Goal: Communication & Community: Answer question/provide support

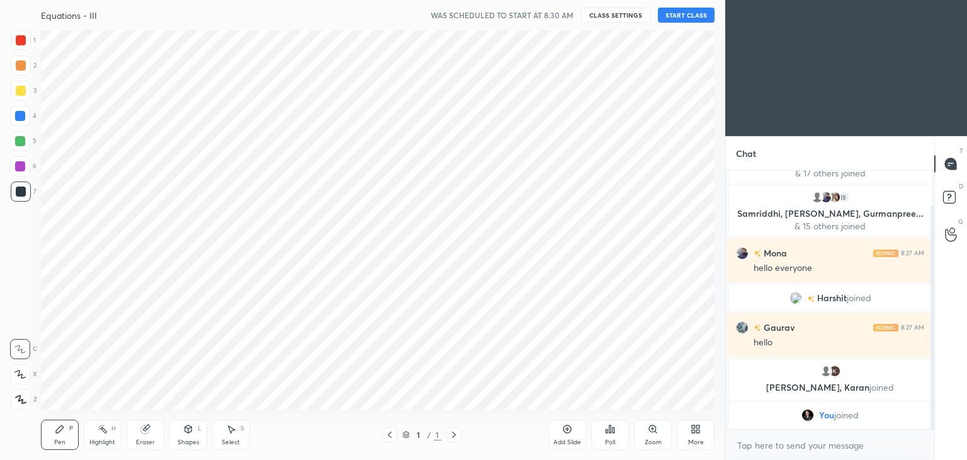
scroll to position [62597, 62301]
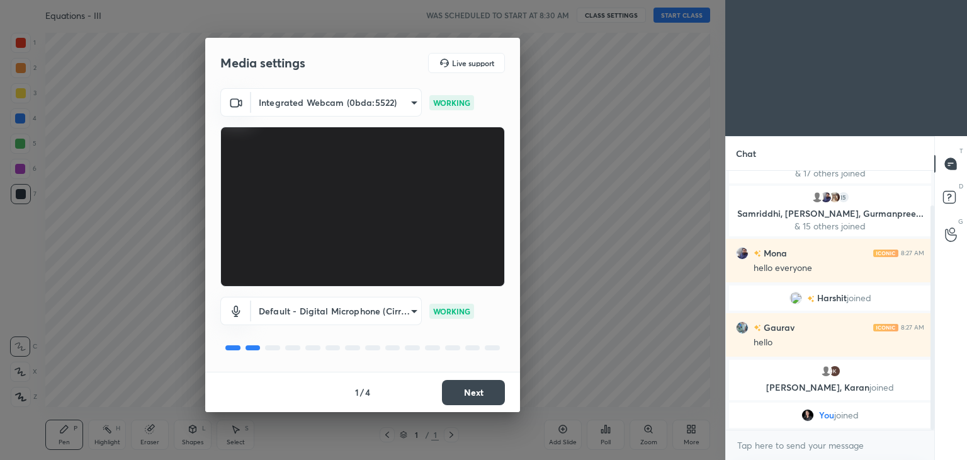
click at [468, 402] on button "Next" at bounding box center [473, 392] width 63 height 25
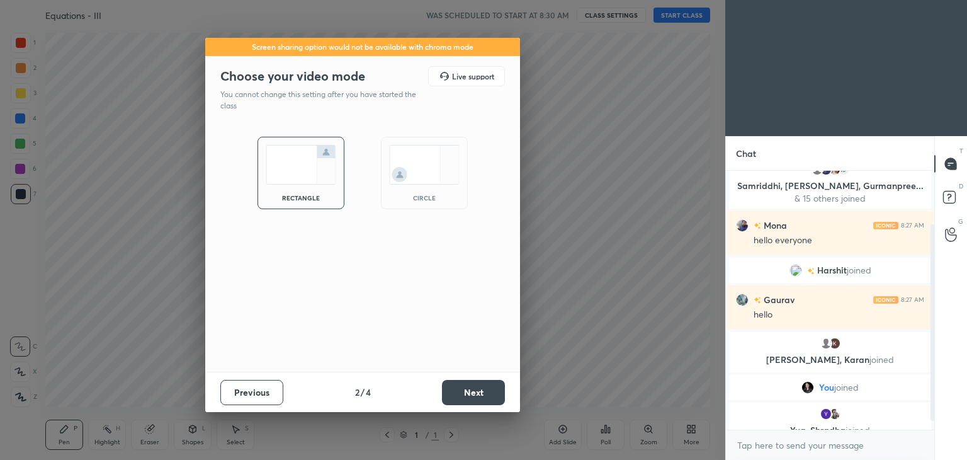
scroll to position [83, 0]
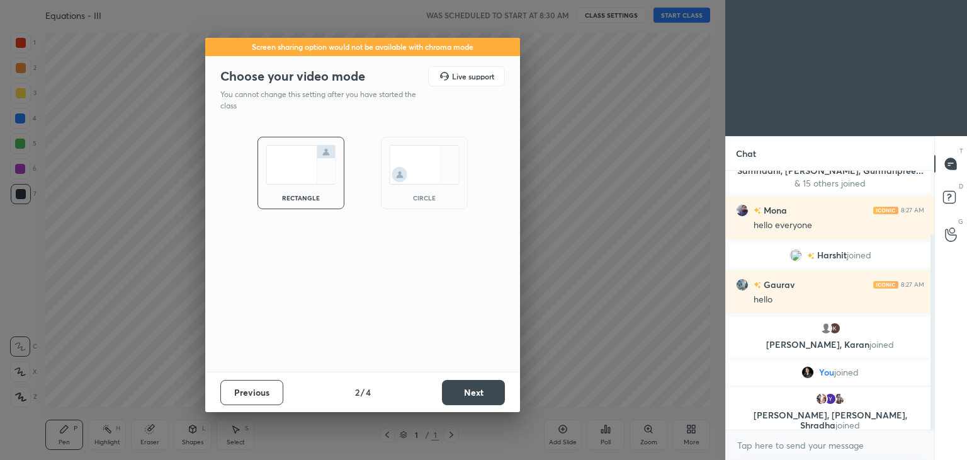
click at [469, 393] on button "Next" at bounding box center [473, 392] width 63 height 25
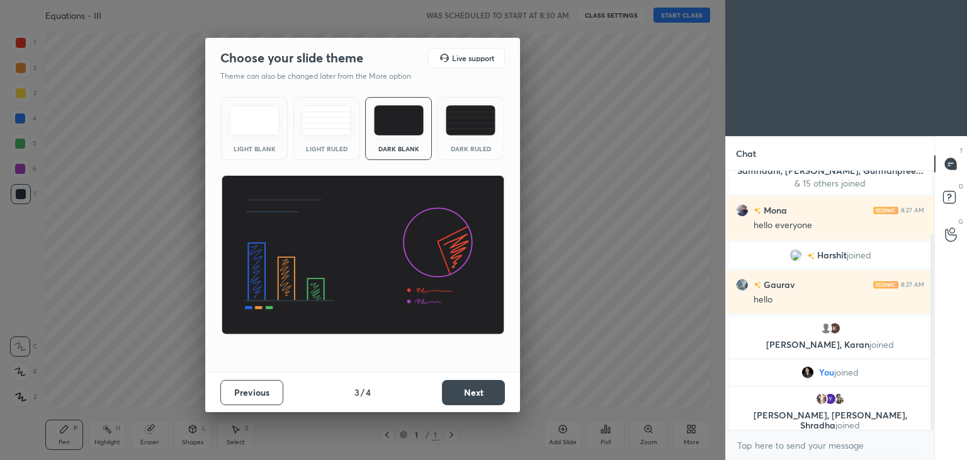
click at [469, 393] on button "Next" at bounding box center [473, 392] width 63 height 25
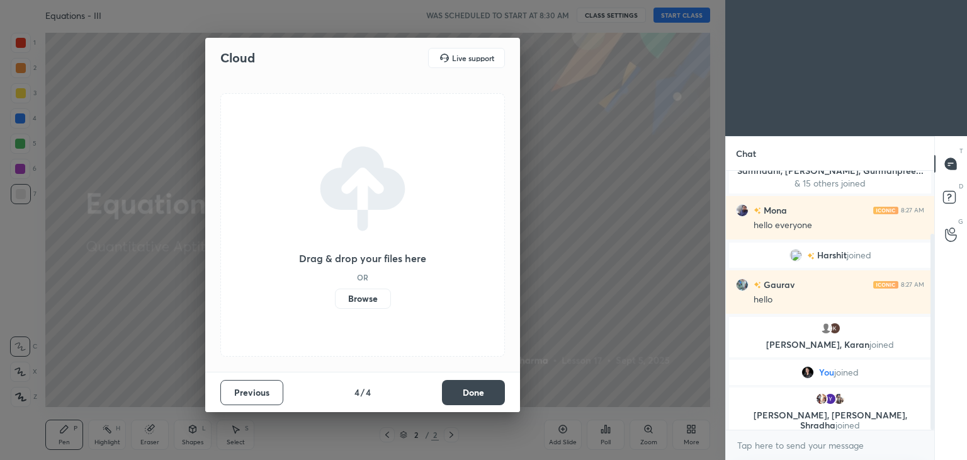
click at [469, 393] on button "Done" at bounding box center [473, 392] width 63 height 25
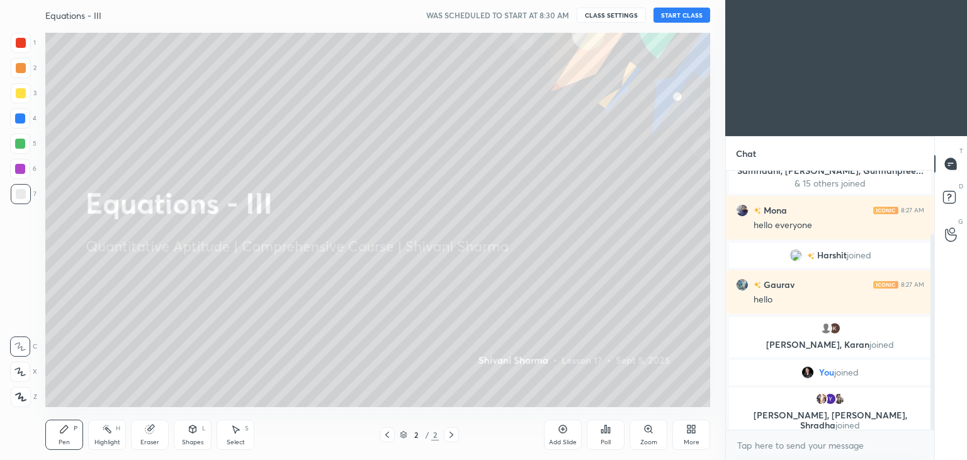
click at [689, 429] on icon at bounding box center [691, 429] width 10 height 10
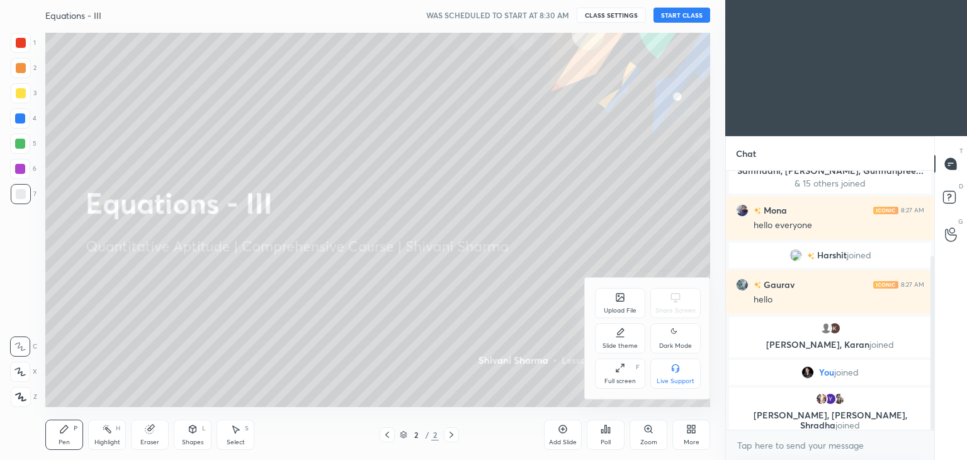
scroll to position [127, 0]
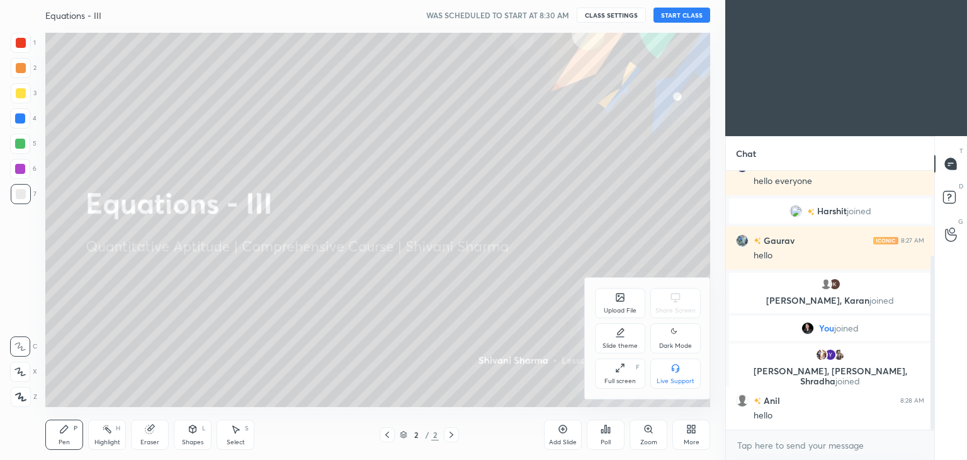
click at [677, 330] on icon at bounding box center [676, 332] width 10 height 15
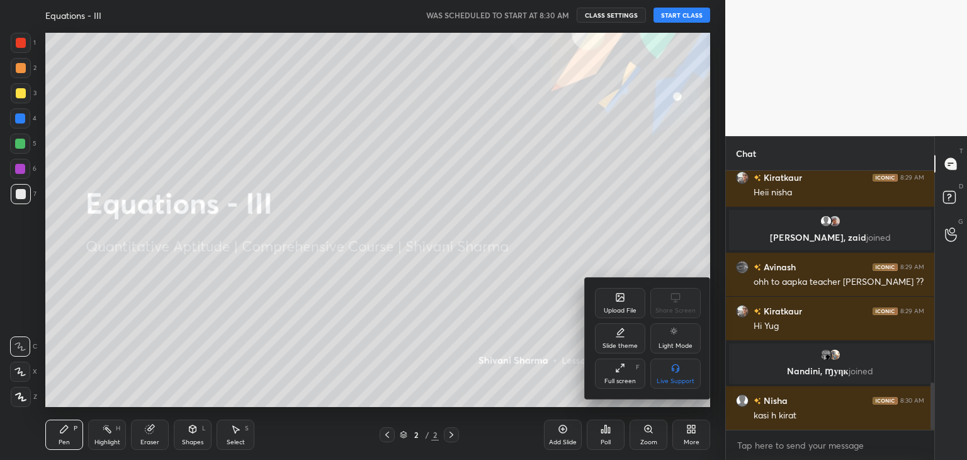
scroll to position [1164, 0]
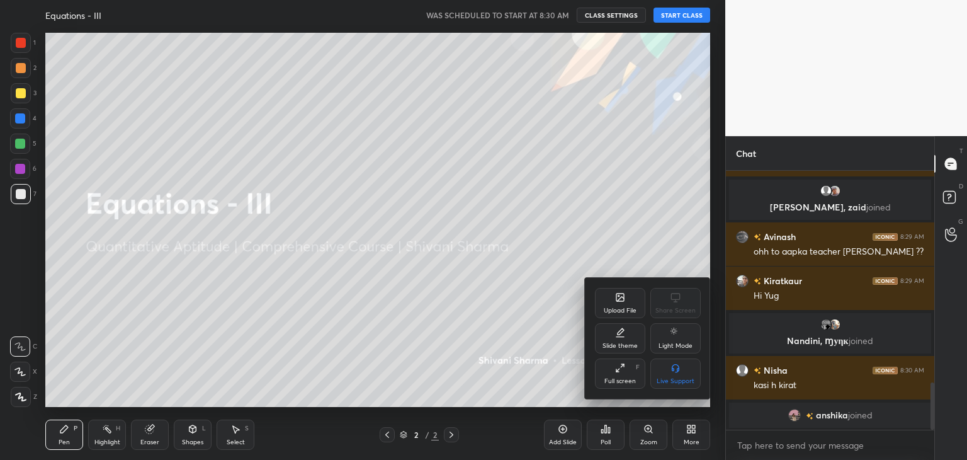
click at [685, 16] on div at bounding box center [483, 230] width 967 height 460
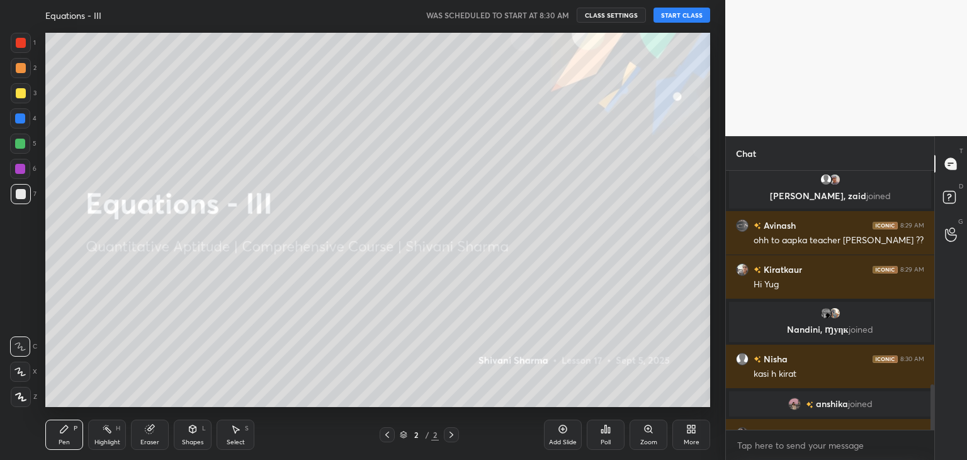
scroll to position [1227, 0]
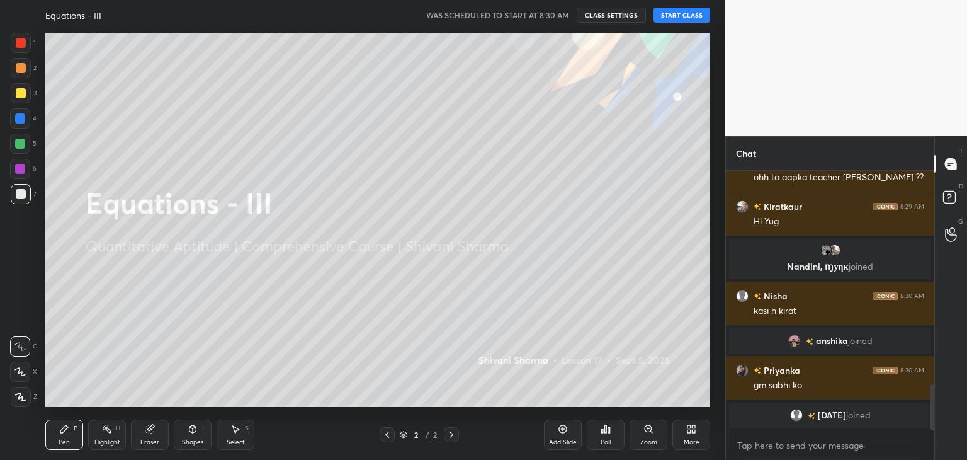
click at [685, 16] on button "START CLASS" at bounding box center [682, 15] width 57 height 15
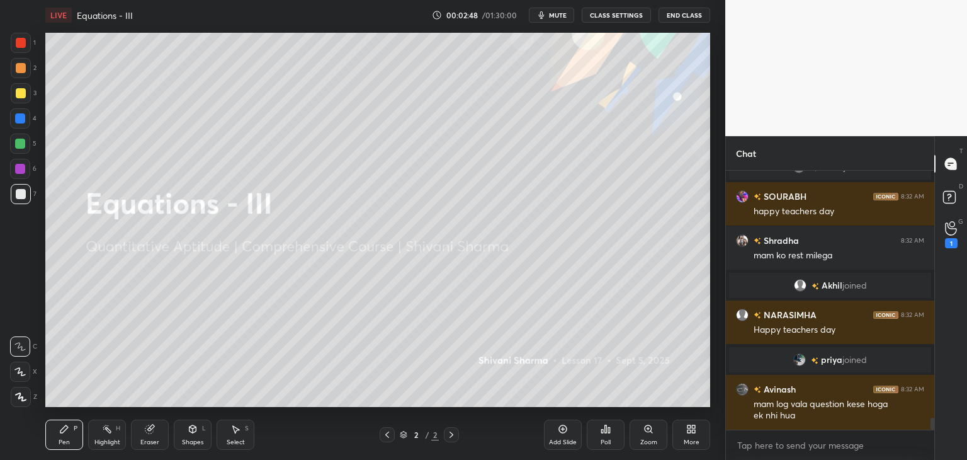
scroll to position [5459, 0]
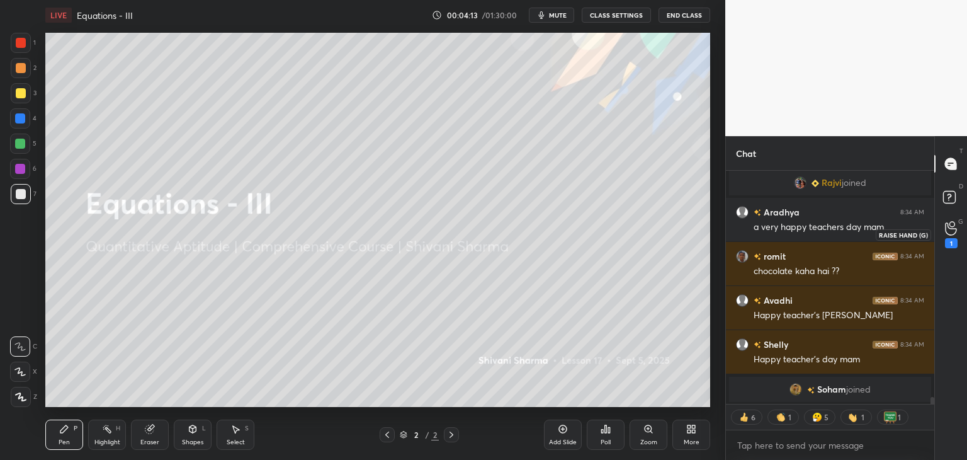
click at [952, 231] on icon at bounding box center [951, 228] width 12 height 14
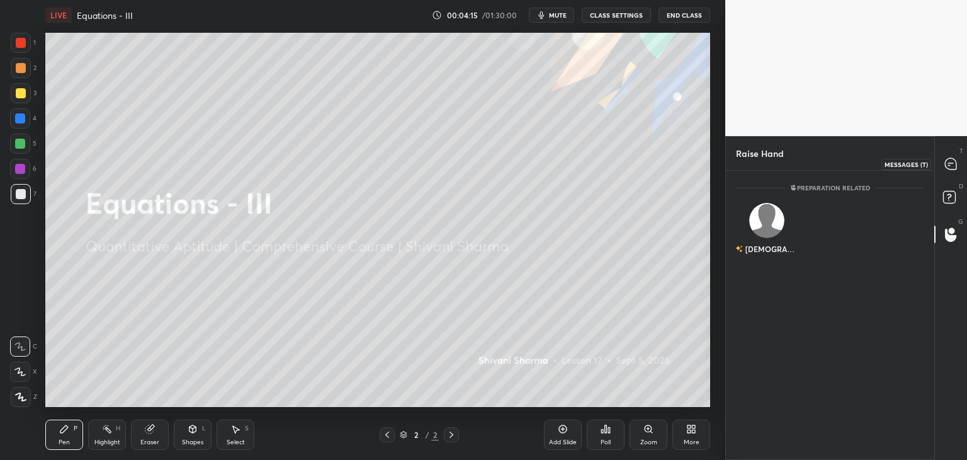
click at [943, 166] on div at bounding box center [951, 163] width 25 height 23
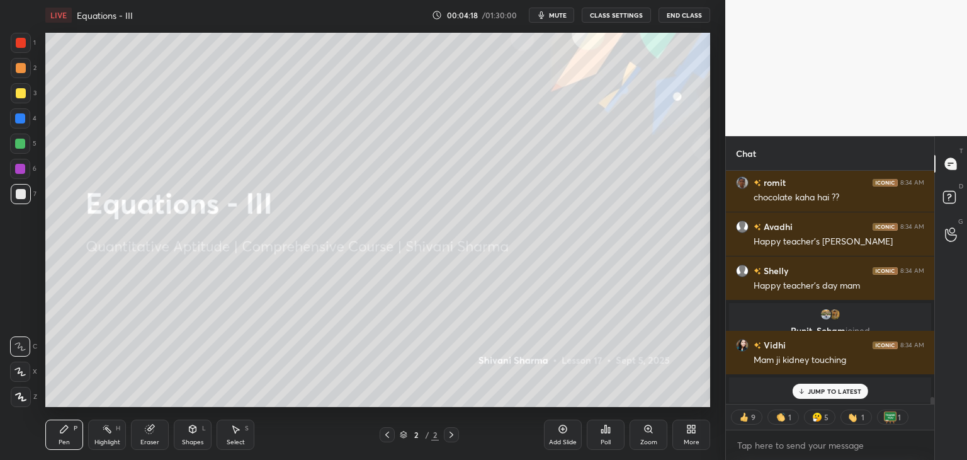
click at [845, 390] on p "JUMP TO LATEST" at bounding box center [835, 391] width 54 height 8
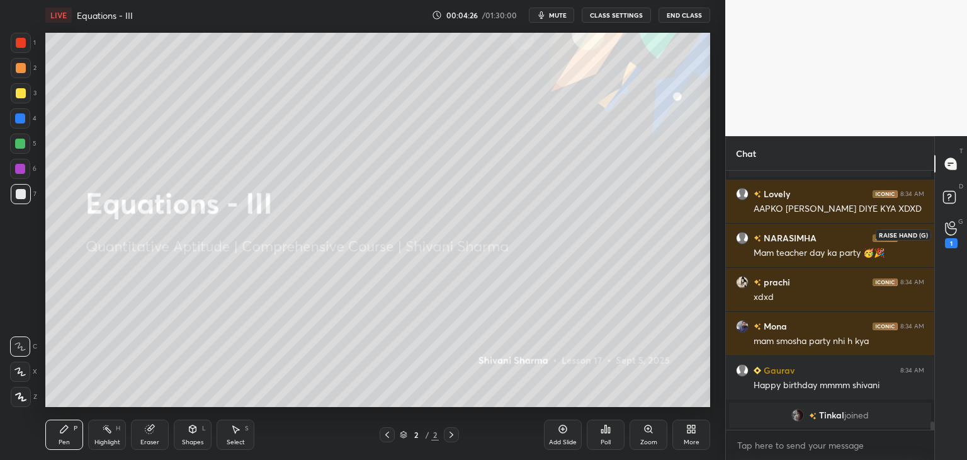
click at [955, 231] on icon at bounding box center [951, 228] width 12 height 14
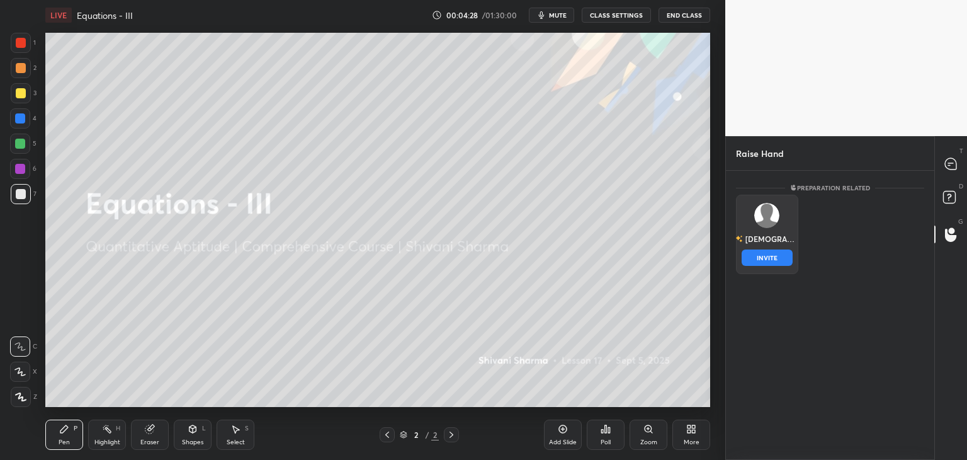
click at [761, 238] on div "[DEMOGRAPHIC_DATA]" at bounding box center [767, 238] width 63 height 21
click at [759, 258] on button "INVITE" at bounding box center [767, 257] width 51 height 16
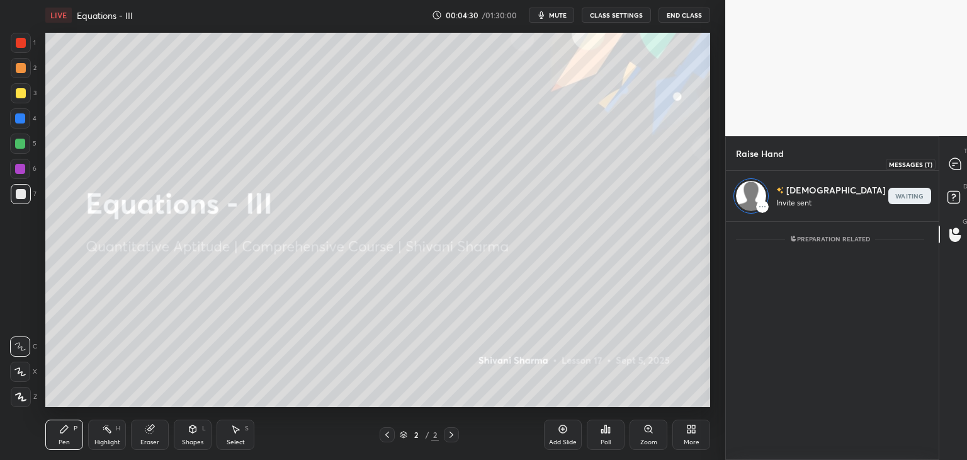
click at [953, 165] on icon at bounding box center [954, 165] width 2 height 0
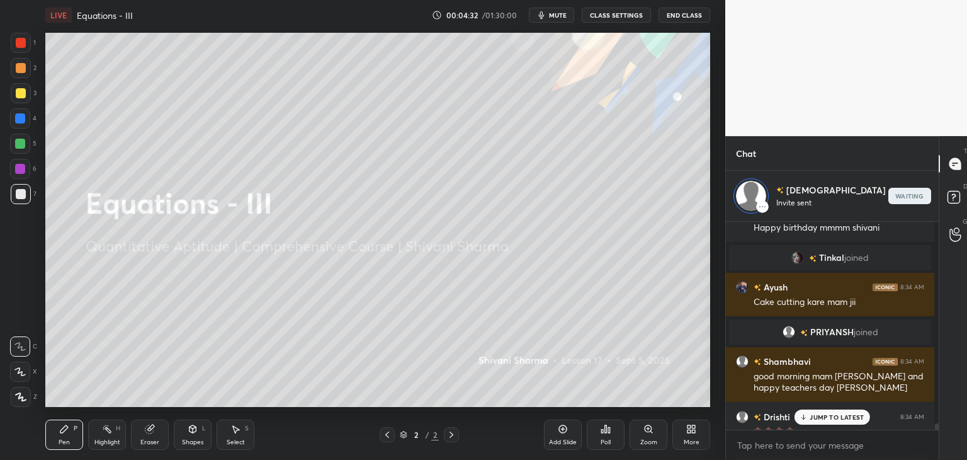
click at [819, 410] on div "JUMP TO LATEST" at bounding box center [833, 416] width 76 height 15
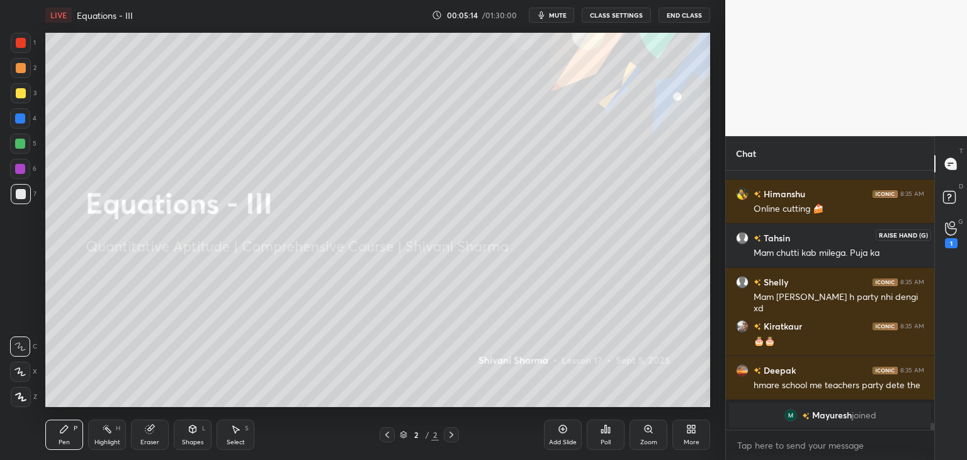
click at [950, 244] on div "1" at bounding box center [951, 243] width 13 height 10
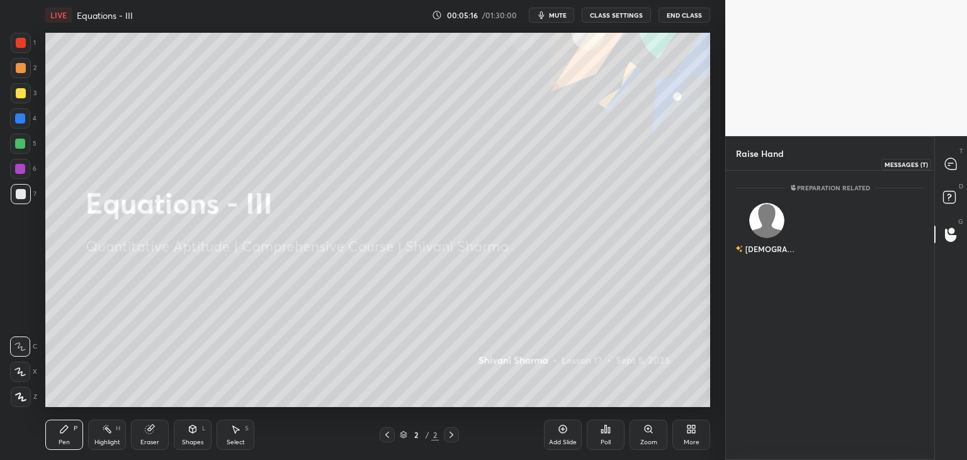
click at [947, 159] on icon at bounding box center [950, 163] width 11 height 11
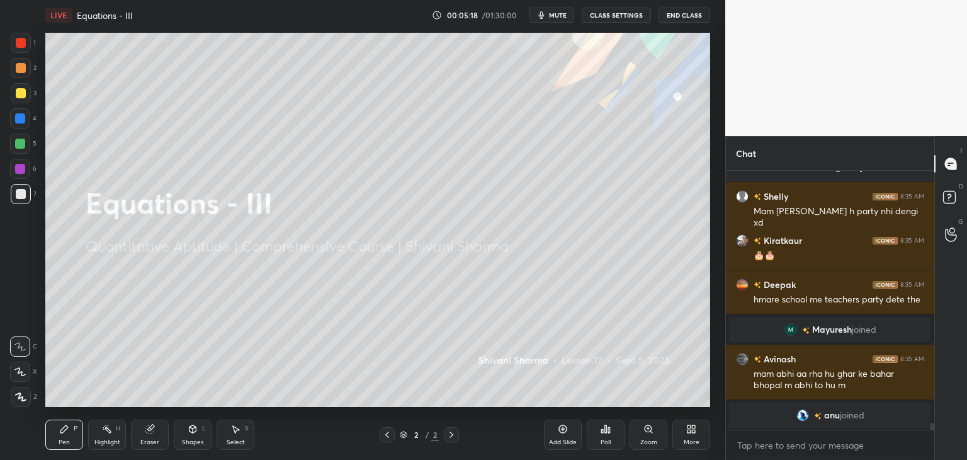
click at [824, 416] on span "anu" at bounding box center [832, 415] width 16 height 10
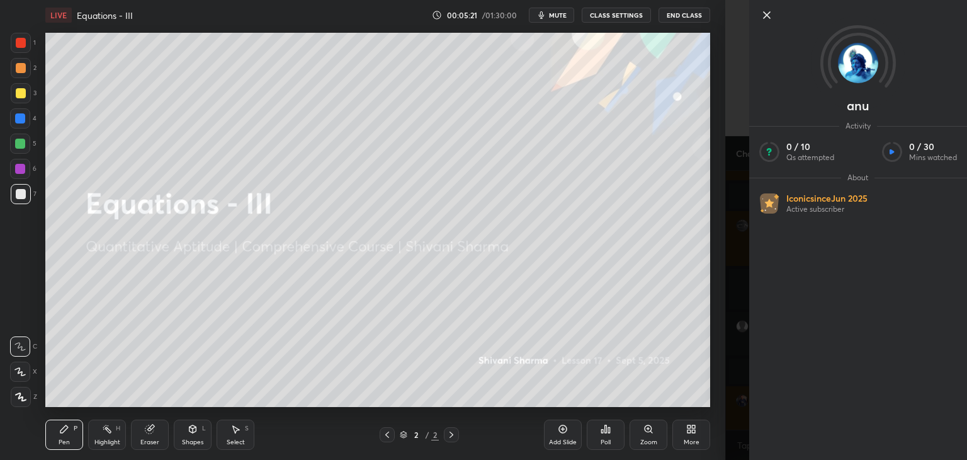
click at [766, 16] on icon at bounding box center [767, 15] width 6 height 6
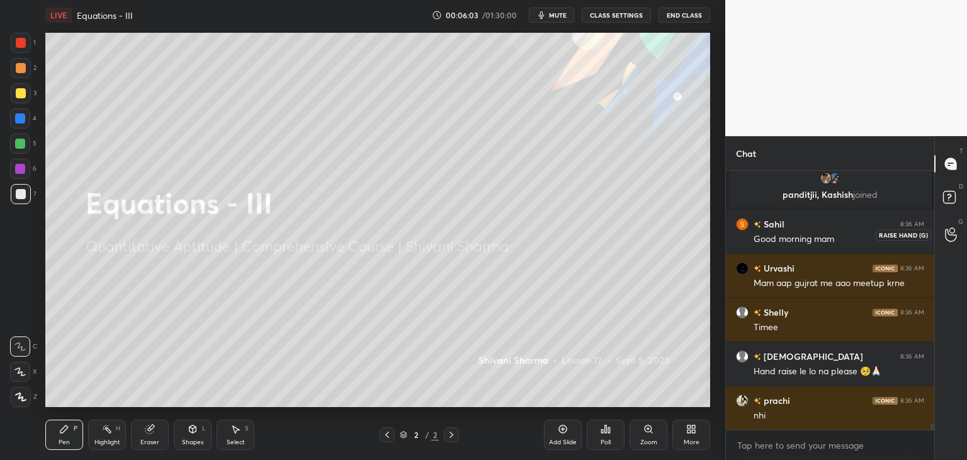
click at [953, 230] on icon at bounding box center [951, 234] width 12 height 14
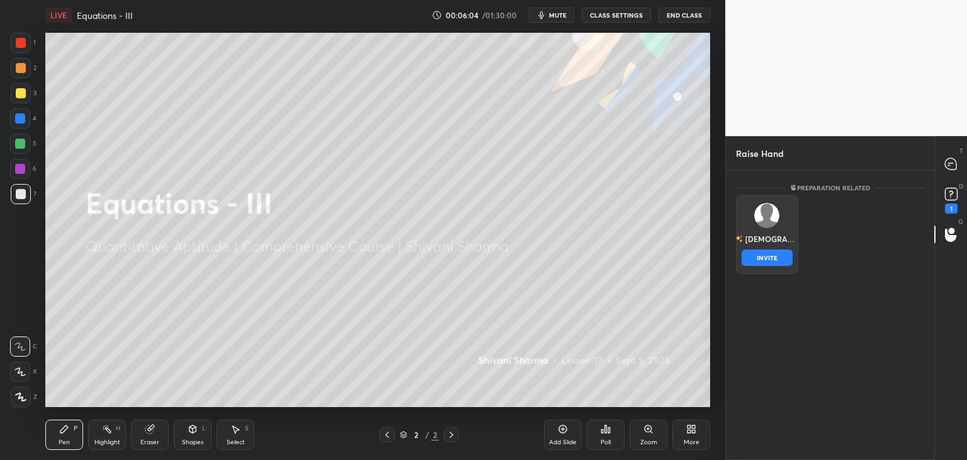
click at [780, 230] on div "Shabadjot INVITE" at bounding box center [767, 234] width 62 height 79
click at [753, 258] on button "INVITE" at bounding box center [767, 257] width 51 height 16
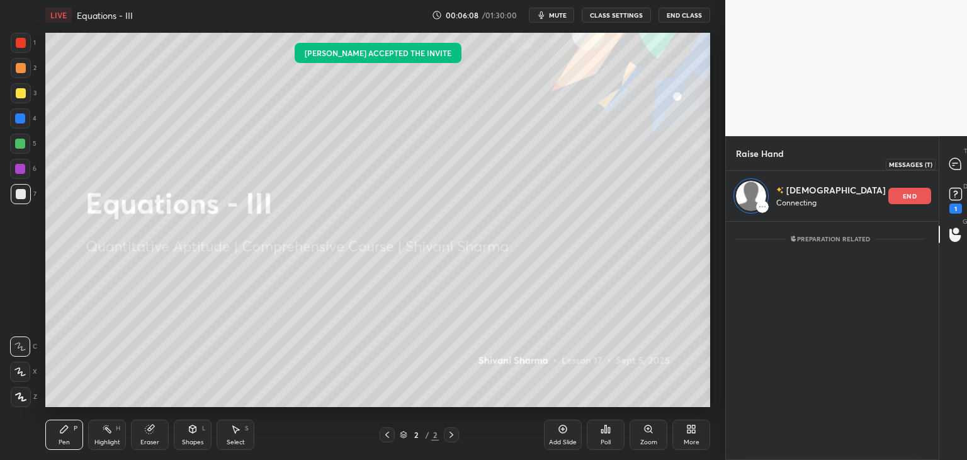
click at [953, 163] on icon at bounding box center [955, 163] width 5 height 0
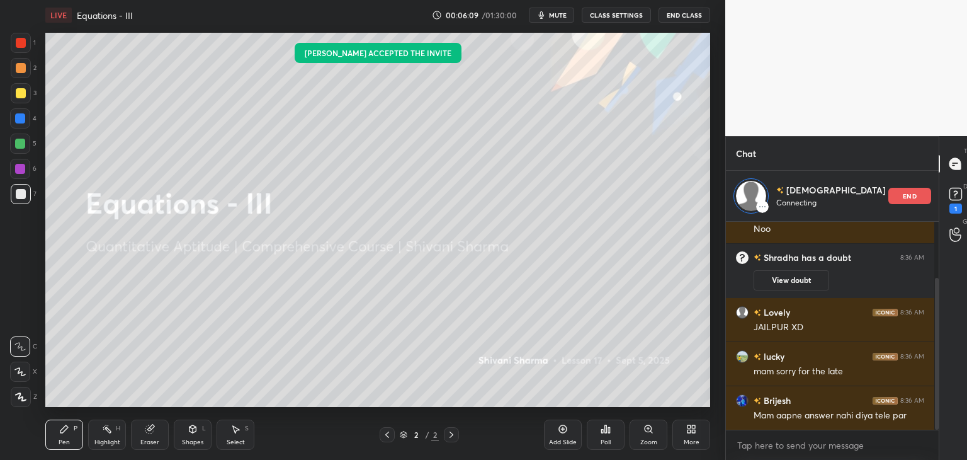
click at [825, 415] on div "Mam aapne answer nahi diya tele par" at bounding box center [839, 415] width 171 height 13
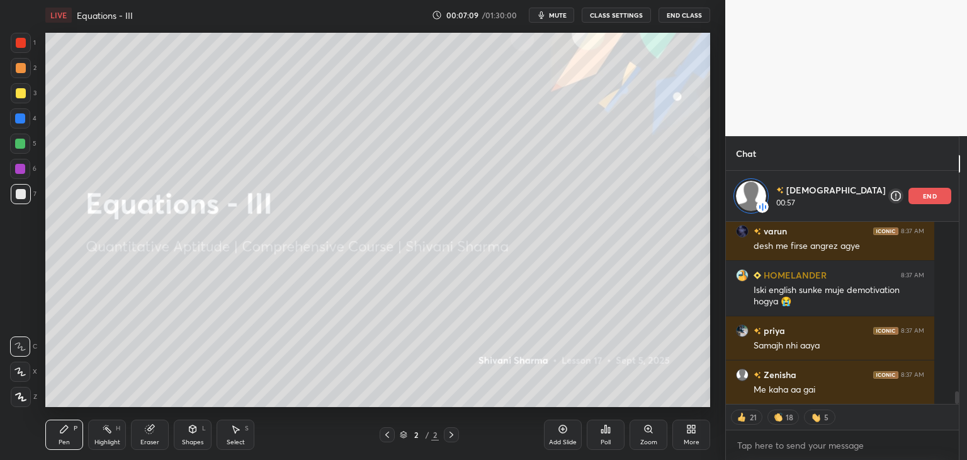
click at [923, 196] on p "end" at bounding box center [930, 196] width 14 height 6
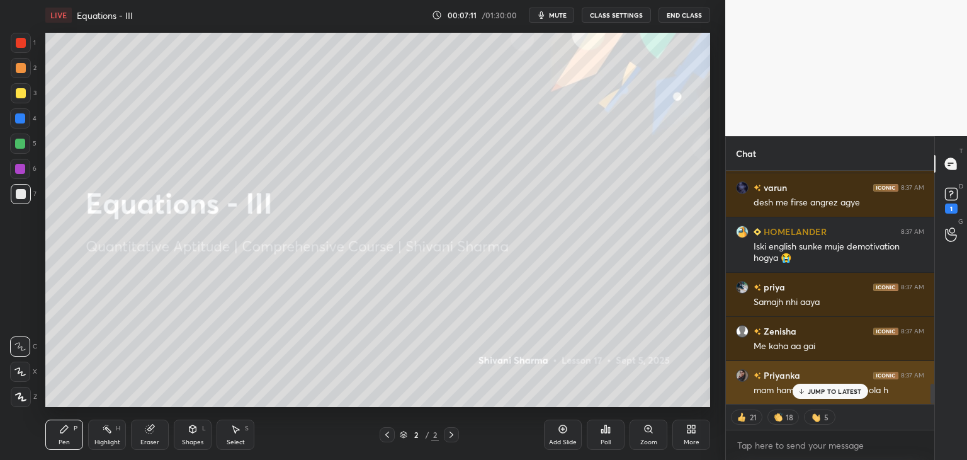
click at [836, 391] on p "JUMP TO LATEST" at bounding box center [835, 391] width 54 height 8
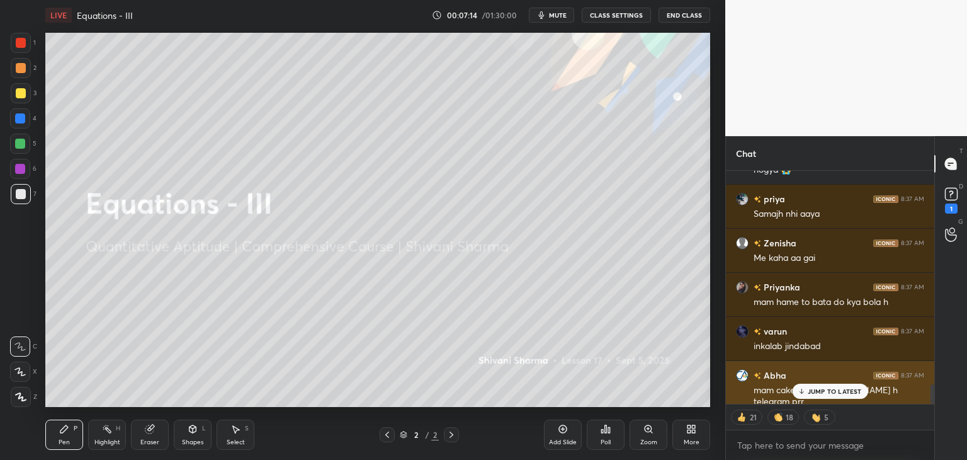
click at [826, 389] on p "JUMP TO LATEST" at bounding box center [835, 391] width 54 height 8
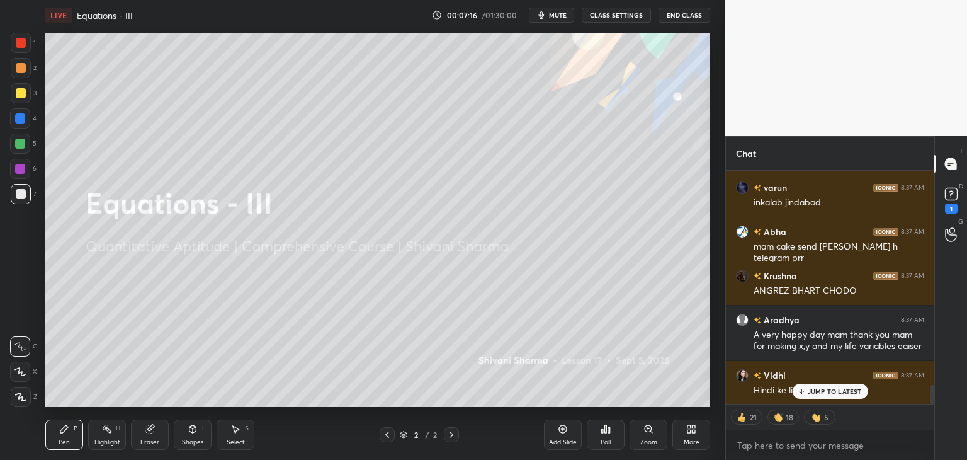
click at [822, 391] on p "JUMP TO LATEST" at bounding box center [835, 391] width 54 height 8
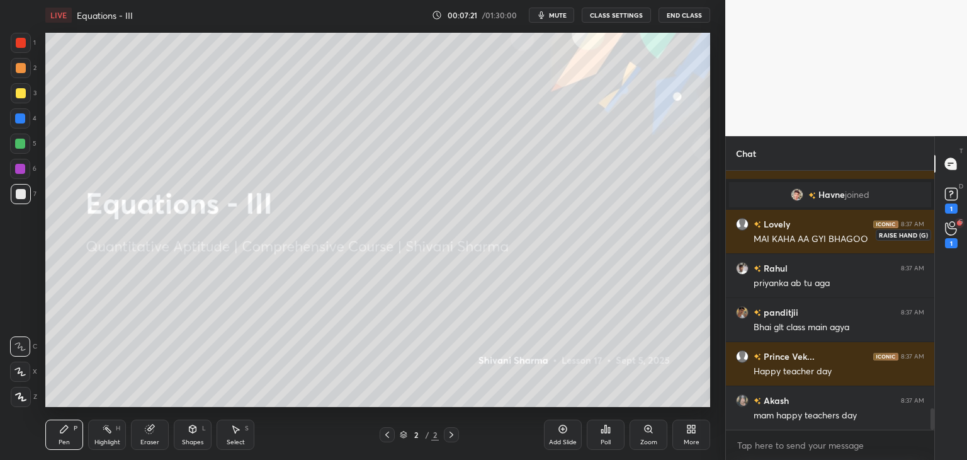
click at [955, 240] on div "1" at bounding box center [951, 243] width 13 height 10
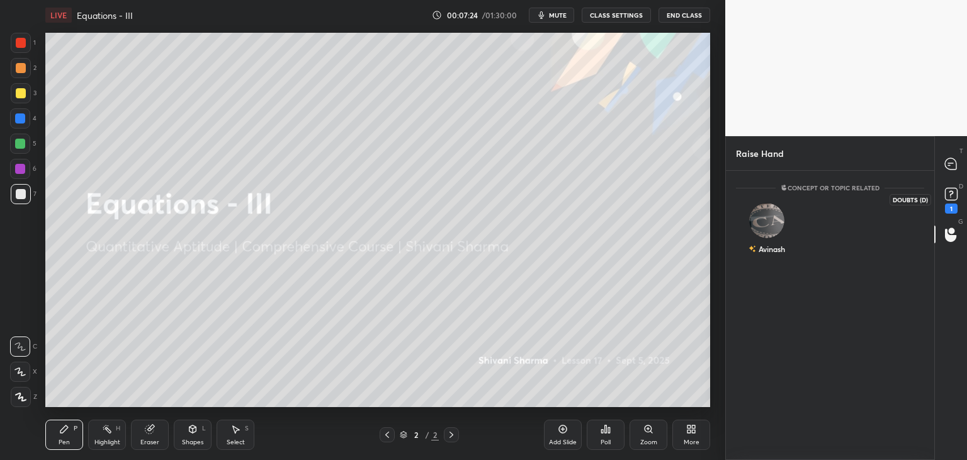
click at [950, 197] on rect at bounding box center [951, 194] width 12 height 12
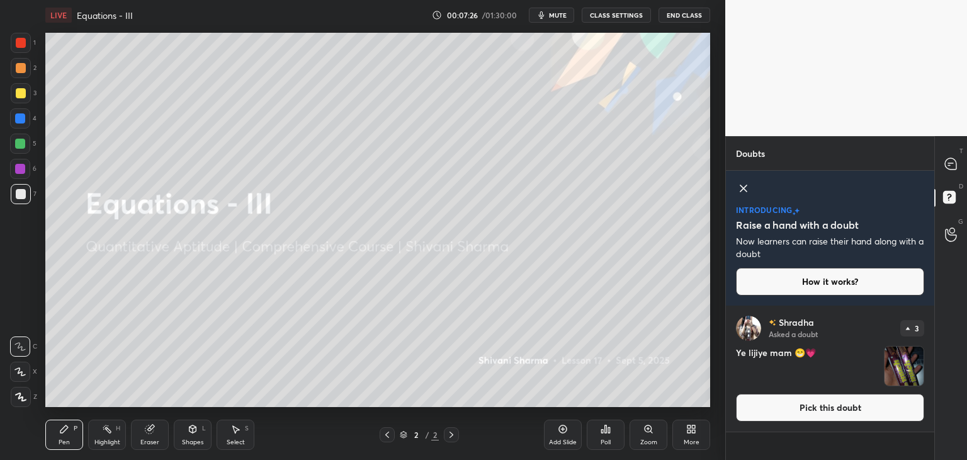
click at [905, 366] on img "grid" at bounding box center [904, 365] width 39 height 39
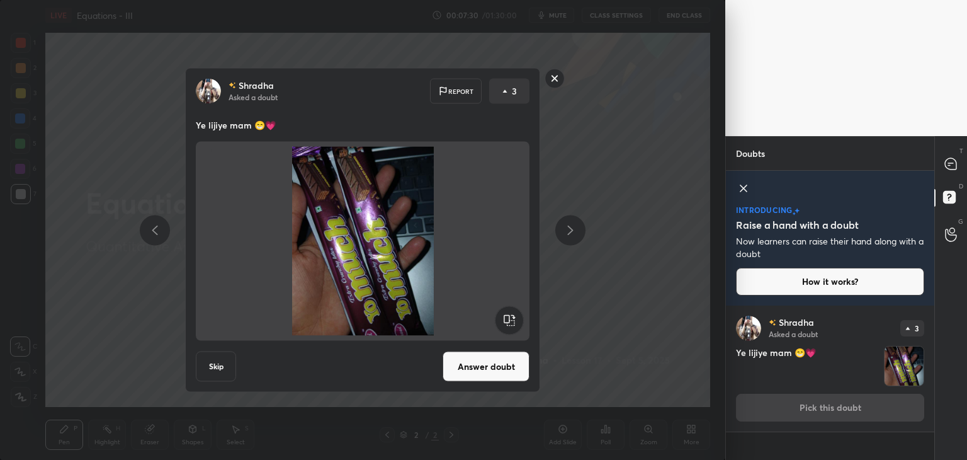
click at [554, 74] on rect at bounding box center [555, 79] width 20 height 20
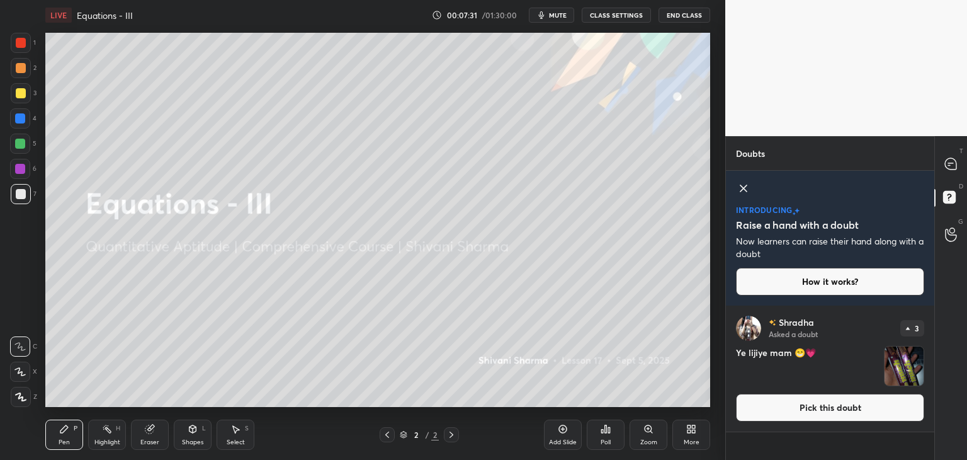
drag, startPoint x: 952, startPoint y: 161, endPoint x: 953, endPoint y: 183, distance: 22.1
click at [952, 161] on icon at bounding box center [950, 163] width 11 height 11
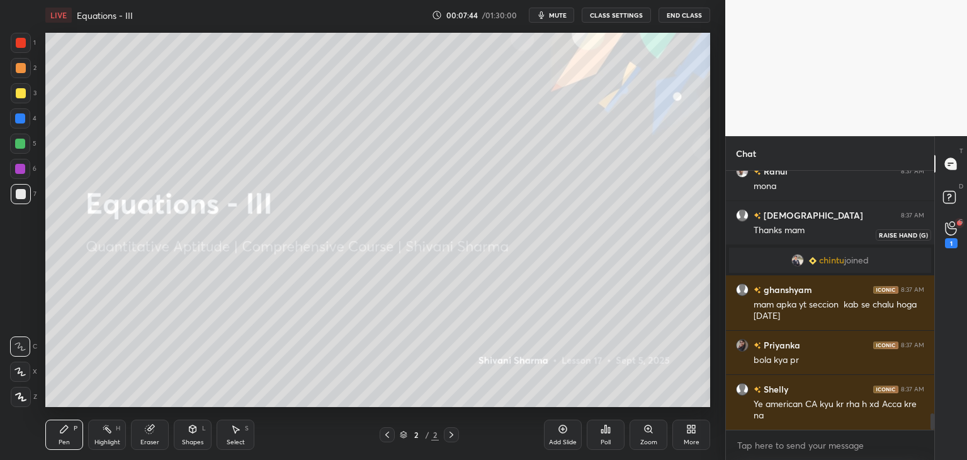
click at [955, 236] on div "1" at bounding box center [951, 234] width 13 height 27
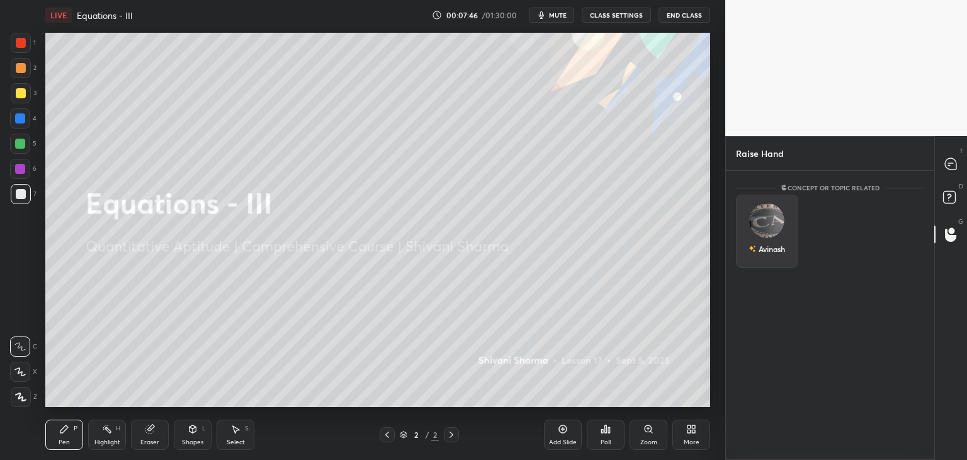
click at [791, 235] on div "Avinash" at bounding box center [767, 231] width 62 height 73
click at [949, 160] on icon at bounding box center [950, 163] width 11 height 11
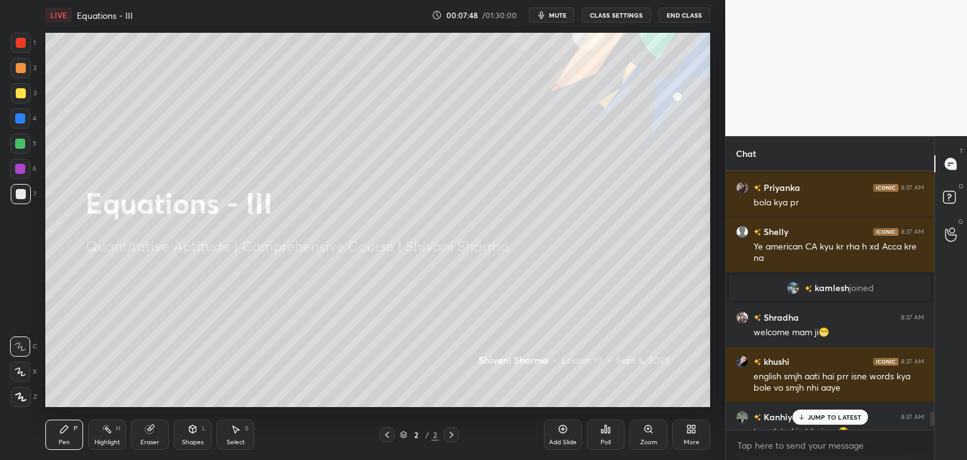
click at [829, 412] on div "JUMP TO LATEST" at bounding box center [830, 416] width 76 height 15
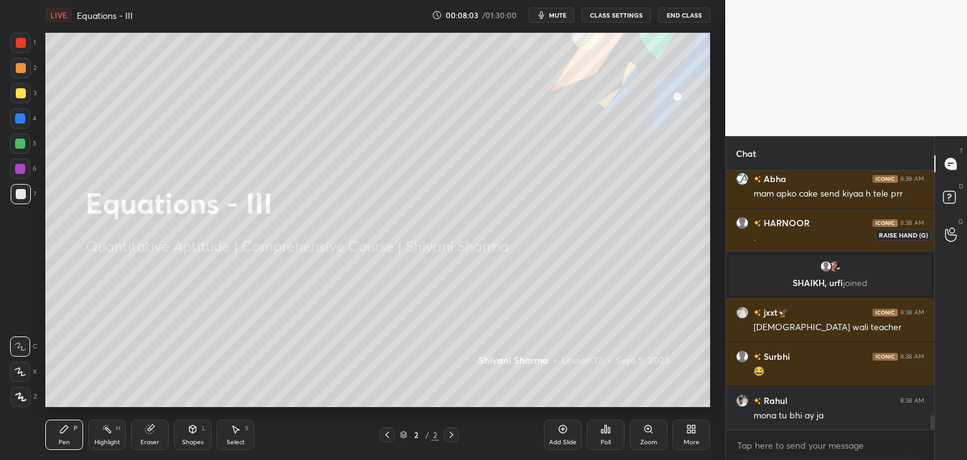
click at [952, 236] on icon at bounding box center [951, 234] width 12 height 14
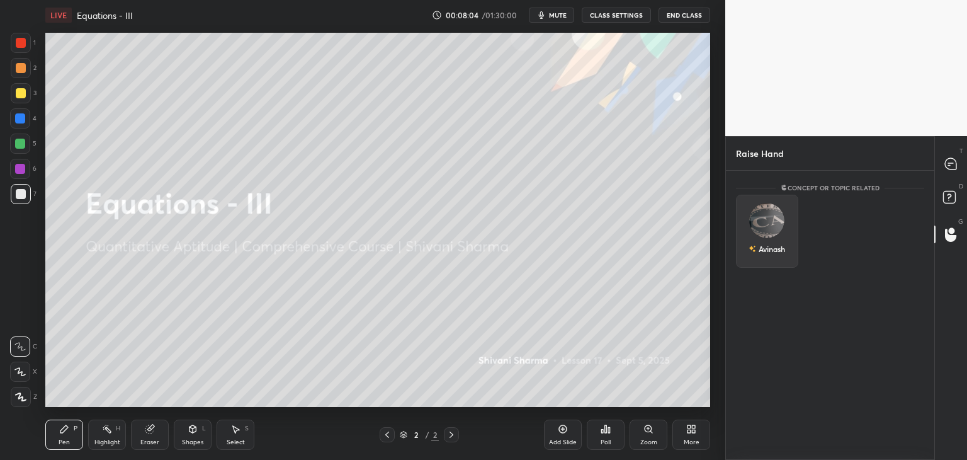
drag, startPoint x: 782, startPoint y: 235, endPoint x: 782, endPoint y: 245, distance: 10.1
click at [782, 234] on div "Avinash" at bounding box center [767, 231] width 62 height 73
click at [782, 253] on button "INVITE" at bounding box center [767, 257] width 51 height 16
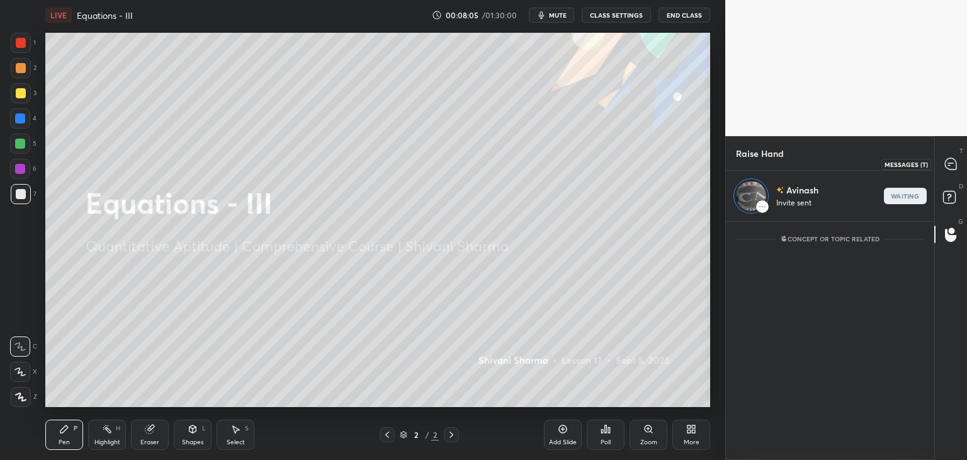
drag, startPoint x: 950, startPoint y: 172, endPoint x: 950, endPoint y: 225, distance: 53.5
click at [950, 171] on div at bounding box center [951, 163] width 25 height 23
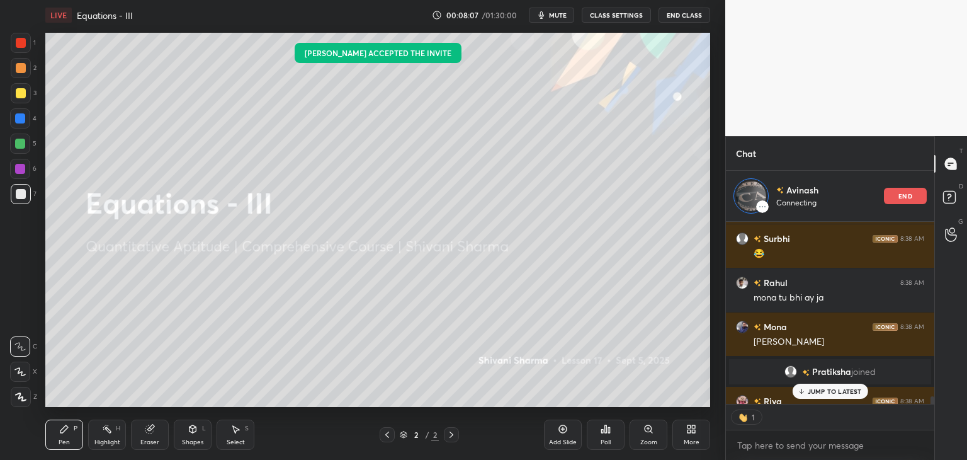
click at [836, 391] on p "JUMP TO LATEST" at bounding box center [835, 391] width 54 height 8
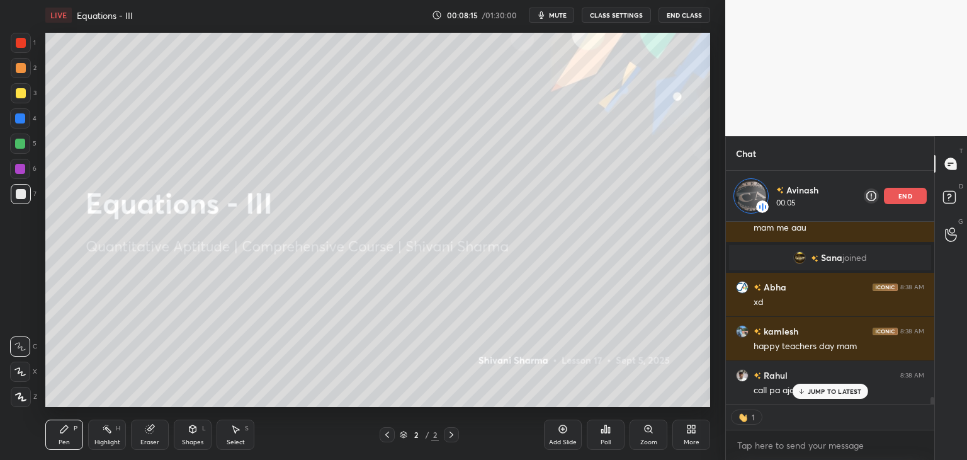
click at [691, 439] on div "More" at bounding box center [692, 442] width 16 height 6
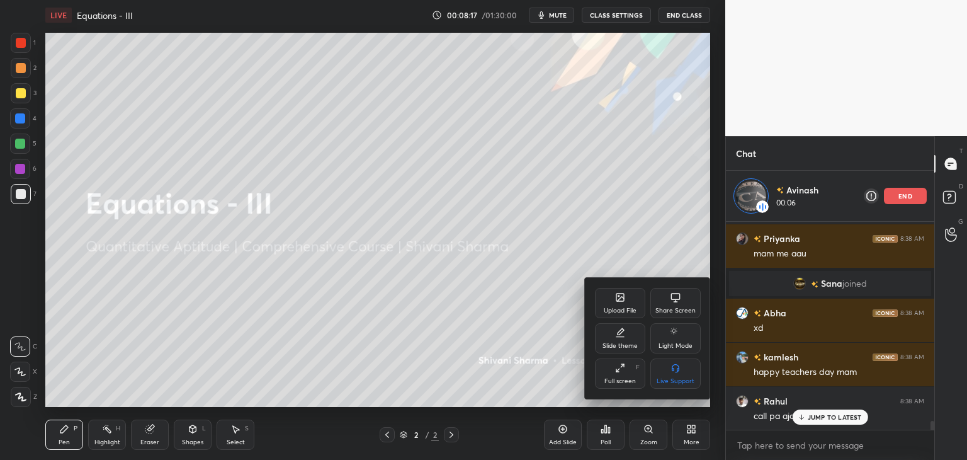
click at [618, 311] on div "Upload File" at bounding box center [620, 310] width 33 height 6
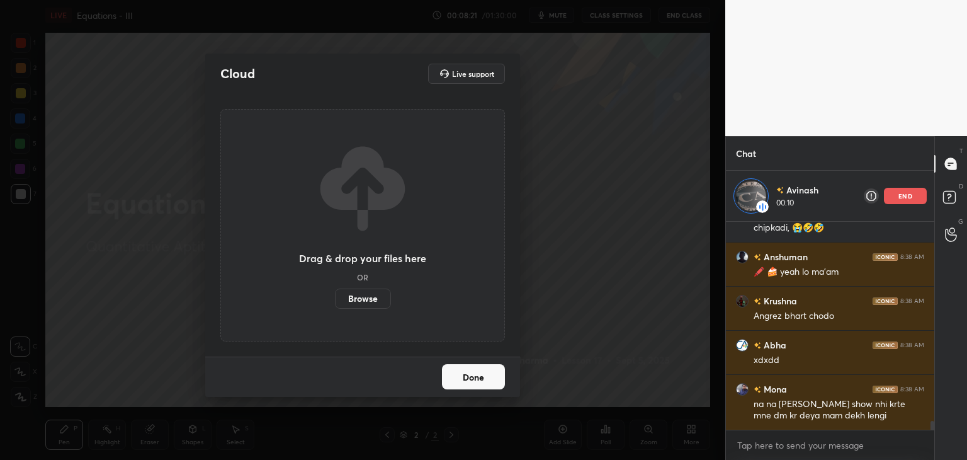
click at [363, 295] on label "Browse" at bounding box center [363, 298] width 56 height 20
click at [335, 295] on input "Browse" at bounding box center [335, 298] width 0 height 20
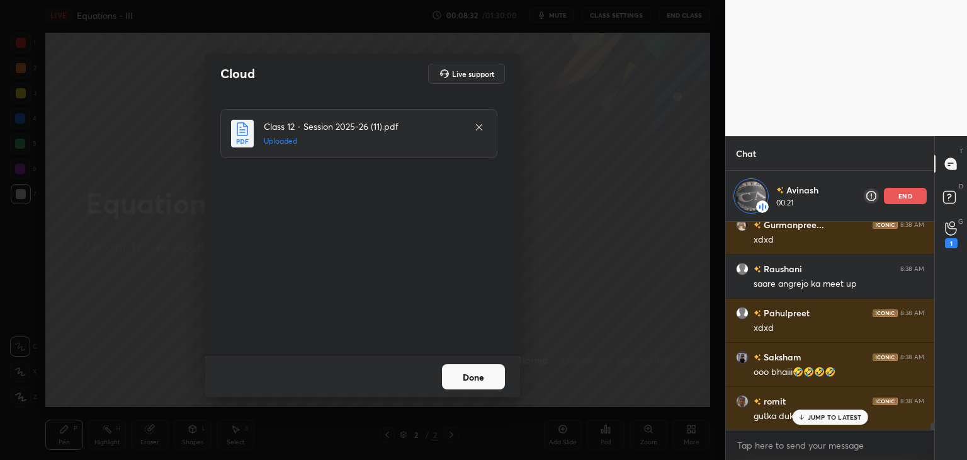
drag, startPoint x: 474, startPoint y: 378, endPoint x: 481, endPoint y: 392, distance: 15.2
click at [474, 378] on button "Done" at bounding box center [473, 376] width 63 height 25
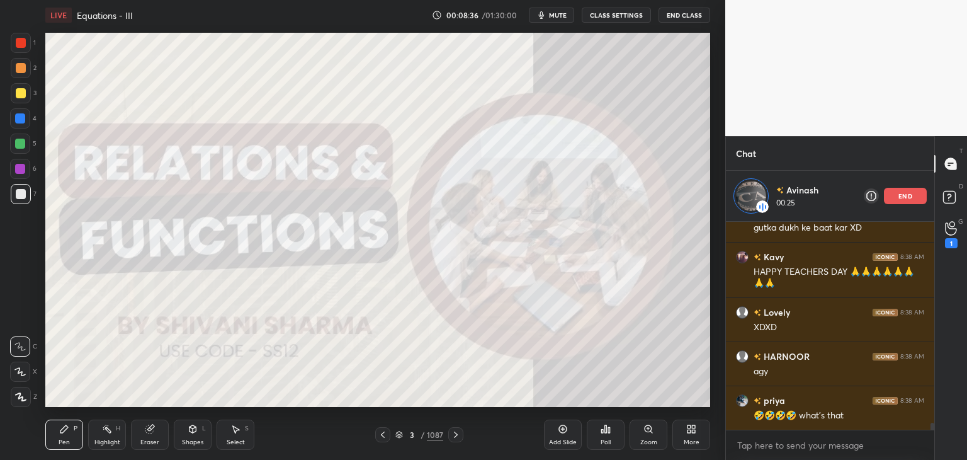
click at [385, 438] on icon at bounding box center [383, 434] width 10 height 10
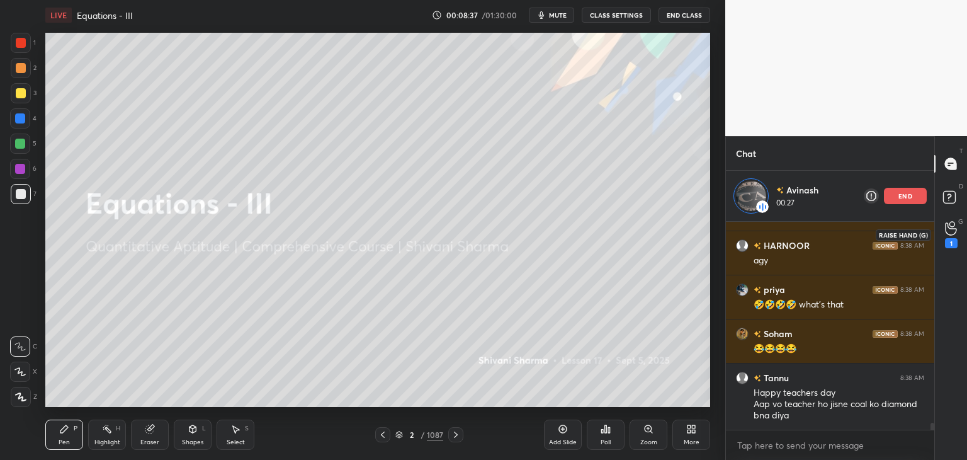
click at [950, 231] on icon at bounding box center [951, 228] width 12 height 14
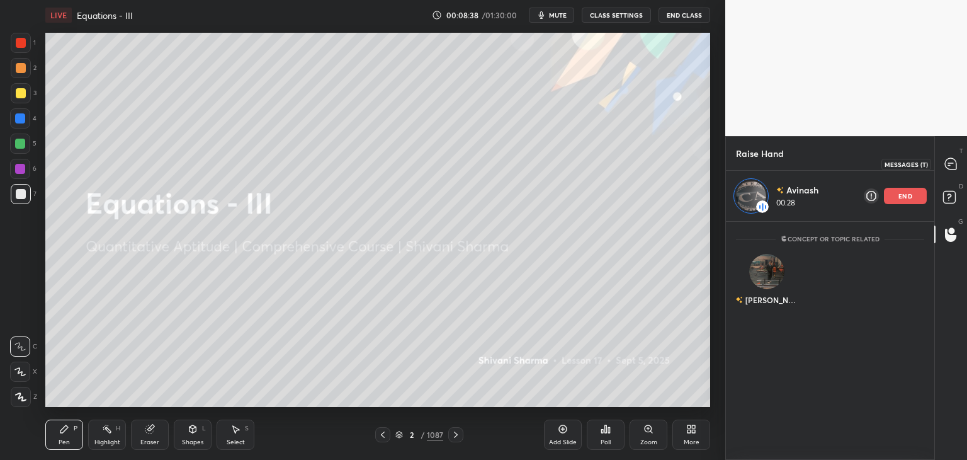
click at [947, 169] on icon at bounding box center [951, 163] width 13 height 13
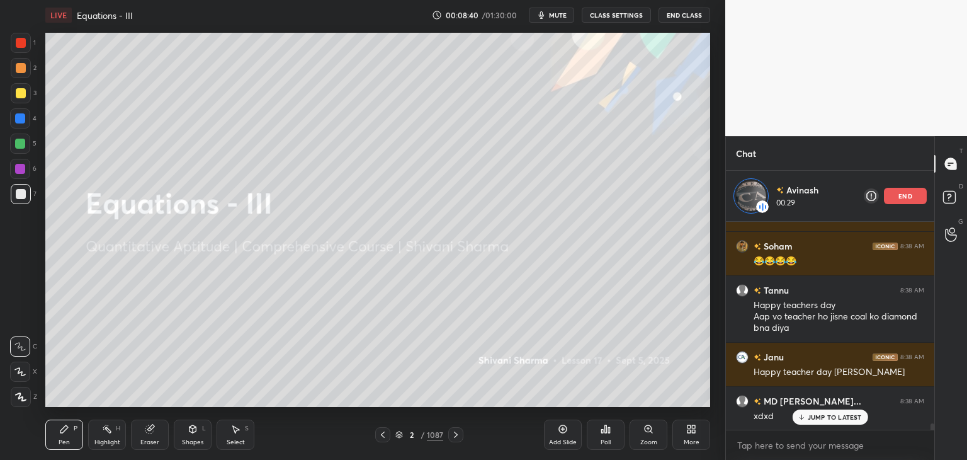
click at [819, 414] on div "prachi 8:38 AM xdxdxd Tahsin 8:38 AM 🤣🤣 Gurmanpree... 8:38 AM xdxd Raushani 8:3…" at bounding box center [830, 326] width 208 height 208
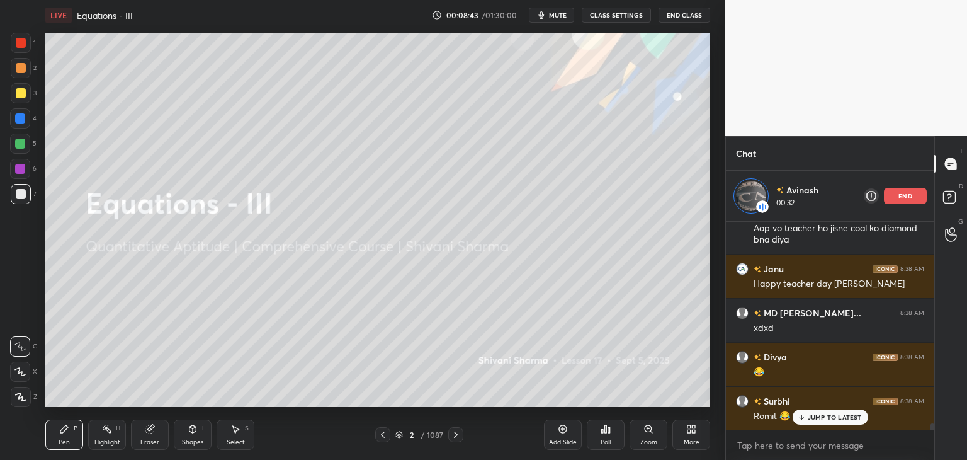
click at [903, 196] on p "end" at bounding box center [906, 196] width 14 height 6
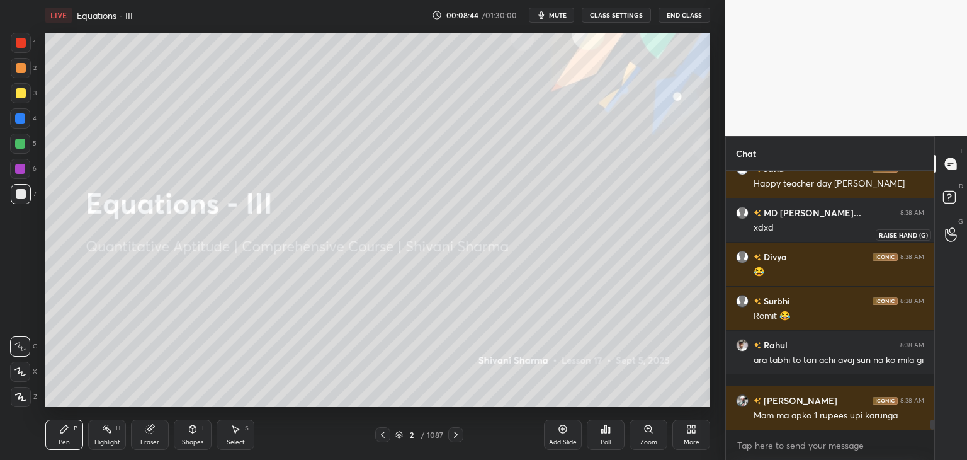
drag, startPoint x: 948, startPoint y: 232, endPoint x: 953, endPoint y: 218, distance: 15.3
click at [947, 230] on icon at bounding box center [951, 234] width 12 height 14
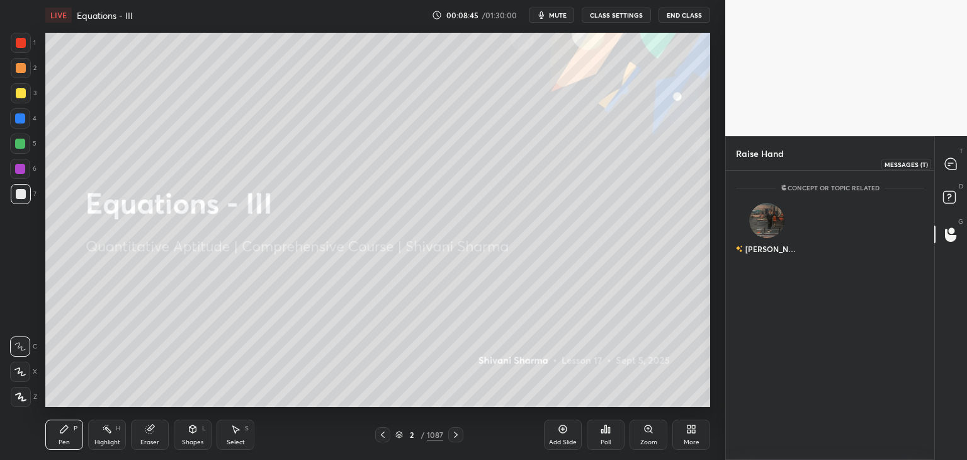
click at [947, 164] on icon at bounding box center [950, 163] width 11 height 11
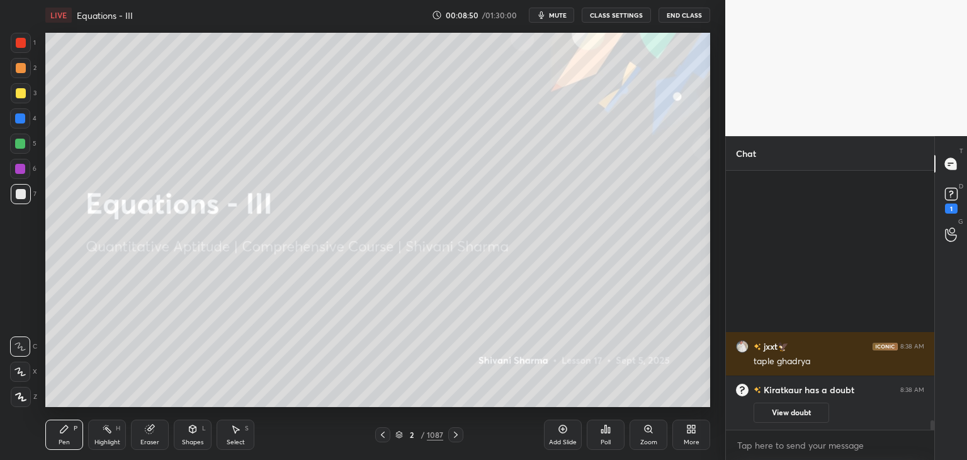
click at [807, 407] on button "View doubt" at bounding box center [792, 412] width 76 height 20
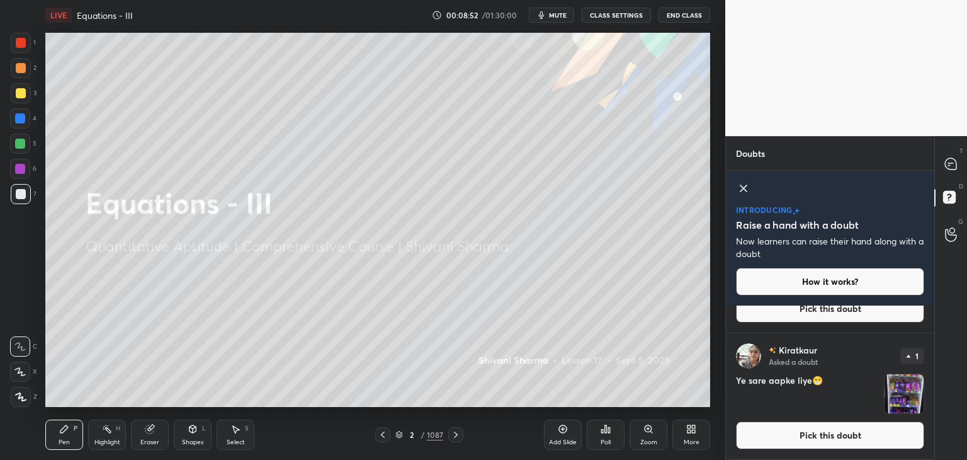
click at [905, 396] on img "grid" at bounding box center [904, 393] width 39 height 39
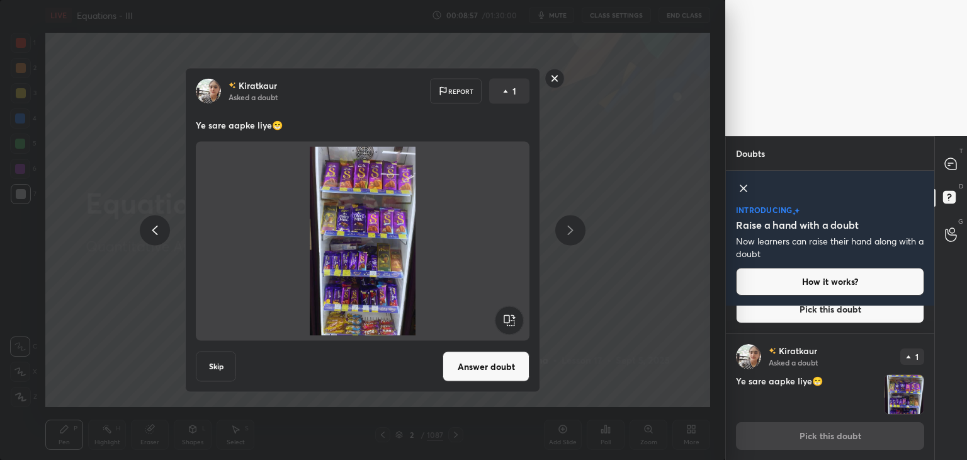
click at [552, 77] on rect at bounding box center [555, 79] width 20 height 20
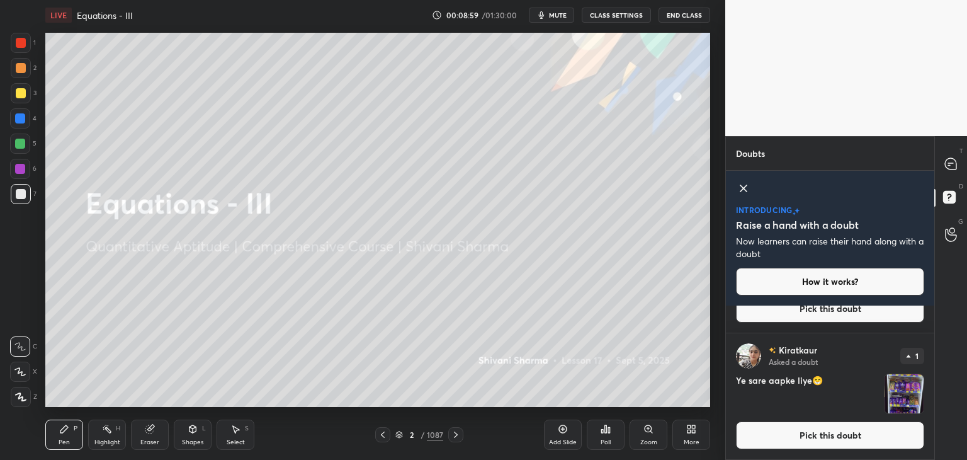
click at [928, 438] on div "Kiratkaur Asked a doubt 1 Ye sare aapke liye😁 Pick this doubt" at bounding box center [830, 396] width 208 height 126
drag, startPoint x: 950, startPoint y: 162, endPoint x: 952, endPoint y: 174, distance: 12.1
click at [950, 163] on icon at bounding box center [950, 163] width 5 height 0
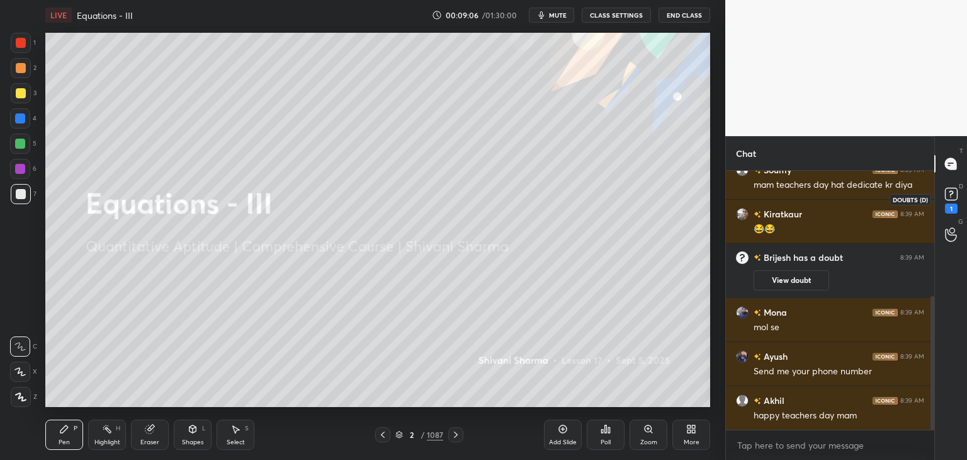
click at [948, 199] on rect at bounding box center [951, 194] width 12 height 12
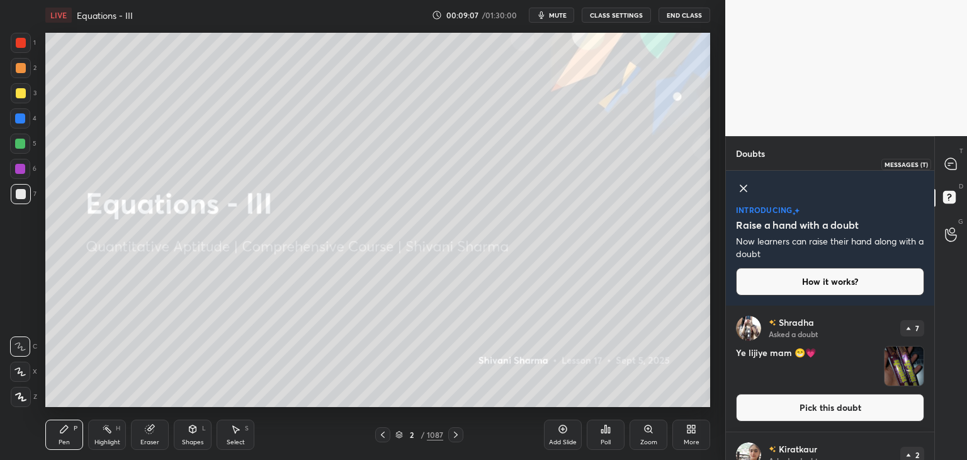
drag, startPoint x: 953, startPoint y: 160, endPoint x: 952, endPoint y: 196, distance: 36.5
click at [952, 160] on icon at bounding box center [950, 163] width 11 height 11
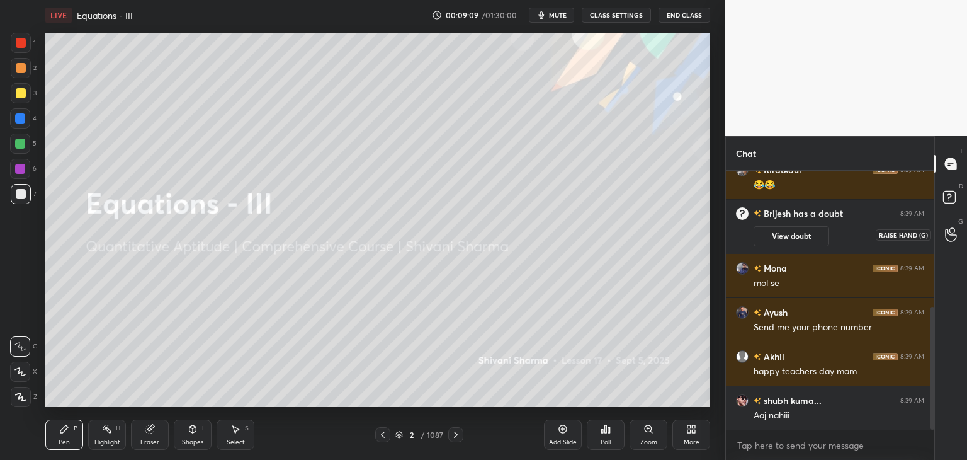
click at [949, 236] on icon at bounding box center [951, 234] width 12 height 14
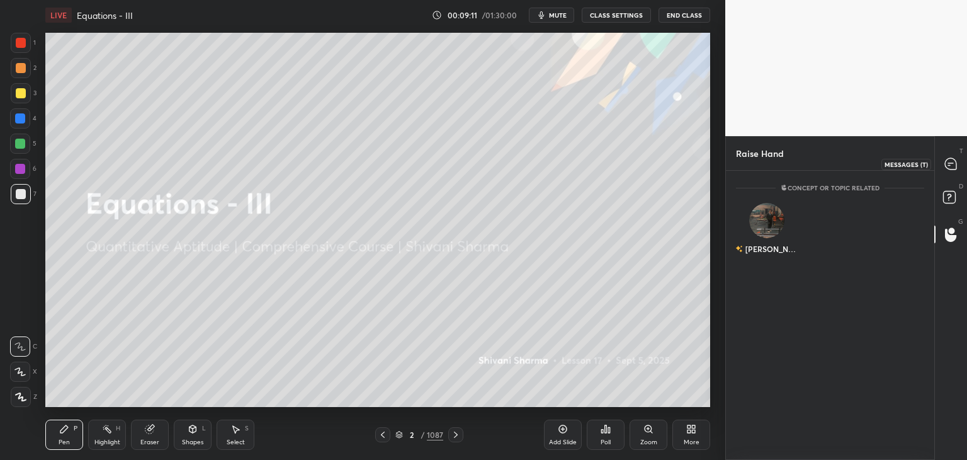
click at [949, 174] on div at bounding box center [951, 163] width 25 height 23
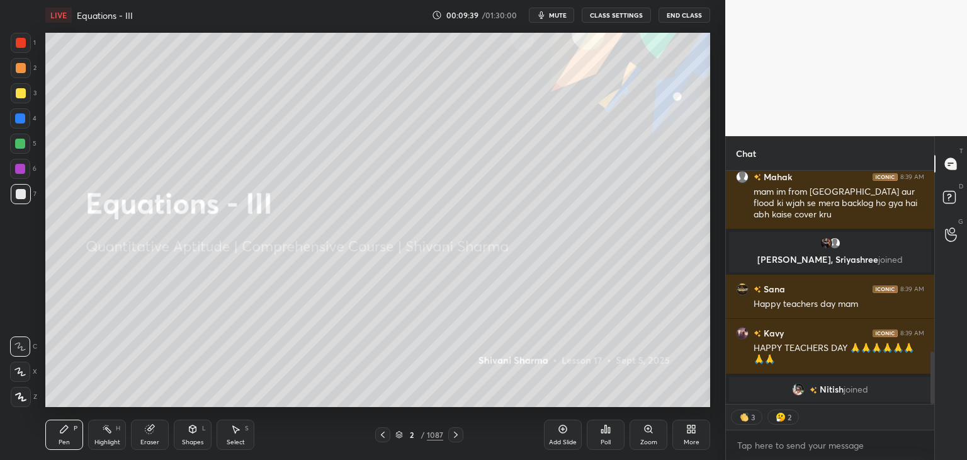
click at [686, 436] on div "More" at bounding box center [692, 434] width 38 height 30
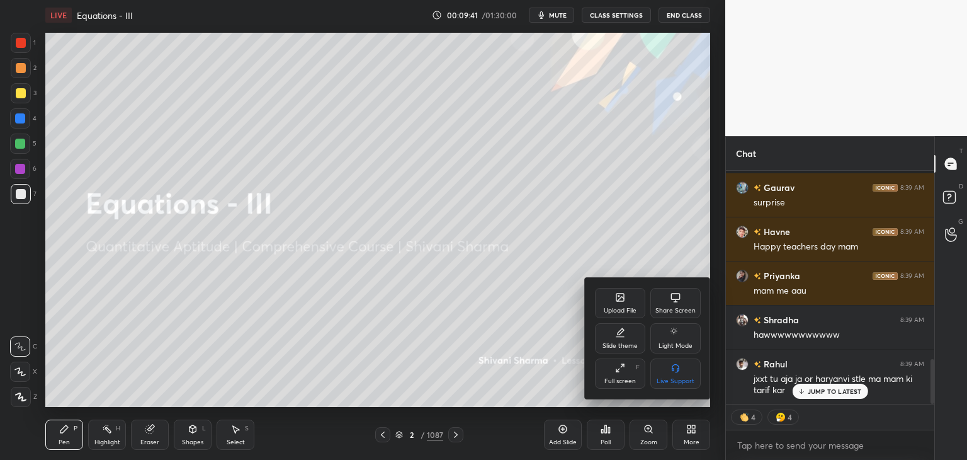
click at [837, 390] on div at bounding box center [483, 230] width 967 height 460
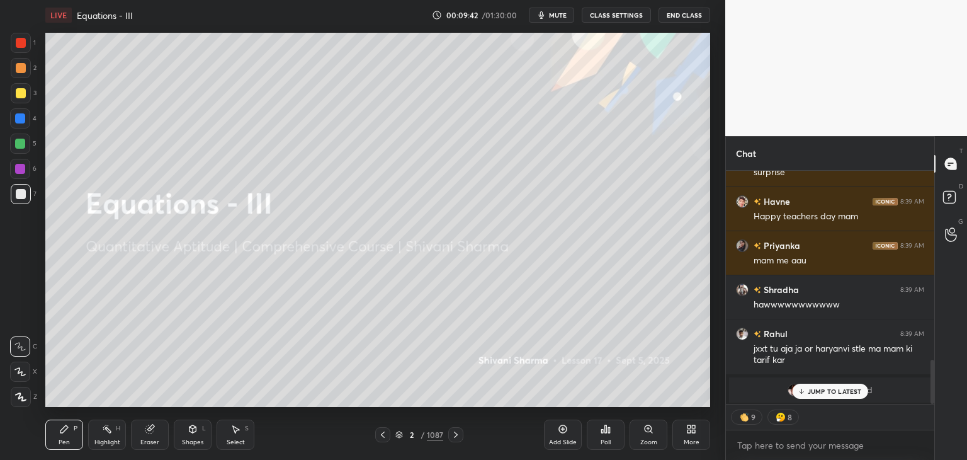
click at [698, 443] on div "More" at bounding box center [692, 442] width 16 height 6
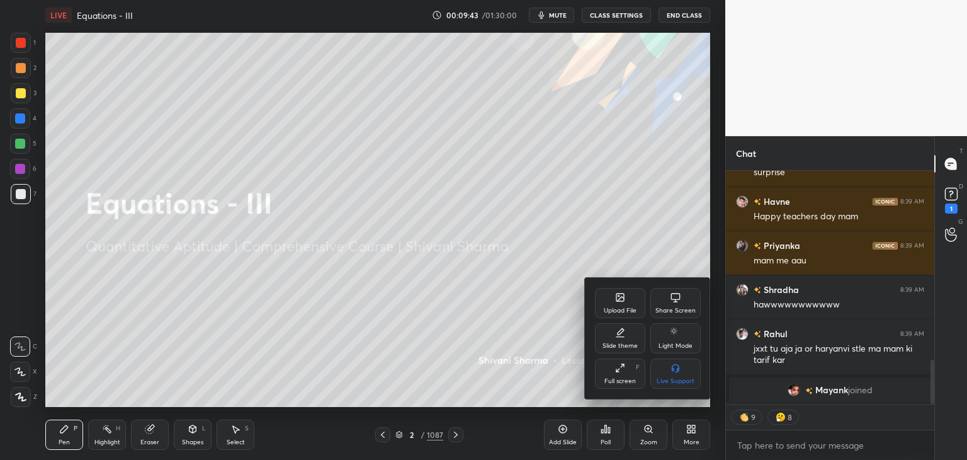
click at [617, 307] on div "Upload File" at bounding box center [620, 310] width 33 height 6
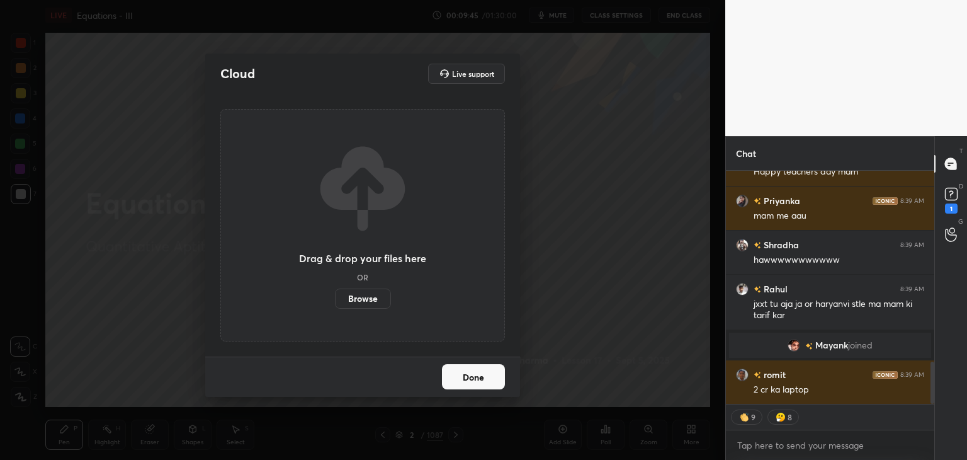
drag, startPoint x: 613, startPoint y: 250, endPoint x: 612, endPoint y: 256, distance: 6.3
click at [613, 251] on div "Cloud Live support Drag & drop your files here OR Browse Done" at bounding box center [362, 230] width 725 height 460
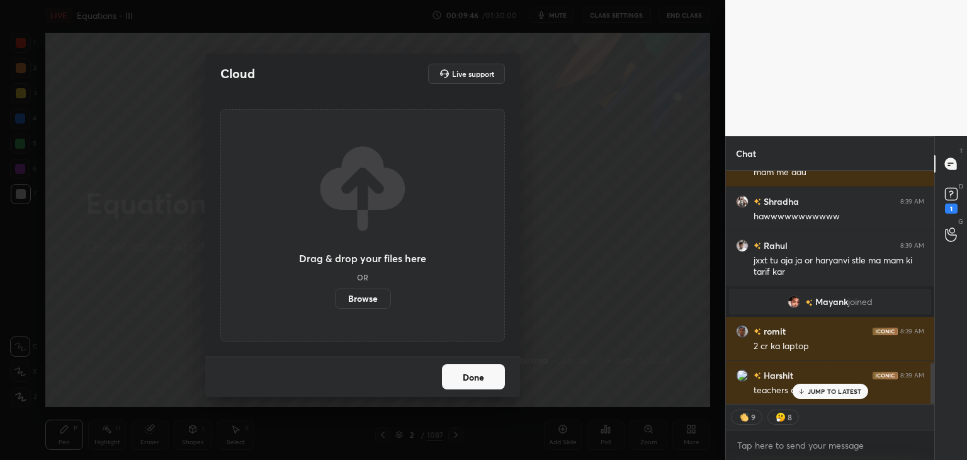
click at [605, 125] on div "Cloud Live support Drag & drop your files here OR Browse Done" at bounding box center [362, 230] width 725 height 460
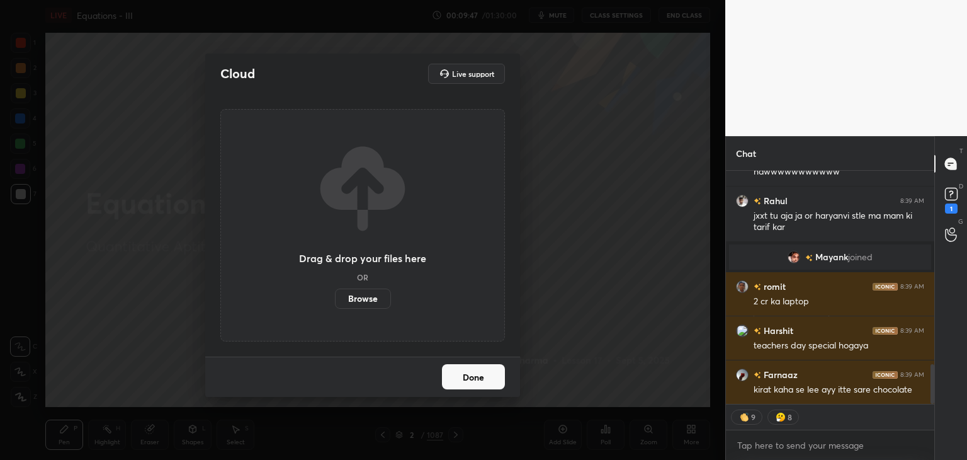
drag, startPoint x: 152, startPoint y: 325, endPoint x: 207, endPoint y: 353, distance: 61.4
click at [152, 325] on div "Cloud Live support Drag & drop your files here OR Browse Done" at bounding box center [362, 230] width 725 height 460
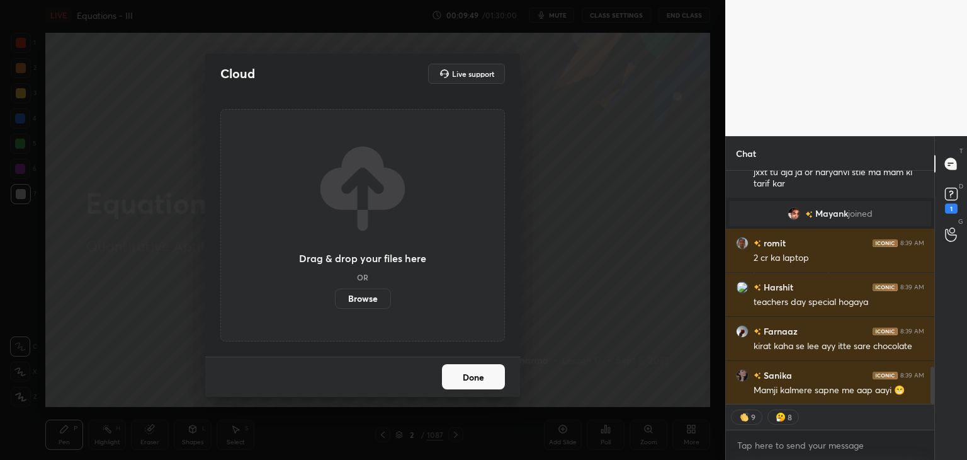
drag, startPoint x: 470, startPoint y: 377, endPoint x: 513, endPoint y: 388, distance: 43.5
click at [470, 378] on button "Done" at bounding box center [473, 376] width 63 height 25
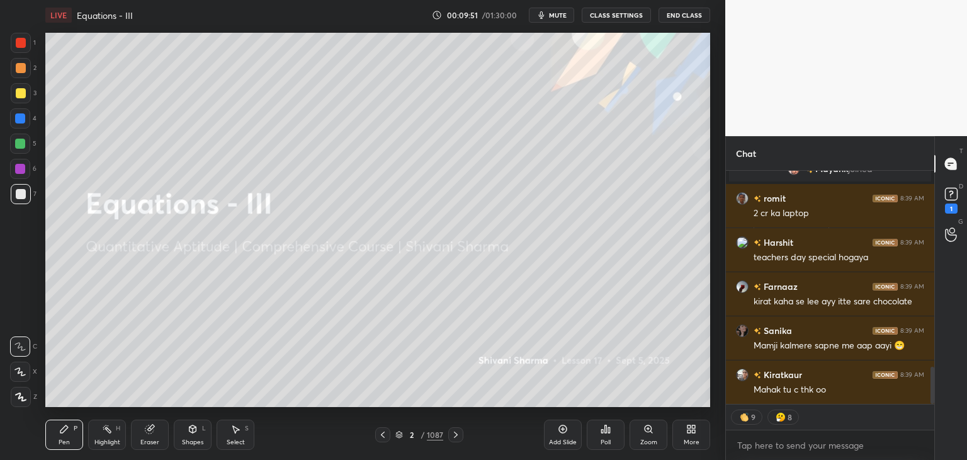
click at [931, 391] on div at bounding box center [933, 385] width 4 height 37
click at [931, 393] on div at bounding box center [933, 385] width 4 height 37
drag, startPoint x: 953, startPoint y: 203, endPoint x: 947, endPoint y: 240, distance: 37.7
click at [952, 203] on div "1" at bounding box center [951, 208] width 13 height 10
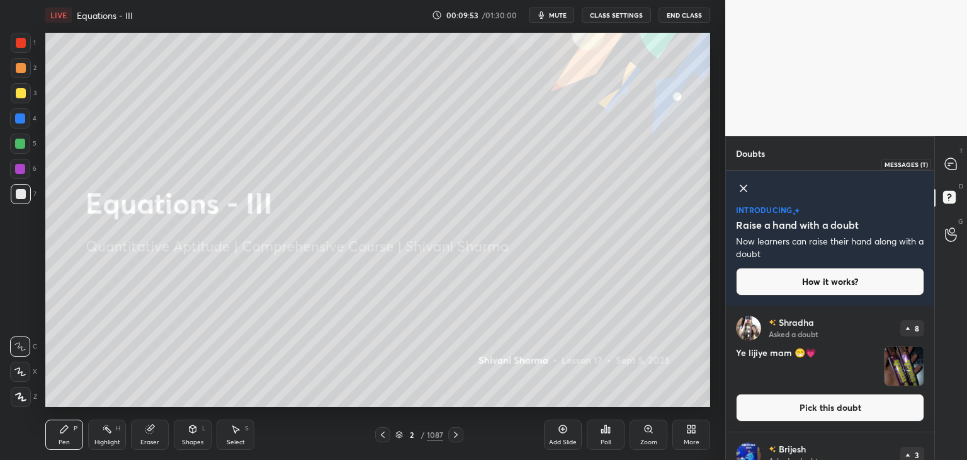
click at [953, 160] on icon at bounding box center [950, 163] width 11 height 11
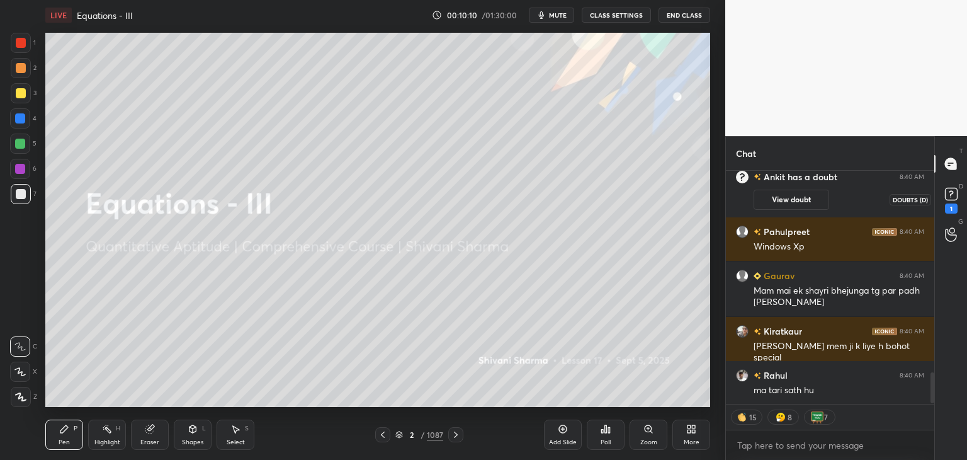
click at [953, 205] on div "1" at bounding box center [951, 208] width 13 height 10
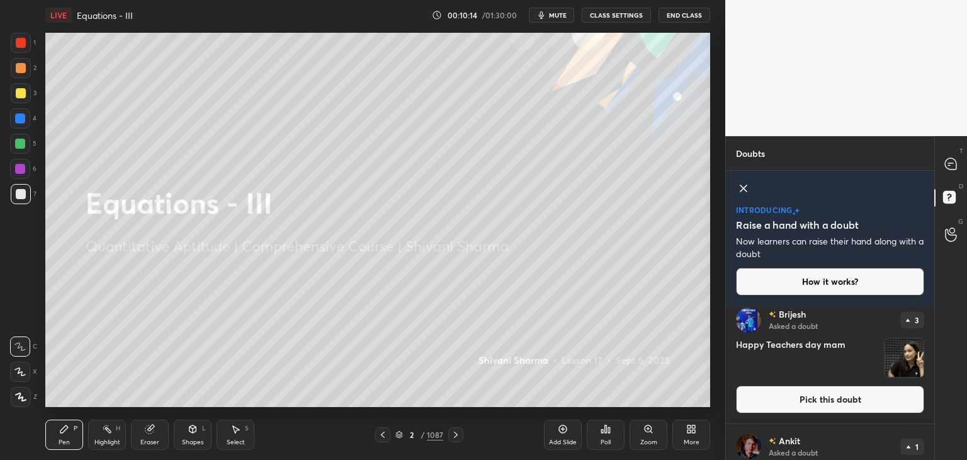
drag, startPoint x: 906, startPoint y: 356, endPoint x: 905, endPoint y: 362, distance: 6.3
click at [904, 357] on img "grid" at bounding box center [904, 357] width 39 height 39
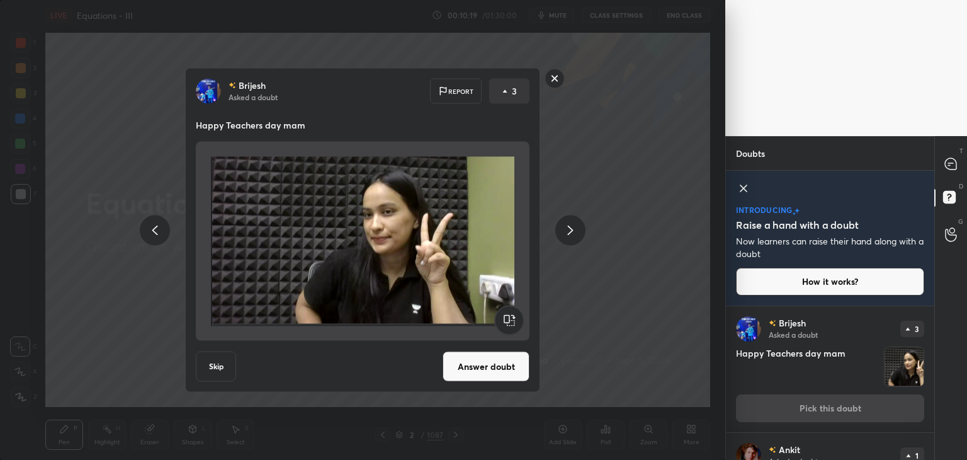
click at [550, 81] on rect at bounding box center [555, 79] width 20 height 20
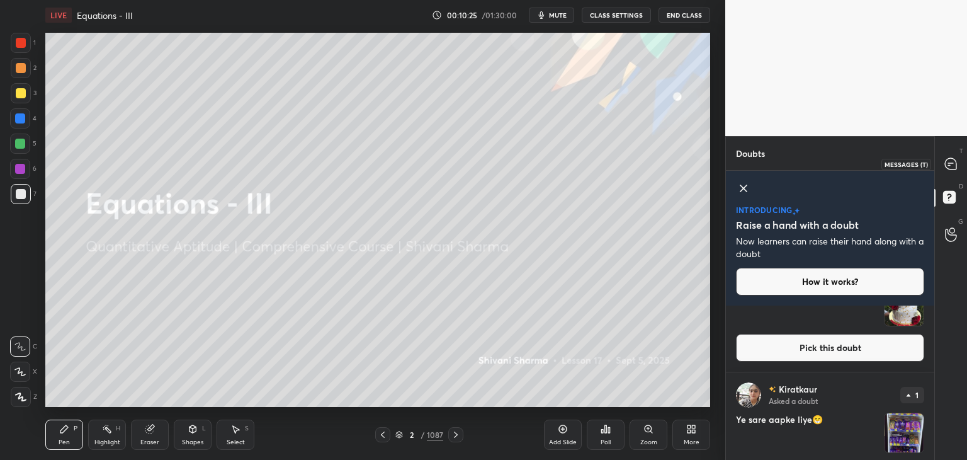
drag, startPoint x: 955, startPoint y: 168, endPoint x: 953, endPoint y: 179, distance: 10.9
click at [953, 168] on icon at bounding box center [950, 163] width 11 height 11
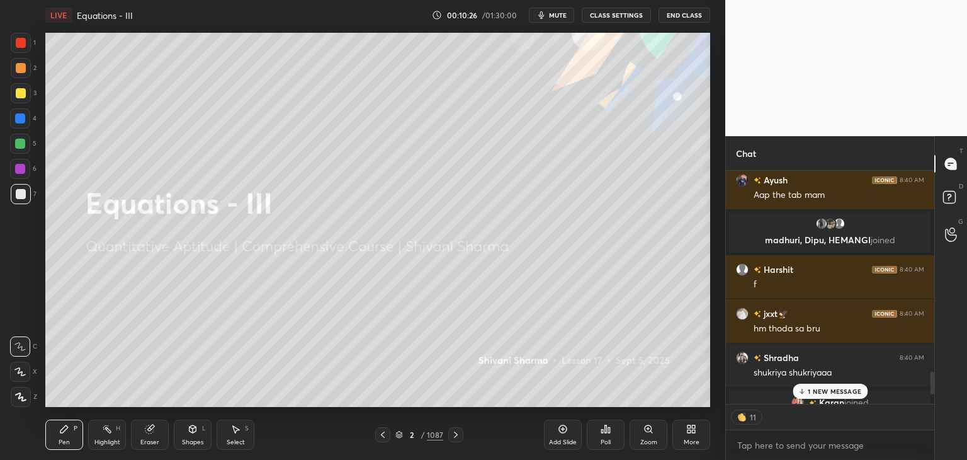
click at [821, 389] on p "1 NEW MESSAGE" at bounding box center [835, 391] width 54 height 8
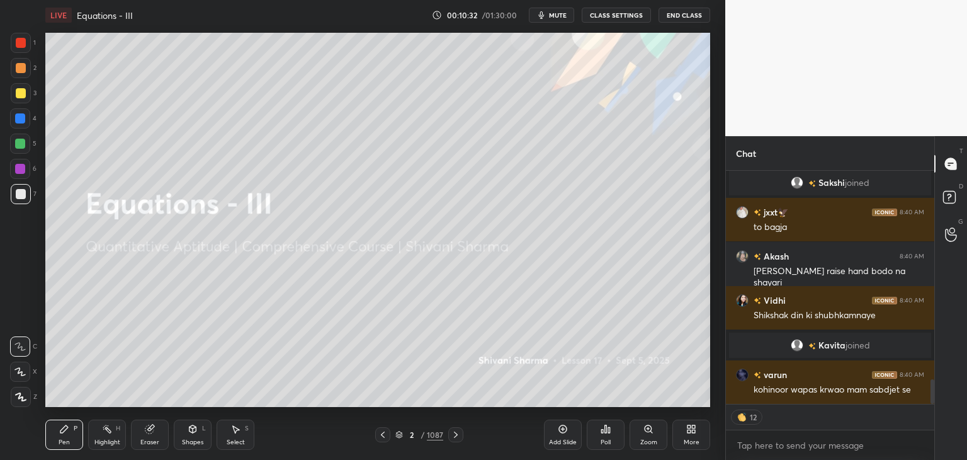
click at [423, 435] on div "/" at bounding box center [423, 435] width 4 height 8
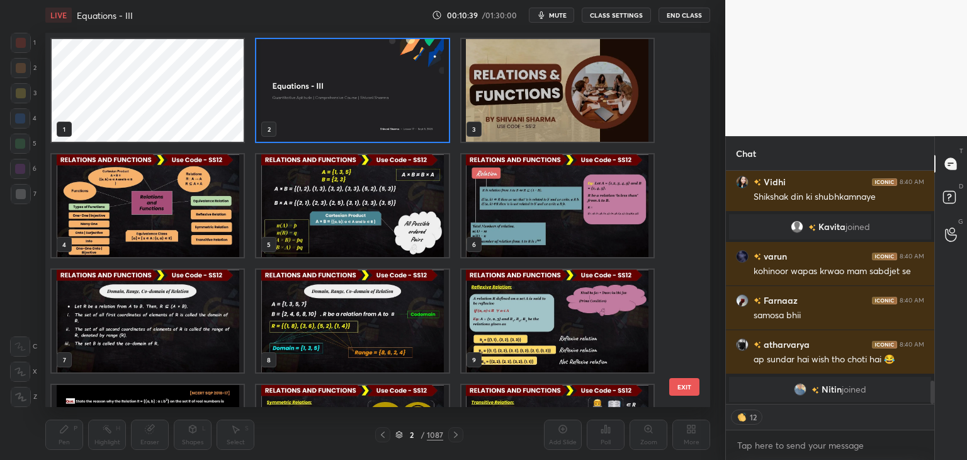
type textarea "x"
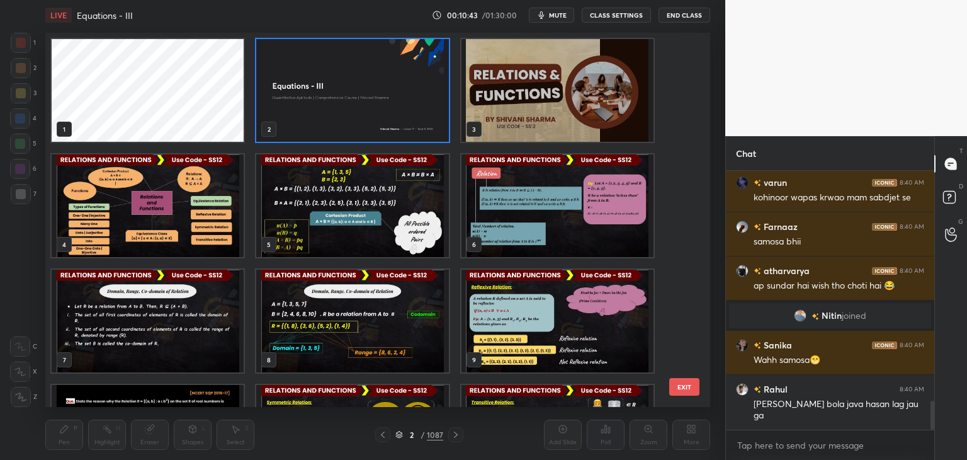
click at [144, 201] on img "grid" at bounding box center [148, 205] width 192 height 103
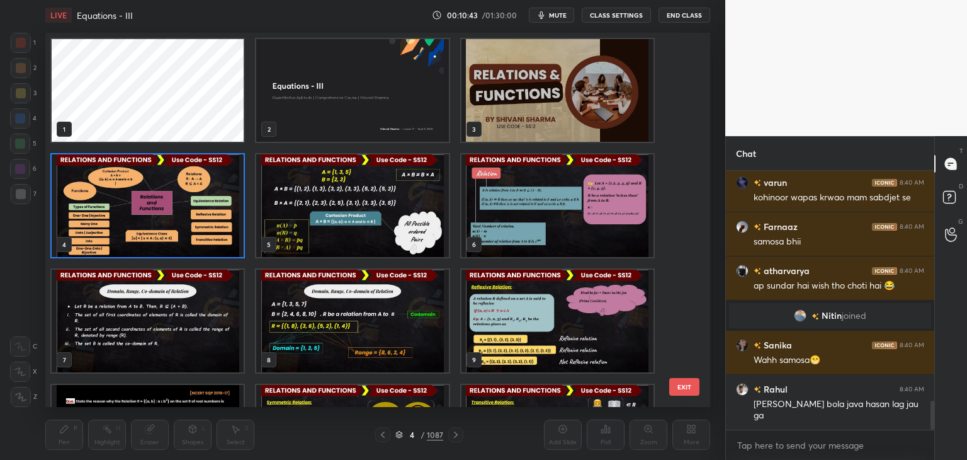
click at [144, 202] on img "grid" at bounding box center [148, 205] width 192 height 103
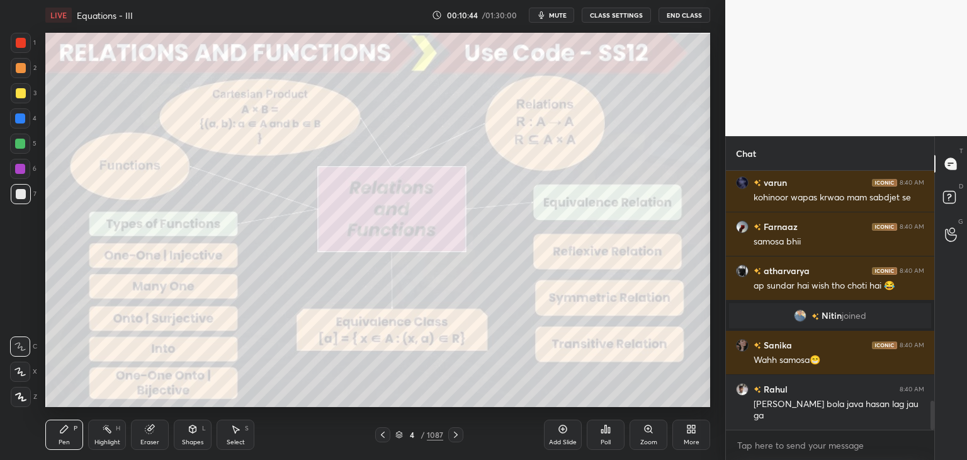
click at [145, 202] on img "grid" at bounding box center [148, 205] width 192 height 103
click at [145, 201] on img "grid" at bounding box center [148, 205] width 192 height 103
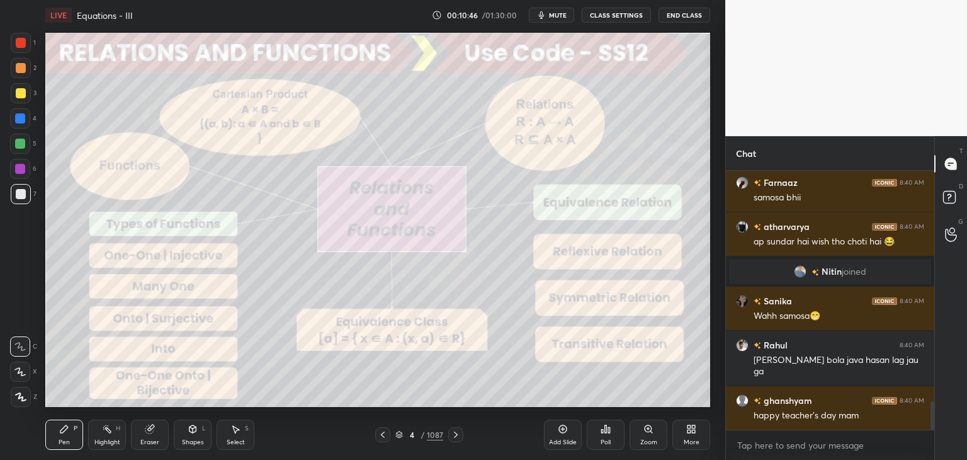
click at [458, 436] on icon at bounding box center [456, 434] width 10 height 10
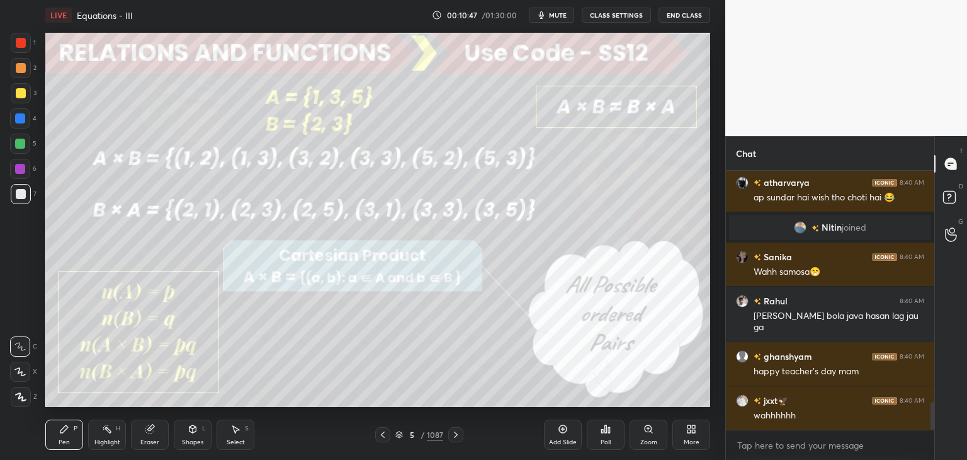
click at [426, 432] on div "5 / 1087" at bounding box center [419, 434] width 48 height 11
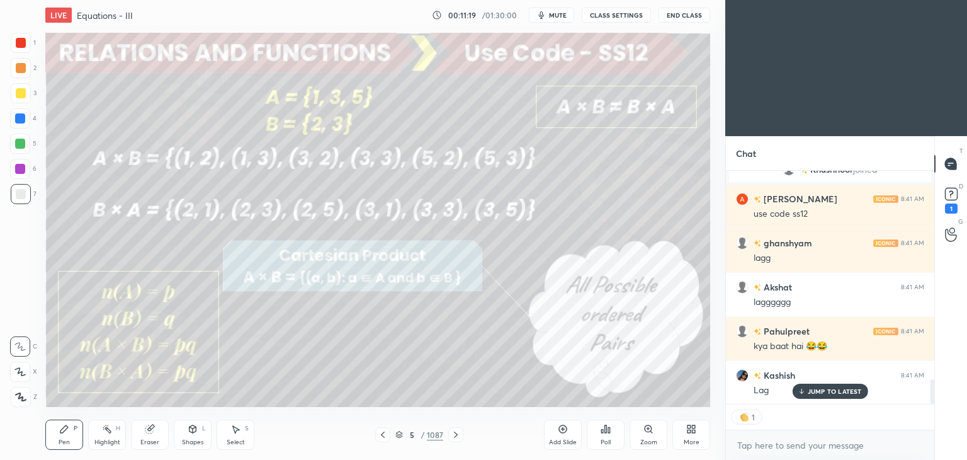
scroll to position [2100, 0]
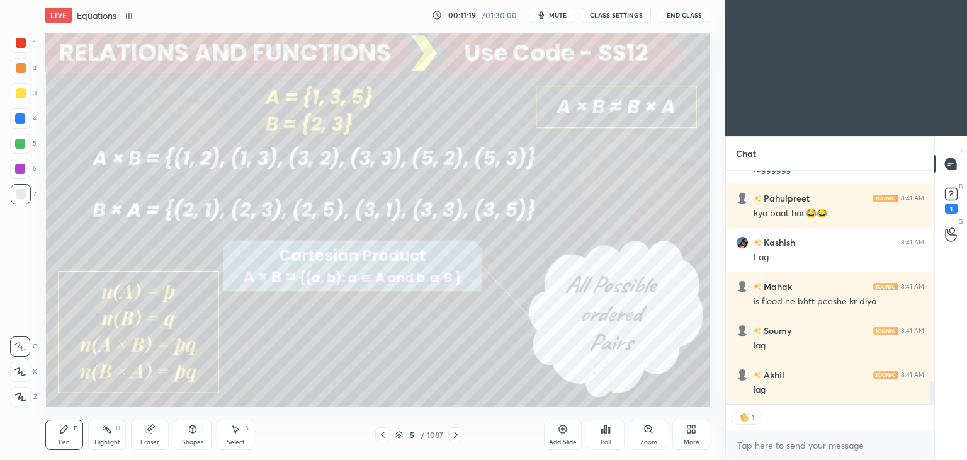
click at [421, 437] on div "/" at bounding box center [423, 435] width 4 height 8
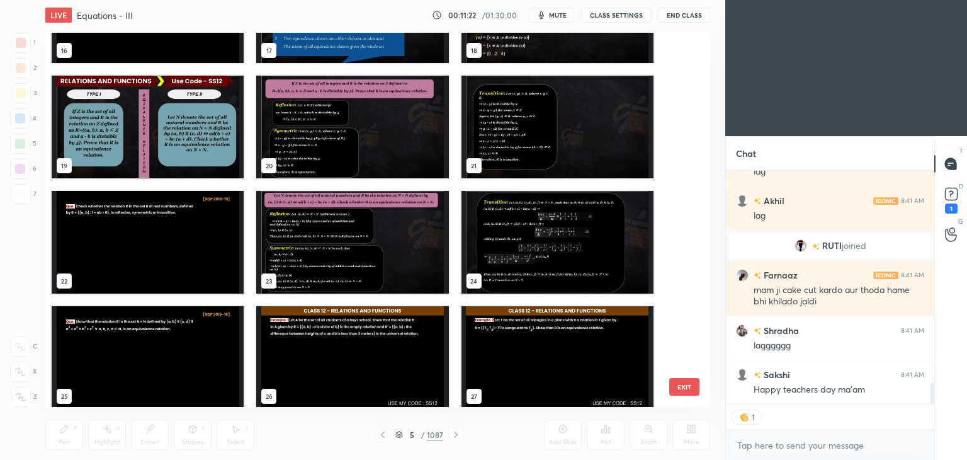
scroll to position [982, 0]
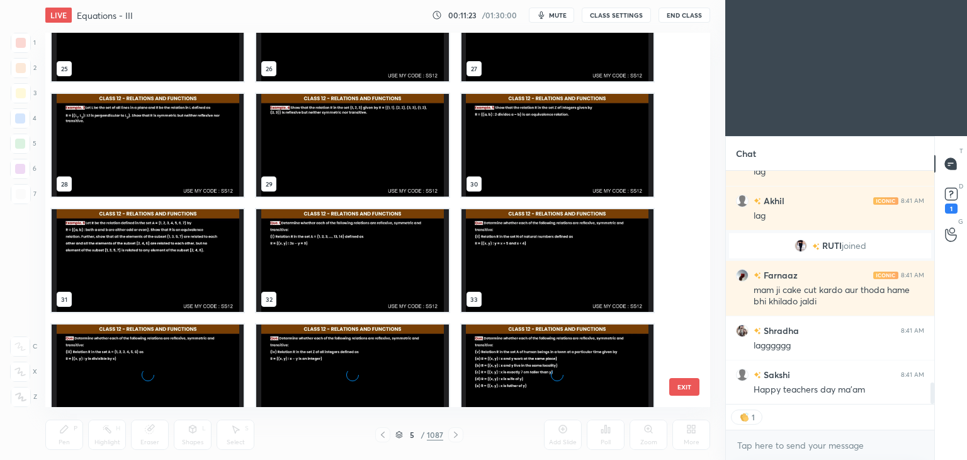
click at [680, 356] on div "25 26 27 28 29 30 31 32 33 34 35 36 37 38 39" at bounding box center [366, 220] width 643 height 374
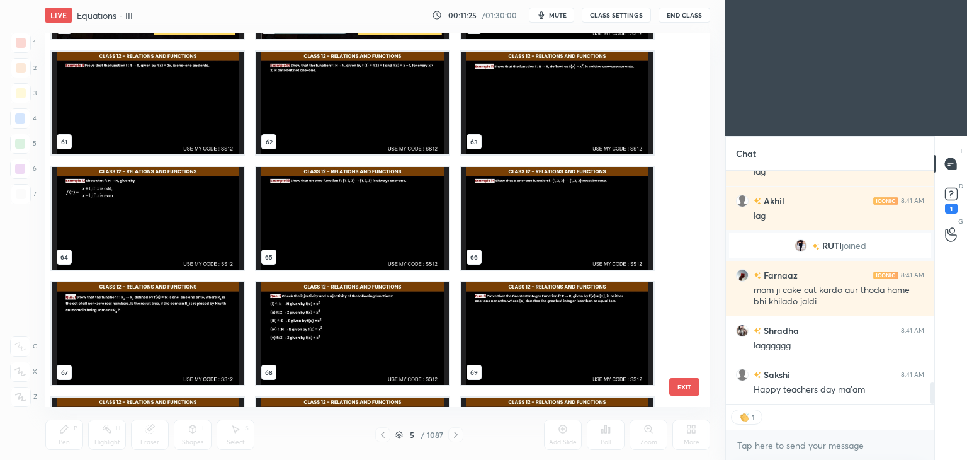
scroll to position [0, 0]
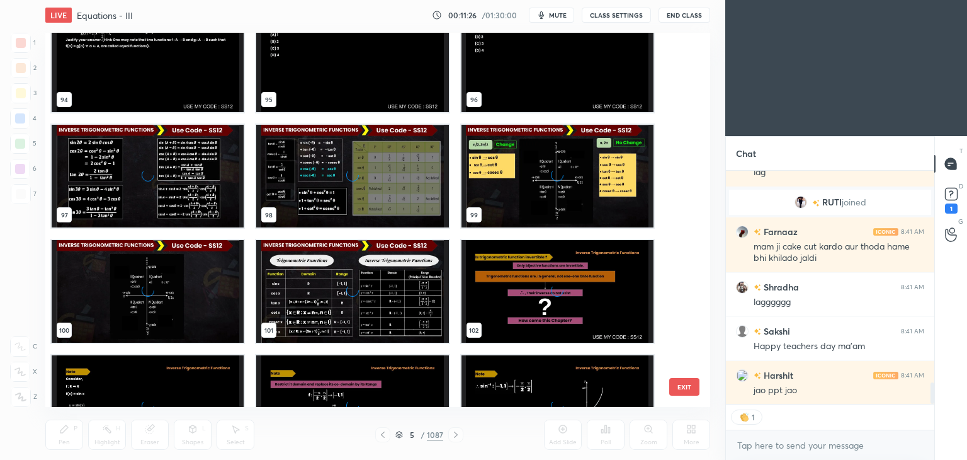
click at [680, 358] on div "94 95 96 97 98 99 100 101 102 103 104 105 106 107 108" at bounding box center [366, 220] width 643 height 374
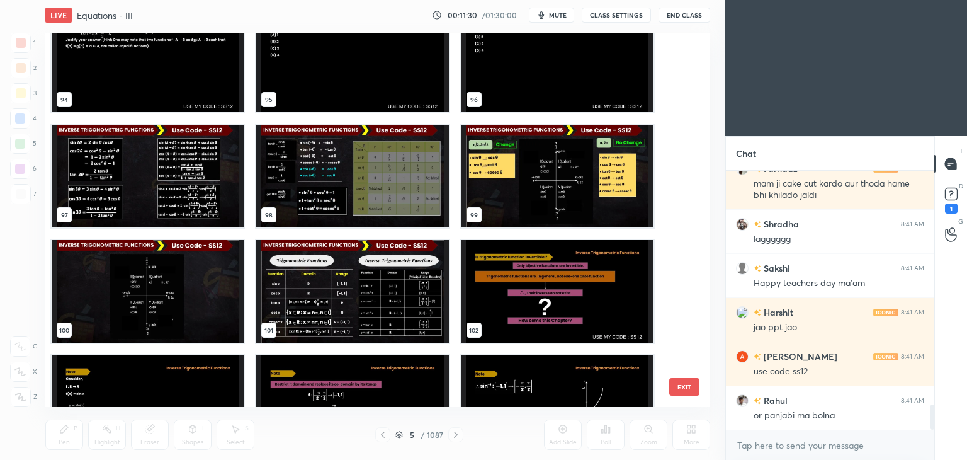
click at [204, 196] on img "grid" at bounding box center [148, 176] width 192 height 103
click at [203, 195] on img "grid" at bounding box center [148, 176] width 192 height 103
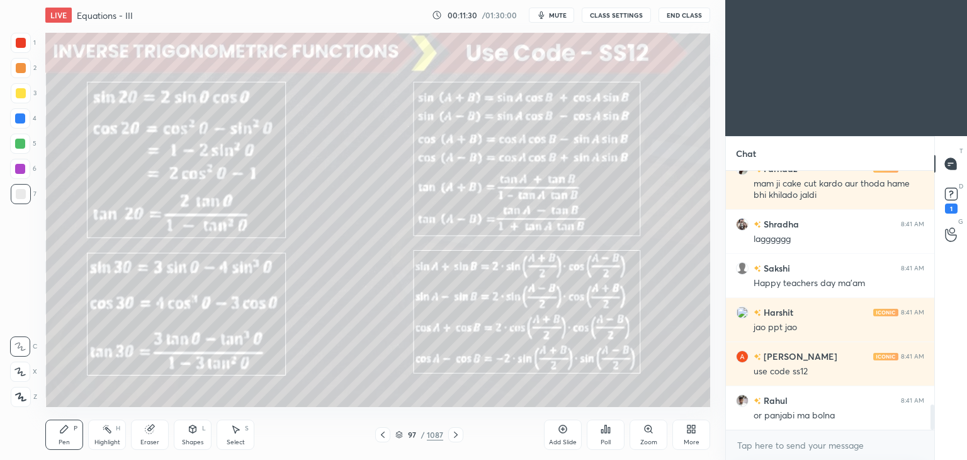
click at [202, 195] on img "grid" at bounding box center [148, 176] width 192 height 103
drag, startPoint x: 203, startPoint y: 195, endPoint x: 209, endPoint y: 201, distance: 8.9
click at [202, 195] on img "grid" at bounding box center [148, 176] width 192 height 103
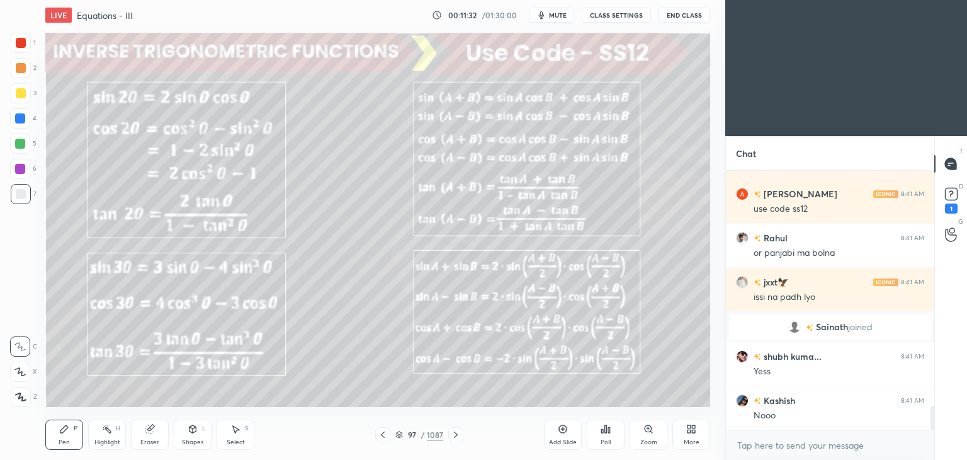
click at [454, 436] on icon at bounding box center [456, 434] width 4 height 6
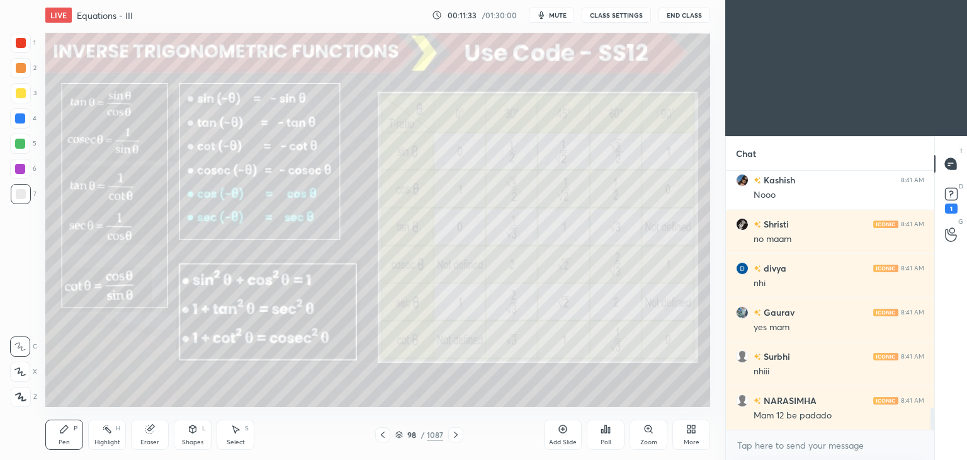
click at [453, 436] on icon at bounding box center [456, 434] width 10 height 10
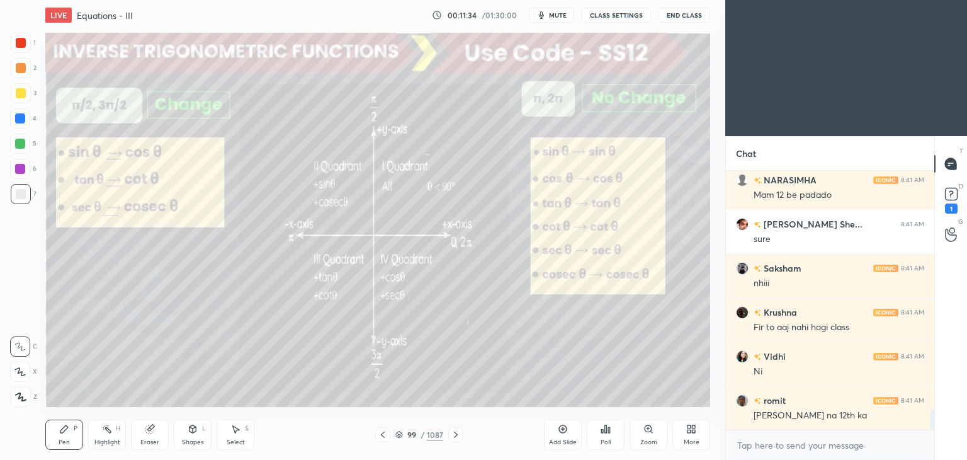
click at [453, 438] on icon at bounding box center [456, 434] width 10 height 10
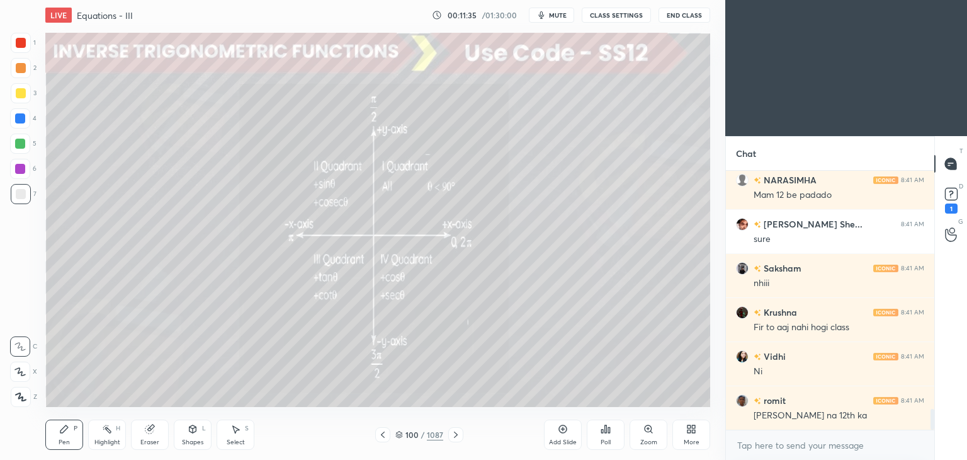
click at [452, 438] on icon at bounding box center [456, 434] width 10 height 10
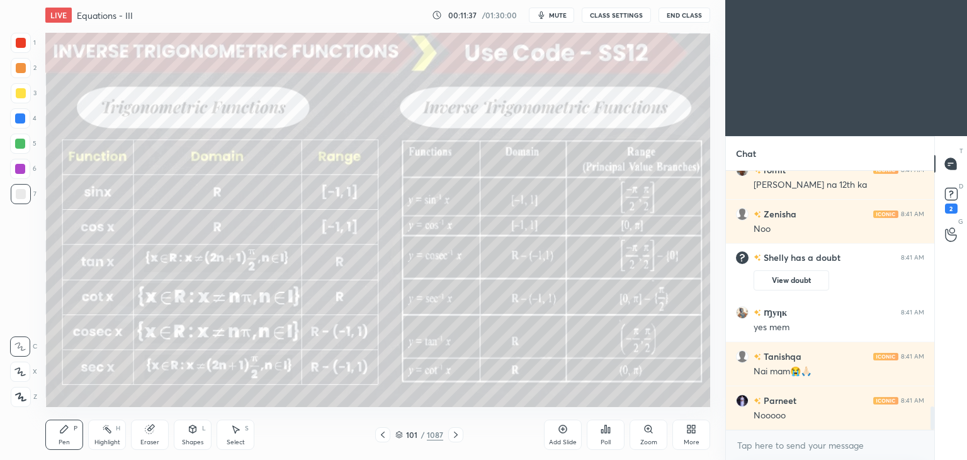
click at [451, 438] on icon at bounding box center [456, 434] width 10 height 10
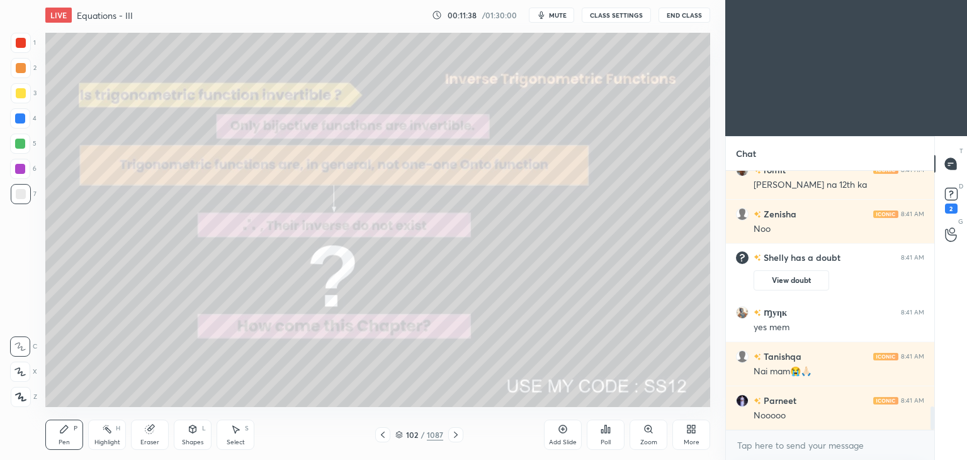
click at [448, 439] on div at bounding box center [455, 434] width 15 height 15
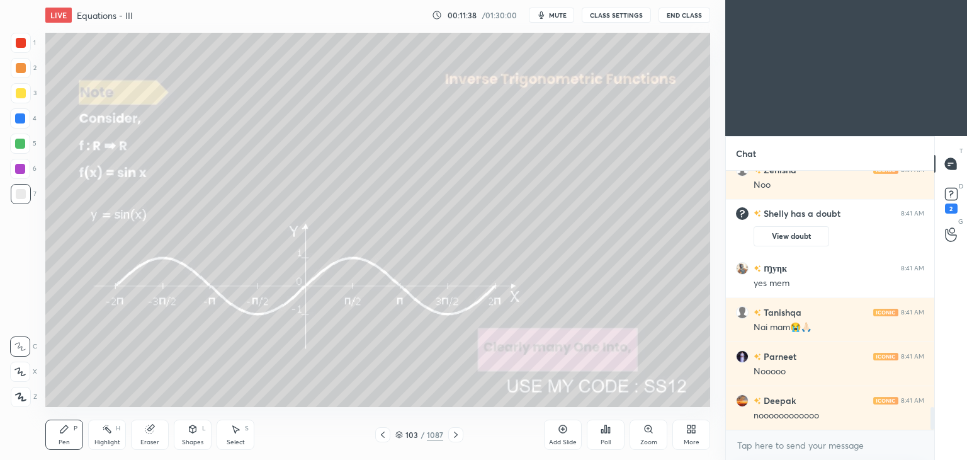
click at [449, 438] on div at bounding box center [455, 434] width 15 height 15
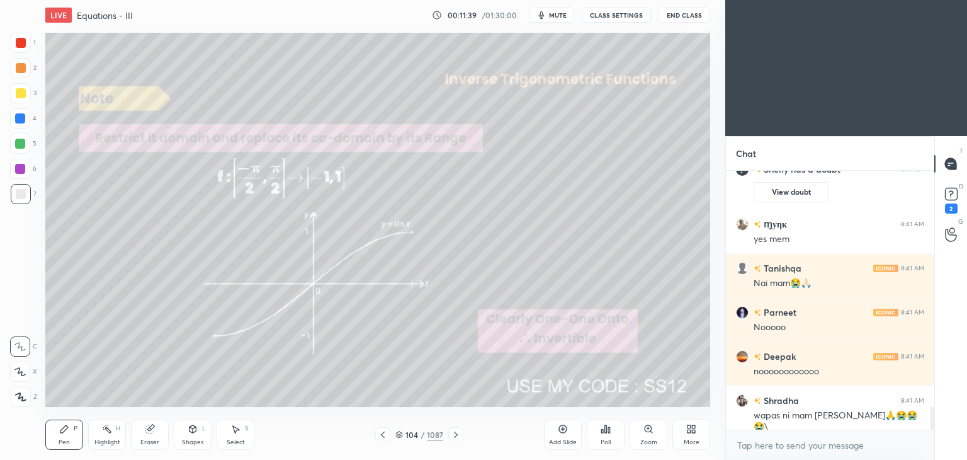
click at [453, 438] on icon at bounding box center [456, 434] width 10 height 10
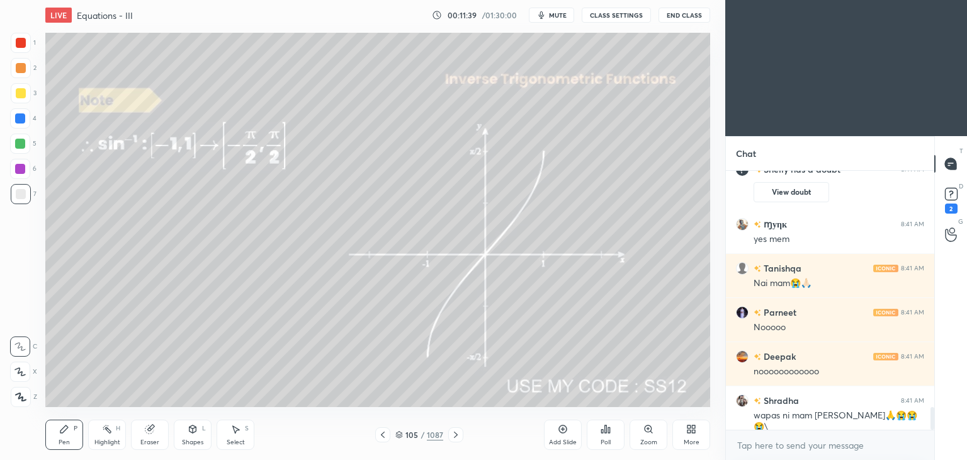
click at [454, 439] on icon at bounding box center [456, 434] width 10 height 10
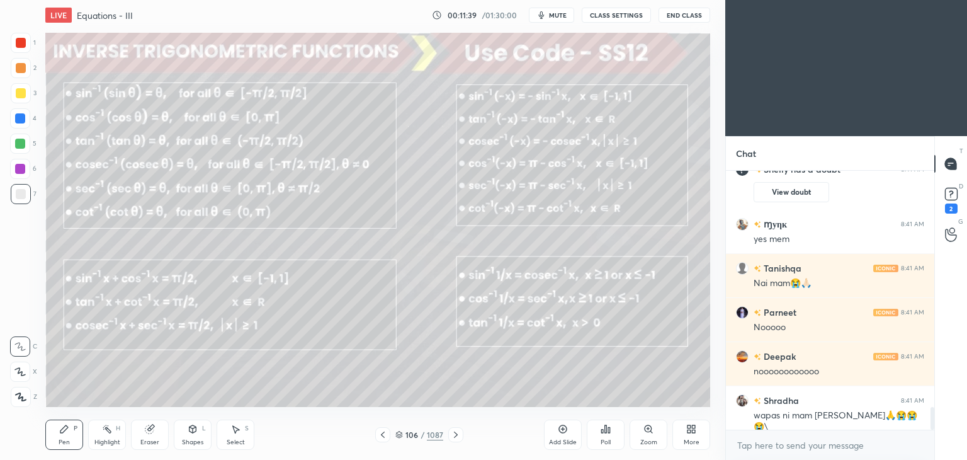
click at [453, 439] on icon at bounding box center [456, 434] width 10 height 10
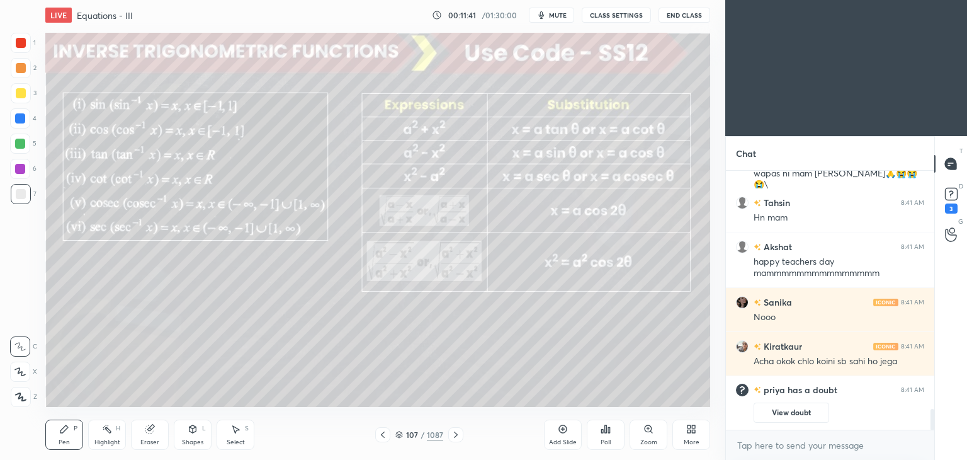
click at [424, 435] on div "107 / 1087" at bounding box center [419, 434] width 48 height 11
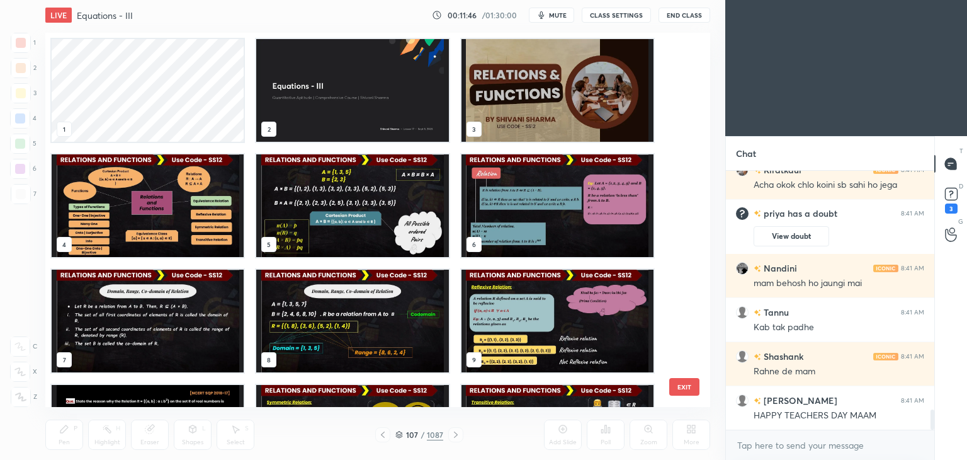
click at [683, 389] on button "EXIT" at bounding box center [684, 387] width 30 height 18
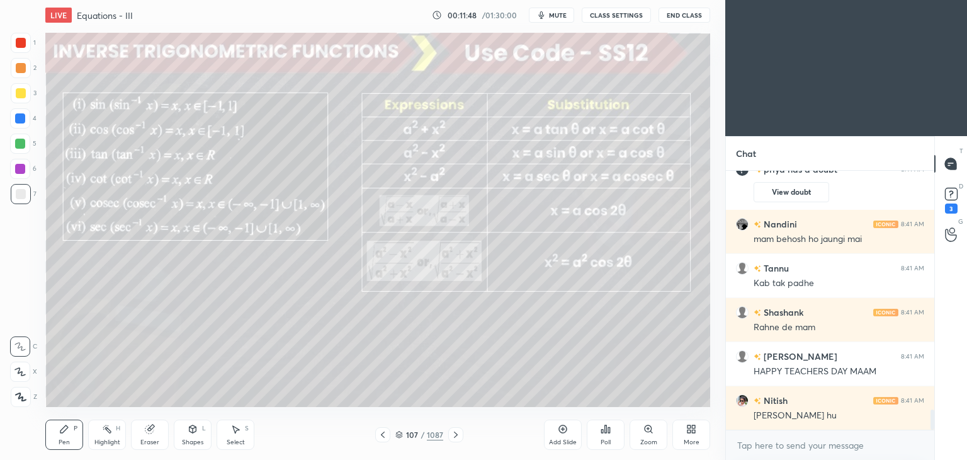
click at [687, 439] on div "More" at bounding box center [692, 442] width 16 height 6
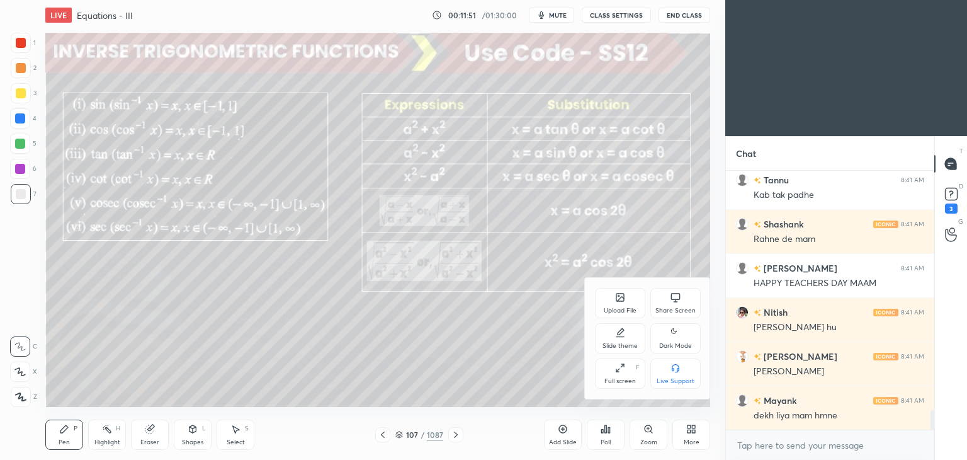
click at [676, 340] on icon at bounding box center [676, 332] width 10 height 15
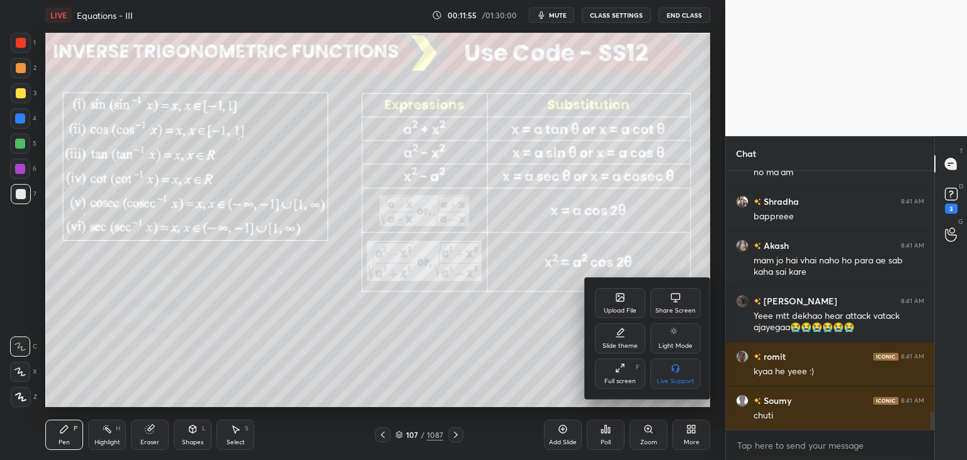
click at [508, 360] on div at bounding box center [483, 230] width 967 height 460
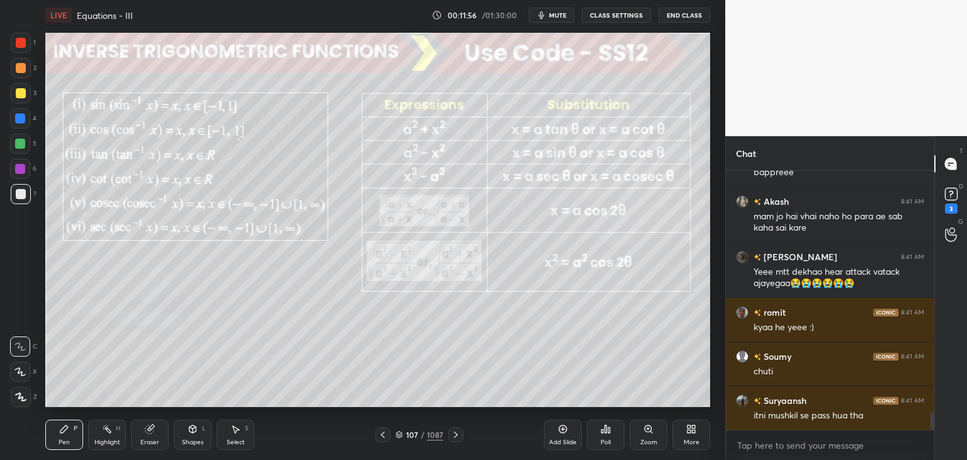
click at [380, 435] on icon at bounding box center [383, 434] width 10 height 10
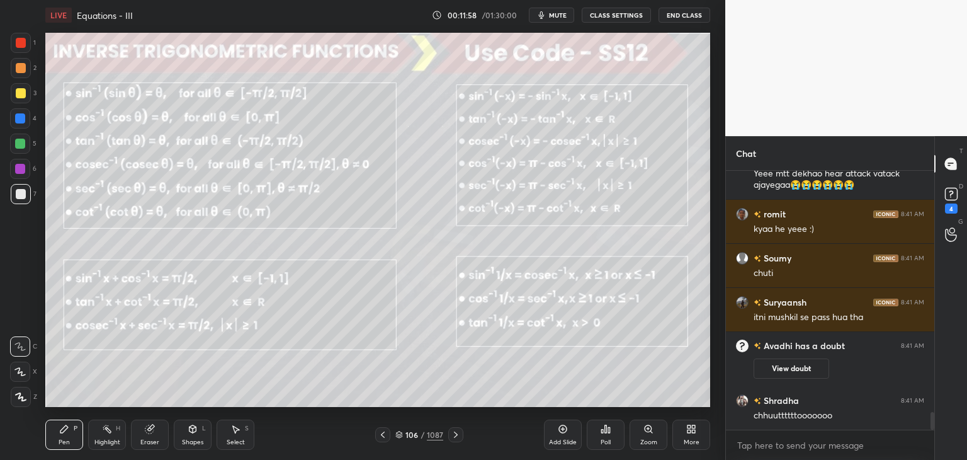
click at [421, 433] on div "/" at bounding box center [423, 435] width 4 height 8
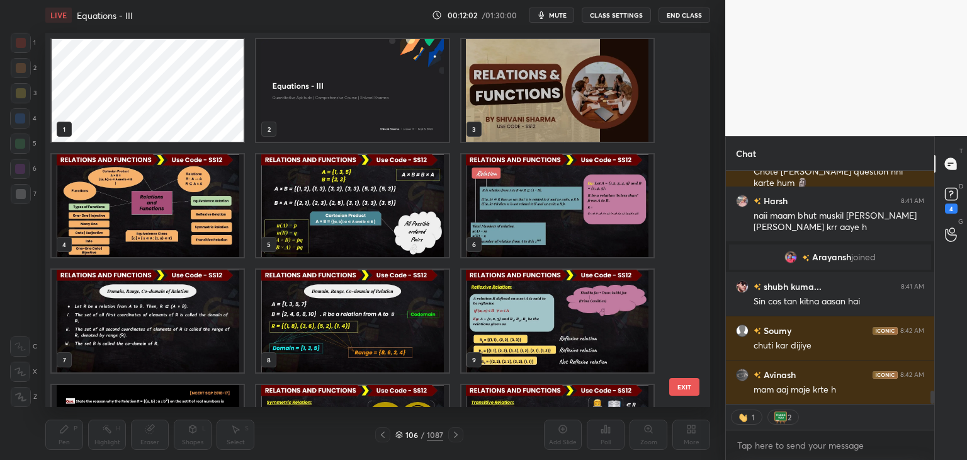
click at [690, 380] on button "EXIT" at bounding box center [684, 387] width 30 height 18
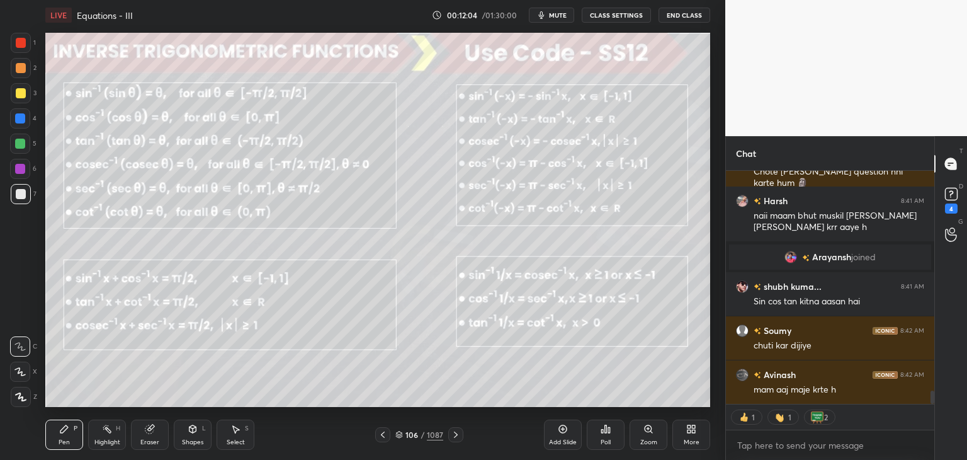
click at [423, 434] on div "/" at bounding box center [423, 435] width 4 height 8
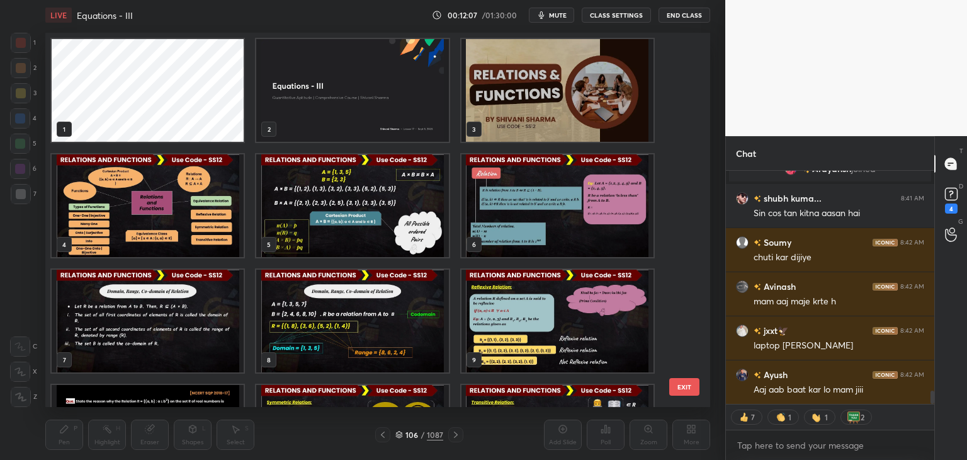
click at [360, 115] on img "grid" at bounding box center [352, 90] width 192 height 103
click at [361, 114] on img "grid" at bounding box center [352, 90] width 192 height 103
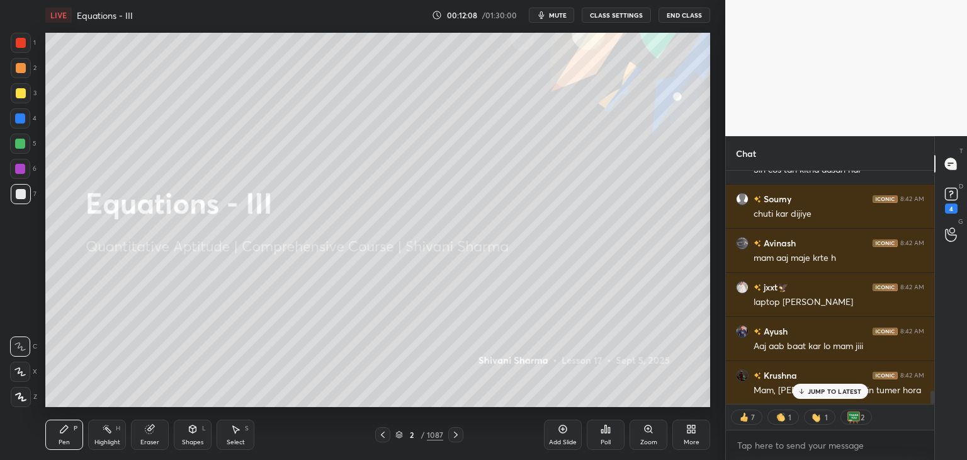
drag, startPoint x: 361, startPoint y: 114, endPoint x: 365, endPoint y: 128, distance: 15.0
click at [360, 115] on img "grid" at bounding box center [352, 90] width 192 height 103
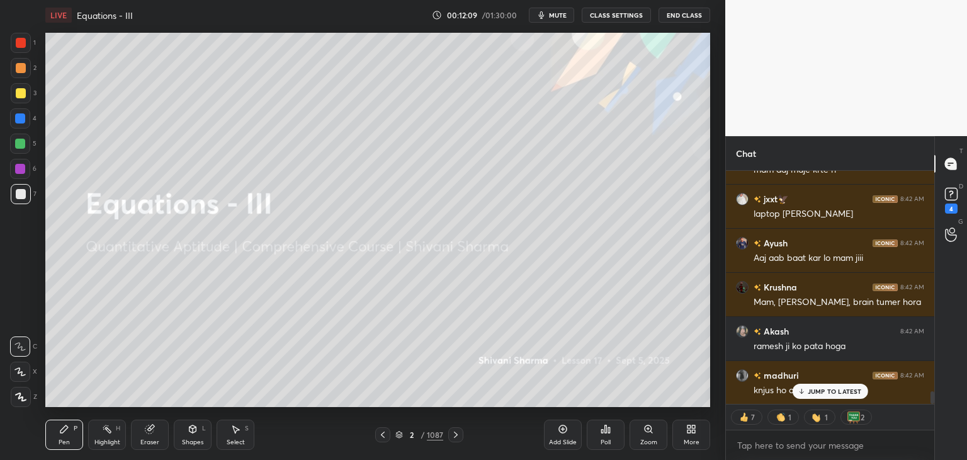
click at [564, 439] on div "Add Slide" at bounding box center [563, 442] width 28 height 6
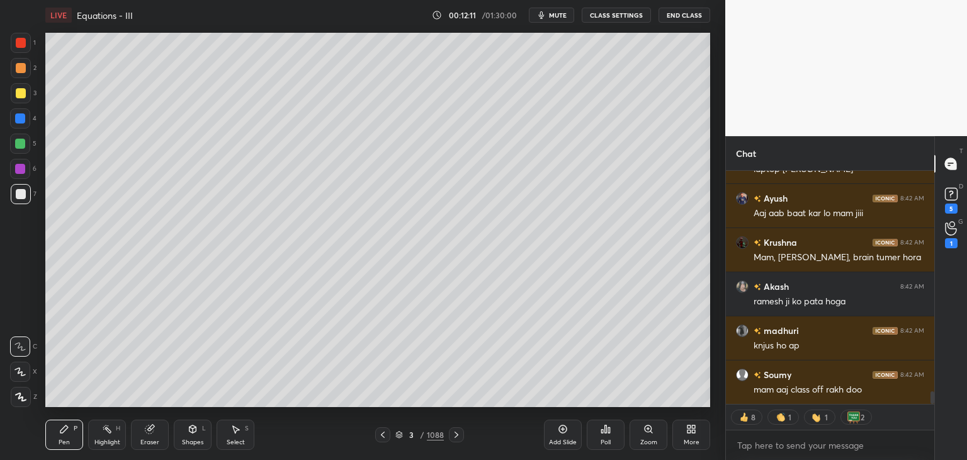
click at [559, 433] on icon at bounding box center [563, 429] width 10 height 10
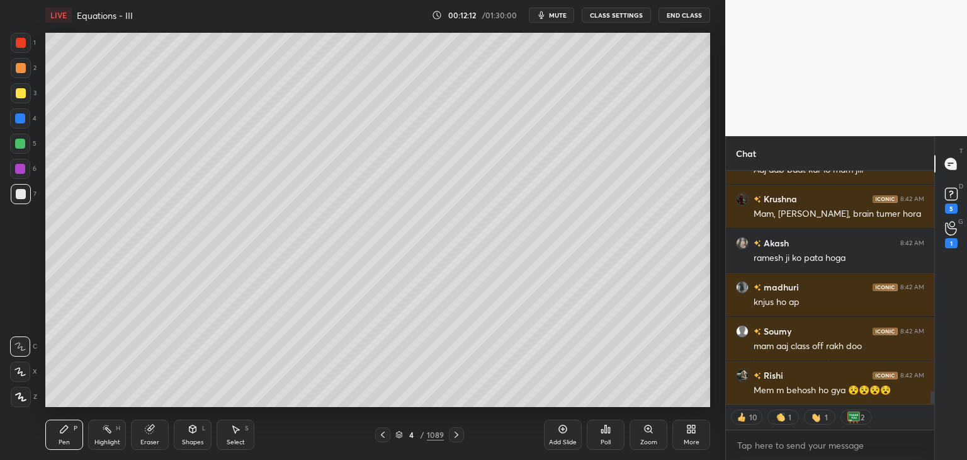
click at [564, 432] on icon at bounding box center [563, 429] width 8 height 8
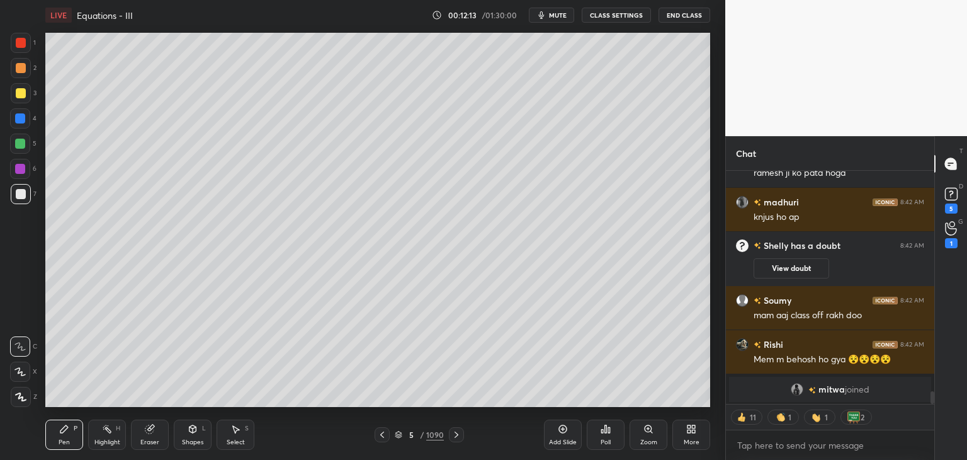
click at [563, 436] on div "Add Slide" at bounding box center [563, 434] width 38 height 30
click at [690, 443] on div "More" at bounding box center [692, 442] width 16 height 6
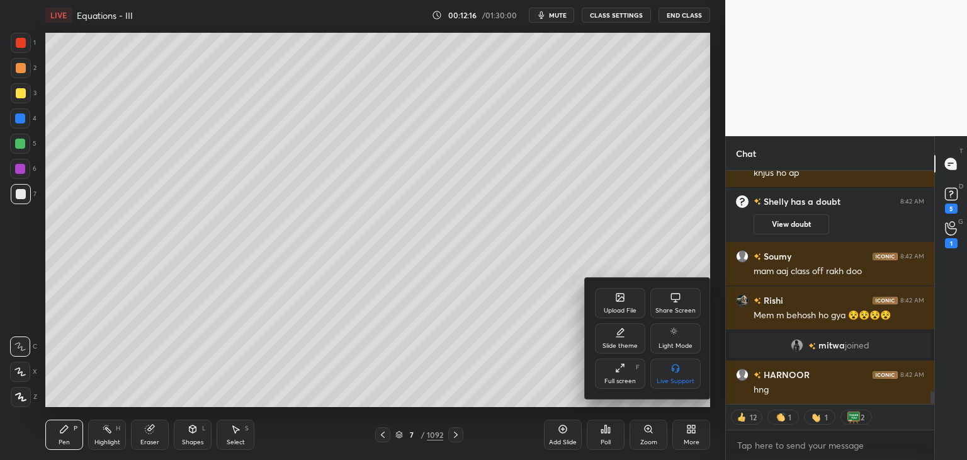
click at [616, 309] on div "Upload File" at bounding box center [620, 310] width 33 height 6
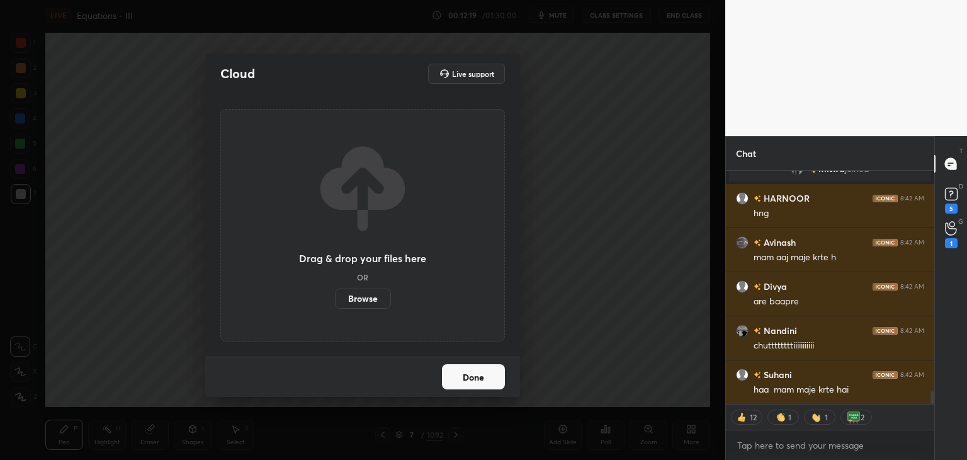
click at [355, 299] on label "Browse" at bounding box center [363, 298] width 56 height 20
click at [335, 299] on input "Browse" at bounding box center [335, 298] width 0 height 20
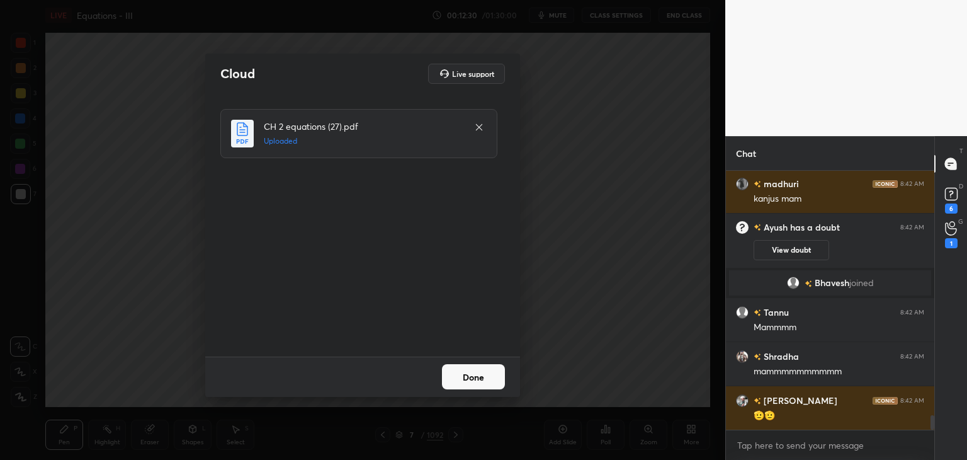
click at [472, 383] on button "Done" at bounding box center [473, 376] width 63 height 25
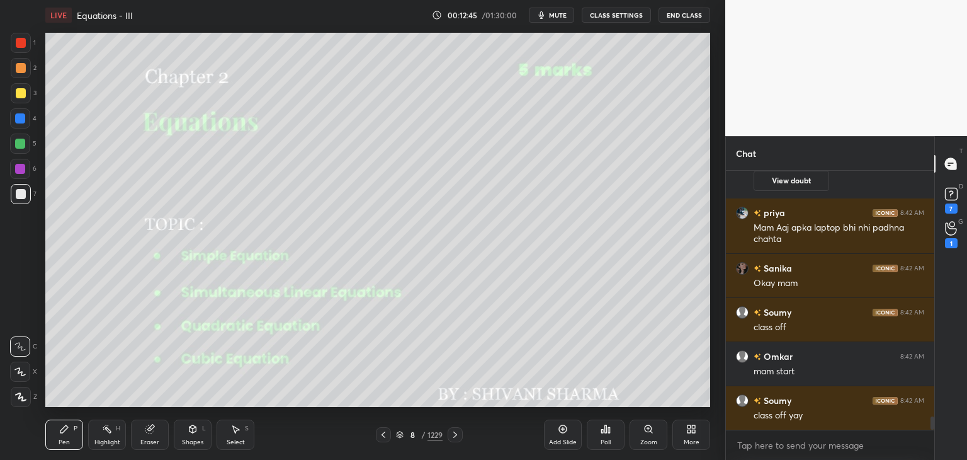
click at [452, 434] on icon at bounding box center [455, 434] width 10 height 10
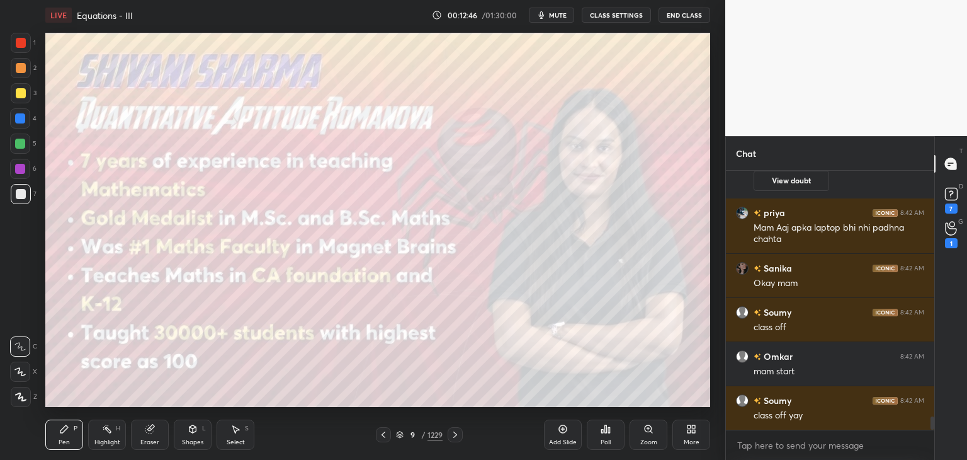
click at [451, 436] on icon at bounding box center [455, 434] width 10 height 10
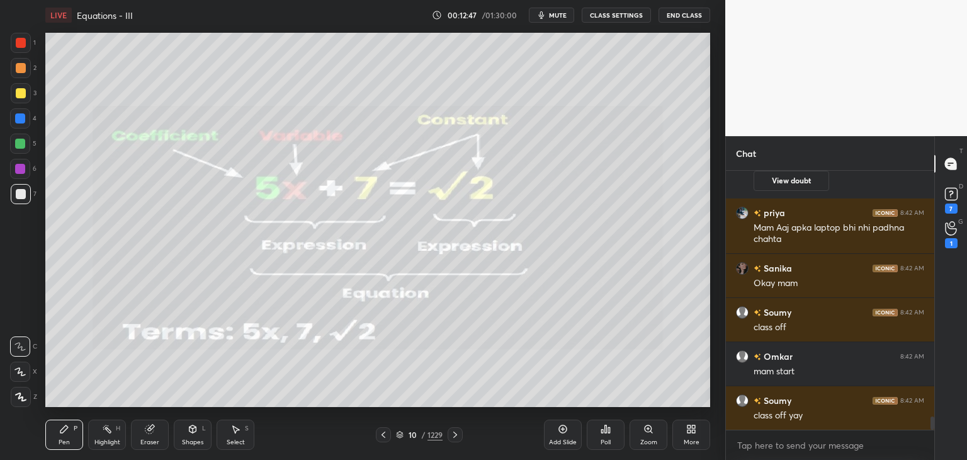
click at [450, 441] on div at bounding box center [455, 434] width 15 height 15
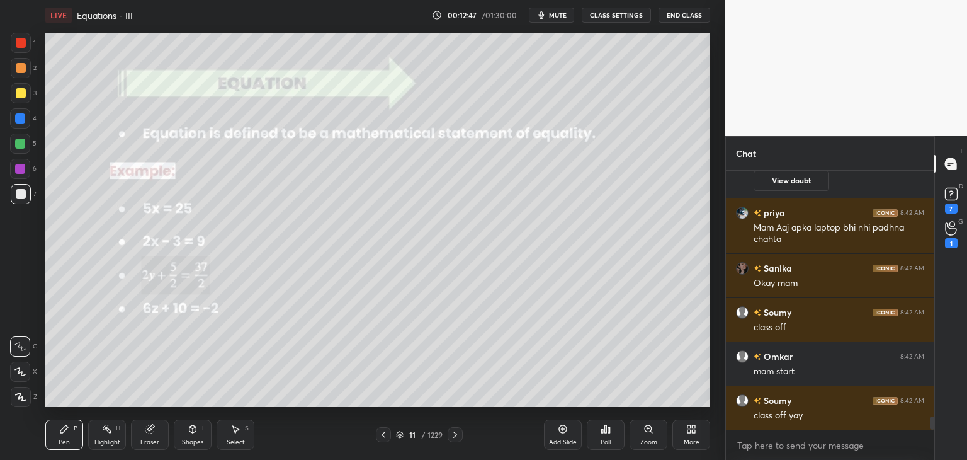
click at [450, 439] on div at bounding box center [455, 434] width 15 height 15
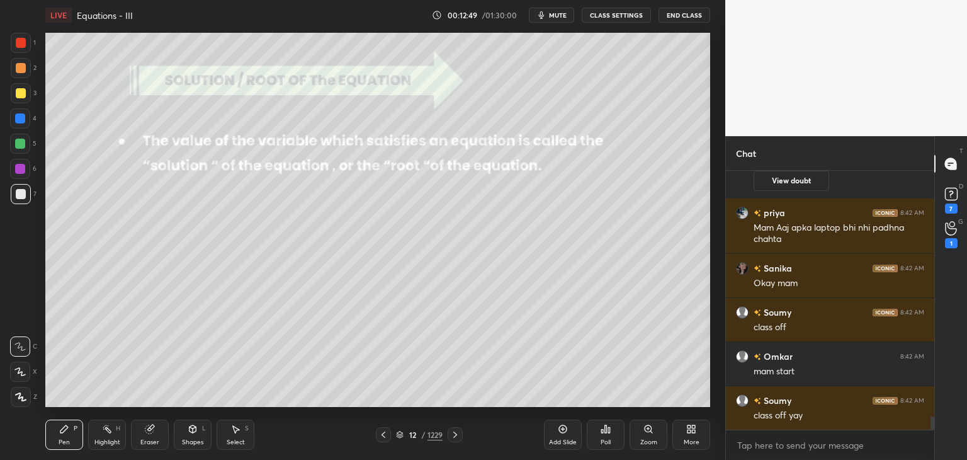
click at [448, 434] on div at bounding box center [455, 434] width 15 height 15
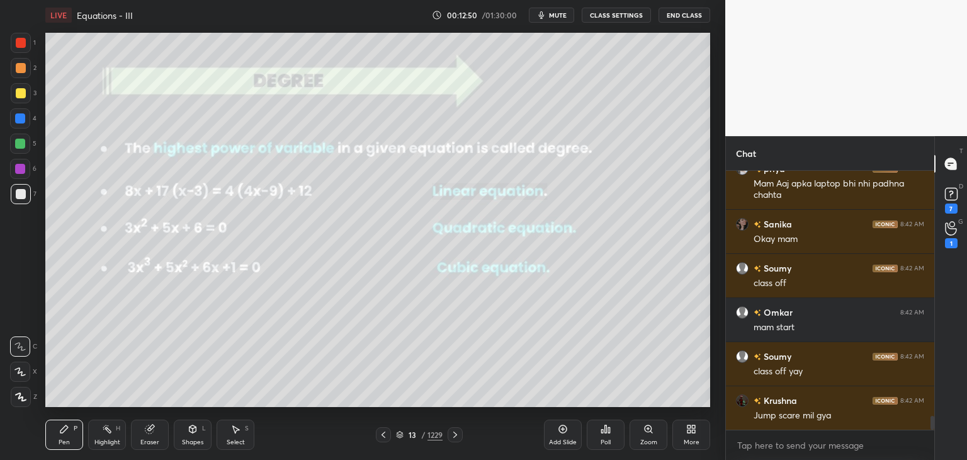
click at [448, 437] on div at bounding box center [455, 434] width 15 height 15
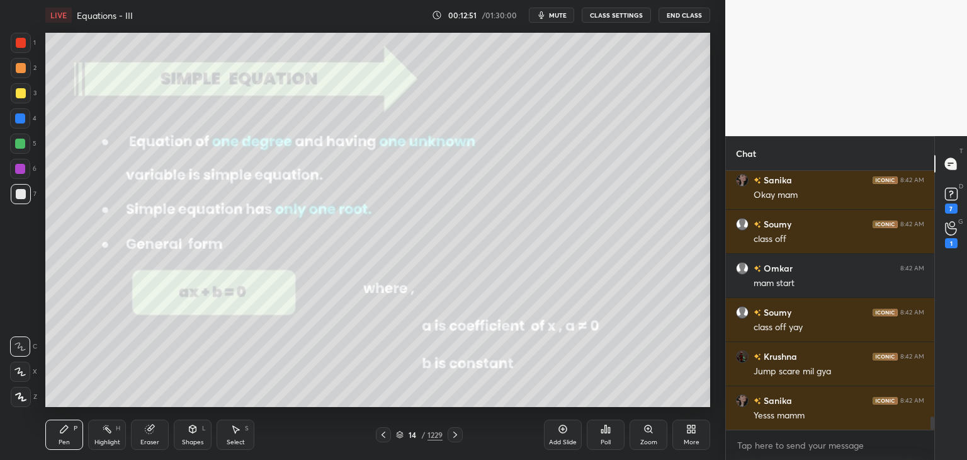
click at [448, 436] on div at bounding box center [455, 434] width 15 height 15
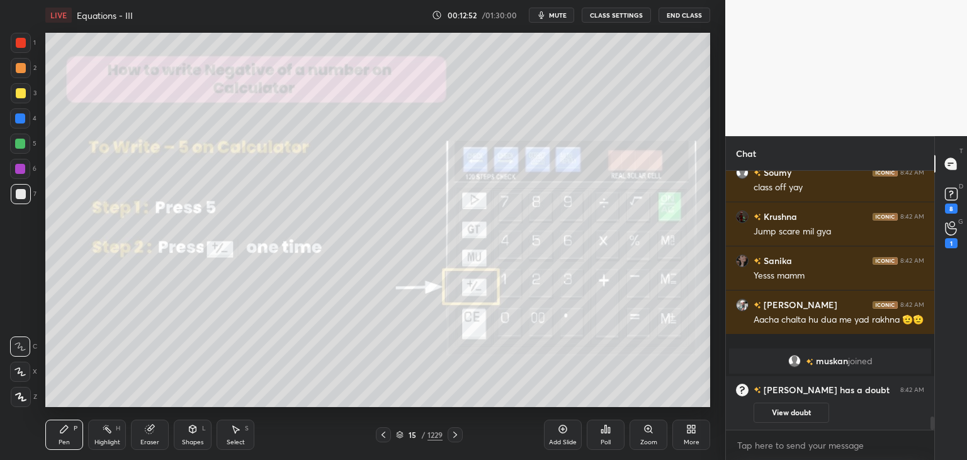
click at [453, 433] on icon at bounding box center [455, 434] width 10 height 10
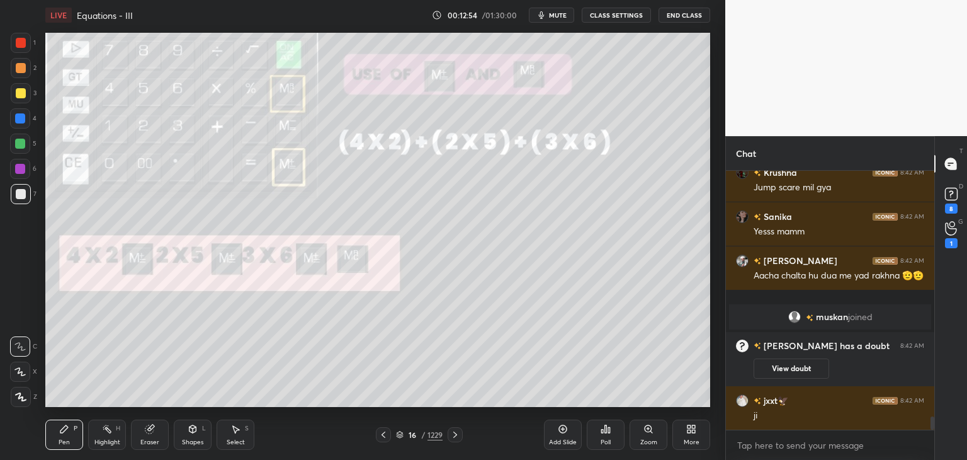
click at [457, 439] on icon at bounding box center [455, 434] width 10 height 10
click at [457, 439] on div at bounding box center [455, 434] width 15 height 15
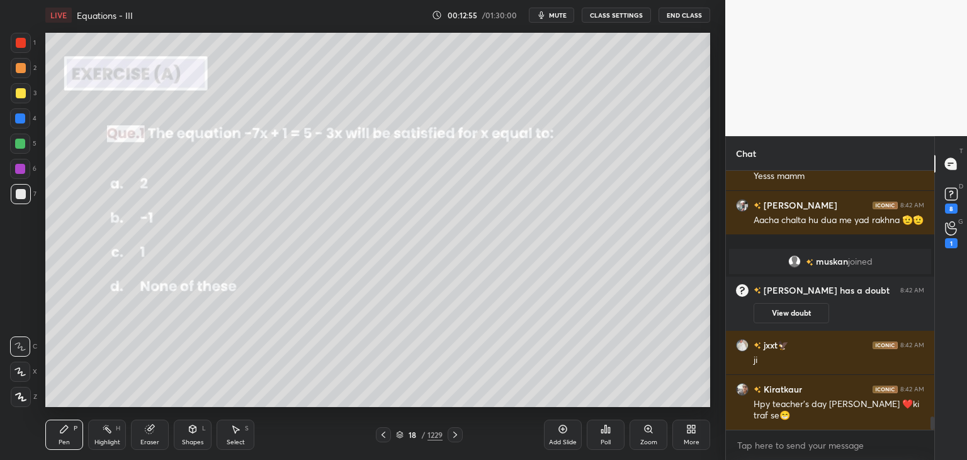
click at [455, 438] on icon at bounding box center [455, 434] width 10 height 10
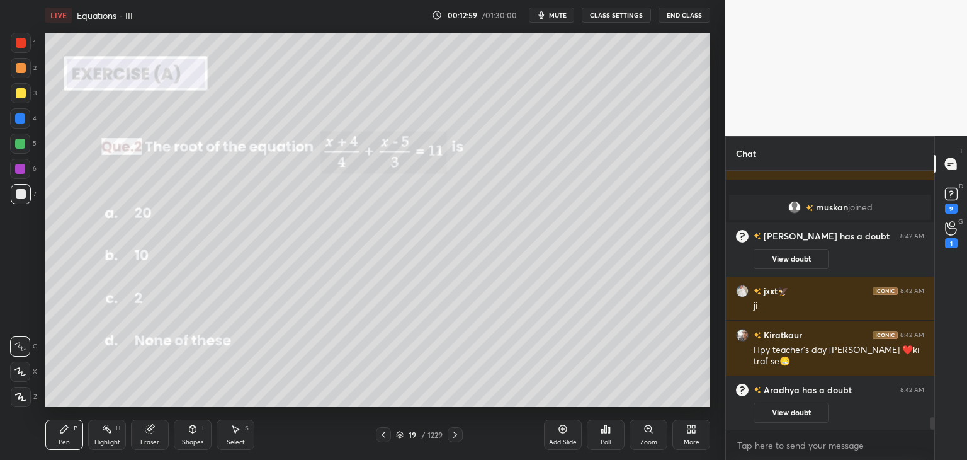
click at [421, 436] on div "/" at bounding box center [423, 435] width 4 height 8
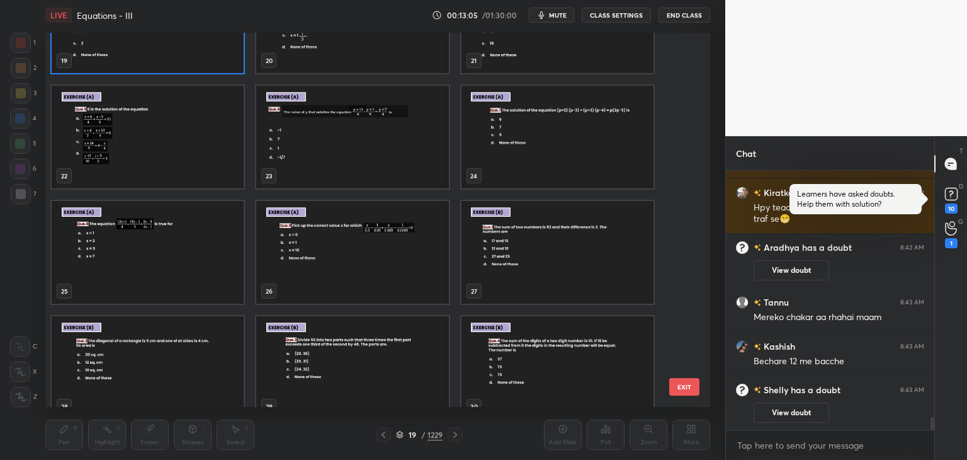
click at [534, 268] on img "grid" at bounding box center [558, 252] width 192 height 103
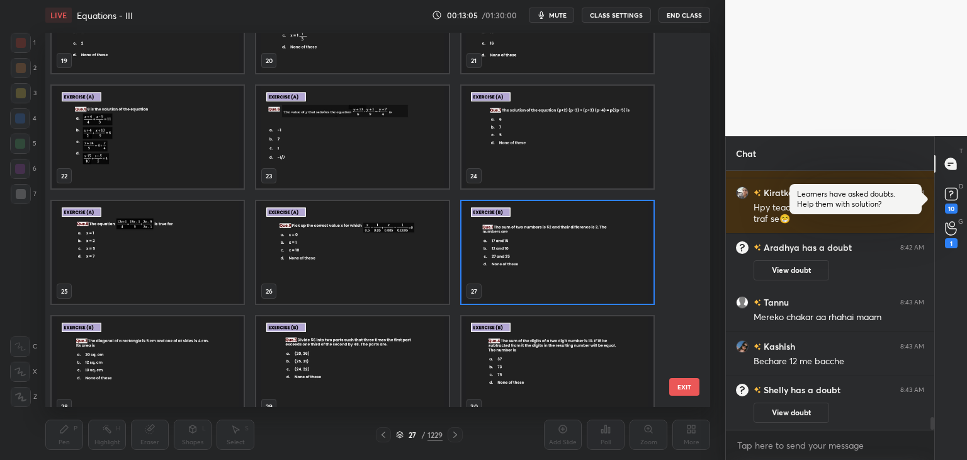
click at [534, 269] on img "grid" at bounding box center [558, 252] width 192 height 103
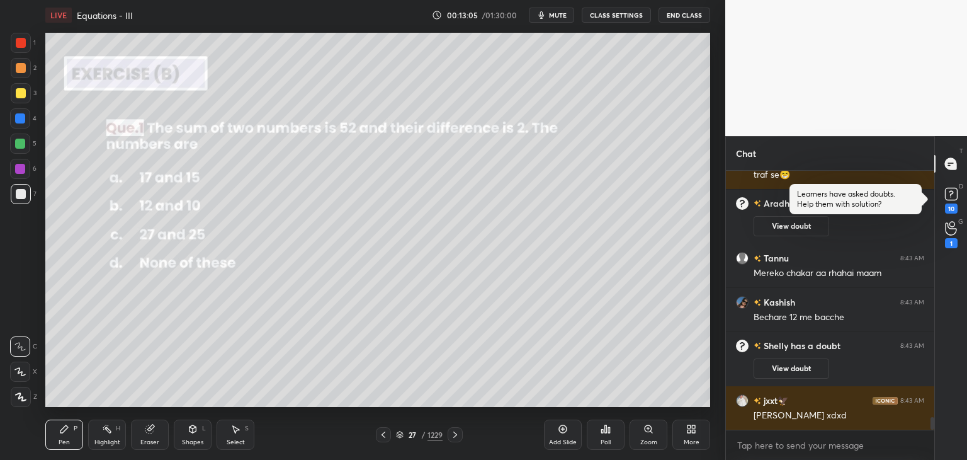
click at [534, 269] on img "grid" at bounding box center [558, 252] width 192 height 103
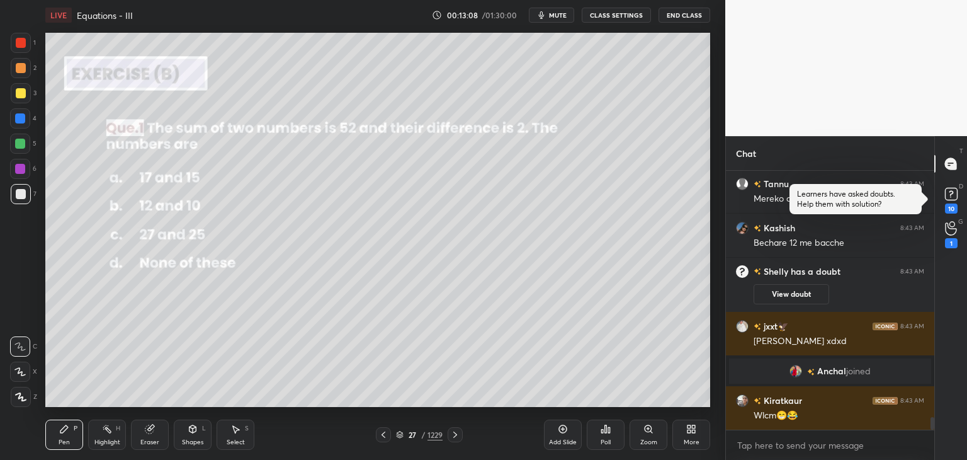
click at [453, 434] on icon at bounding box center [455, 434] width 10 height 10
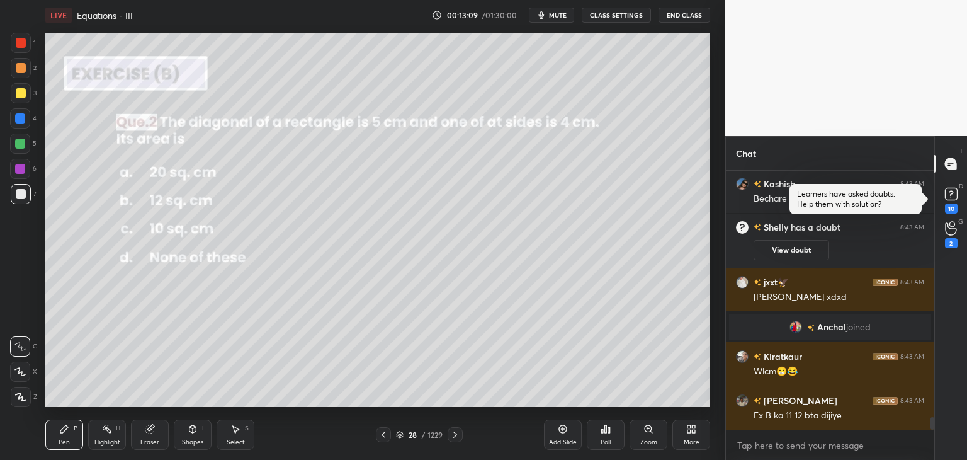
click at [453, 437] on icon at bounding box center [455, 434] width 10 height 10
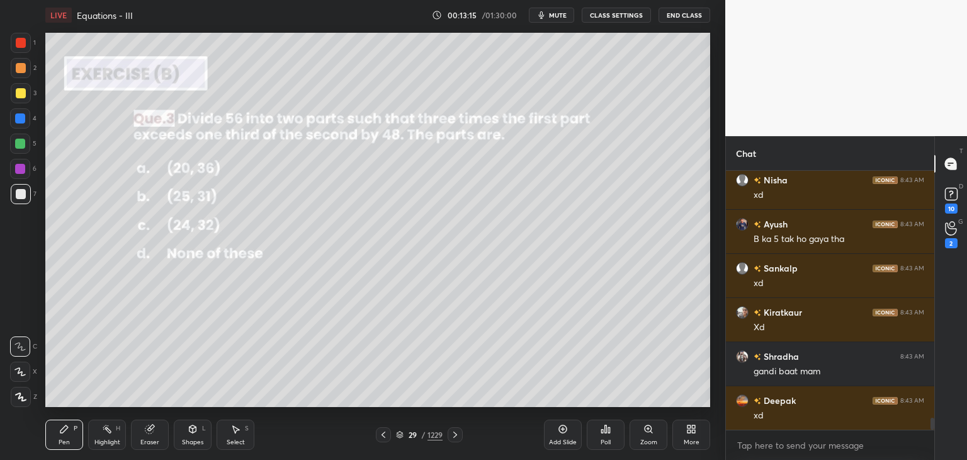
click at [382, 435] on icon at bounding box center [383, 434] width 10 height 10
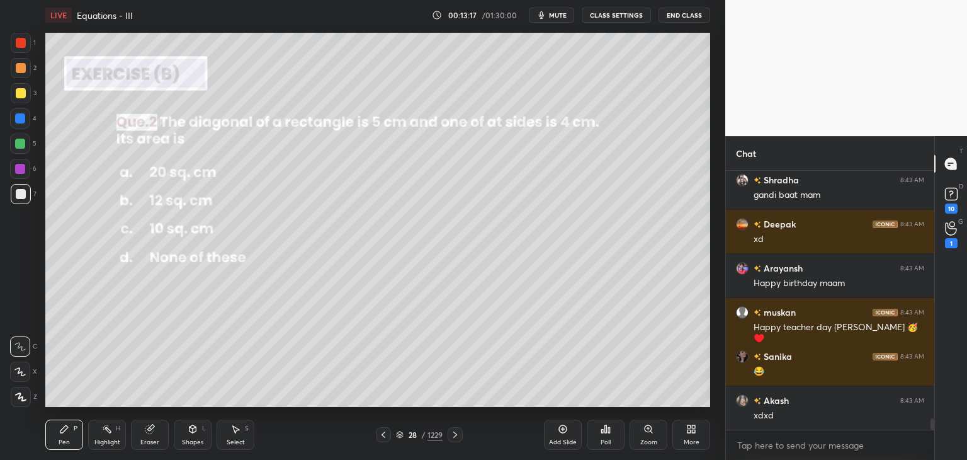
click at [455, 436] on icon at bounding box center [455, 434] width 4 height 6
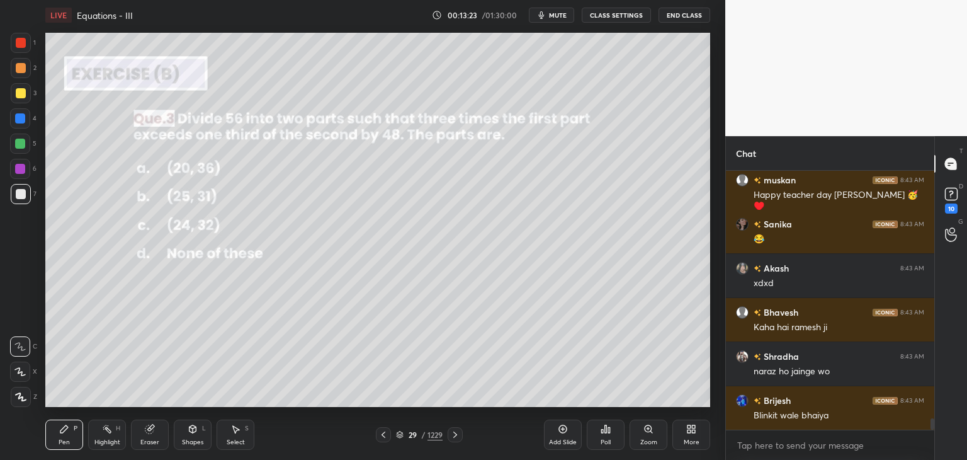
click at [455, 438] on icon at bounding box center [455, 434] width 10 height 10
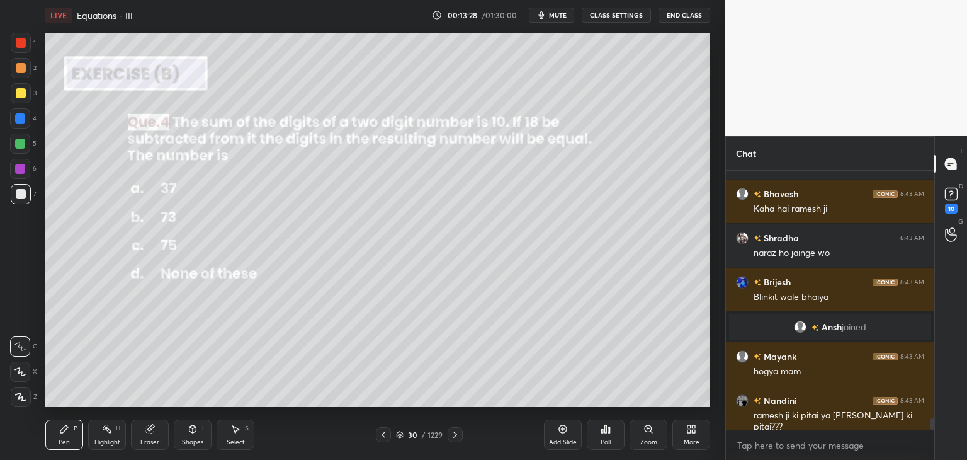
click at [453, 434] on icon at bounding box center [455, 434] width 10 height 10
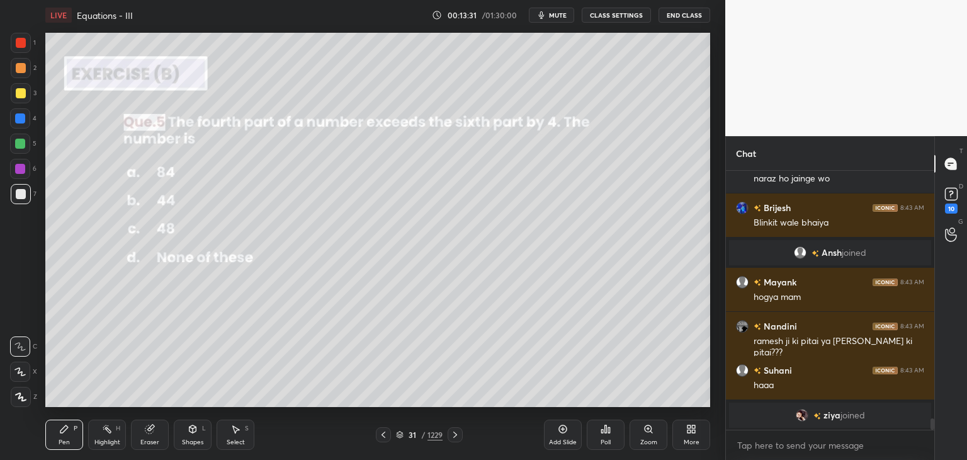
click at [451, 436] on div at bounding box center [455, 434] width 15 height 15
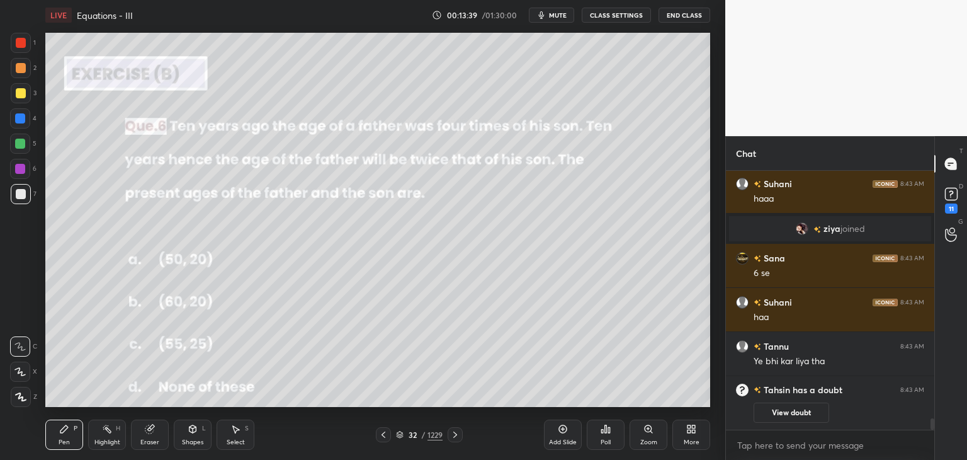
scroll to position [5844, 0]
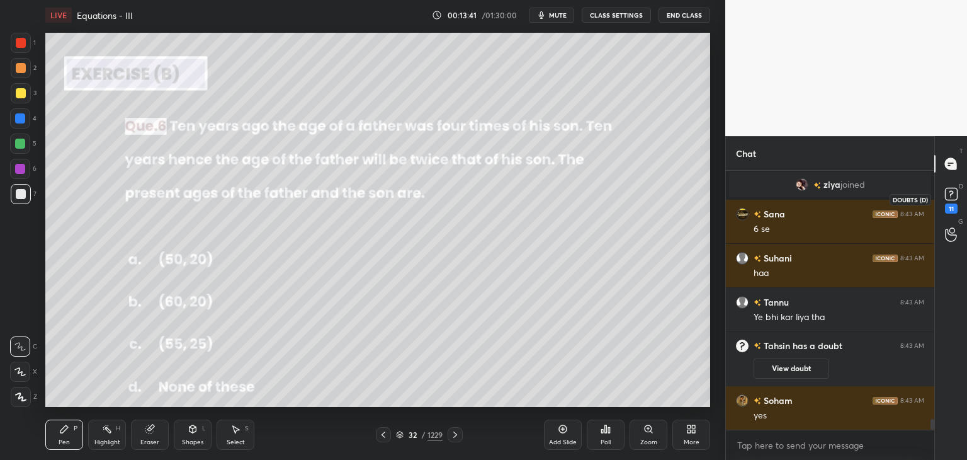
click at [944, 196] on icon at bounding box center [951, 194] width 19 height 19
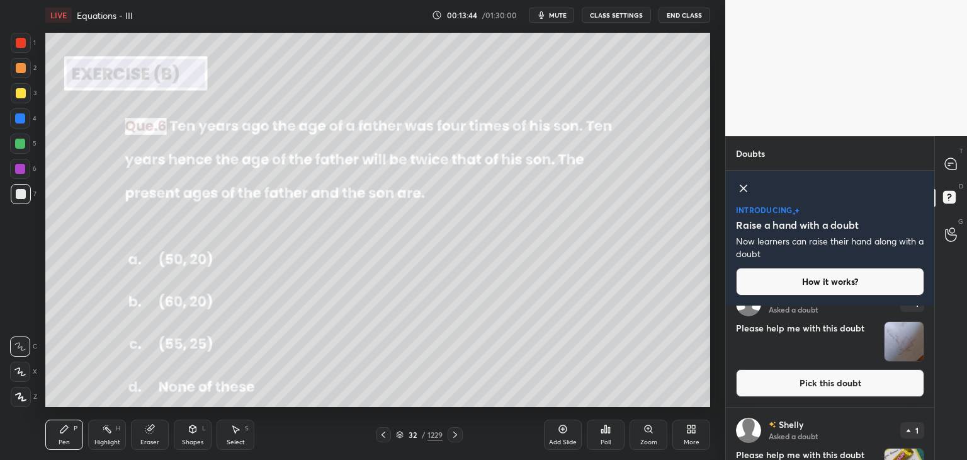
scroll to position [539, 0]
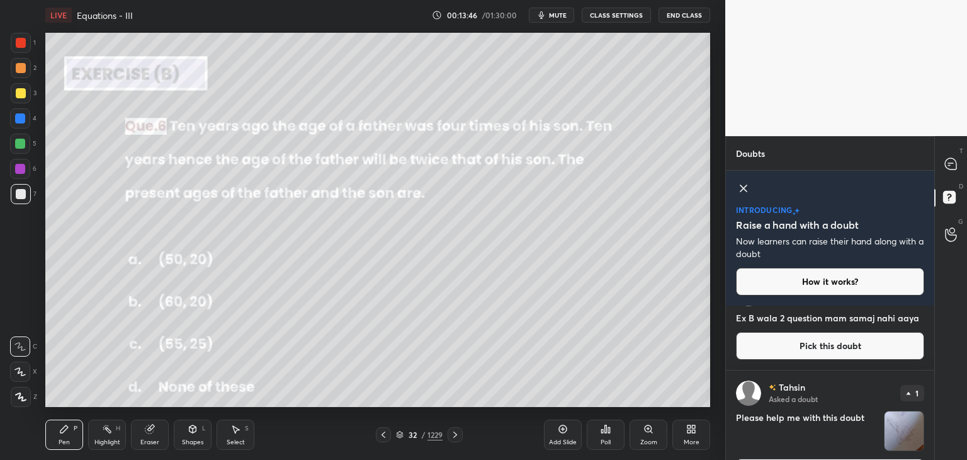
click at [928, 440] on div "[PERSON_NAME] Asked a doubt 1 Please help me with this doubt Pick this doubt" at bounding box center [830, 433] width 208 height 126
click at [935, 441] on div "T Messages (T) D Doubts (D) G Raise Hand (G)" at bounding box center [951, 298] width 33 height 324
click at [933, 444] on div "Doubts Enable hand raising Enable raise hand to speak to learners. Once enabled…" at bounding box center [846, 298] width 242 height 324
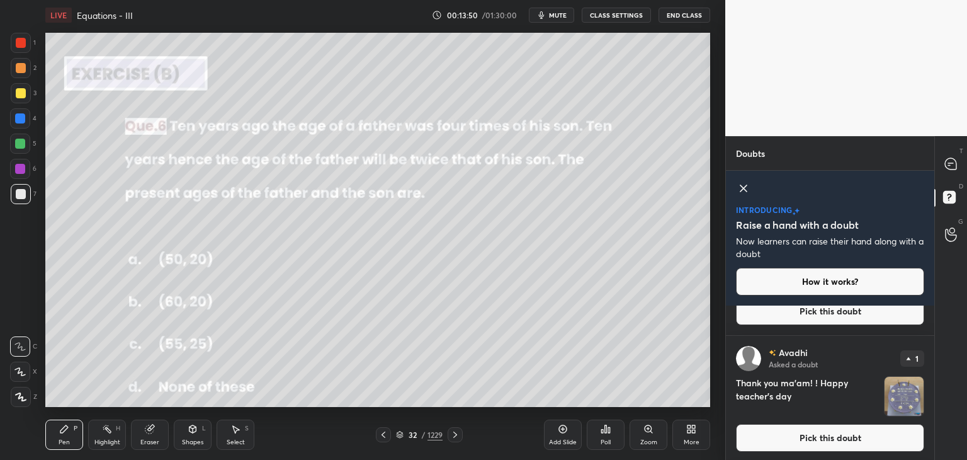
scroll to position [1484, 0]
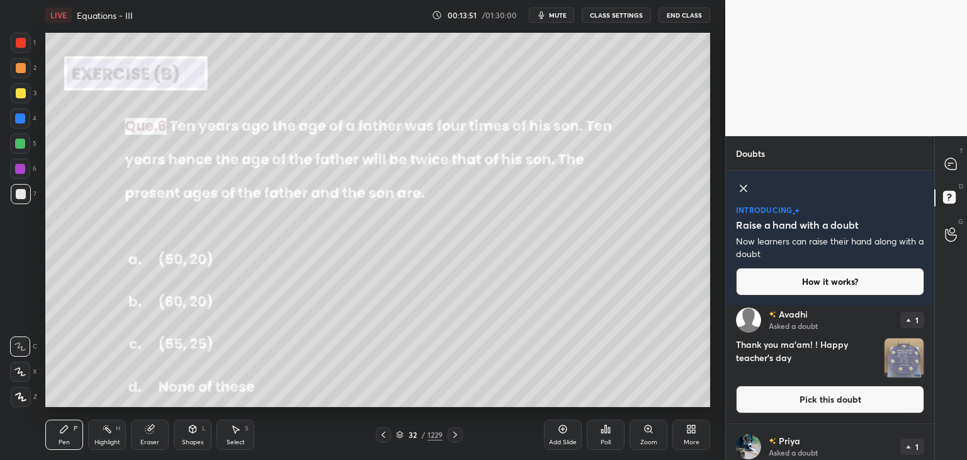
click at [897, 360] on img "grid" at bounding box center [904, 357] width 39 height 39
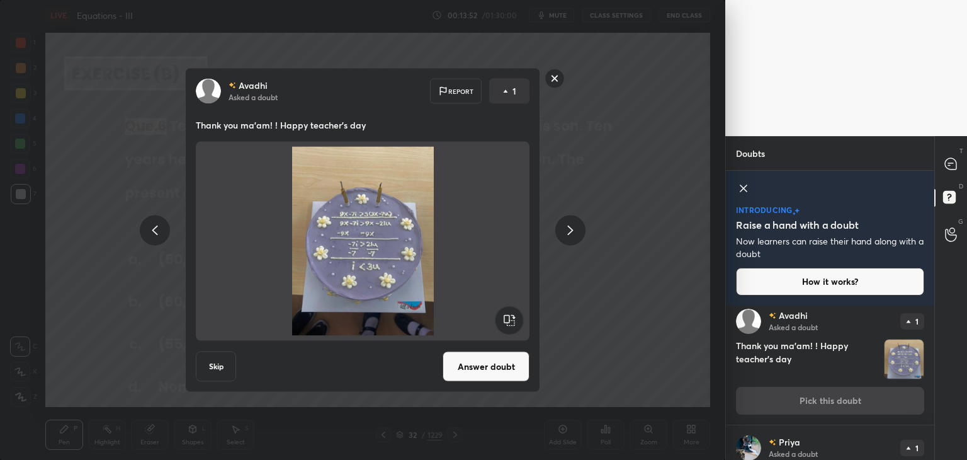
scroll to position [1476, 0]
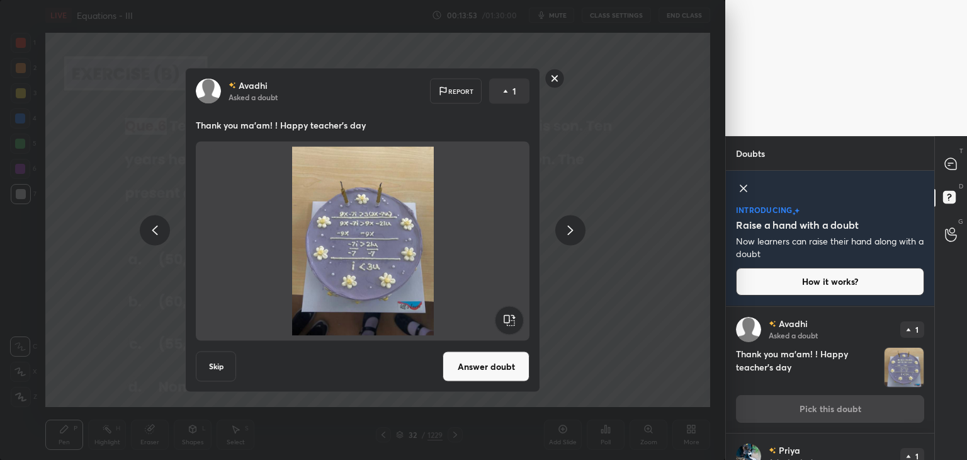
drag, startPoint x: 554, startPoint y: 81, endPoint x: 564, endPoint y: 89, distance: 12.6
click at [554, 82] on rect at bounding box center [555, 79] width 20 height 20
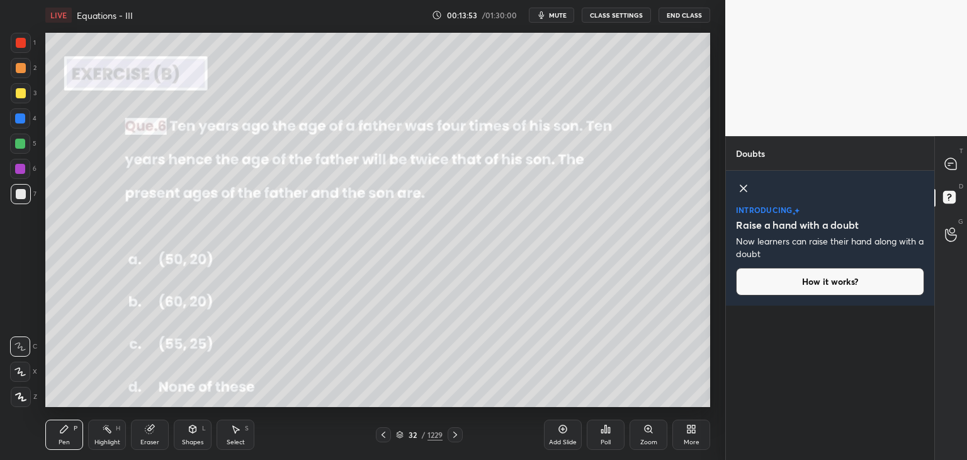
scroll to position [0, 0]
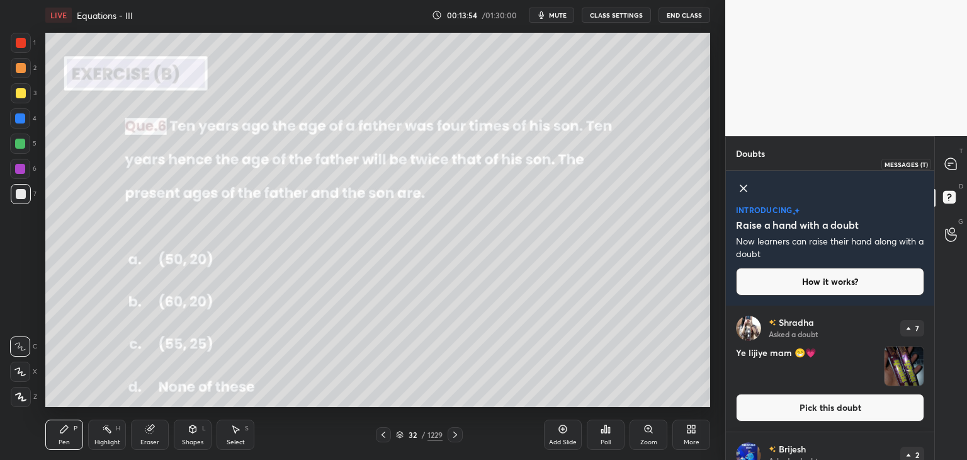
click at [950, 149] on div "T Messages (T)" at bounding box center [951, 163] width 32 height 35
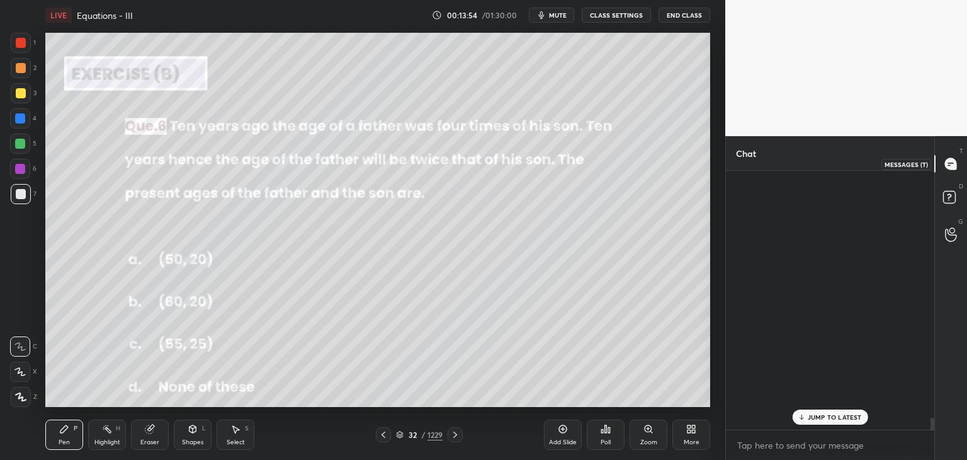
scroll to position [6201, 0]
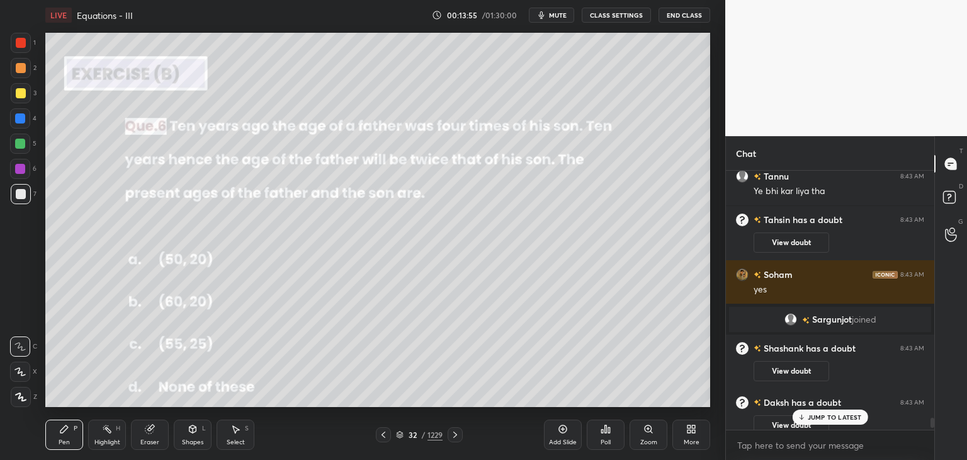
click at [826, 418] on p "JUMP TO LATEST" at bounding box center [835, 417] width 54 height 8
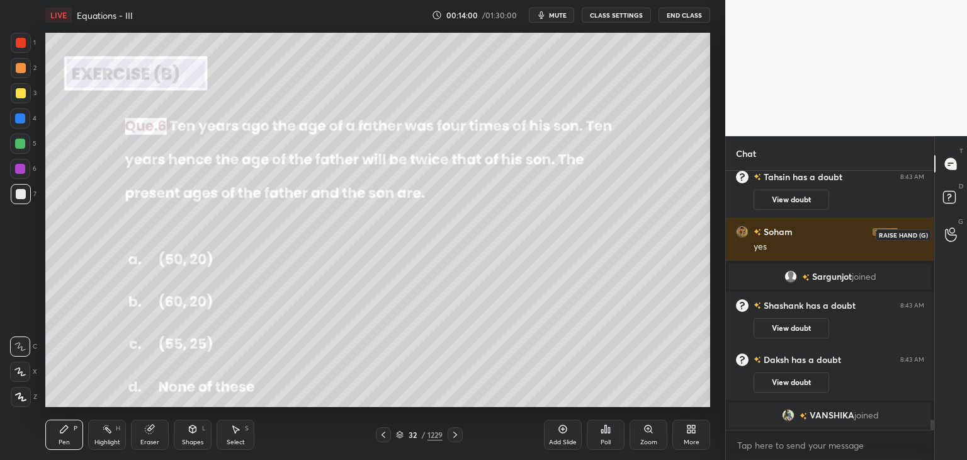
drag, startPoint x: 947, startPoint y: 242, endPoint x: 947, endPoint y: 250, distance: 7.6
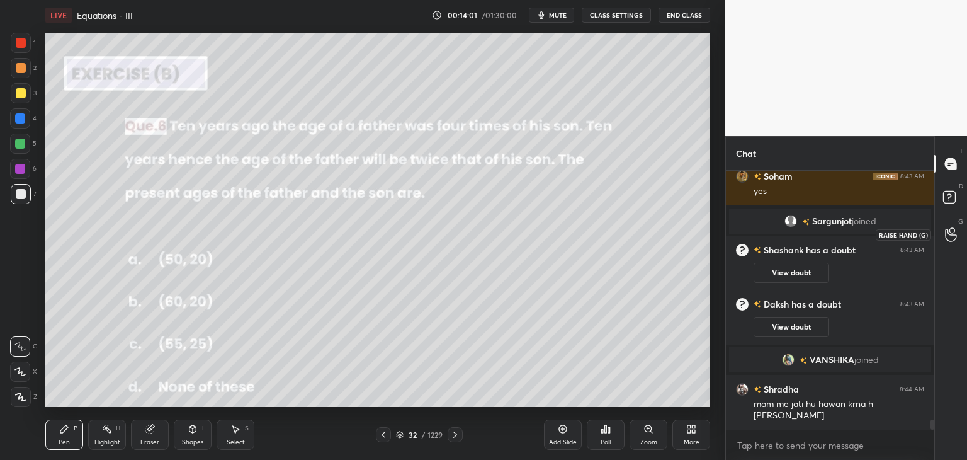
click at [949, 234] on icon at bounding box center [951, 234] width 12 height 14
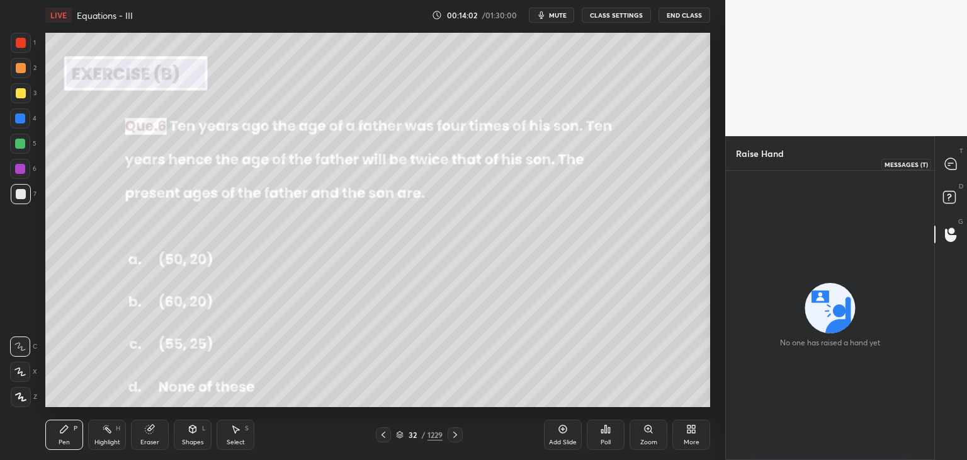
click at [947, 161] on icon at bounding box center [950, 163] width 11 height 11
type textarea "x"
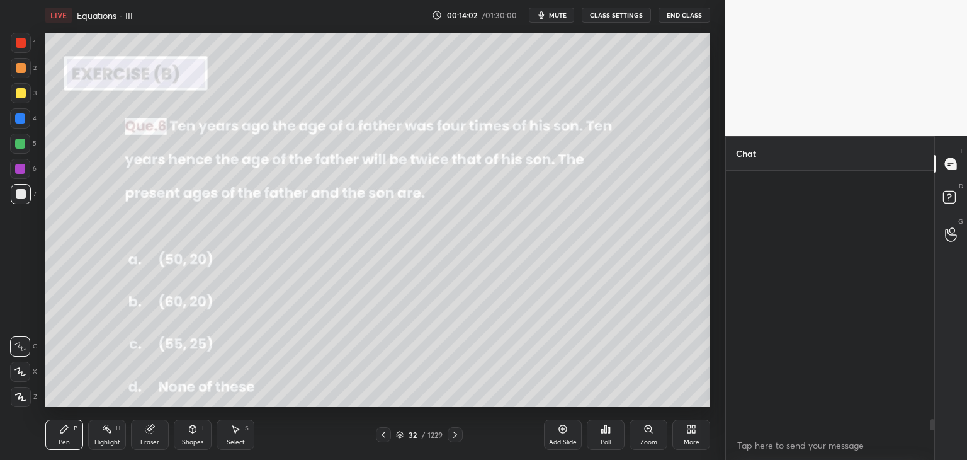
scroll to position [4, 4]
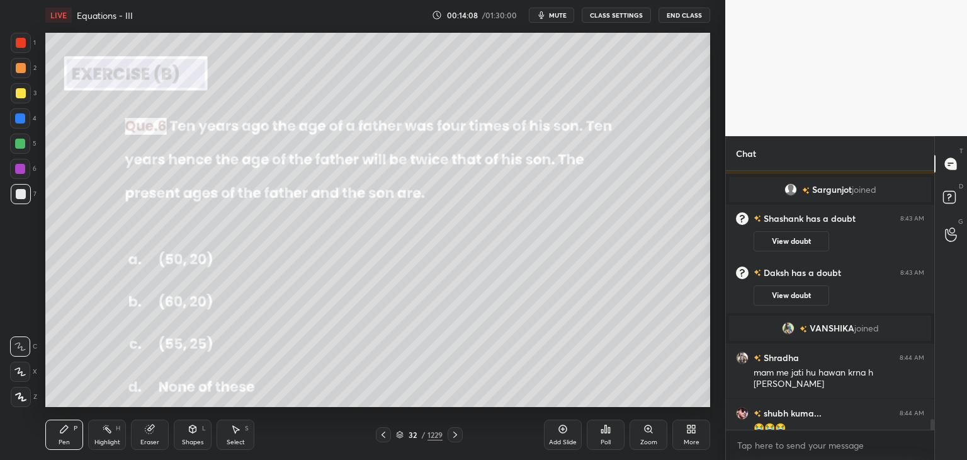
click at [22, 395] on icon at bounding box center [20, 396] width 11 height 9
click at [21, 94] on div at bounding box center [21, 93] width 10 height 10
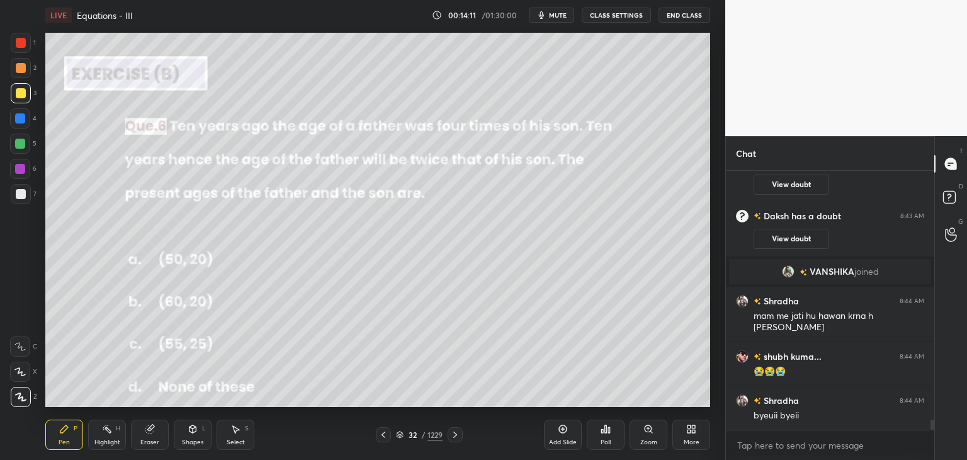
scroll to position [6431, 0]
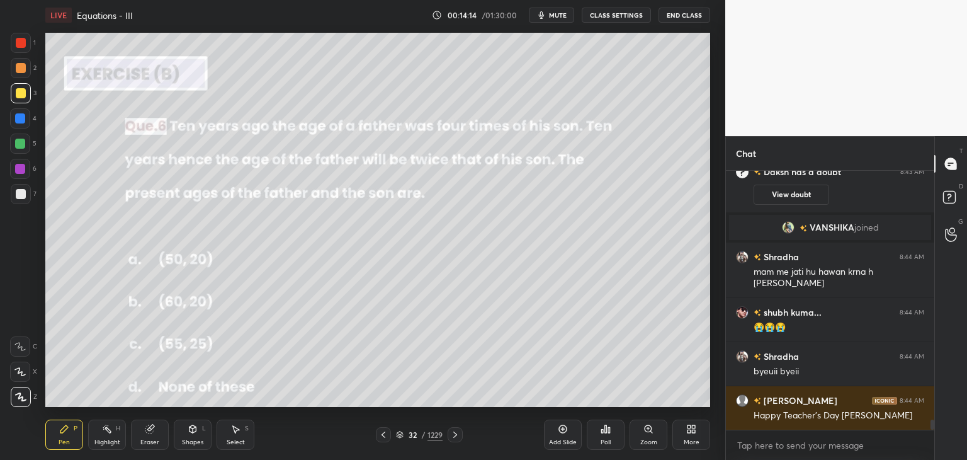
click at [610, 13] on button "CLASS SETTINGS" at bounding box center [616, 15] width 69 height 15
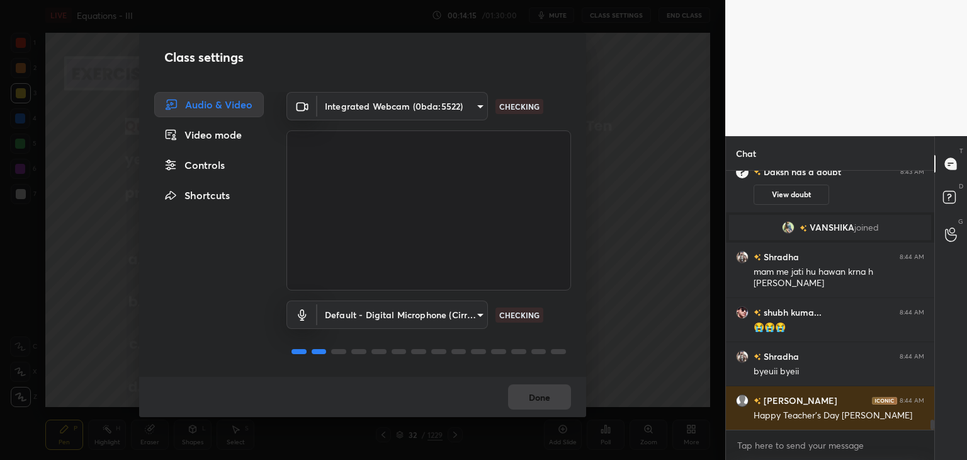
click at [206, 163] on div "Controls" at bounding box center [209, 164] width 110 height 25
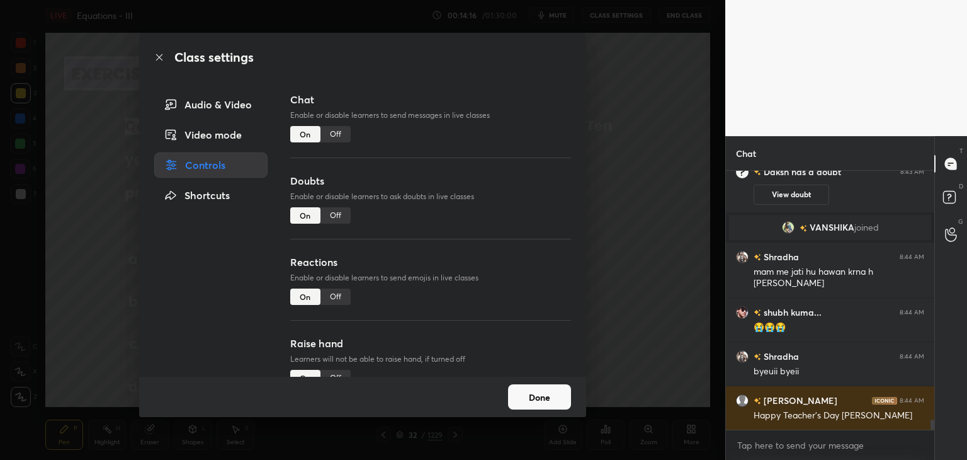
click at [335, 132] on div "Off" at bounding box center [336, 134] width 30 height 16
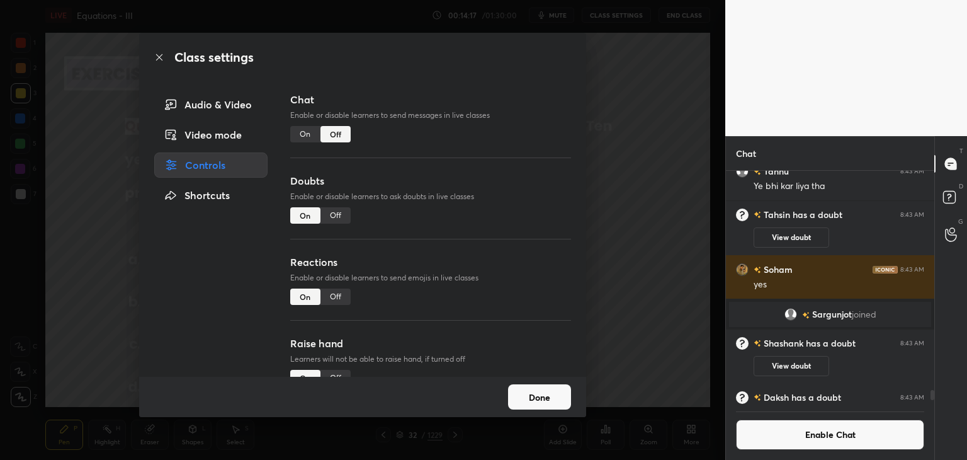
click at [543, 396] on button "Done" at bounding box center [539, 396] width 63 height 25
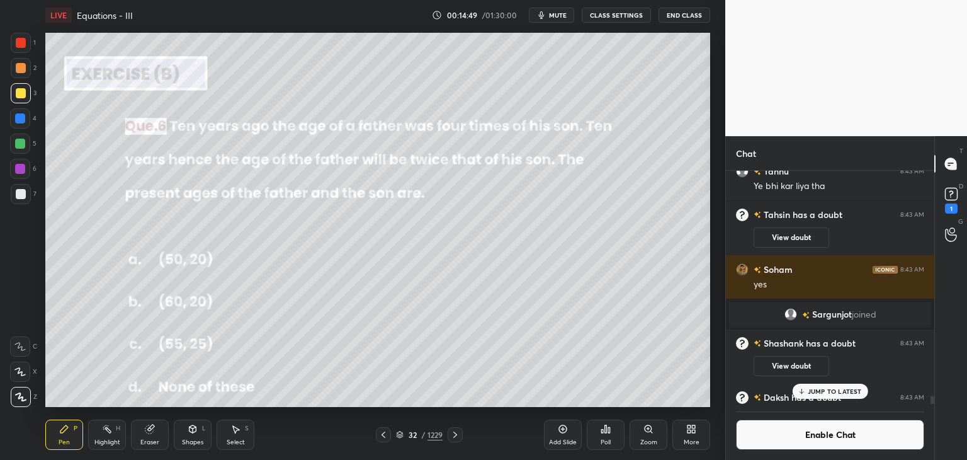
scroll to position [6179, 0]
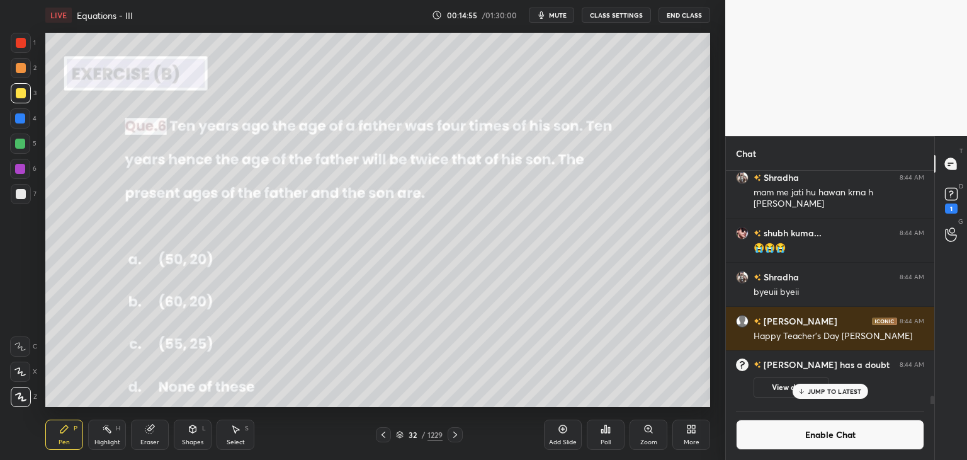
click at [191, 442] on div "Shapes" at bounding box center [192, 442] width 21 height 6
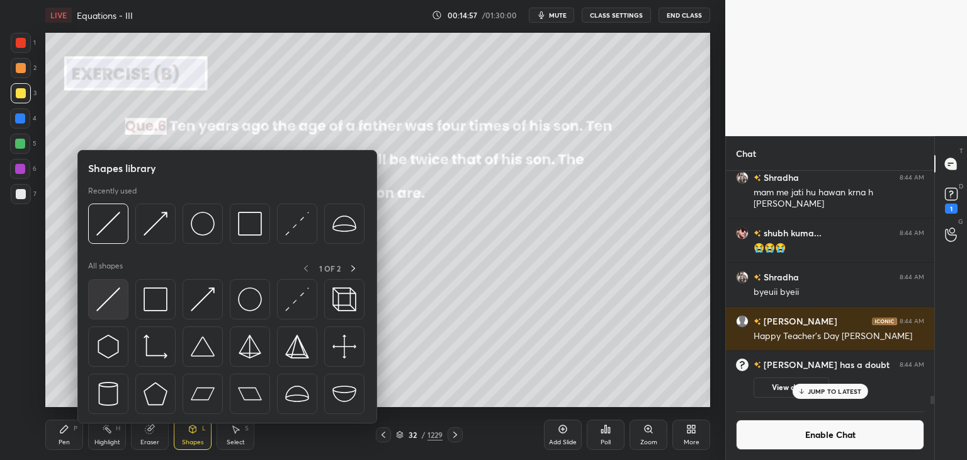
click at [118, 297] on img at bounding box center [108, 299] width 24 height 24
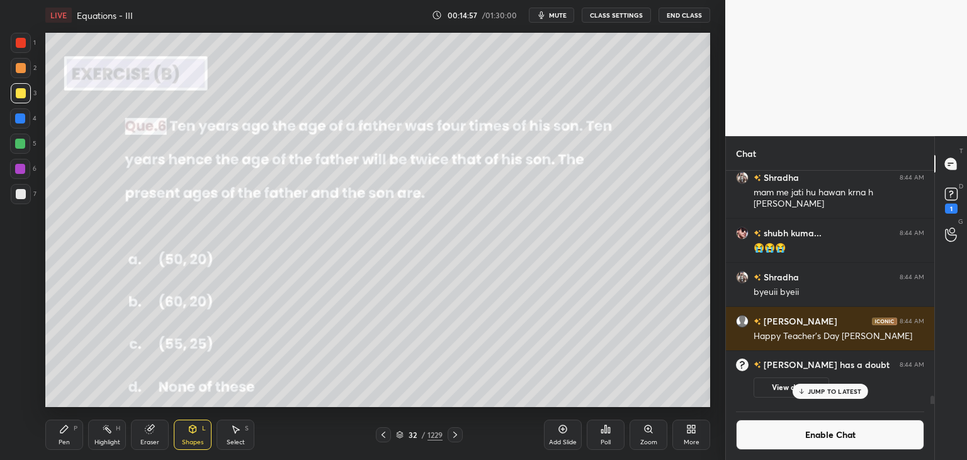
click at [21, 139] on div at bounding box center [20, 144] width 10 height 10
click at [64, 441] on div "Pen" at bounding box center [64, 442] width 11 height 6
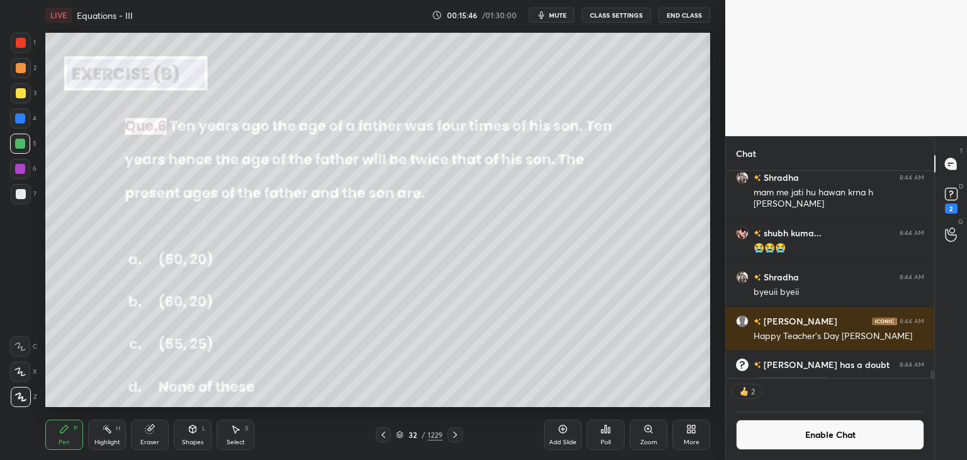
click at [152, 441] on div "Eraser" at bounding box center [149, 442] width 19 height 6
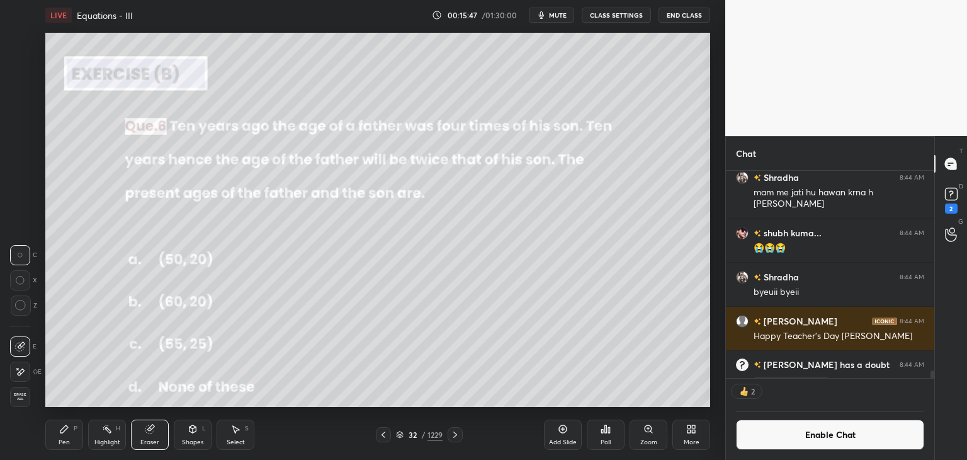
click at [20, 372] on icon at bounding box center [21, 371] width 7 height 6
click at [199, 437] on div "Shapes L" at bounding box center [193, 434] width 38 height 30
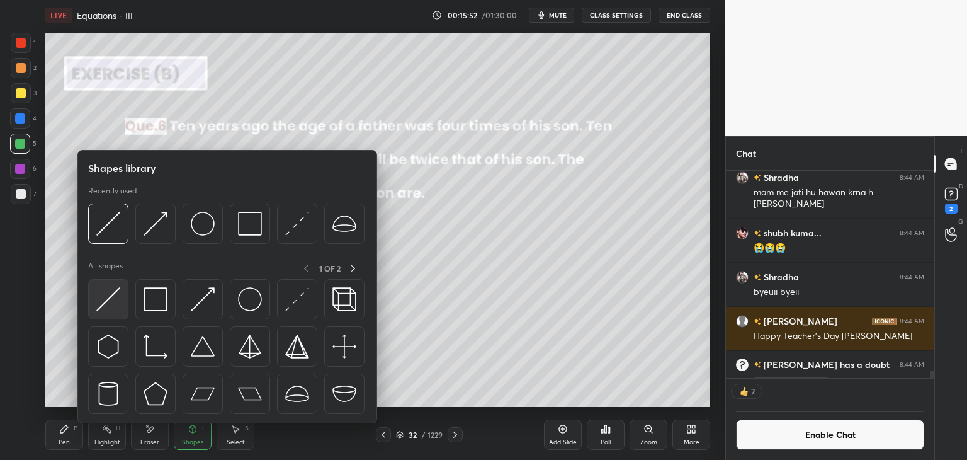
click at [106, 309] on img at bounding box center [108, 299] width 24 height 24
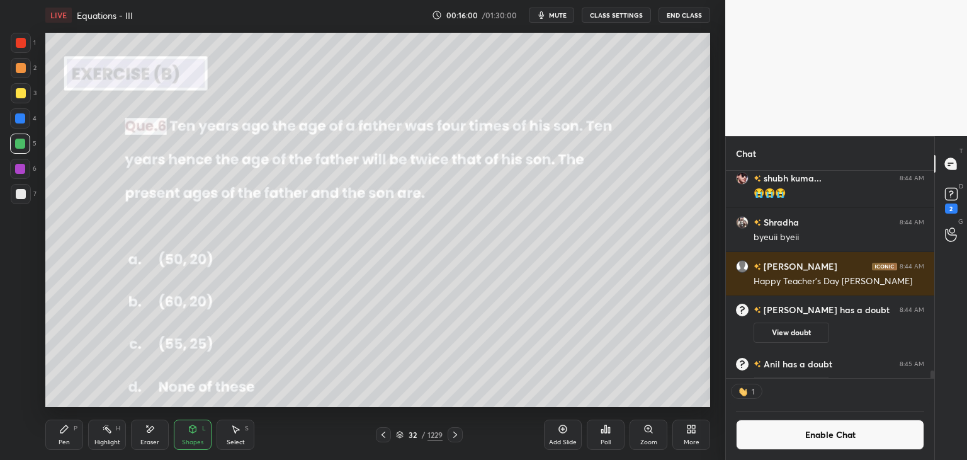
click at [59, 444] on div "Pen" at bounding box center [64, 442] width 11 height 6
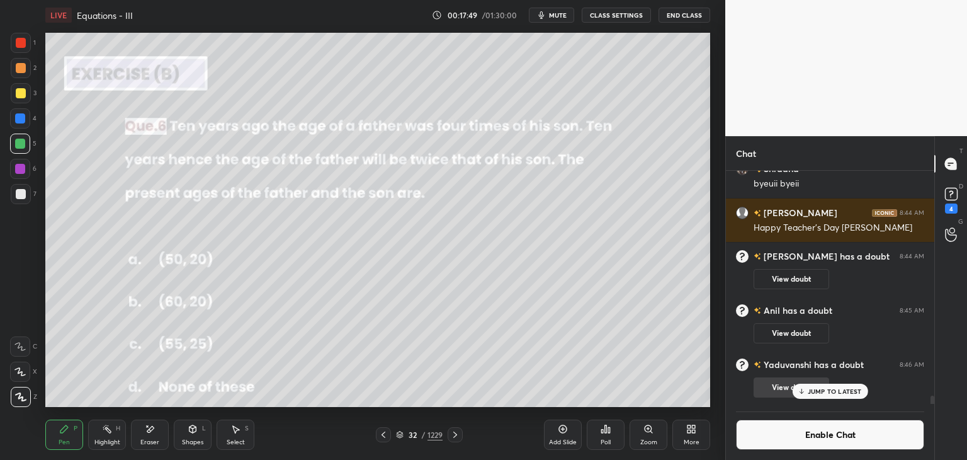
click at [817, 387] on p "JUMP TO LATEST" at bounding box center [835, 391] width 54 height 8
click at [811, 441] on button "Enable Chat" at bounding box center [830, 434] width 188 height 30
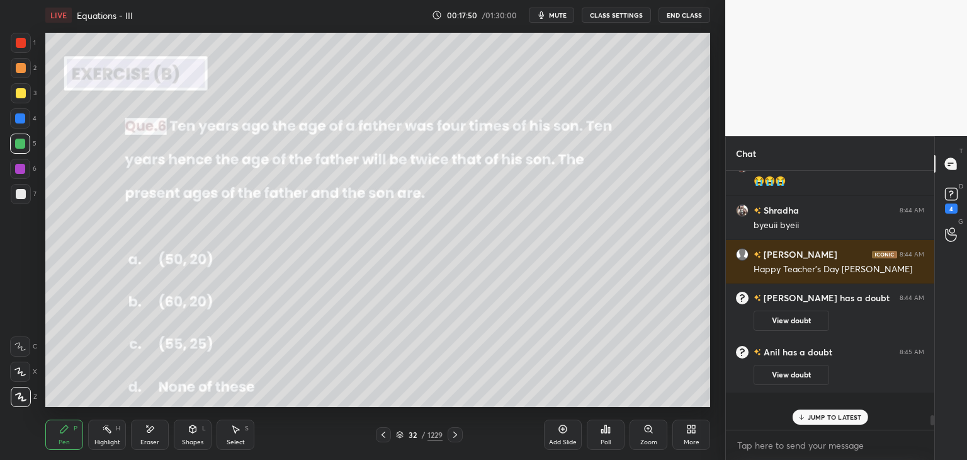
scroll to position [255, 205]
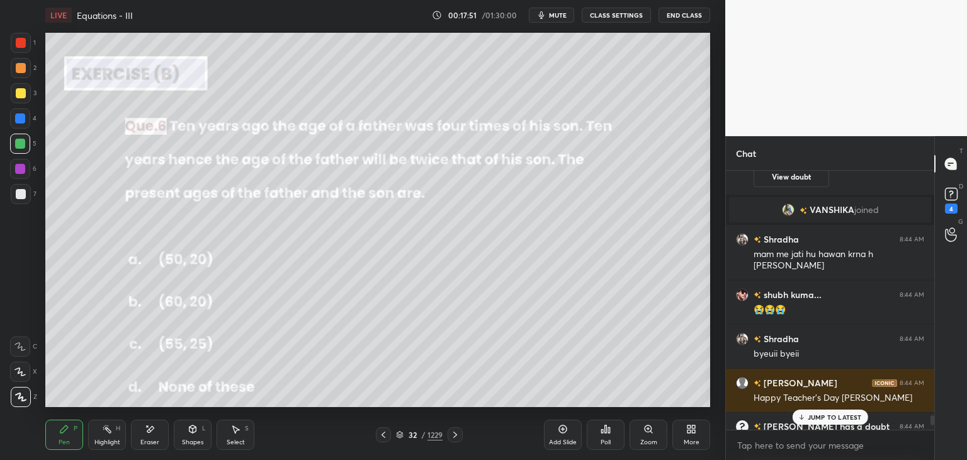
click at [817, 421] on p "JUMP TO LATEST" at bounding box center [835, 417] width 54 height 8
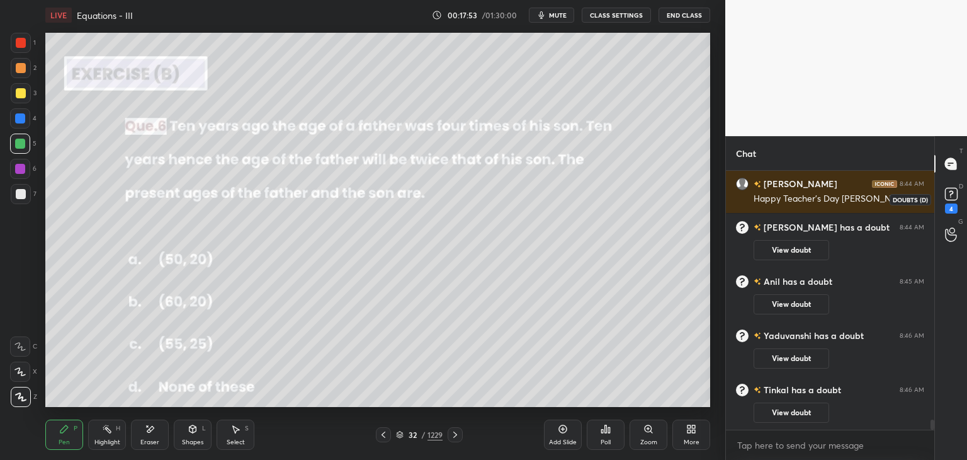
click at [952, 196] on rect at bounding box center [951, 194] width 12 height 12
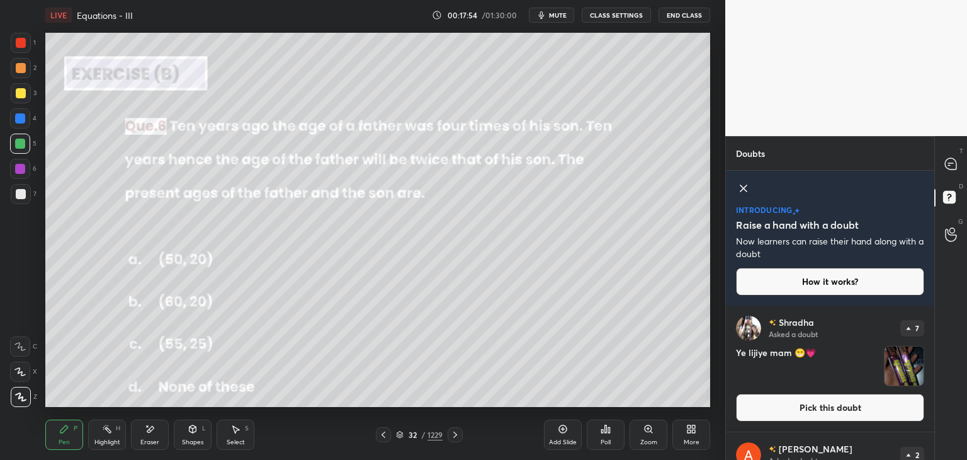
click at [934, 404] on div "Doubts Enable hand raising Enable raise hand to speak to learners. Once enabled…" at bounding box center [846, 298] width 242 height 324
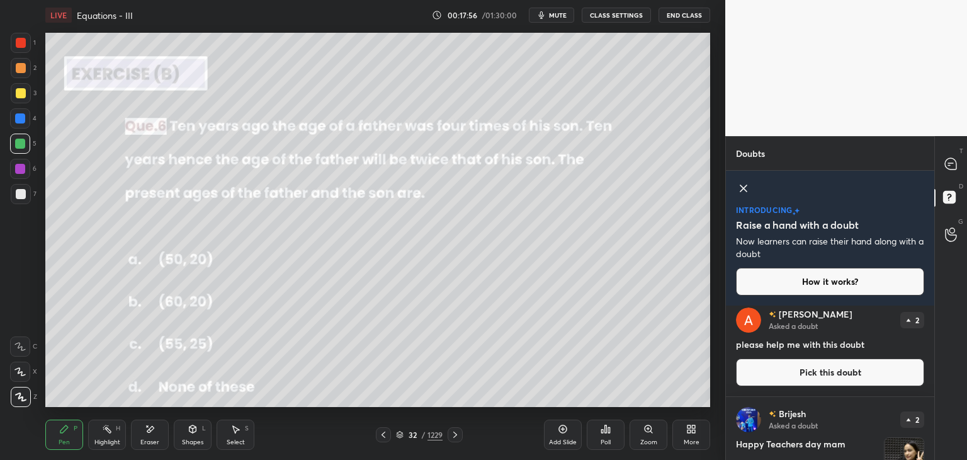
click at [934, 413] on div "Doubts Enable hand raising Enable raise hand to speak to learners. Once enabled…" at bounding box center [846, 298] width 242 height 324
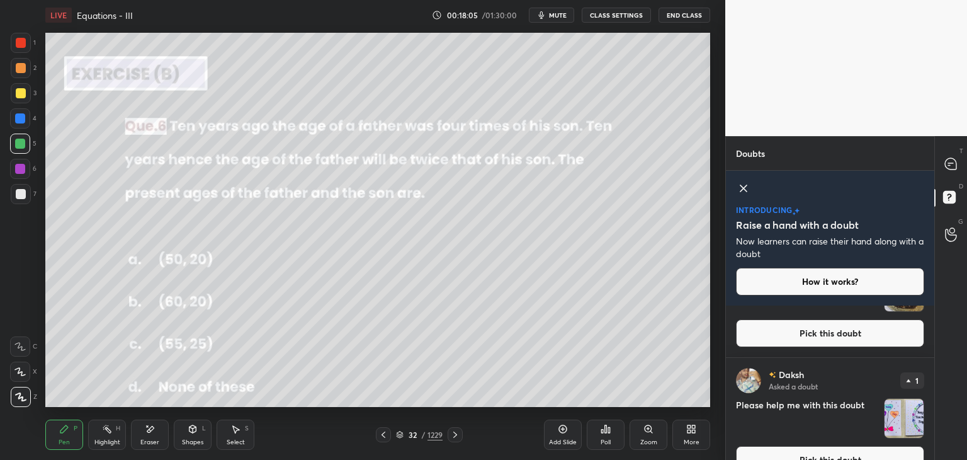
scroll to position [809, 0]
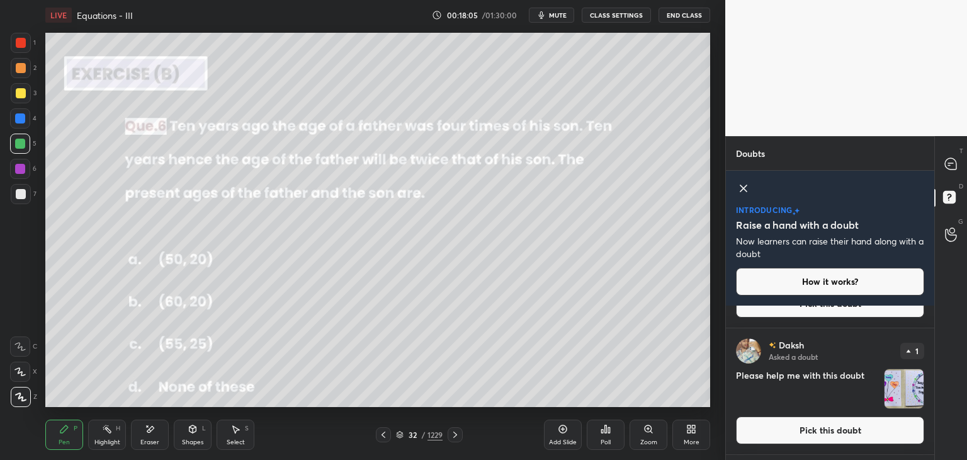
click at [909, 390] on img "grid" at bounding box center [904, 388] width 39 height 39
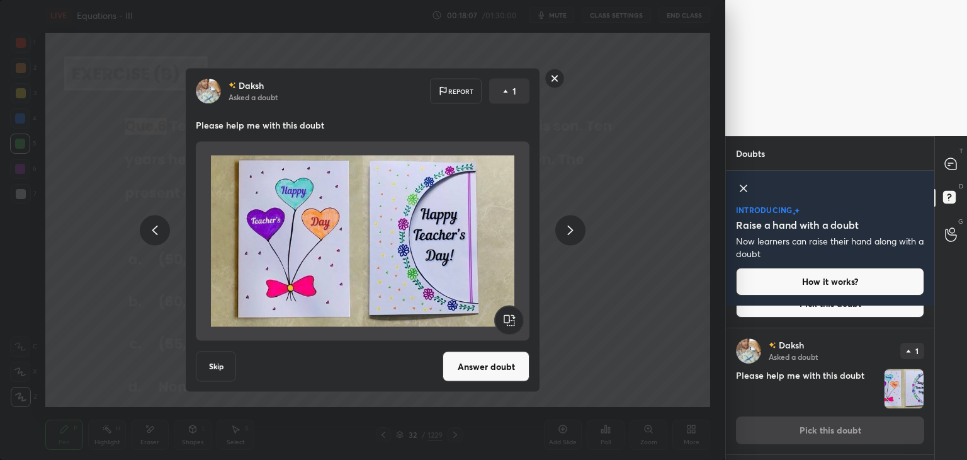
click at [556, 79] on rect at bounding box center [555, 79] width 20 height 20
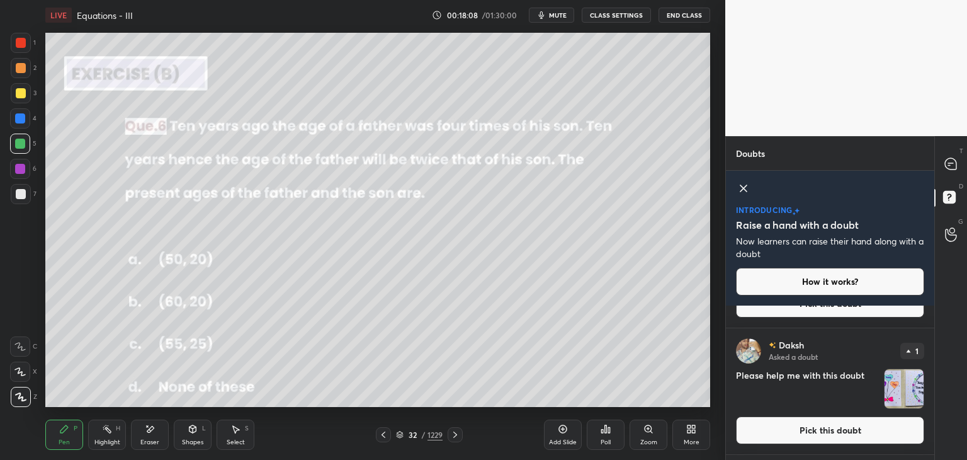
scroll to position [0, 0]
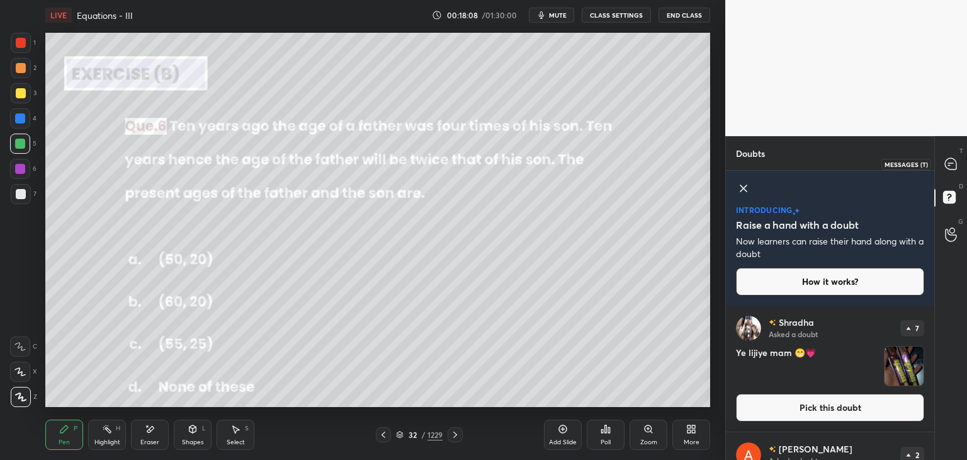
drag, startPoint x: 952, startPoint y: 162, endPoint x: 941, endPoint y: 194, distance: 33.5
click at [952, 161] on icon at bounding box center [951, 163] width 13 height 13
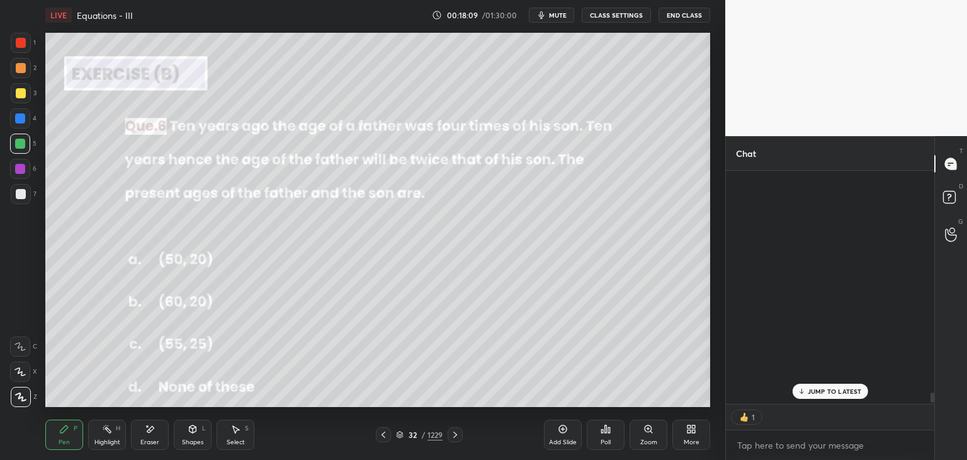
scroll to position [230, 205]
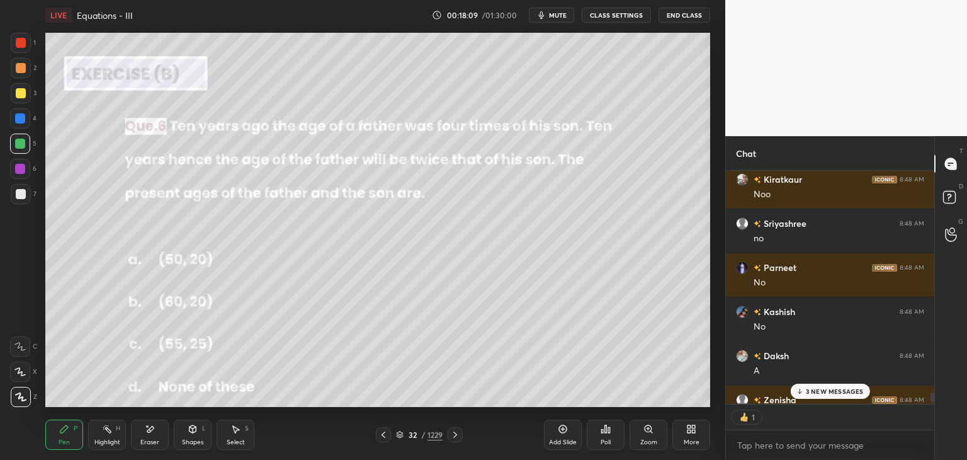
click at [824, 388] on p "3 NEW MESSAGES" at bounding box center [835, 391] width 58 height 8
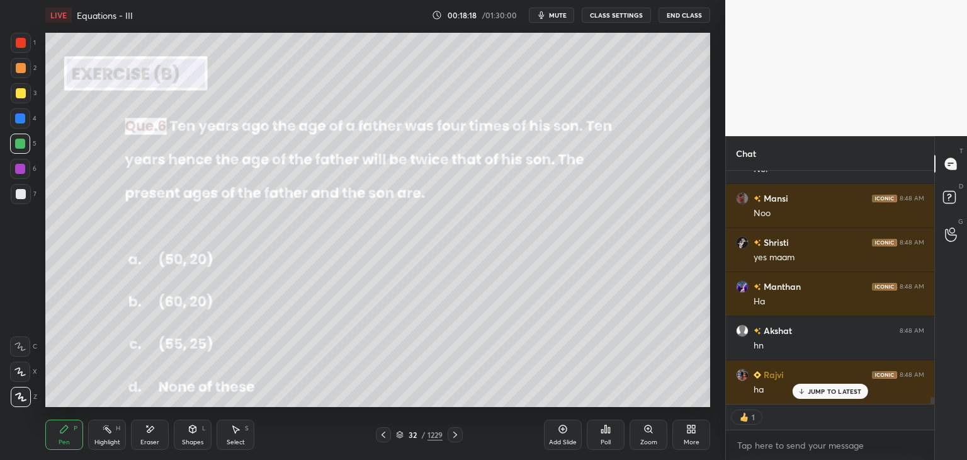
scroll to position [7582, 0]
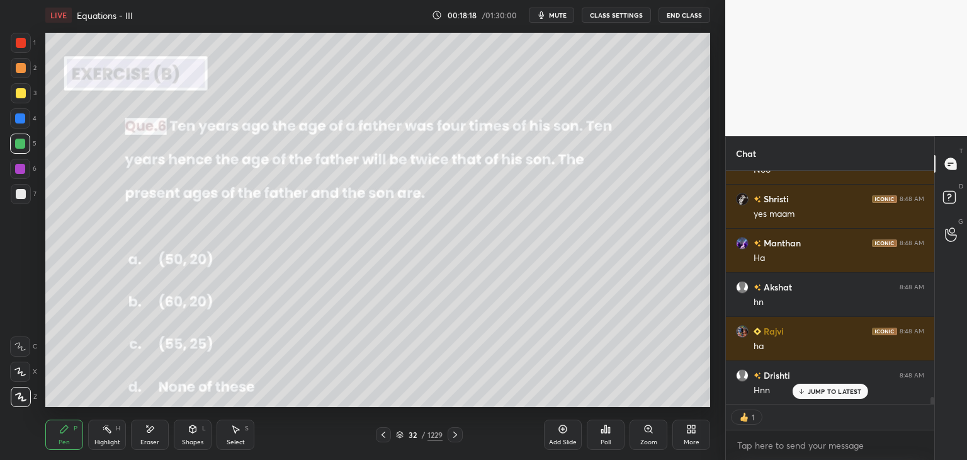
type textarea "x"
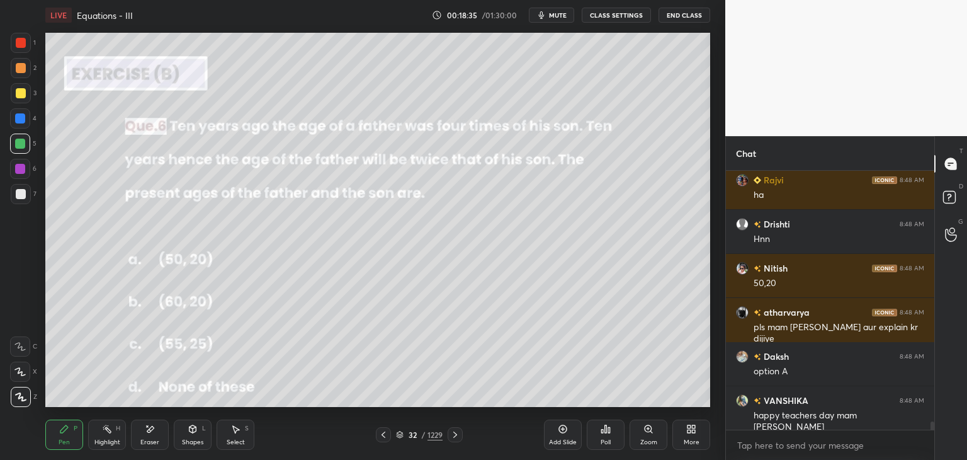
scroll to position [7789, 0]
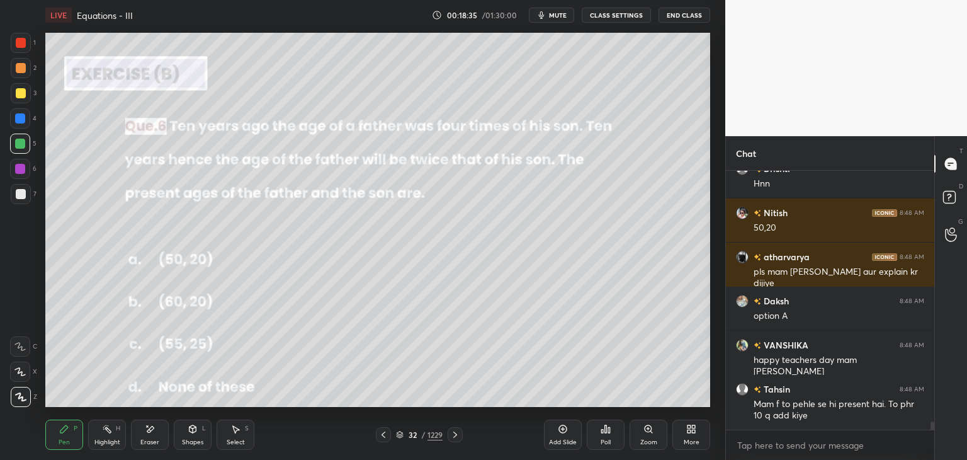
click at [233, 439] on div "Select" at bounding box center [236, 442] width 18 height 6
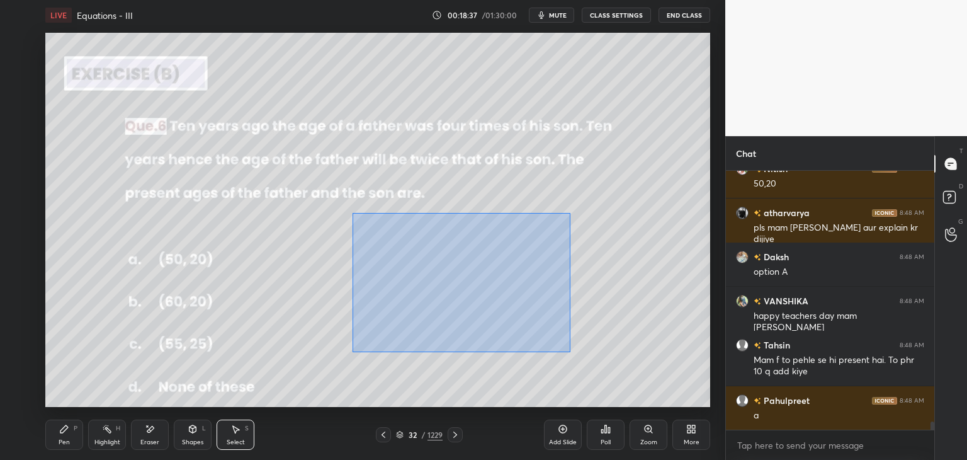
drag, startPoint x: 375, startPoint y: 247, endPoint x: 644, endPoint y: 359, distance: 291.1
click at [651, 362] on div "0 ° Undo Copy Duplicate Duplicate to new slide Delete" at bounding box center [377, 220] width 665 height 374
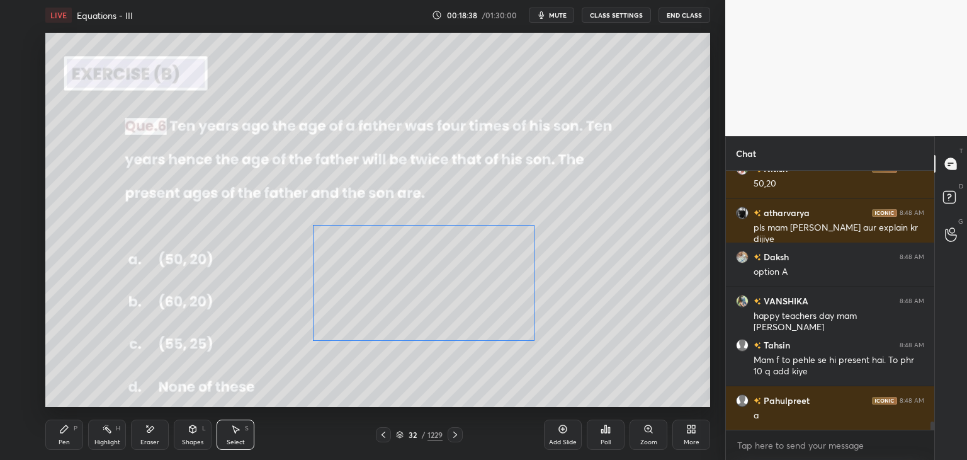
drag, startPoint x: 498, startPoint y: 300, endPoint x: 437, endPoint y: 302, distance: 61.1
click at [431, 301] on div "0 ° Undo Copy Duplicate Duplicate to new slide Delete" at bounding box center [377, 220] width 665 height 374
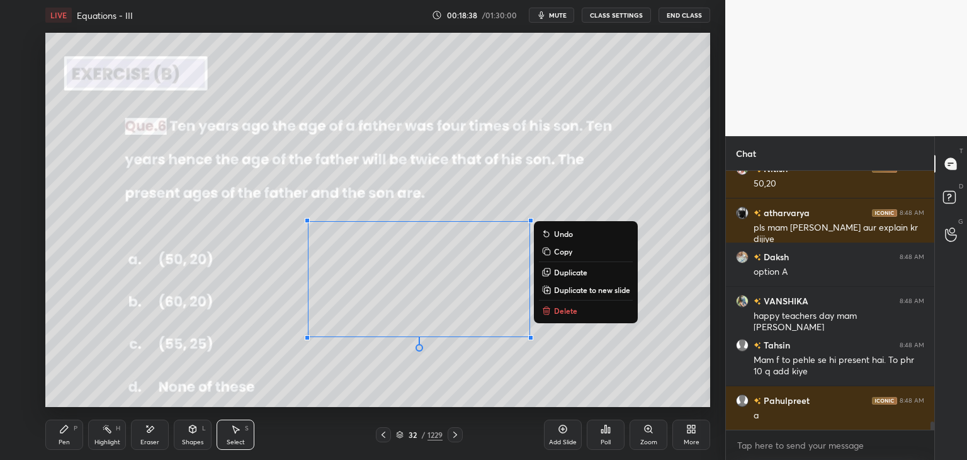
click at [669, 200] on div "0 ° Undo Copy Duplicate Duplicate to new slide Delete" at bounding box center [377, 220] width 665 height 374
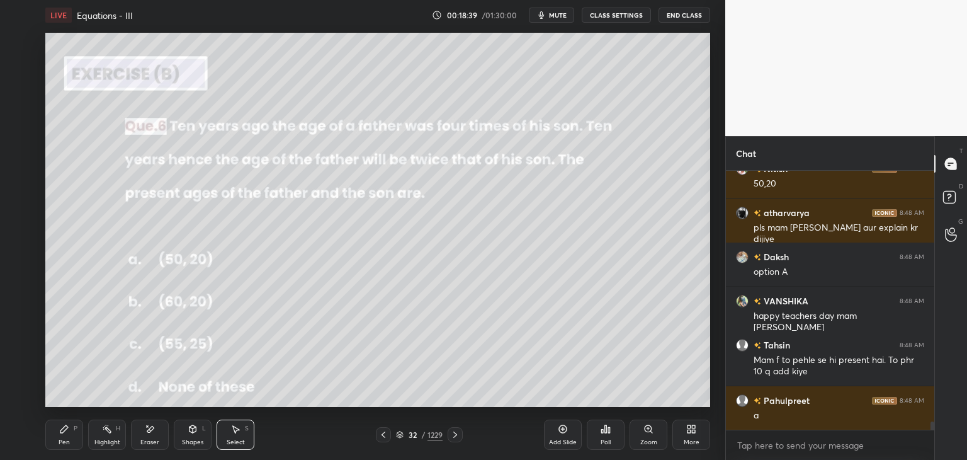
click at [50, 435] on div "Pen P" at bounding box center [64, 434] width 38 height 30
click at [21, 90] on div at bounding box center [21, 93] width 10 height 10
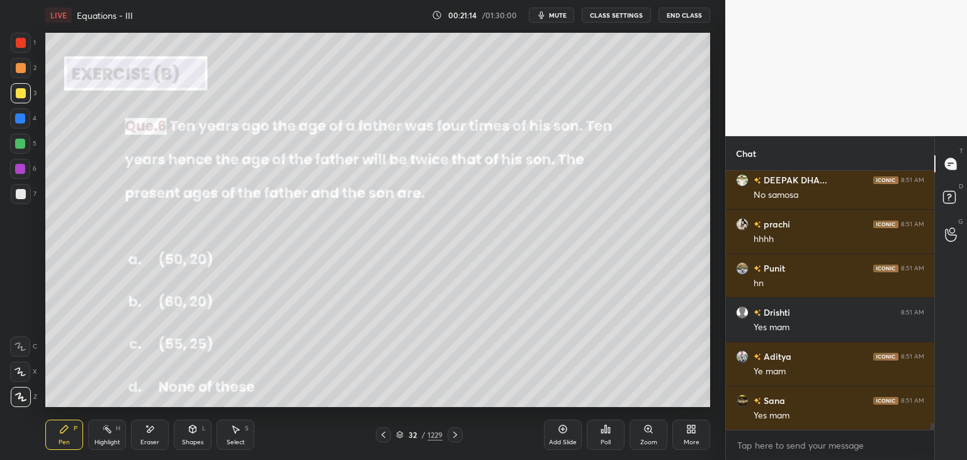
scroll to position [9108, 0]
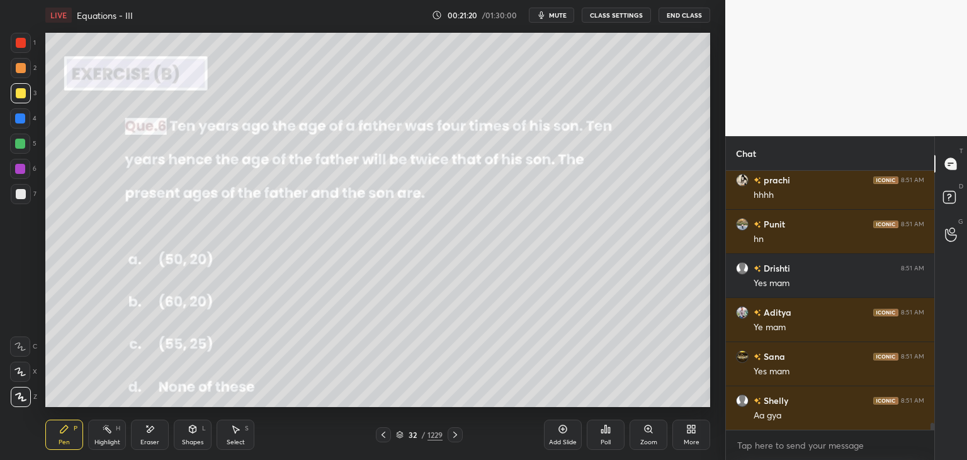
click at [454, 435] on icon at bounding box center [455, 434] width 10 height 10
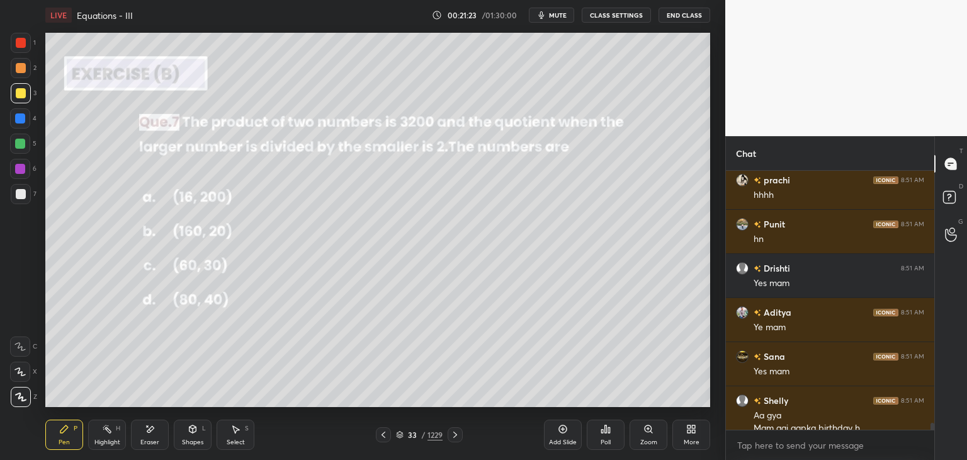
scroll to position [9120, 0]
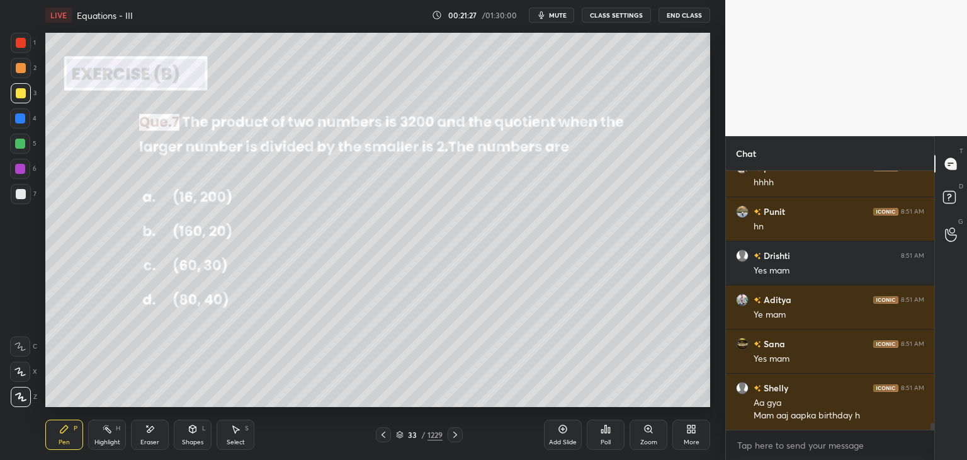
click at [603, 433] on icon at bounding box center [606, 429] width 10 height 10
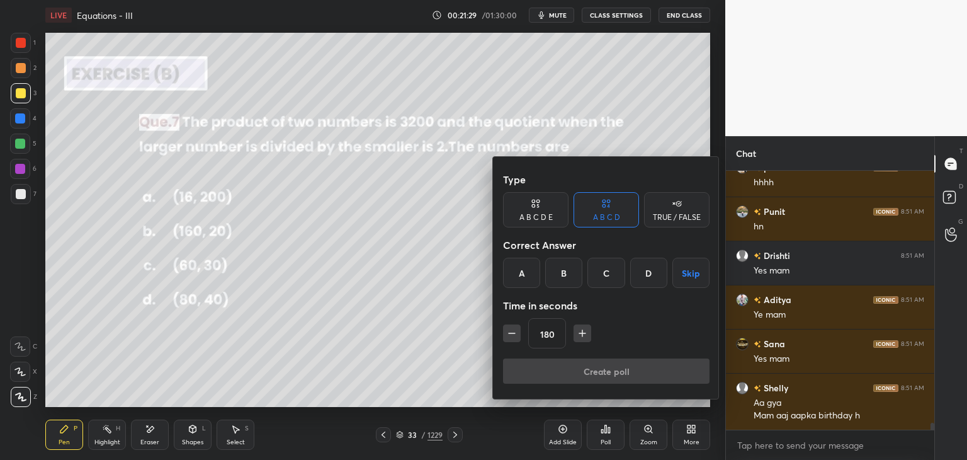
click at [512, 331] on icon "button" at bounding box center [512, 333] width 13 height 13
click at [511, 332] on icon "button" at bounding box center [512, 333] width 13 height 13
click at [511, 333] on icon "button" at bounding box center [512, 333] width 6 height 0
click at [510, 333] on icon "button" at bounding box center [512, 333] width 13 height 13
click at [510, 333] on icon "button" at bounding box center [512, 333] width 6 height 0
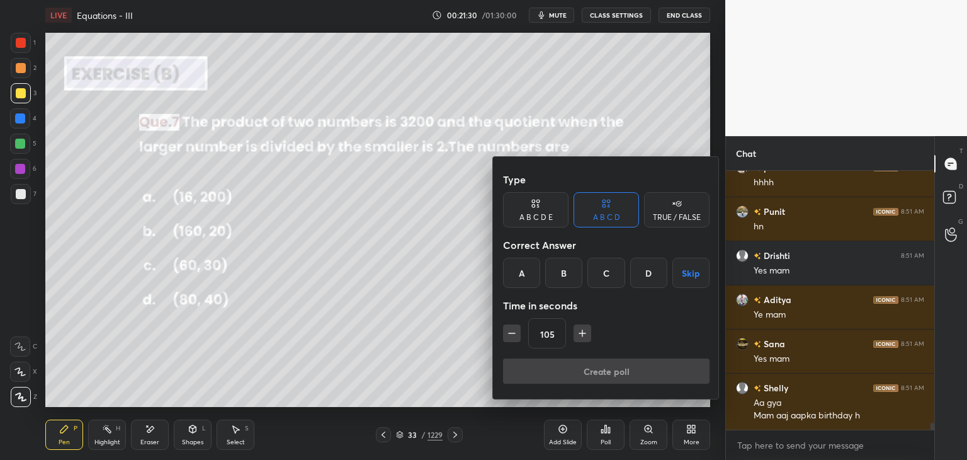
click at [510, 333] on icon "button" at bounding box center [512, 333] width 6 height 0
click at [509, 333] on icon "button" at bounding box center [512, 333] width 13 height 13
click at [508, 331] on icon "button" at bounding box center [512, 333] width 13 height 13
click at [506, 333] on icon "button" at bounding box center [512, 333] width 13 height 13
type input "45"
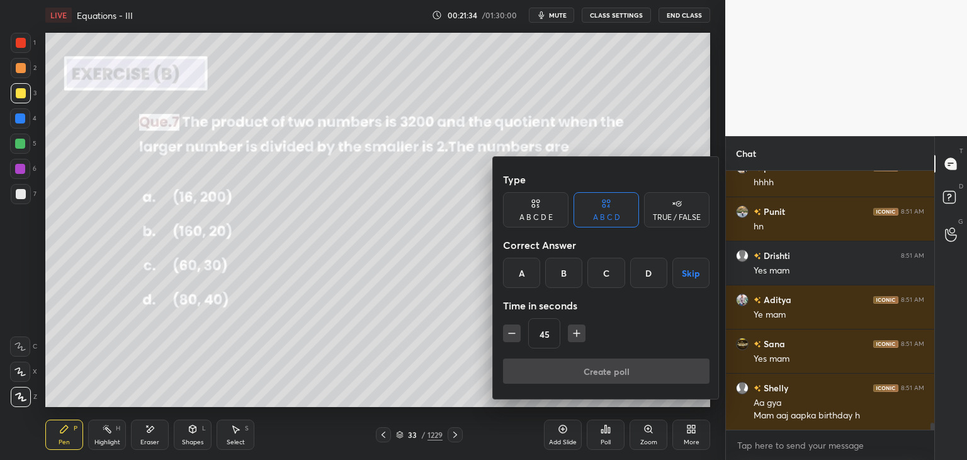
click at [656, 276] on div "D" at bounding box center [648, 273] width 37 height 30
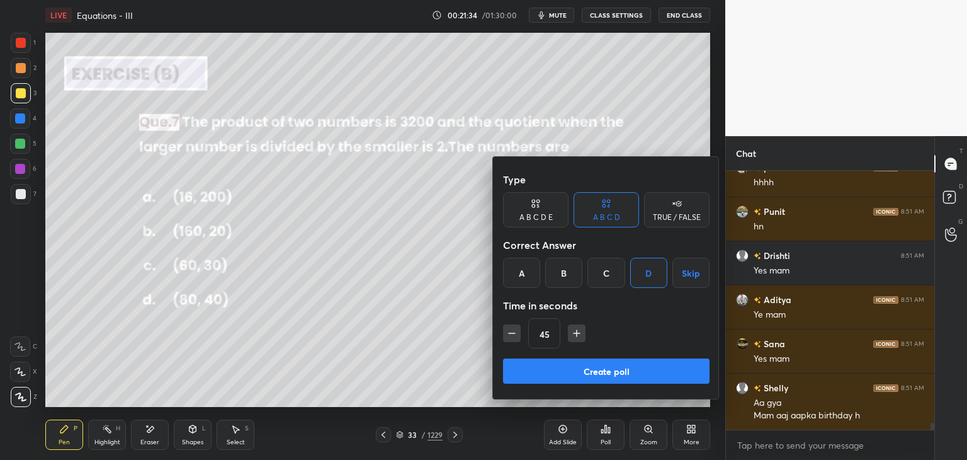
scroll to position [4, 4]
click at [590, 369] on button "Create poll" at bounding box center [606, 370] width 207 height 25
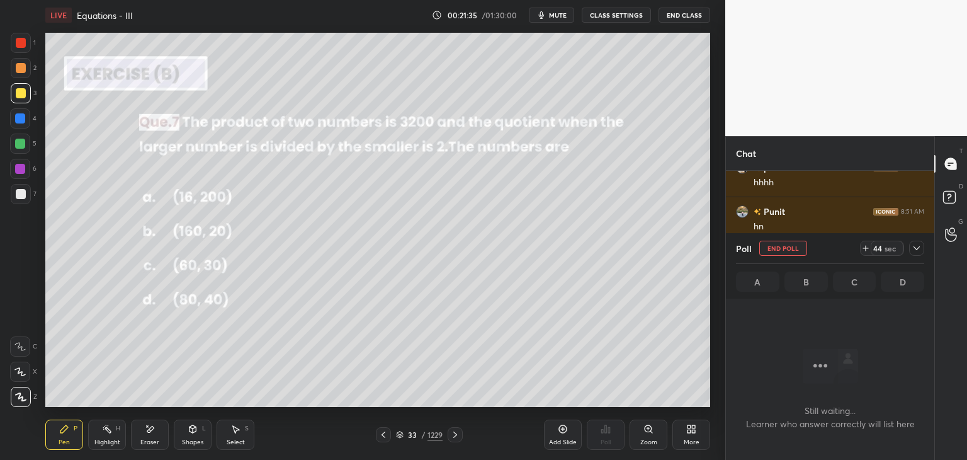
scroll to position [86, 205]
click at [916, 246] on icon at bounding box center [917, 248] width 10 height 10
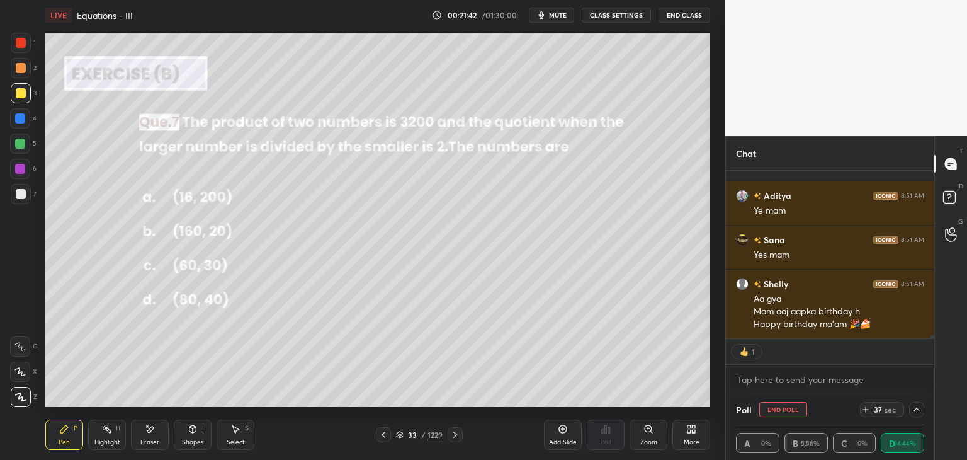
scroll to position [9268, 0]
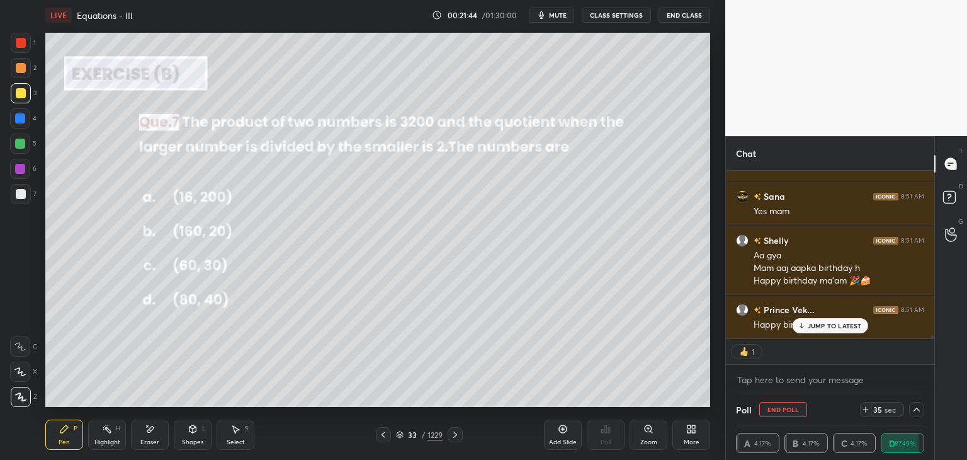
click at [816, 325] on p "JUMP TO LATEST" at bounding box center [835, 326] width 54 height 8
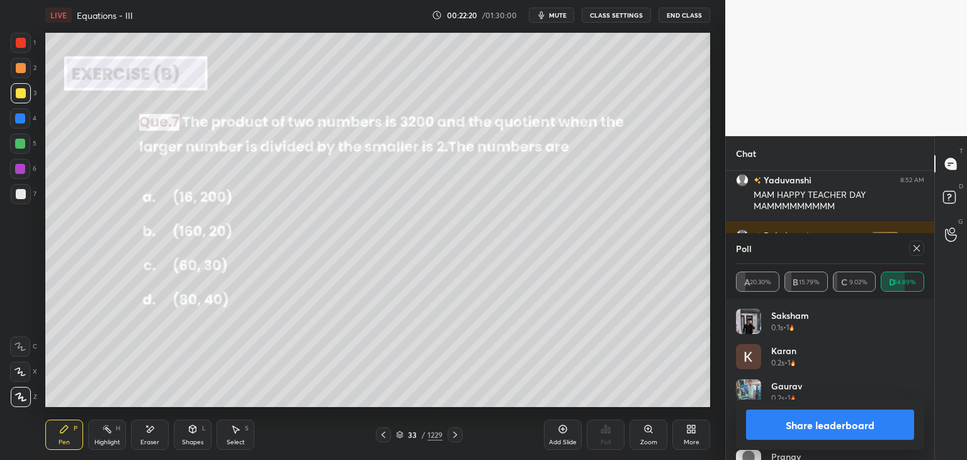
scroll to position [9618, 0]
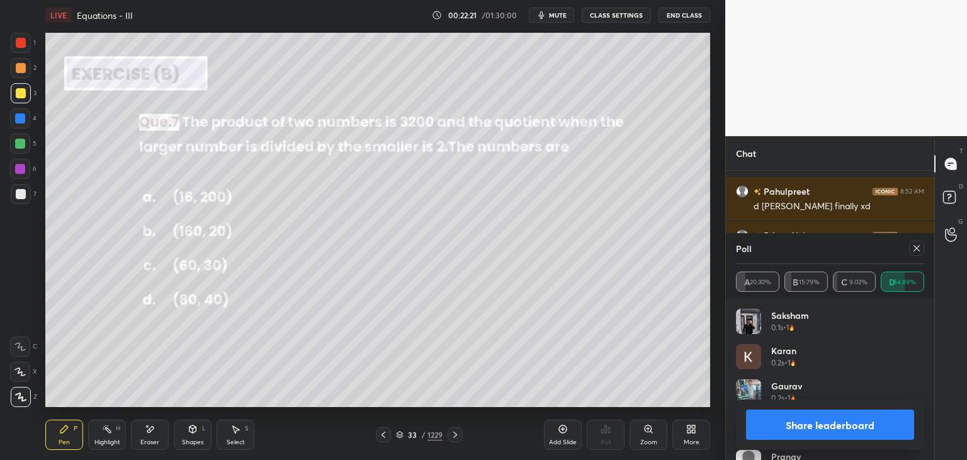
click at [826, 431] on button "Share leaderboard" at bounding box center [830, 424] width 168 height 30
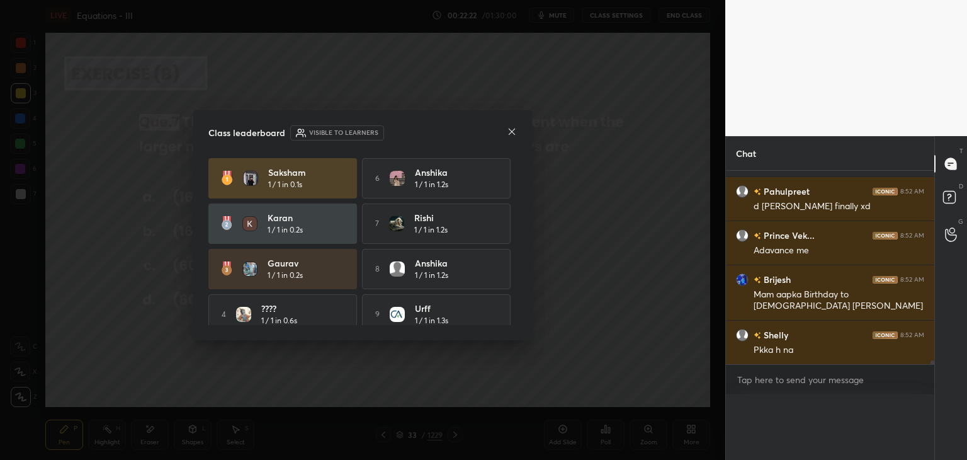
scroll to position [0, 0]
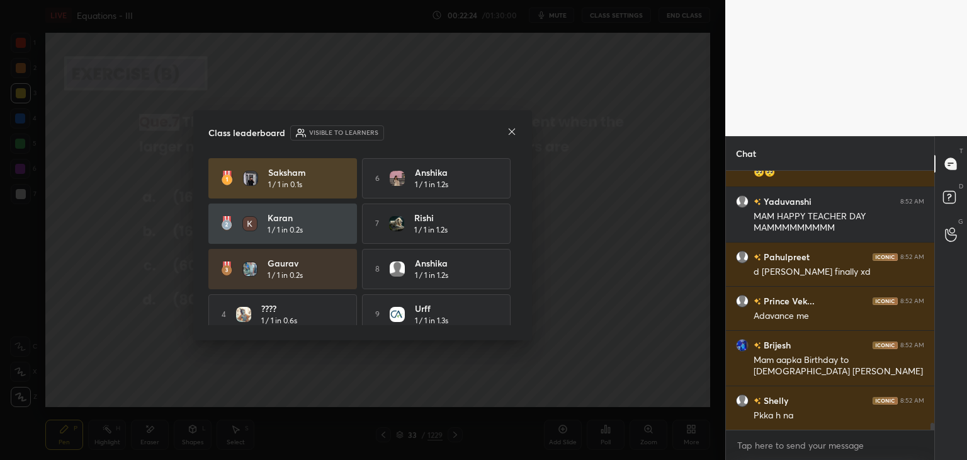
click at [511, 126] on div at bounding box center [512, 132] width 10 height 13
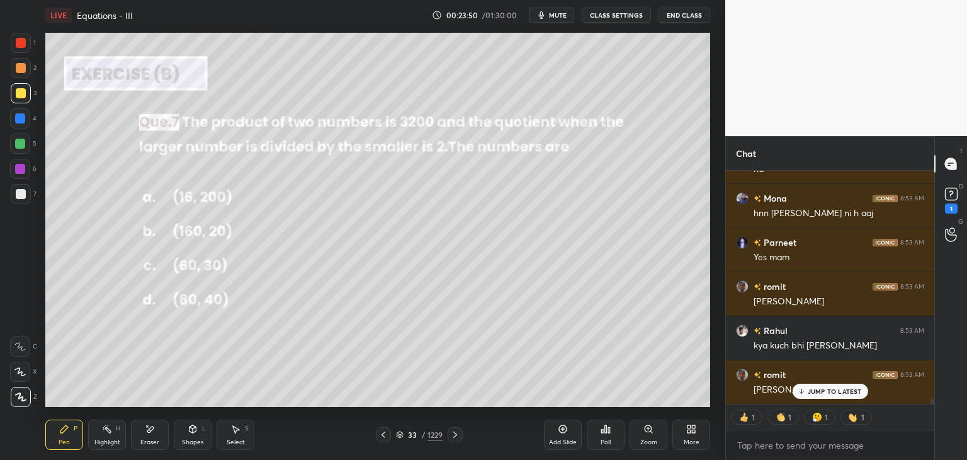
scroll to position [10703, 0]
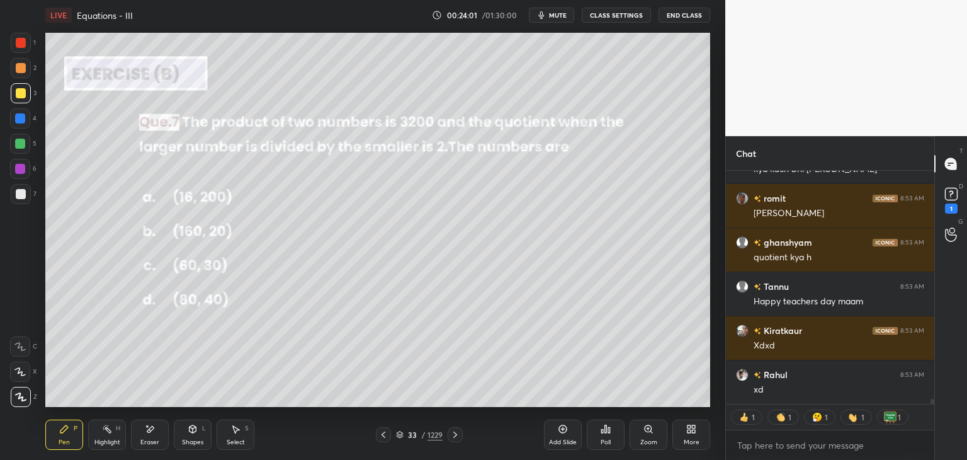
type textarea "x"
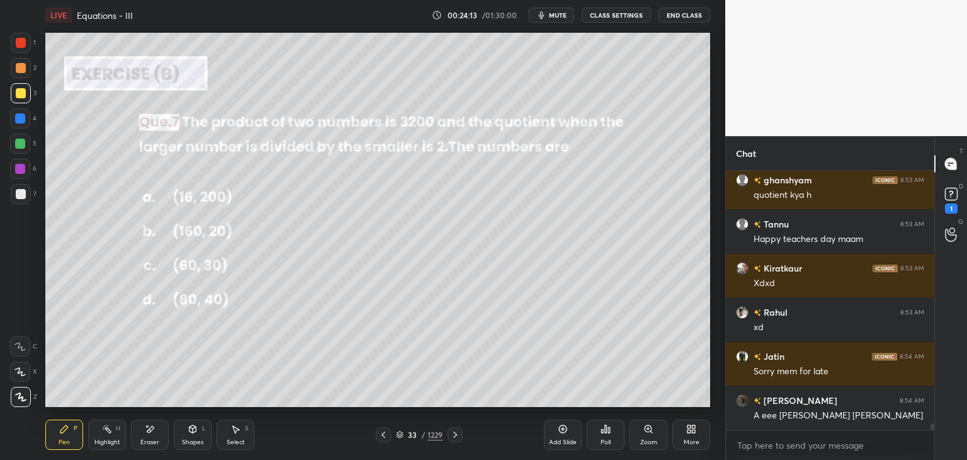
click at [230, 439] on div "Select" at bounding box center [236, 442] width 18 height 6
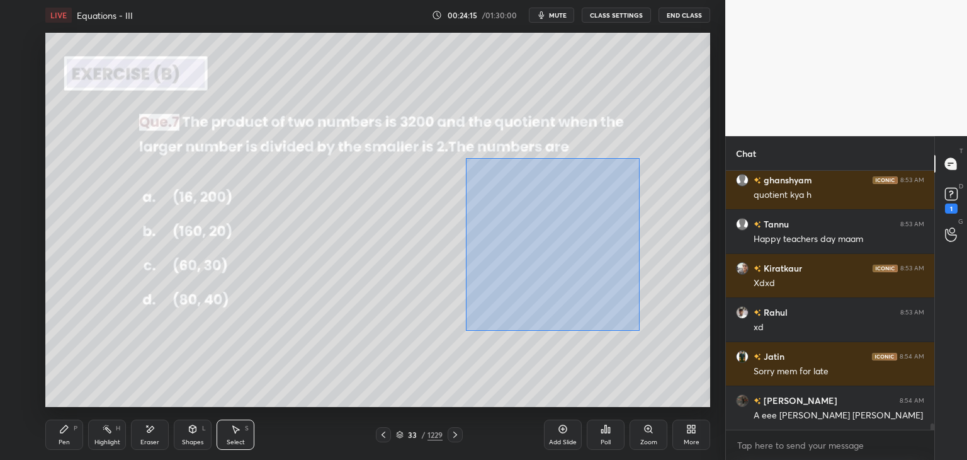
drag, startPoint x: 499, startPoint y: 207, endPoint x: 646, endPoint y: 331, distance: 192.2
click at [650, 336] on div "0 ° Undo Copy Duplicate Duplicate to new slide Delete" at bounding box center [377, 220] width 665 height 374
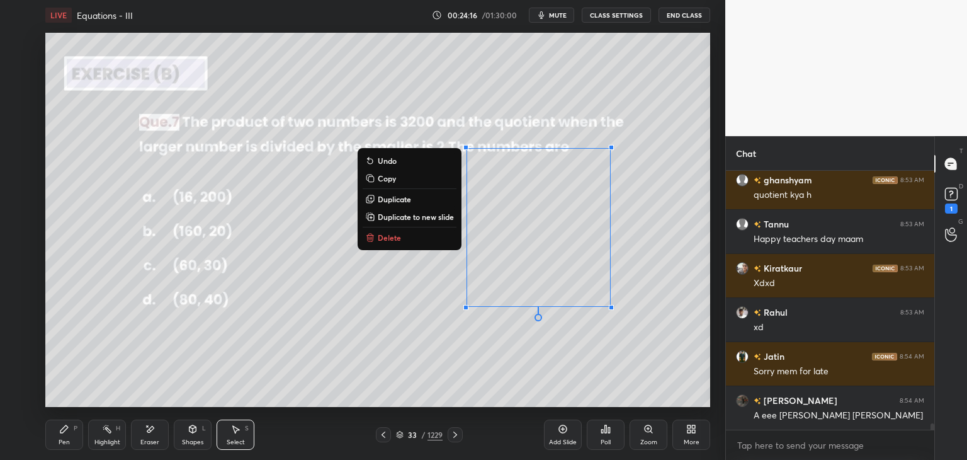
click at [373, 237] on button "Delete" at bounding box center [410, 237] width 94 height 15
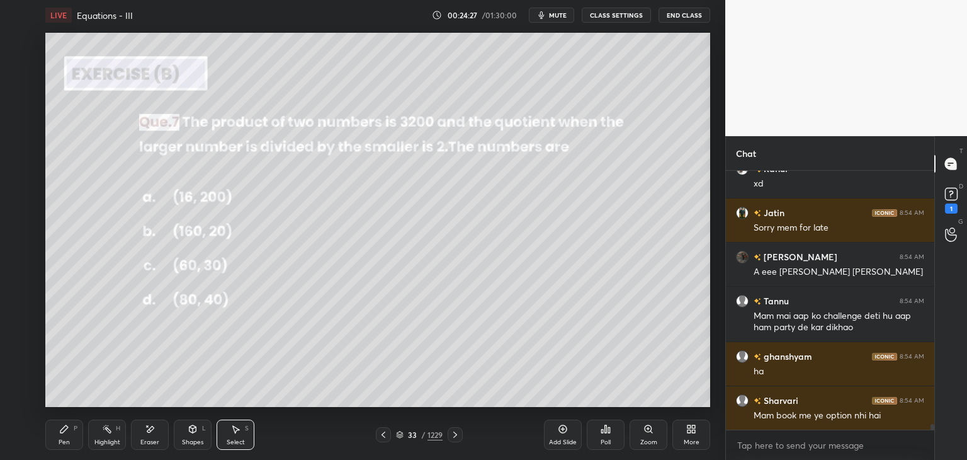
scroll to position [11086, 0]
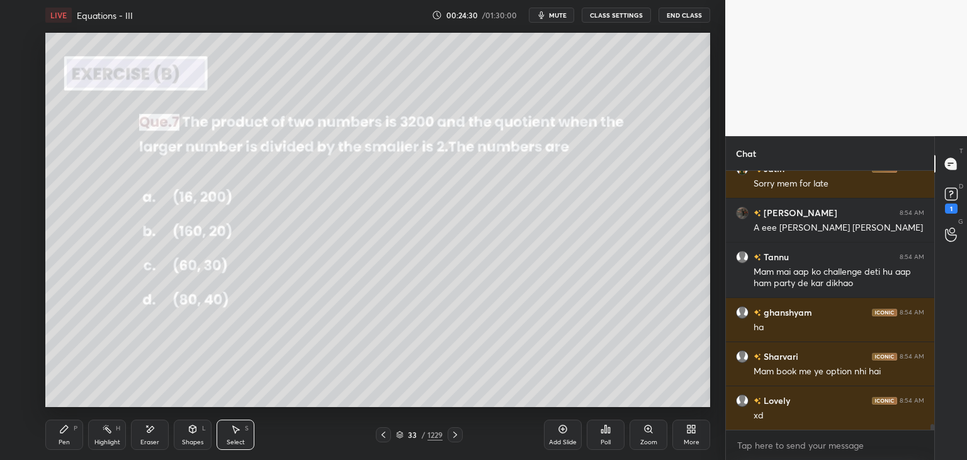
click at [451, 434] on icon at bounding box center [455, 434] width 10 height 10
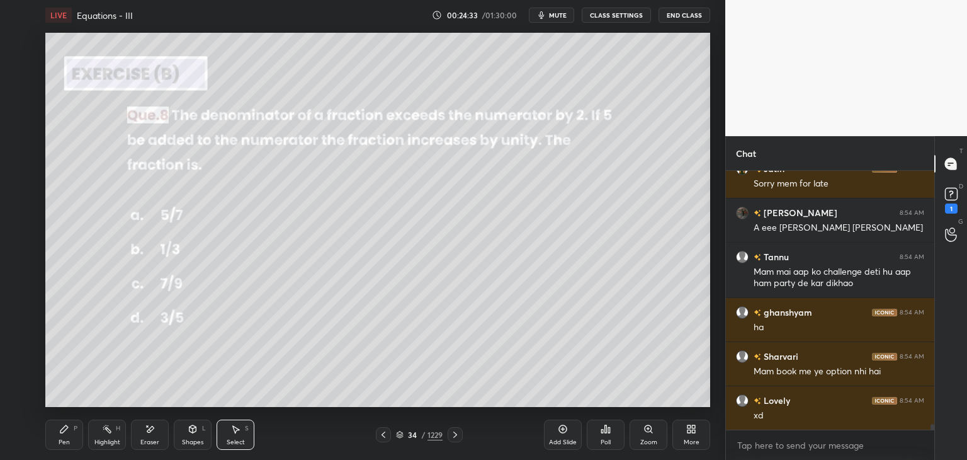
scroll to position [11130, 0]
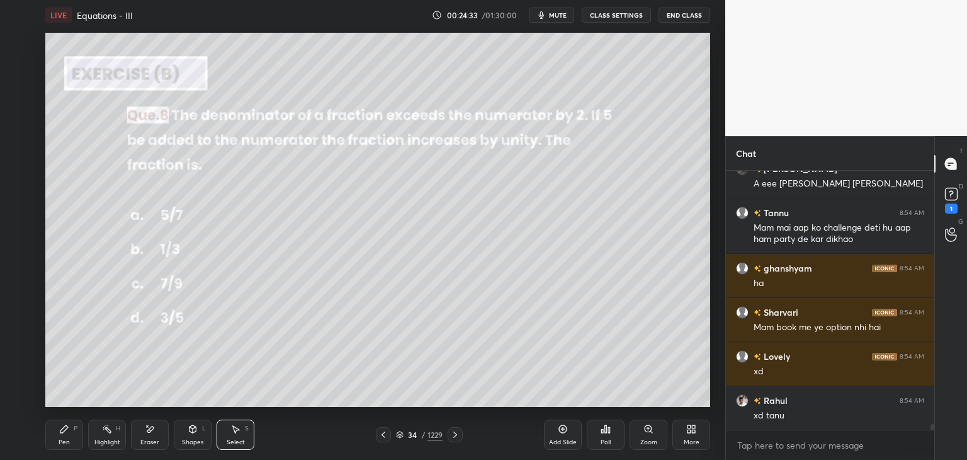
click at [605, 440] on div "Poll" at bounding box center [606, 442] width 10 height 6
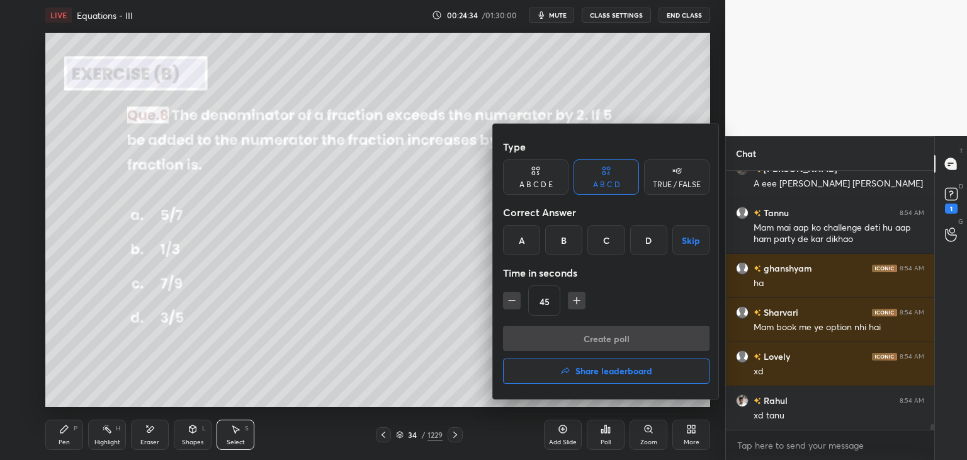
click at [577, 300] on icon "button" at bounding box center [577, 300] width 6 height 0
type input "60"
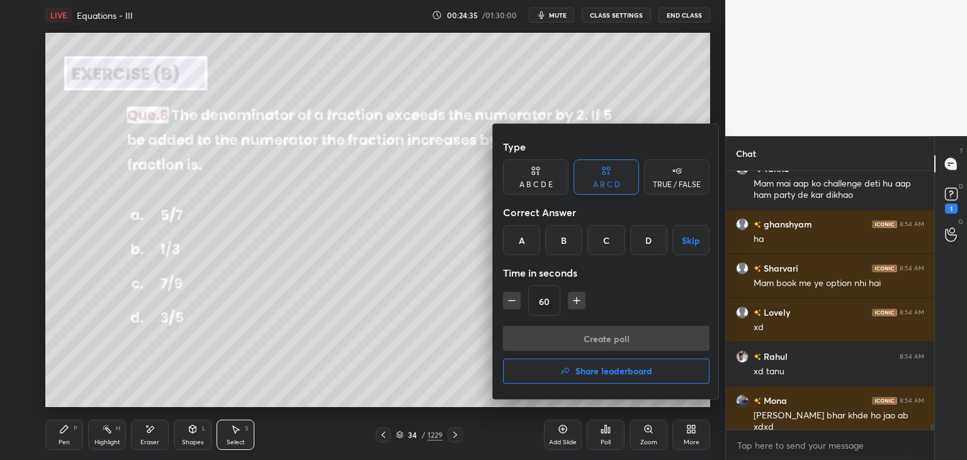
click at [650, 245] on div "D" at bounding box center [648, 240] width 37 height 30
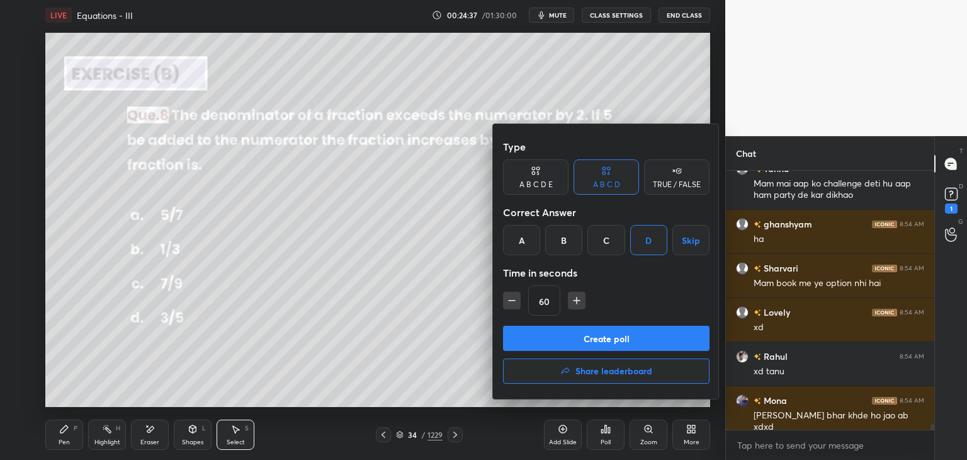
click at [561, 336] on button "Create poll" at bounding box center [606, 338] width 207 height 25
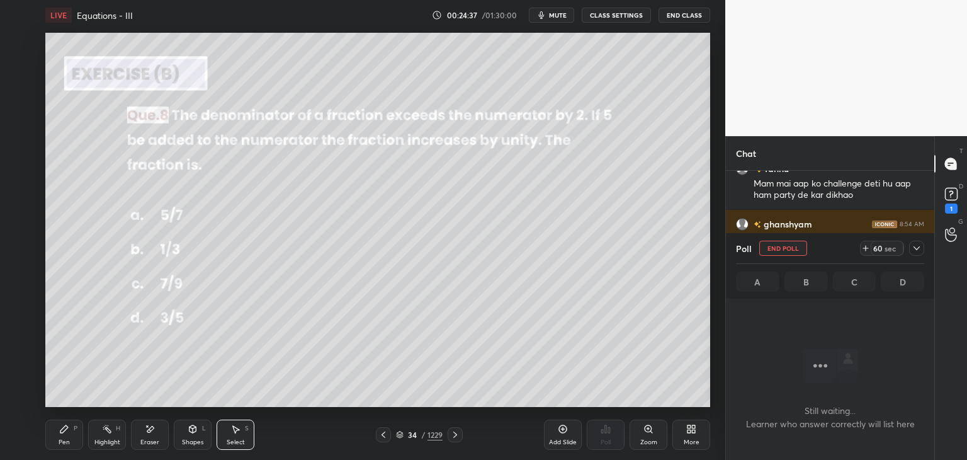
scroll to position [4, 4]
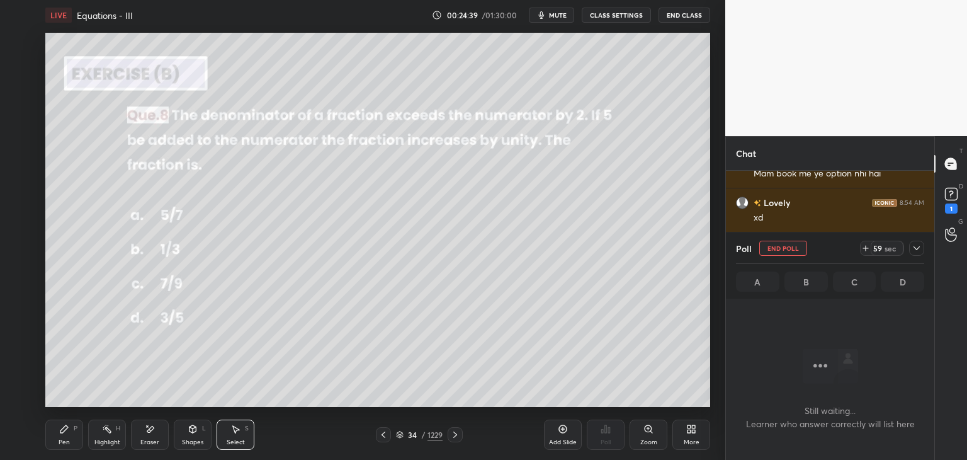
click at [917, 246] on icon at bounding box center [917, 248] width 10 height 10
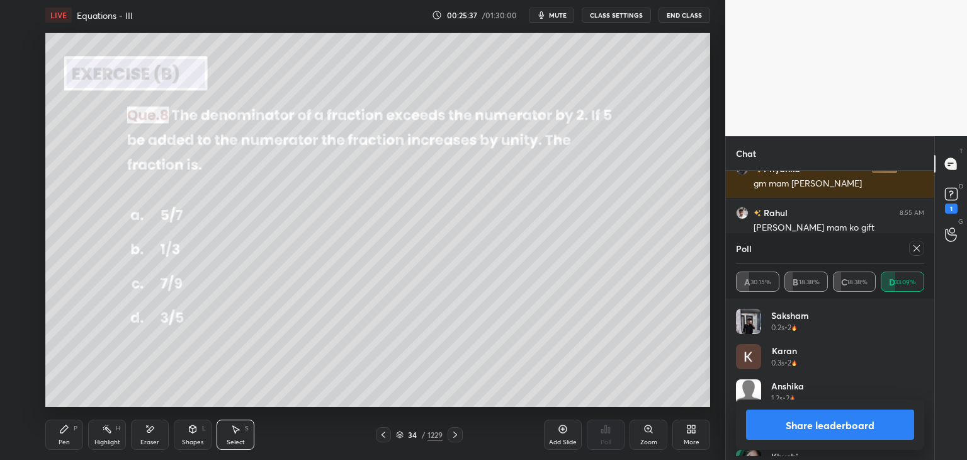
scroll to position [147, 185]
drag, startPoint x: 918, startPoint y: 246, endPoint x: 919, endPoint y: 254, distance: 8.2
click at [917, 246] on icon at bounding box center [917, 248] width 10 height 10
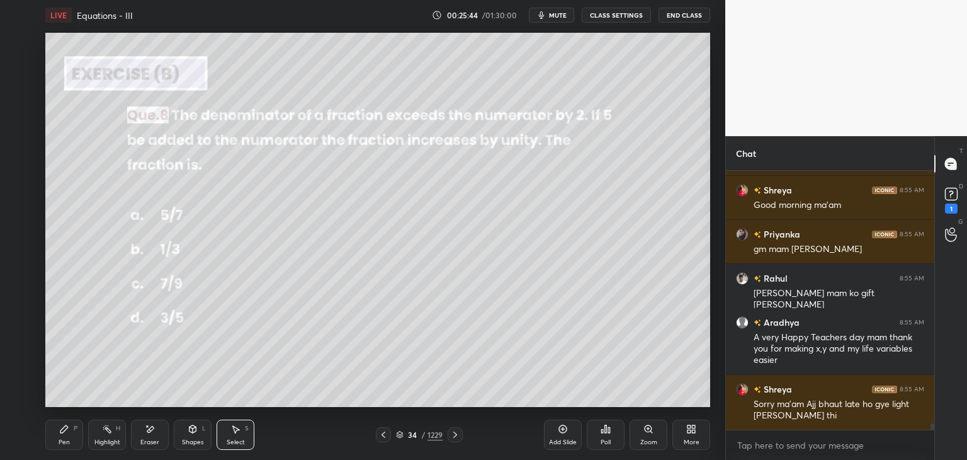
scroll to position [10753, 0]
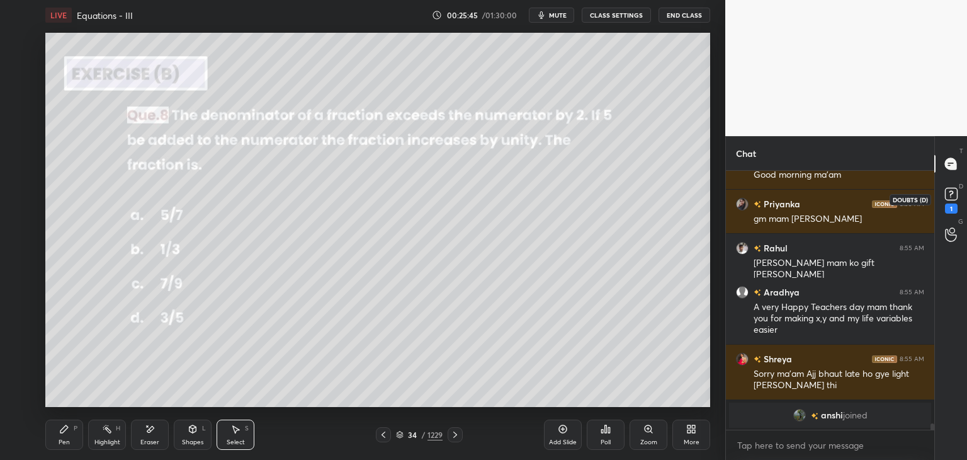
drag, startPoint x: 952, startPoint y: 207, endPoint x: 951, endPoint y: 217, distance: 9.5
click at [952, 207] on div "1" at bounding box center [951, 208] width 13 height 10
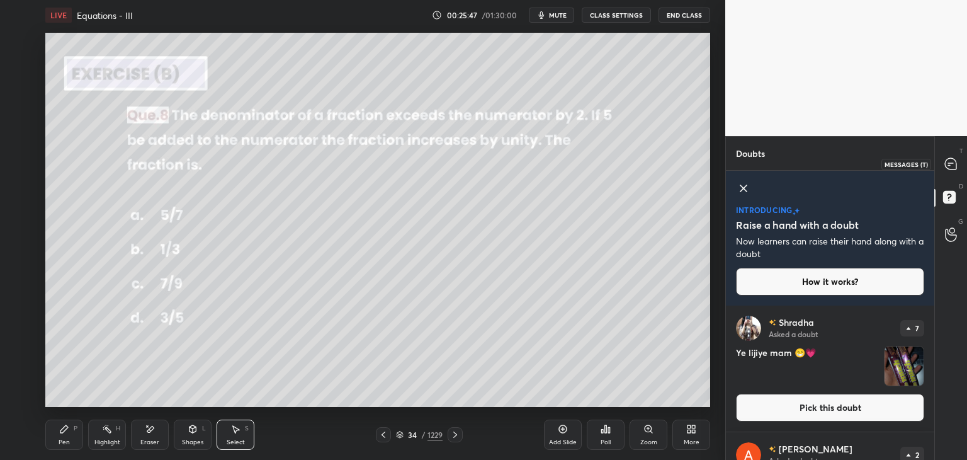
click at [952, 166] on icon at bounding box center [950, 163] width 11 height 11
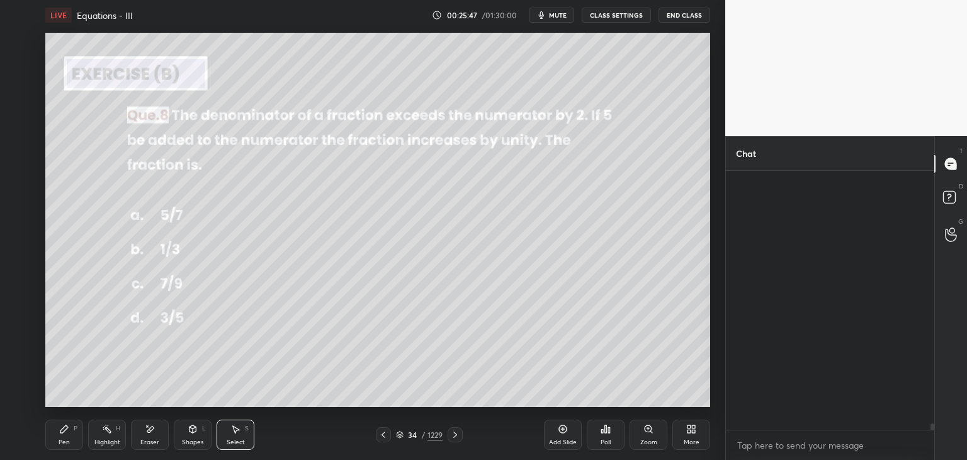
scroll to position [4, 4]
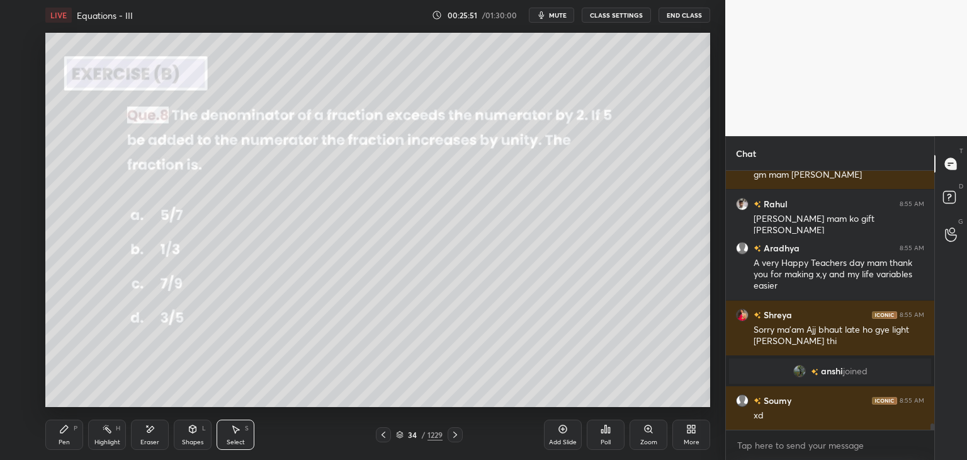
click at [66, 443] on div "Pen" at bounding box center [64, 442] width 11 height 6
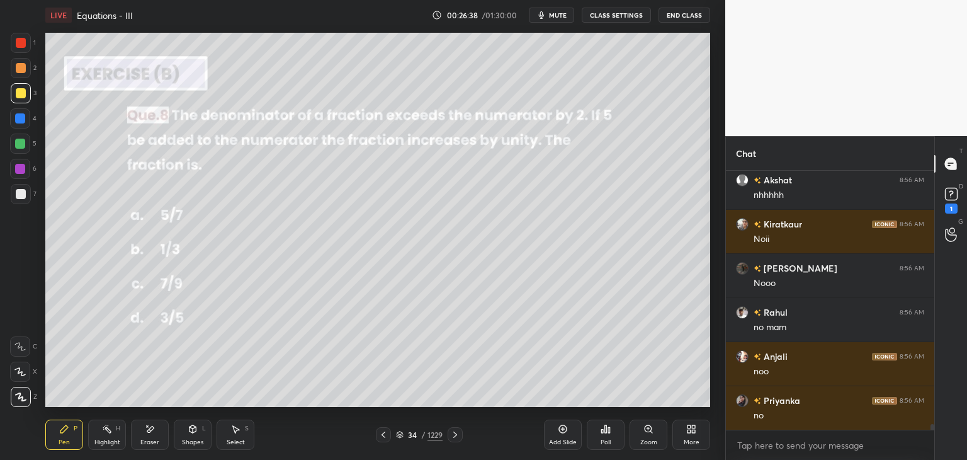
drag, startPoint x: 191, startPoint y: 436, endPoint x: 195, endPoint y: 424, distance: 11.8
click at [192, 436] on div "Shapes L" at bounding box center [193, 434] width 38 height 30
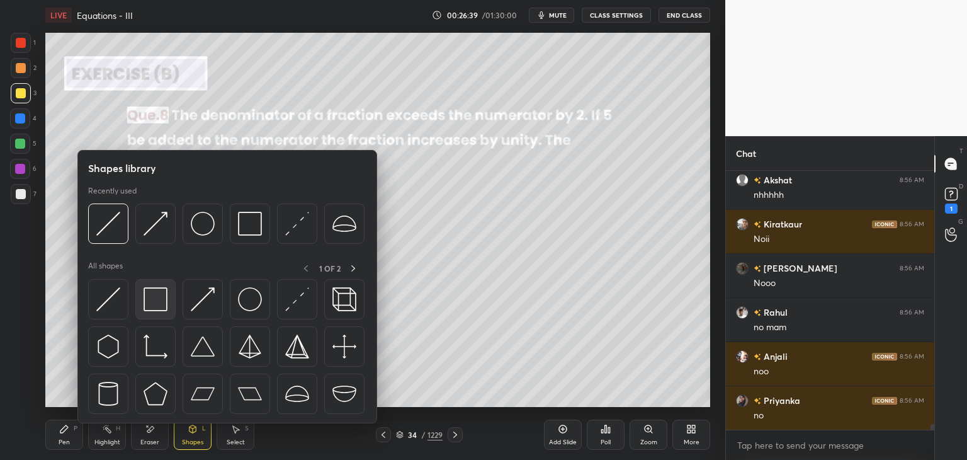
scroll to position [11361, 0]
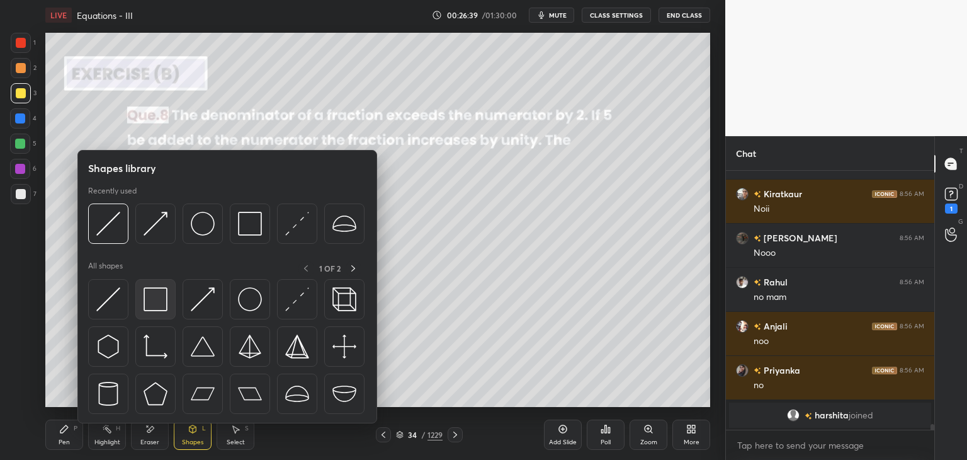
click at [158, 293] on img at bounding box center [156, 299] width 24 height 24
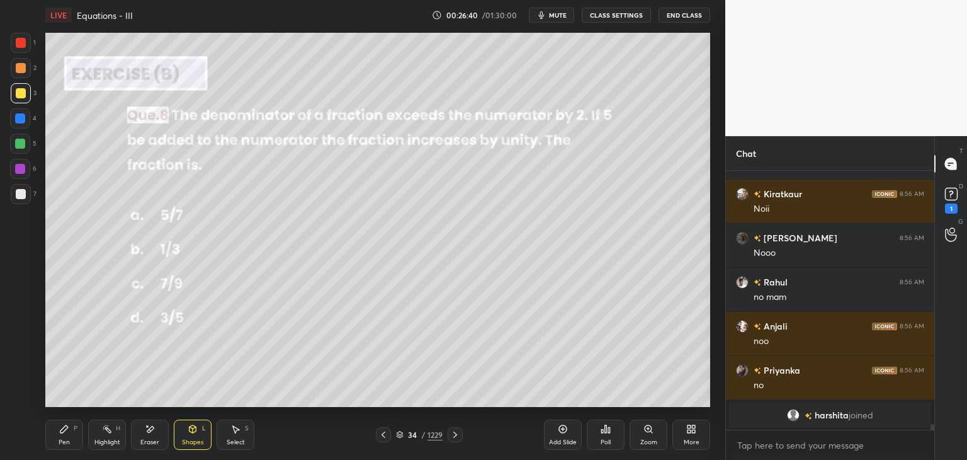
click at [25, 195] on div at bounding box center [21, 194] width 10 height 10
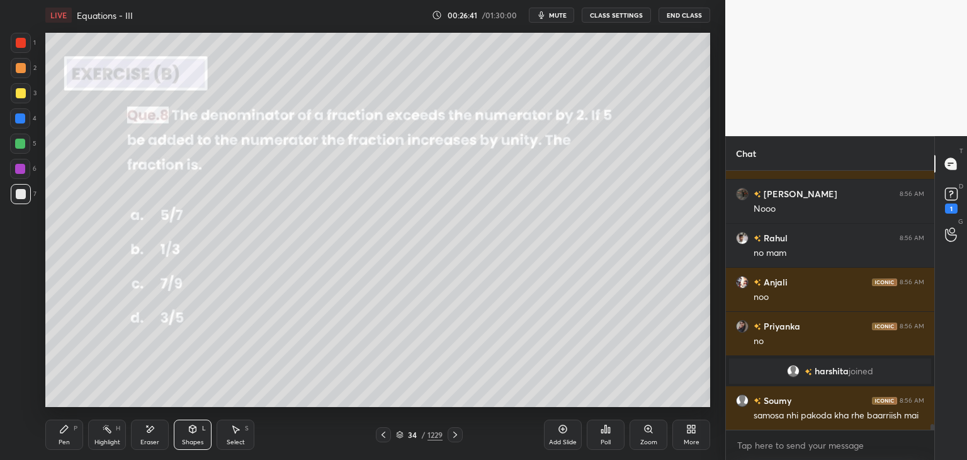
scroll to position [11235, 0]
drag, startPoint x: 68, startPoint y: 440, endPoint x: 73, endPoint y: 419, distance: 21.4
click at [68, 440] on div "Pen" at bounding box center [64, 442] width 11 height 6
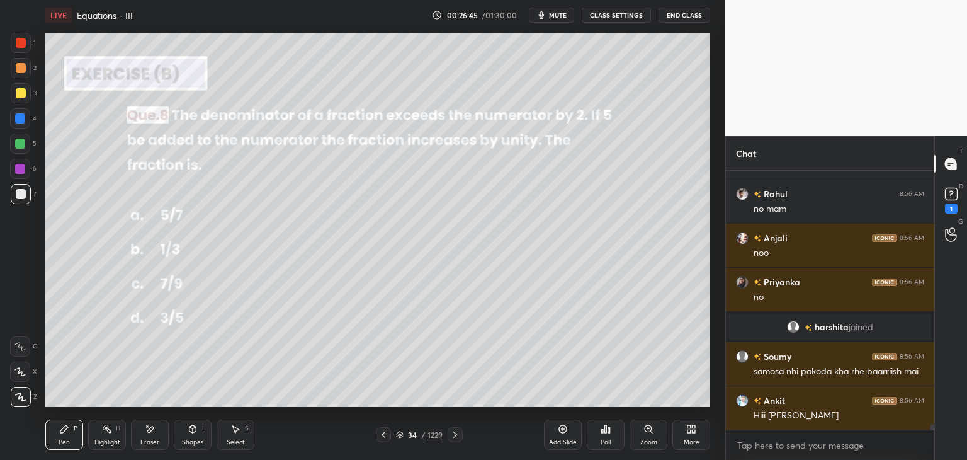
drag, startPoint x: 14, startPoint y: 94, endPoint x: 39, endPoint y: 117, distance: 34.3
click at [15, 94] on div at bounding box center [21, 93] width 20 height 20
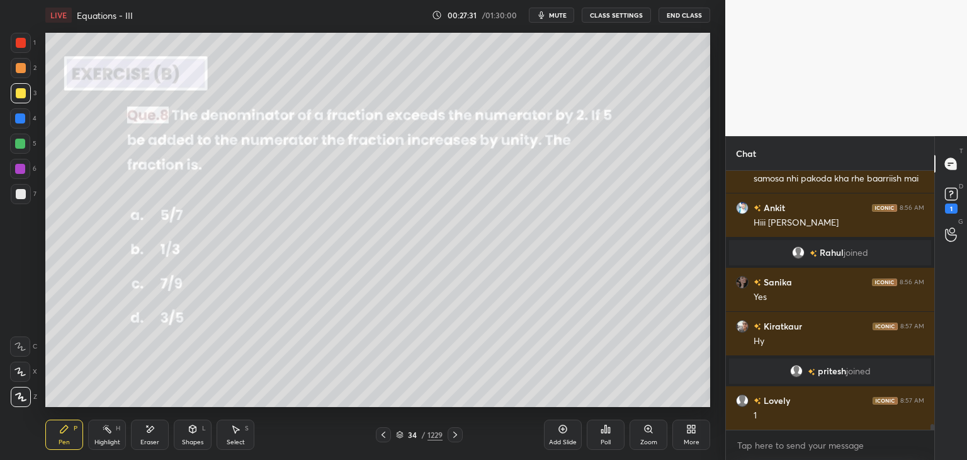
scroll to position [11467, 0]
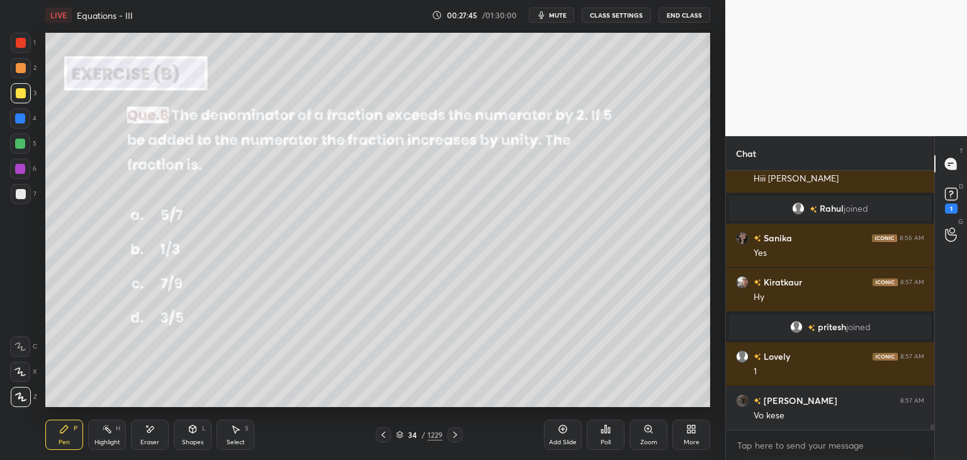
drag, startPoint x: 190, startPoint y: 439, endPoint x: 189, endPoint y: 429, distance: 10.2
click at [189, 439] on div "Shapes" at bounding box center [192, 442] width 21 height 6
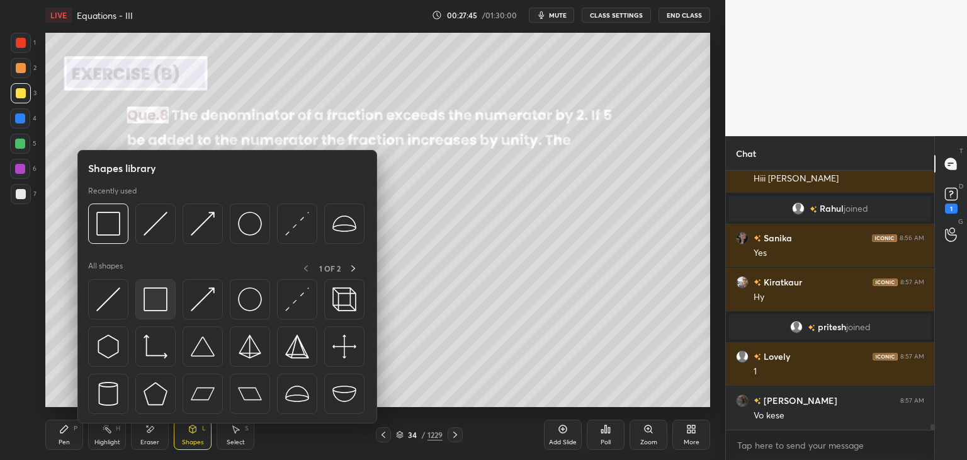
scroll to position [11522, 0]
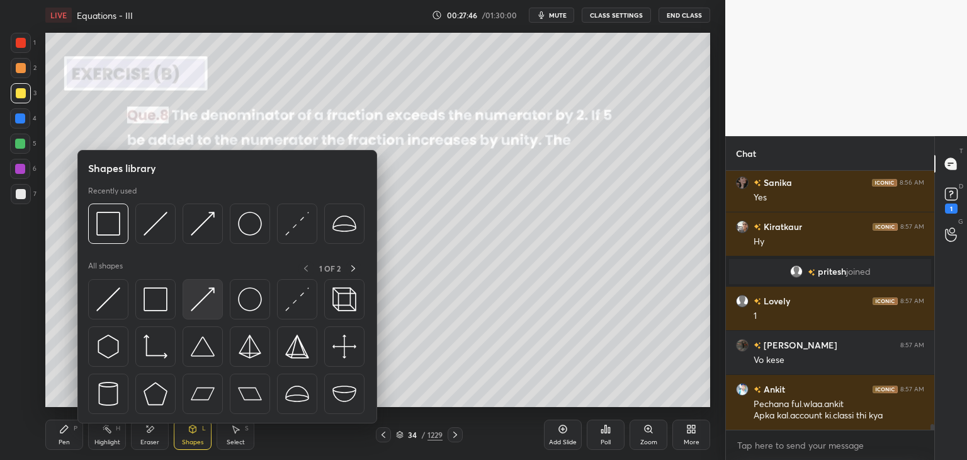
click at [201, 303] on img at bounding box center [203, 299] width 24 height 24
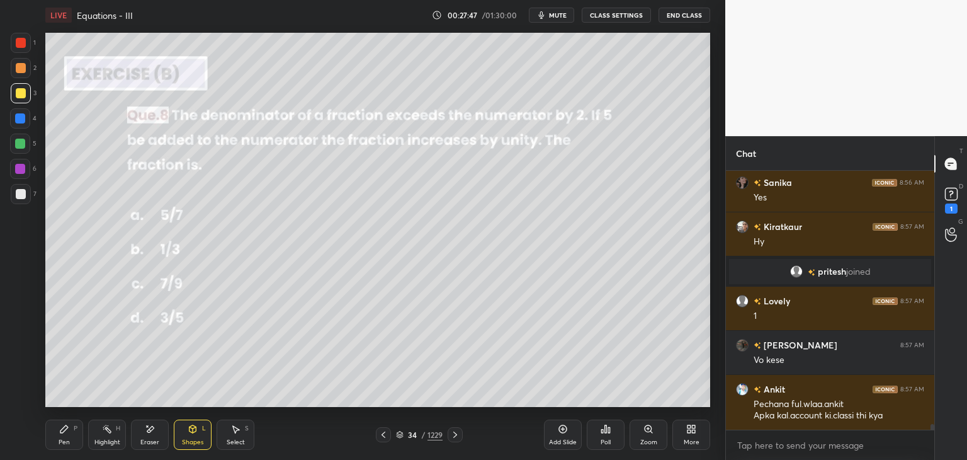
click at [20, 121] on div at bounding box center [20, 118] width 10 height 10
drag, startPoint x: 62, startPoint y: 436, endPoint x: 73, endPoint y: 410, distance: 28.8
click at [62, 435] on div "Pen P" at bounding box center [64, 434] width 38 height 30
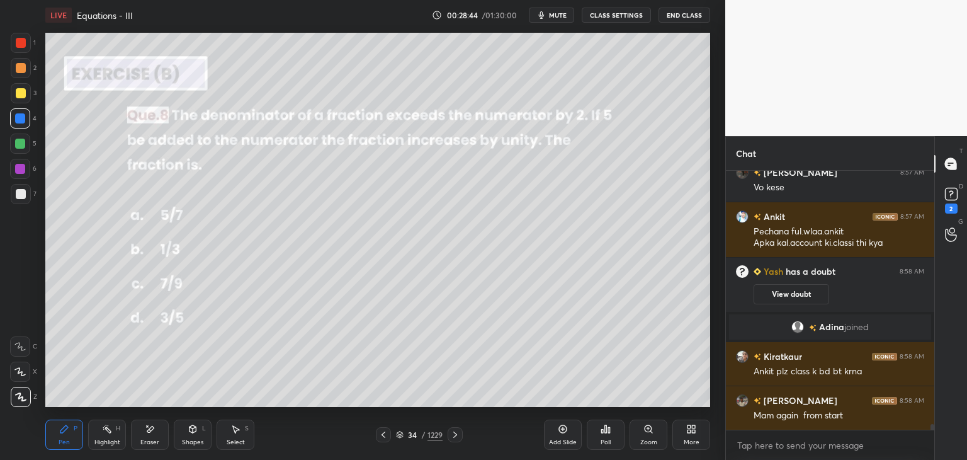
scroll to position [11641, 0]
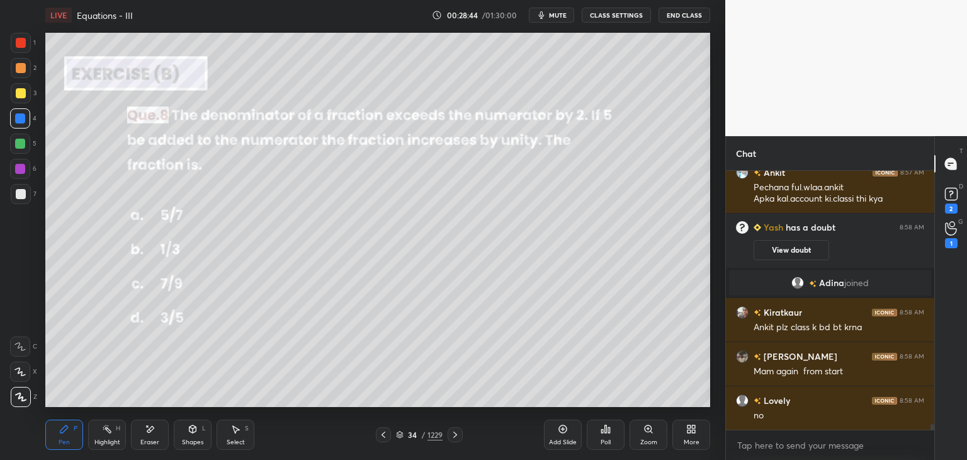
drag, startPoint x: 567, startPoint y: 446, endPoint x: 563, endPoint y: 421, distance: 25.5
click at [567, 445] on div "Add Slide" at bounding box center [563, 442] width 28 height 6
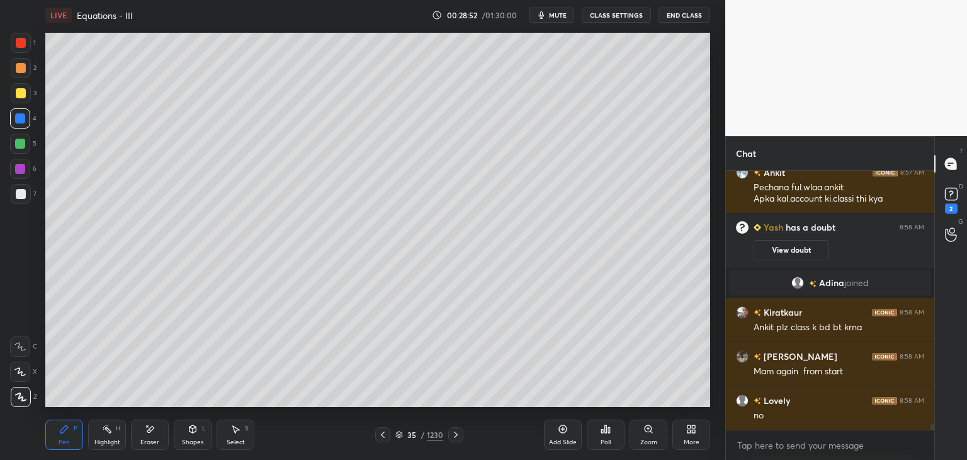
scroll to position [11685, 0]
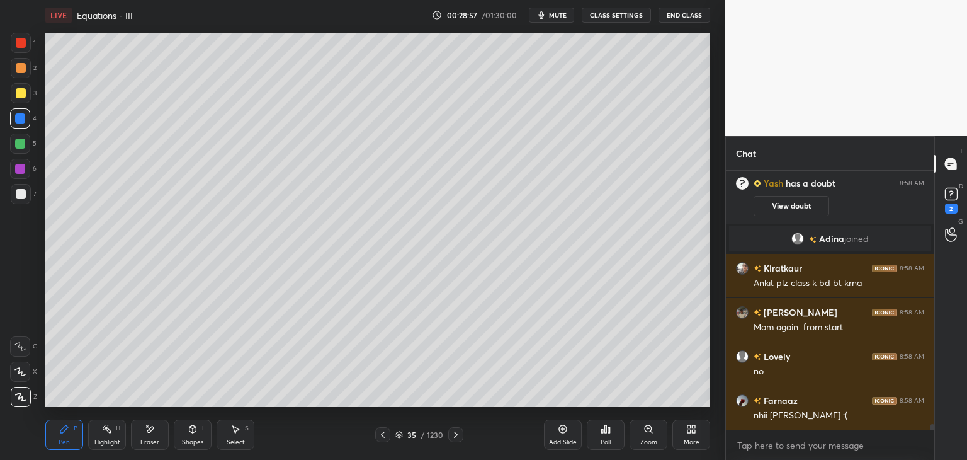
drag, startPoint x: 382, startPoint y: 435, endPoint x: 397, endPoint y: 441, distance: 17.0
click at [381, 435] on icon at bounding box center [383, 434] width 10 height 10
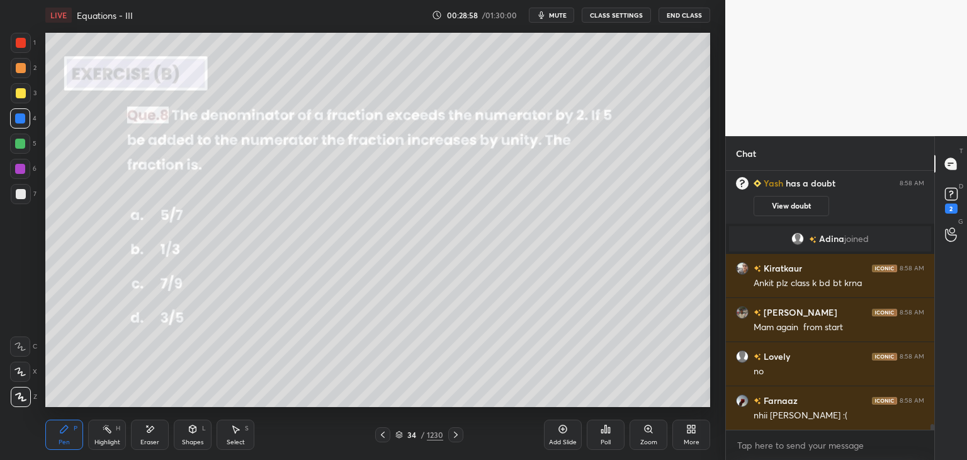
click at [460, 430] on div at bounding box center [455, 434] width 15 height 15
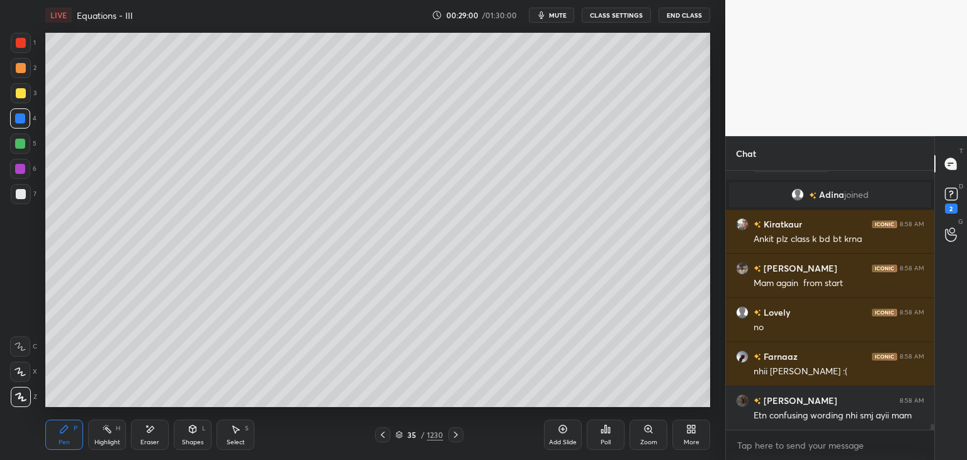
click at [196, 437] on div "Shapes L" at bounding box center [193, 434] width 38 height 30
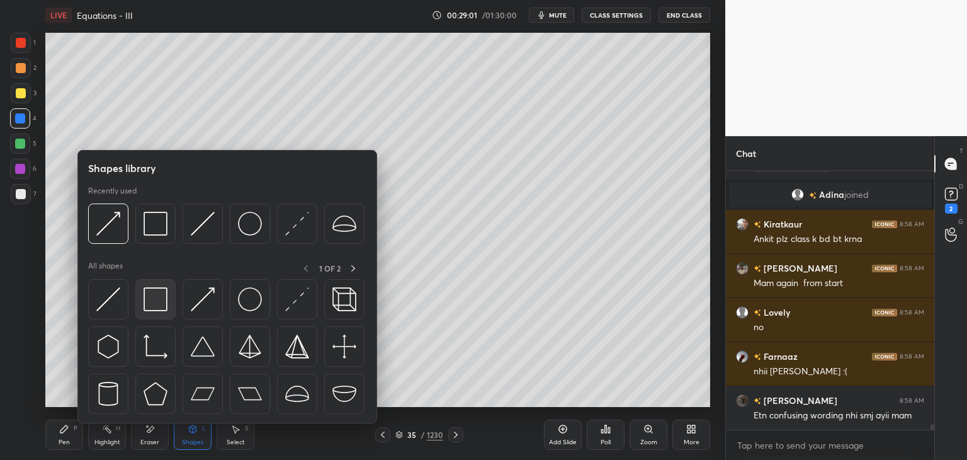
click at [145, 299] on img at bounding box center [156, 299] width 24 height 24
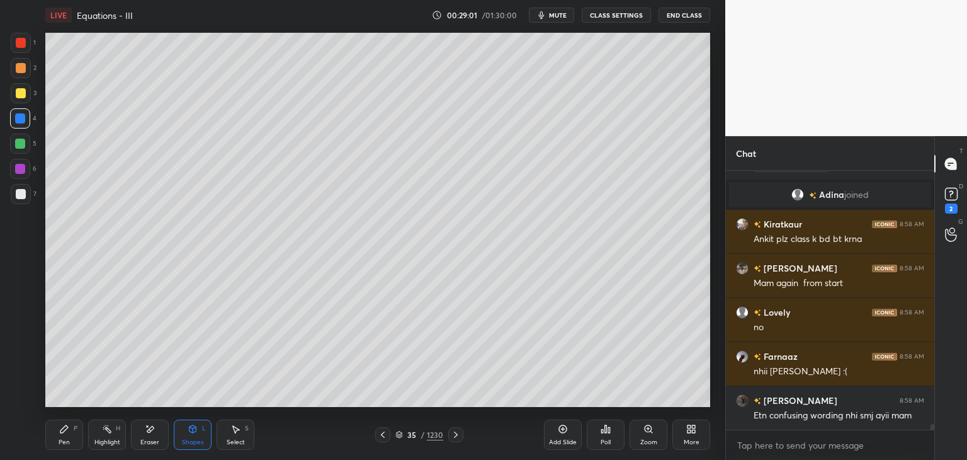
click at [23, 193] on div at bounding box center [21, 194] width 10 height 10
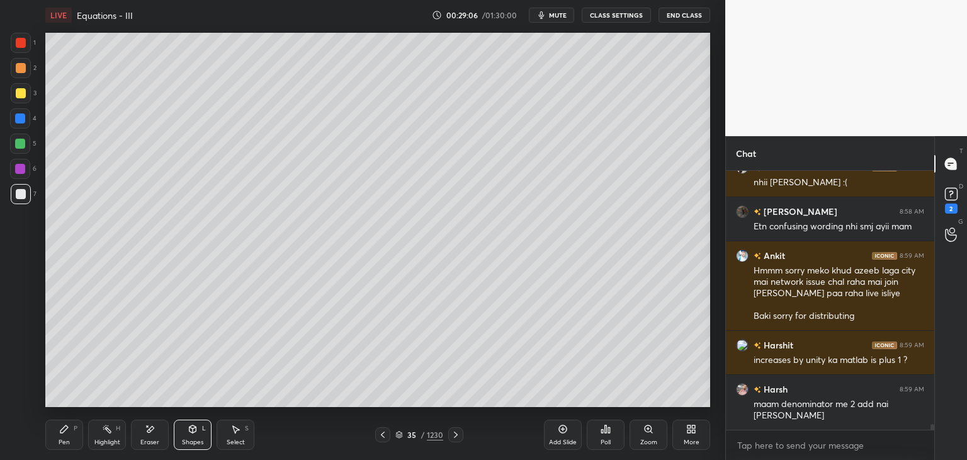
scroll to position [11900, 0]
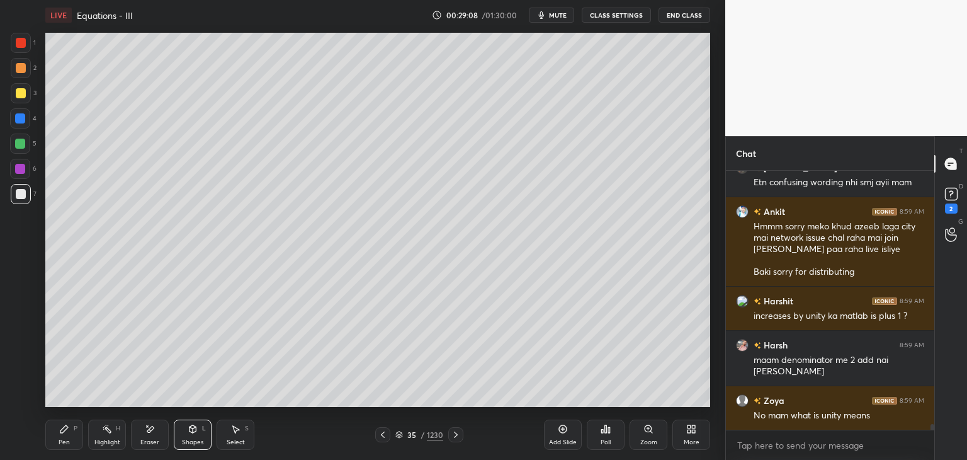
click at [74, 441] on div "Pen P" at bounding box center [64, 434] width 38 height 30
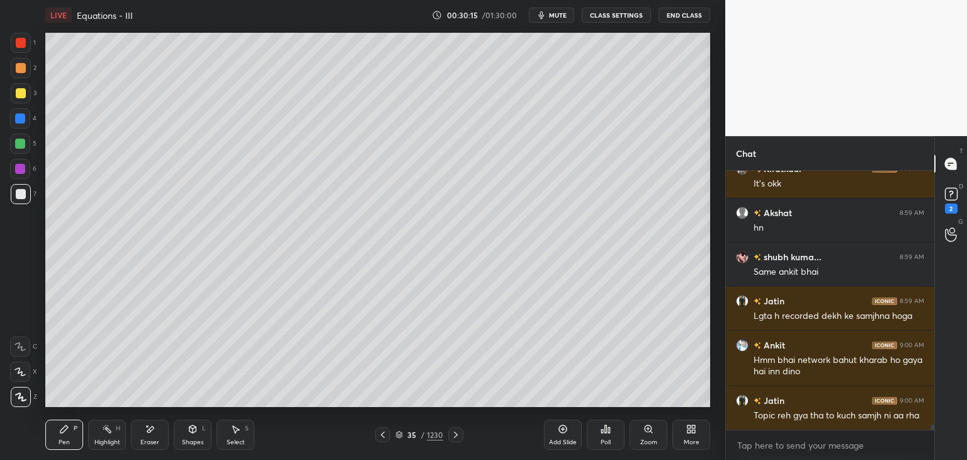
scroll to position [12227, 0]
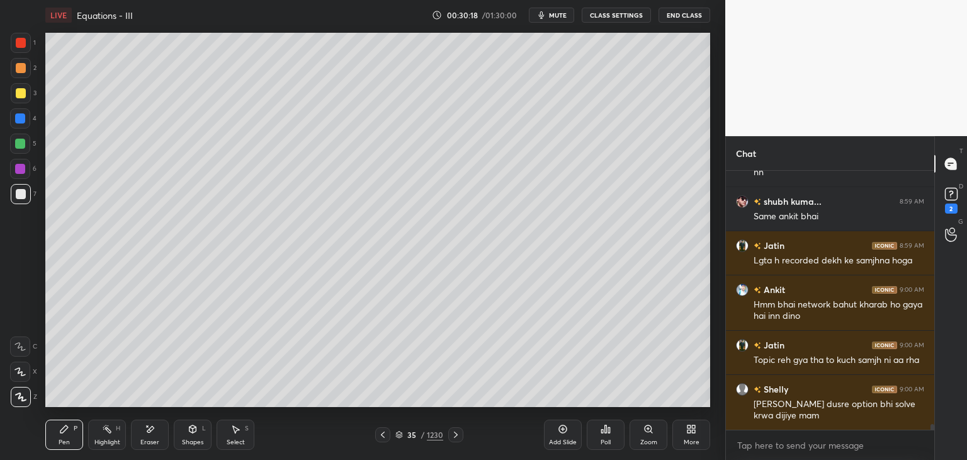
click at [378, 440] on div at bounding box center [382, 434] width 15 height 15
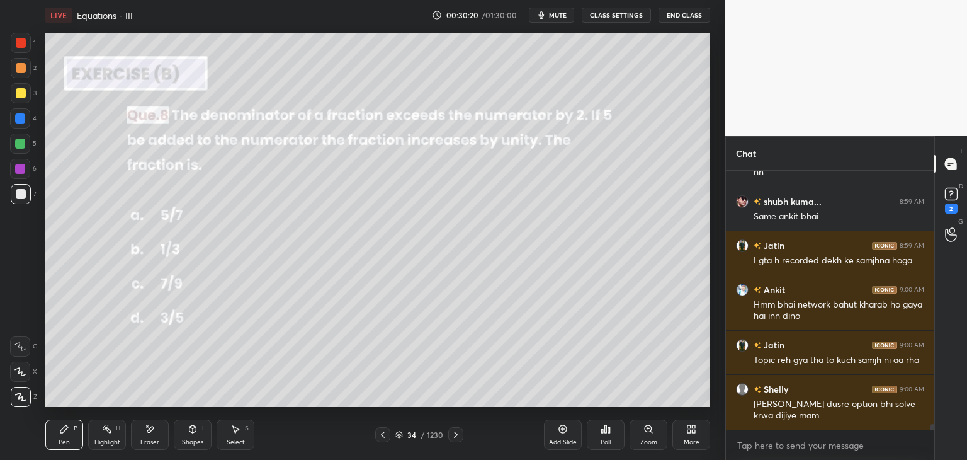
click at [554, 440] on div "Add Slide" at bounding box center [563, 442] width 28 height 6
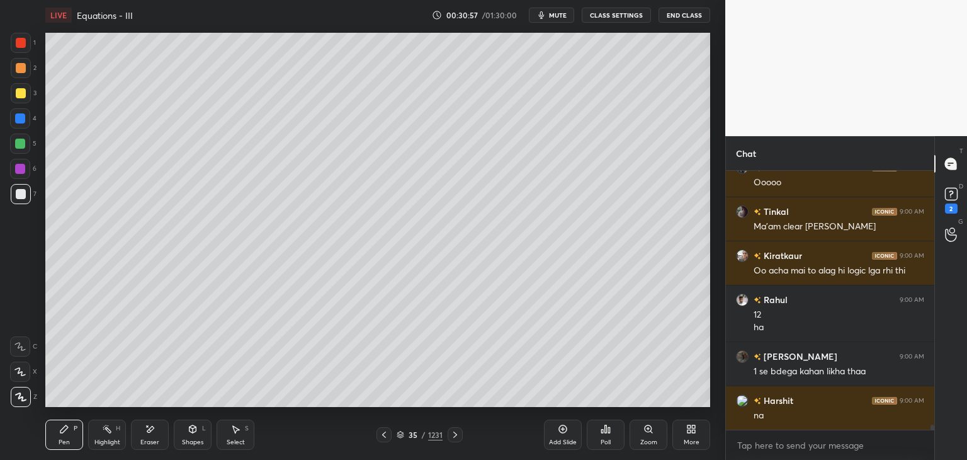
scroll to position [12549, 0]
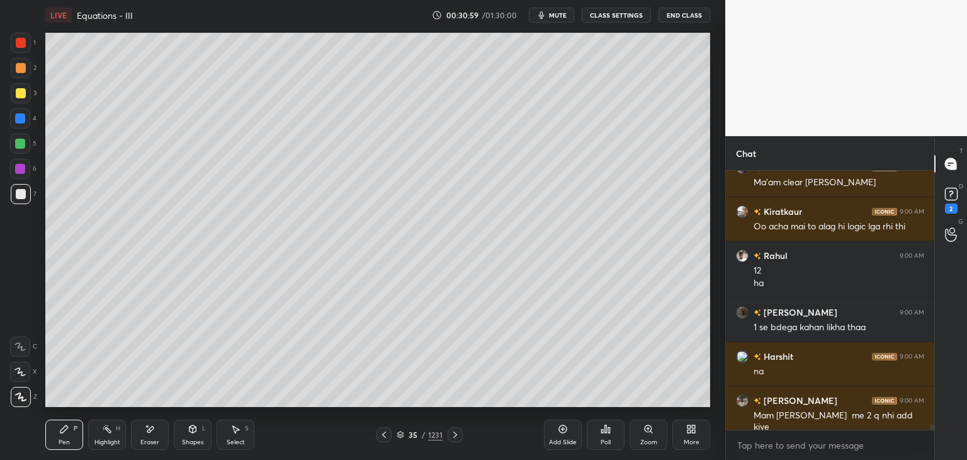
click at [387, 436] on div at bounding box center [384, 434] width 15 height 15
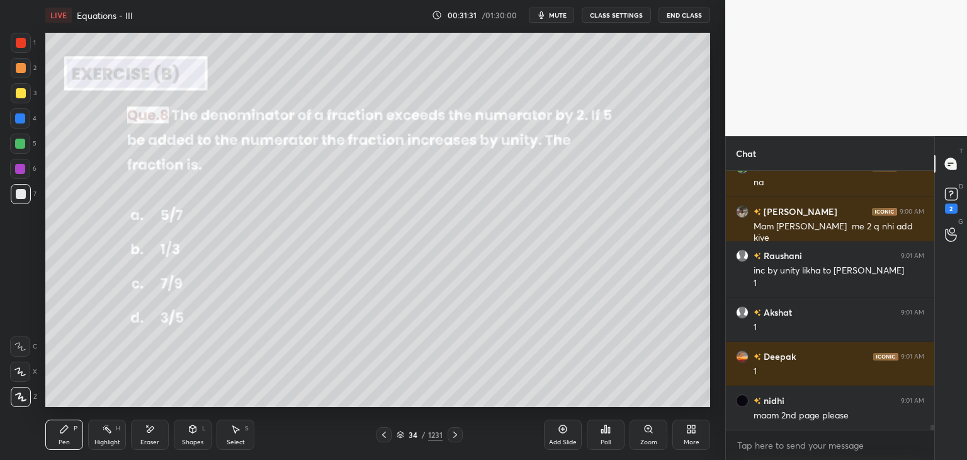
scroll to position [12793, 0]
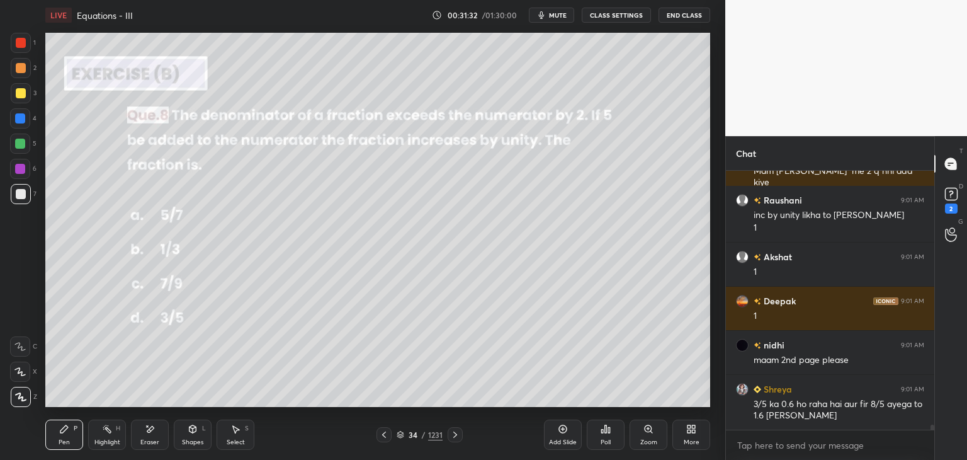
click at [454, 436] on icon at bounding box center [455, 434] width 4 height 6
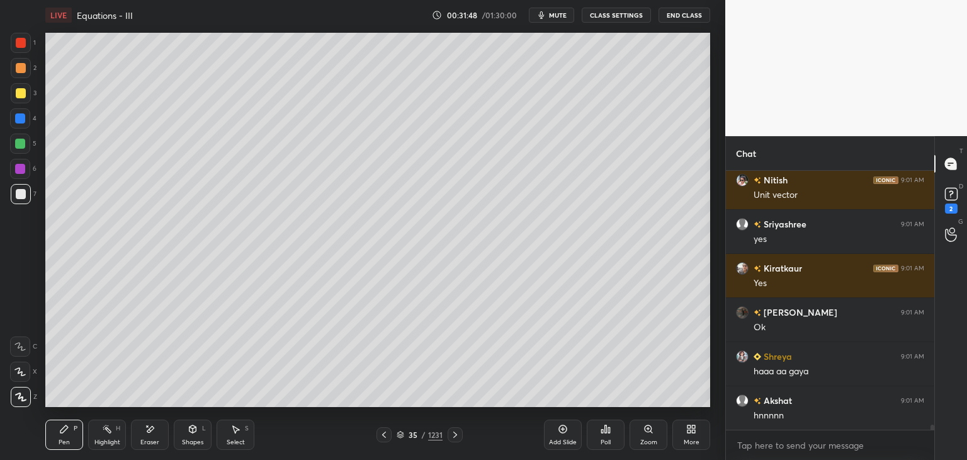
scroll to position [13335, 0]
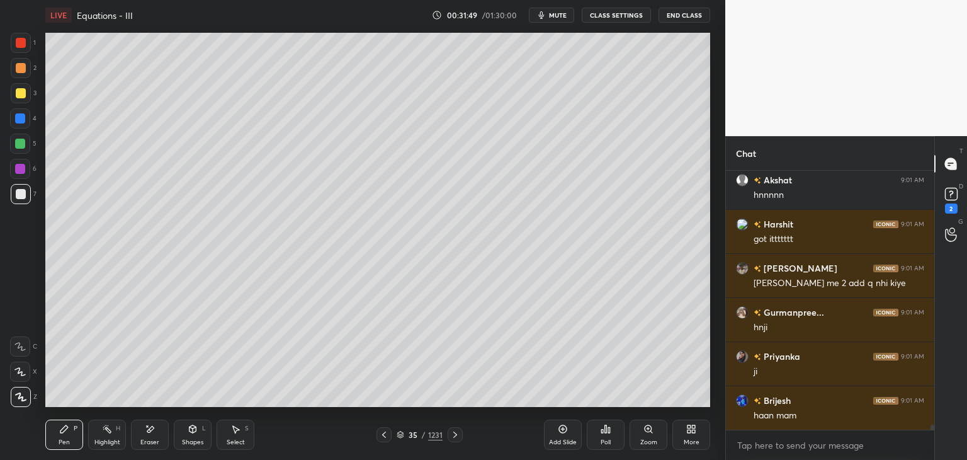
click at [383, 432] on icon at bounding box center [384, 434] width 10 height 10
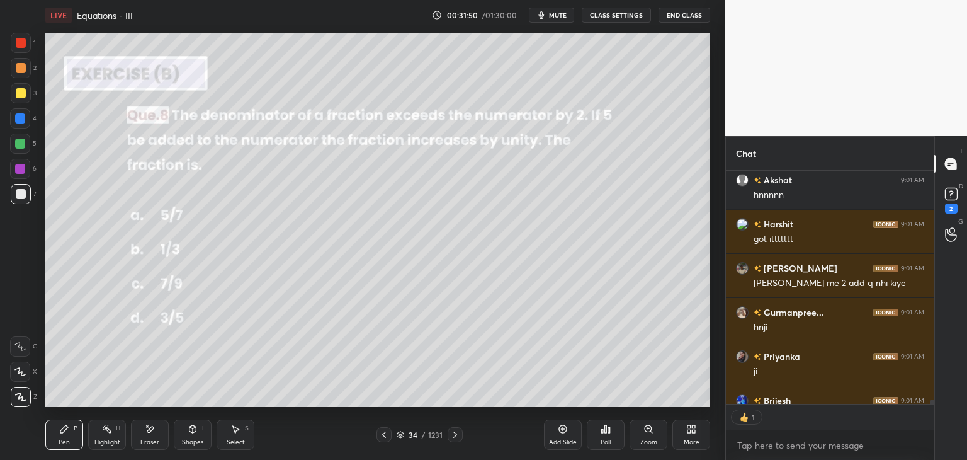
scroll to position [13404, 0]
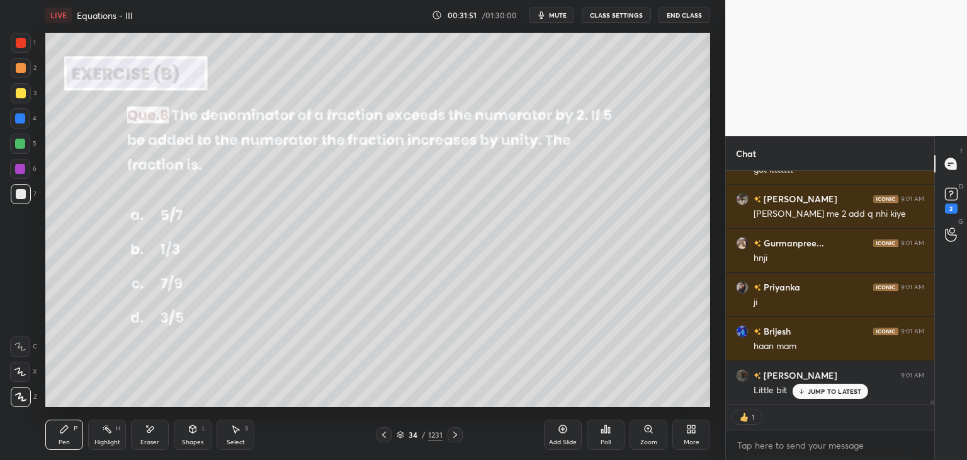
click at [454, 434] on icon at bounding box center [455, 434] width 10 height 10
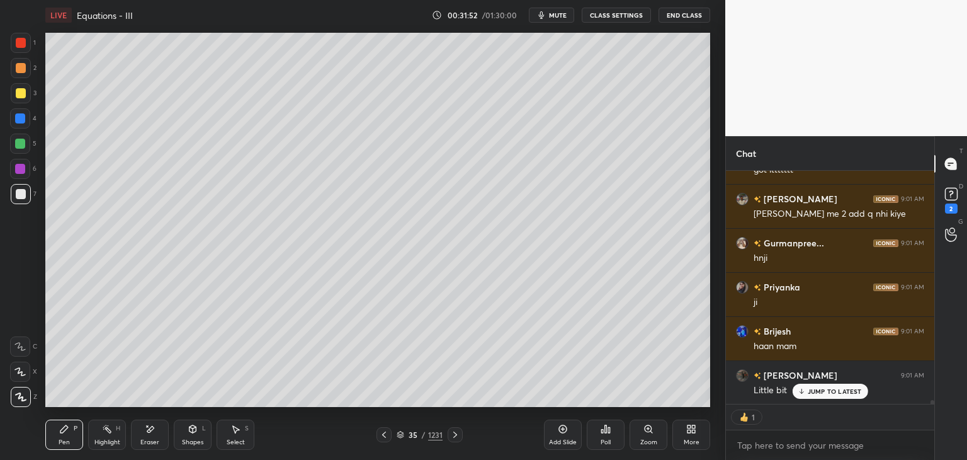
click at [453, 435] on icon at bounding box center [455, 434] width 10 height 10
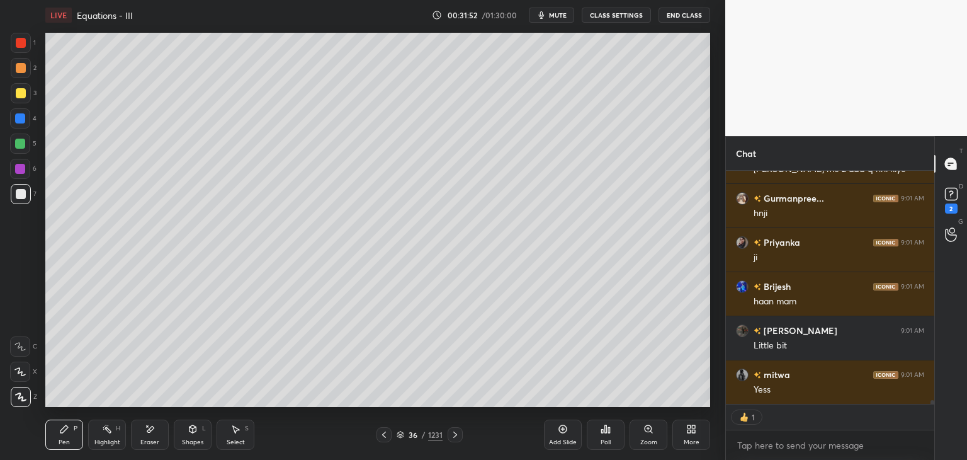
click at [453, 434] on icon at bounding box center [455, 434] width 10 height 10
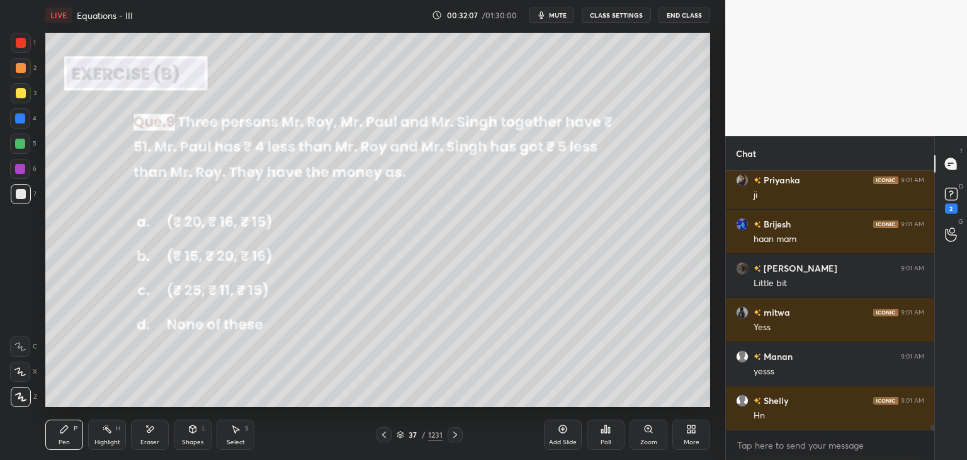
scroll to position [13555, 0]
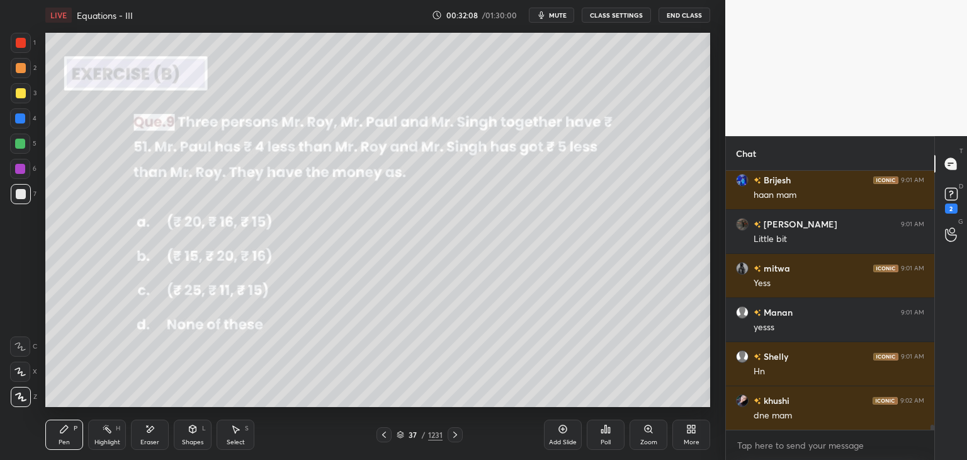
click at [605, 435] on div "Poll" at bounding box center [606, 434] width 38 height 30
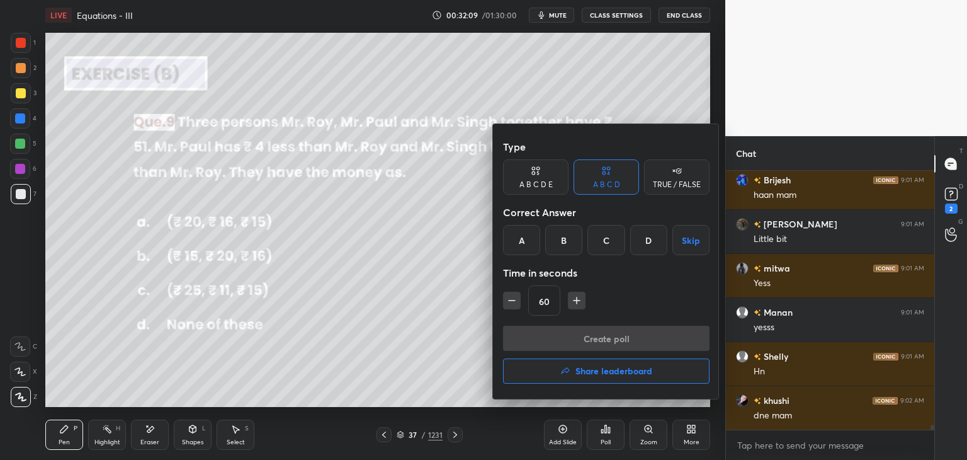
click at [513, 230] on div "A" at bounding box center [521, 240] width 37 height 30
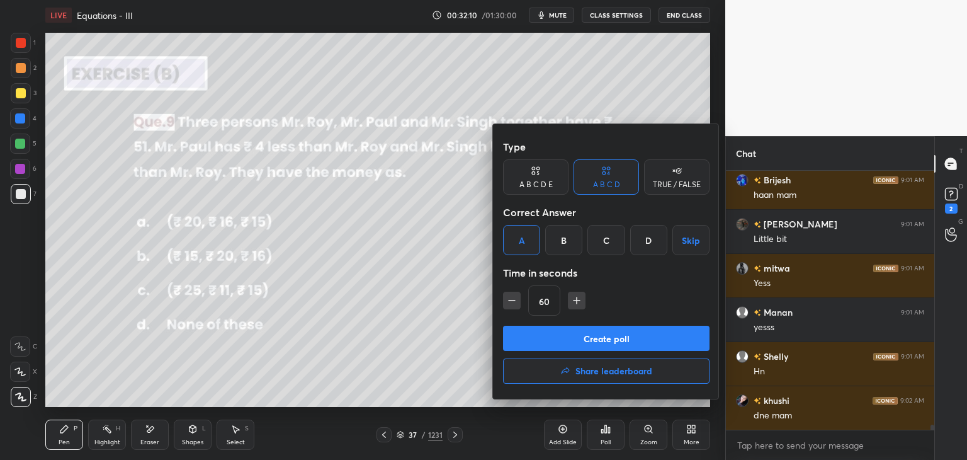
click at [537, 340] on button "Create poll" at bounding box center [606, 338] width 207 height 25
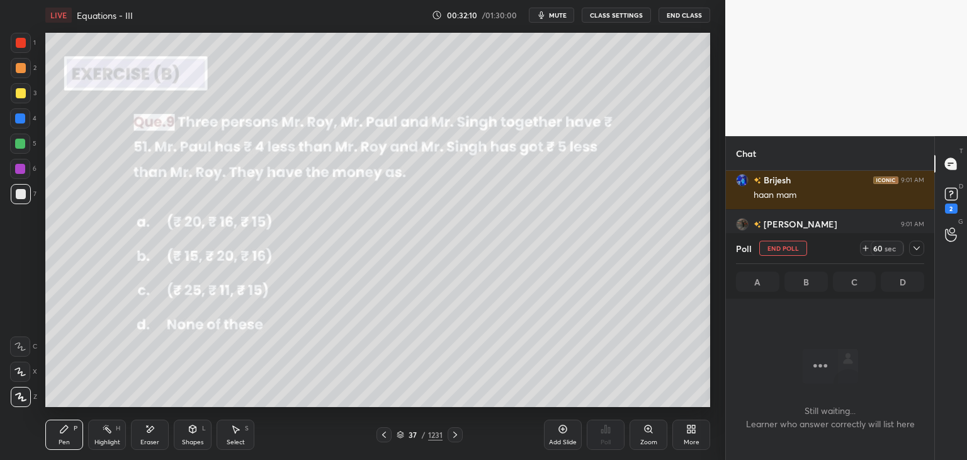
scroll to position [4, 4]
click at [920, 244] on icon at bounding box center [917, 248] width 10 height 10
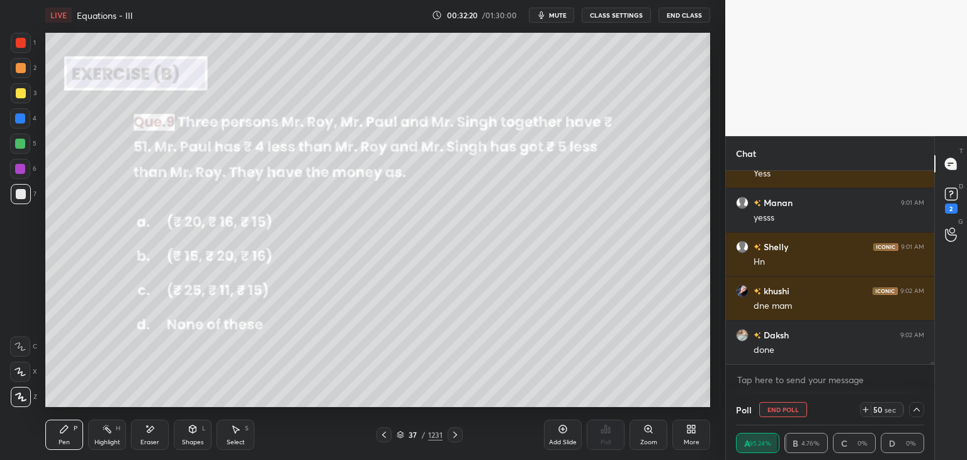
click at [914, 411] on icon at bounding box center [917, 409] width 10 height 10
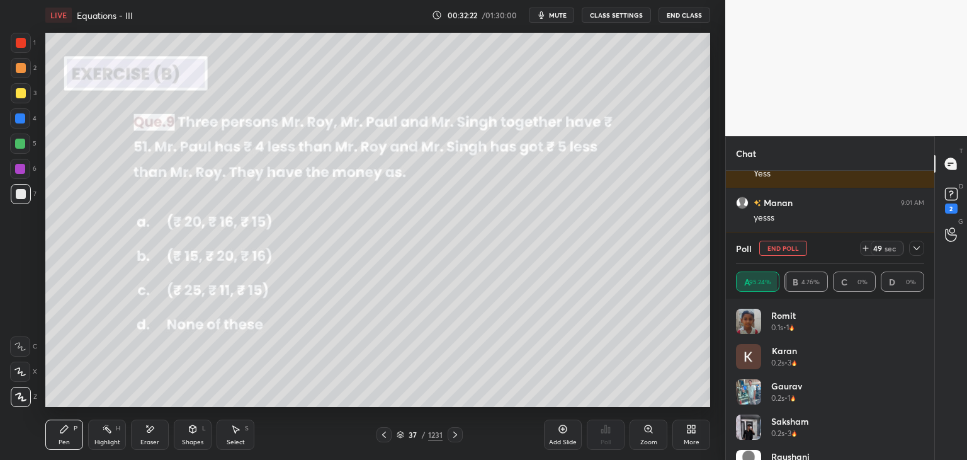
click at [912, 242] on div at bounding box center [916, 248] width 15 height 15
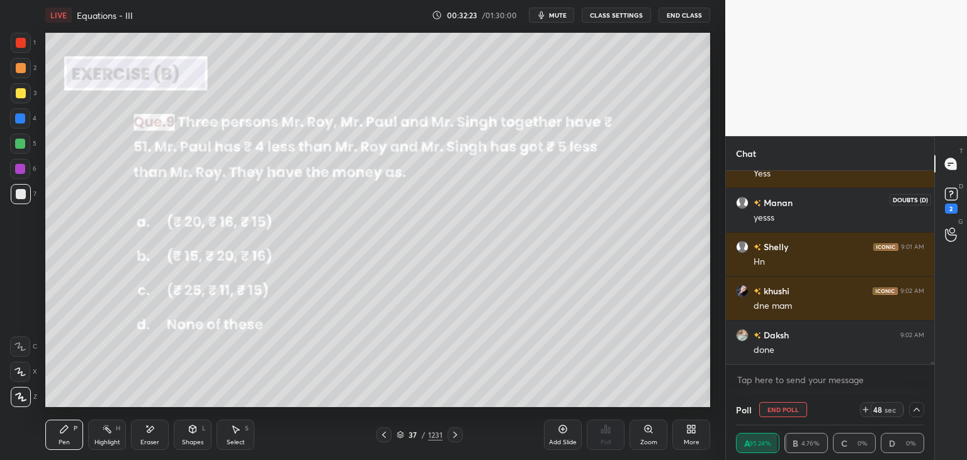
click at [950, 197] on rect at bounding box center [951, 194] width 12 height 12
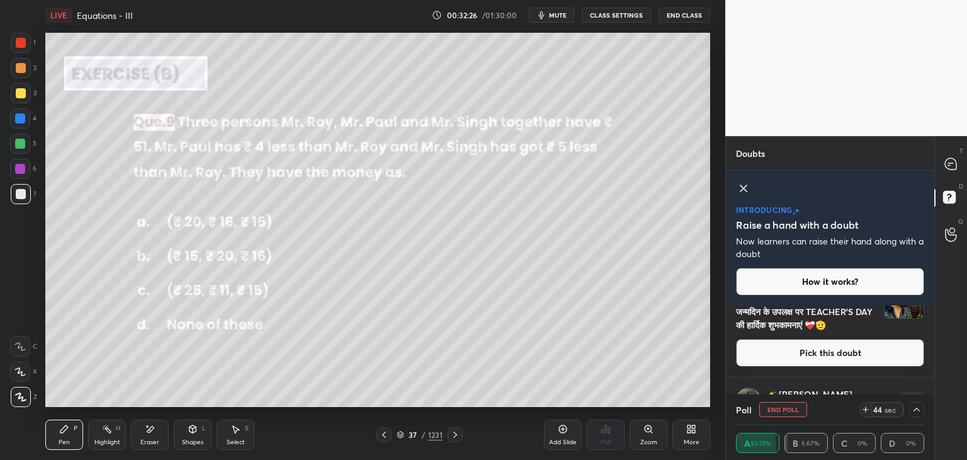
click at [911, 313] on img "grid" at bounding box center [904, 298] width 39 height 39
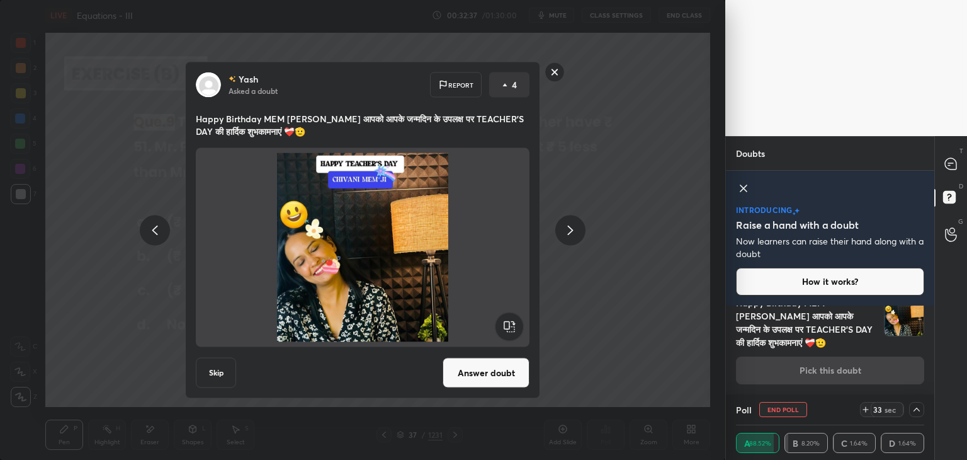
drag, startPoint x: 552, startPoint y: 71, endPoint x: 600, endPoint y: 105, distance: 58.7
click at [553, 71] on rect at bounding box center [555, 72] width 20 height 20
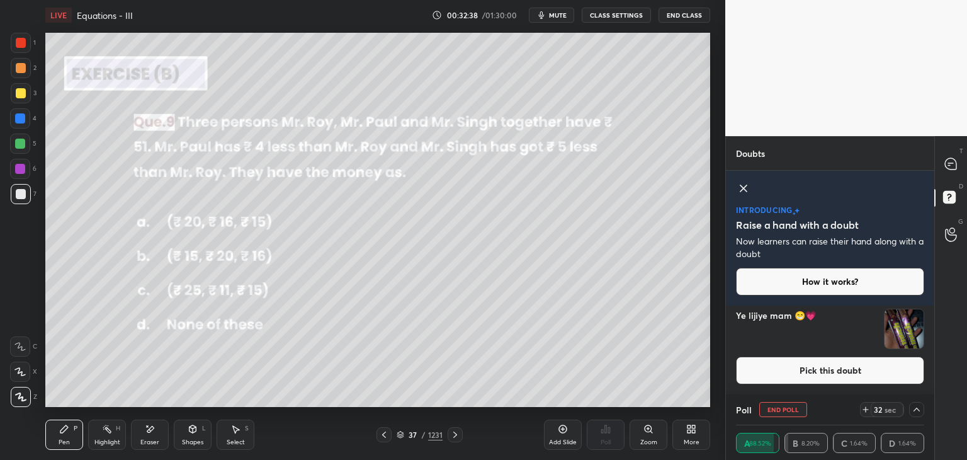
click at [930, 343] on div "[PERSON_NAME] Asked a doubt 7 Ye lijiye mam 😁💗 Pick this doubt" at bounding box center [830, 331] width 208 height 126
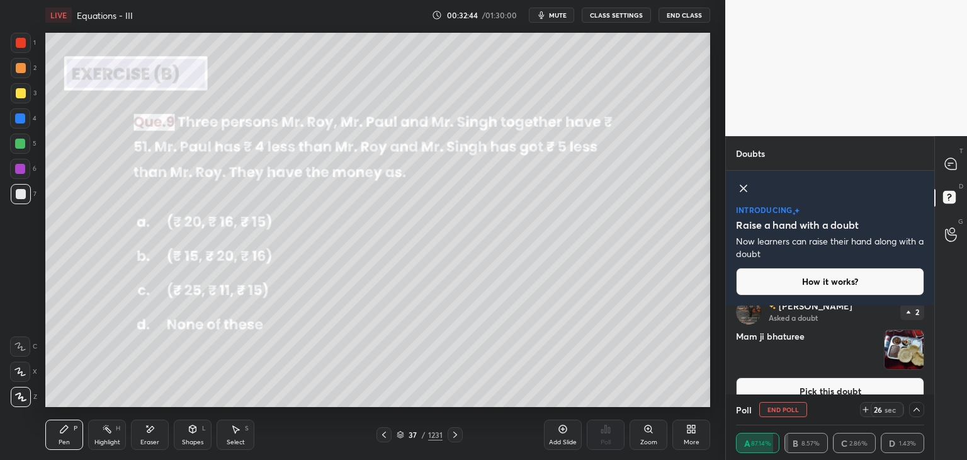
click at [928, 360] on div "[PERSON_NAME] Asked a doubt 2 Mam ji bhaturee Pick this doubt" at bounding box center [830, 352] width 208 height 126
click at [930, 362] on div "[PERSON_NAME] Asked a doubt 2 Mam ji bhaturee Pick this doubt" at bounding box center [830, 352] width 208 height 126
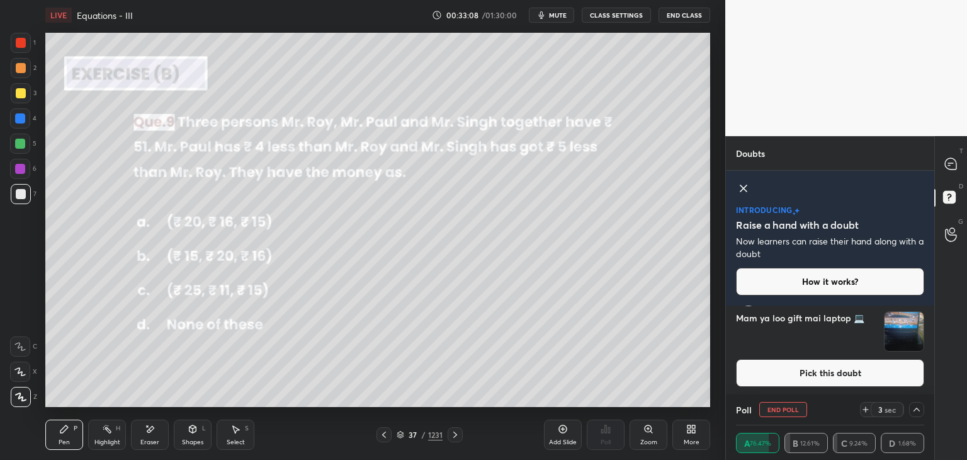
drag, startPoint x: 907, startPoint y: 336, endPoint x: 906, endPoint y: 342, distance: 6.4
click at [906, 338] on img "grid" at bounding box center [904, 331] width 39 height 39
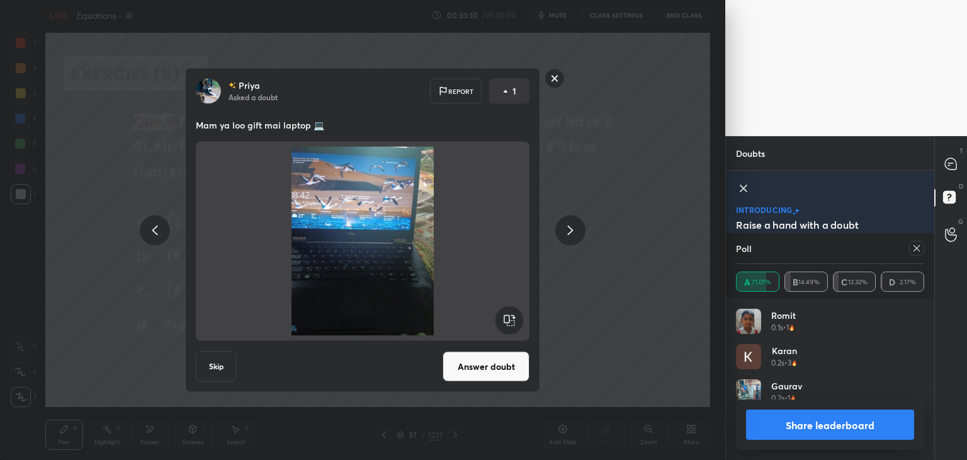
scroll to position [147, 185]
click at [552, 76] on rect at bounding box center [555, 79] width 20 height 20
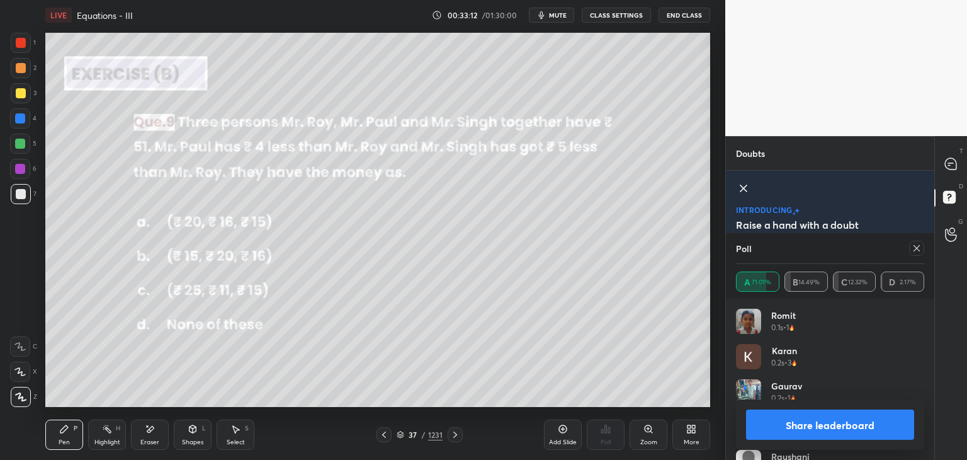
scroll to position [37, 0]
click at [948, 157] on icon at bounding box center [951, 163] width 13 height 13
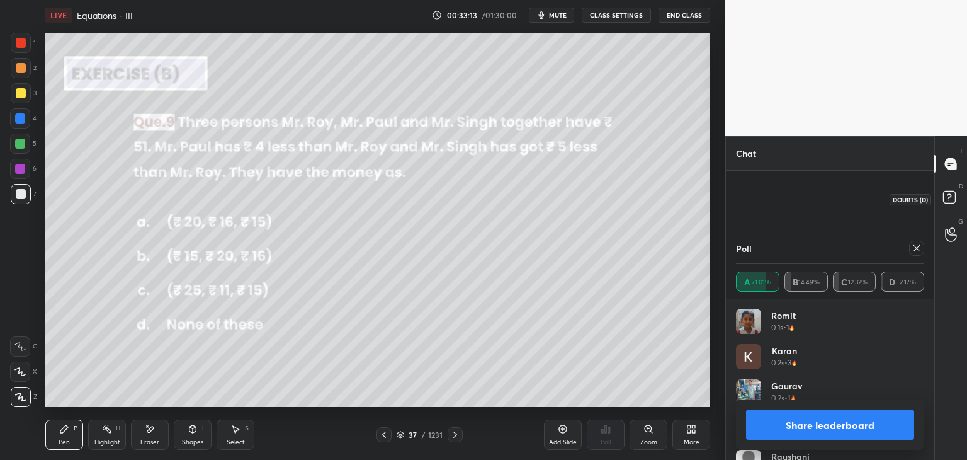
scroll to position [190, 205]
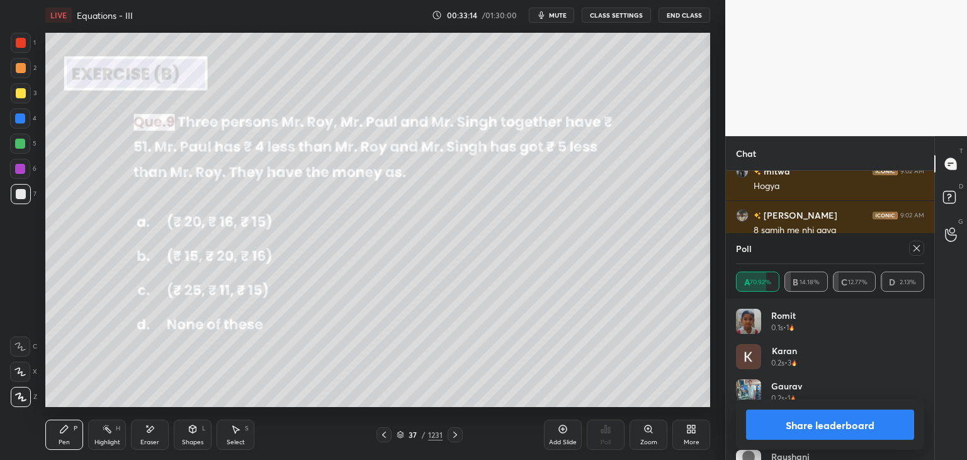
click at [845, 427] on button "Share leaderboard" at bounding box center [830, 424] width 168 height 30
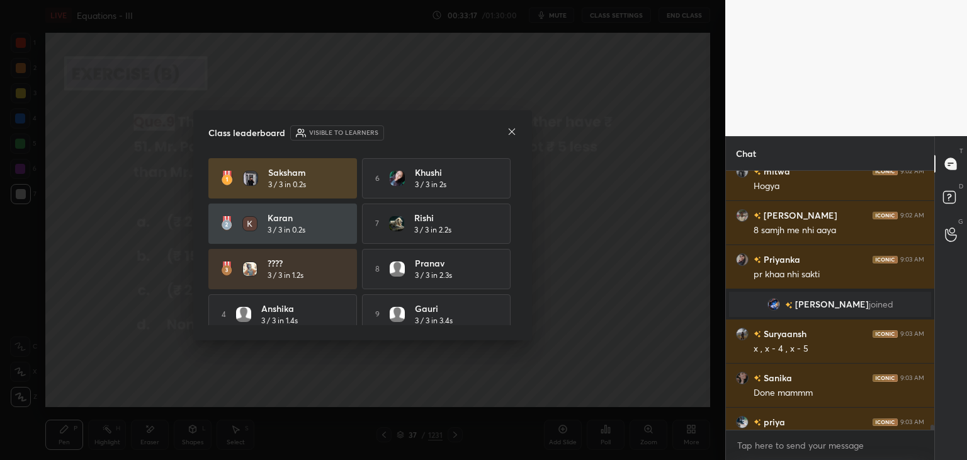
click at [509, 127] on icon at bounding box center [512, 132] width 10 height 10
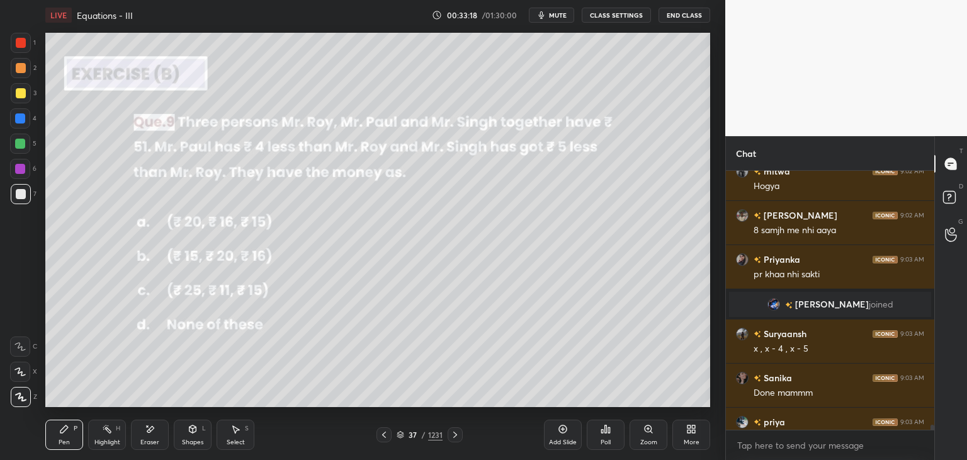
click at [931, 431] on div "ɱуηк 9:02 AM mem pehhle hi [PERSON_NAME] h mitwa 9:02 AM [PERSON_NAME] 9:02 AM …" at bounding box center [830, 315] width 208 height 289
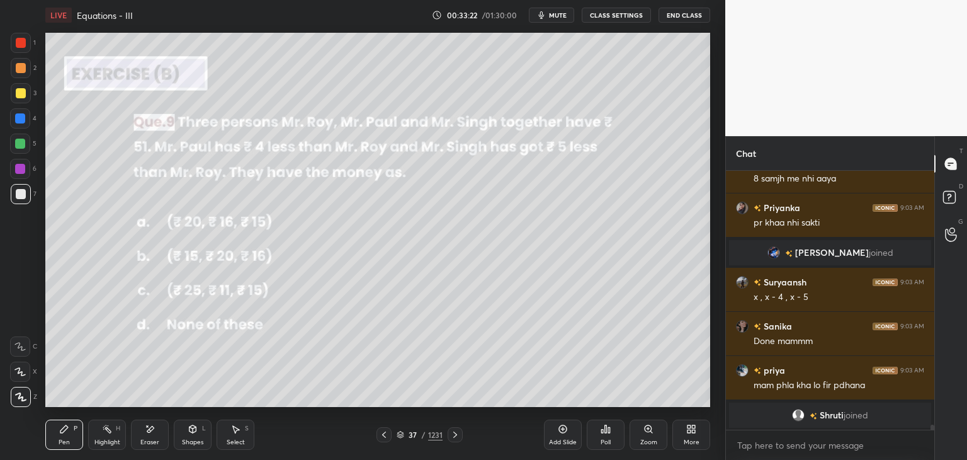
click at [61, 439] on div "Pen" at bounding box center [64, 442] width 11 height 6
click at [19, 93] on div at bounding box center [21, 93] width 10 height 10
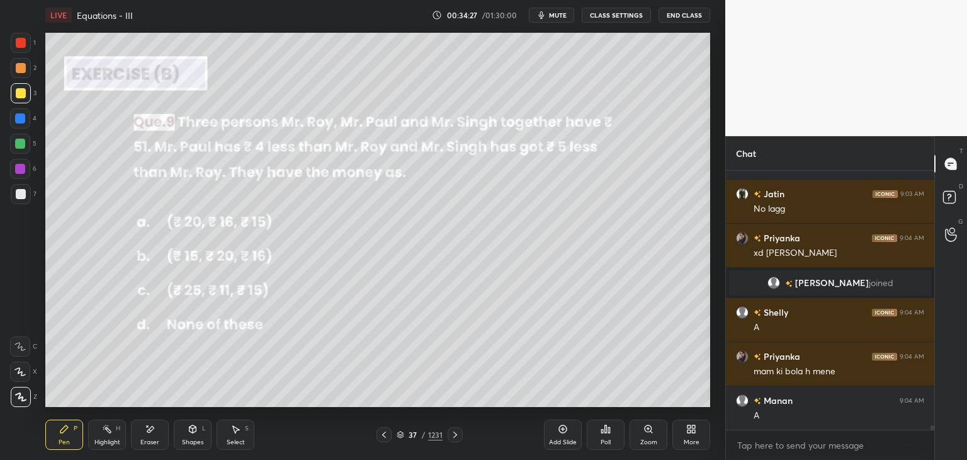
scroll to position [13957, 0]
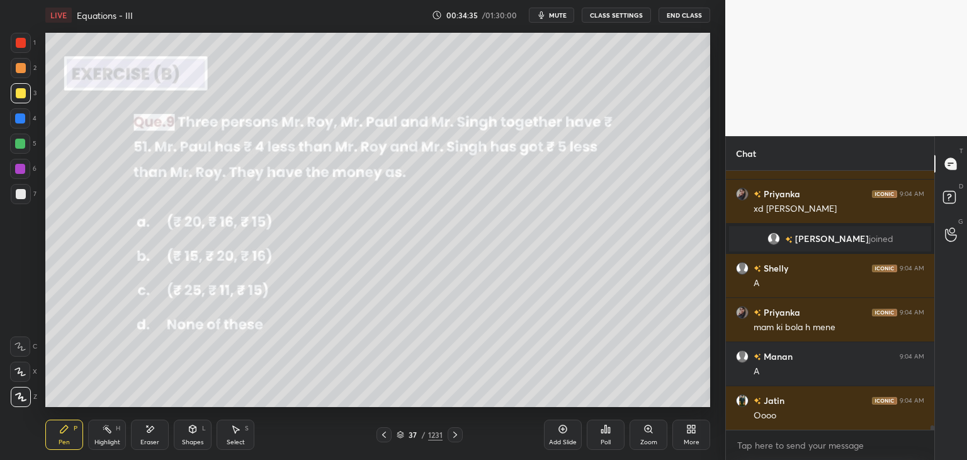
click at [723, 347] on div "1 2 3 4 5 6 7 C X Z E E Erase all H H LIVE Equations - III 00:34:35 / 01:30:00 …" at bounding box center [362, 230] width 725 height 460
click at [455, 436] on icon at bounding box center [455, 434] width 10 height 10
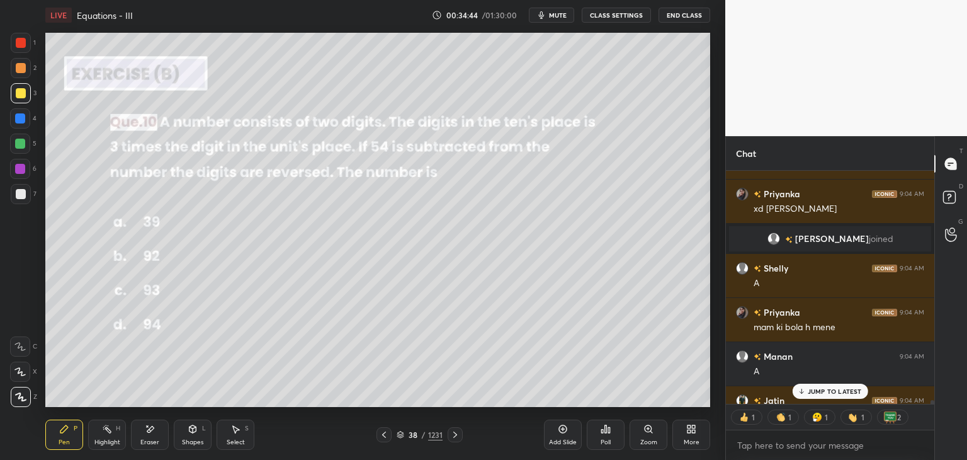
scroll to position [14026, 0]
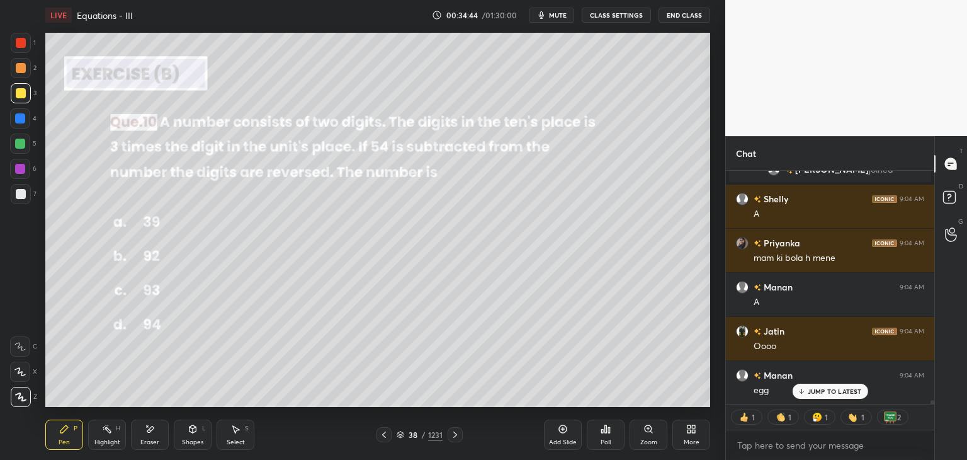
click at [603, 439] on div "Poll" at bounding box center [606, 442] width 10 height 6
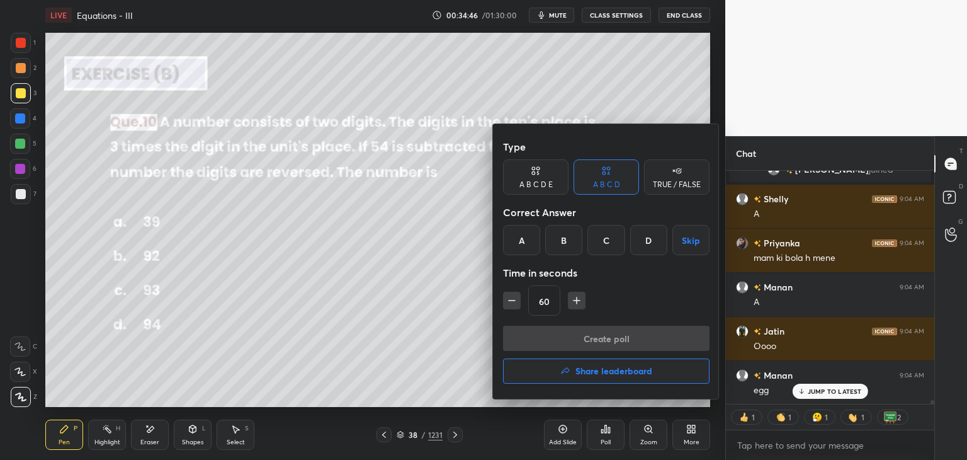
click at [606, 243] on div "C" at bounding box center [606, 240] width 37 height 30
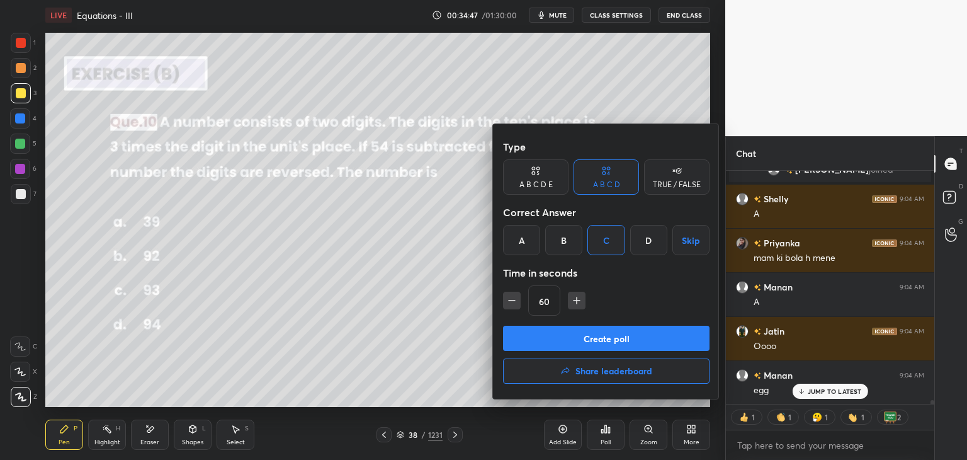
click at [562, 333] on button "Create poll" at bounding box center [606, 338] width 207 height 25
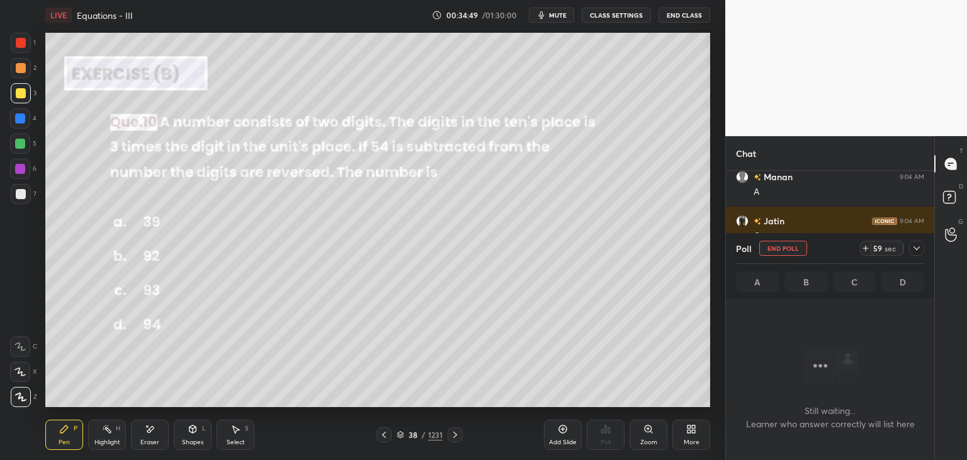
scroll to position [14180, 0]
click at [917, 247] on icon at bounding box center [917, 248] width 10 height 10
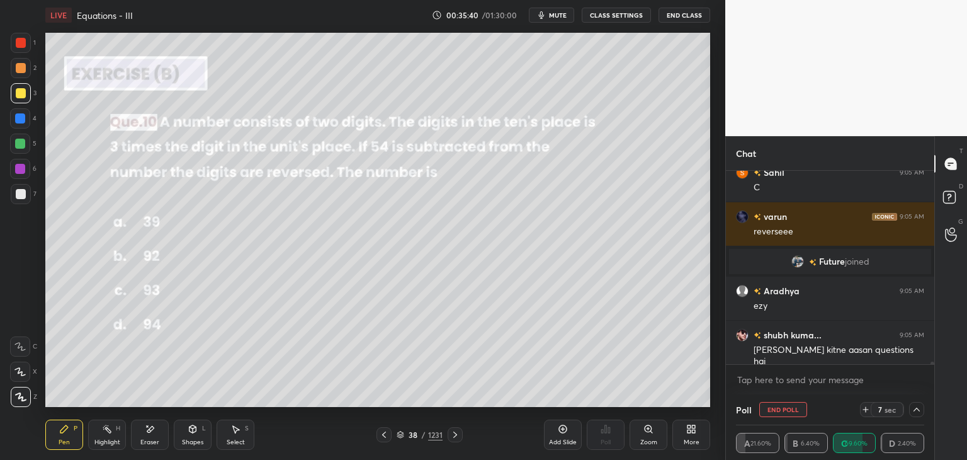
scroll to position [14345, 0]
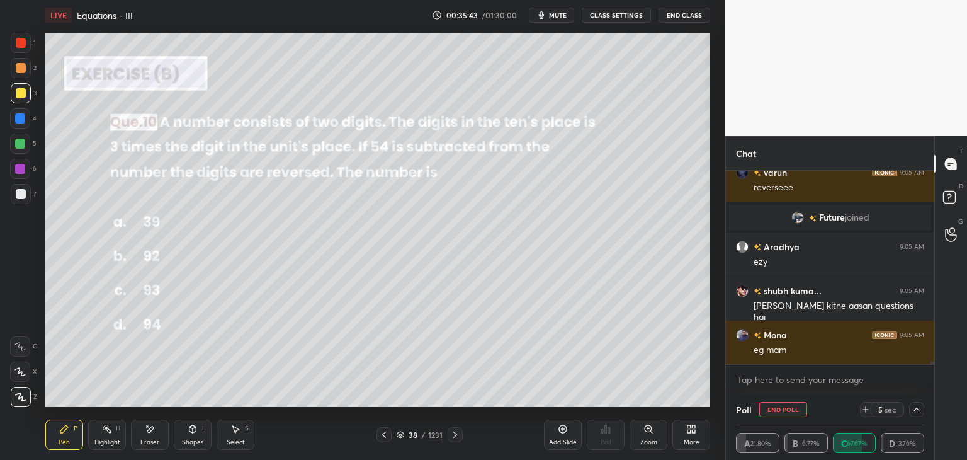
click at [918, 407] on icon at bounding box center [917, 409] width 10 height 10
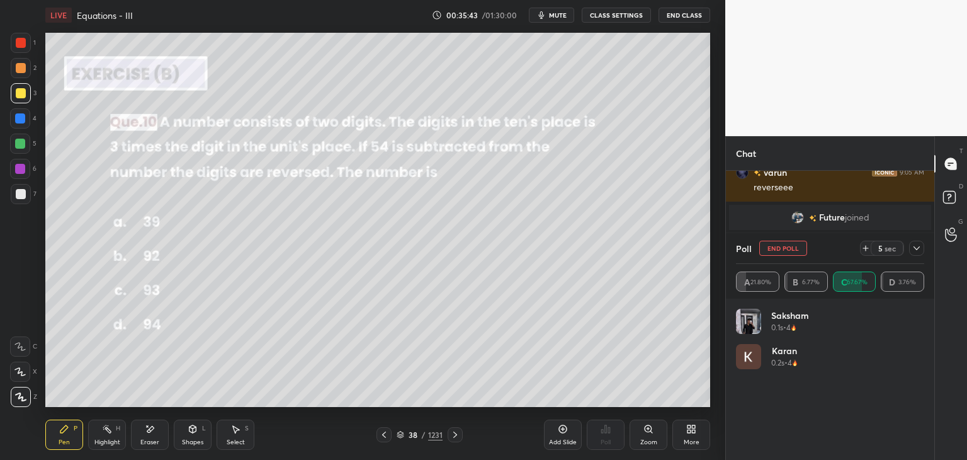
scroll to position [4, 4]
drag, startPoint x: 921, startPoint y: 250, endPoint x: 921, endPoint y: 266, distance: 15.8
click at [920, 250] on icon at bounding box center [917, 248] width 10 height 10
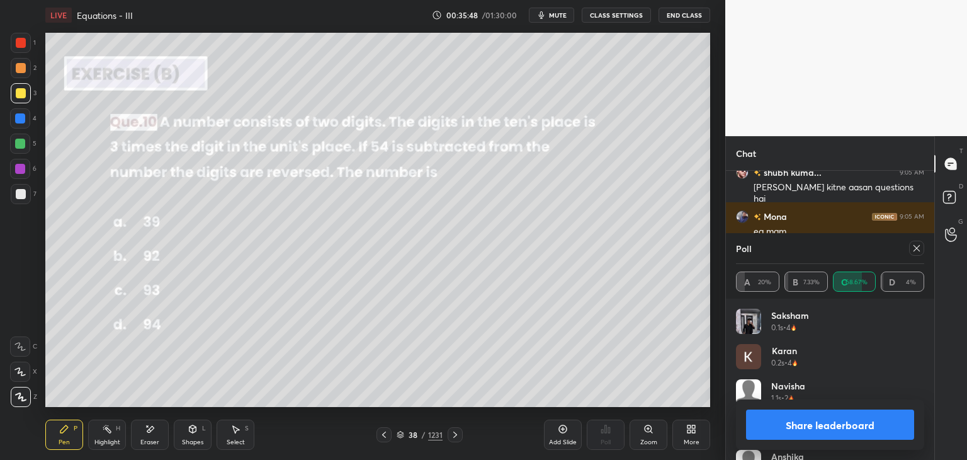
scroll to position [14471, 0]
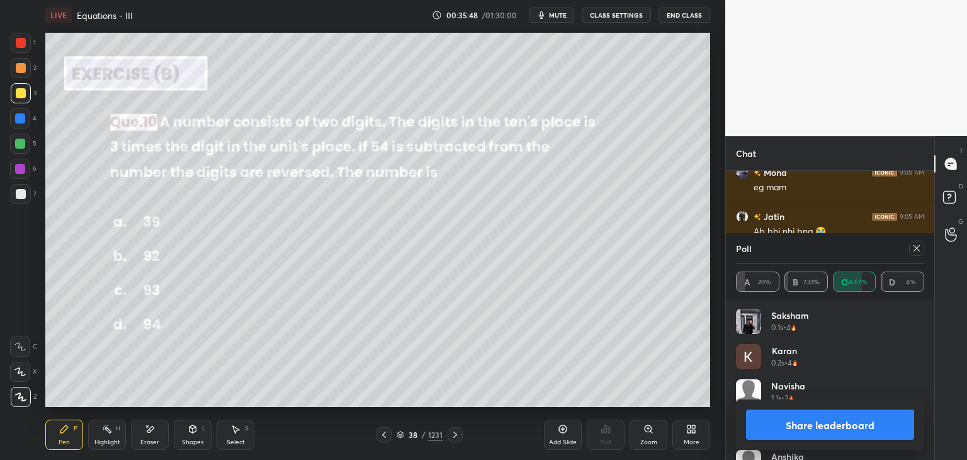
click at [823, 434] on button "Share leaderboard" at bounding box center [830, 424] width 168 height 30
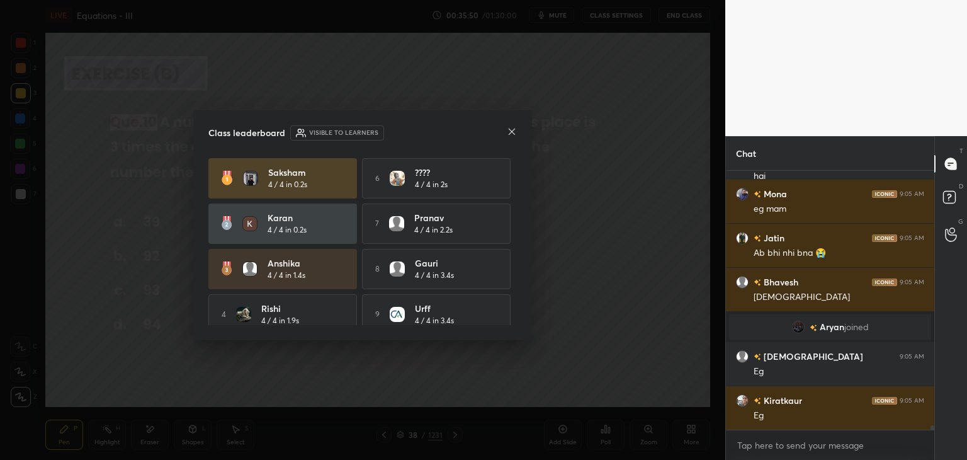
click at [510, 132] on icon at bounding box center [512, 132] width 10 height 10
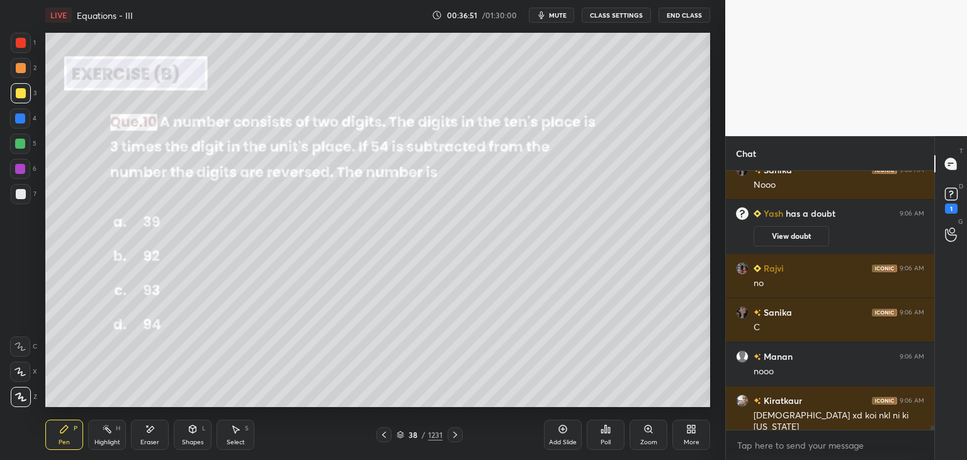
scroll to position [14797, 0]
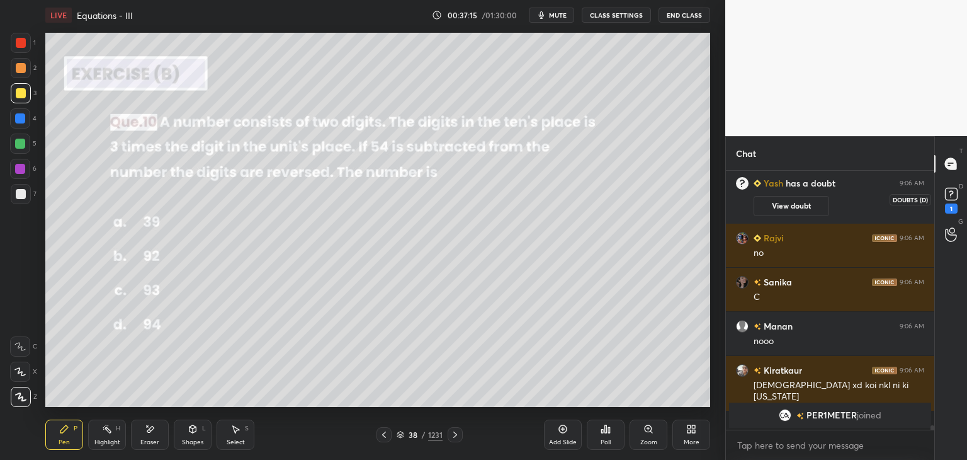
click at [947, 202] on icon at bounding box center [951, 194] width 19 height 19
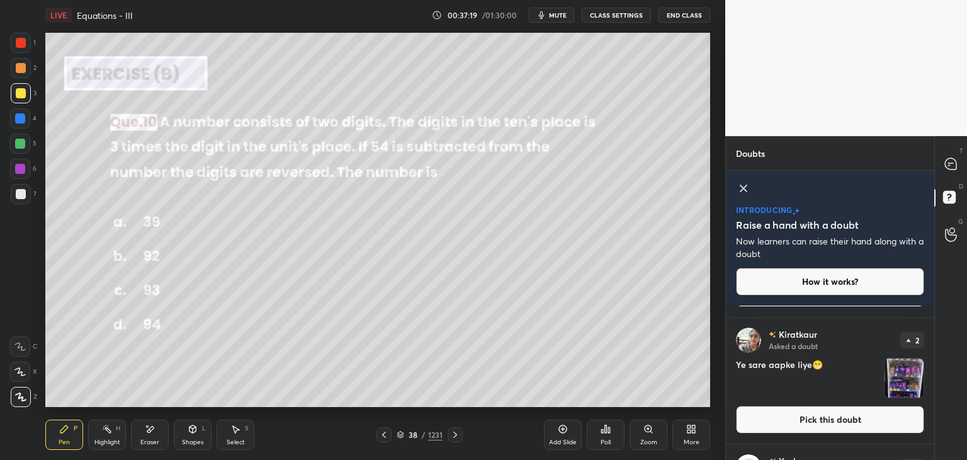
scroll to position [809, 0]
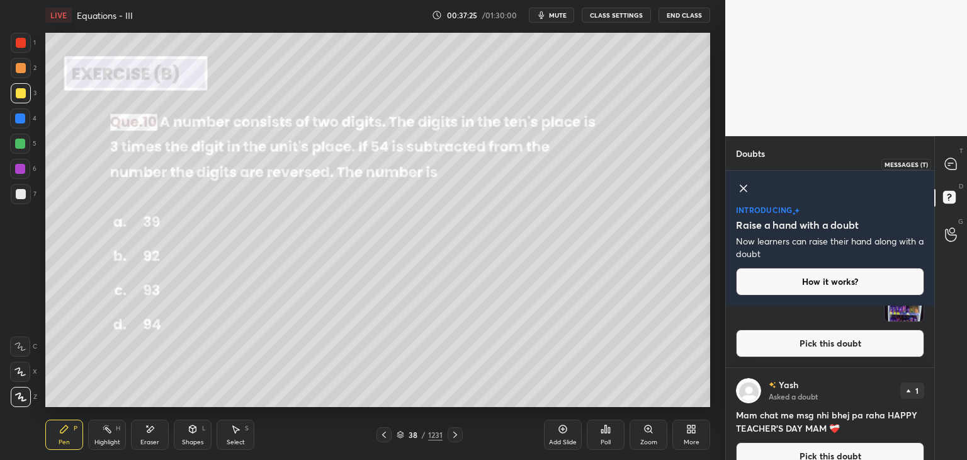
click at [955, 163] on icon at bounding box center [950, 163] width 11 height 11
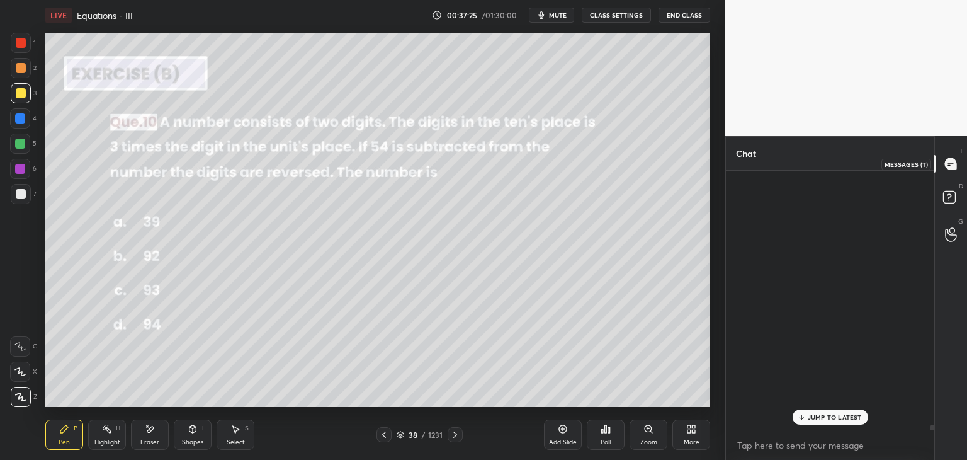
scroll to position [255, 205]
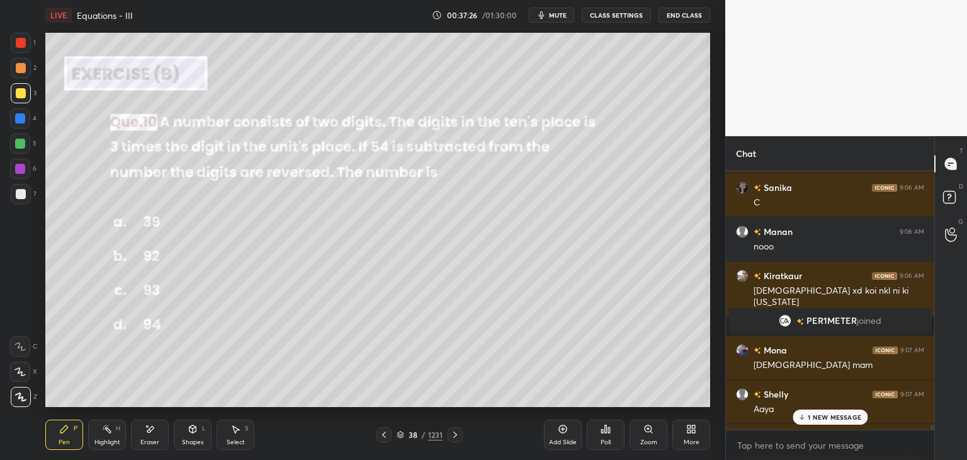
drag, startPoint x: 823, startPoint y: 416, endPoint x: 818, endPoint y: 412, distance: 6.7
click at [822, 415] on p "1 NEW MESSAGE" at bounding box center [835, 417] width 54 height 8
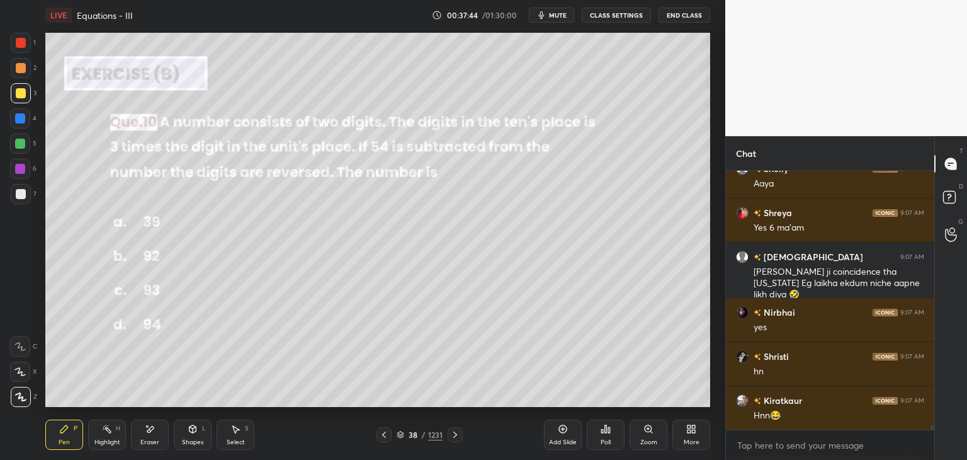
scroll to position [15305, 0]
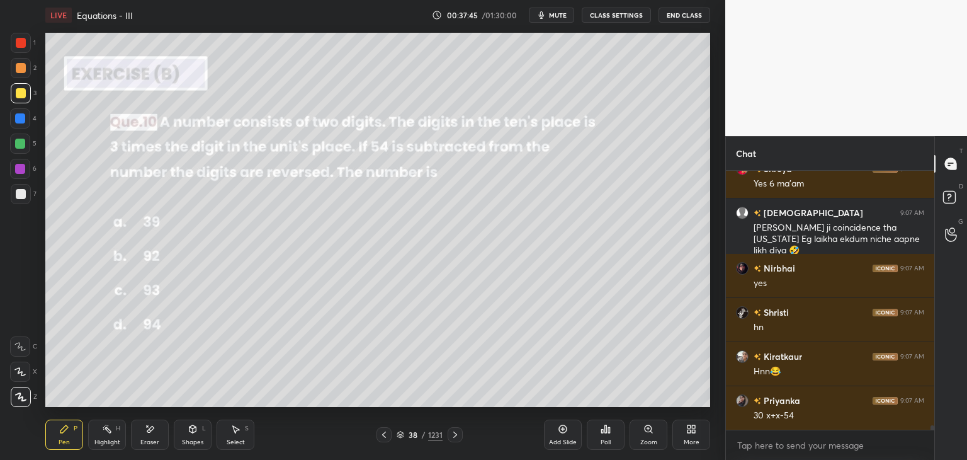
click at [453, 436] on icon at bounding box center [455, 434] width 10 height 10
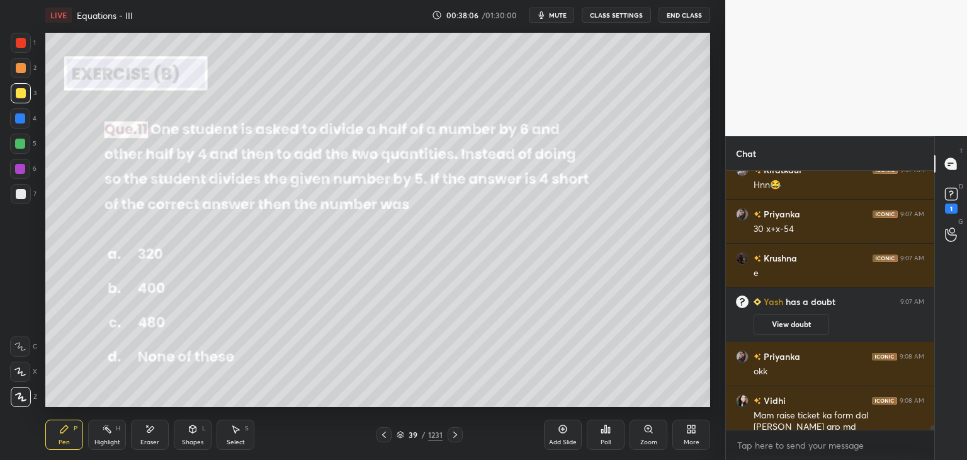
scroll to position [15254, 0]
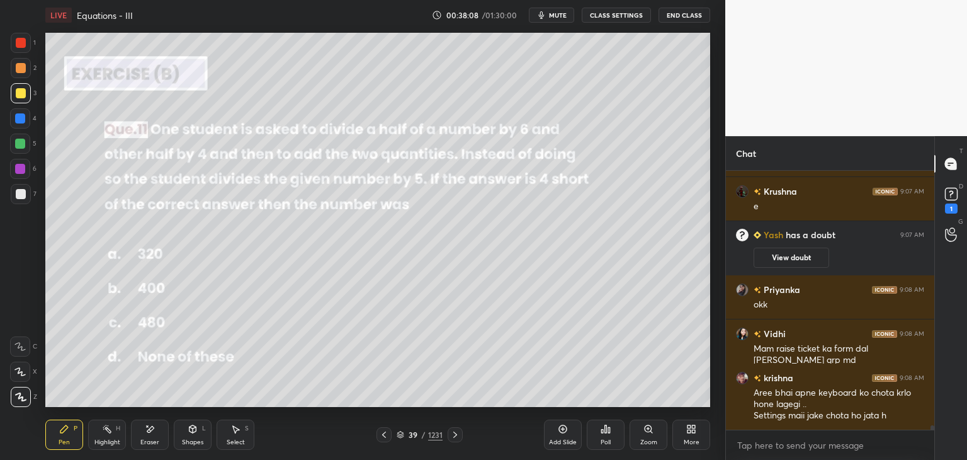
click at [605, 437] on div "Poll" at bounding box center [606, 434] width 38 height 30
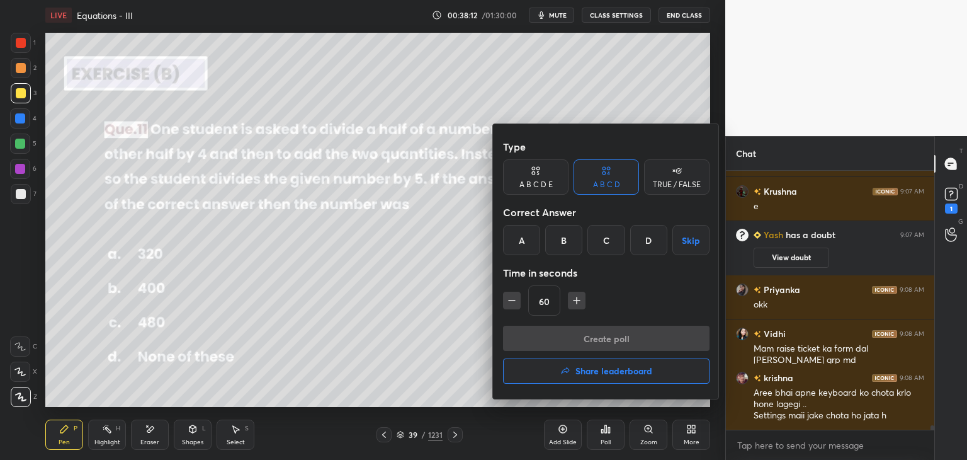
drag, startPoint x: 608, startPoint y: 244, endPoint x: 606, endPoint y: 284, distance: 40.3
click at [608, 244] on div "C" at bounding box center [606, 240] width 37 height 30
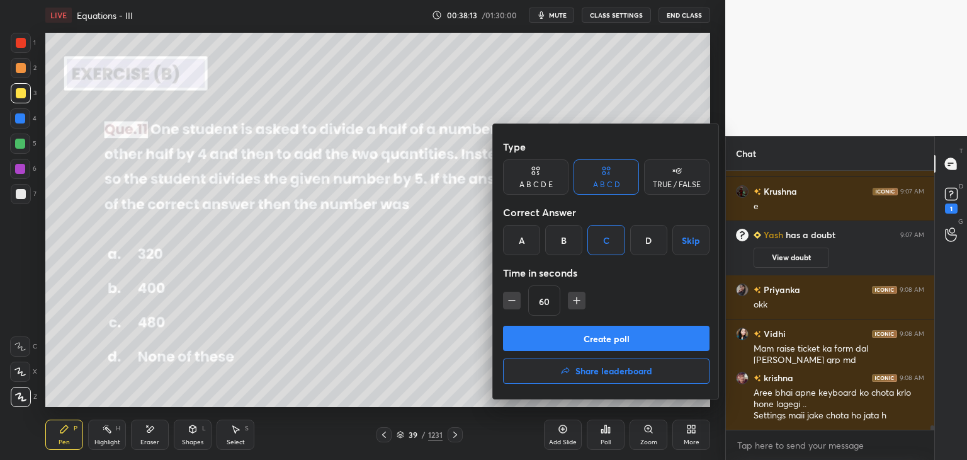
click at [588, 338] on button "Create poll" at bounding box center [606, 338] width 207 height 25
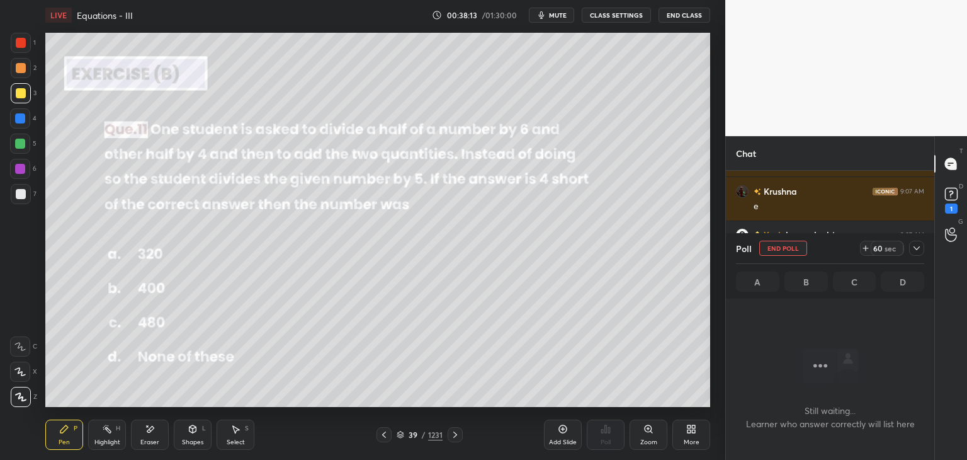
scroll to position [190, 205]
click at [919, 242] on div at bounding box center [916, 248] width 15 height 15
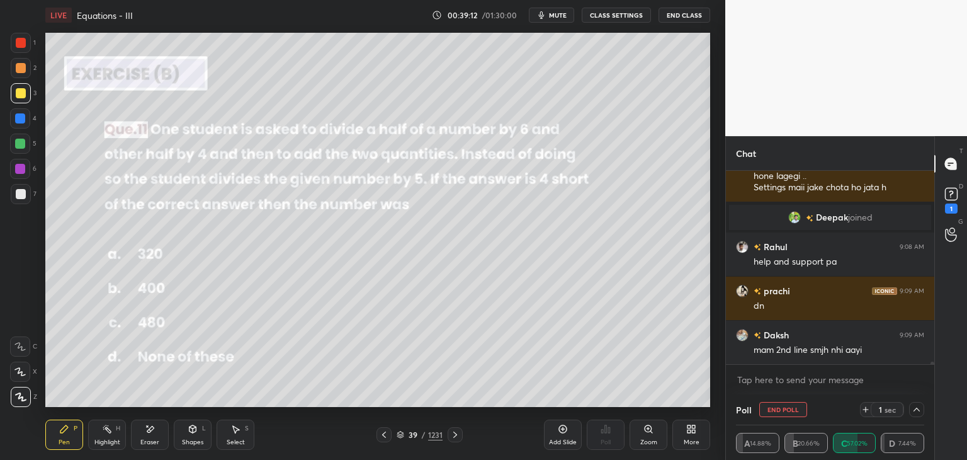
scroll to position [15428, 0]
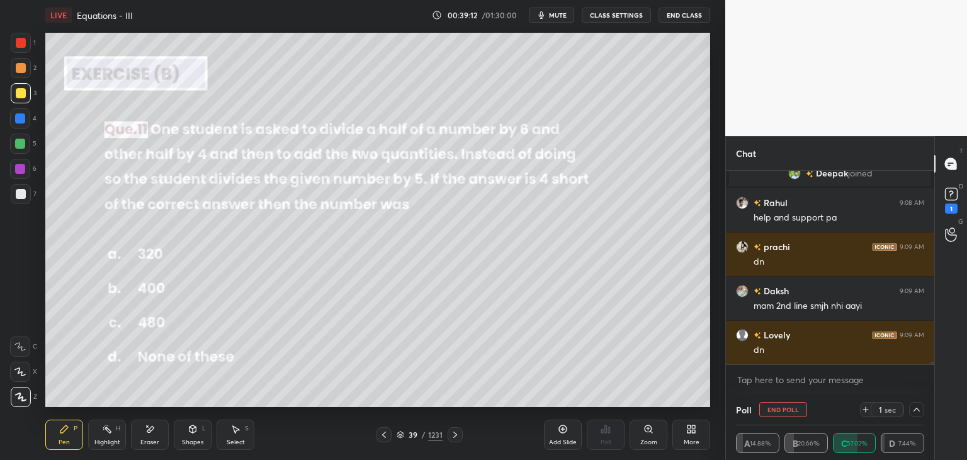
click at [919, 410] on icon at bounding box center [917, 409] width 10 height 10
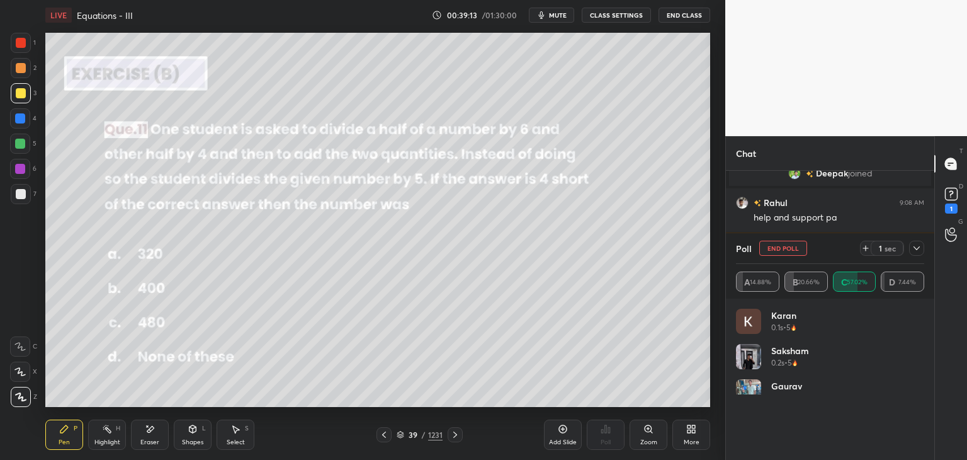
scroll to position [147, 185]
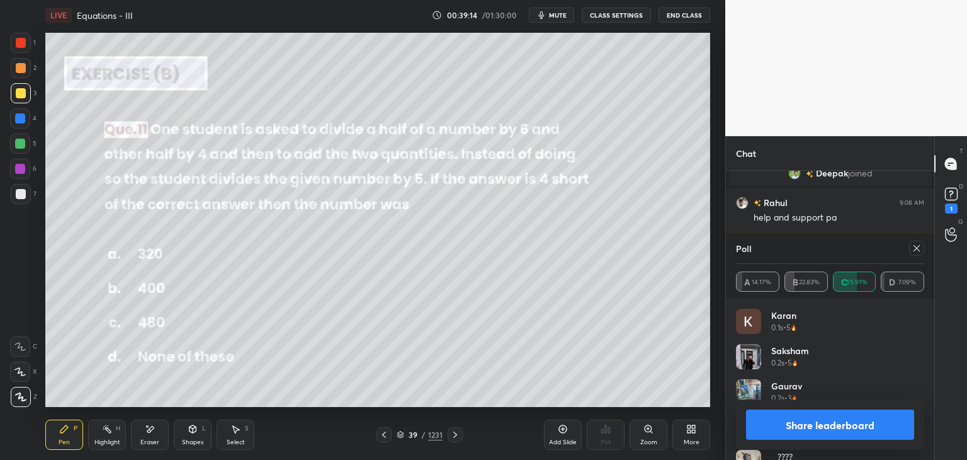
drag, startPoint x: 812, startPoint y: 431, endPoint x: 805, endPoint y: 416, distance: 16.1
click at [812, 430] on button "Share leaderboard" at bounding box center [830, 424] width 168 height 30
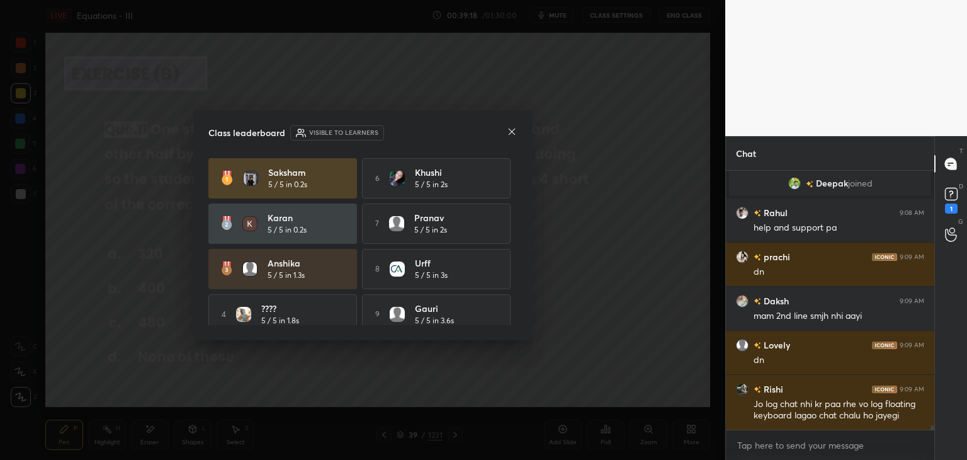
scroll to position [15448, 0]
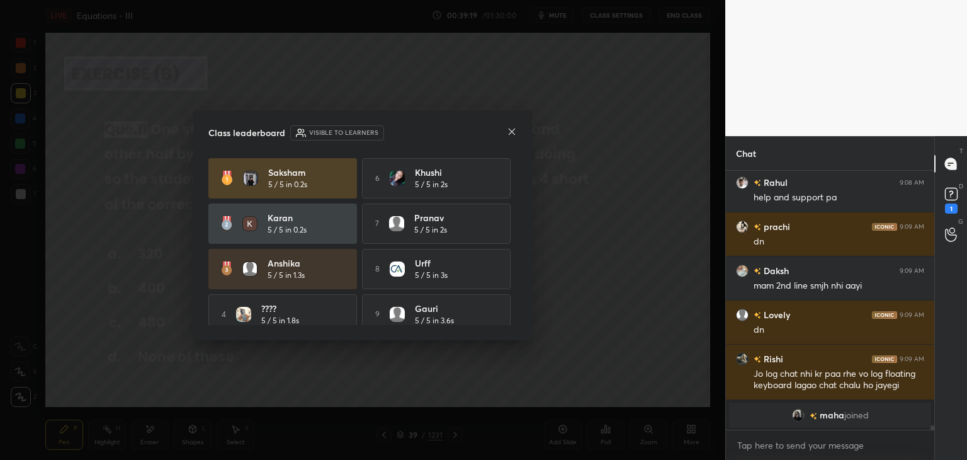
click at [511, 128] on icon at bounding box center [512, 132] width 10 height 10
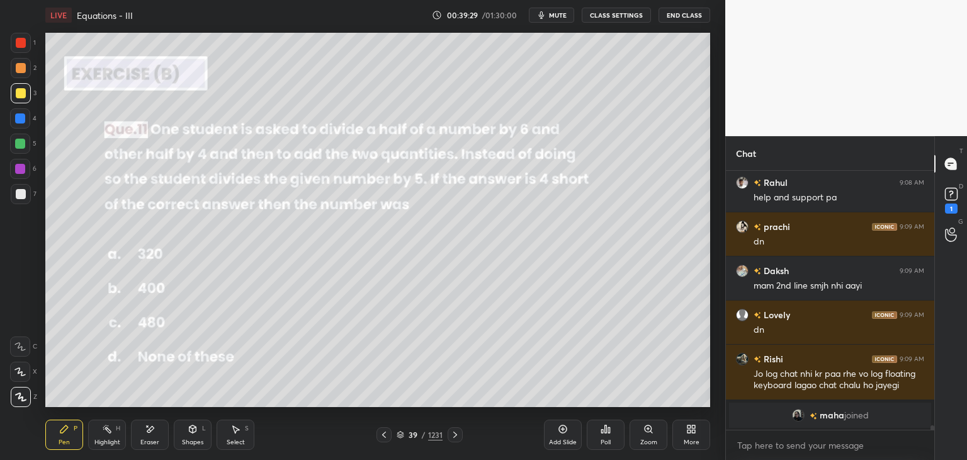
click at [67, 435] on div "Pen P" at bounding box center [64, 434] width 38 height 30
drag, startPoint x: 20, startPoint y: 94, endPoint x: 28, endPoint y: 106, distance: 15.4
click at [20, 94] on div at bounding box center [21, 93] width 10 height 10
click at [67, 435] on div "Pen P" at bounding box center [64, 434] width 38 height 30
click at [23, 91] on div at bounding box center [21, 93] width 10 height 10
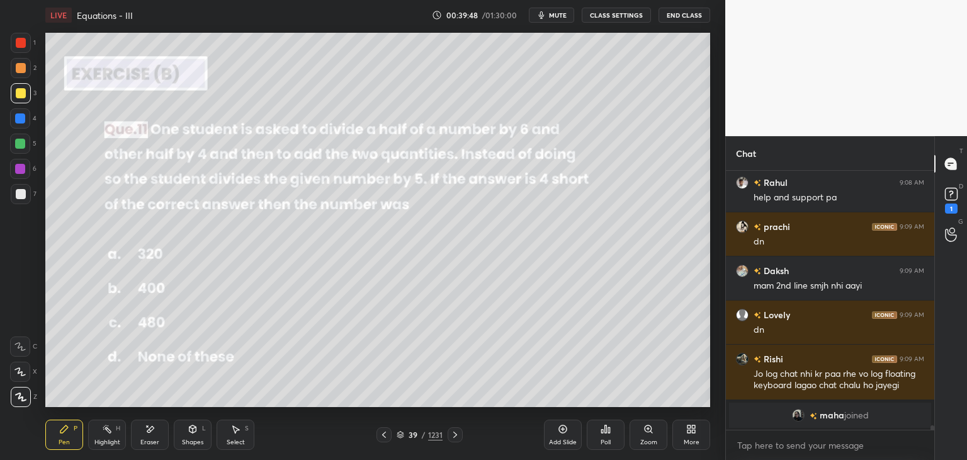
click at [148, 444] on div "Eraser" at bounding box center [149, 442] width 19 height 6
click at [23, 394] on span "Erase all" at bounding box center [20, 396] width 19 height 9
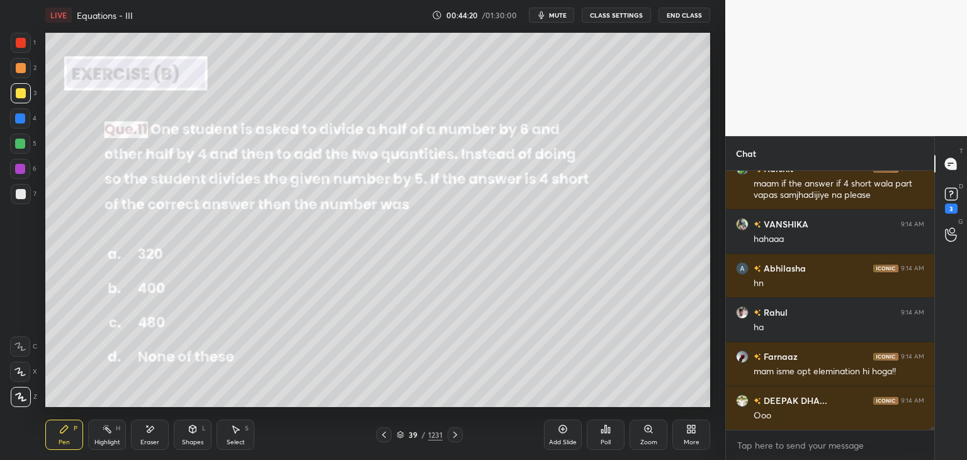
scroll to position [20801, 0]
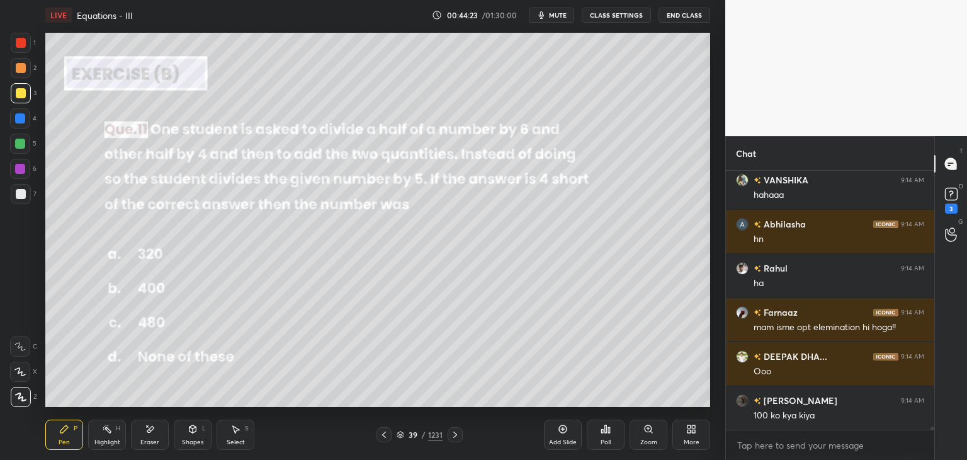
click at [182, 442] on div "Shapes" at bounding box center [192, 442] width 21 height 6
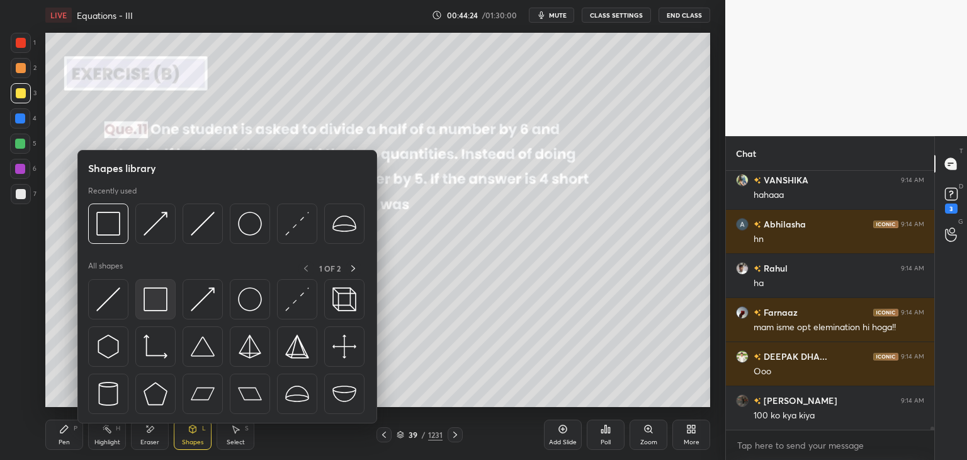
click at [151, 303] on img at bounding box center [156, 299] width 24 height 24
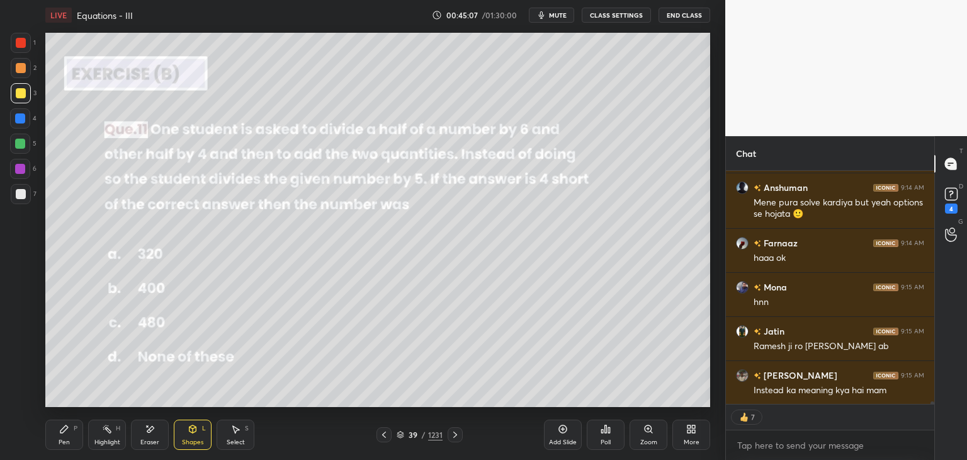
scroll to position [21248, 0]
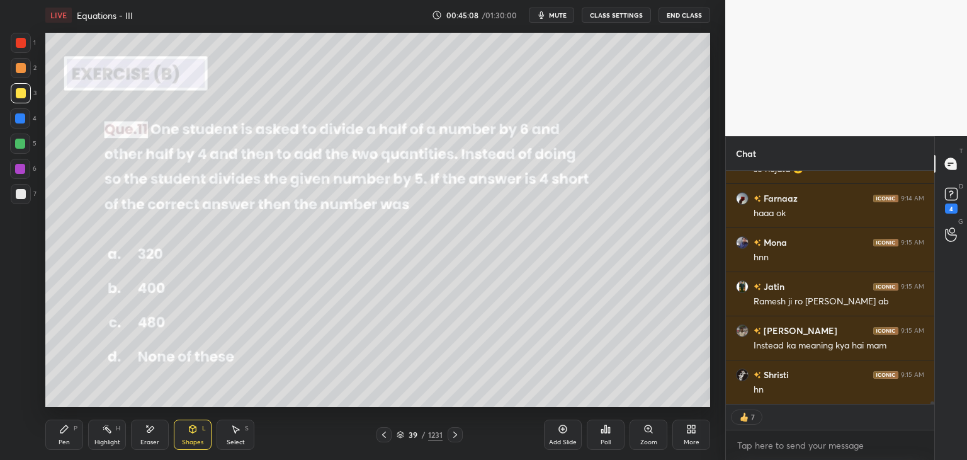
click at [452, 434] on icon at bounding box center [455, 434] width 10 height 10
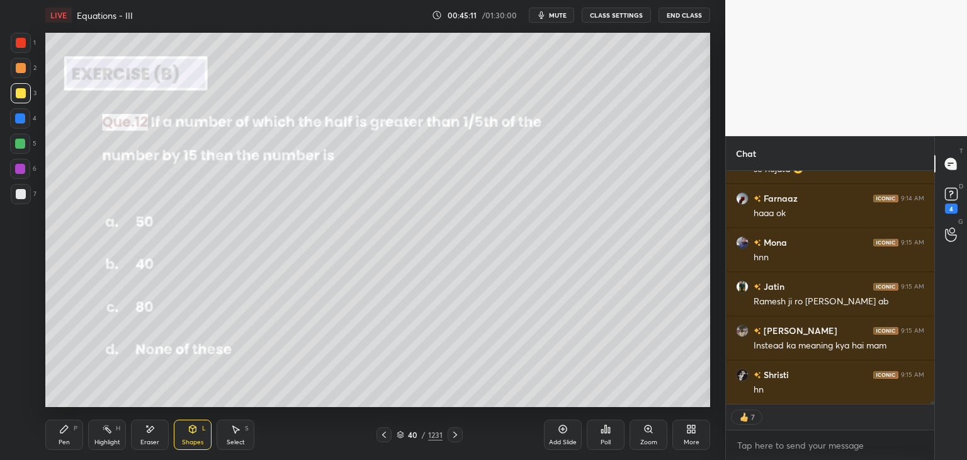
click at [607, 439] on div "Poll" at bounding box center [606, 442] width 10 height 6
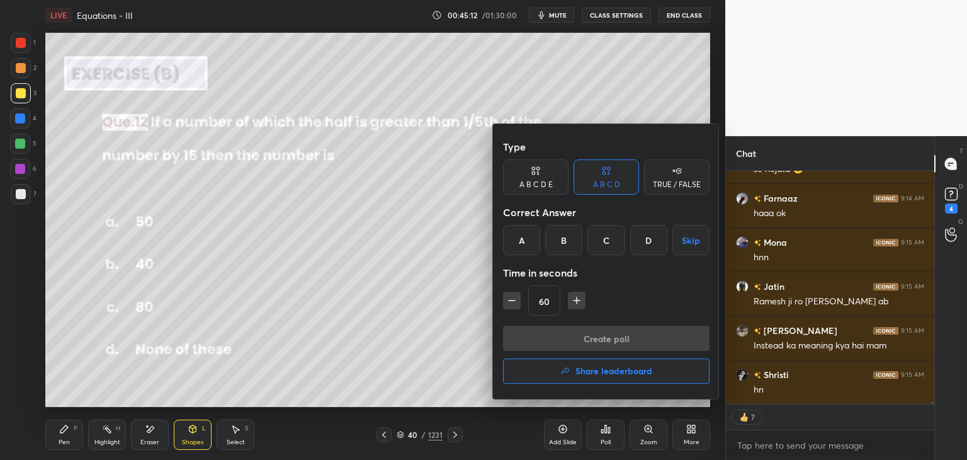
drag, startPoint x: 526, startPoint y: 237, endPoint x: 532, endPoint y: 247, distance: 11.6
click at [526, 236] on div "A" at bounding box center [521, 240] width 37 height 30
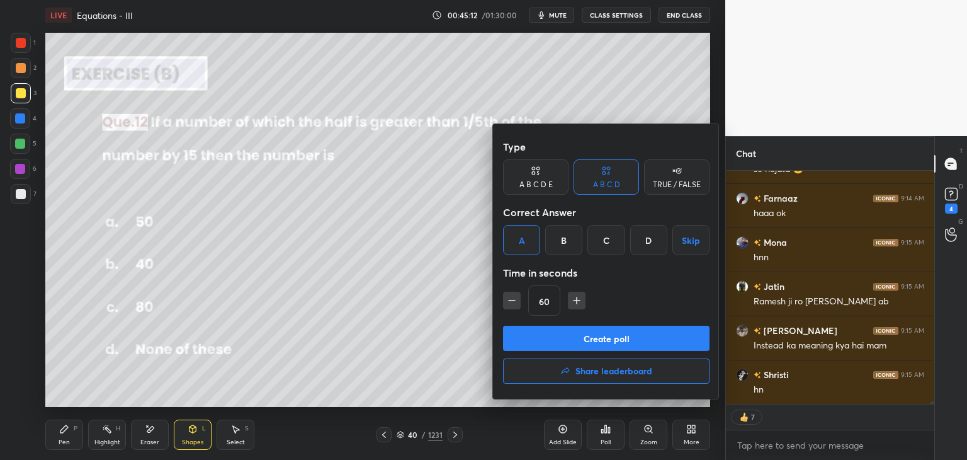
click at [538, 355] on div "Create poll Share leaderboard" at bounding box center [606, 357] width 207 height 63
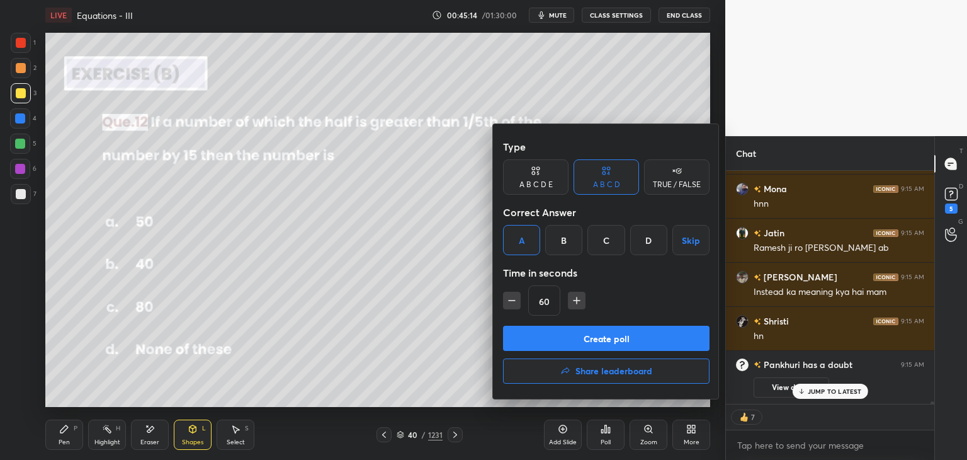
click at [645, 331] on button "Create poll" at bounding box center [606, 338] width 207 height 25
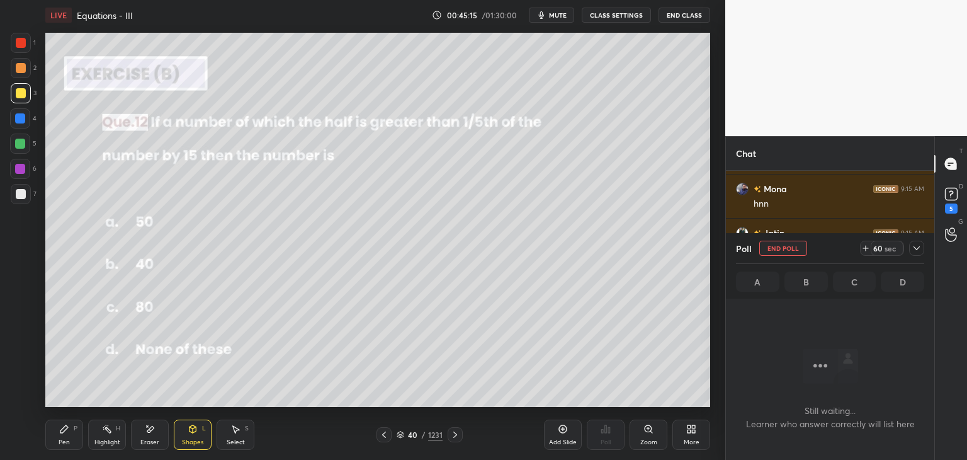
scroll to position [4, 4]
click at [916, 246] on icon at bounding box center [917, 248] width 10 height 10
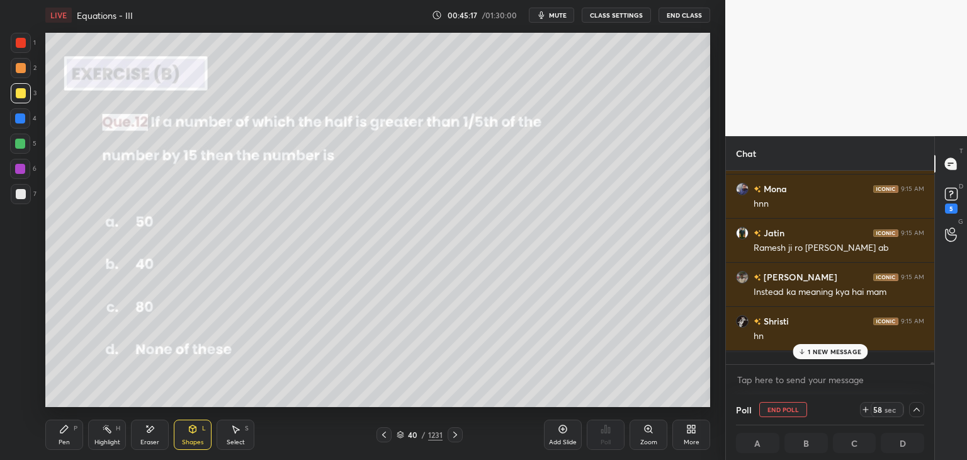
scroll to position [0, 4]
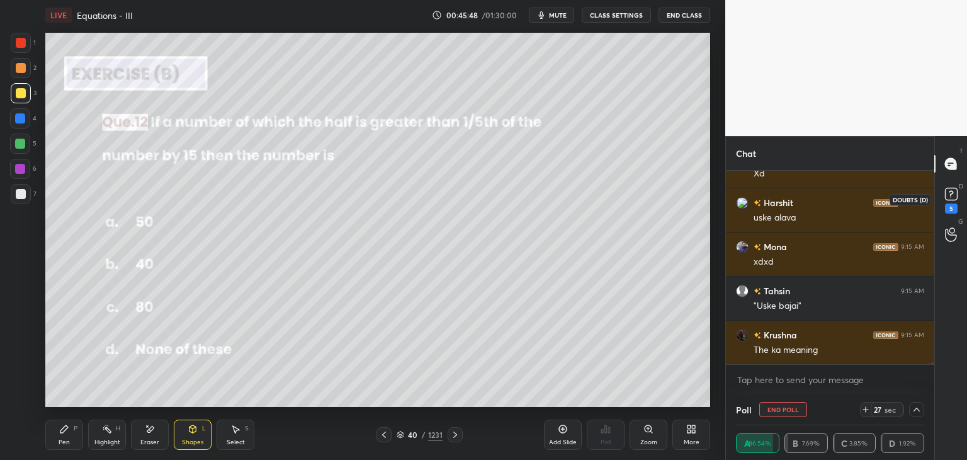
click at [957, 201] on icon at bounding box center [951, 194] width 19 height 19
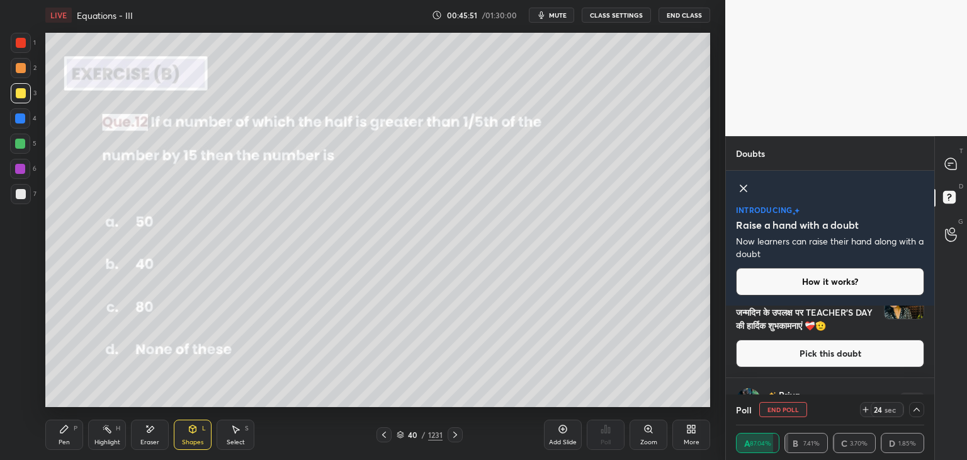
click at [930, 341] on div "[PERSON_NAME] Asked a doubt 5 Happy Birthday MEM [PERSON_NAME] आपको आपके जन्मदि…" at bounding box center [830, 308] width 208 height 139
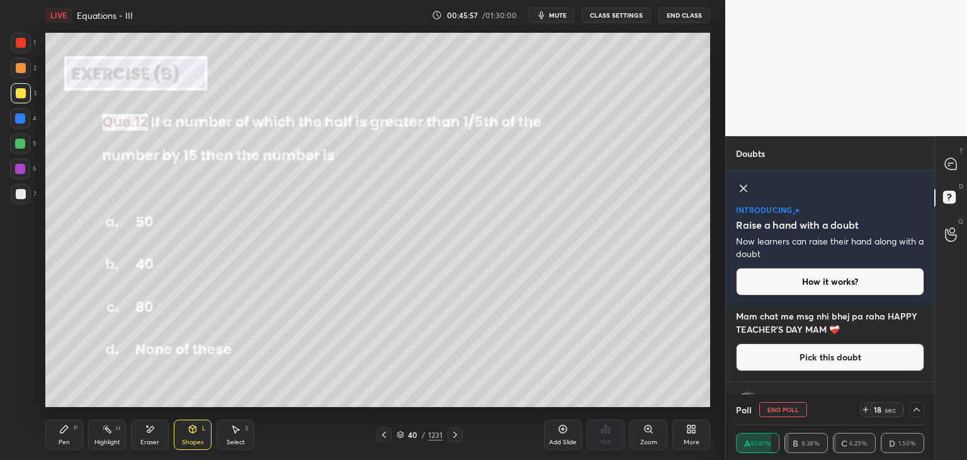
scroll to position [507, 0]
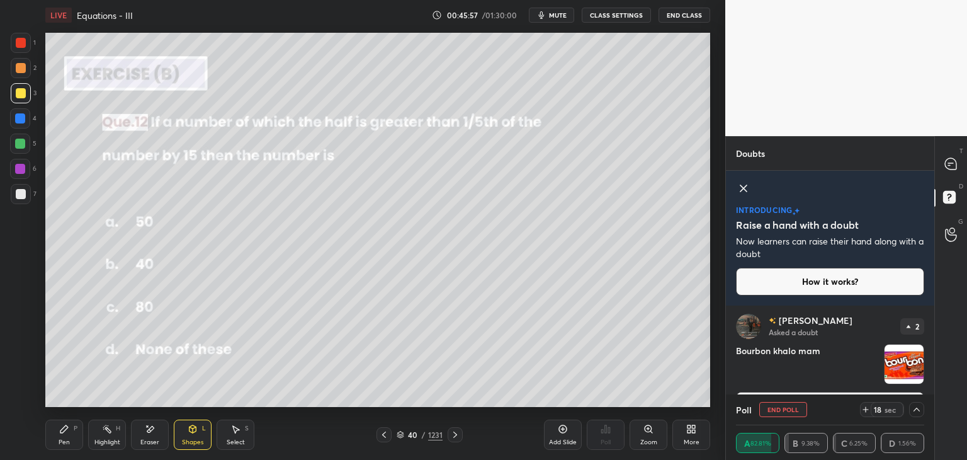
click at [930, 368] on div "[PERSON_NAME] Asked a doubt 2 Bourbon khalo mam Pick this doubt" at bounding box center [830, 367] width 208 height 126
click at [931, 368] on div "[PERSON_NAME] Asked a doubt 2 Mam chat me msg nhi bhej pa raha HAPPY TEACHER'S …" at bounding box center [830, 349] width 208 height 89
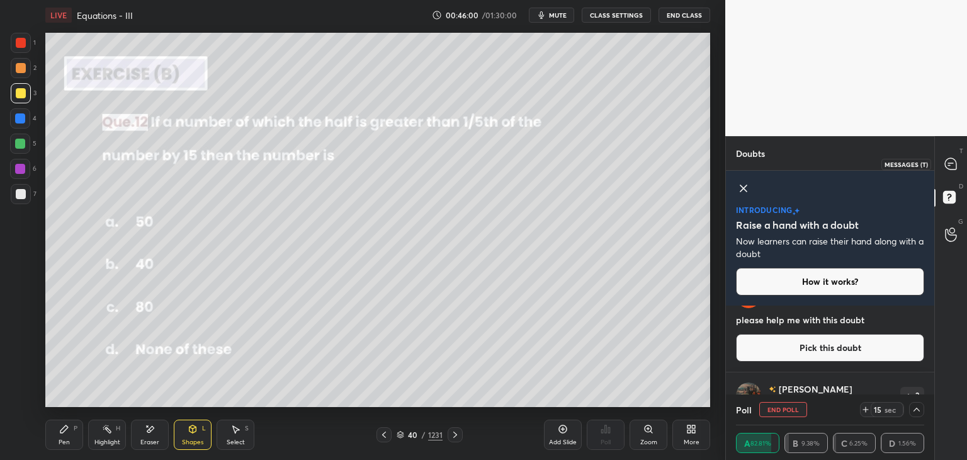
drag, startPoint x: 948, startPoint y: 167, endPoint x: 949, endPoint y: 214, distance: 47.2
click at [950, 167] on icon at bounding box center [950, 163] width 11 height 11
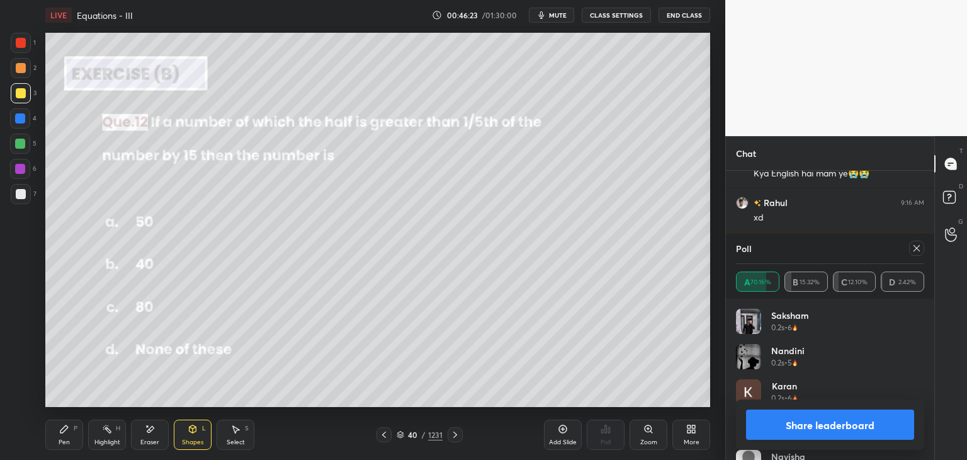
scroll to position [22171, 0]
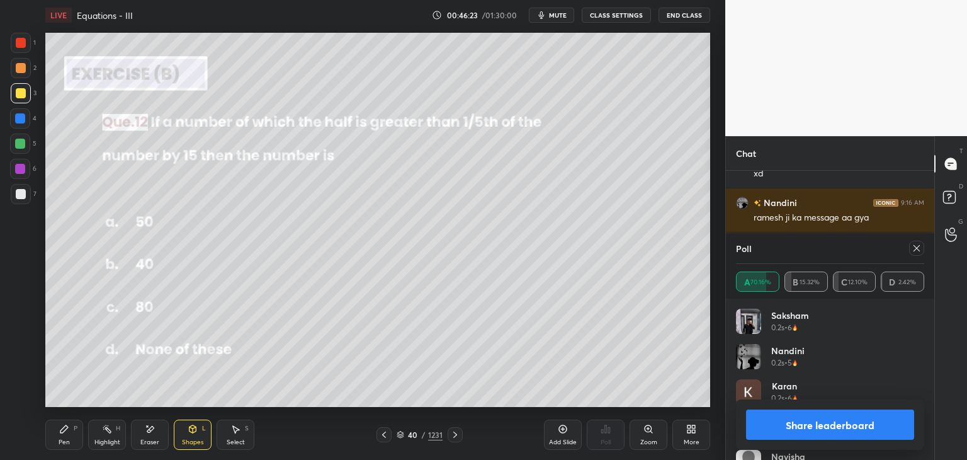
click at [814, 428] on button "Share leaderboard" at bounding box center [830, 424] width 168 height 30
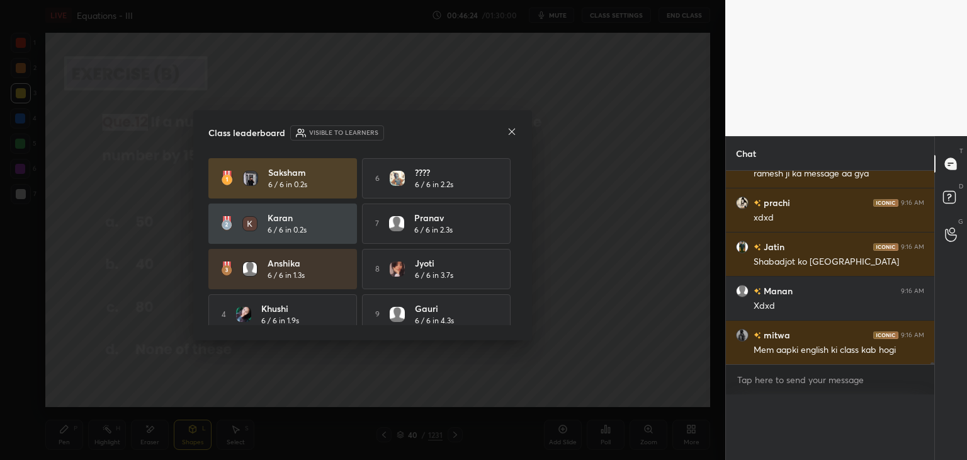
scroll to position [0, 0]
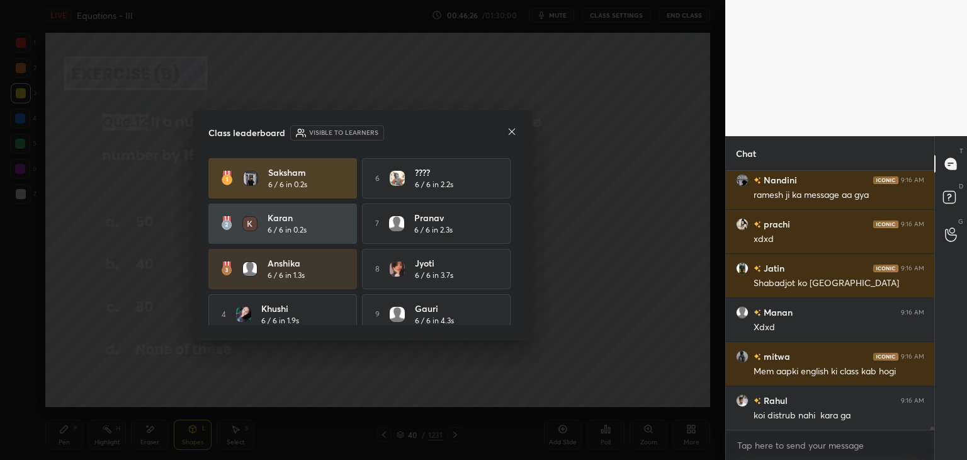
click at [513, 129] on icon at bounding box center [512, 132] width 10 height 10
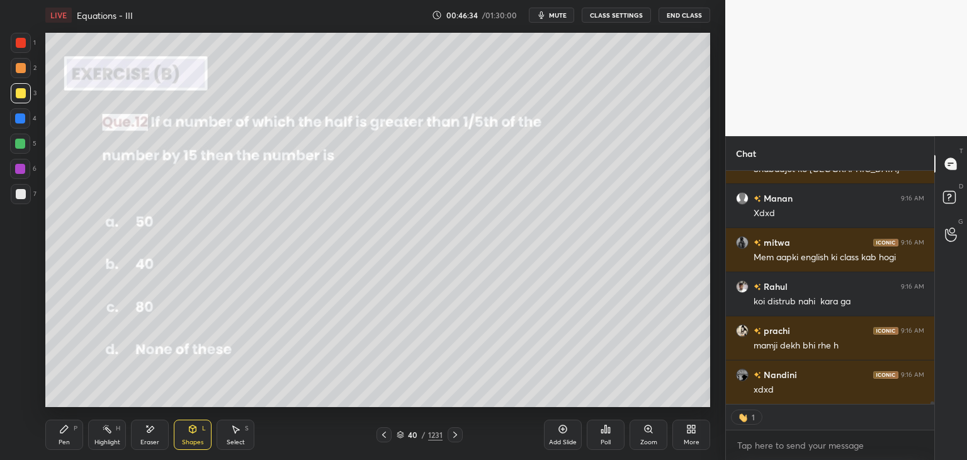
click at [61, 437] on div "Pen P" at bounding box center [64, 434] width 38 height 30
click at [20, 86] on div at bounding box center [21, 93] width 20 height 20
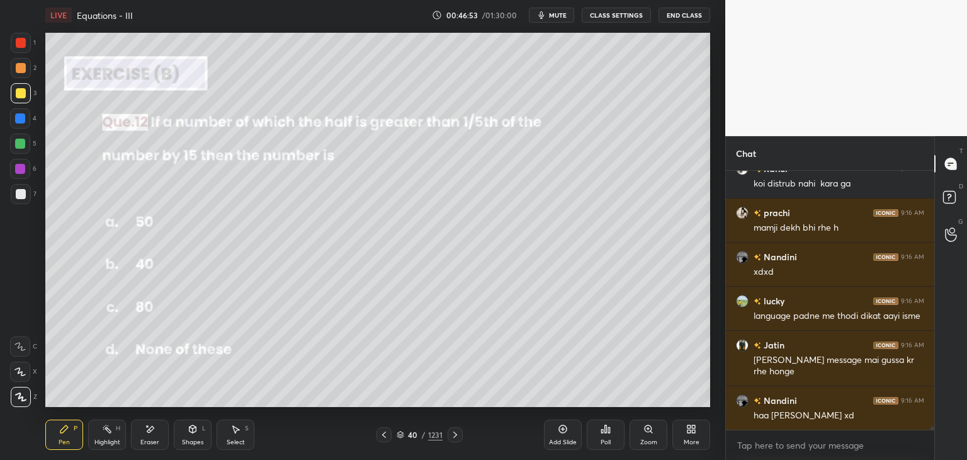
click at [137, 431] on div "Eraser" at bounding box center [150, 434] width 38 height 30
click at [62, 437] on div "Pen P" at bounding box center [64, 434] width 38 height 30
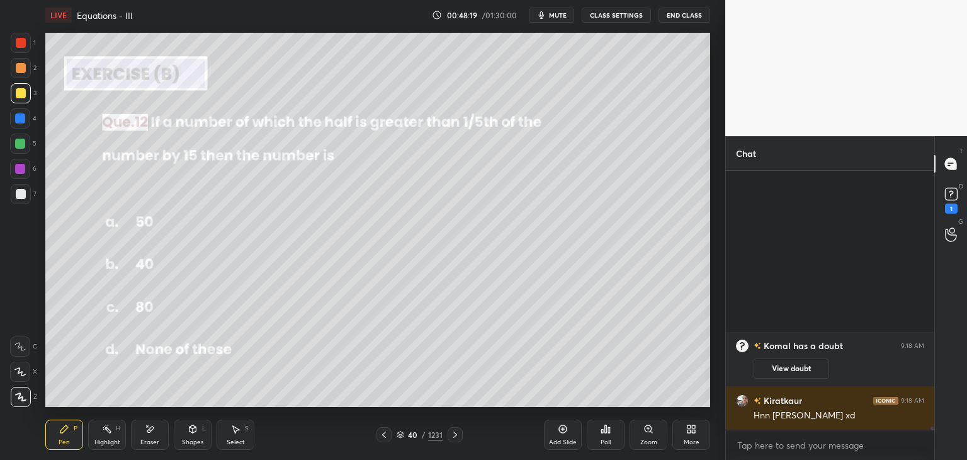
scroll to position [22758, 0]
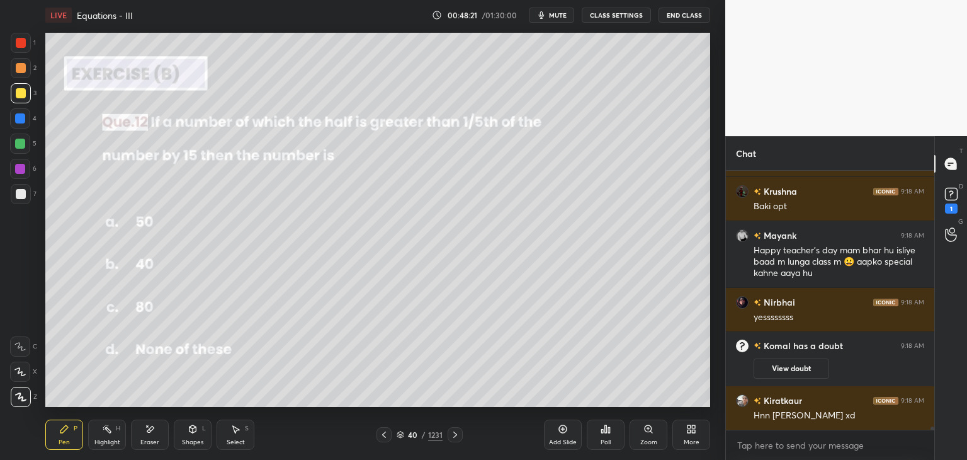
click at [456, 433] on icon at bounding box center [455, 434] width 10 height 10
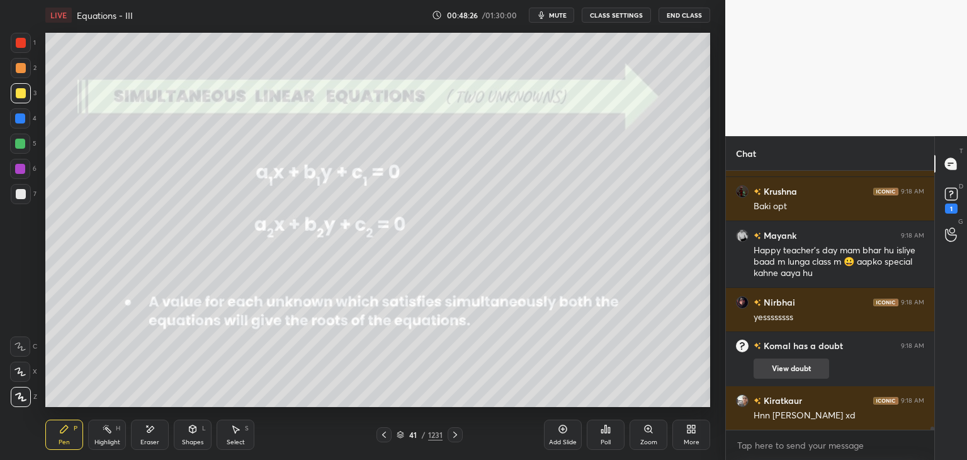
click at [788, 366] on button "View doubt" at bounding box center [792, 368] width 76 height 20
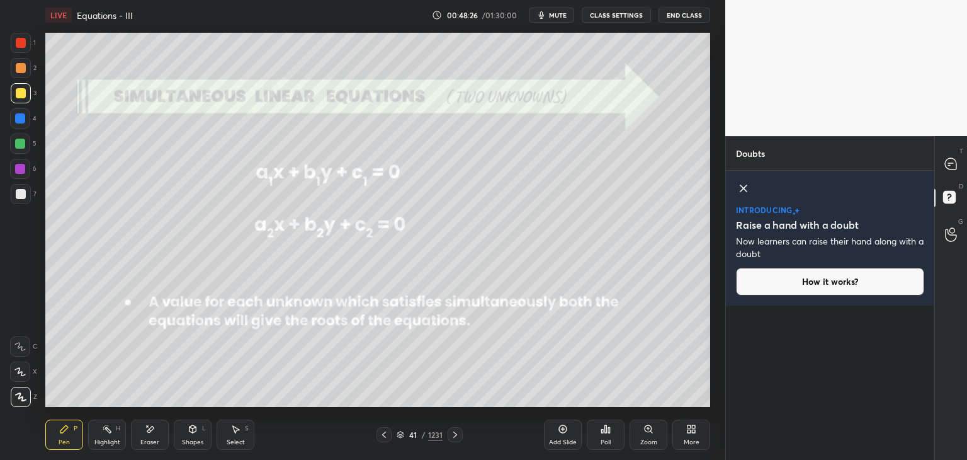
scroll to position [0, 0]
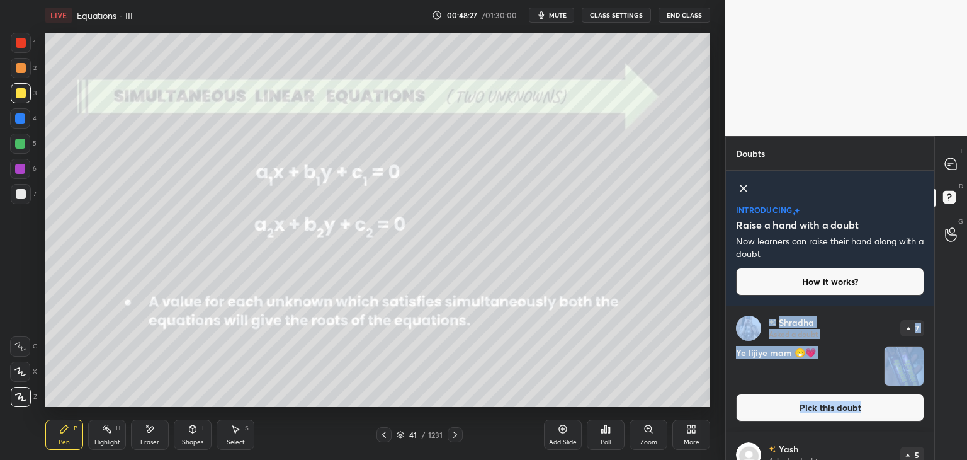
click at [932, 396] on div "[PERSON_NAME] Asked a doubt 7 Ye lijiye mam 😁💗 Pick this doubt [PERSON_NAME] As…" at bounding box center [830, 382] width 208 height 154
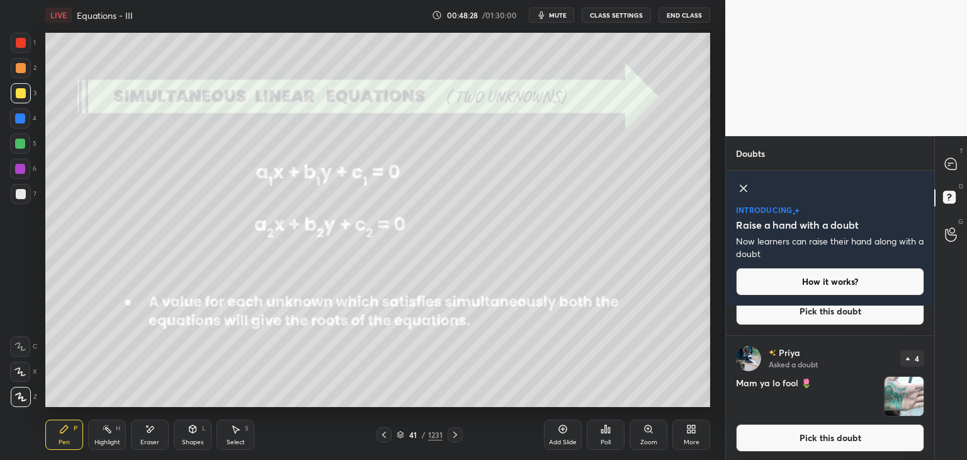
scroll to position [270, 0]
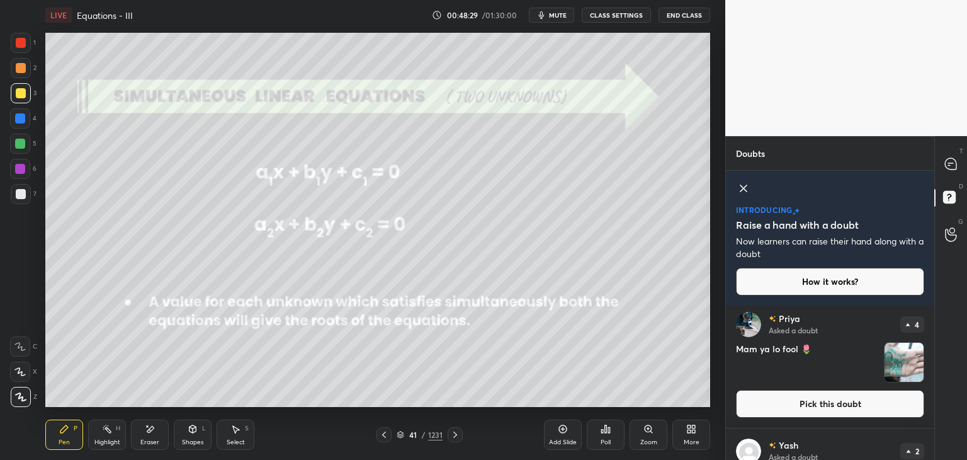
click at [934, 403] on div "Doubts Enable hand raising Enable raise hand to speak to learners. Once enabled…" at bounding box center [846, 298] width 242 height 324
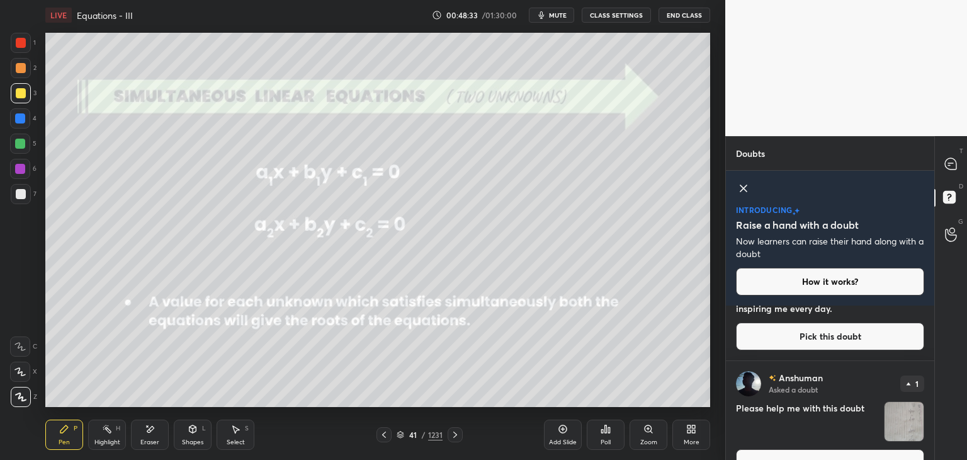
scroll to position [1484, 0]
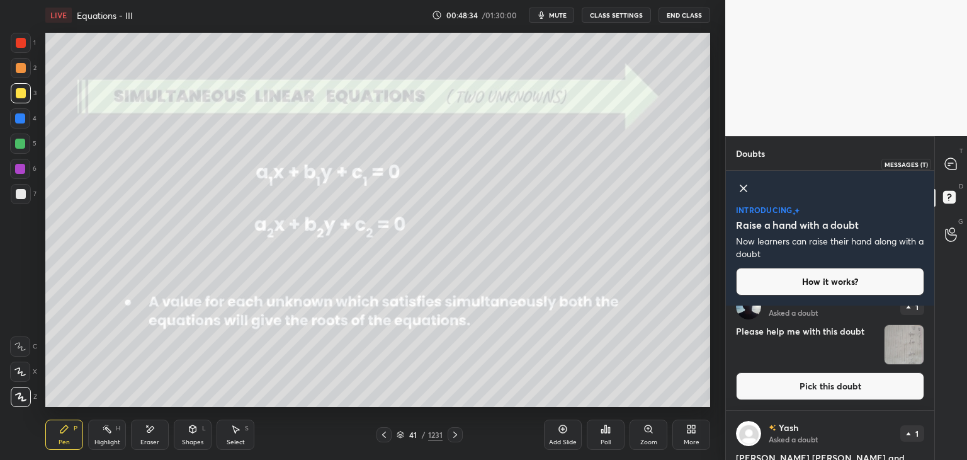
drag, startPoint x: 946, startPoint y: 162, endPoint x: 955, endPoint y: 185, distance: 24.3
click at [945, 163] on icon at bounding box center [950, 163] width 11 height 11
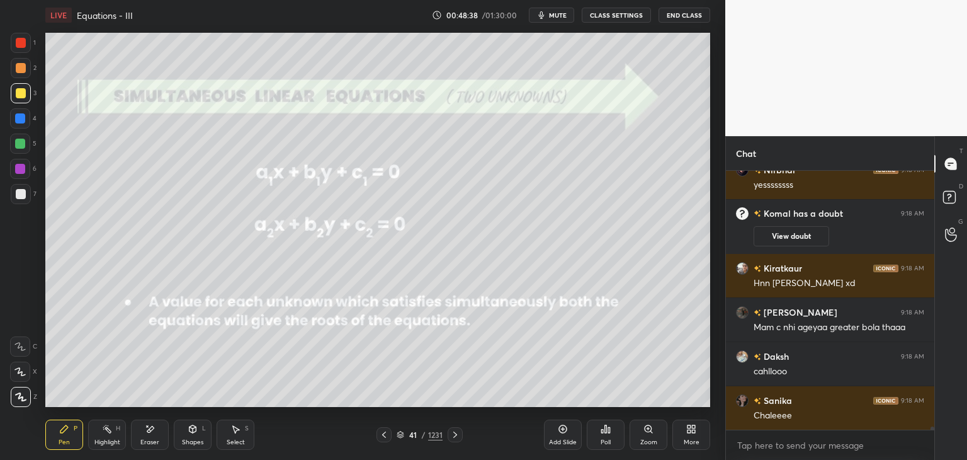
scroll to position [23165, 0]
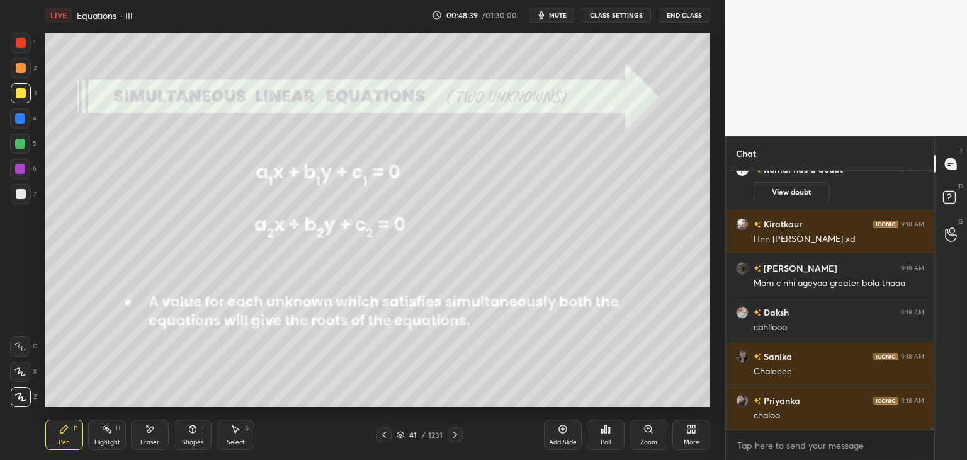
click at [378, 437] on div at bounding box center [384, 434] width 15 height 15
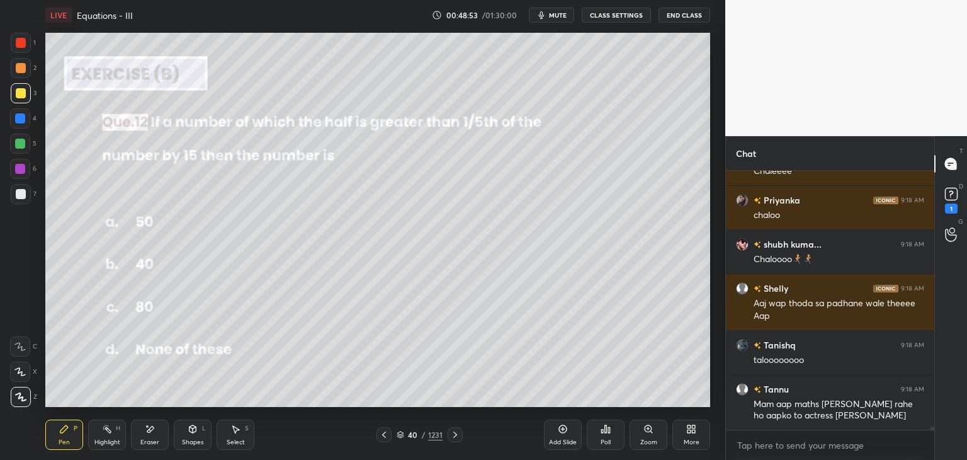
scroll to position [23420, 0]
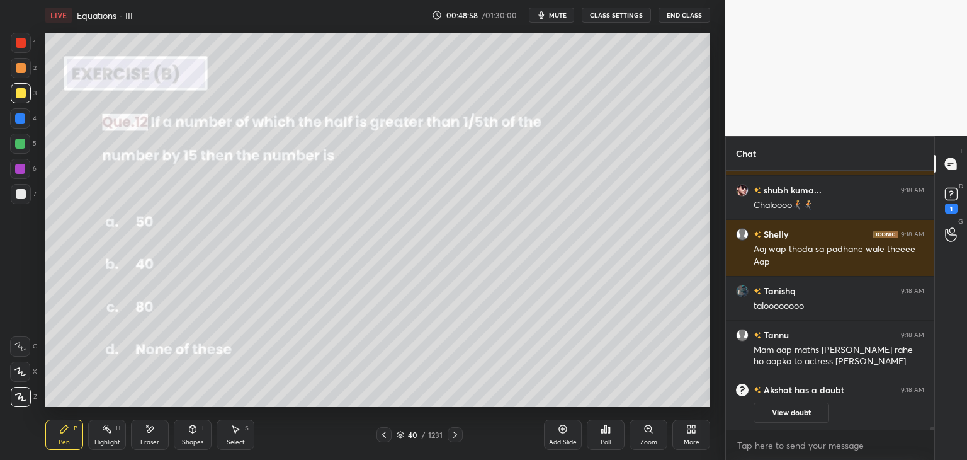
click at [451, 432] on icon at bounding box center [455, 434] width 10 height 10
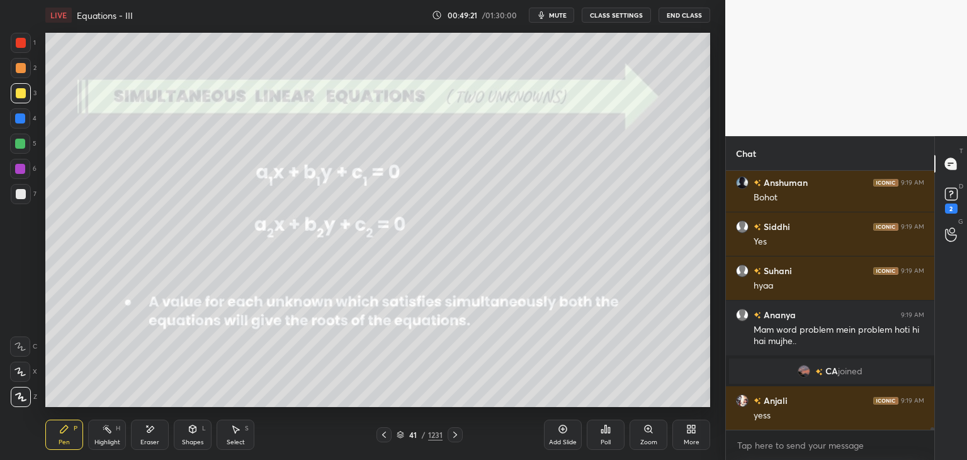
scroll to position [23679, 0]
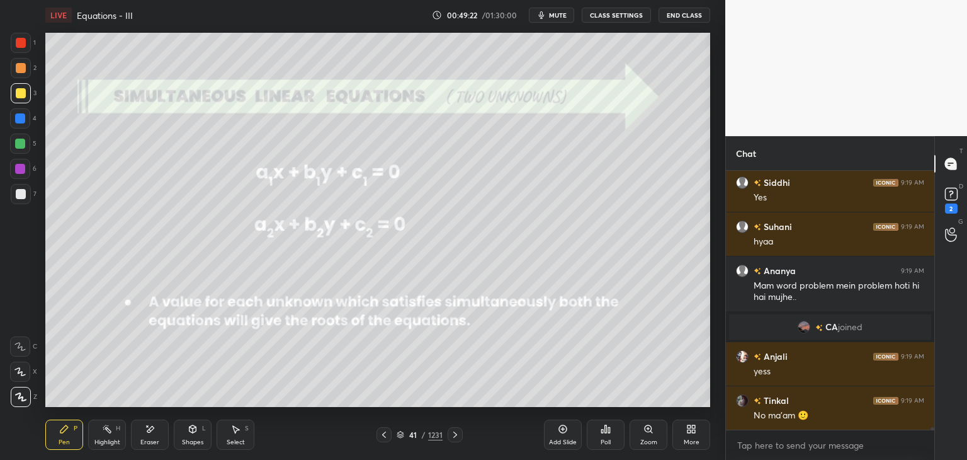
click at [383, 434] on icon at bounding box center [384, 434] width 4 height 6
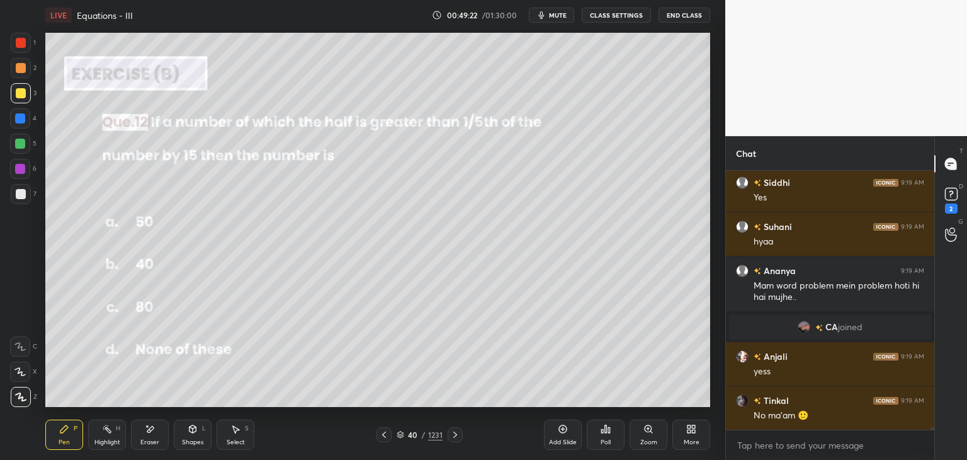
scroll to position [23723, 0]
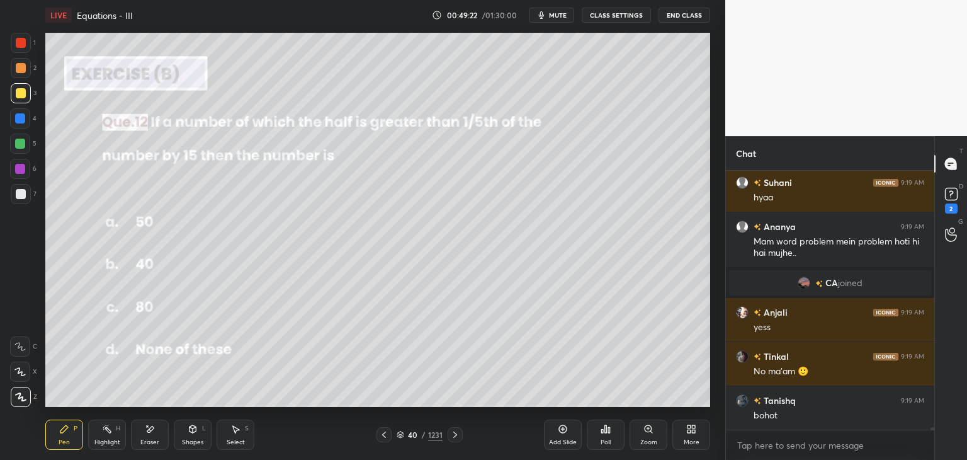
click at [384, 435] on icon at bounding box center [384, 434] width 10 height 10
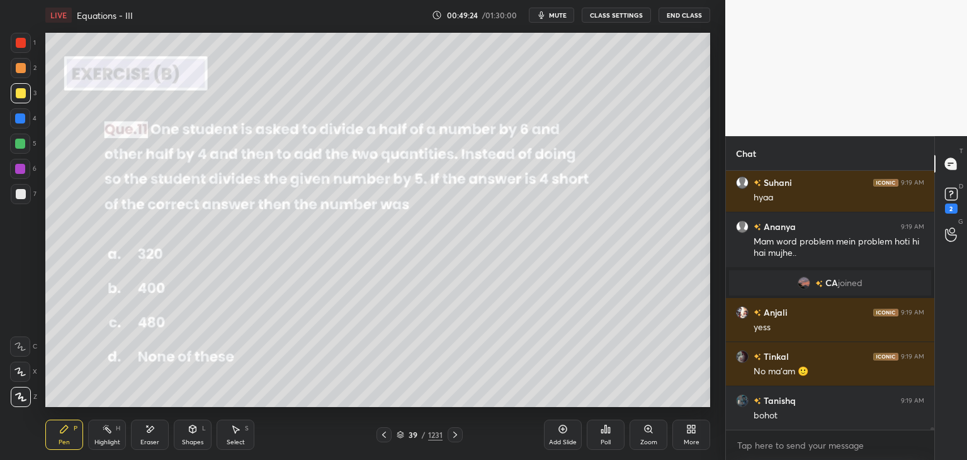
click at [380, 434] on icon at bounding box center [384, 434] width 10 height 10
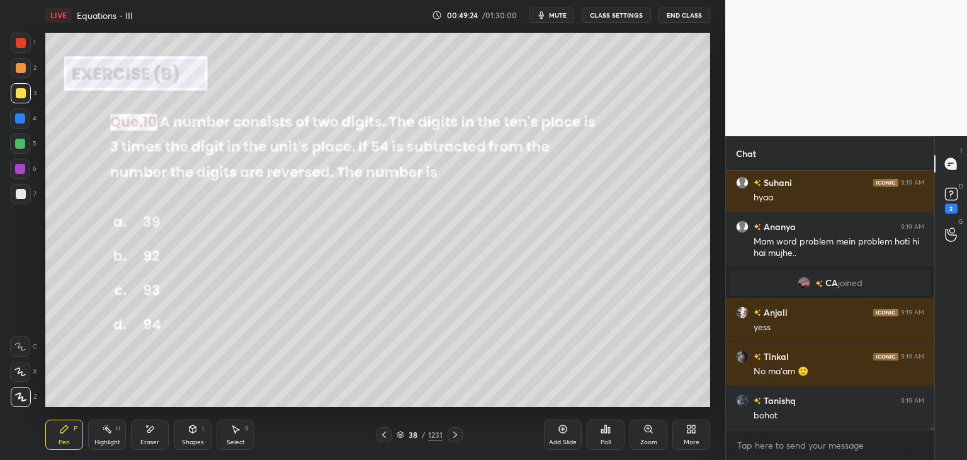
click at [381, 434] on icon at bounding box center [384, 434] width 10 height 10
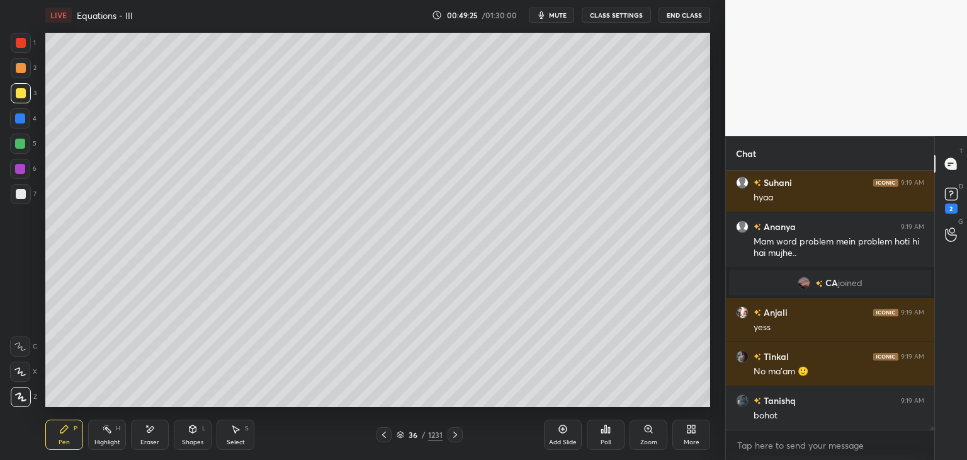
click at [381, 434] on icon at bounding box center [384, 434] width 10 height 10
click at [382, 435] on icon at bounding box center [384, 434] width 10 height 10
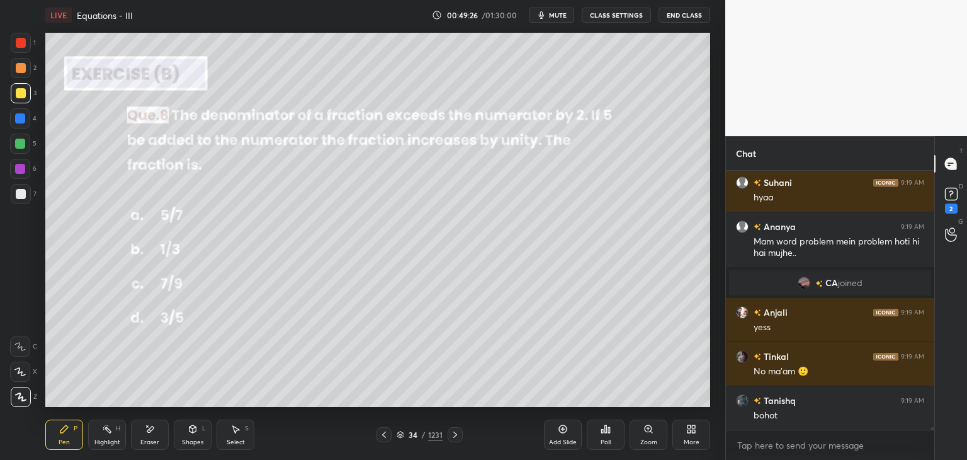
click at [381, 436] on icon at bounding box center [384, 434] width 10 height 10
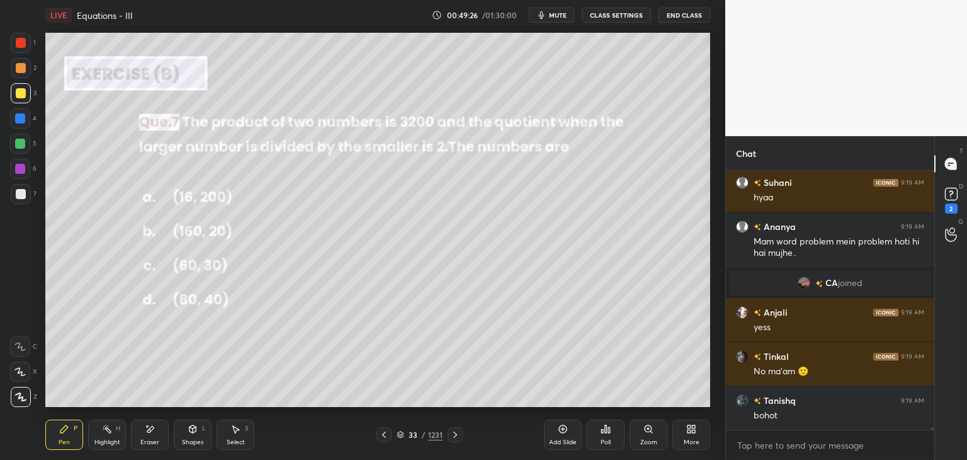
click at [380, 436] on icon at bounding box center [384, 434] width 10 height 10
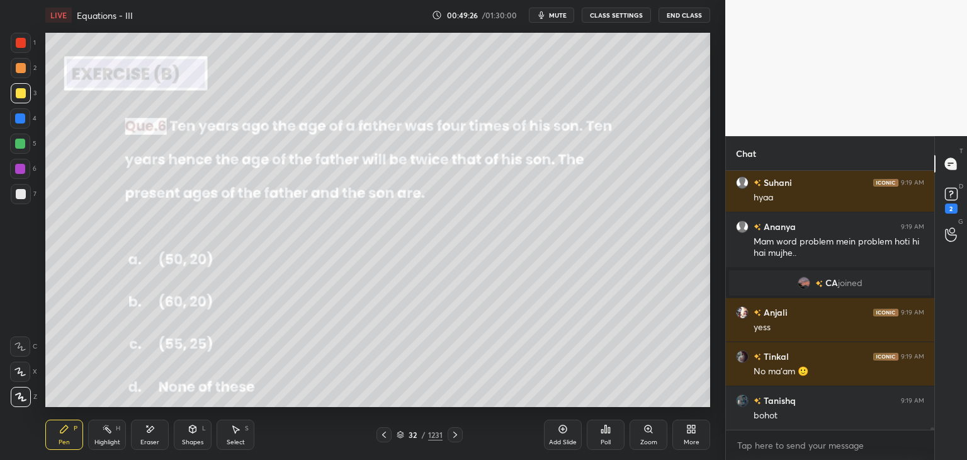
click at [380, 436] on icon at bounding box center [384, 434] width 10 height 10
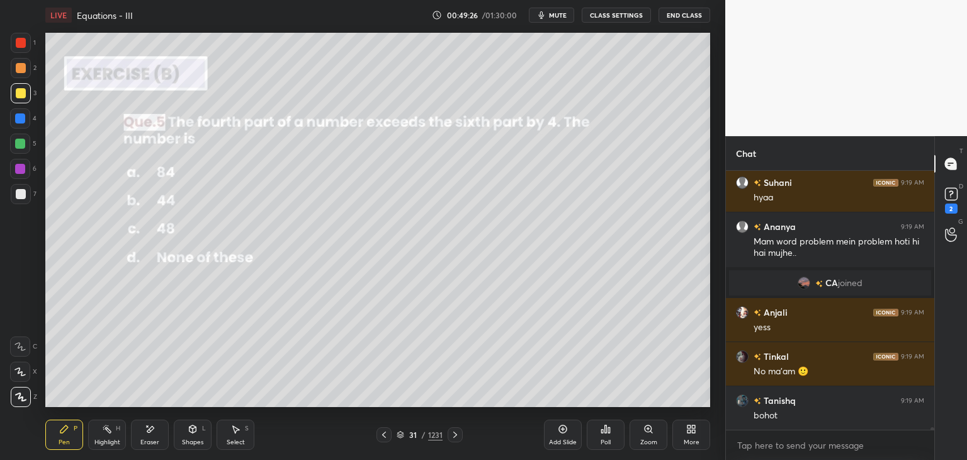
click at [380, 436] on icon at bounding box center [384, 434] width 10 height 10
drag, startPoint x: 380, startPoint y: 436, endPoint x: 401, endPoint y: 435, distance: 20.2
click at [380, 436] on icon at bounding box center [384, 434] width 10 height 10
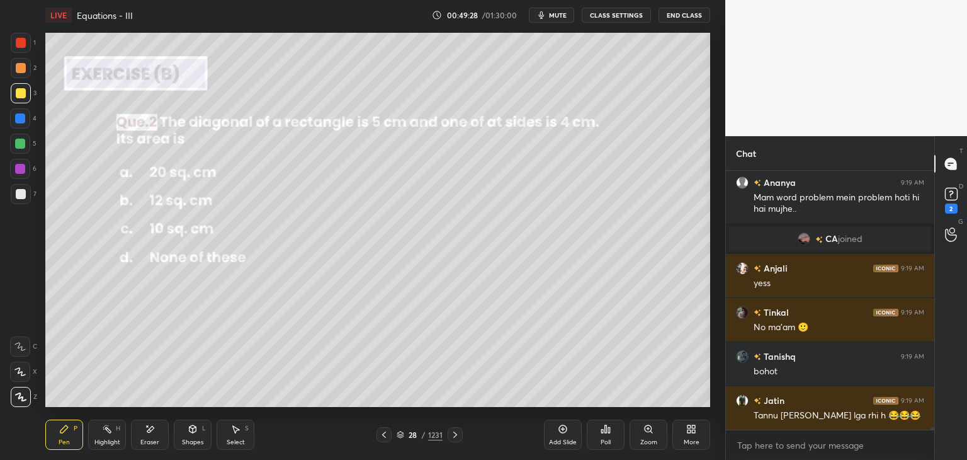
click at [443, 435] on div "28 / 1231" at bounding box center [420, 434] width 86 height 15
click at [443, 436] on div "28 / 1231" at bounding box center [420, 434] width 86 height 15
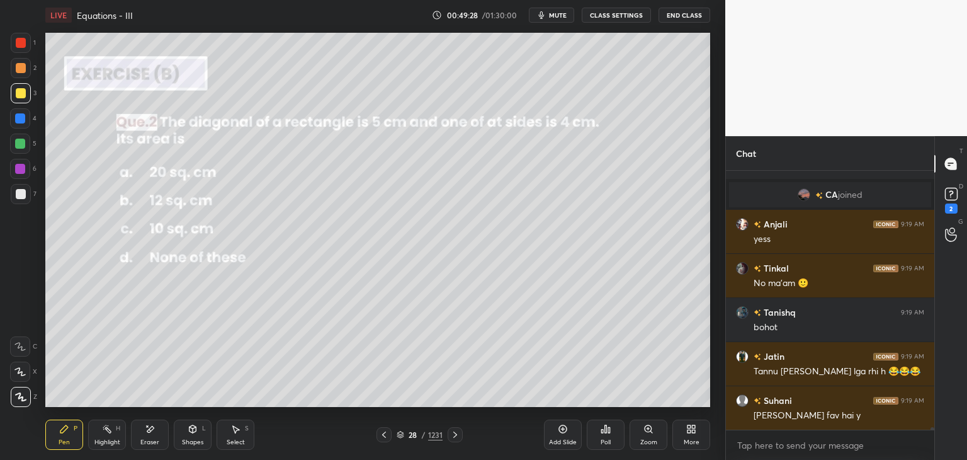
click at [443, 436] on div "28 / 1231" at bounding box center [420, 434] width 86 height 15
click at [443, 435] on div "28 / 1231" at bounding box center [420, 434] width 86 height 15
click at [442, 435] on div "28 / 1231" at bounding box center [420, 434] width 86 height 15
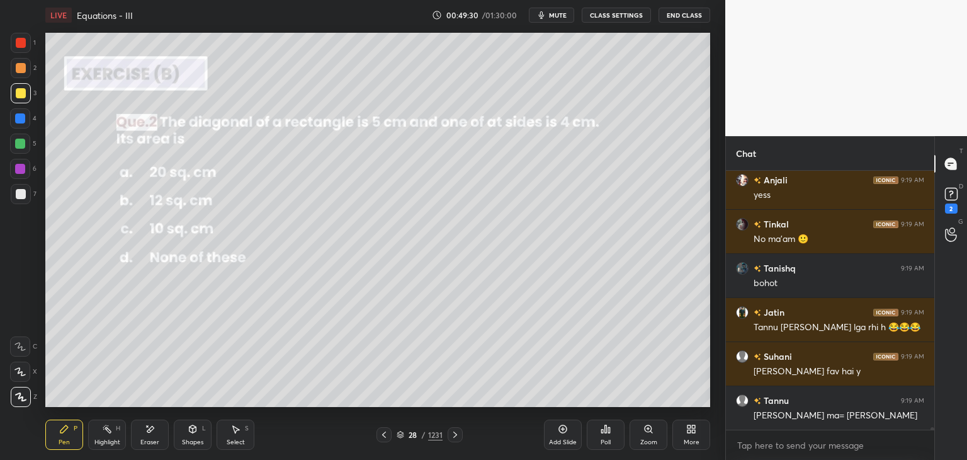
click at [448, 431] on div at bounding box center [455, 434] width 15 height 15
click at [448, 434] on div at bounding box center [455, 434] width 15 height 15
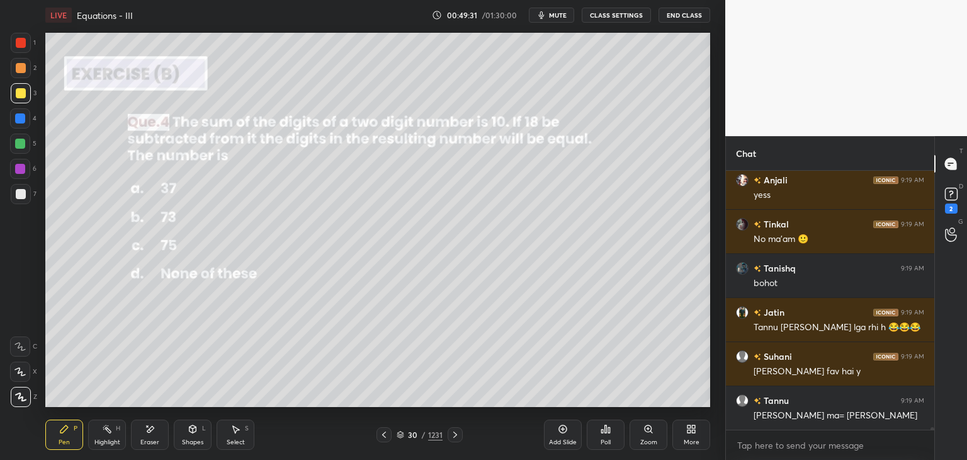
click at [448, 434] on div at bounding box center [455, 434] width 15 height 15
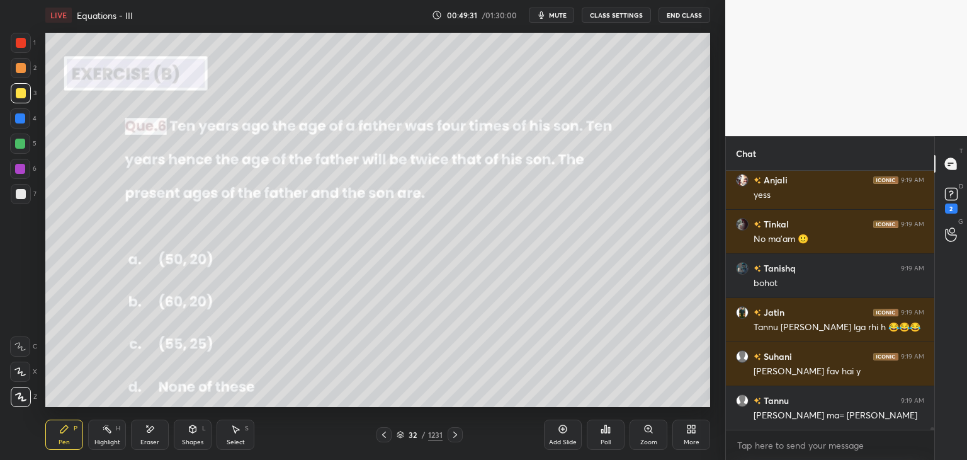
click at [448, 434] on div at bounding box center [455, 434] width 15 height 15
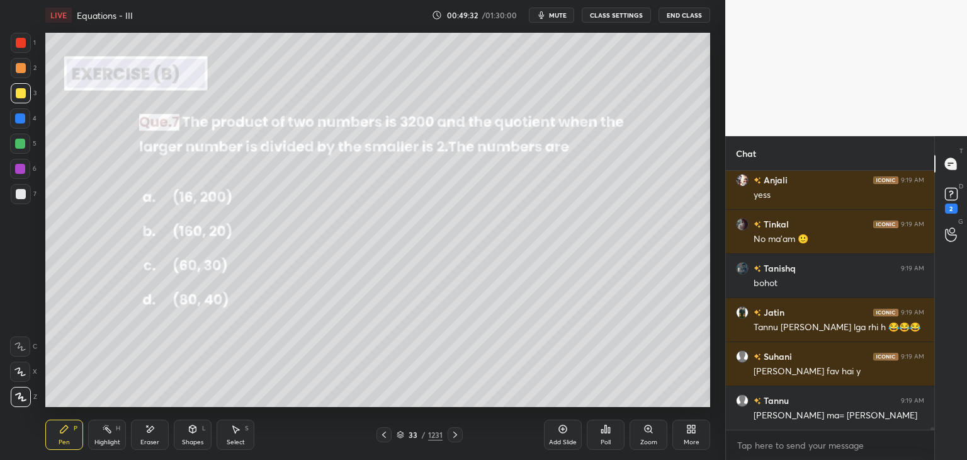
click at [448, 435] on div at bounding box center [455, 434] width 15 height 15
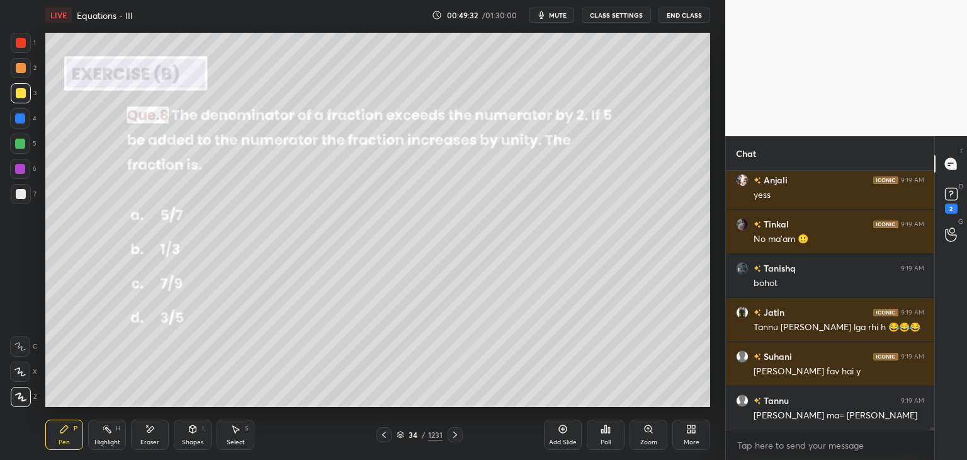
click at [448, 434] on div at bounding box center [455, 434] width 15 height 15
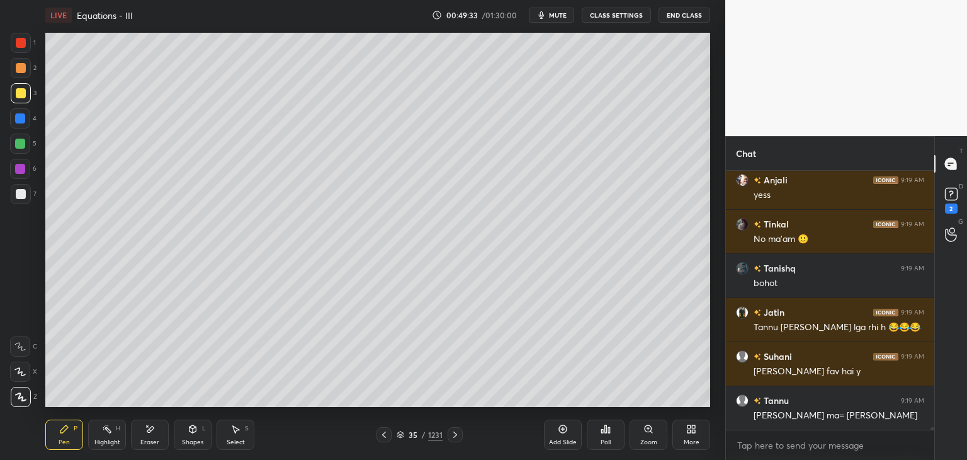
click at [448, 434] on div at bounding box center [455, 434] width 15 height 15
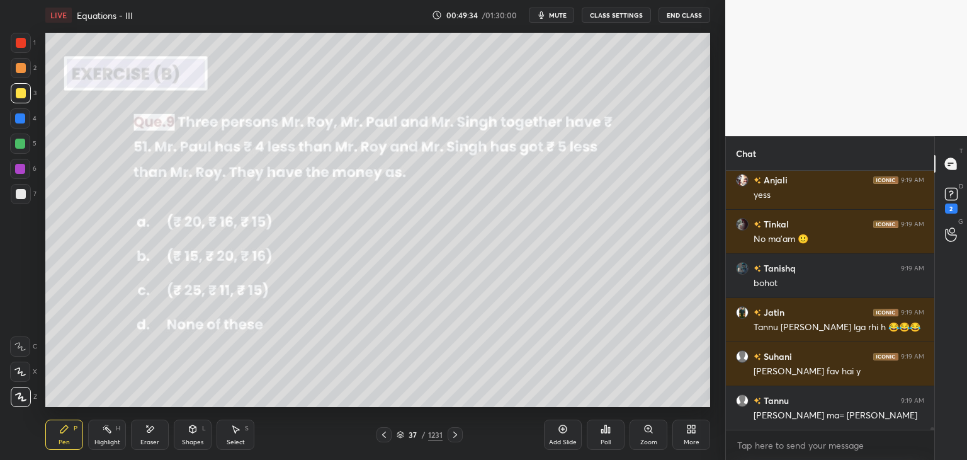
click at [450, 435] on icon at bounding box center [455, 434] width 10 height 10
click at [448, 435] on div at bounding box center [455, 434] width 15 height 15
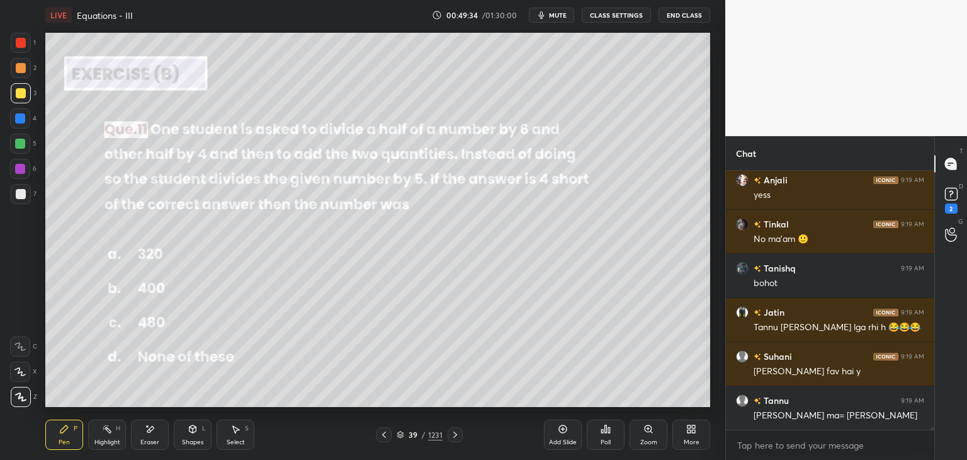
click at [448, 435] on div at bounding box center [455, 434] width 15 height 15
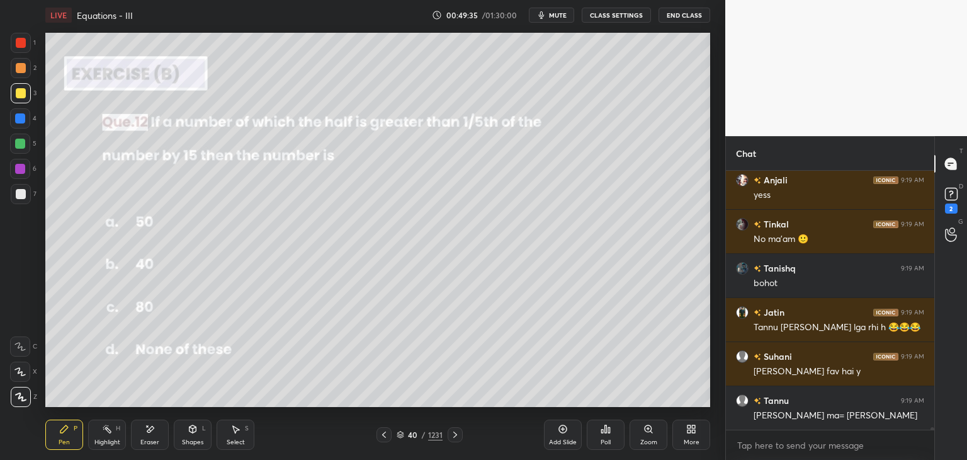
click at [448, 436] on div at bounding box center [455, 434] width 15 height 15
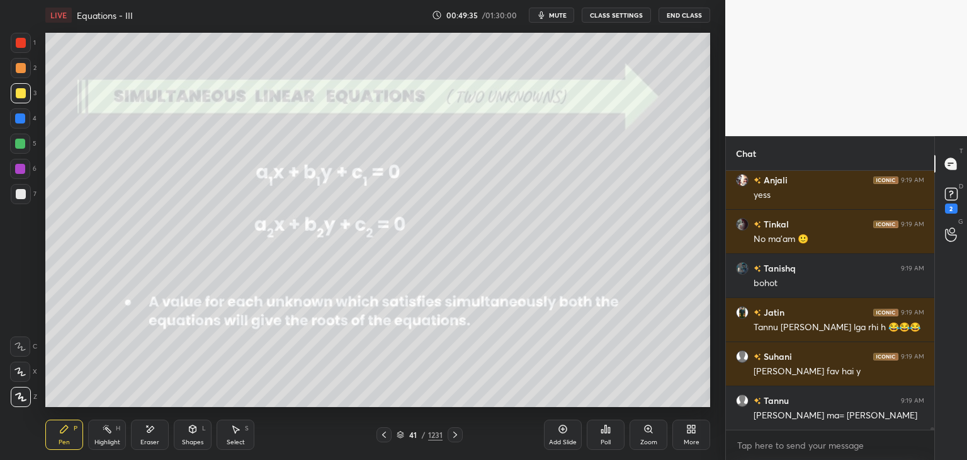
click at [448, 436] on div at bounding box center [455, 434] width 15 height 15
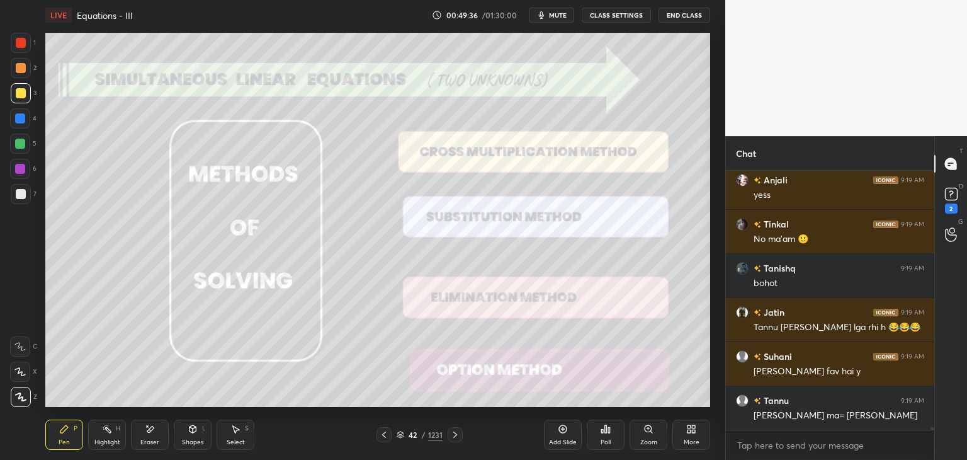
click at [381, 435] on icon at bounding box center [384, 434] width 10 height 10
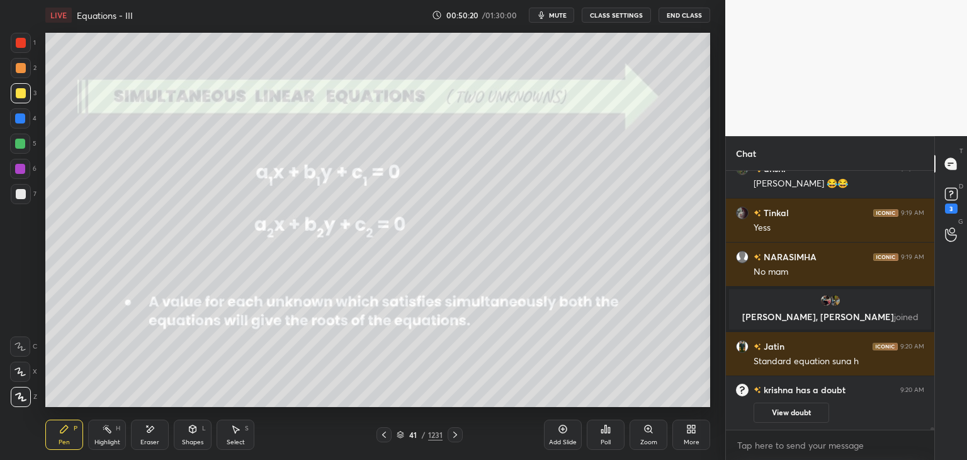
scroll to position [24100, 0]
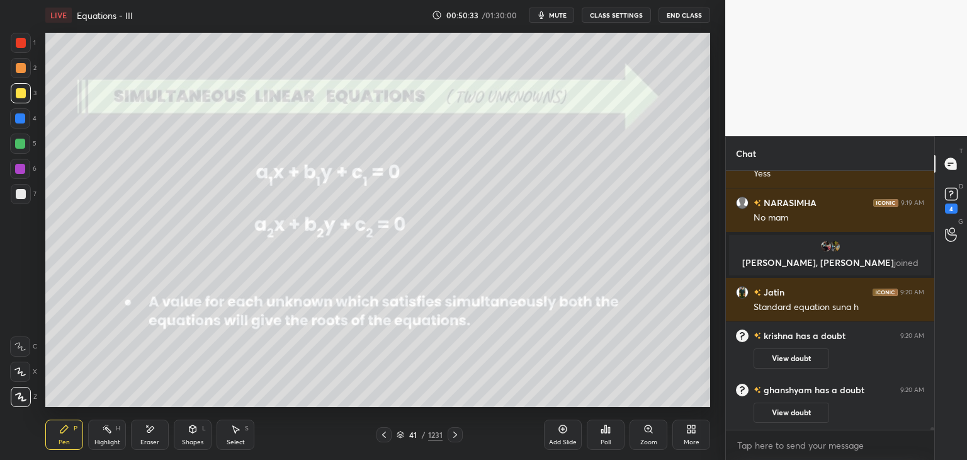
click at [448, 438] on div at bounding box center [455, 434] width 15 height 15
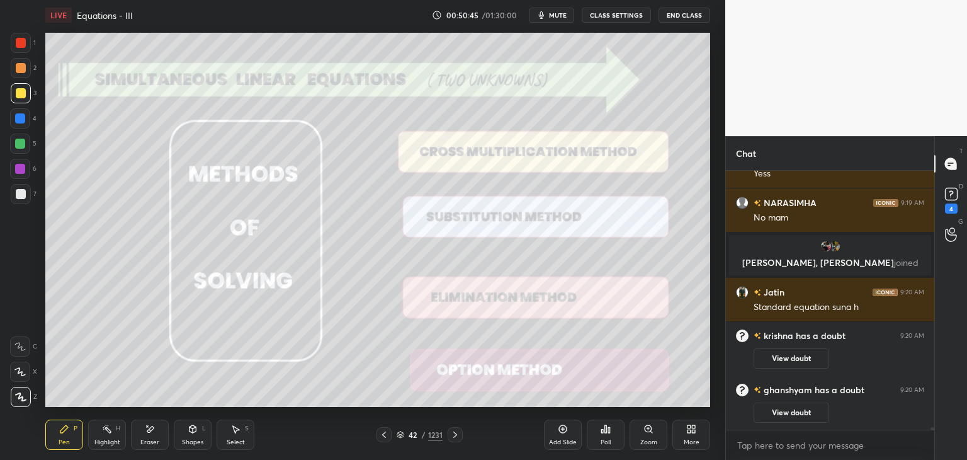
scroll to position [24144, 0]
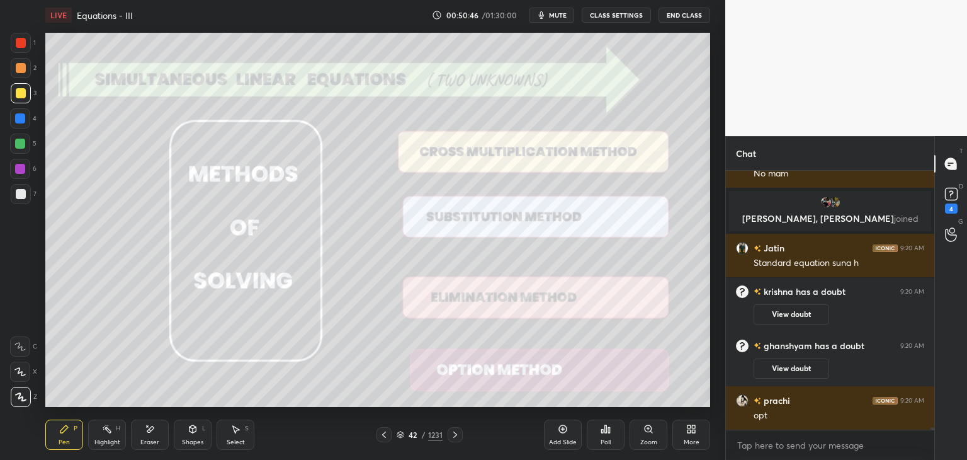
click at [23, 117] on div at bounding box center [20, 118] width 10 height 10
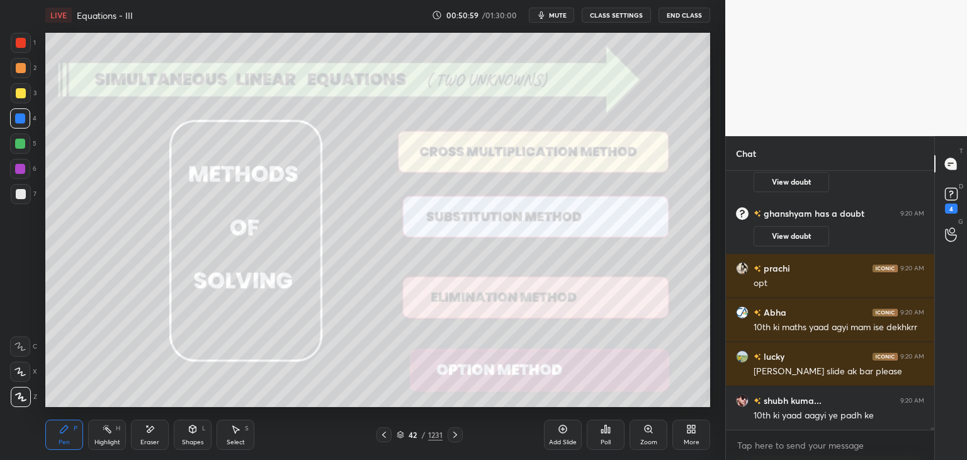
scroll to position [24320, 0]
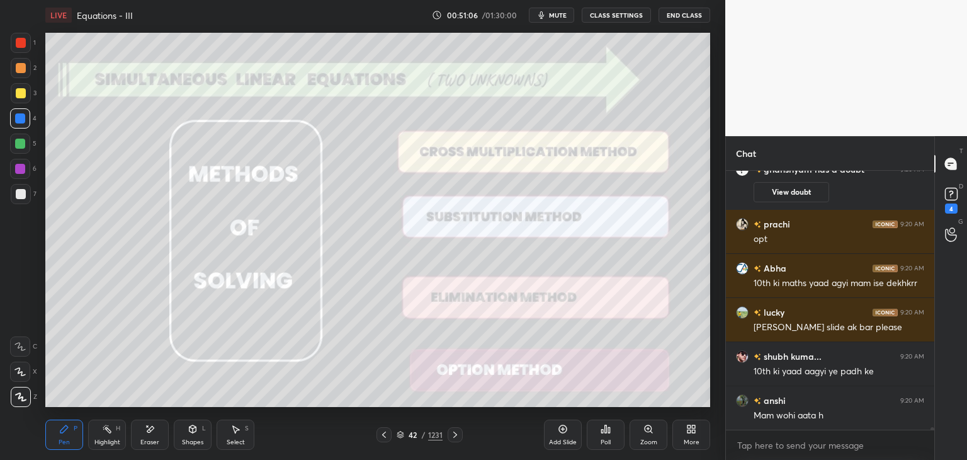
drag, startPoint x: 159, startPoint y: 442, endPoint x: 118, endPoint y: 421, distance: 45.3
click at [158, 441] on div "Eraser" at bounding box center [149, 442] width 19 height 6
click at [23, 399] on span "Erase all" at bounding box center [20, 396] width 19 height 9
click at [455, 434] on icon at bounding box center [455, 434] width 10 height 10
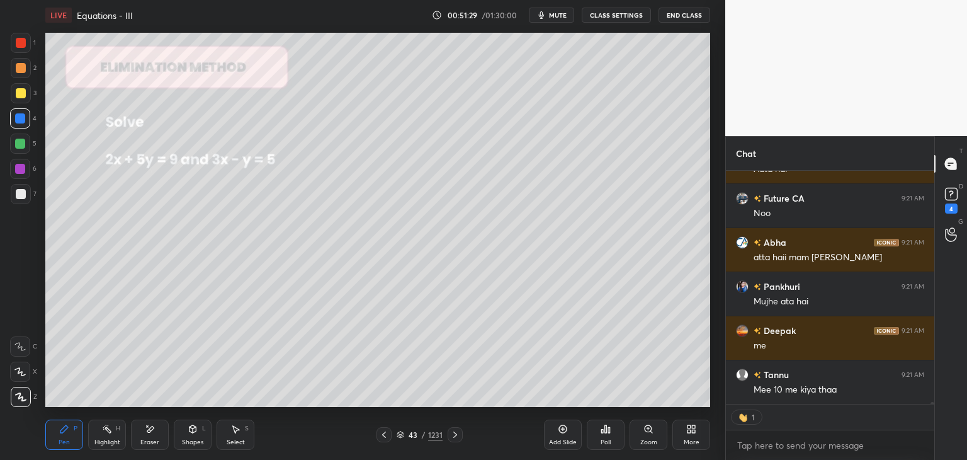
scroll to position [25624, 0]
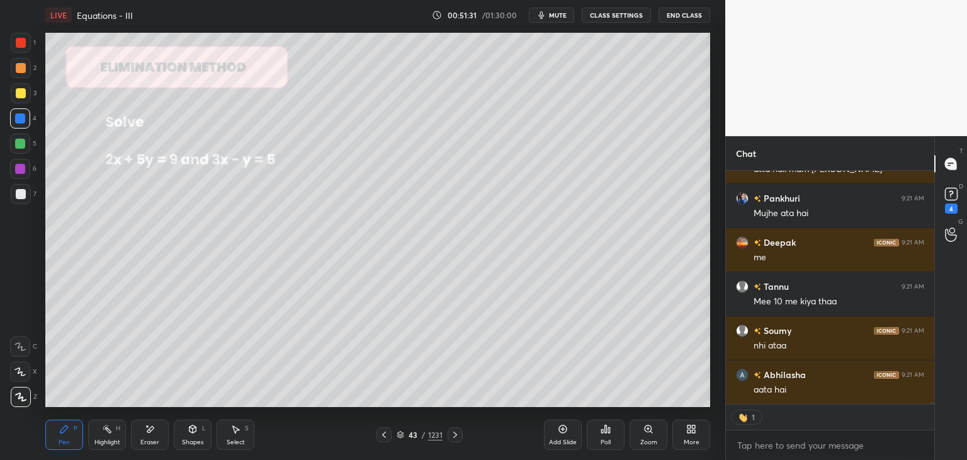
type textarea "x"
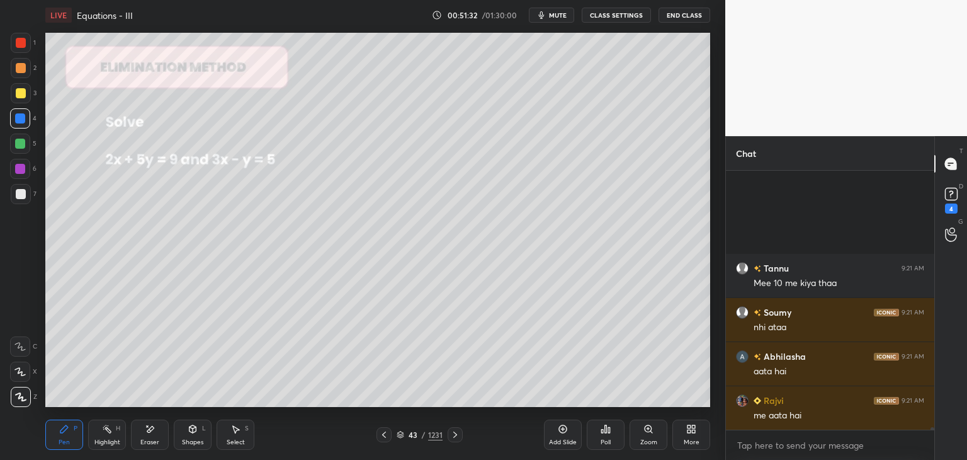
scroll to position [25819, 0]
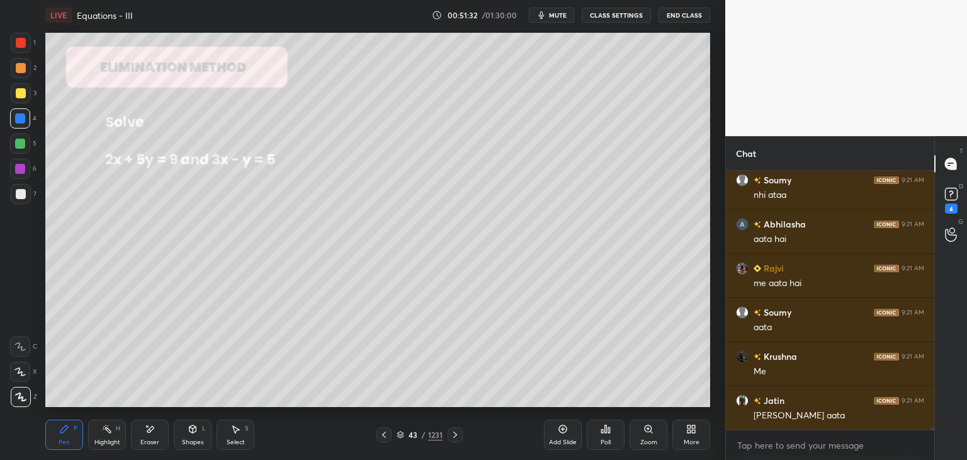
click at [688, 436] on div "More" at bounding box center [692, 434] width 38 height 30
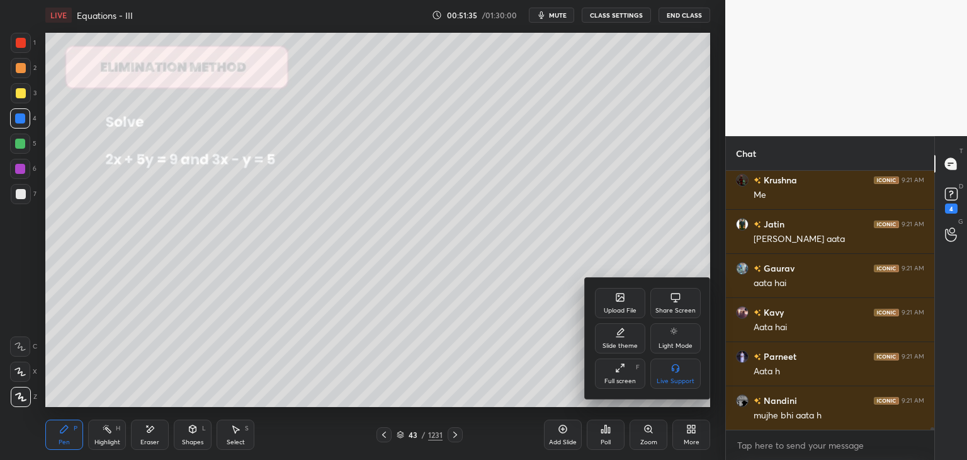
scroll to position [26039, 0]
click at [601, 444] on div at bounding box center [483, 230] width 967 height 460
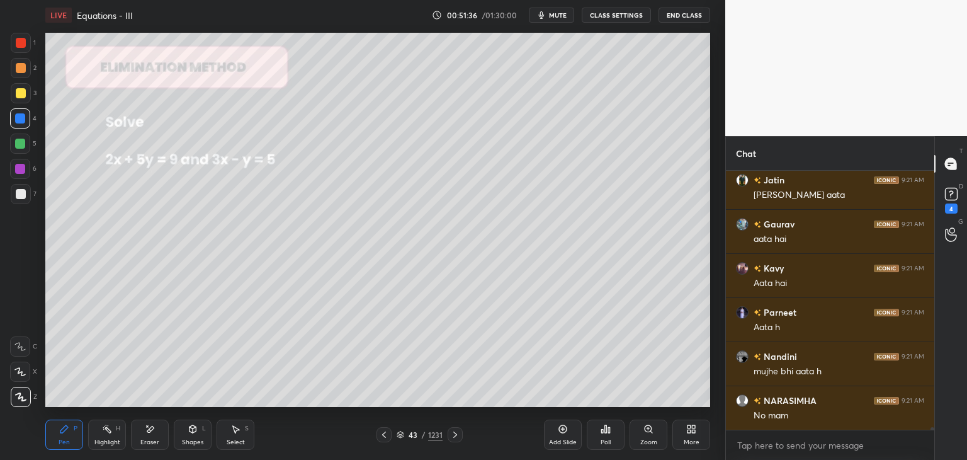
scroll to position [26084, 0]
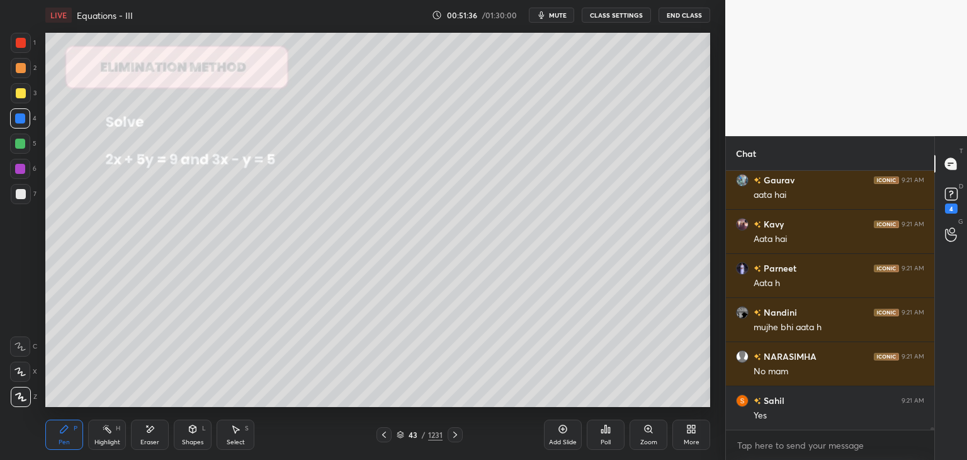
click at [606, 433] on icon at bounding box center [606, 429] width 10 height 10
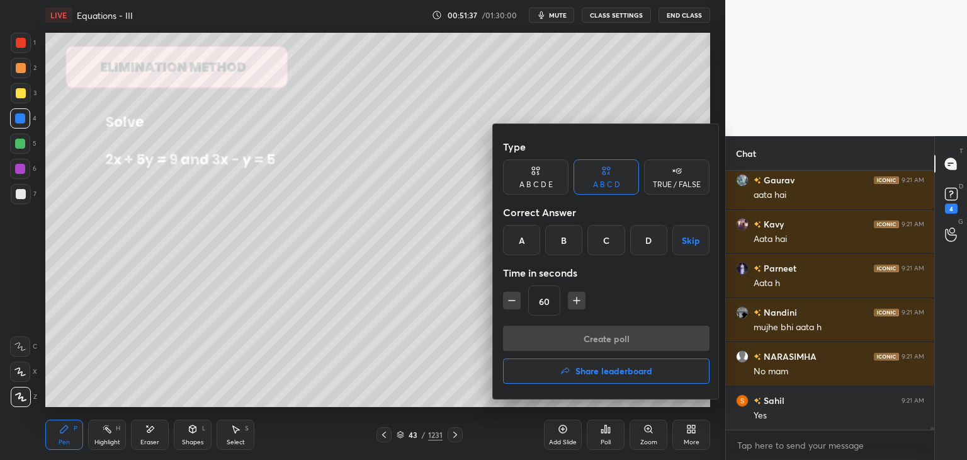
scroll to position [26128, 0]
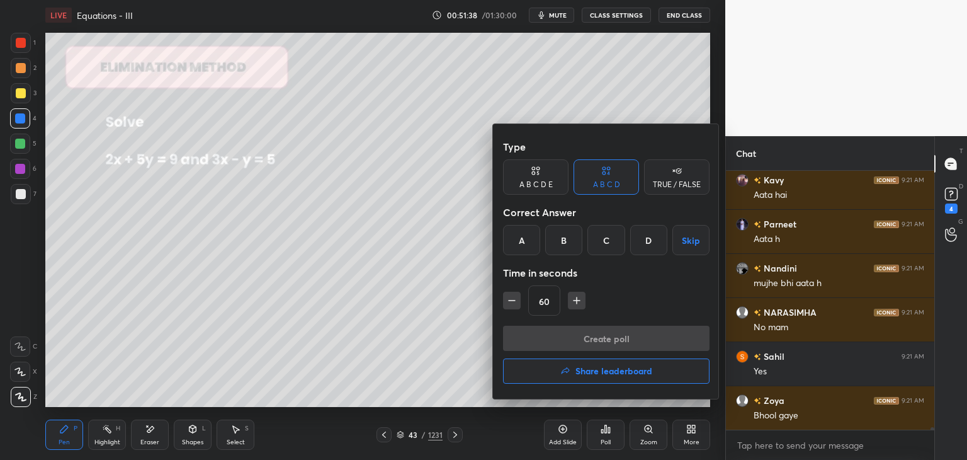
drag, startPoint x: 679, startPoint y: 179, endPoint x: 668, endPoint y: 195, distance: 19.4
click at [680, 181] on div "TRUE / FALSE" at bounding box center [677, 185] width 48 height 8
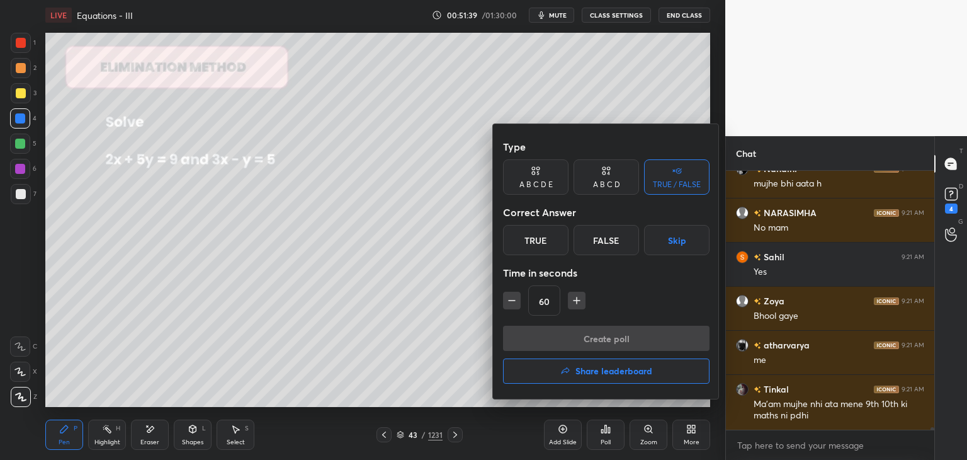
click at [511, 303] on icon "button" at bounding box center [512, 300] width 13 height 13
click at [512, 302] on icon "button" at bounding box center [512, 300] width 13 height 13
click at [511, 303] on icon "button" at bounding box center [512, 300] width 13 height 13
type input "15"
click at [511, 300] on div "15" at bounding box center [606, 300] width 207 height 30
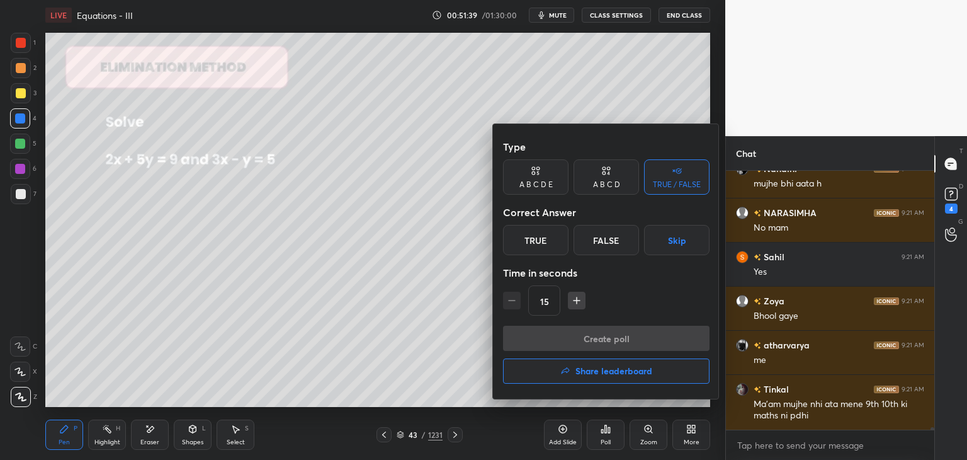
click at [514, 300] on div "15" at bounding box center [606, 300] width 207 height 30
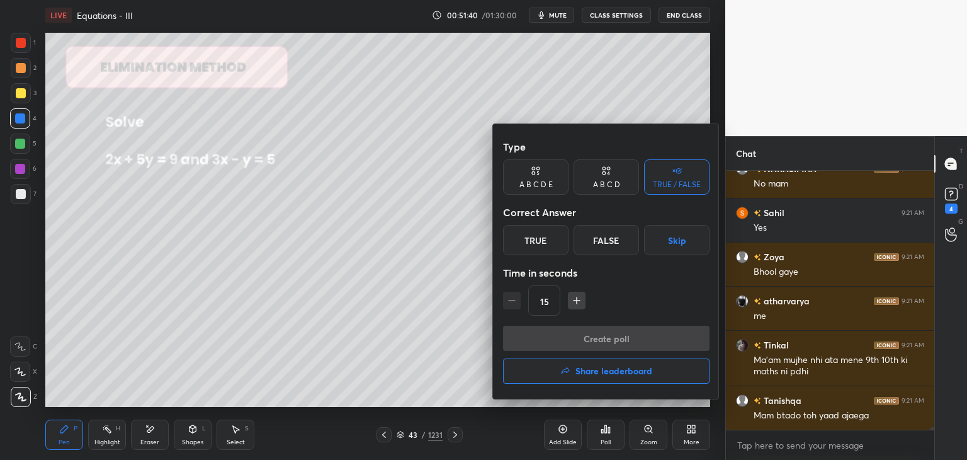
click at [605, 237] on div "False" at bounding box center [606, 240] width 65 height 30
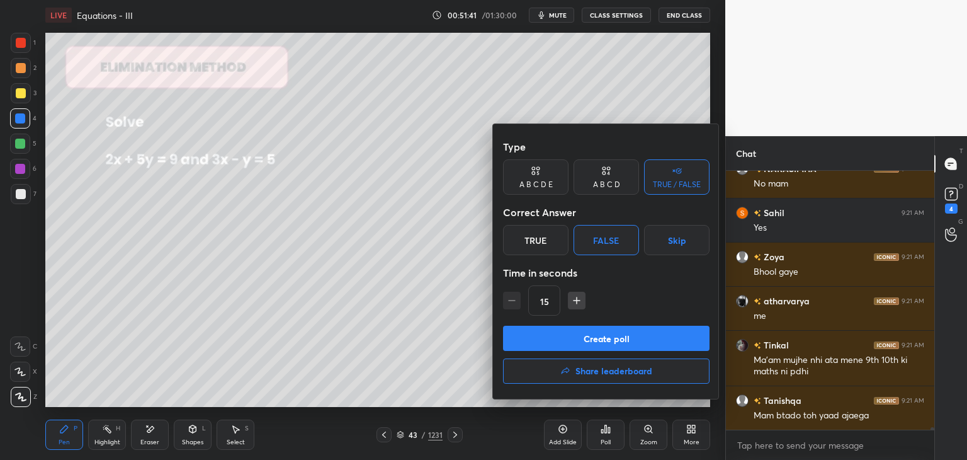
click at [583, 338] on button "Create poll" at bounding box center [606, 338] width 207 height 25
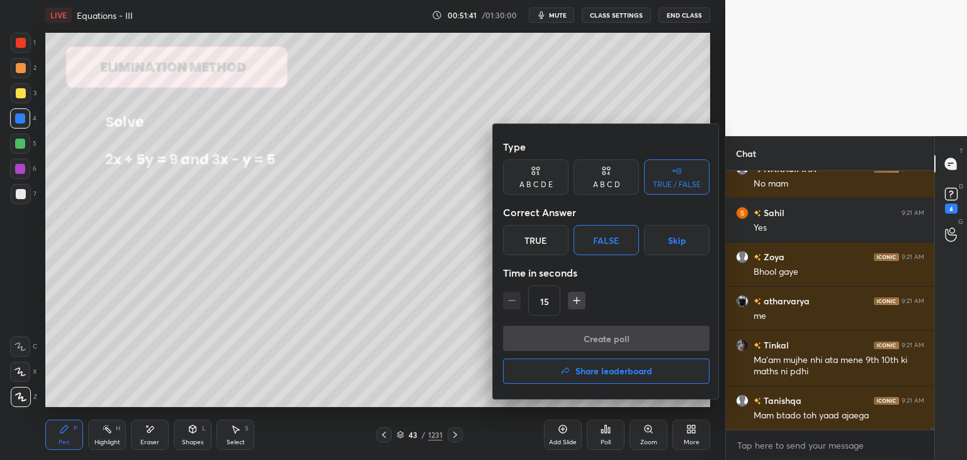
scroll to position [124, 205]
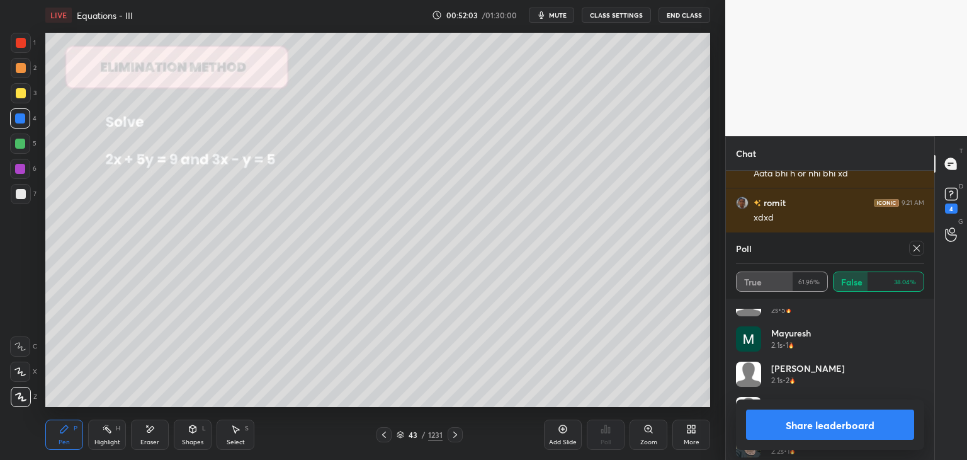
click at [920, 384] on div "[PERSON_NAME] 2.1s • 2" at bounding box center [830, 378] width 188 height 35
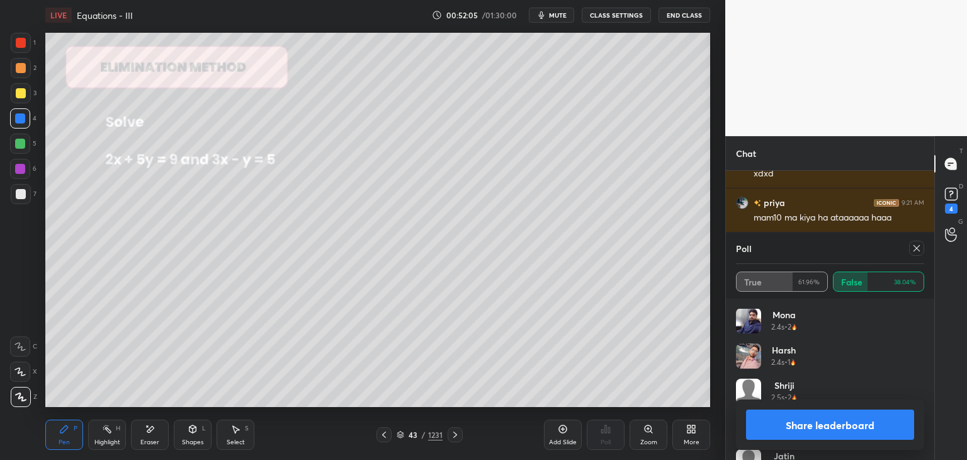
click at [924, 400] on div "ViratKohli 2.4s • 1 [PERSON_NAME] 2.4s • 2 Harsh 2.4s • 1 [PERSON_NAME] 2.5s • …" at bounding box center [830, 379] width 208 height 161
click at [924, 401] on div "ViratKohli 2.4s • 1 [PERSON_NAME] 2.4s • 2 Harsh 2.4s • 1 [PERSON_NAME] 2.5s • …" at bounding box center [830, 379] width 208 height 161
click at [923, 402] on div "Share leaderboard" at bounding box center [830, 424] width 188 height 50
drag, startPoint x: 923, startPoint y: 402, endPoint x: 917, endPoint y: 341, distance: 62.0
click at [923, 401] on div "Share leaderboard" at bounding box center [830, 424] width 188 height 50
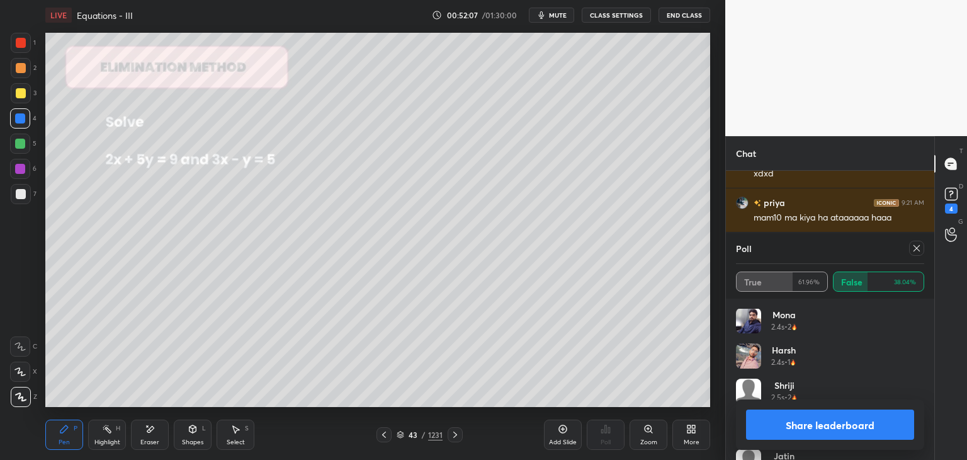
click at [914, 248] on icon at bounding box center [917, 248] width 10 height 10
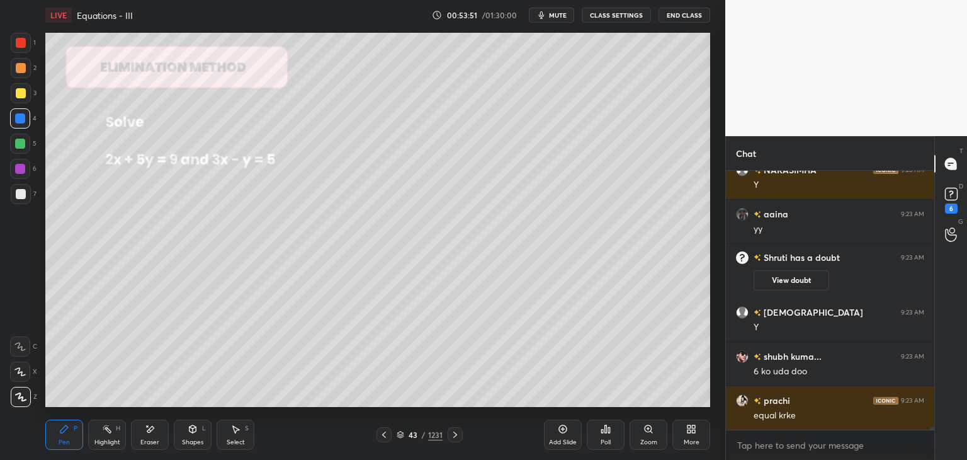
scroll to position [26988, 0]
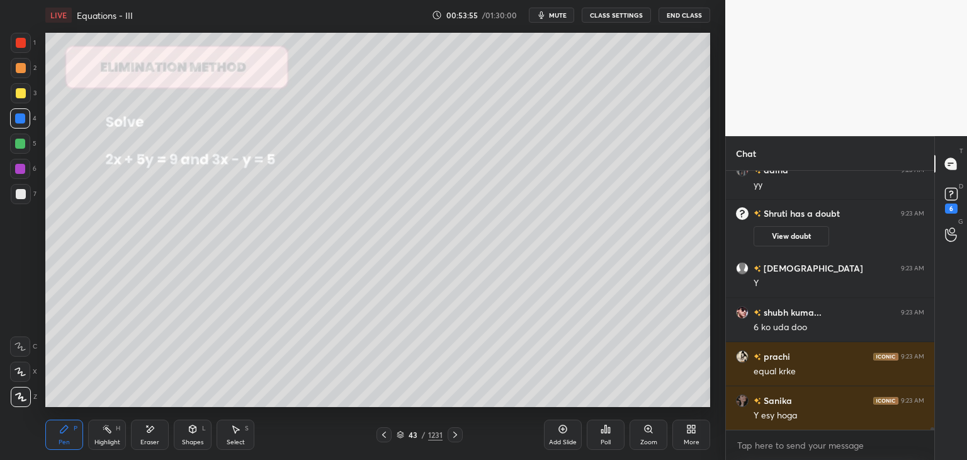
click at [19, 90] on div at bounding box center [21, 93] width 10 height 10
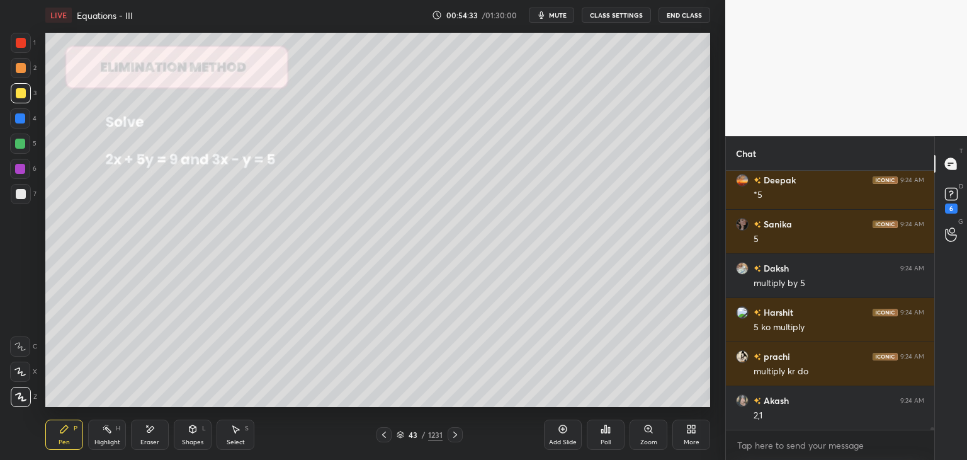
scroll to position [27870, 0]
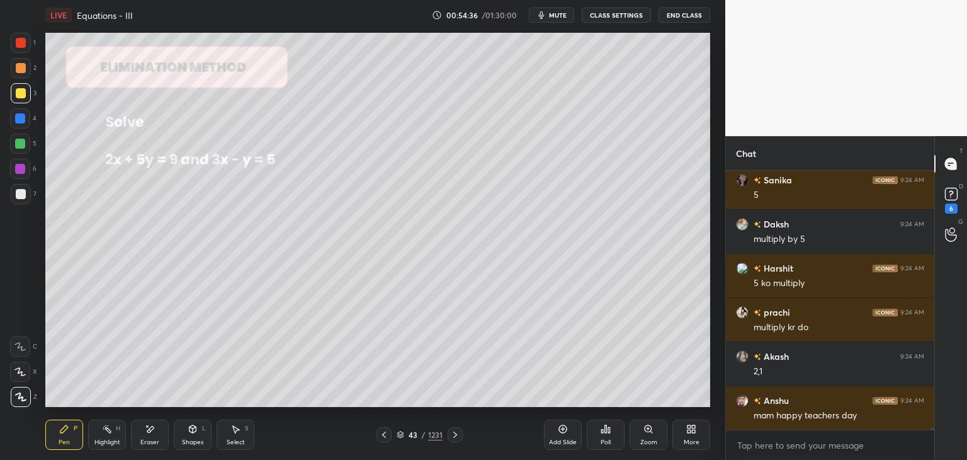
click at [21, 196] on div at bounding box center [21, 194] width 10 height 10
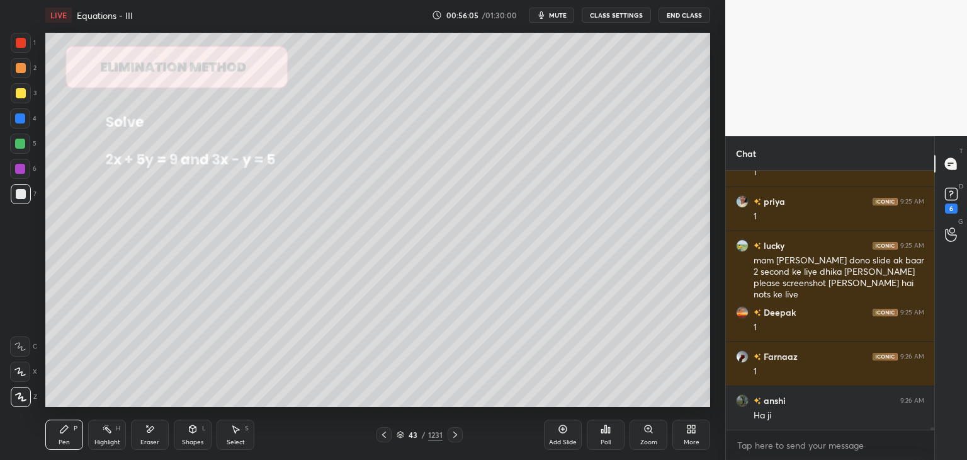
scroll to position [28635, 0]
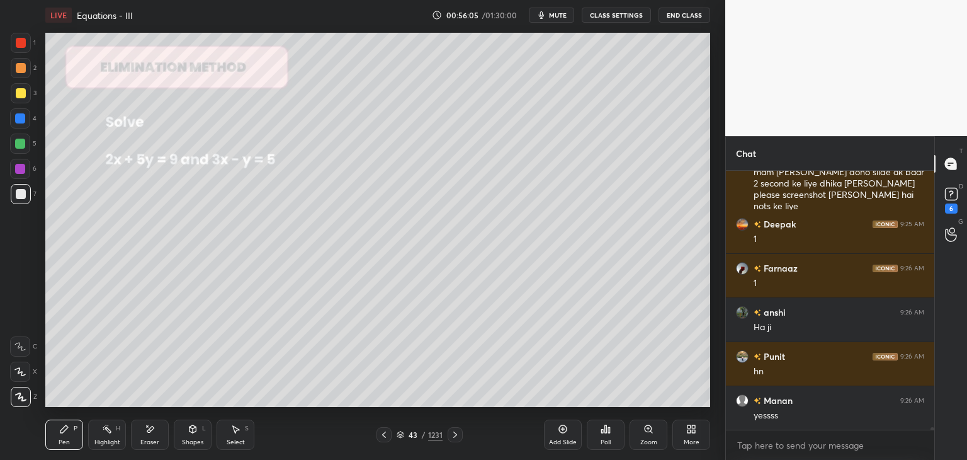
click at [385, 437] on icon at bounding box center [384, 434] width 10 height 10
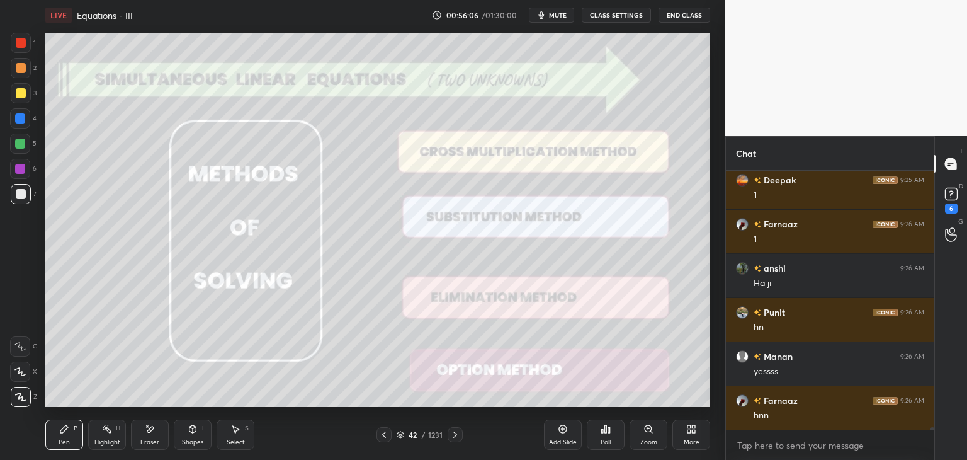
click at [388, 438] on icon at bounding box center [384, 434] width 10 height 10
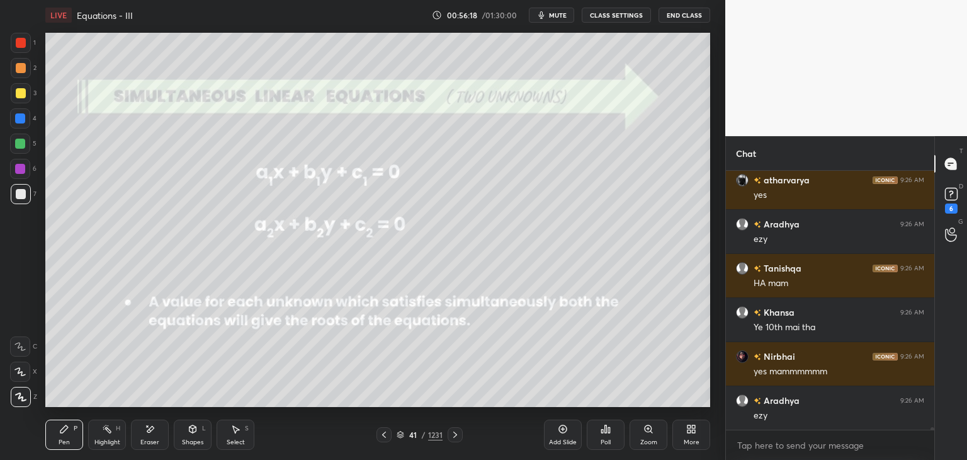
scroll to position [28988, 0]
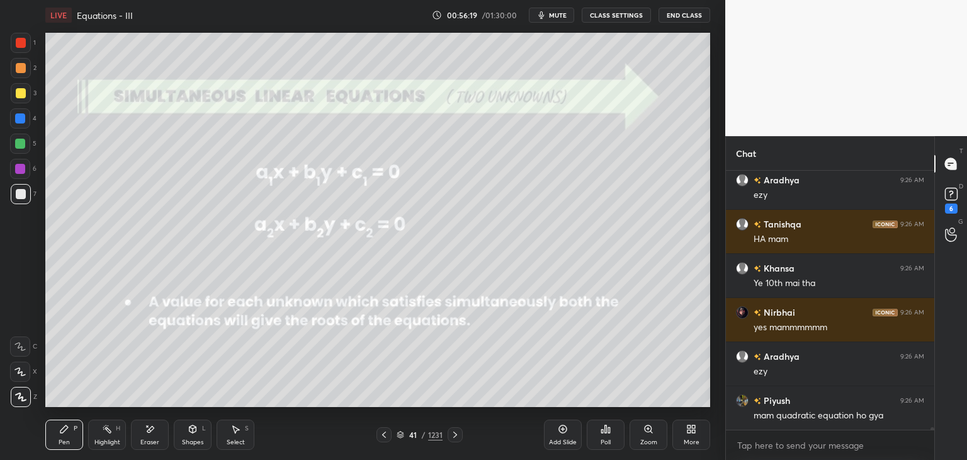
click at [452, 436] on icon at bounding box center [455, 434] width 10 height 10
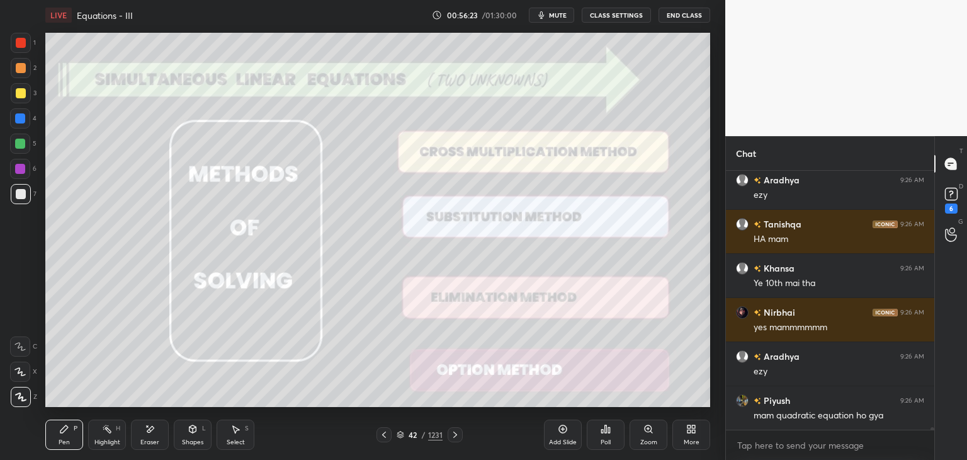
scroll to position [29032, 0]
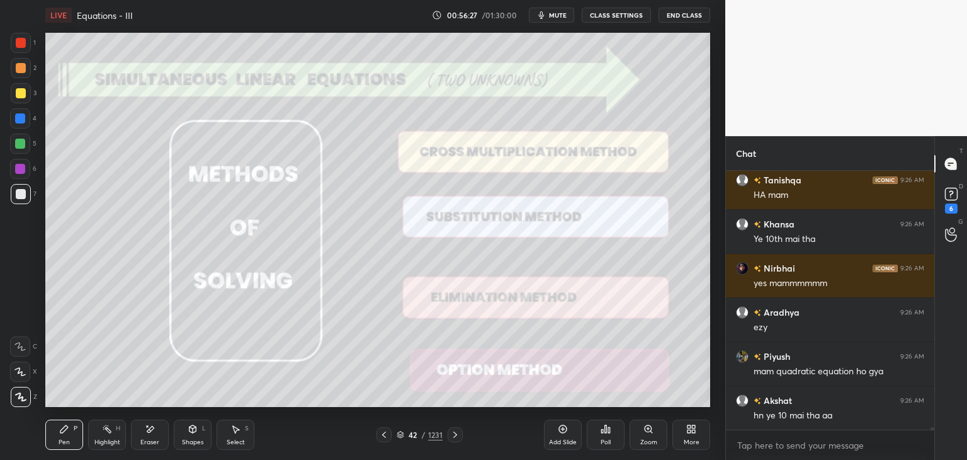
click at [453, 433] on icon at bounding box center [455, 434] width 10 height 10
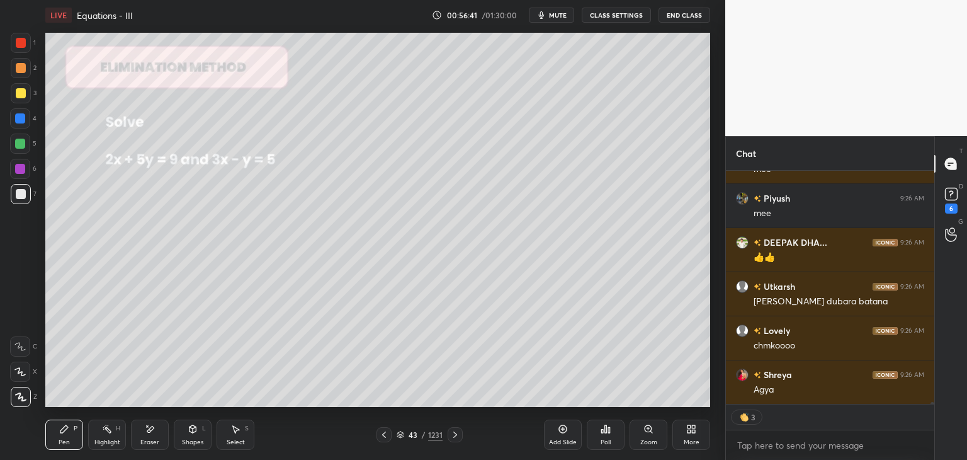
scroll to position [29939, 0]
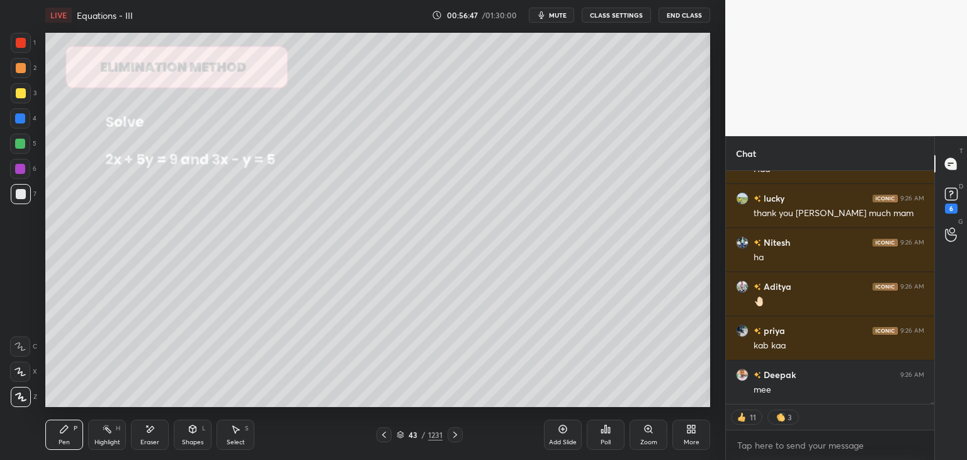
click at [567, 435] on div "Add Slide" at bounding box center [563, 434] width 38 height 30
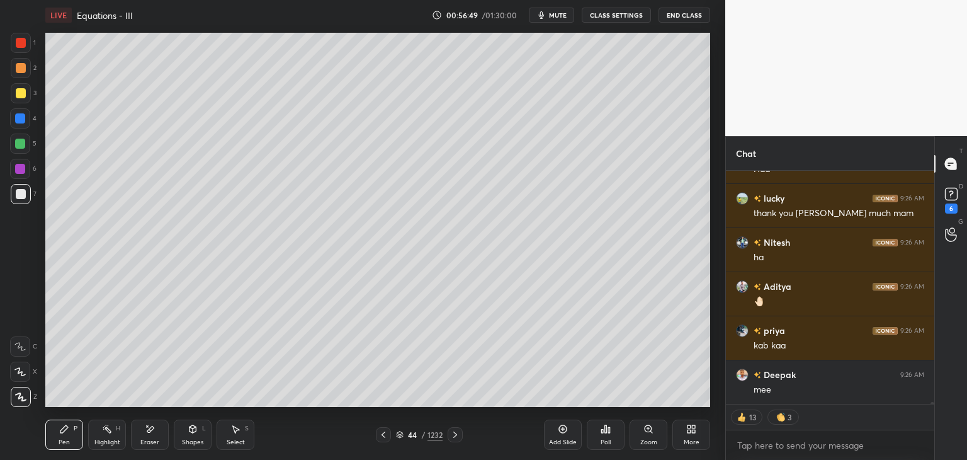
click at [21, 92] on div at bounding box center [21, 93] width 10 height 10
drag, startPoint x: 385, startPoint y: 436, endPoint x: 398, endPoint y: 434, distance: 13.4
click at [385, 435] on icon at bounding box center [383, 434] width 10 height 10
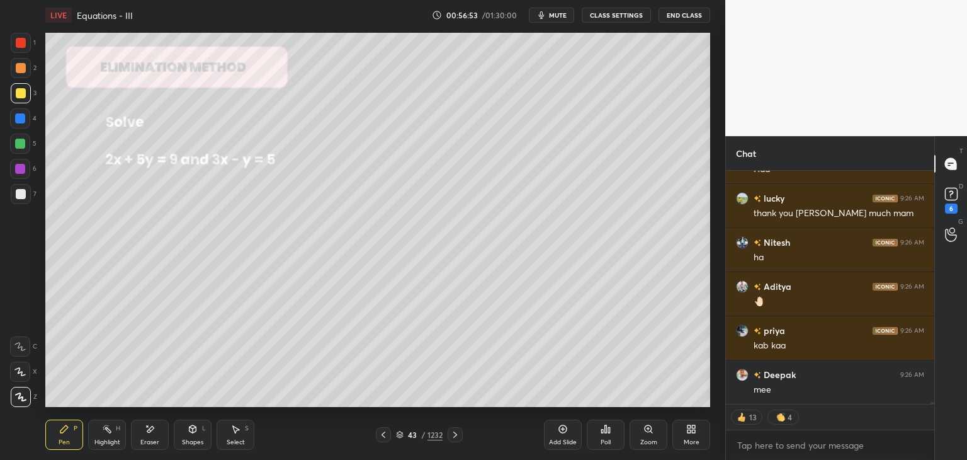
click at [453, 434] on icon at bounding box center [455, 434] width 10 height 10
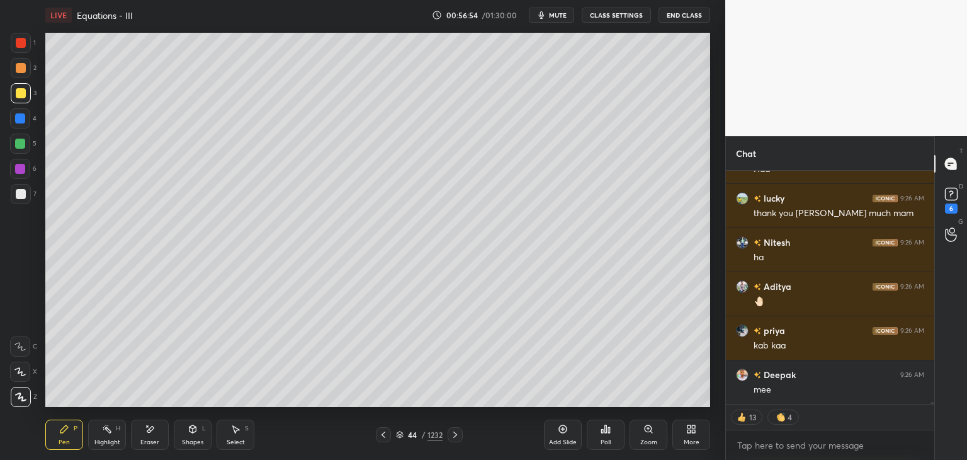
scroll to position [30292, 0]
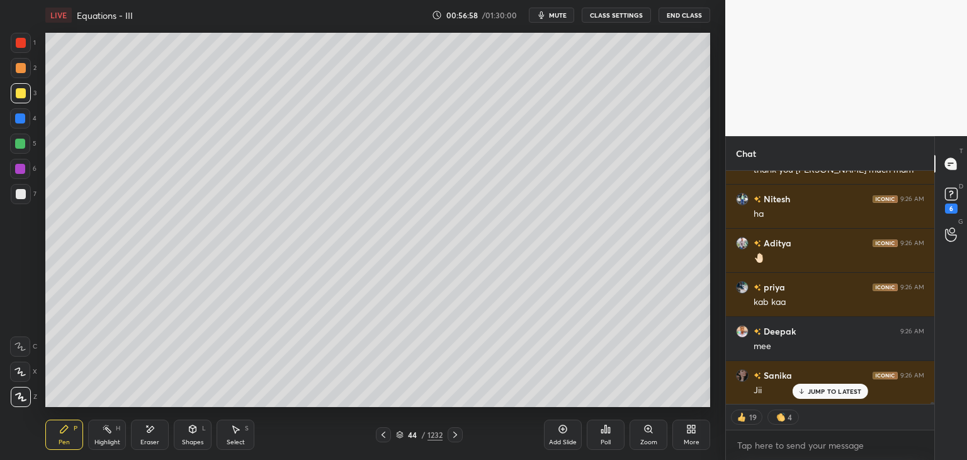
click at [383, 436] on icon at bounding box center [383, 434] width 10 height 10
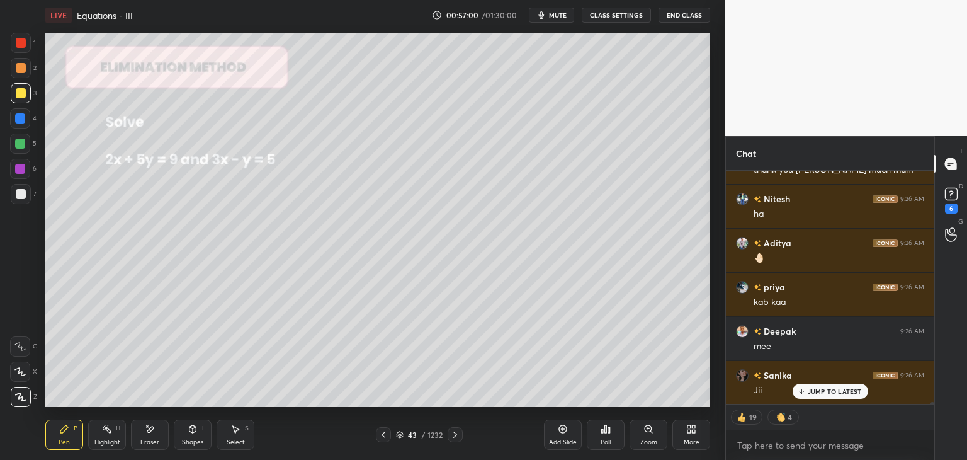
click at [453, 435] on icon at bounding box center [455, 434] width 10 height 10
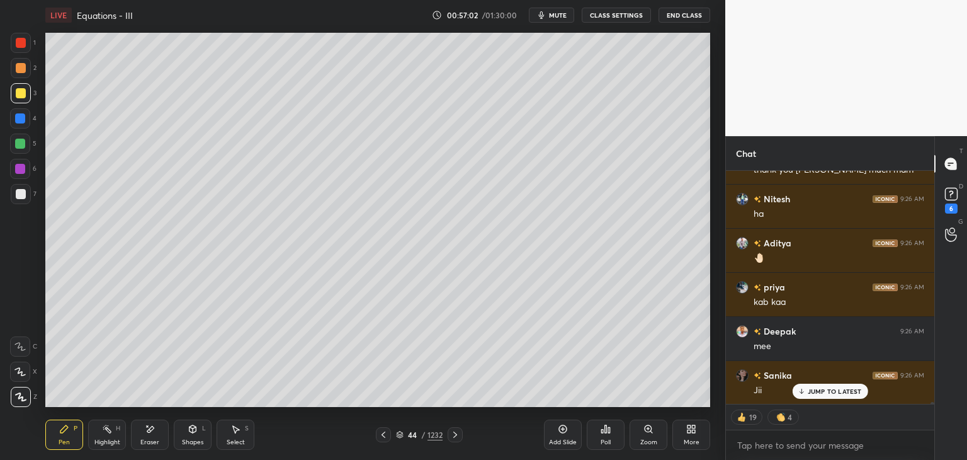
scroll to position [30336, 0]
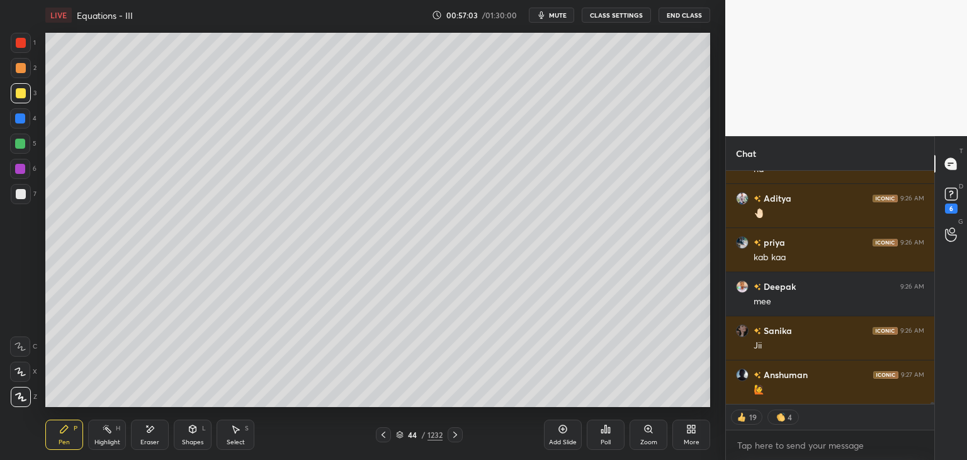
click at [387, 436] on div at bounding box center [383, 434] width 15 height 15
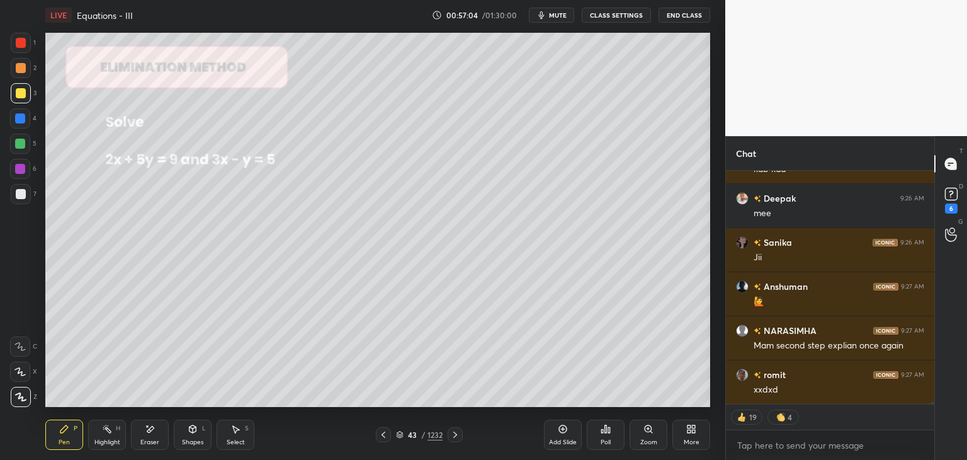
click at [453, 434] on icon at bounding box center [455, 434] width 10 height 10
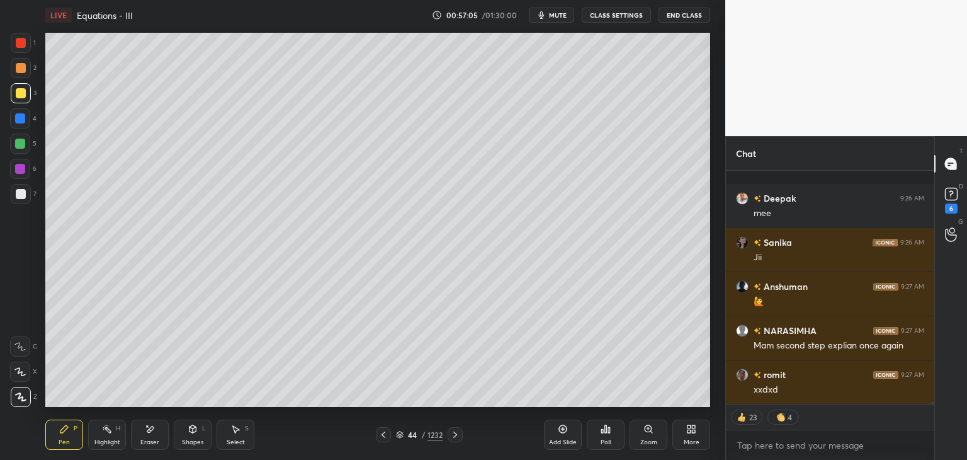
scroll to position [30513, 0]
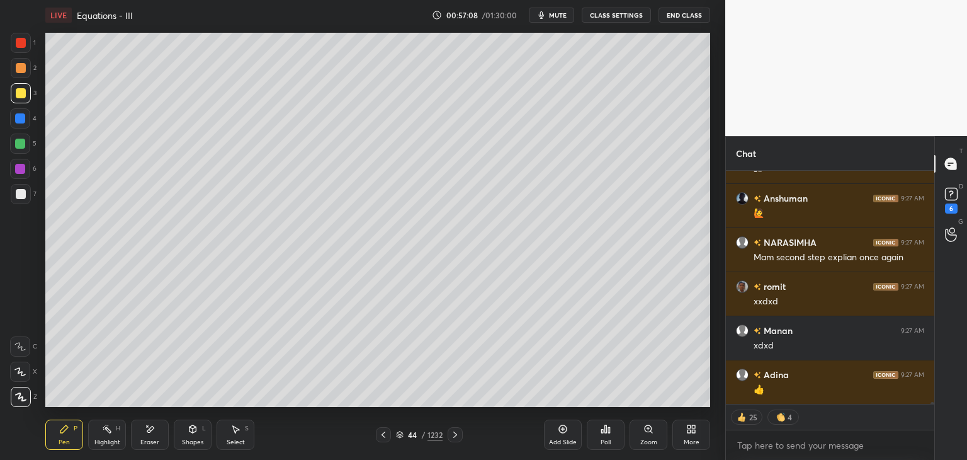
click at [384, 436] on icon at bounding box center [384, 434] width 4 height 6
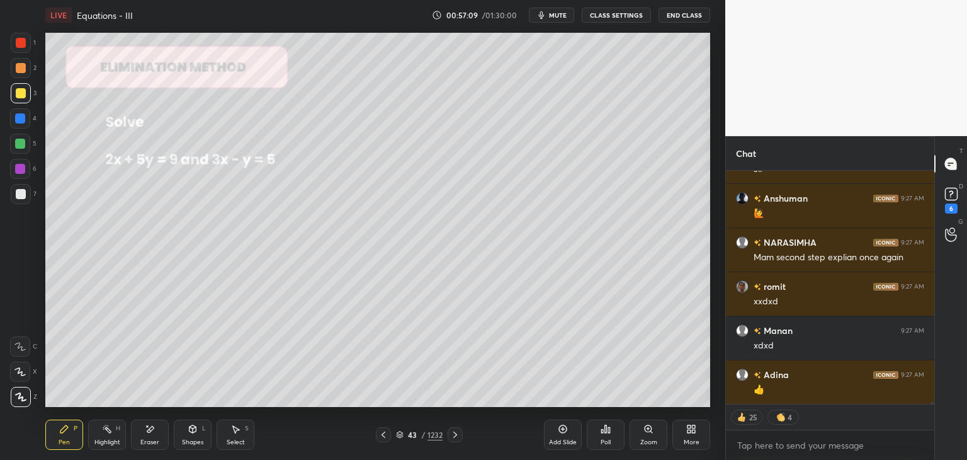
drag, startPoint x: 458, startPoint y: 434, endPoint x: 456, endPoint y: 409, distance: 25.3
click at [458, 434] on icon at bounding box center [455, 434] width 10 height 10
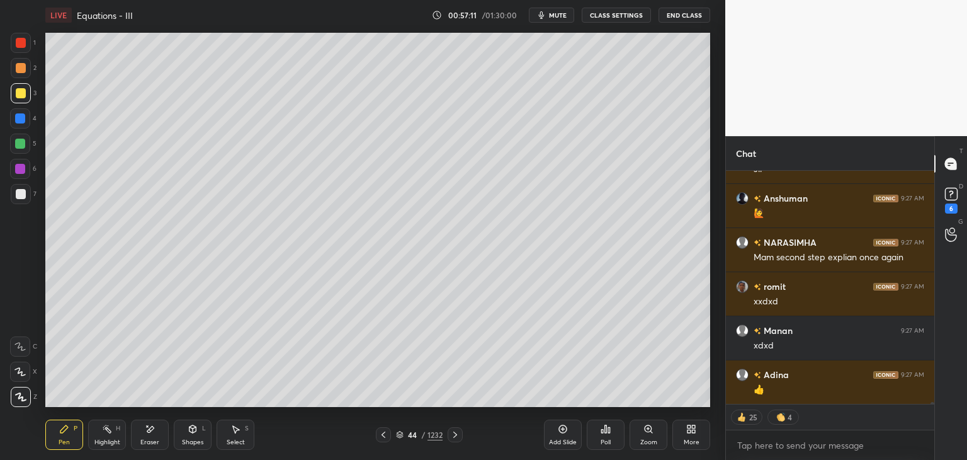
scroll to position [30556, 0]
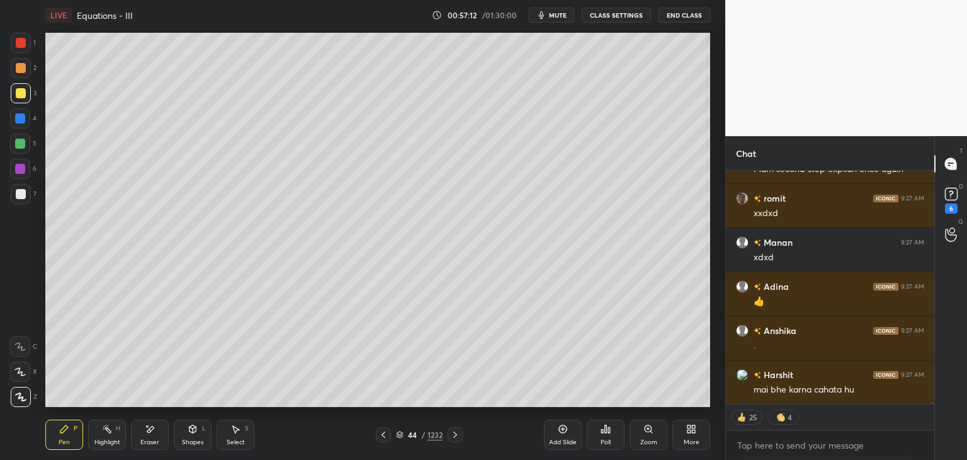
click at [387, 440] on div at bounding box center [383, 434] width 15 height 15
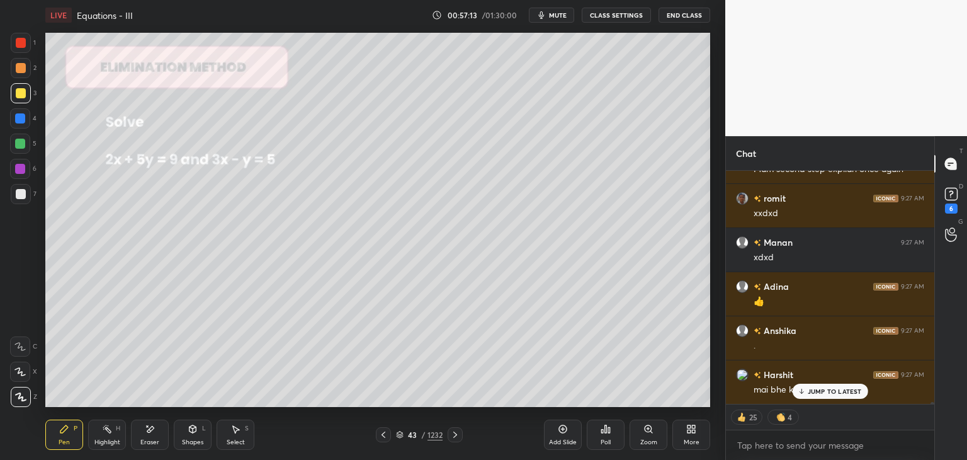
scroll to position [30644, 0]
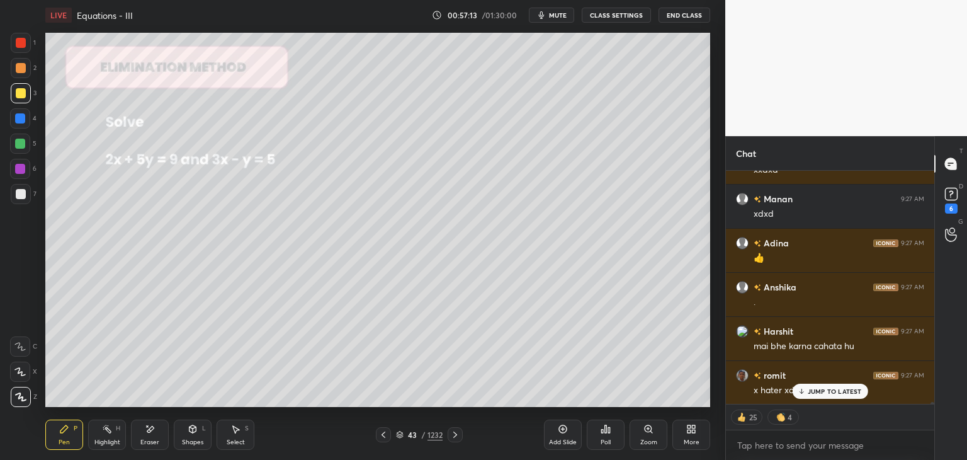
drag, startPoint x: 453, startPoint y: 436, endPoint x: 446, endPoint y: 421, distance: 16.9
click at [452, 436] on icon at bounding box center [455, 434] width 10 height 10
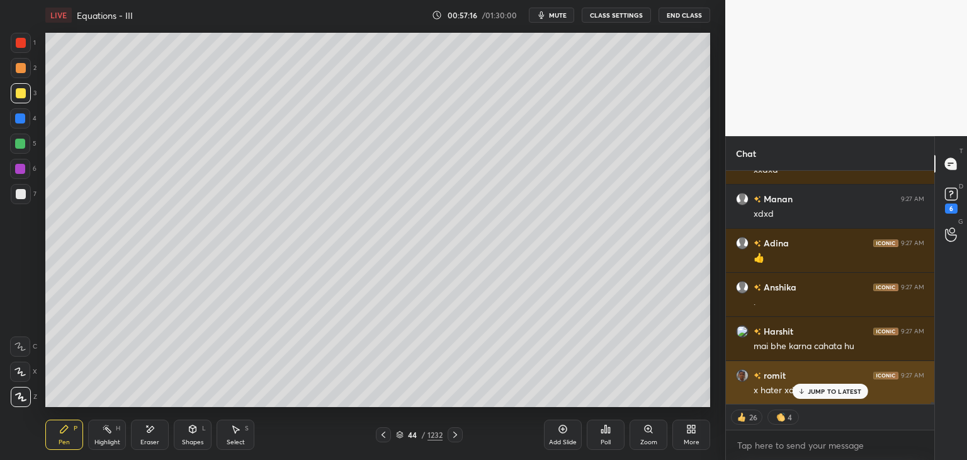
click at [831, 396] on div "JUMP TO LATEST" at bounding box center [830, 391] width 76 height 15
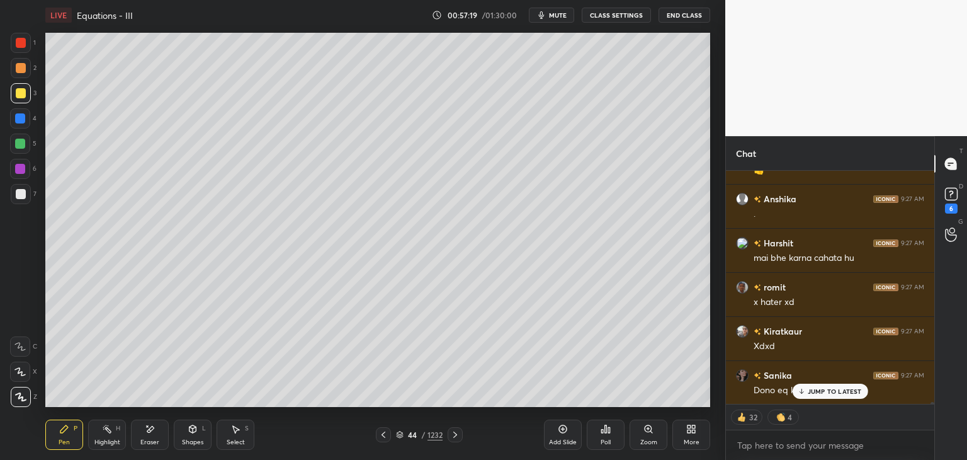
scroll to position [30788, 0]
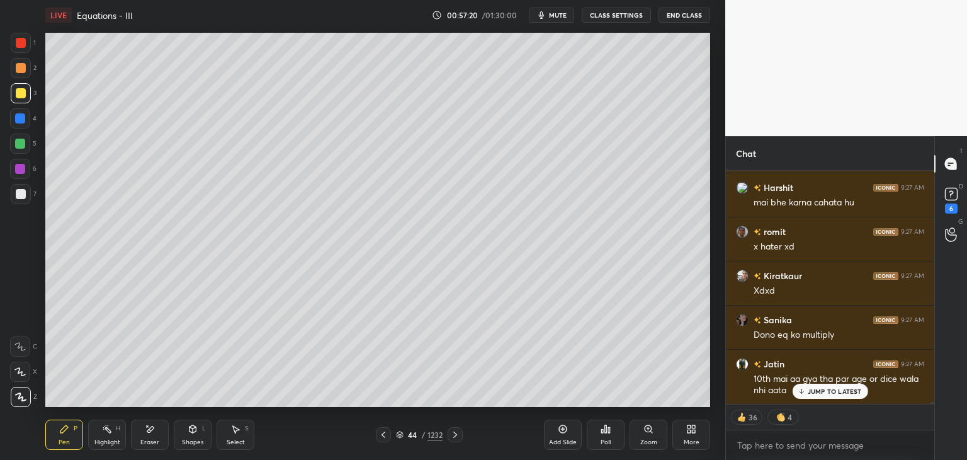
click at [385, 436] on icon at bounding box center [383, 434] width 10 height 10
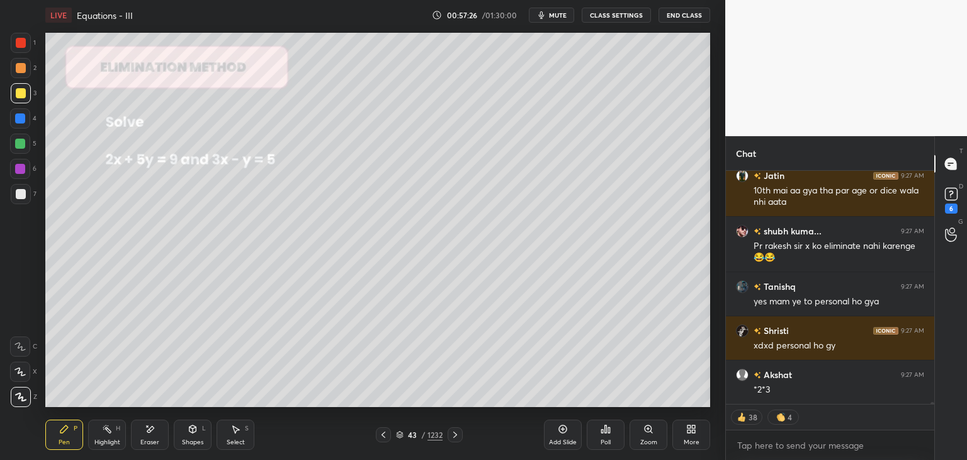
scroll to position [31020, 0]
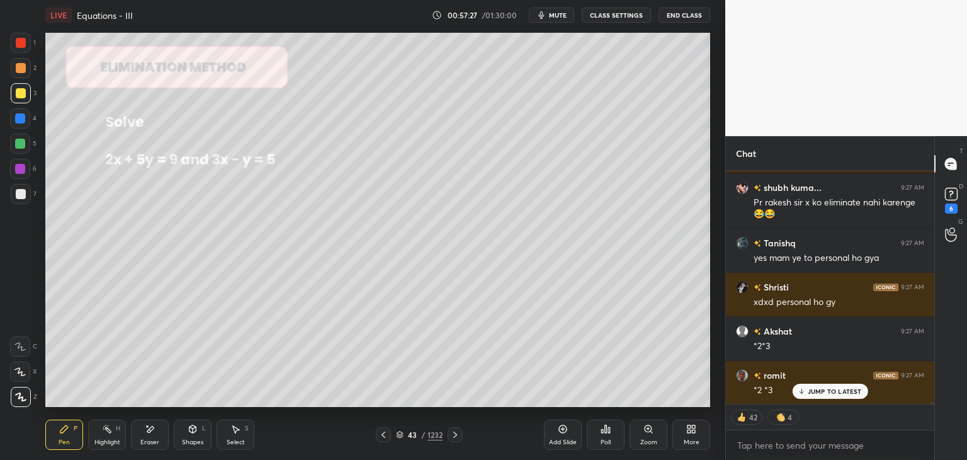
click at [452, 428] on div at bounding box center [455, 434] width 15 height 15
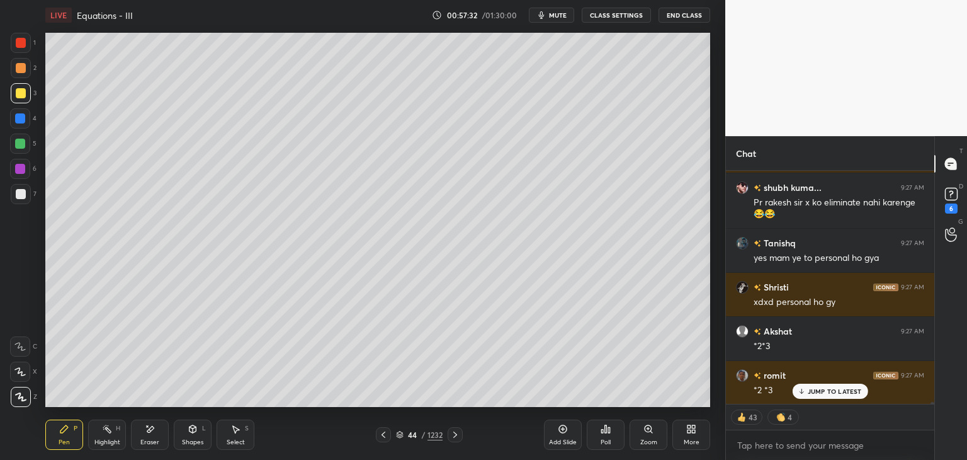
click at [19, 41] on div at bounding box center [21, 43] width 10 height 10
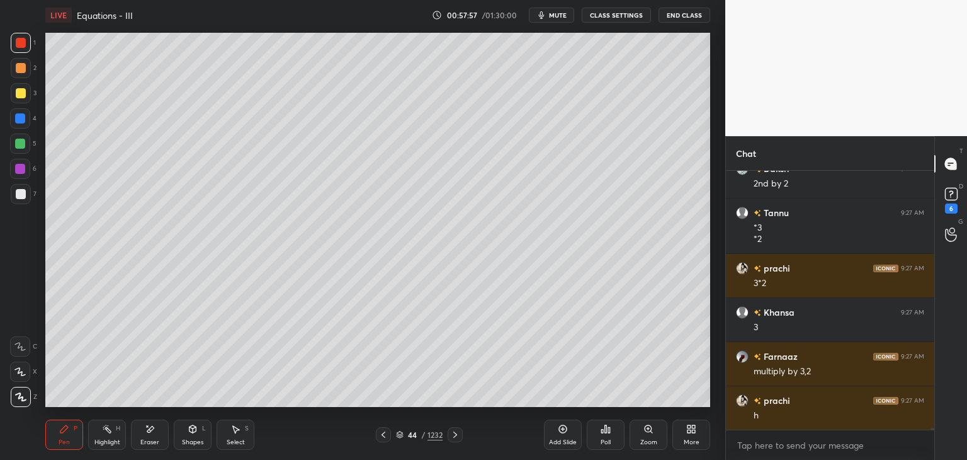
scroll to position [31447, 0]
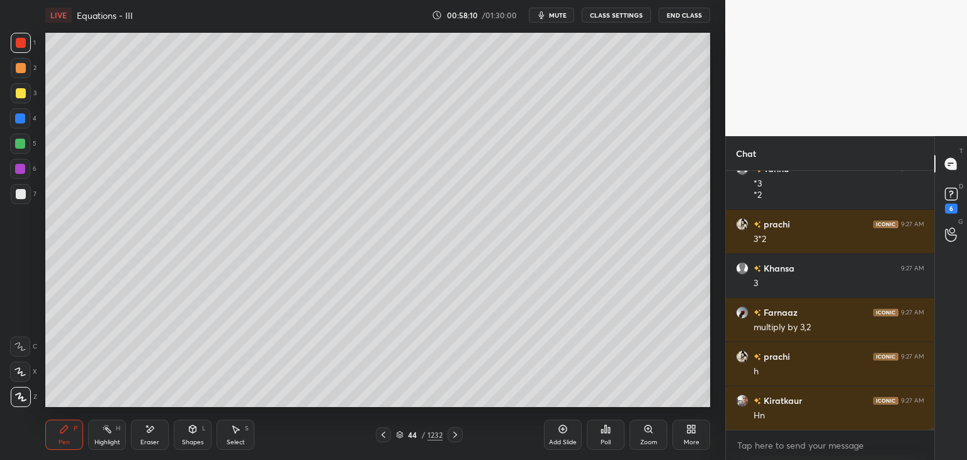
drag, startPoint x: 18, startPoint y: 195, endPoint x: 25, endPoint y: 200, distance: 9.1
click at [19, 195] on div at bounding box center [21, 194] width 10 height 10
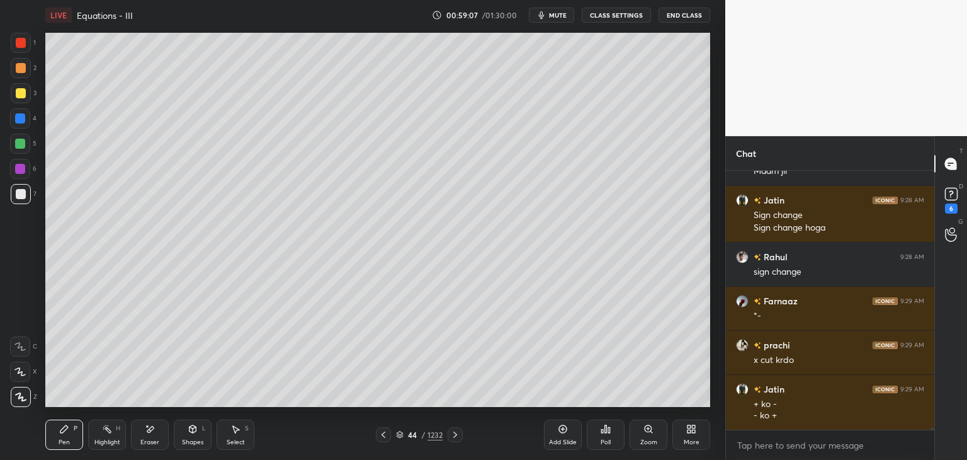
scroll to position [32000, 0]
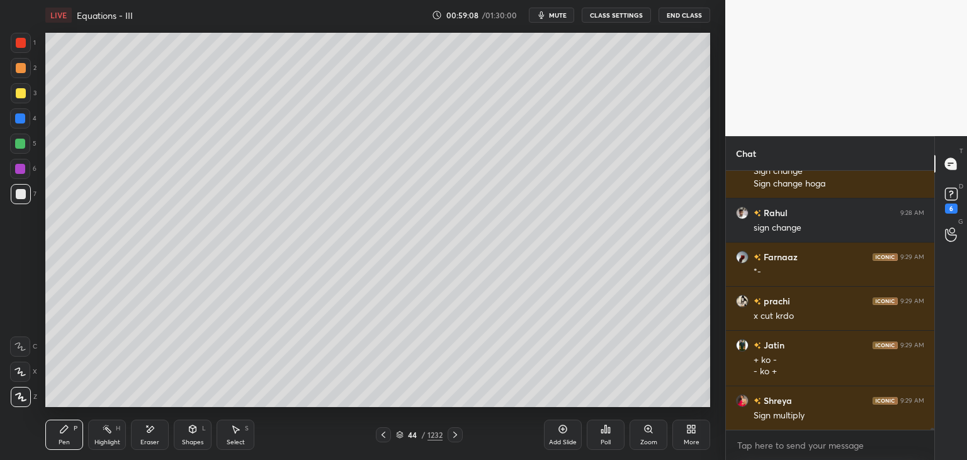
click at [18, 39] on div at bounding box center [21, 43] width 10 height 10
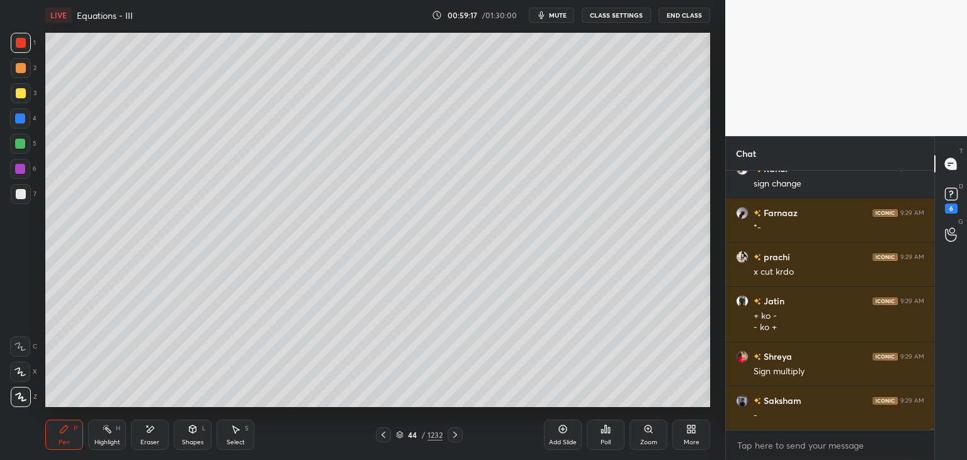
scroll to position [32176, 0]
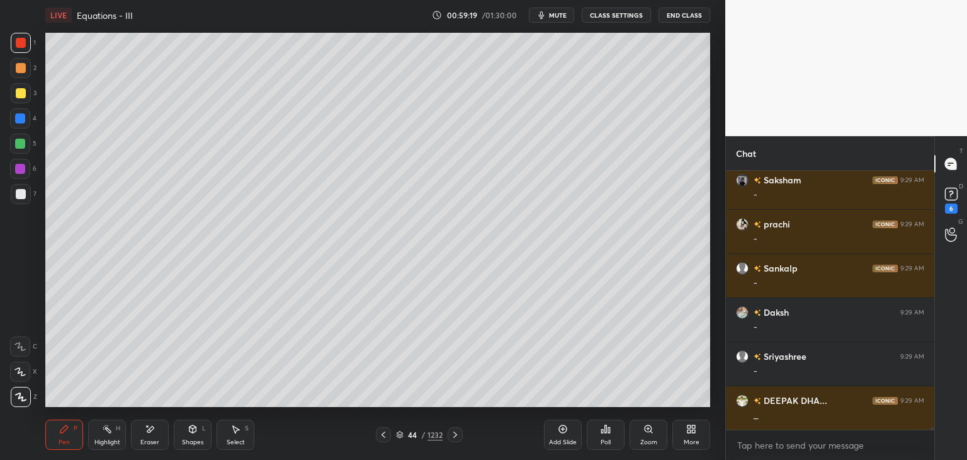
drag, startPoint x: 18, startPoint y: 88, endPoint x: 42, endPoint y: 154, distance: 70.5
click at [18, 89] on div at bounding box center [21, 93] width 10 height 10
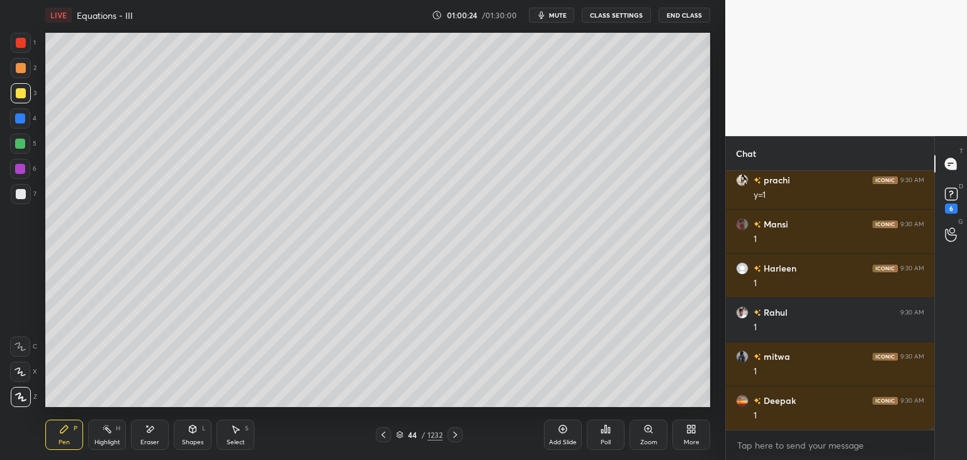
scroll to position [34788, 0]
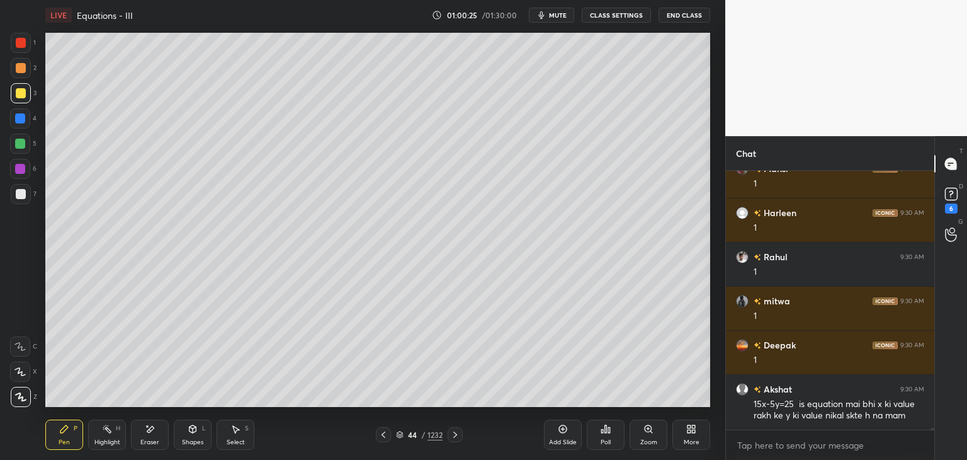
click at [380, 434] on icon at bounding box center [383, 434] width 10 height 10
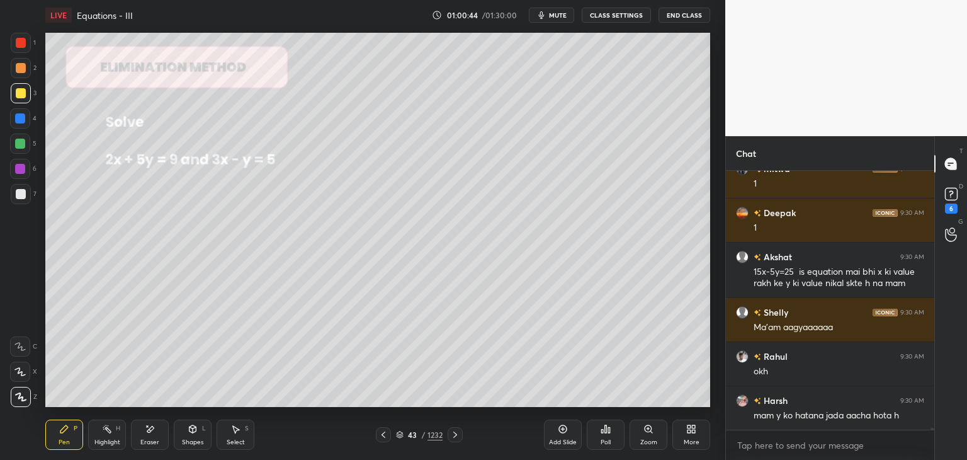
scroll to position [34964, 0]
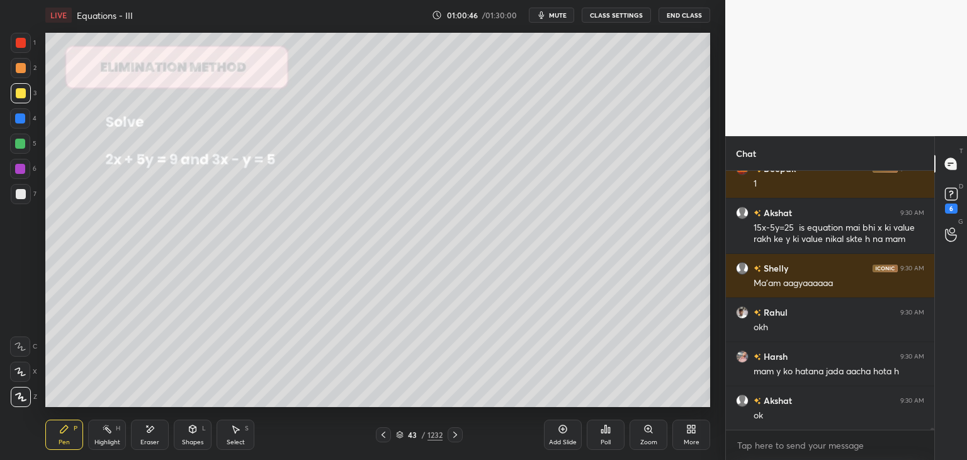
drag, startPoint x: 451, startPoint y: 436, endPoint x: 451, endPoint y: 425, distance: 10.7
click at [451, 435] on icon at bounding box center [455, 434] width 10 height 10
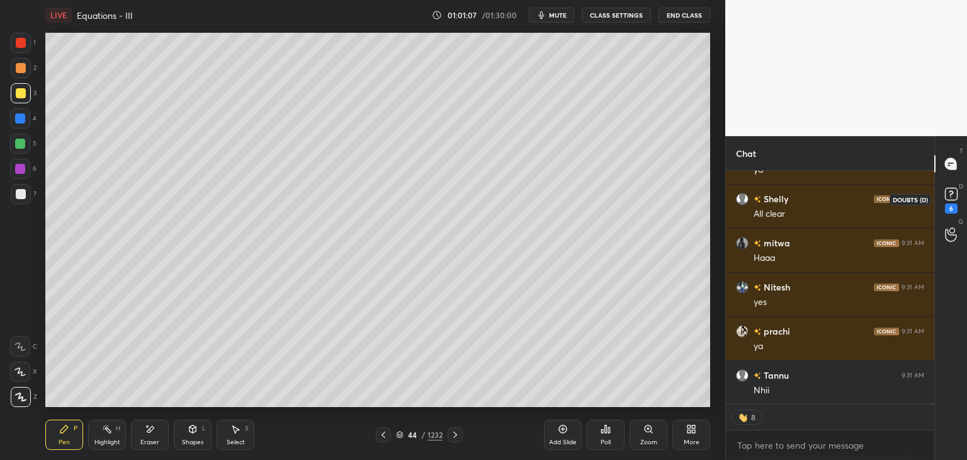
scroll to position [36533, 0]
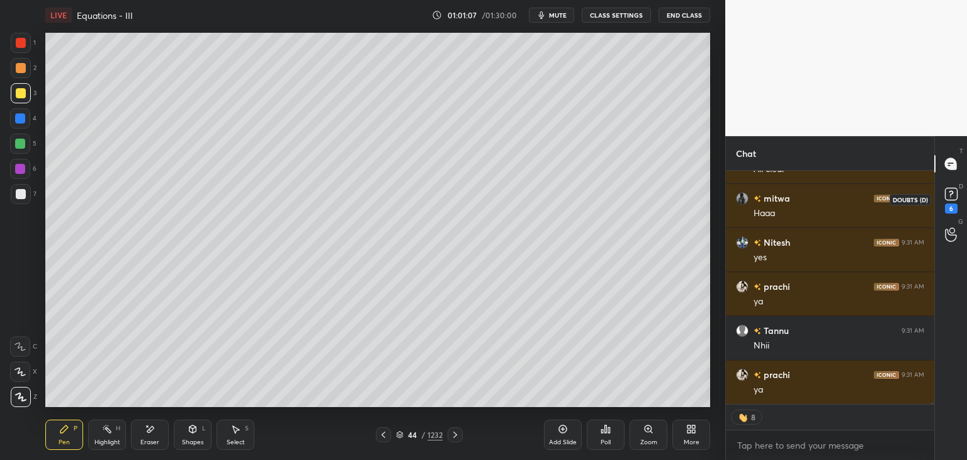
click at [950, 193] on icon at bounding box center [951, 194] width 19 height 19
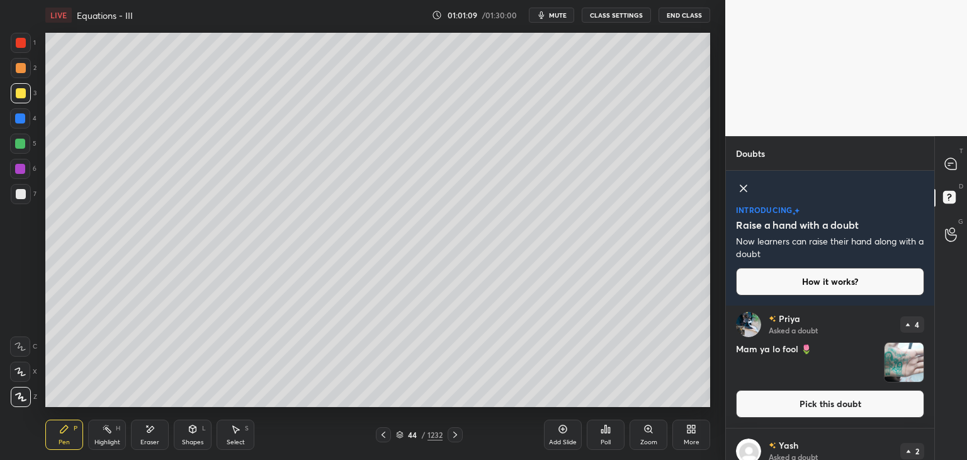
scroll to position [404, 0]
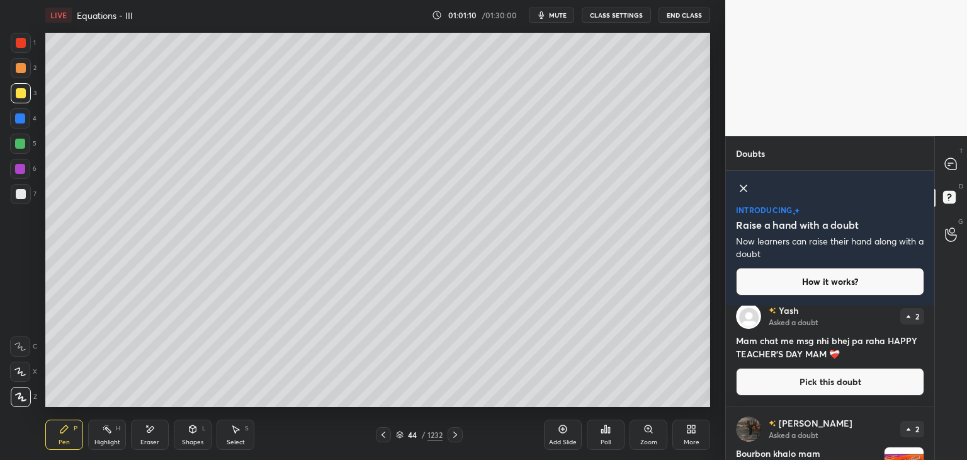
drag, startPoint x: 927, startPoint y: 385, endPoint x: 931, endPoint y: 395, distance: 10.8
click at [927, 385] on div "[PERSON_NAME] Asked a doubt 2 Mam chat me msg nhi bhej pa raha HAPPY TEACHER'S …" at bounding box center [830, 349] width 208 height 112
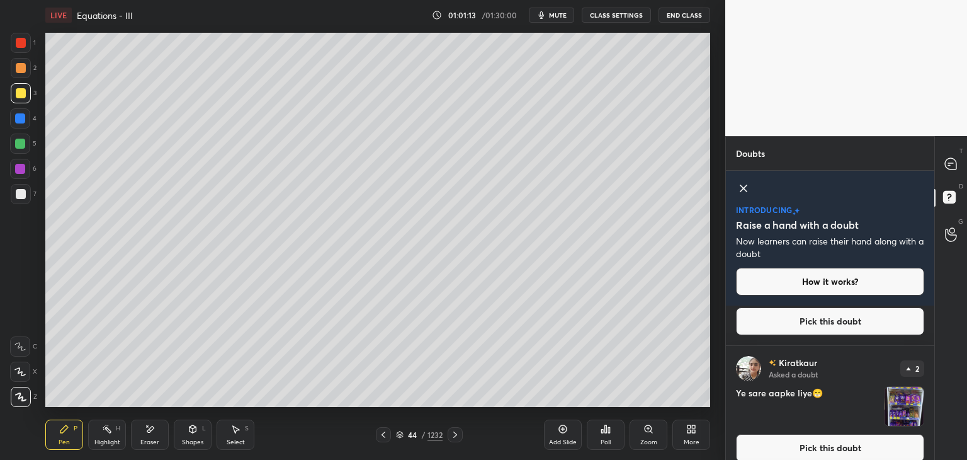
click at [930, 420] on div "Kiratkaur Asked a doubt 2 Ye sare aapke liye😁 Pick this doubt" at bounding box center [830, 409] width 208 height 126
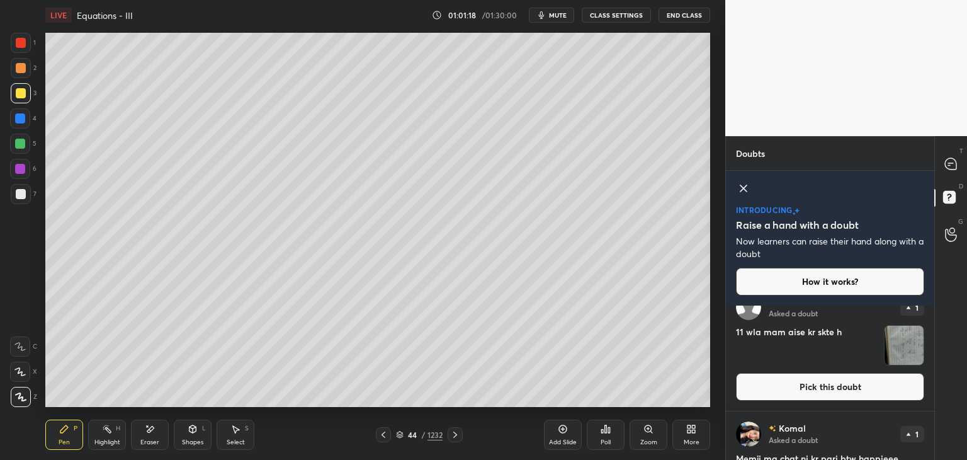
scroll to position [1753, 0]
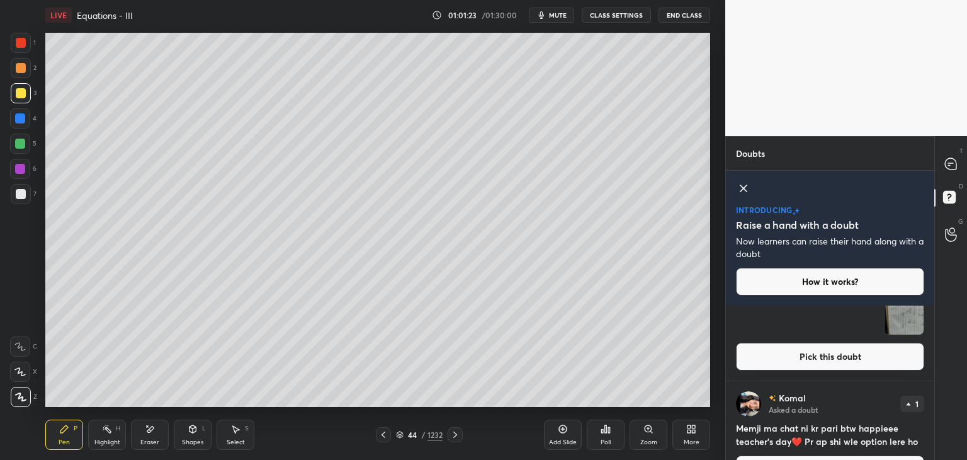
click at [935, 443] on div "T Messages (T) D Doubts (D) G Raise Hand (G)" at bounding box center [951, 298] width 33 height 324
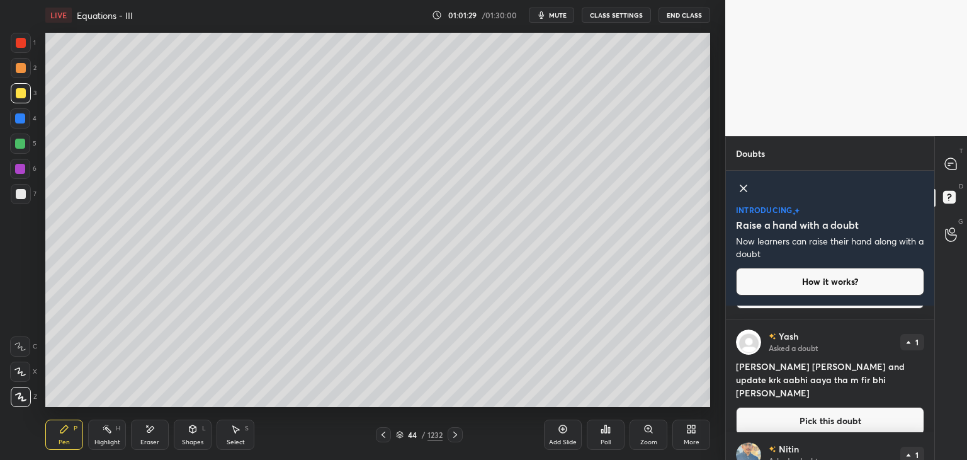
scroll to position [2428, 0]
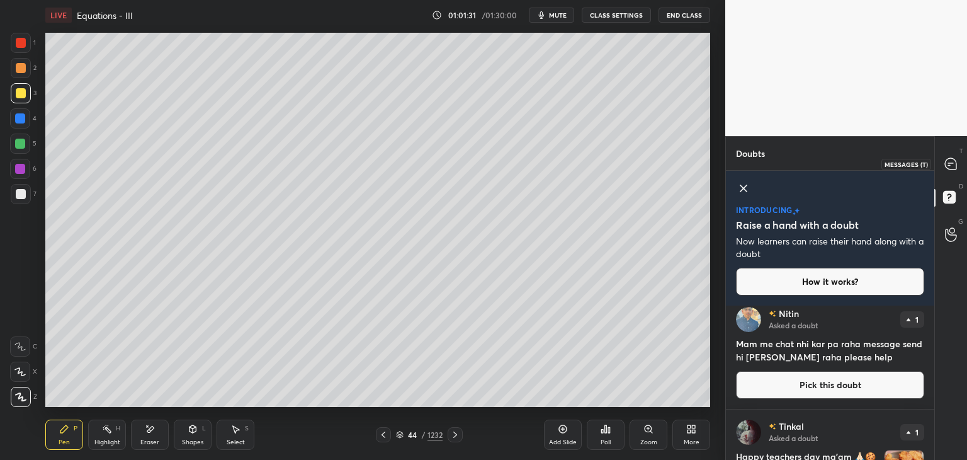
click at [951, 159] on icon at bounding box center [950, 163] width 11 height 11
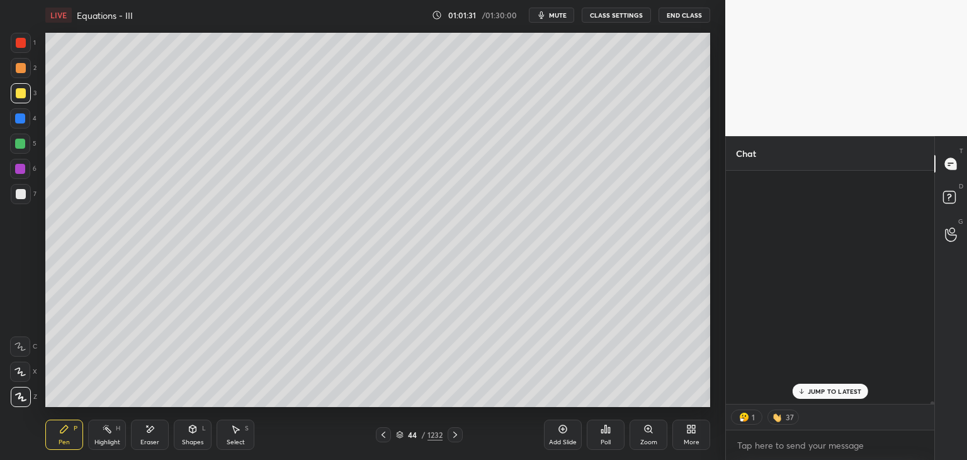
scroll to position [230, 205]
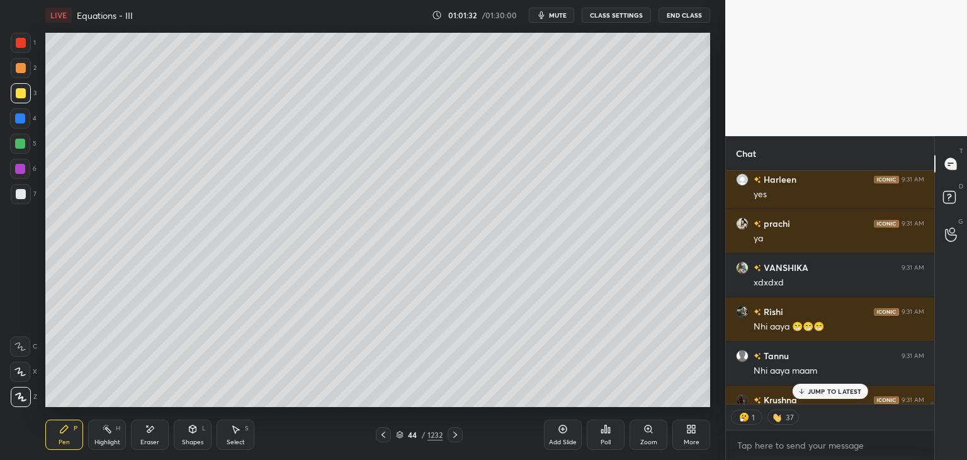
click at [832, 388] on p "JUMP TO LATEST" at bounding box center [835, 391] width 54 height 8
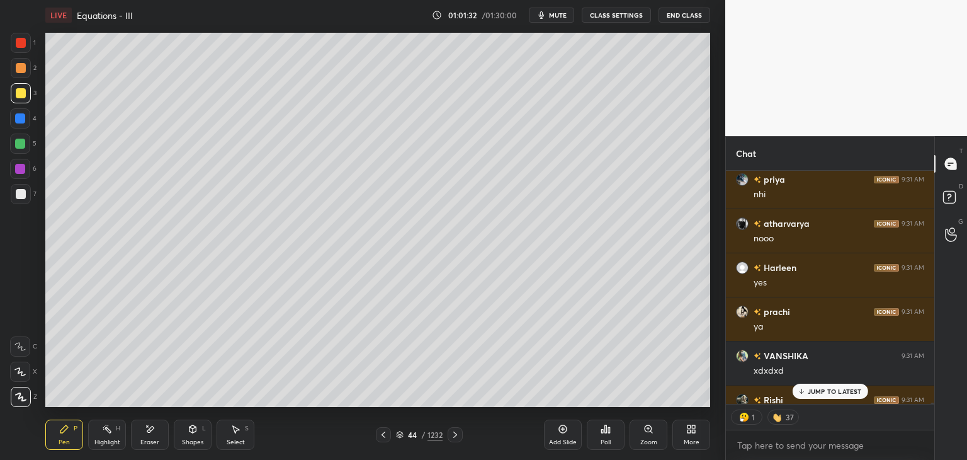
scroll to position [37405, 0]
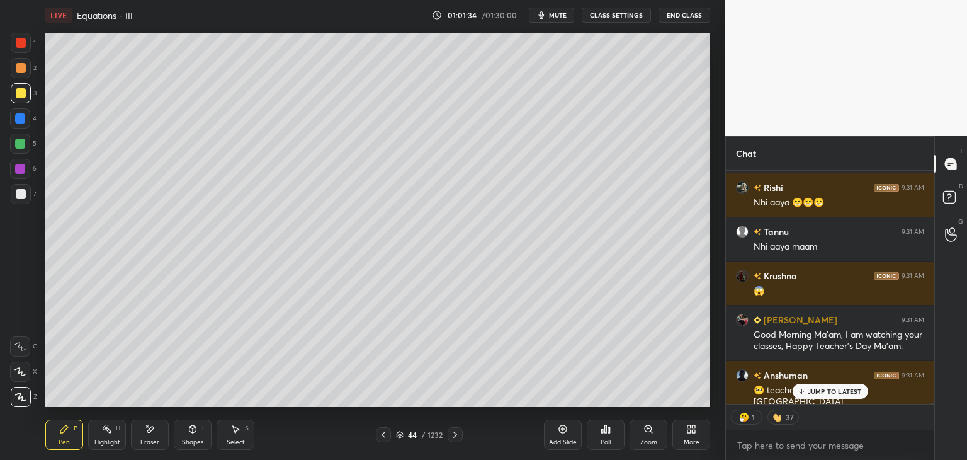
click at [829, 389] on p "JUMP TO LATEST" at bounding box center [835, 391] width 54 height 8
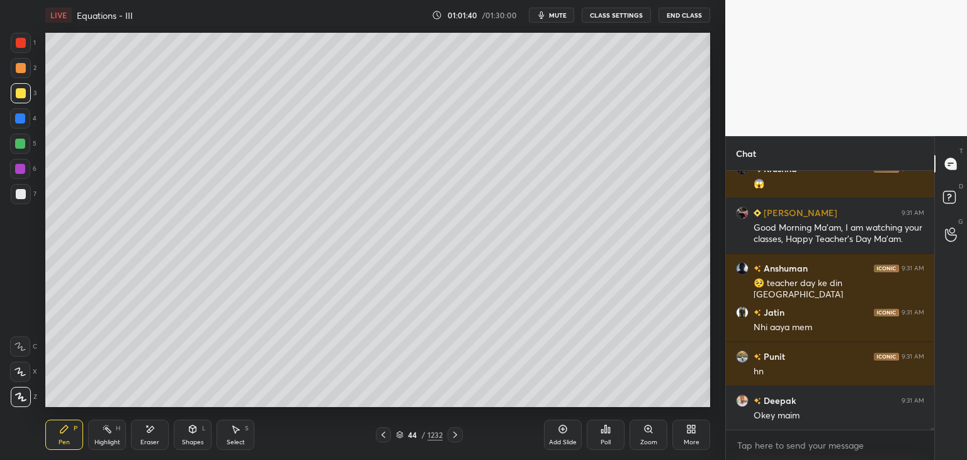
scroll to position [4, 4]
click at [455, 435] on icon at bounding box center [455, 434] width 10 height 10
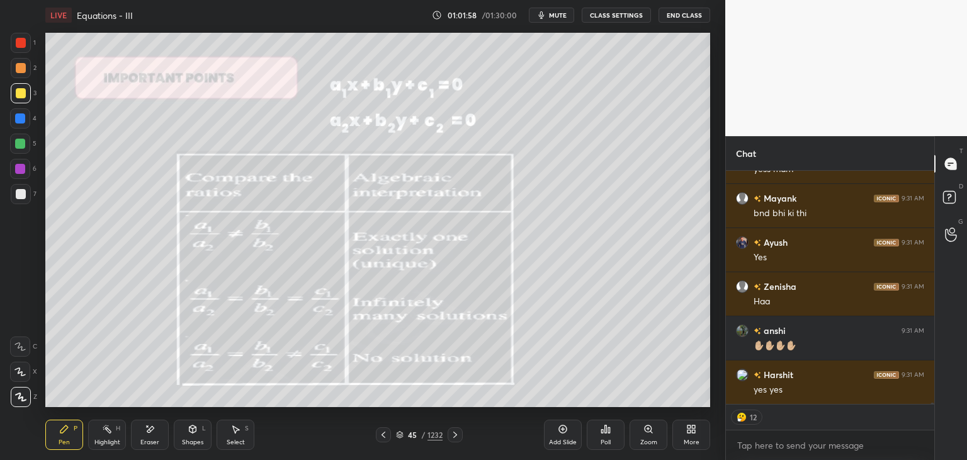
drag, startPoint x: 60, startPoint y: 436, endPoint x: 60, endPoint y: 416, distance: 19.5
click at [59, 435] on div "Pen P" at bounding box center [64, 434] width 38 height 30
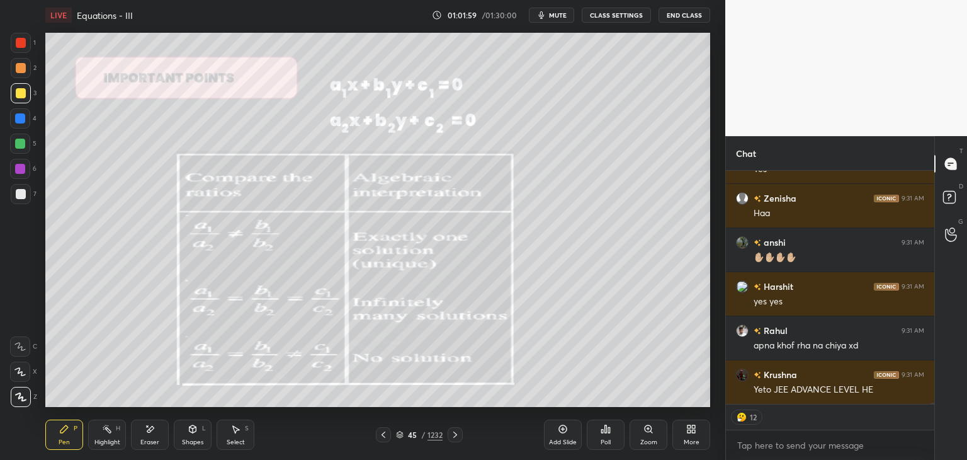
drag, startPoint x: 15, startPoint y: 91, endPoint x: 22, endPoint y: 96, distance: 8.6
click at [18, 92] on div at bounding box center [21, 93] width 10 height 10
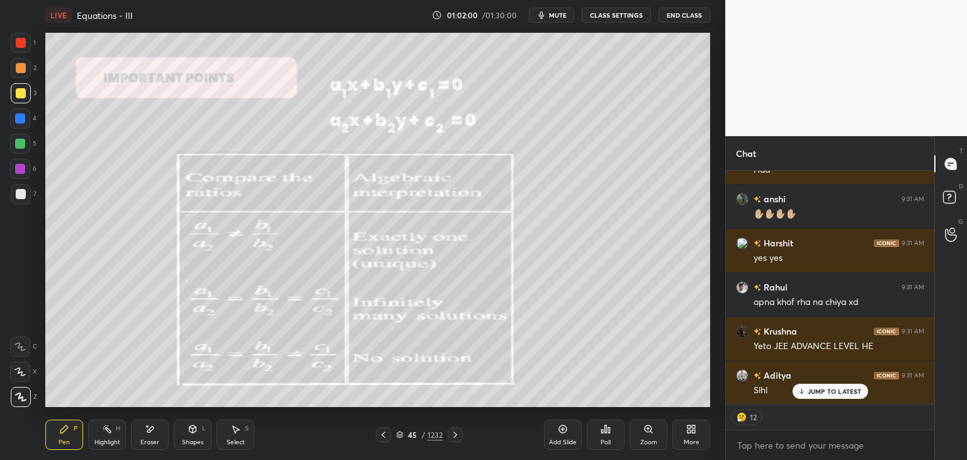
click at [193, 440] on div "Shapes" at bounding box center [192, 442] width 21 height 6
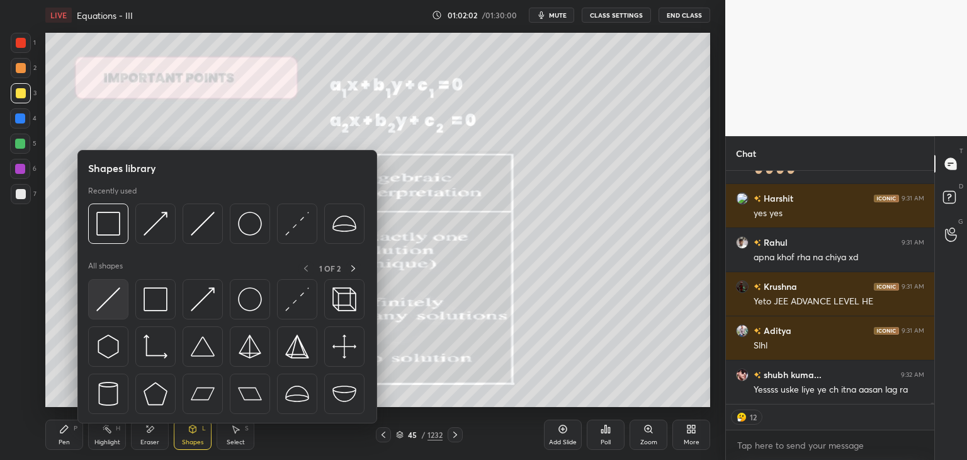
click at [105, 305] on img at bounding box center [108, 299] width 24 height 24
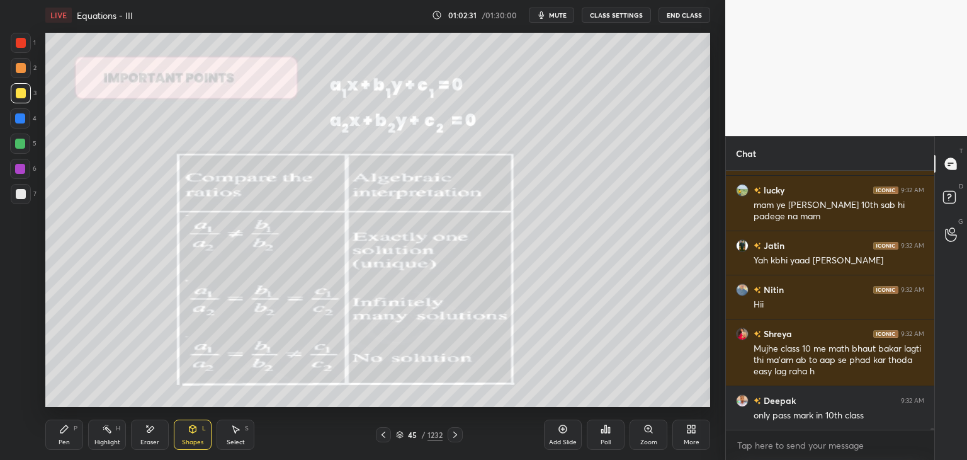
click at [63, 432] on icon at bounding box center [64, 429] width 8 height 8
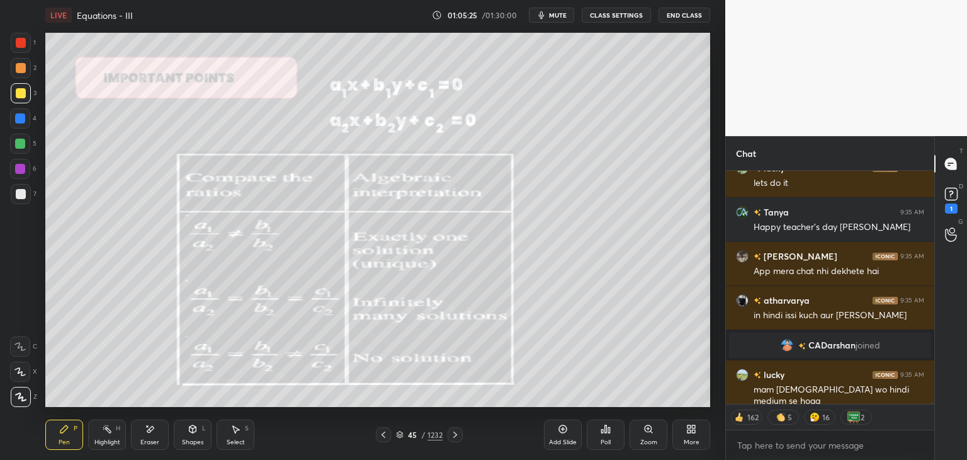
scroll to position [37539, 0]
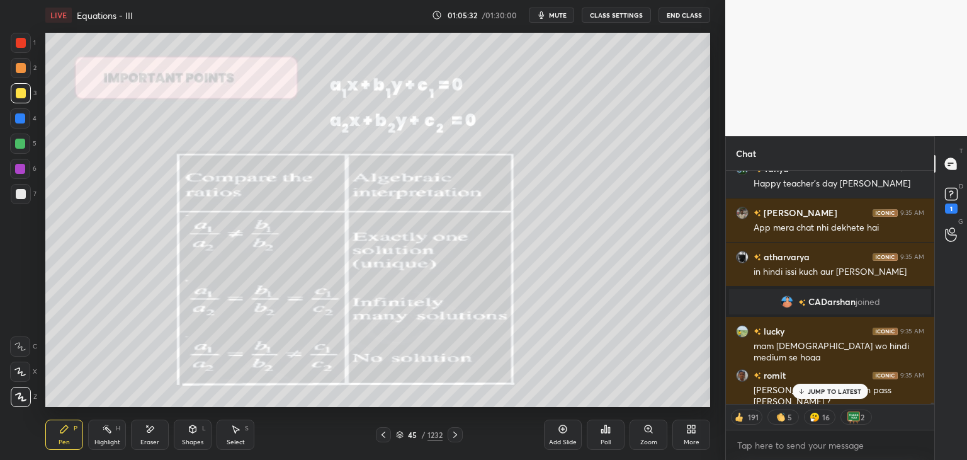
click at [823, 397] on div "JUMP TO LATEST" at bounding box center [830, 391] width 76 height 15
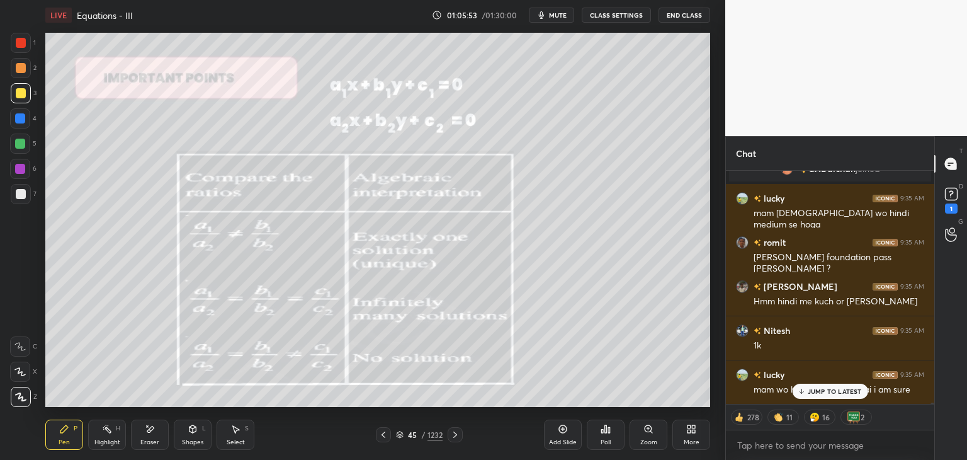
scroll to position [37715, 0]
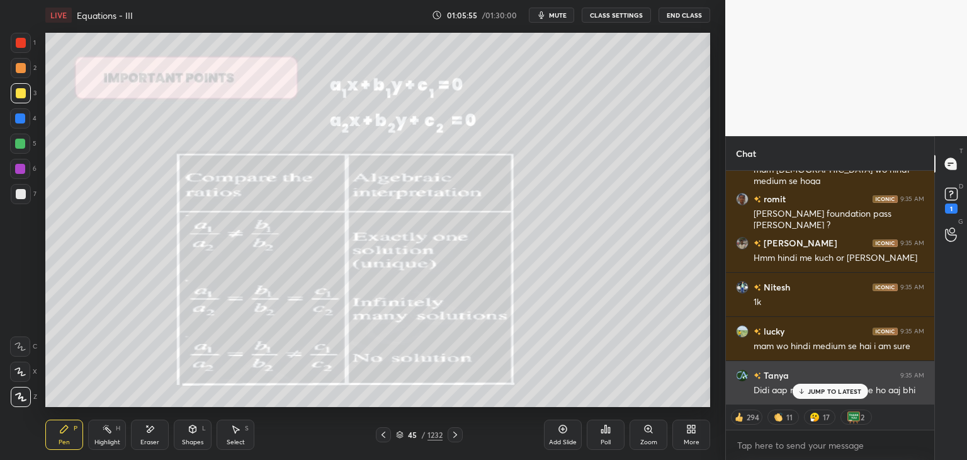
click at [811, 391] on p "JUMP TO LATEST" at bounding box center [835, 391] width 54 height 8
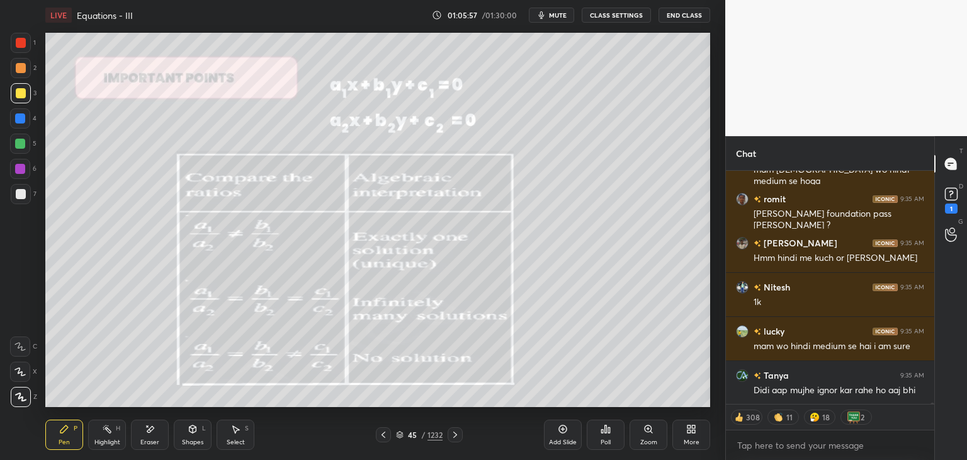
scroll to position [37760, 0]
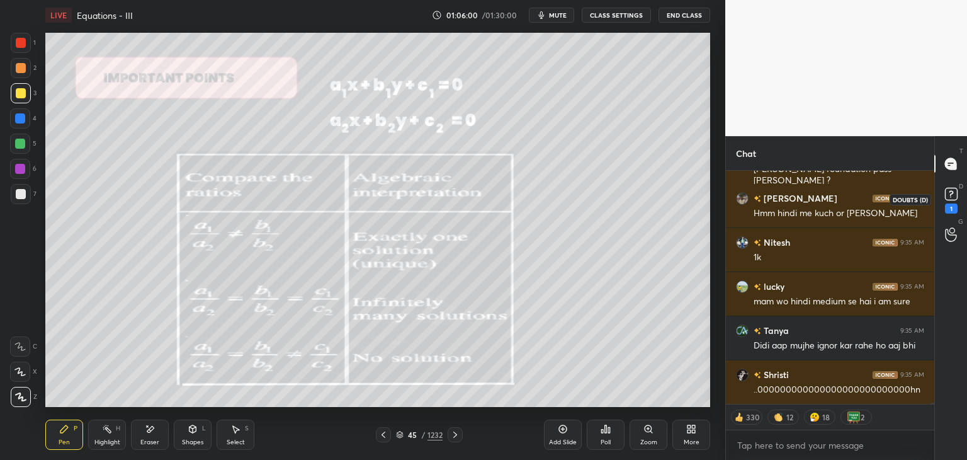
click at [952, 203] on div "1" at bounding box center [951, 208] width 13 height 10
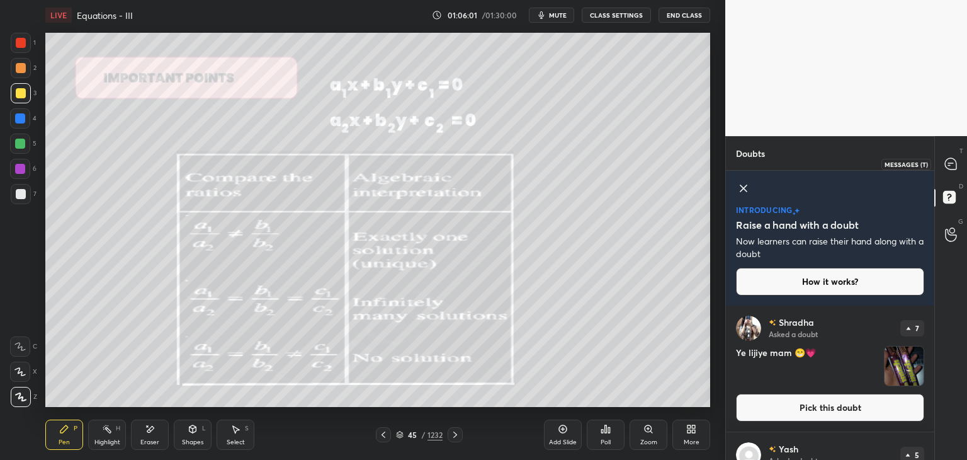
drag, startPoint x: 955, startPoint y: 161, endPoint x: 955, endPoint y: 168, distance: 6.3
click at [954, 161] on icon at bounding box center [950, 163] width 11 height 11
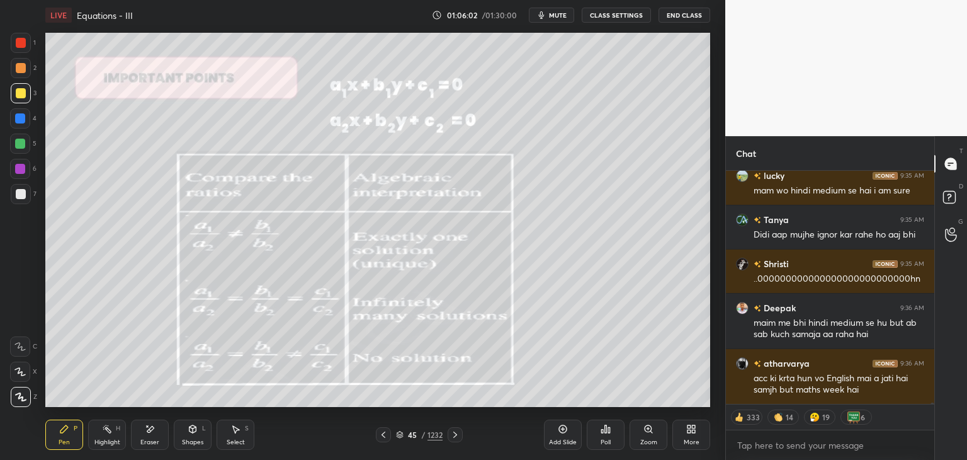
scroll to position [38146, 0]
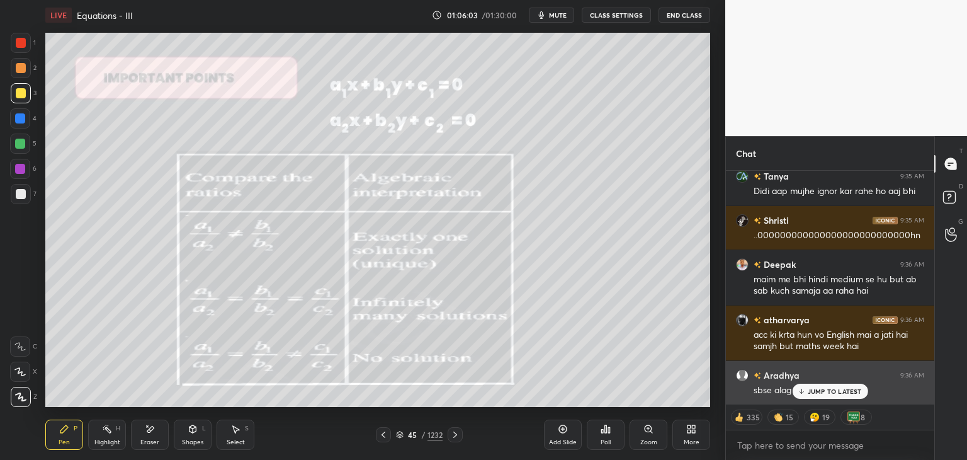
click at [817, 386] on div "JUMP TO LATEST" at bounding box center [830, 391] width 76 height 15
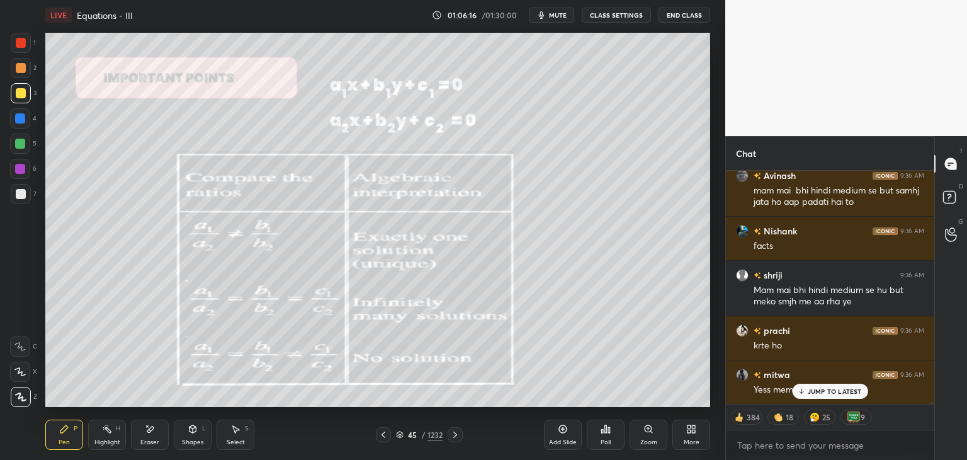
scroll to position [38521, 0]
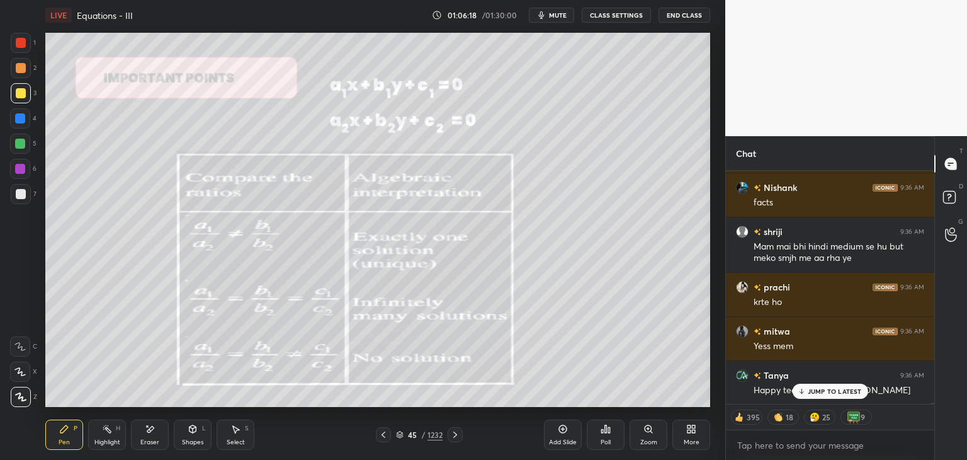
click at [822, 389] on p "JUMP TO LATEST" at bounding box center [835, 391] width 54 height 8
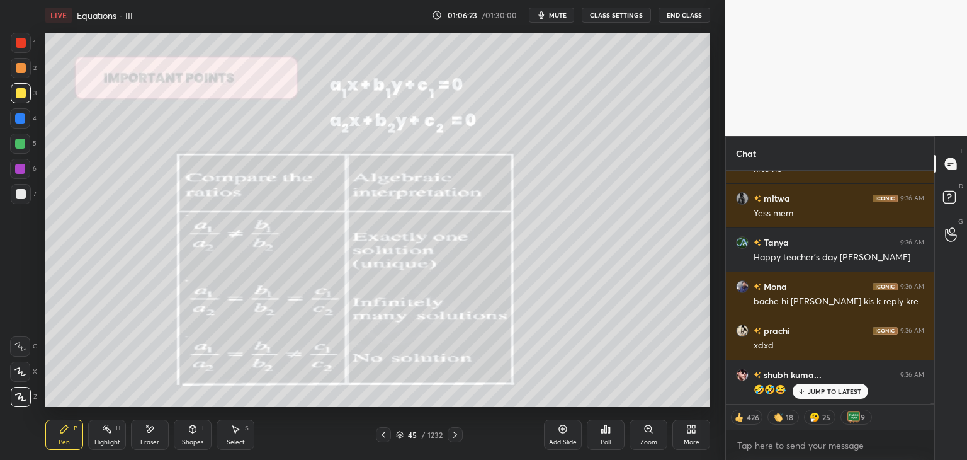
scroll to position [38698, 0]
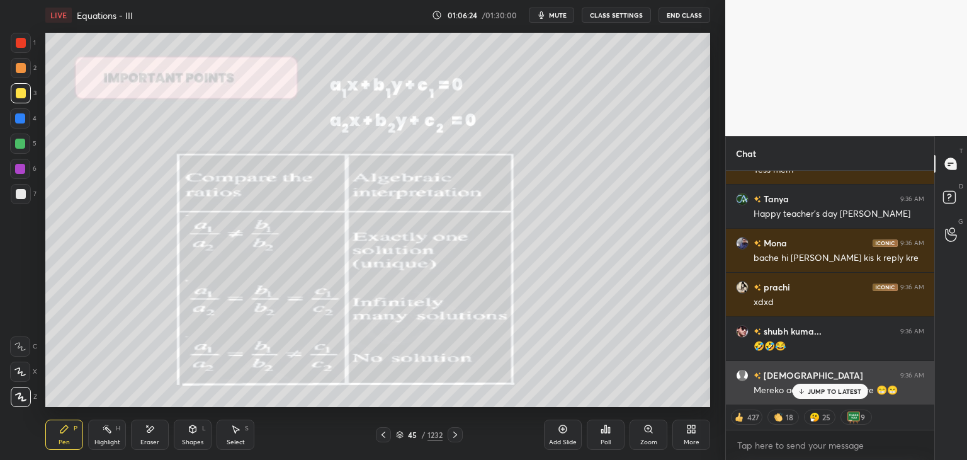
drag, startPoint x: 818, startPoint y: 389, endPoint x: 790, endPoint y: 396, distance: 29.3
click at [817, 389] on p "JUMP TO LATEST" at bounding box center [835, 391] width 54 height 8
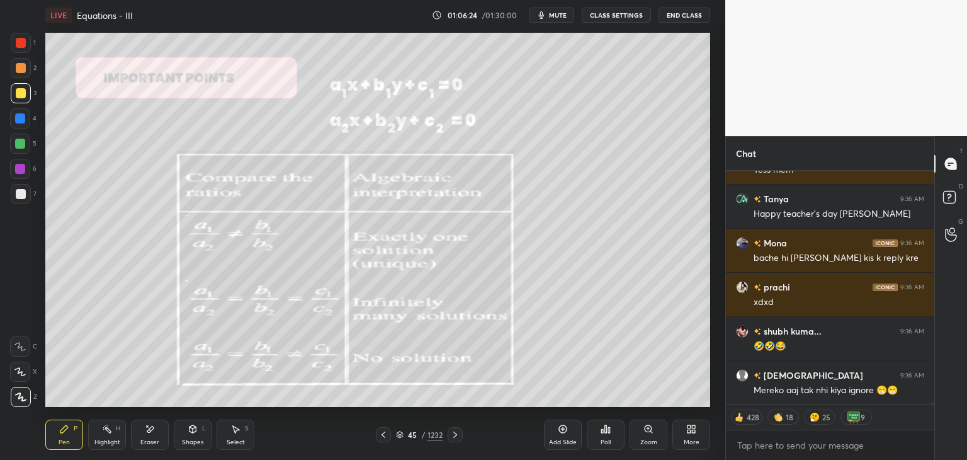
scroll to position [38742, 0]
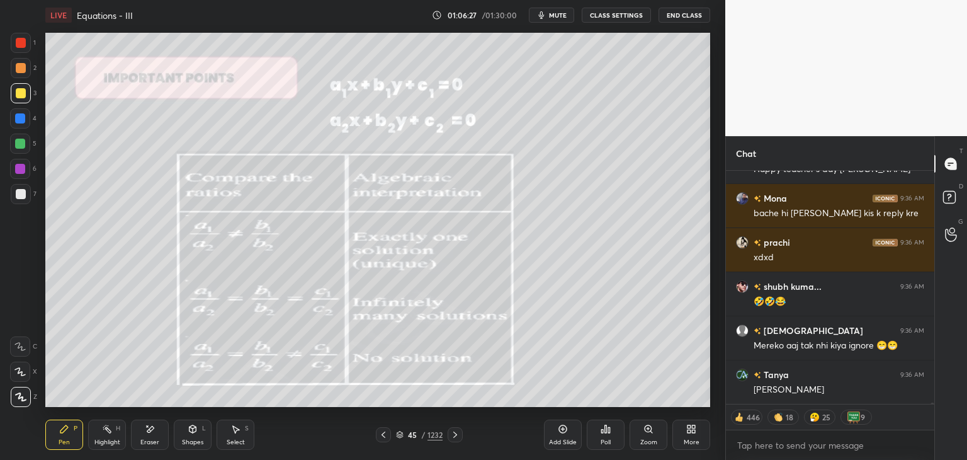
click at [451, 436] on icon at bounding box center [455, 434] width 10 height 10
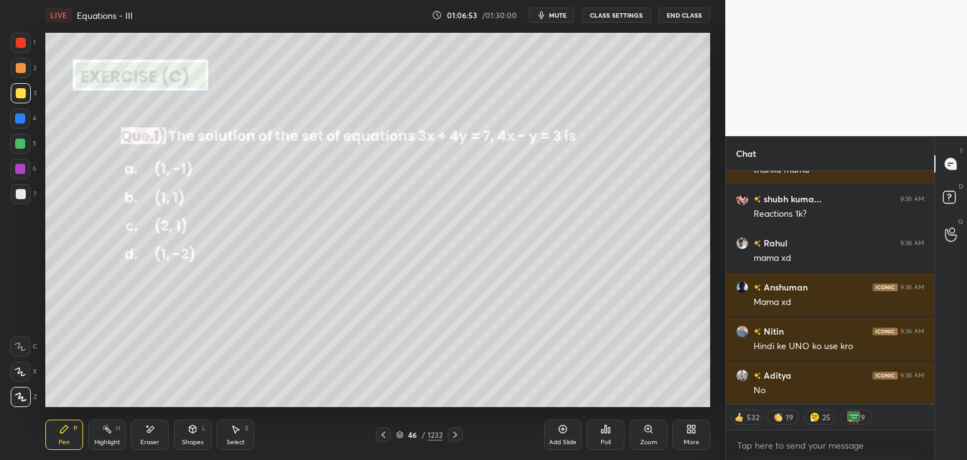
scroll to position [39236, 0]
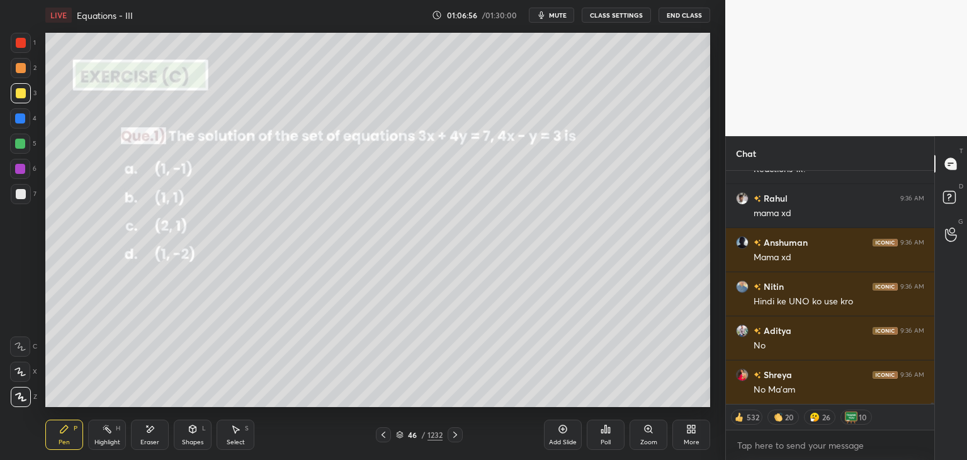
click at [612, 443] on div "Poll" at bounding box center [606, 434] width 38 height 30
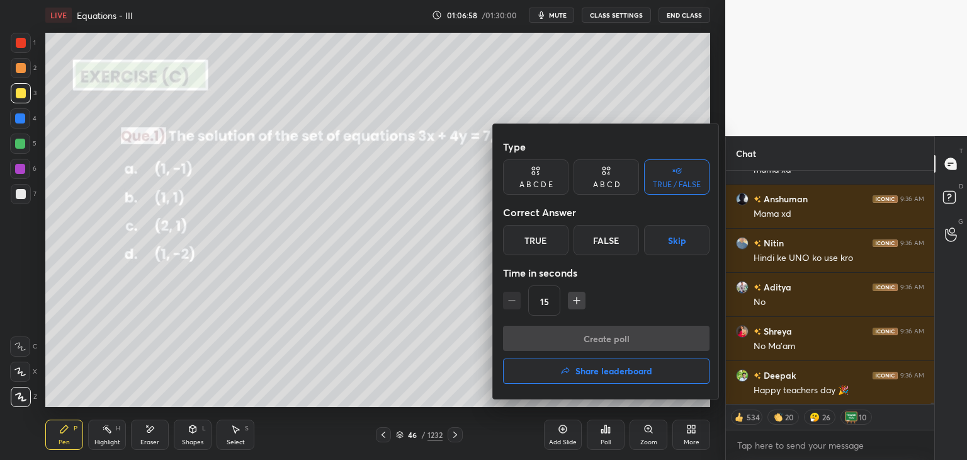
scroll to position [39324, 0]
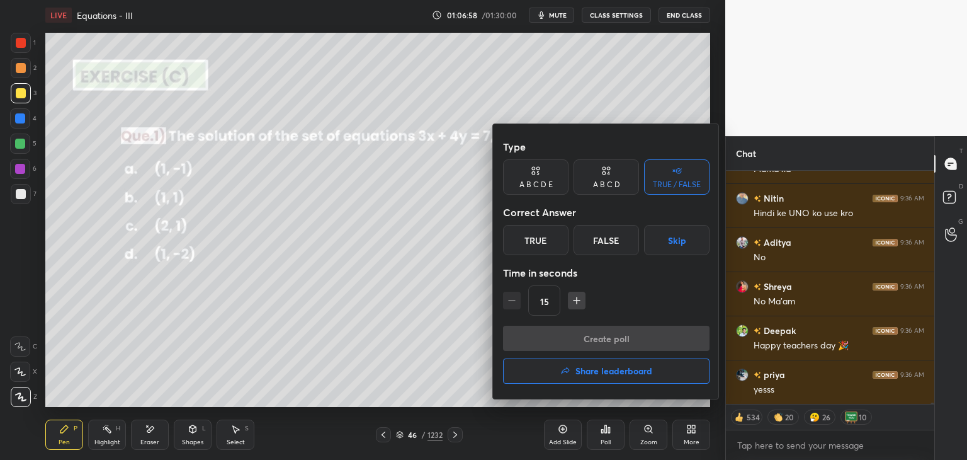
click at [600, 183] on div "A B C D" at bounding box center [606, 185] width 27 height 8
type textarea "x"
click at [574, 299] on icon "button" at bounding box center [577, 300] width 13 height 13
type input "30"
type textarea "x"
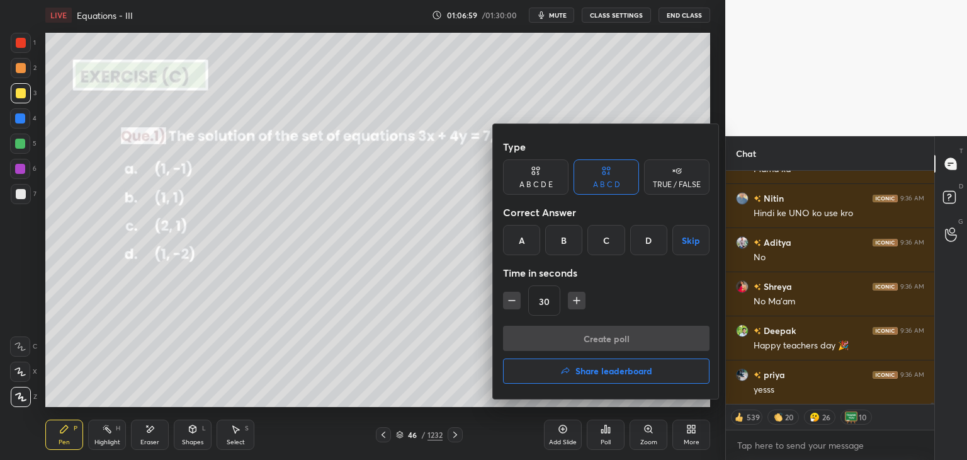
click at [574, 298] on icon "button" at bounding box center [577, 300] width 13 height 13
type input "45"
drag, startPoint x: 562, startPoint y: 237, endPoint x: 567, endPoint y: 309, distance: 72.0
click at [561, 241] on div "B" at bounding box center [563, 240] width 37 height 30
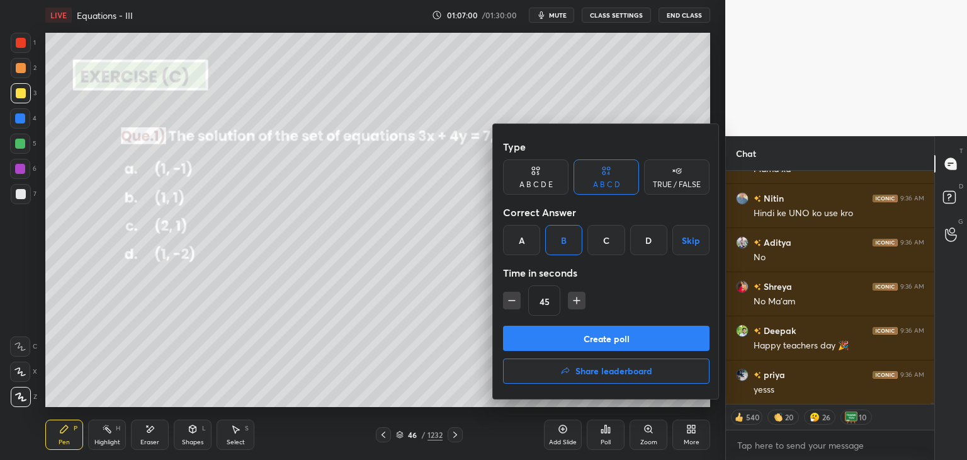
click at [568, 336] on button "Create poll" at bounding box center [606, 338] width 207 height 25
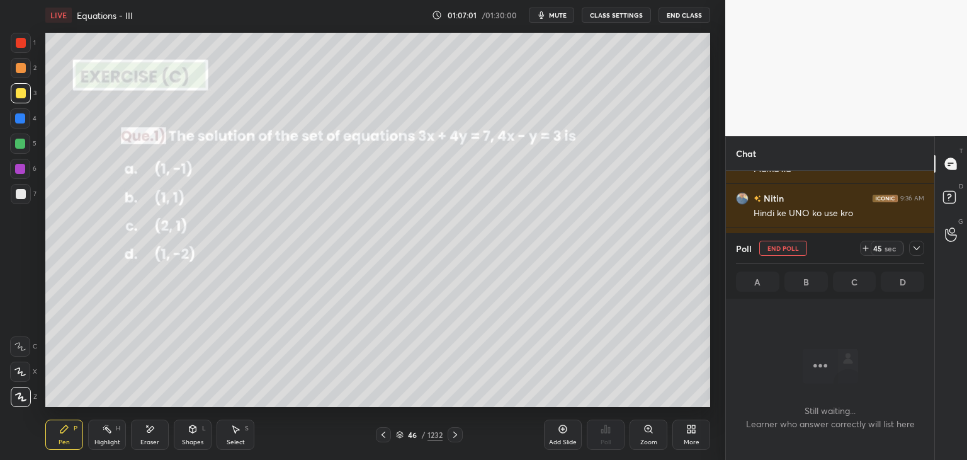
scroll to position [4, 4]
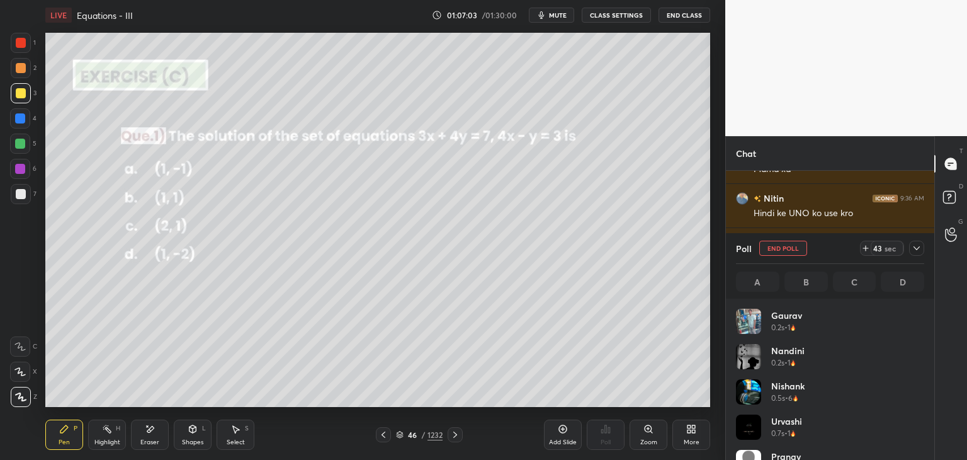
click at [916, 247] on icon at bounding box center [917, 248] width 10 height 10
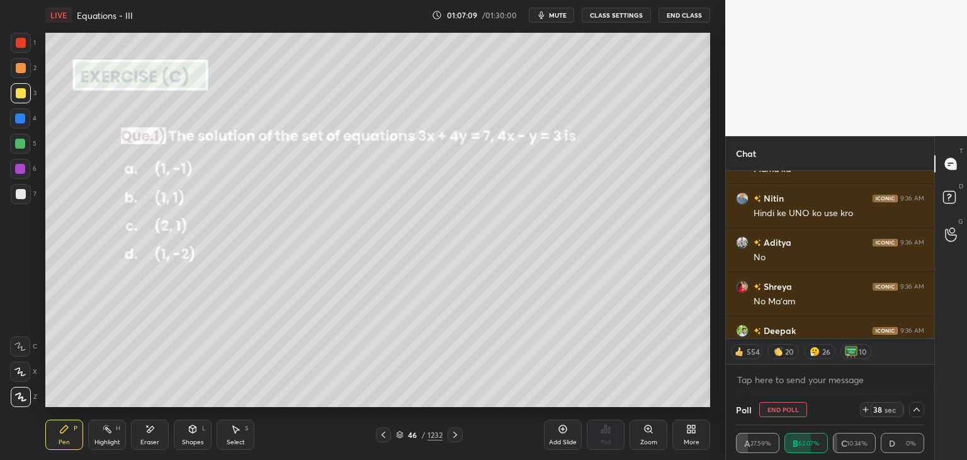
scroll to position [39433, 0]
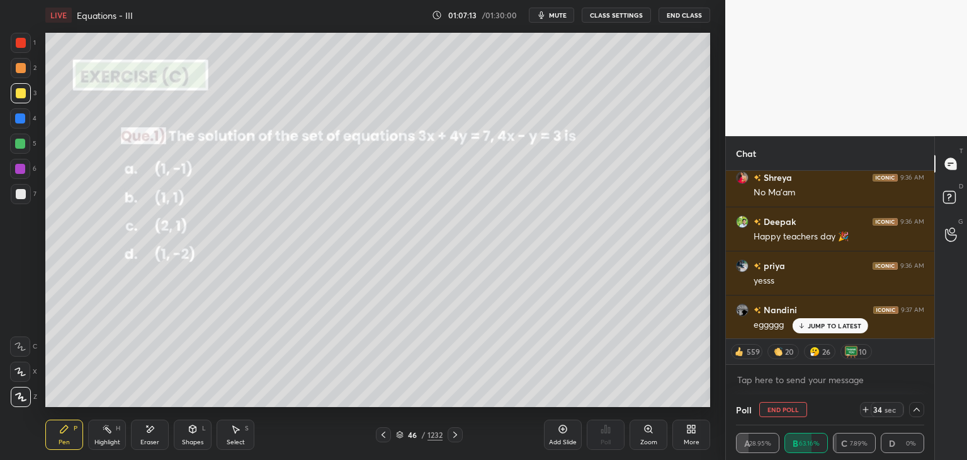
click at [829, 328] on p "JUMP TO LATEST" at bounding box center [835, 326] width 54 height 8
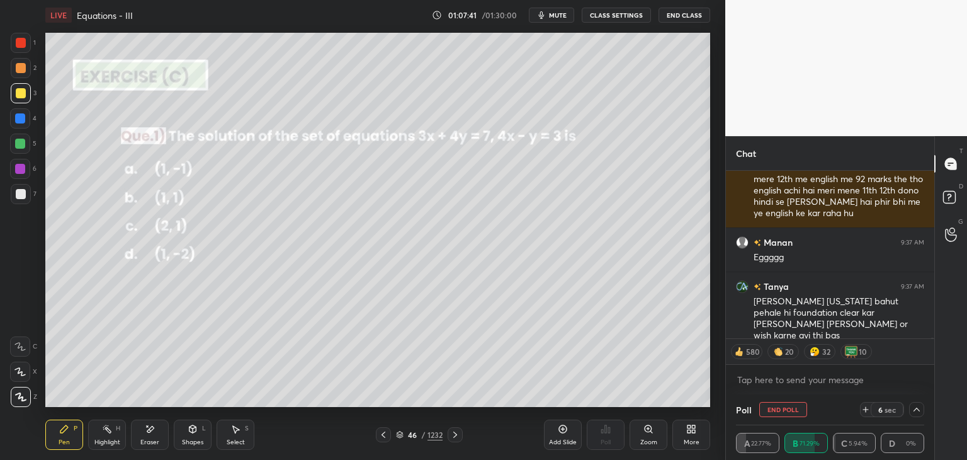
scroll to position [39766, 0]
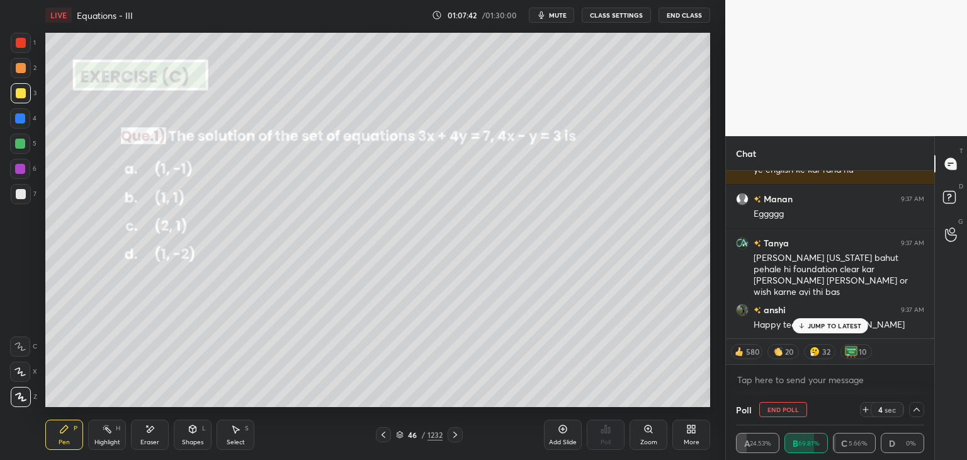
click at [813, 324] on p "JUMP TO LATEST" at bounding box center [835, 326] width 54 height 8
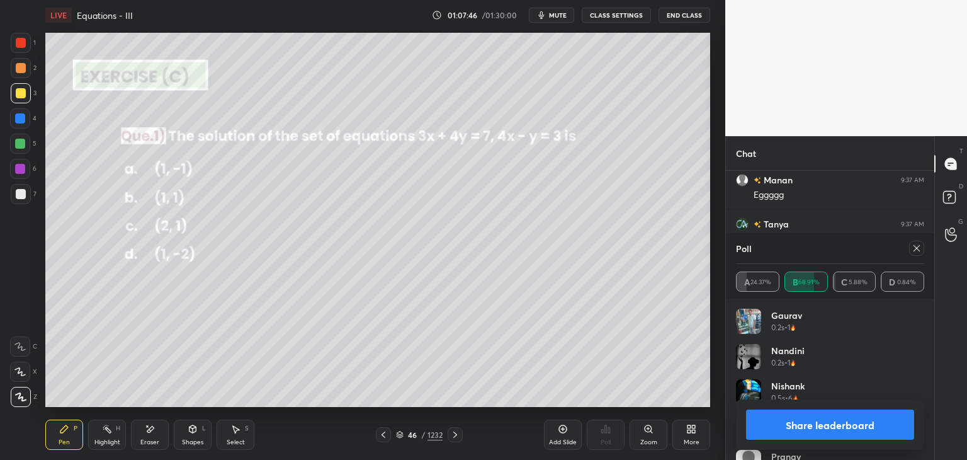
scroll to position [39829, 0]
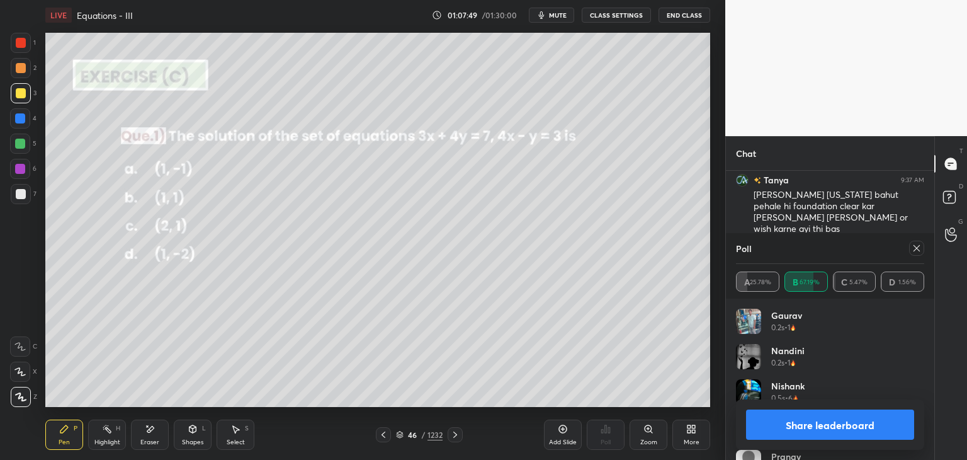
click at [791, 419] on button "Share leaderboard" at bounding box center [830, 424] width 168 height 30
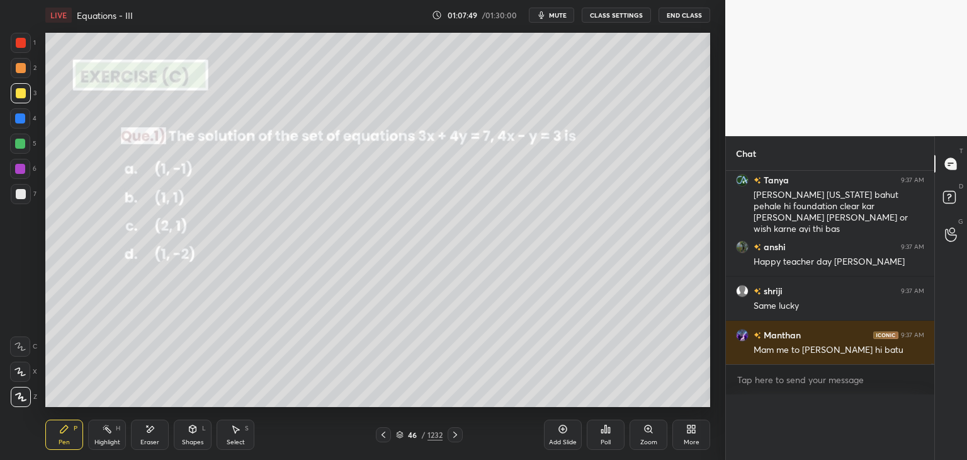
scroll to position [76, 185]
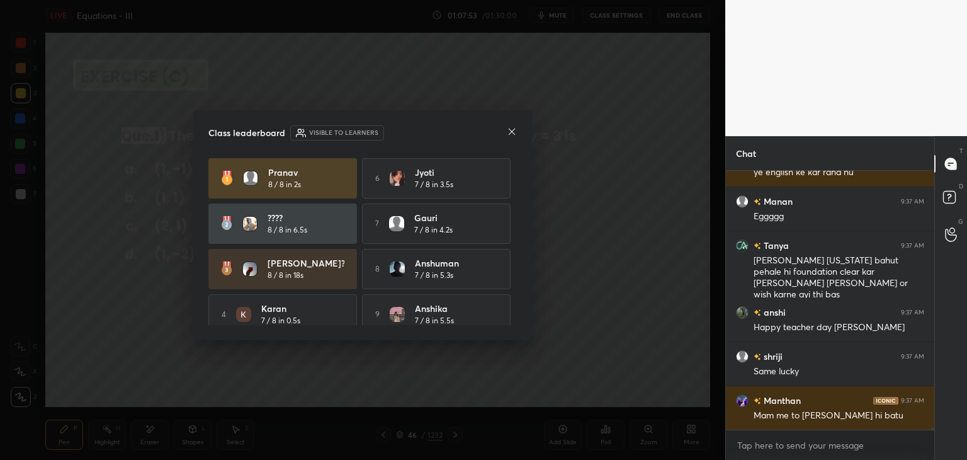
click at [524, 125] on div "Class leaderboard Visible to learners [PERSON_NAME] 8 / 8 in 2s 6 Jyoti 7 / 8 i…" at bounding box center [362, 225] width 339 height 230
click at [513, 125] on div "Class leaderboard Visible to learners" at bounding box center [362, 132] width 309 height 15
click at [515, 130] on icon at bounding box center [512, 132] width 10 height 10
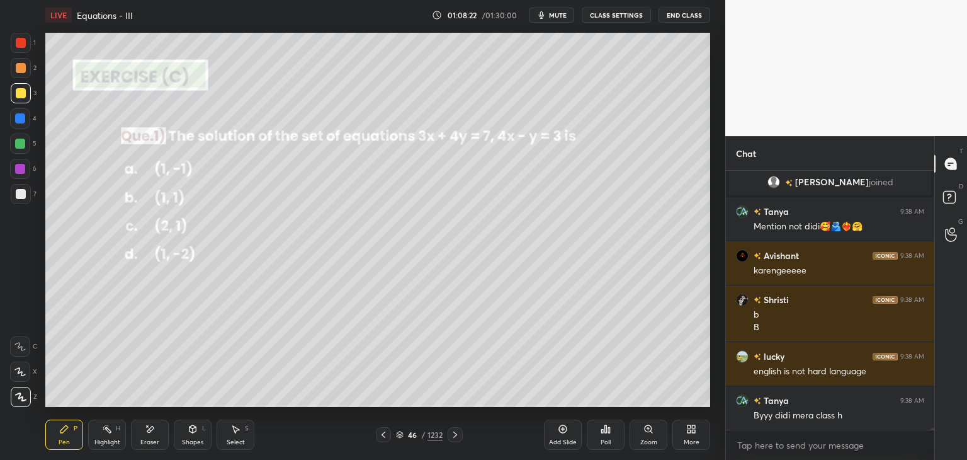
drag, startPoint x: 22, startPoint y: 41, endPoint x: 40, endPoint y: 72, distance: 36.4
click at [21, 41] on div at bounding box center [21, 43] width 10 height 10
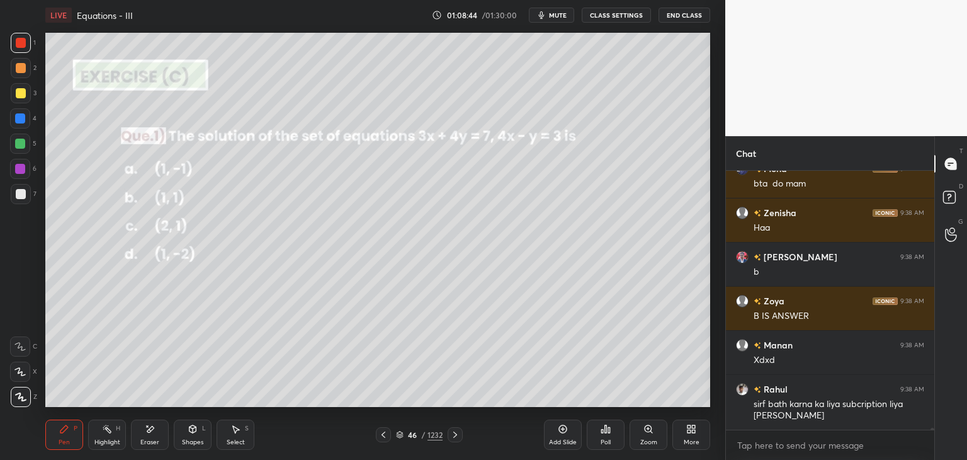
click at [68, 436] on div "Pen P" at bounding box center [64, 434] width 38 height 30
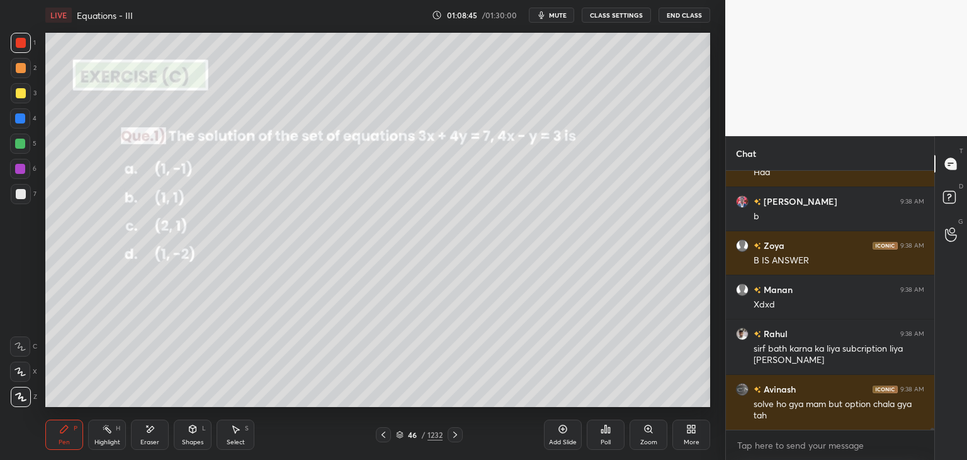
click at [20, 88] on div at bounding box center [21, 93] width 20 height 20
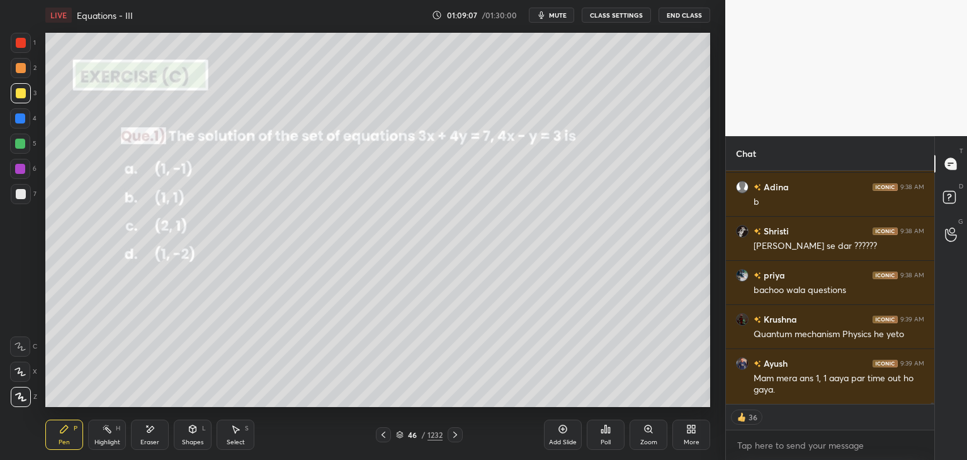
scroll to position [39781, 0]
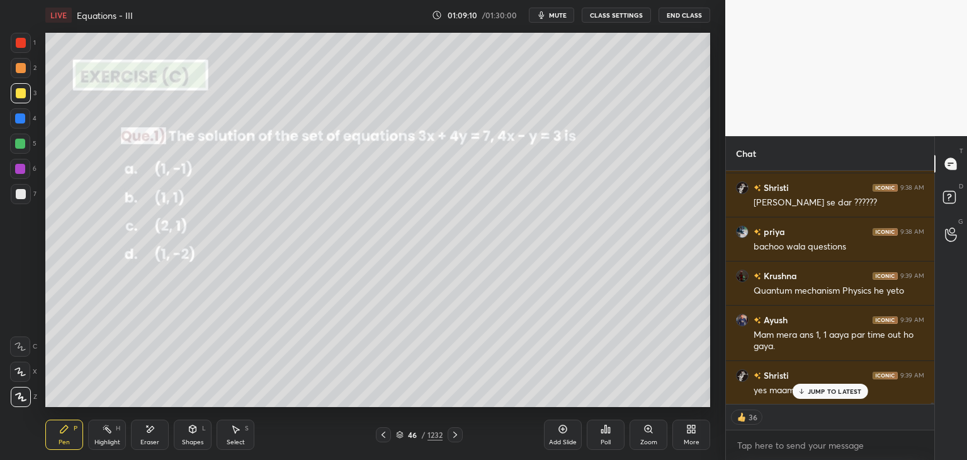
click at [456, 432] on icon at bounding box center [455, 434] width 10 height 10
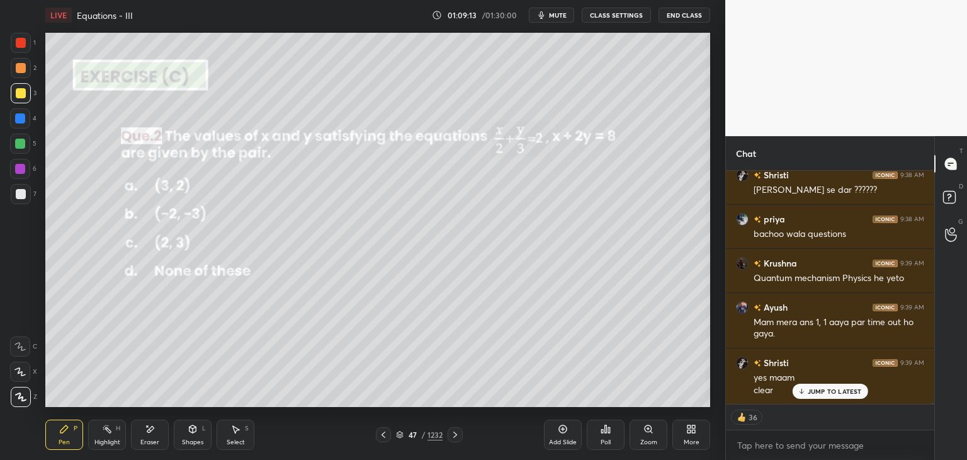
click at [610, 436] on div "Poll" at bounding box center [606, 434] width 38 height 30
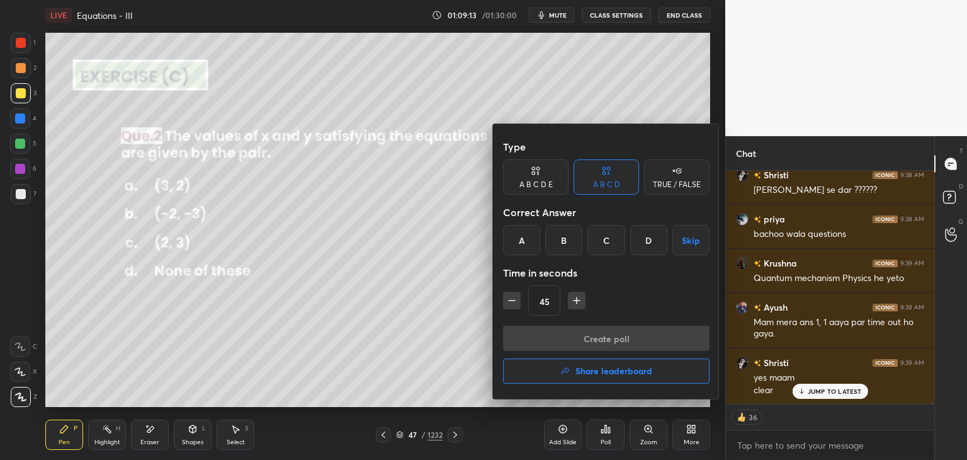
scroll to position [39849, 0]
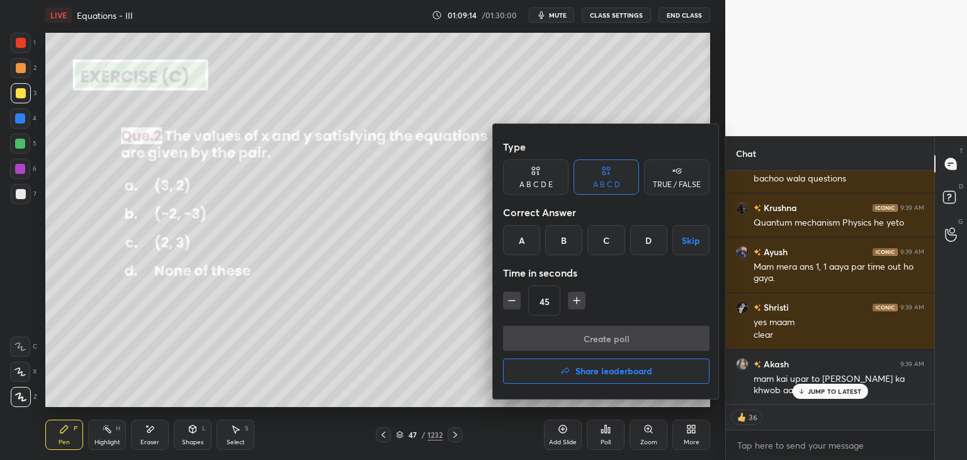
click at [609, 239] on div "C" at bounding box center [606, 240] width 37 height 30
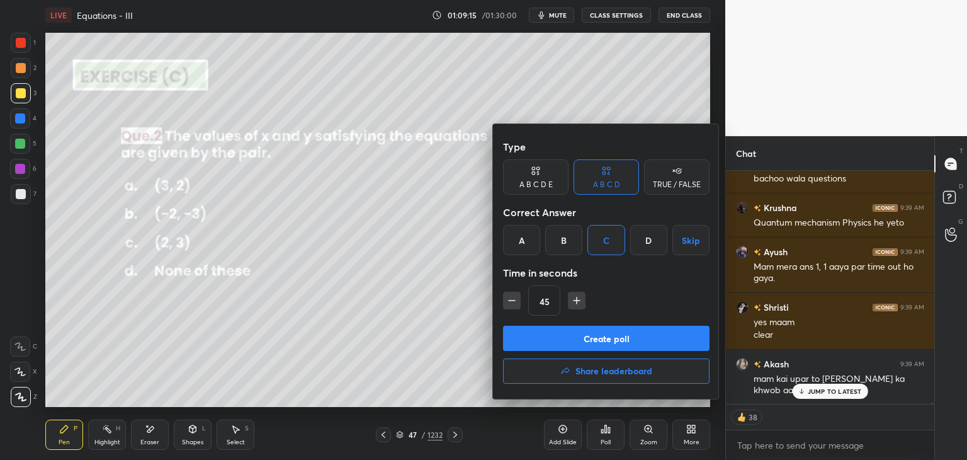
type textarea "x"
click at [577, 300] on icon "button" at bounding box center [577, 300] width 6 height 0
type input "60"
drag, startPoint x: 572, startPoint y: 335, endPoint x: 610, endPoint y: 343, distance: 38.7
click at [572, 334] on button "Create poll" at bounding box center [606, 338] width 207 height 25
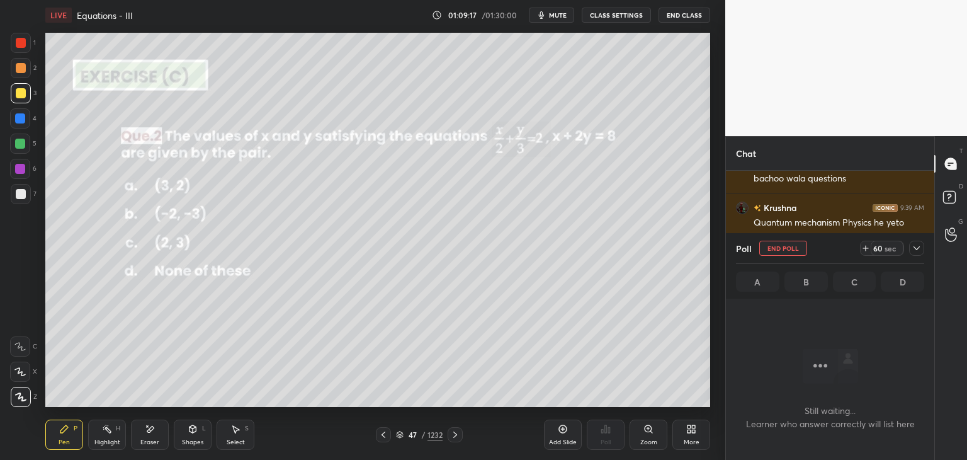
scroll to position [4, 4]
click at [919, 242] on div at bounding box center [916, 248] width 15 height 15
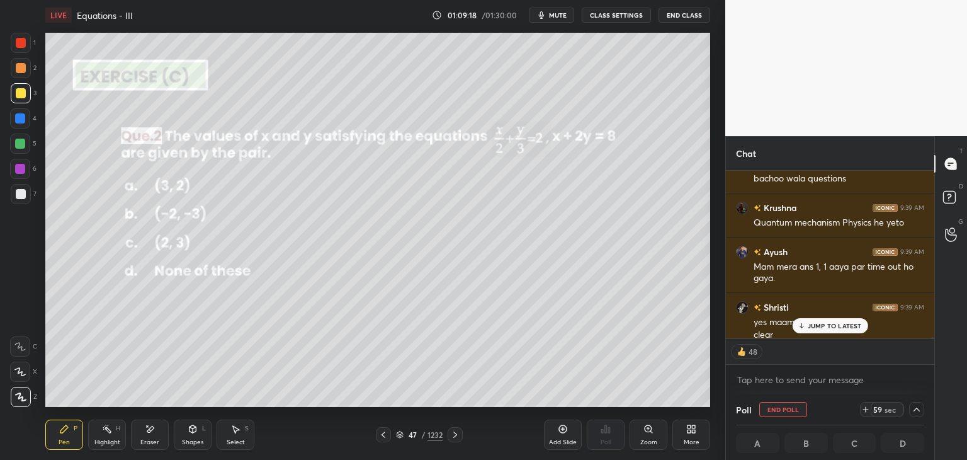
click at [835, 322] on p "JUMP TO LATEST" at bounding box center [835, 326] width 54 height 8
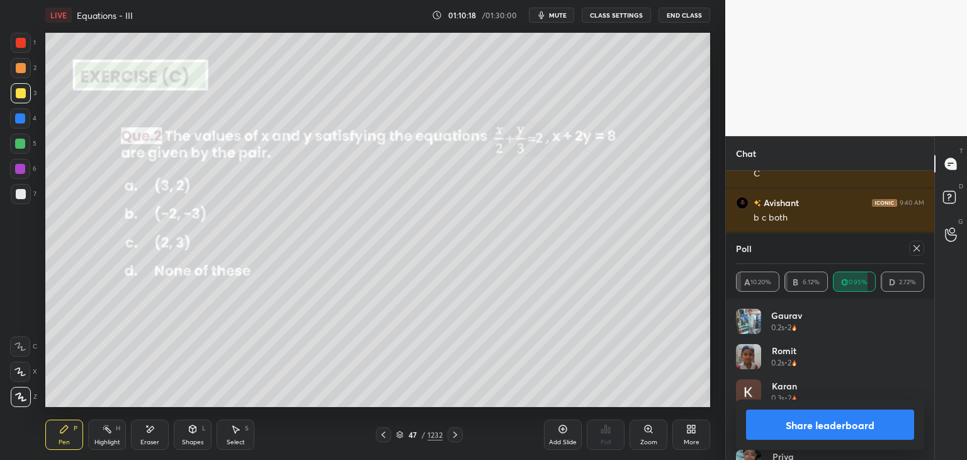
scroll to position [40341, 0]
click at [919, 244] on icon at bounding box center [917, 248] width 10 height 10
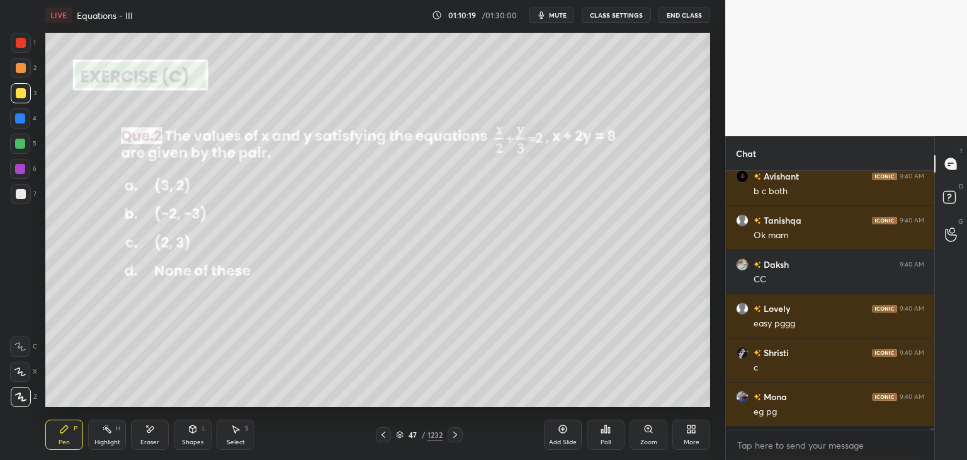
scroll to position [40320, 0]
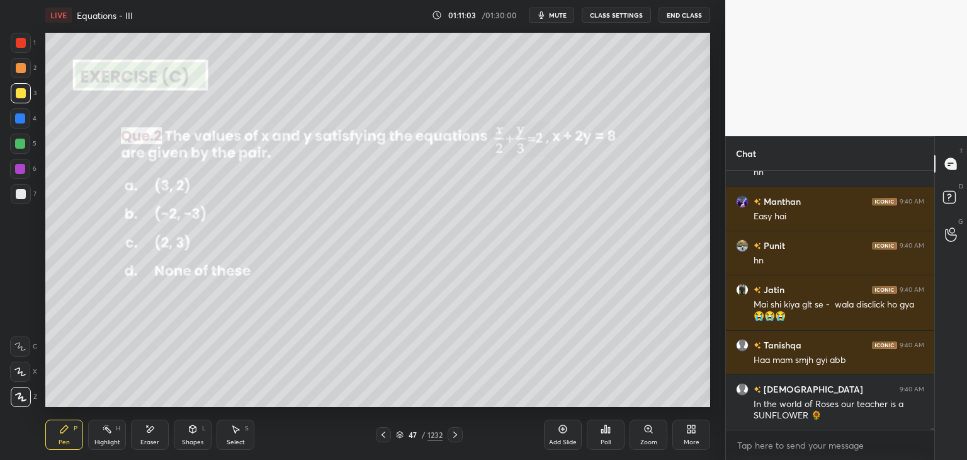
click at [455, 431] on icon at bounding box center [455, 434] width 10 height 10
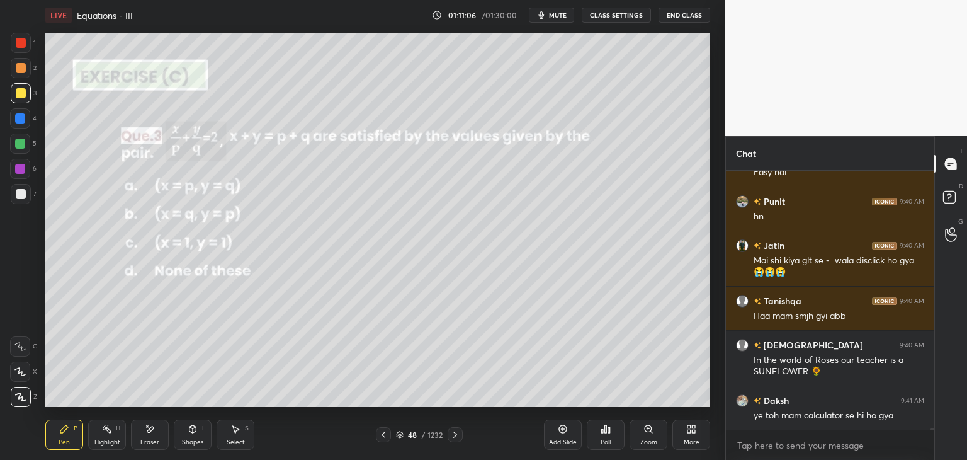
click at [605, 437] on div "Poll" at bounding box center [606, 434] width 38 height 30
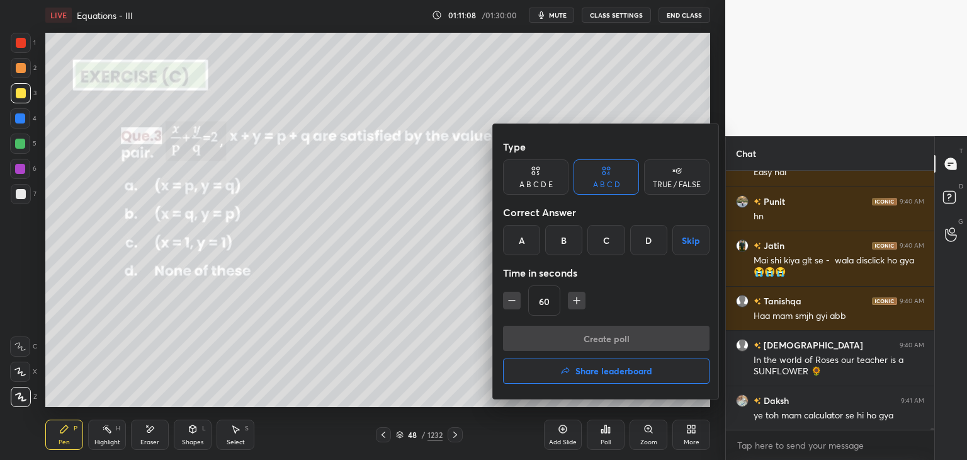
drag, startPoint x: 522, startPoint y: 239, endPoint x: 540, endPoint y: 287, distance: 51.8
click at [525, 240] on div "A" at bounding box center [521, 240] width 37 height 30
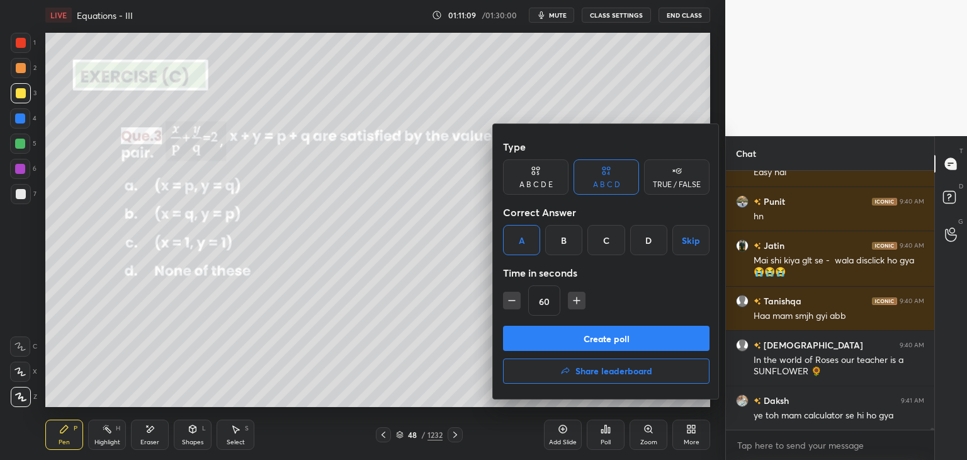
click at [543, 344] on button "Create poll" at bounding box center [606, 338] width 207 height 25
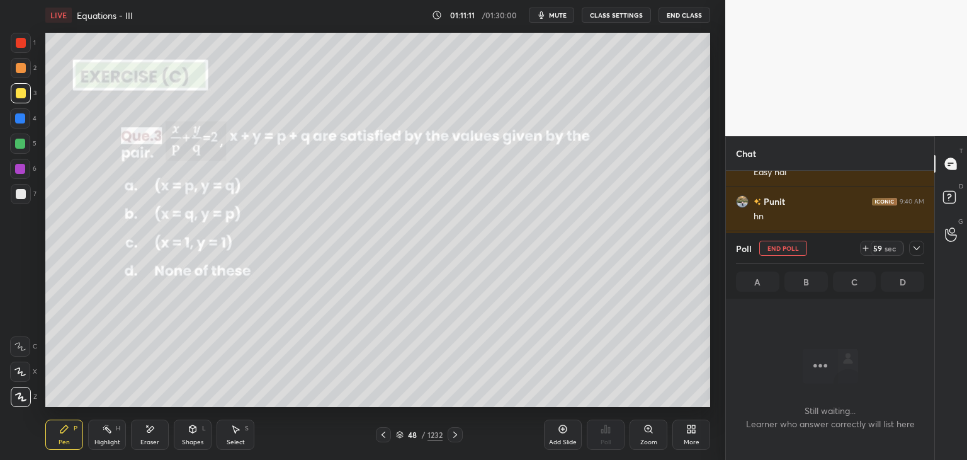
drag, startPoint x: 917, startPoint y: 245, endPoint x: 927, endPoint y: 215, distance: 31.9
click at [916, 246] on icon at bounding box center [917, 248] width 10 height 10
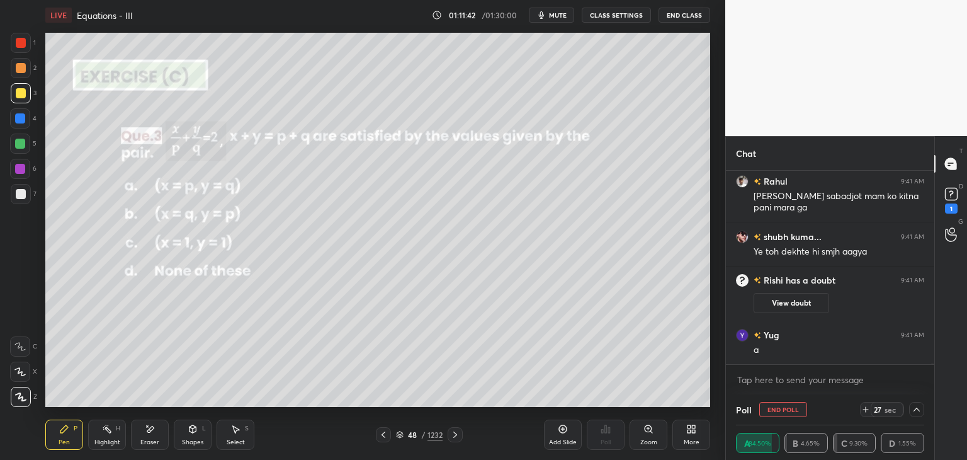
scroll to position [40703, 0]
click at [822, 301] on button "View doubt" at bounding box center [792, 303] width 76 height 20
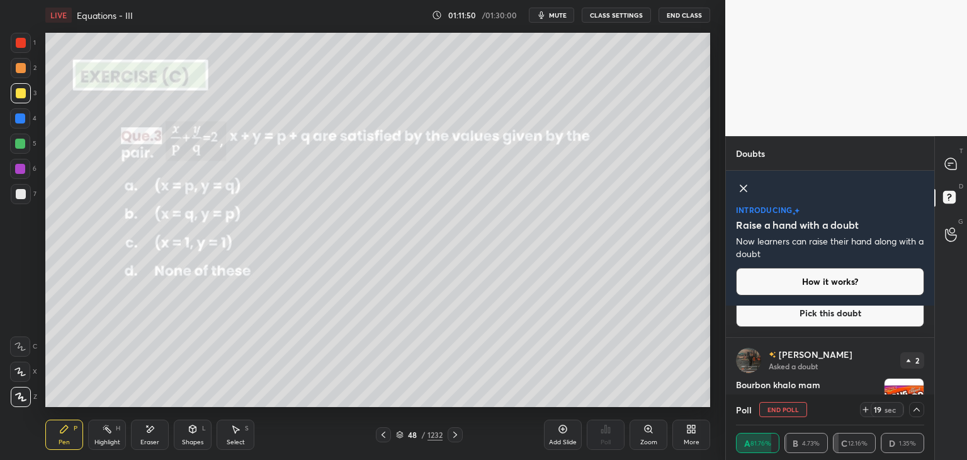
scroll to position [508, 0]
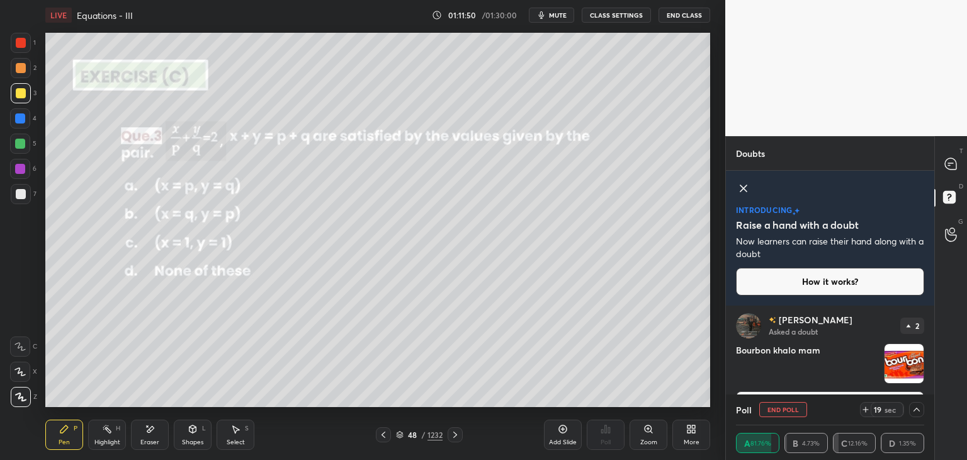
click at [930, 370] on div "[PERSON_NAME] Asked a doubt 2 Bourbon khalo mam Pick this doubt" at bounding box center [830, 366] width 208 height 126
click at [950, 168] on icon at bounding box center [950, 163] width 11 height 11
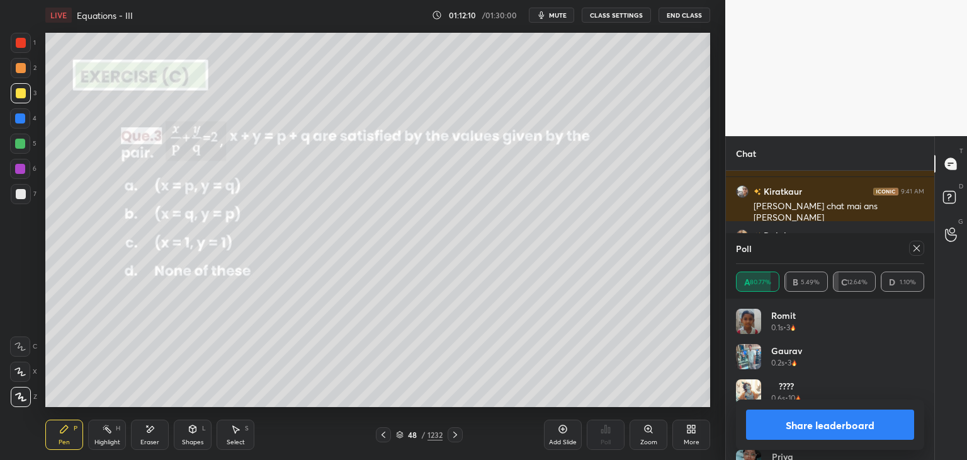
scroll to position [41242, 0]
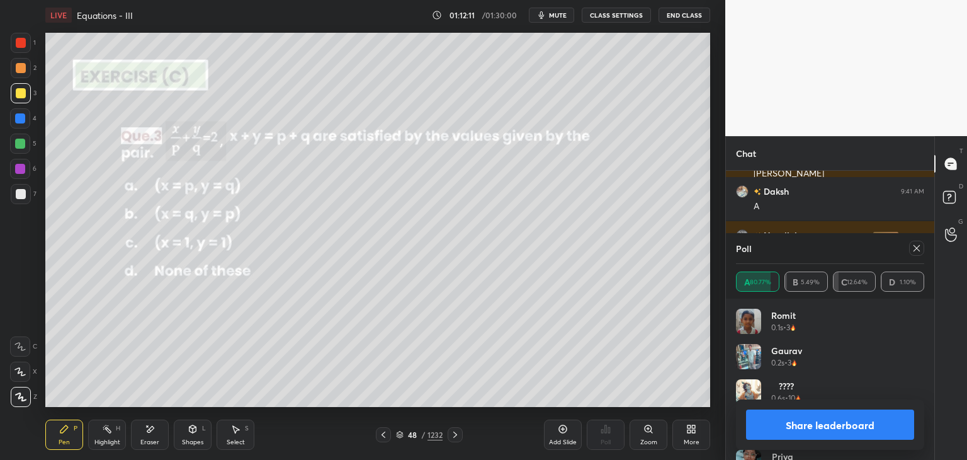
click at [921, 244] on icon at bounding box center [917, 248] width 10 height 10
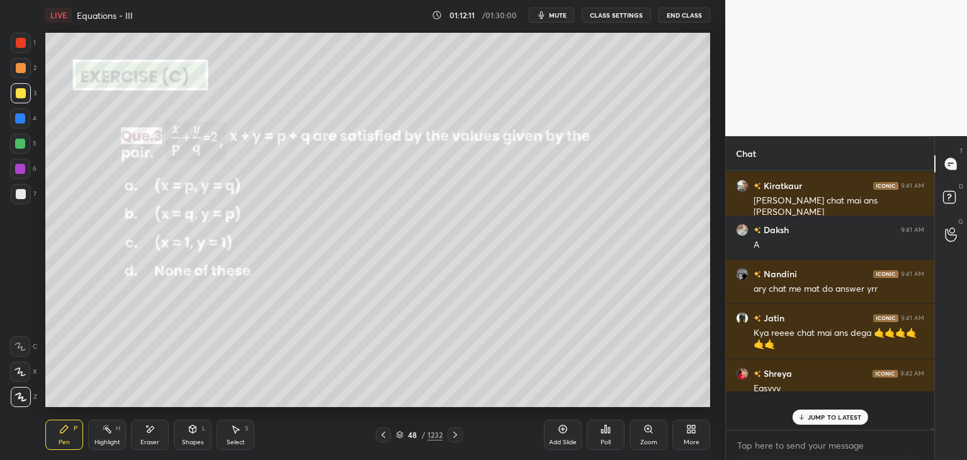
scroll to position [151, 205]
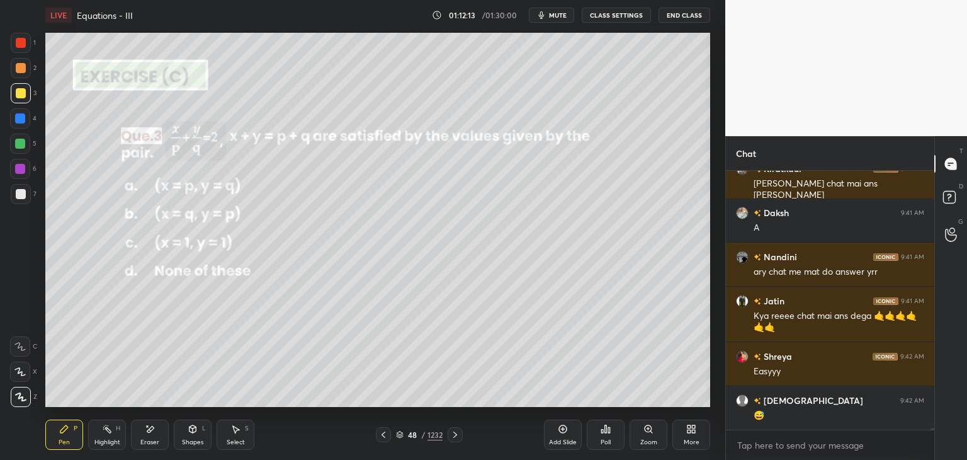
click at [20, 101] on div at bounding box center [21, 93] width 20 height 20
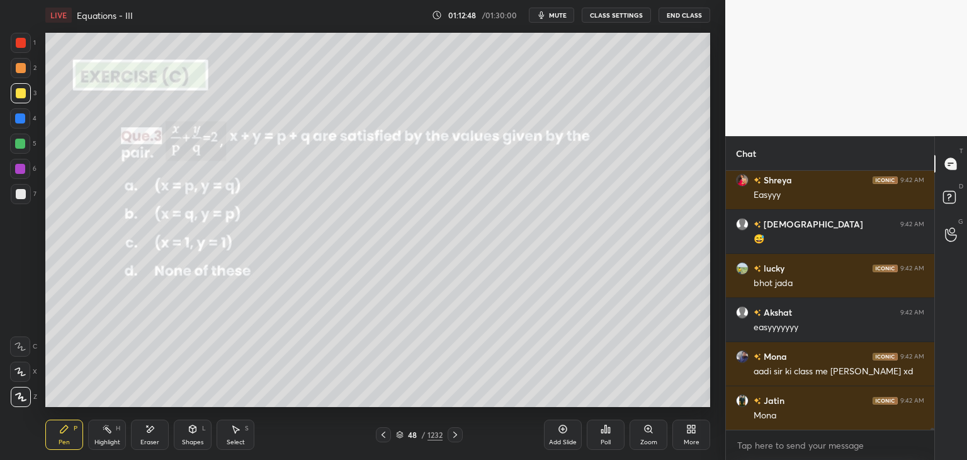
click at [452, 436] on icon at bounding box center [455, 434] width 10 height 10
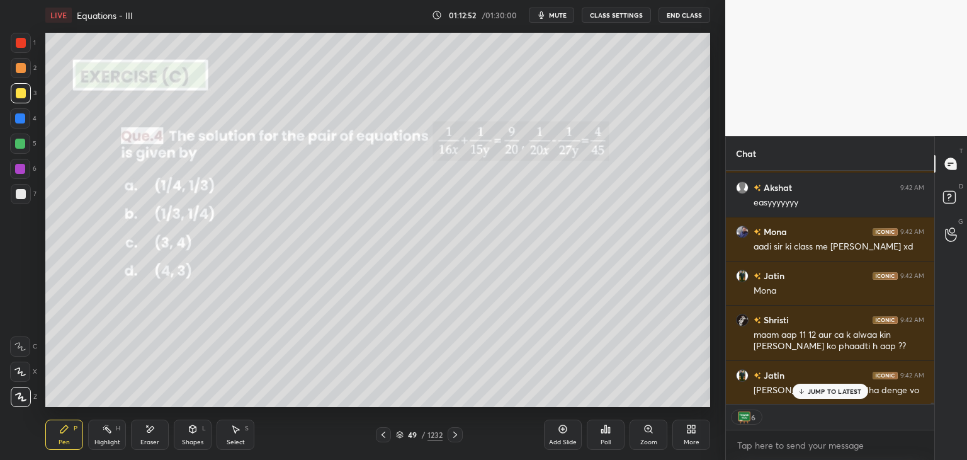
click at [606, 439] on div "Poll" at bounding box center [606, 442] width 10 height 6
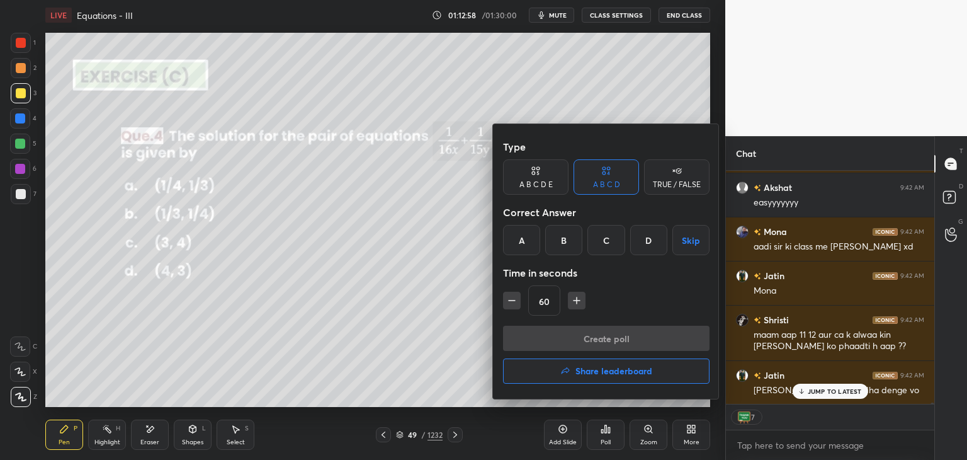
click at [521, 244] on div "A" at bounding box center [521, 240] width 37 height 30
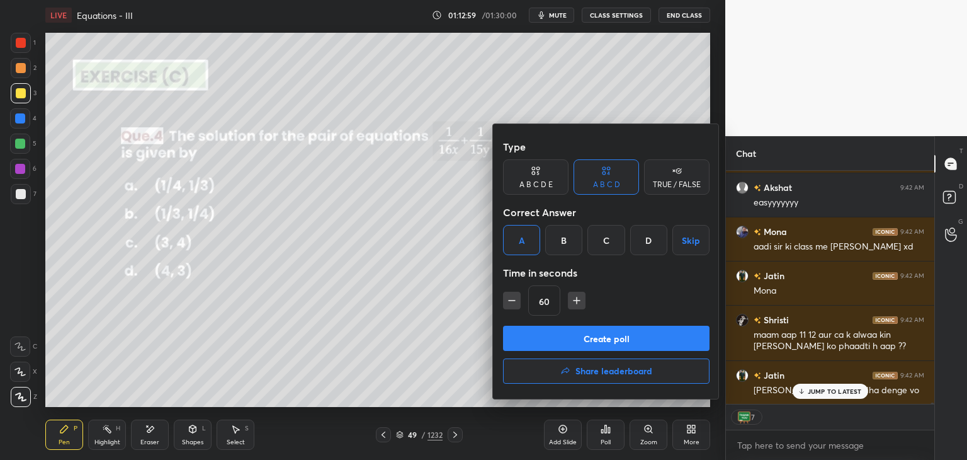
click at [542, 340] on button "Create poll" at bounding box center [606, 338] width 207 height 25
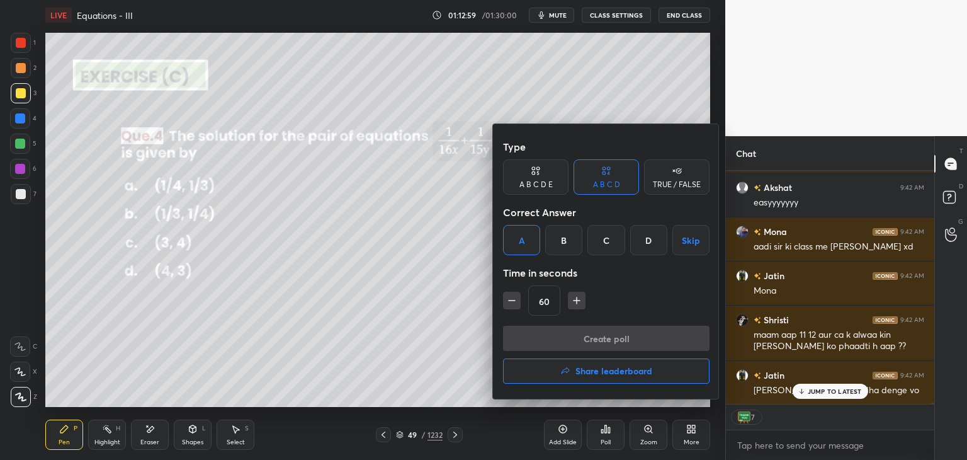
scroll to position [123, 205]
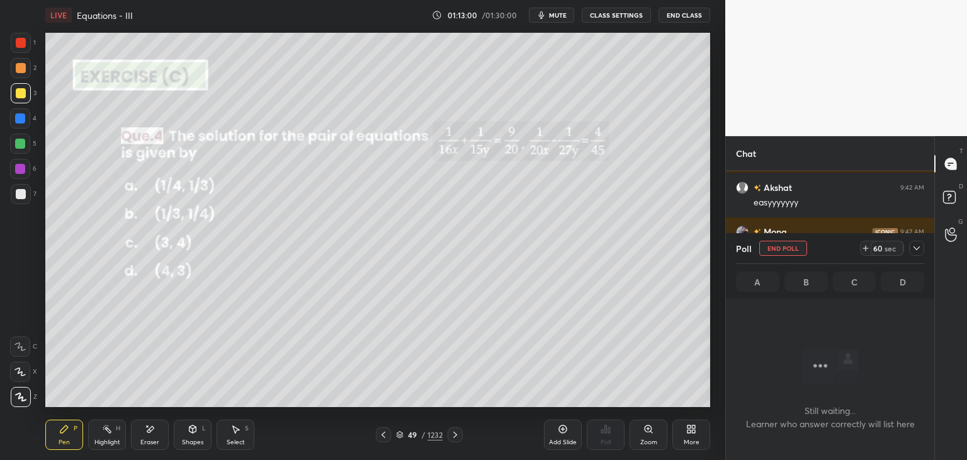
click at [917, 244] on icon at bounding box center [917, 248] width 10 height 10
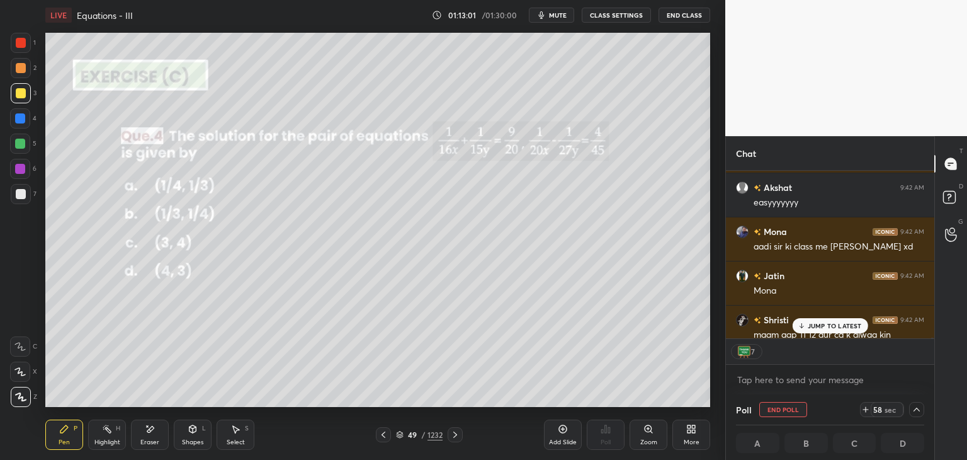
click at [827, 328] on p "JUMP TO LATEST" at bounding box center [835, 326] width 54 height 8
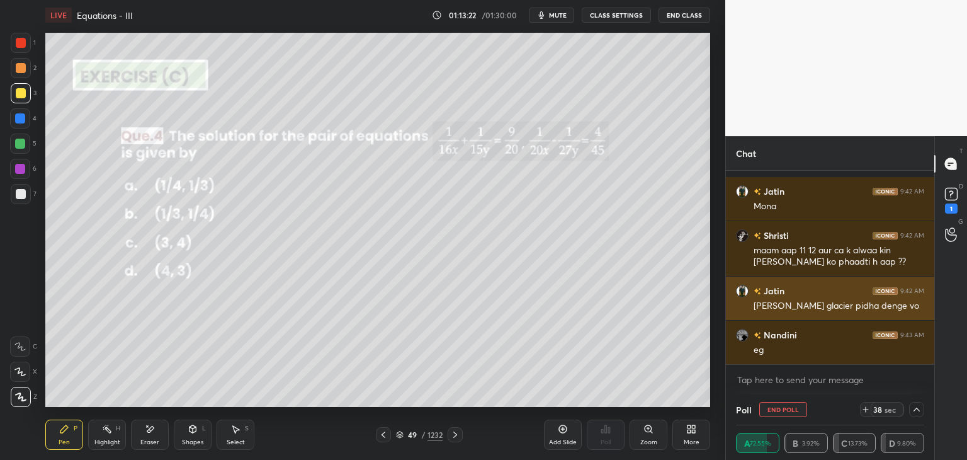
scroll to position [41660, 0]
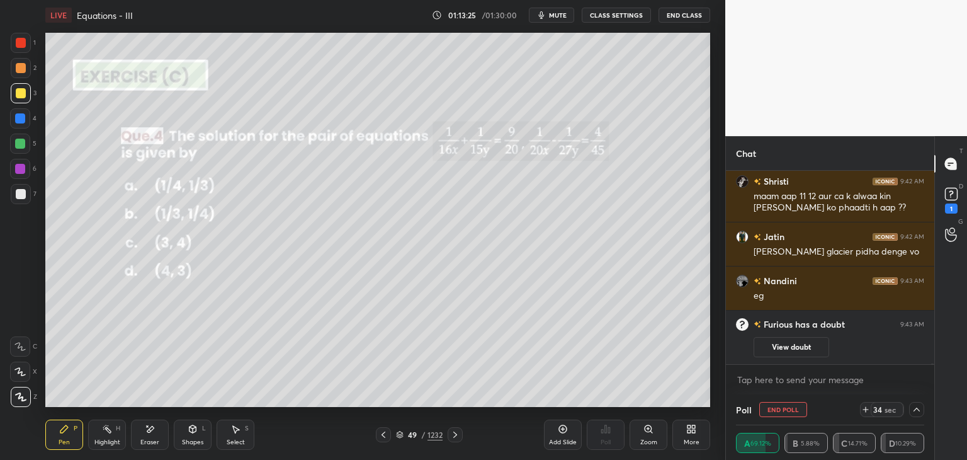
click at [799, 346] on button "View doubt" at bounding box center [792, 347] width 76 height 20
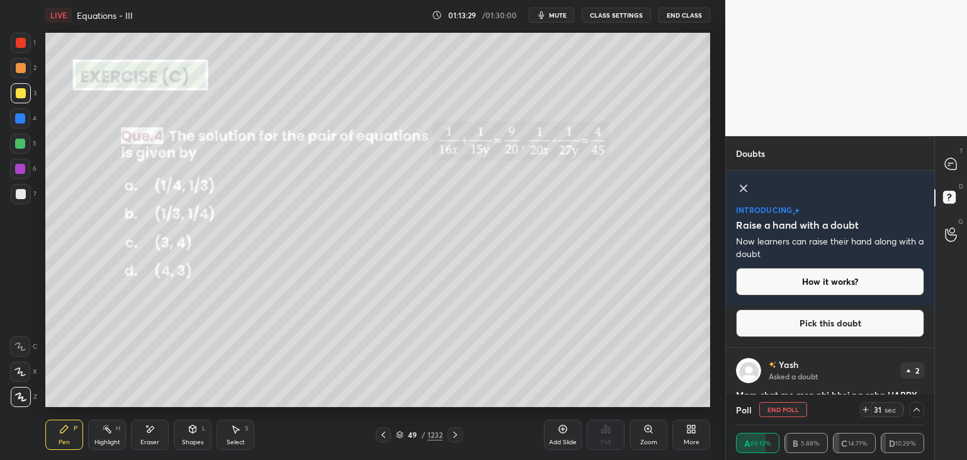
scroll to position [429, 0]
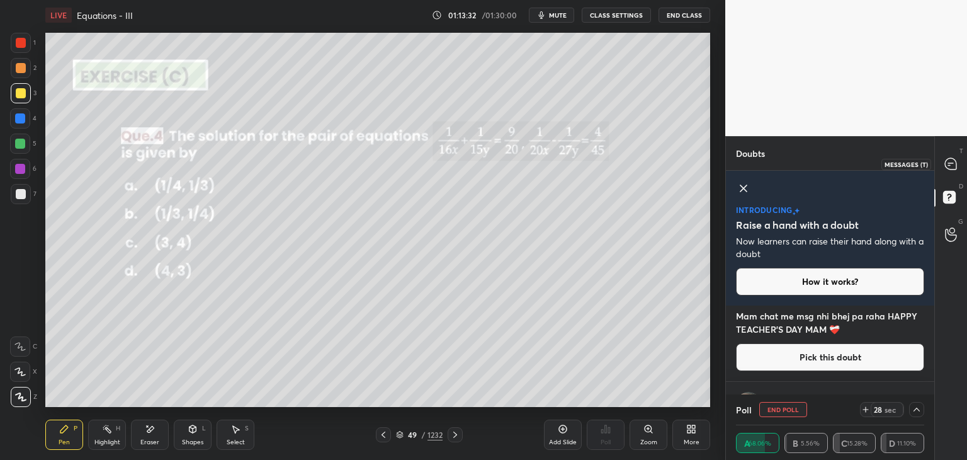
click at [952, 162] on icon at bounding box center [951, 163] width 13 height 13
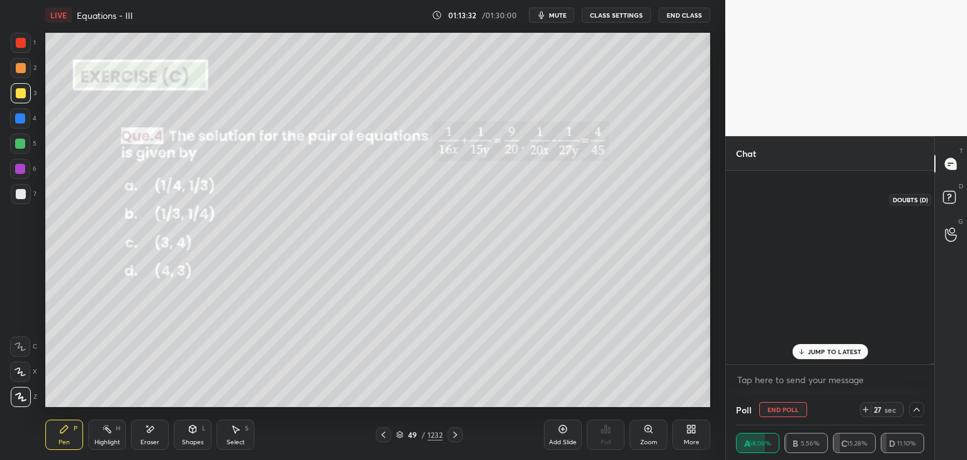
scroll to position [190, 205]
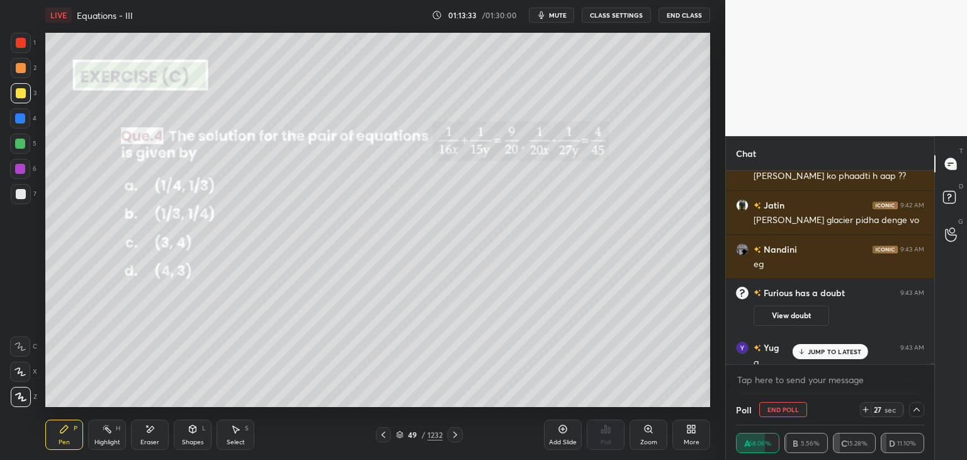
click at [827, 351] on p "JUMP TO LATEST" at bounding box center [835, 352] width 54 height 8
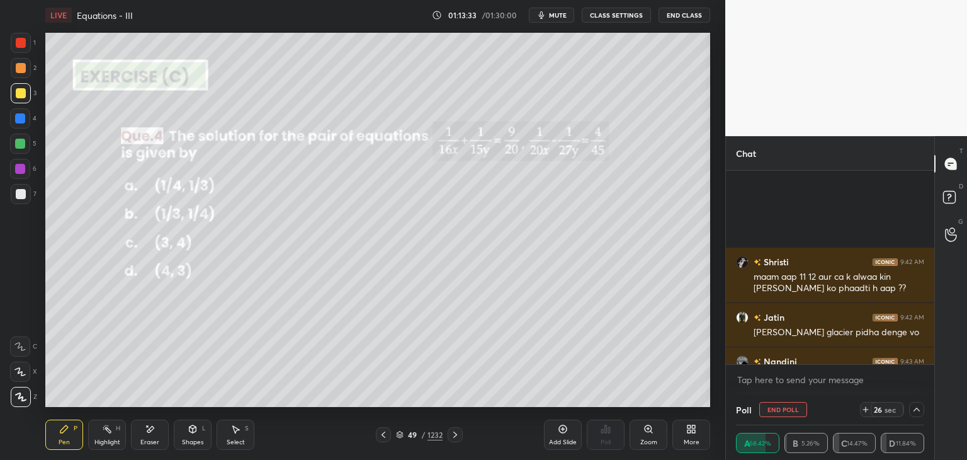
scroll to position [41503, 0]
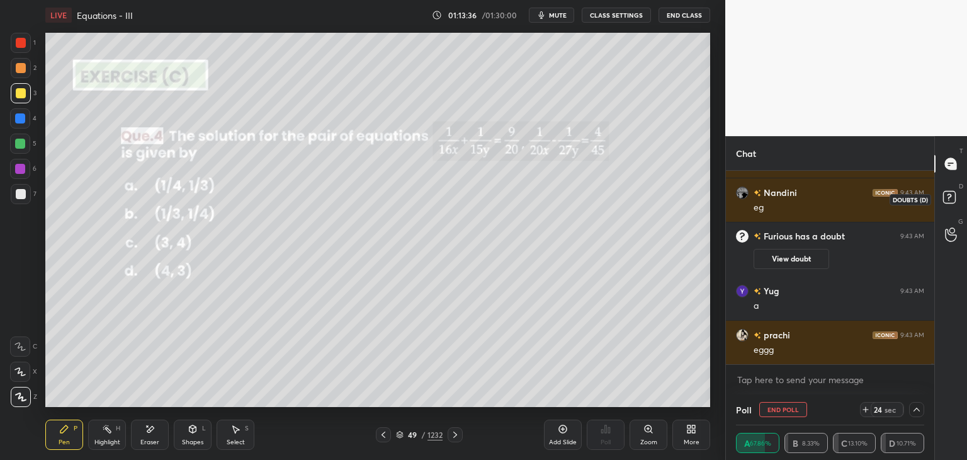
drag, startPoint x: 952, startPoint y: 200, endPoint x: 955, endPoint y: 220, distance: 20.4
click at [952, 200] on rect at bounding box center [949, 197] width 12 height 12
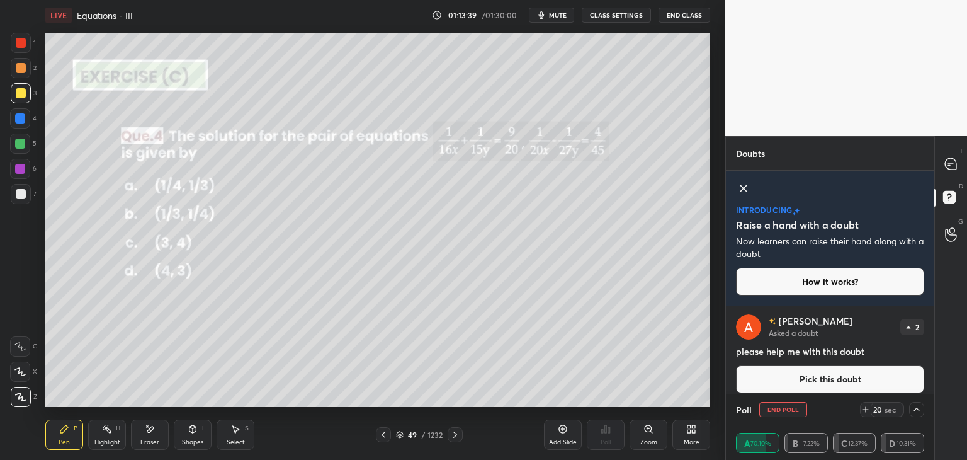
scroll to position [665, 0]
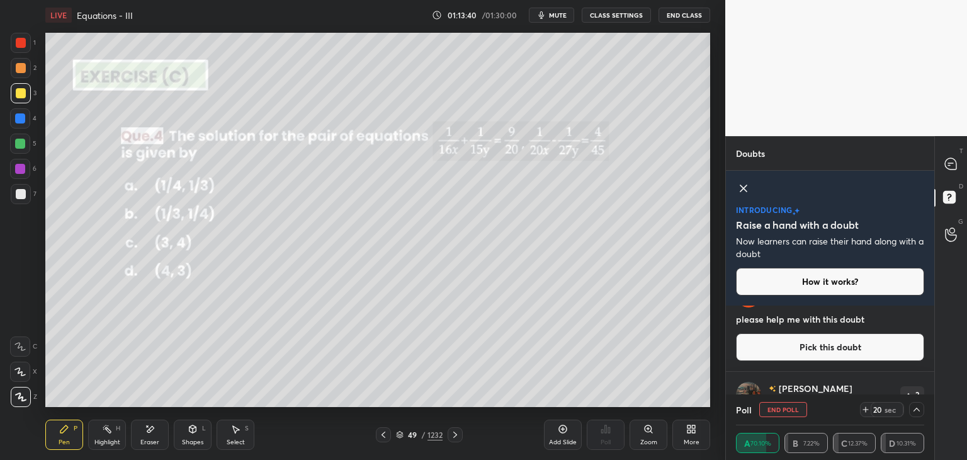
click at [934, 361] on div "Doubts Enable hand raising Enable raise hand to speak to learners. Once enabled…" at bounding box center [846, 298] width 242 height 324
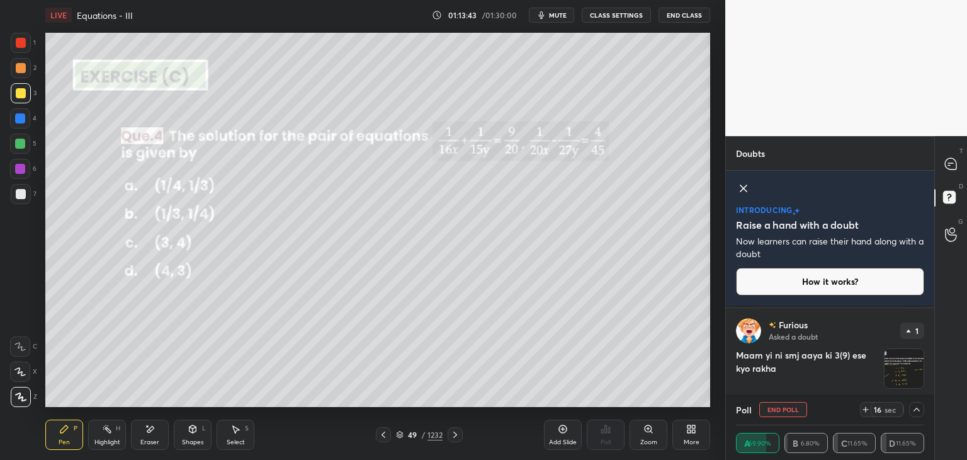
scroll to position [1091, 0]
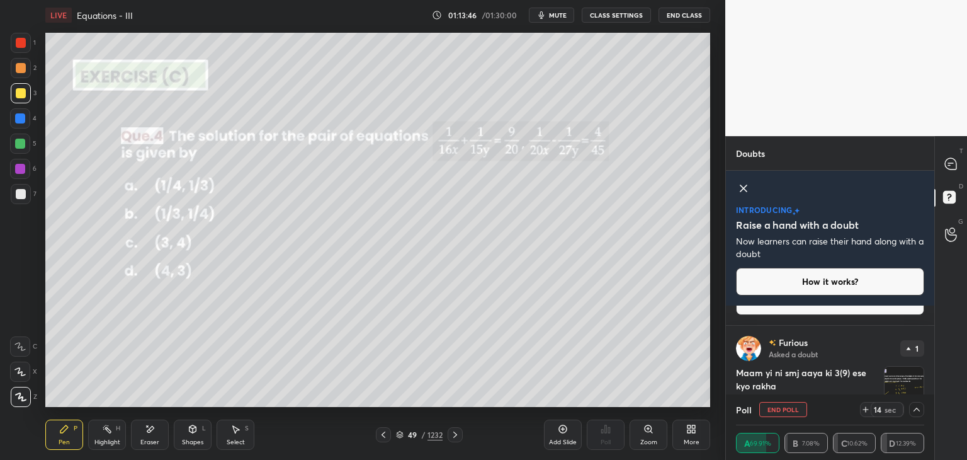
click at [904, 381] on img "grid" at bounding box center [904, 386] width 39 height 39
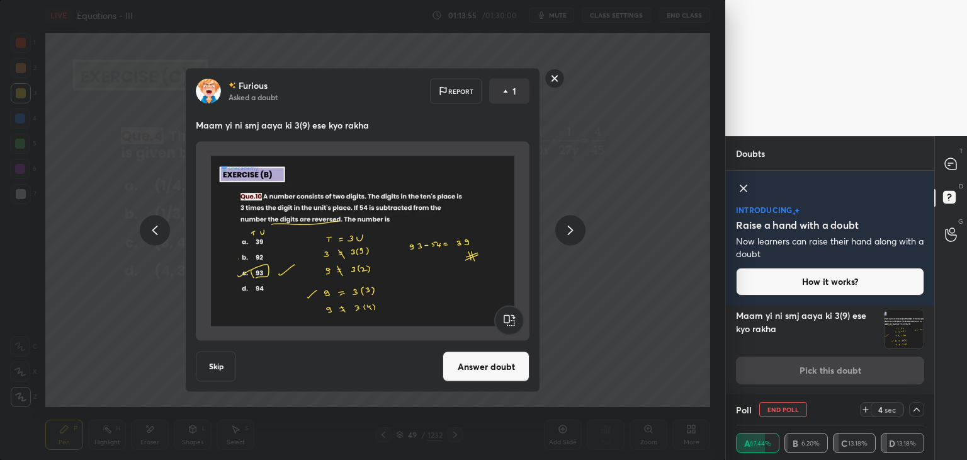
click at [554, 78] on rect at bounding box center [555, 79] width 20 height 20
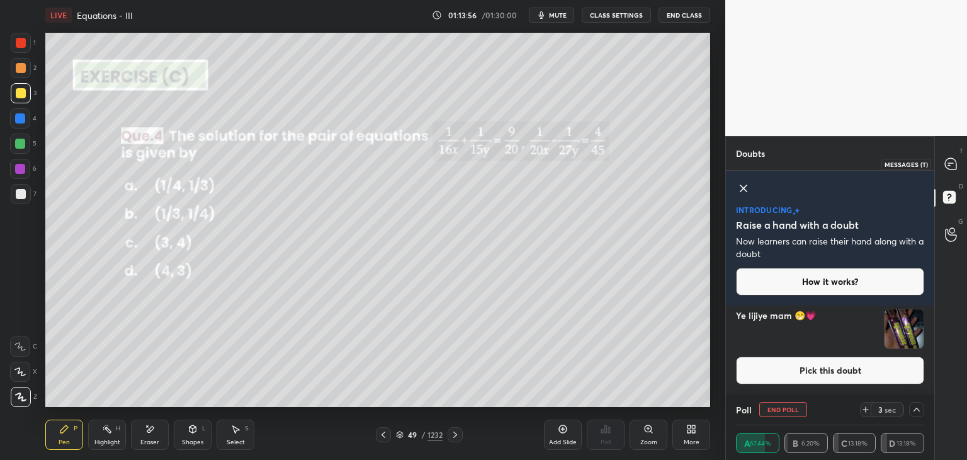
click at [954, 159] on icon at bounding box center [950, 163] width 11 height 11
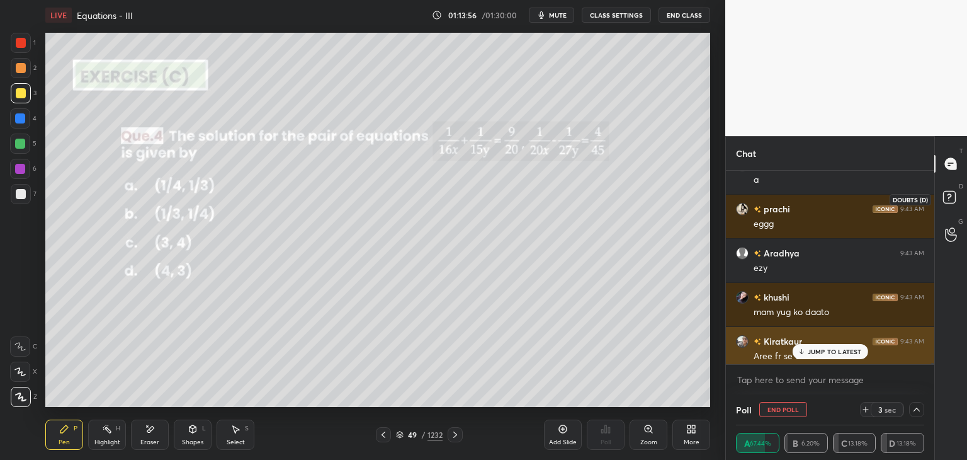
scroll to position [190, 205]
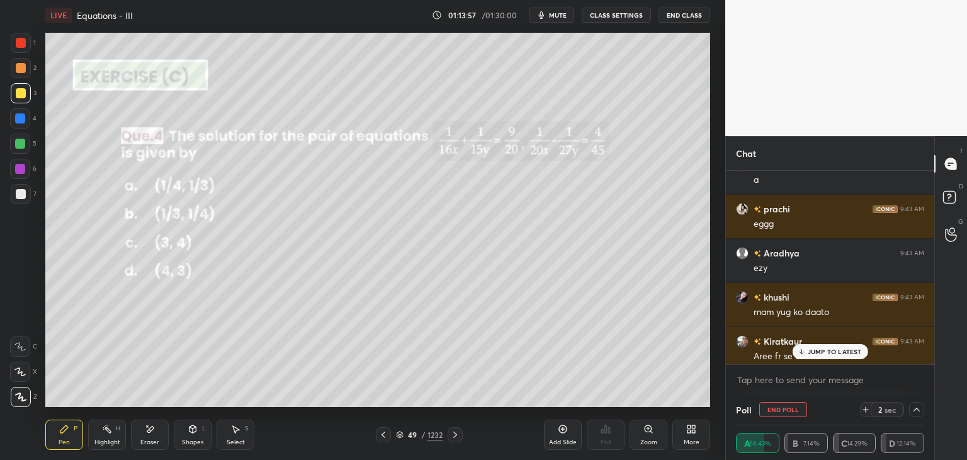
click at [830, 348] on p "JUMP TO LATEST" at bounding box center [835, 352] width 54 height 8
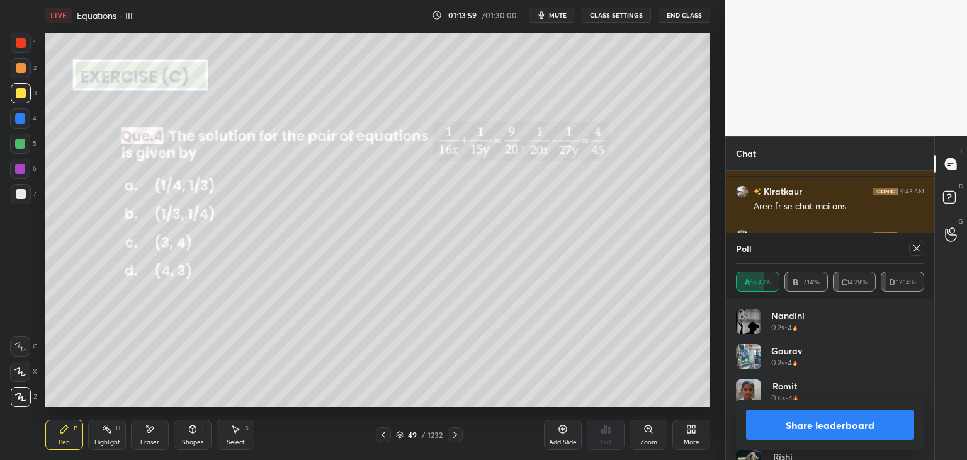
scroll to position [147, 185]
click at [806, 421] on button "Share leaderboard" at bounding box center [830, 424] width 168 height 30
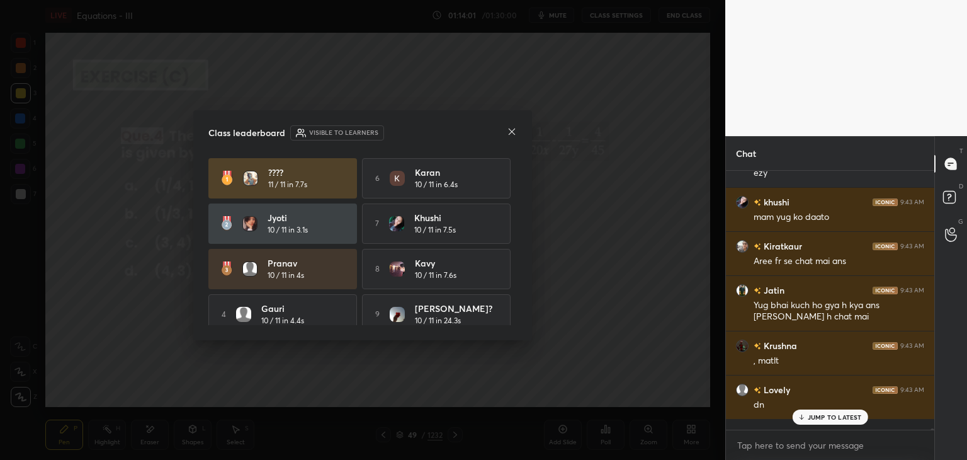
scroll to position [41715, 0]
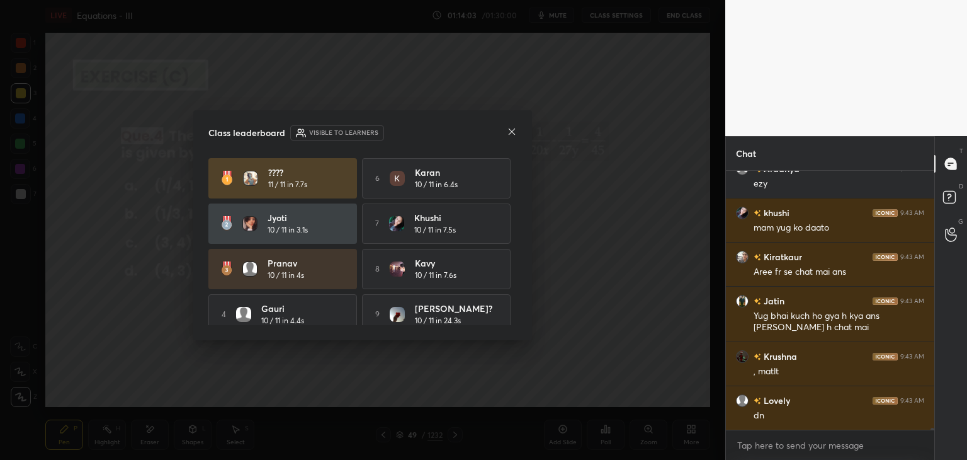
click at [511, 132] on icon at bounding box center [512, 132] width 10 height 10
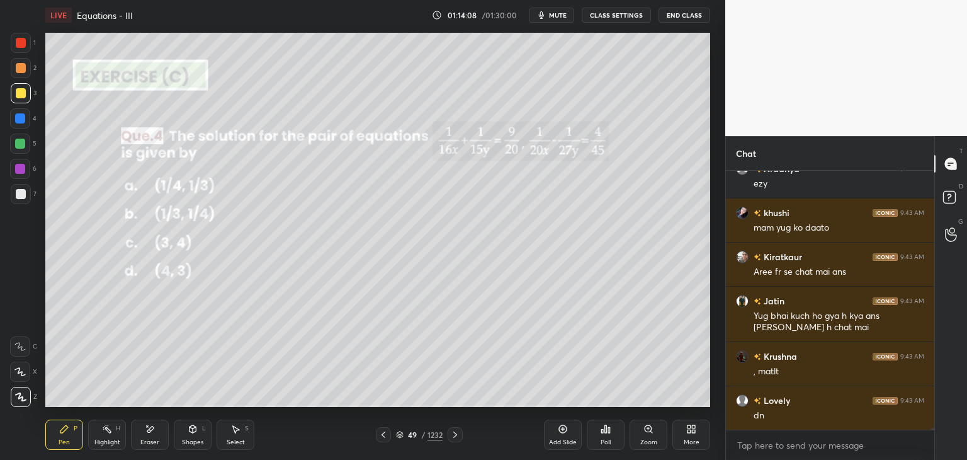
click at [22, 100] on div at bounding box center [21, 93] width 20 height 20
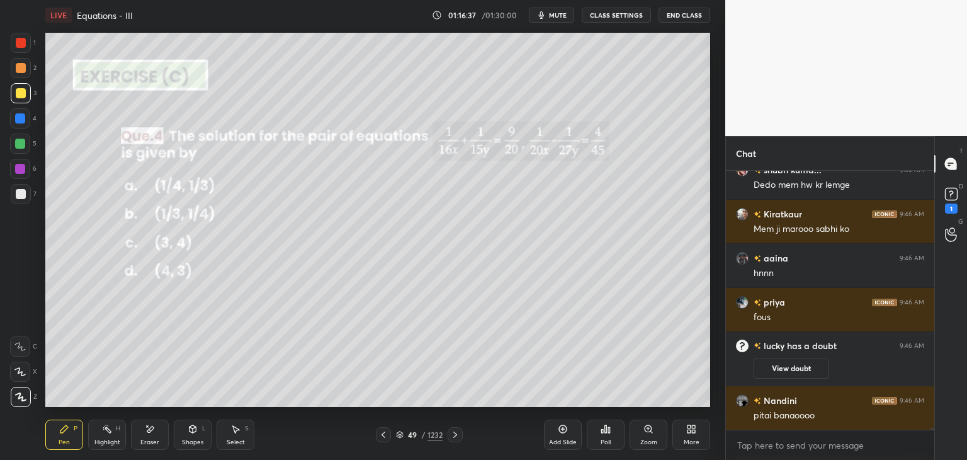
scroll to position [42417, 0]
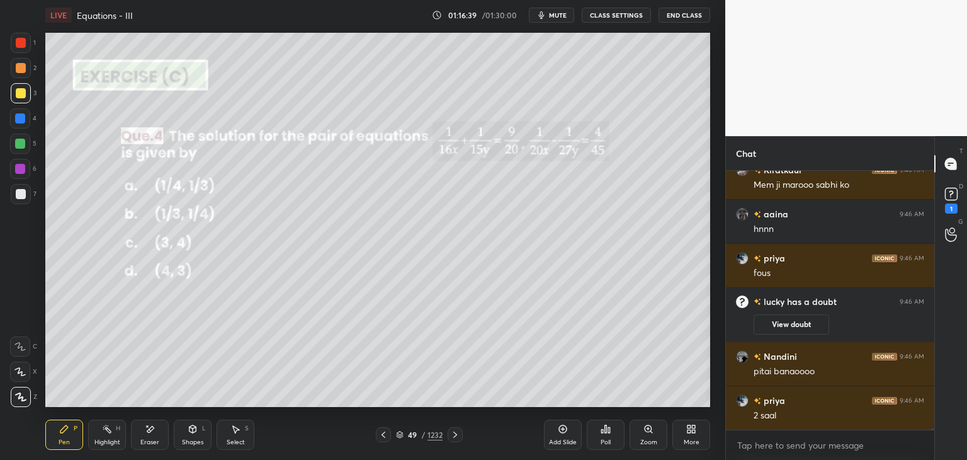
click at [451, 431] on icon at bounding box center [455, 434] width 10 height 10
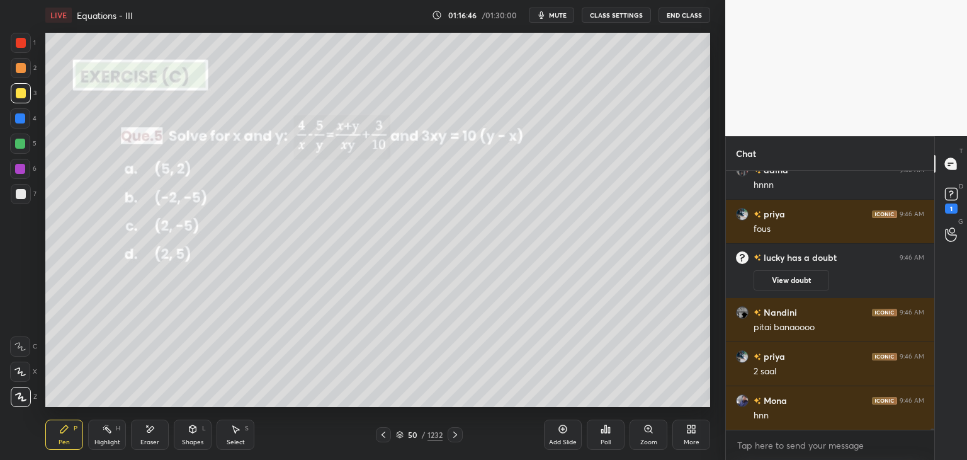
click at [610, 441] on div "Poll" at bounding box center [606, 442] width 10 height 6
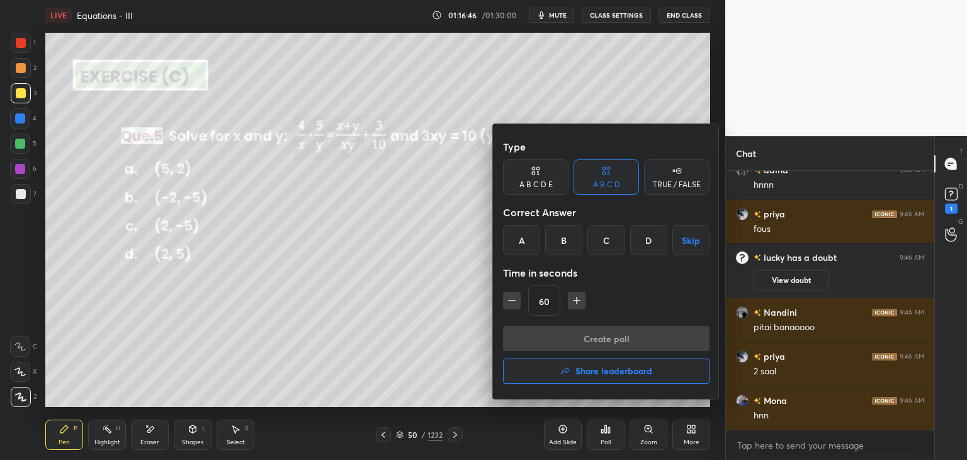
click at [647, 237] on div "D" at bounding box center [648, 240] width 37 height 30
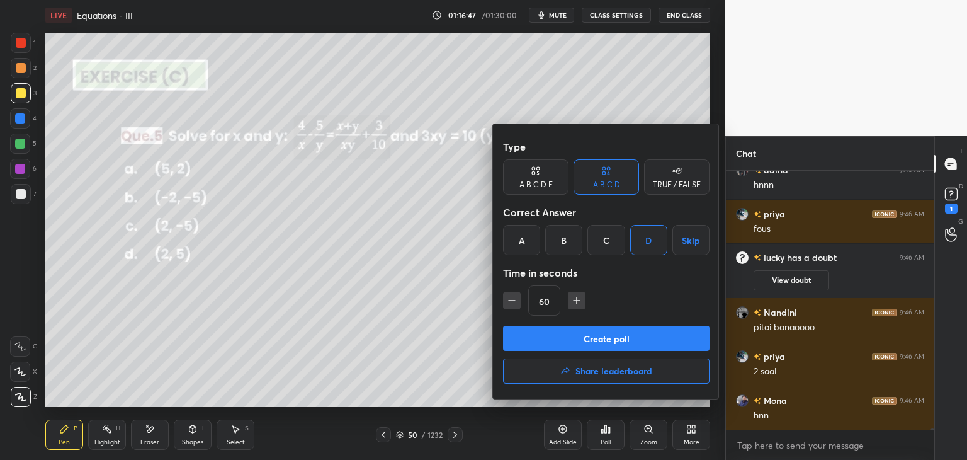
click at [577, 334] on button "Create poll" at bounding box center [606, 338] width 207 height 25
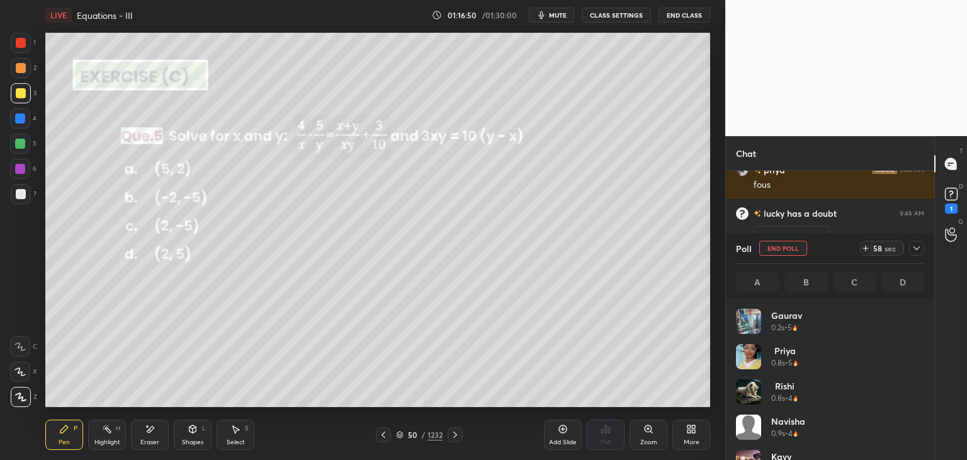
scroll to position [42615, 0]
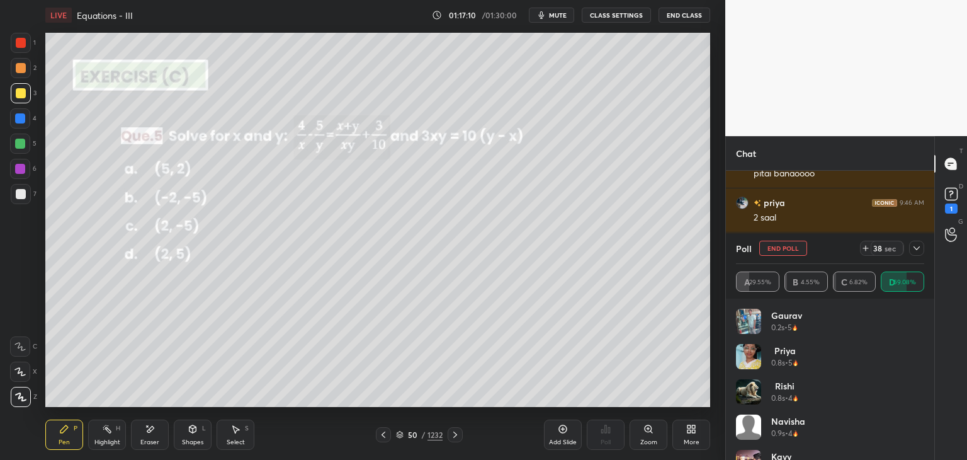
click at [916, 249] on icon at bounding box center [917, 248] width 10 height 10
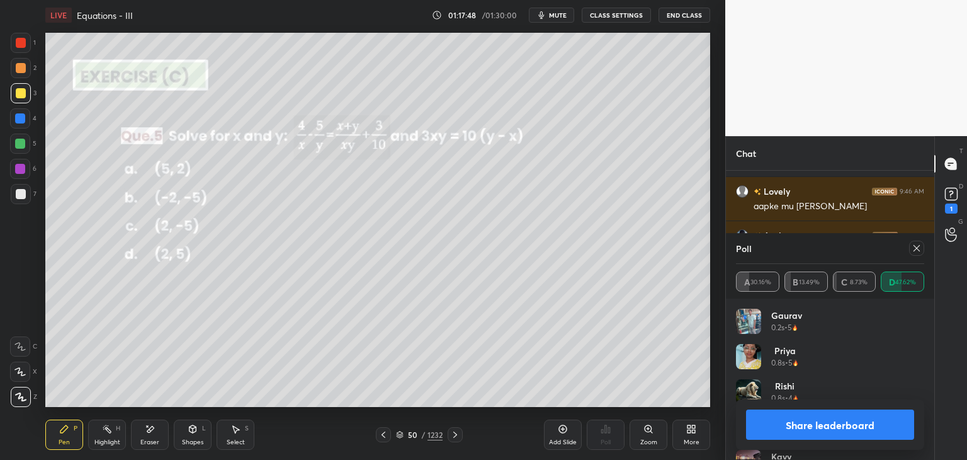
scroll to position [147, 185]
click at [914, 247] on icon at bounding box center [917, 248] width 10 height 10
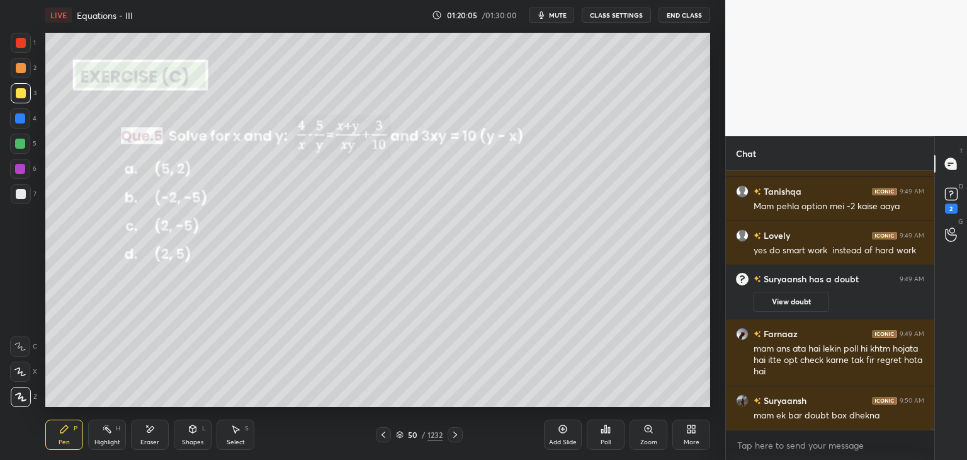
scroll to position [43257, 0]
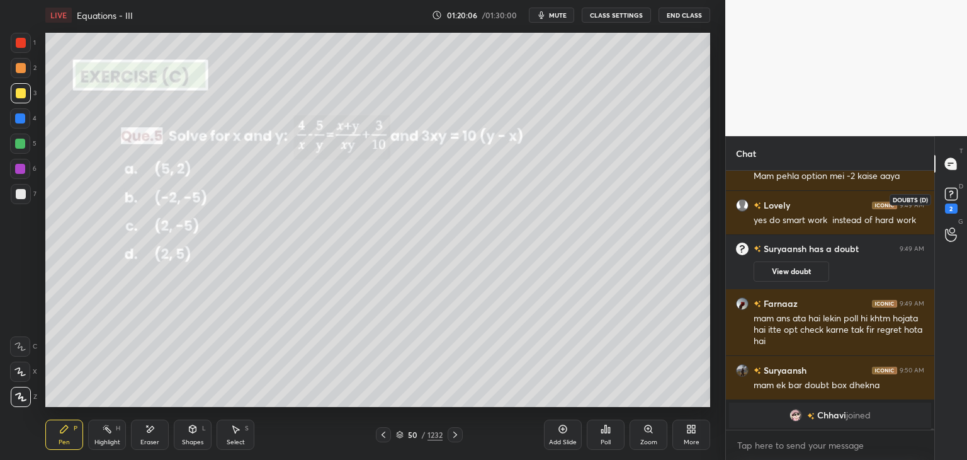
click at [947, 200] on rect at bounding box center [951, 194] width 12 height 12
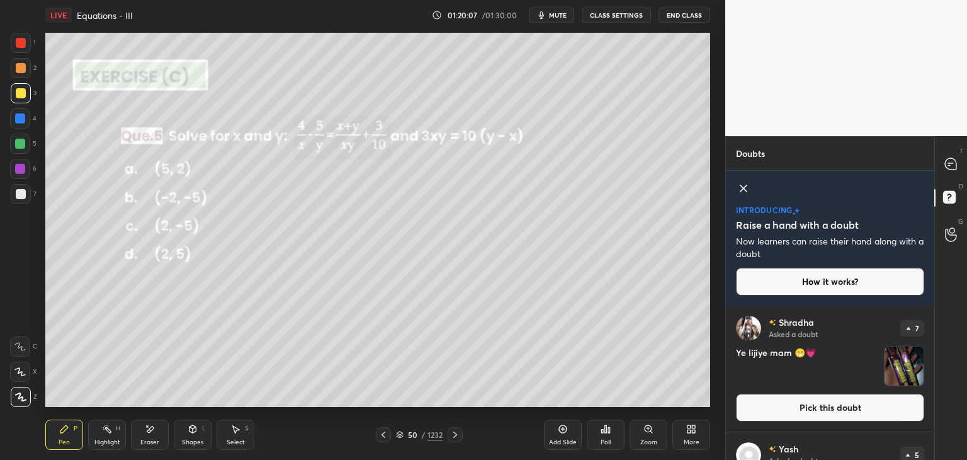
click at [930, 373] on div "[PERSON_NAME] Asked a doubt 7 Ye lijiye mam 😁💗 Pick this doubt" at bounding box center [830, 368] width 208 height 126
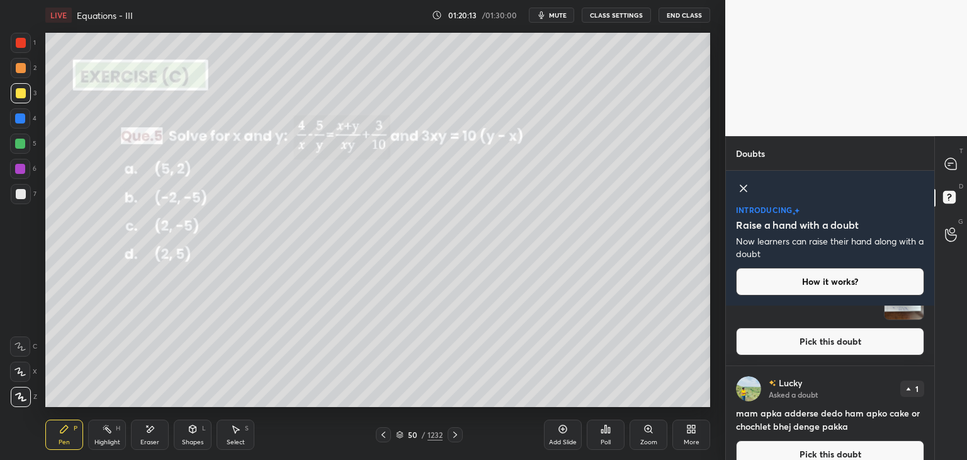
scroll to position [1214, 0]
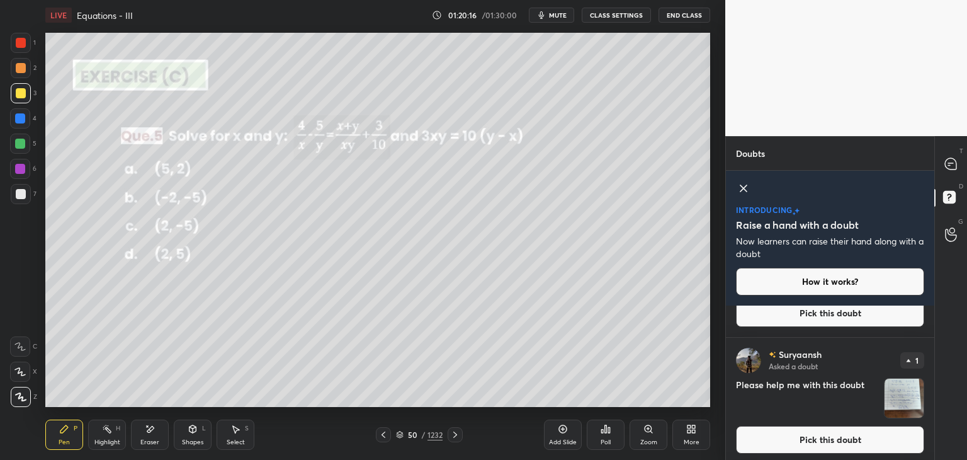
click at [907, 398] on img "grid" at bounding box center [904, 397] width 39 height 39
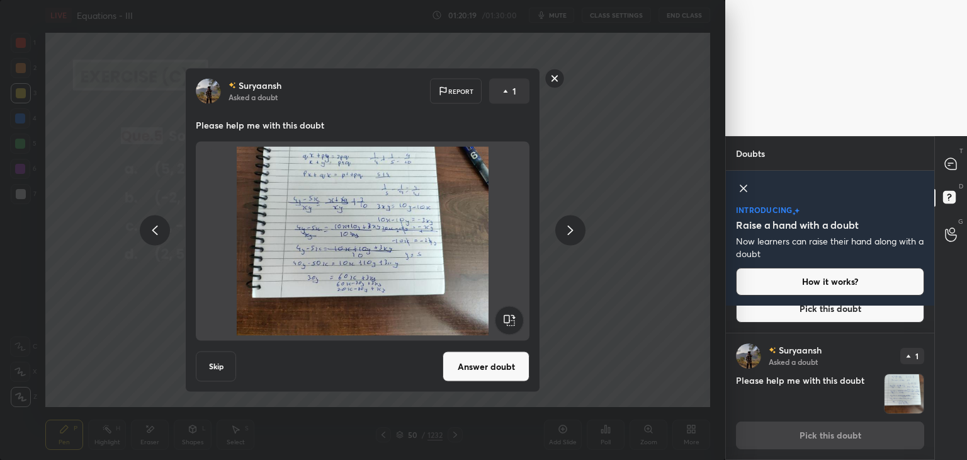
click at [499, 361] on button "Answer doubt" at bounding box center [486, 366] width 87 height 30
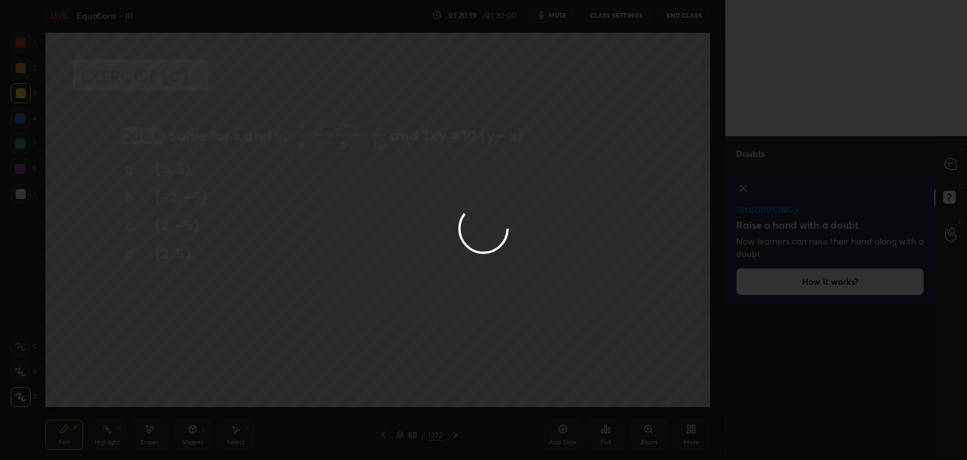
scroll to position [0, 0]
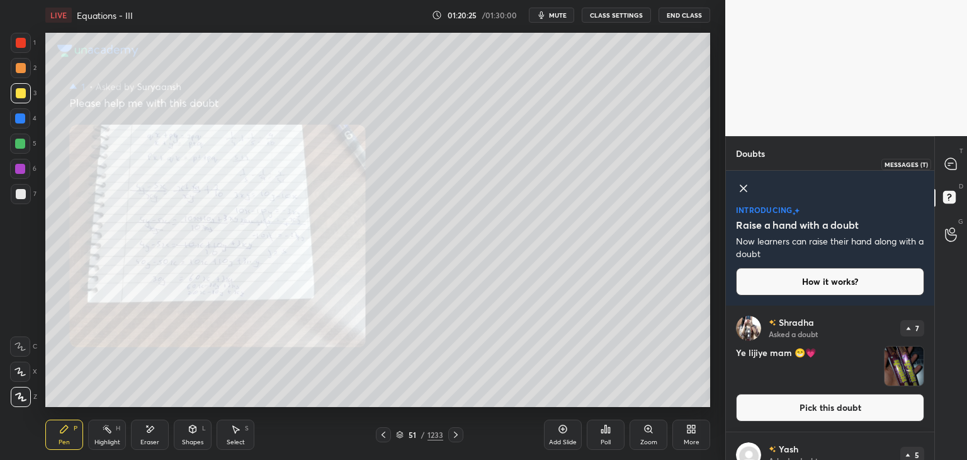
click at [953, 162] on icon at bounding box center [951, 163] width 13 height 13
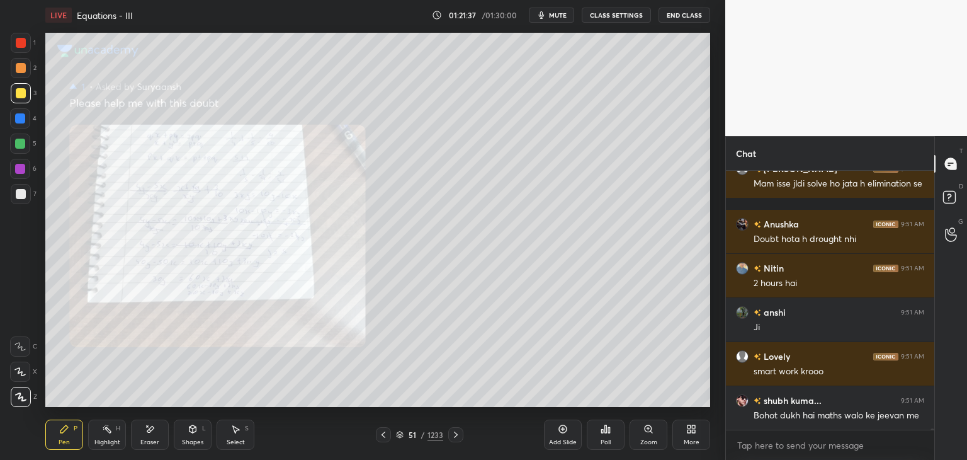
scroll to position [43862, 0]
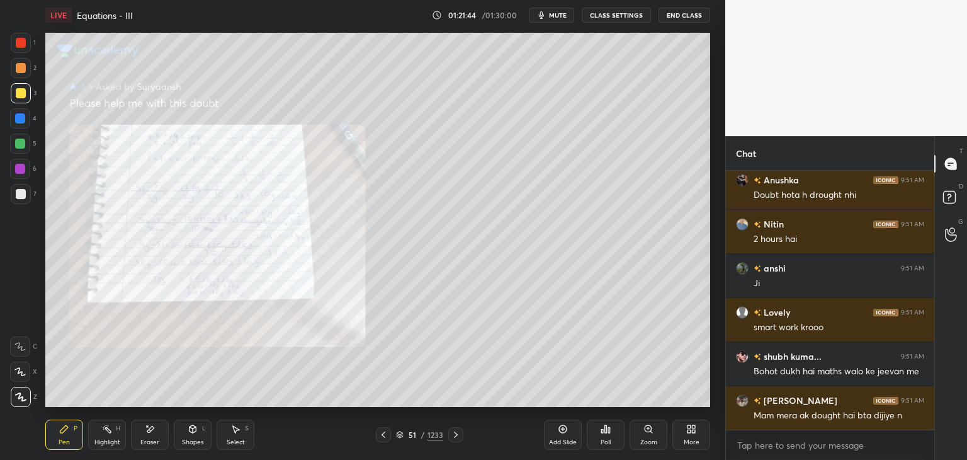
drag, startPoint x: 154, startPoint y: 438, endPoint x: 147, endPoint y: 432, distance: 9.0
click at [152, 437] on div "Eraser" at bounding box center [150, 434] width 38 height 30
click at [23, 399] on span "Erase all" at bounding box center [20, 396] width 19 height 9
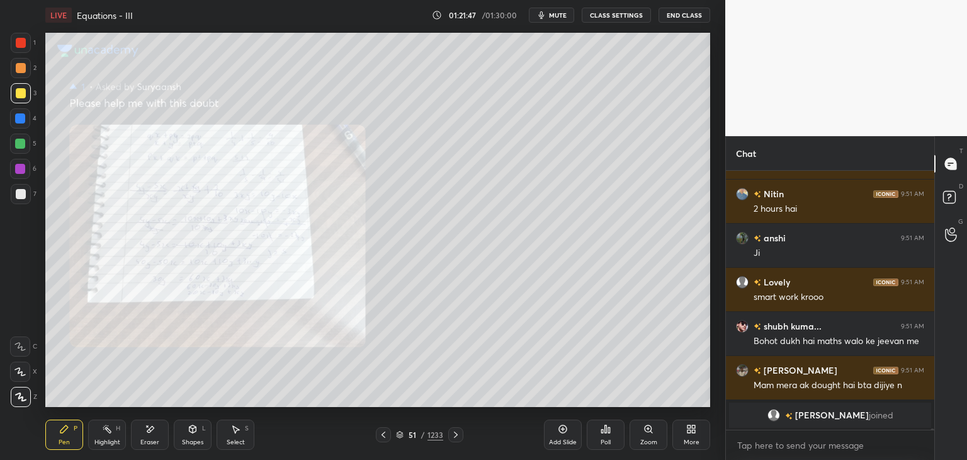
scroll to position [43837, 0]
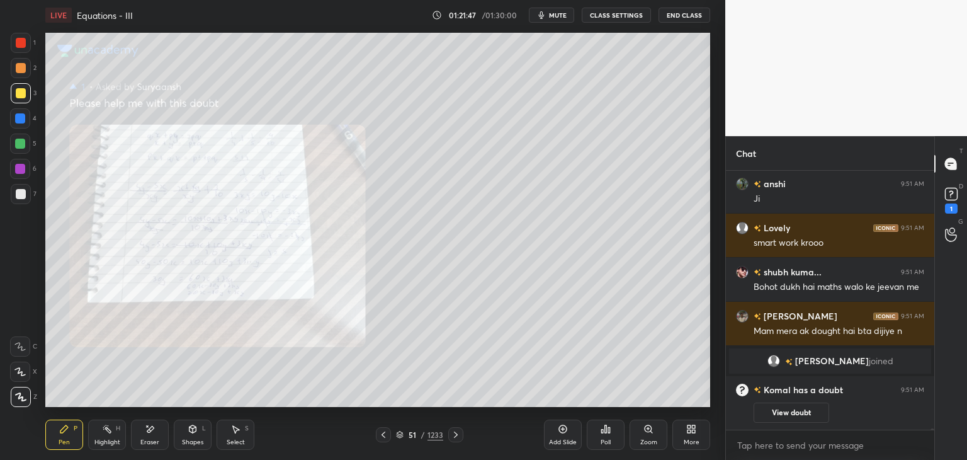
click at [383, 435] on icon at bounding box center [383, 434] width 10 height 10
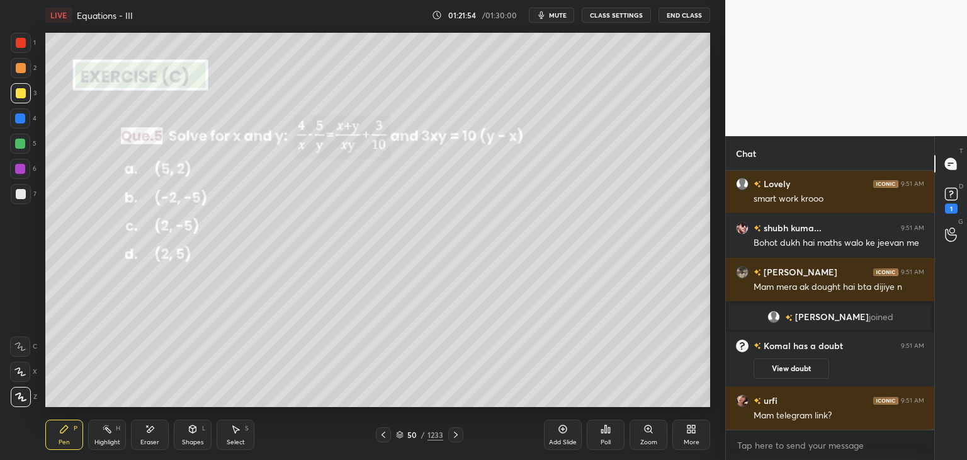
scroll to position [43925, 0]
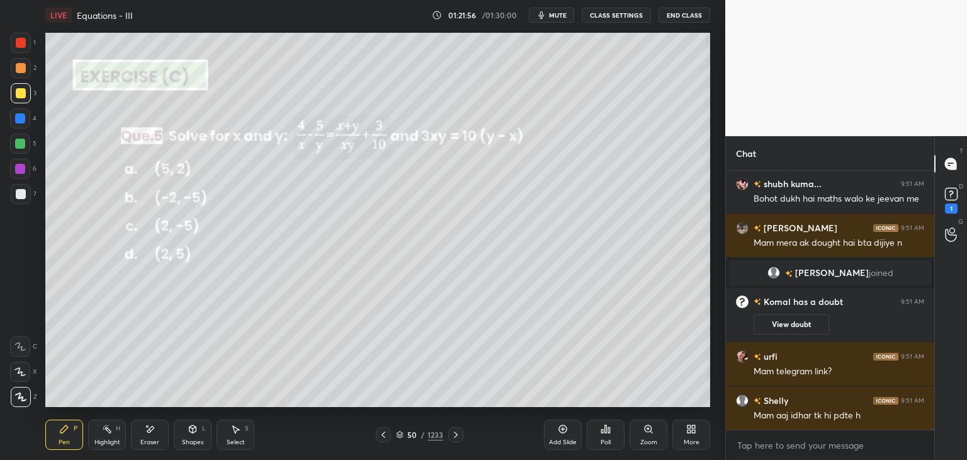
click at [454, 431] on icon at bounding box center [456, 434] width 10 height 10
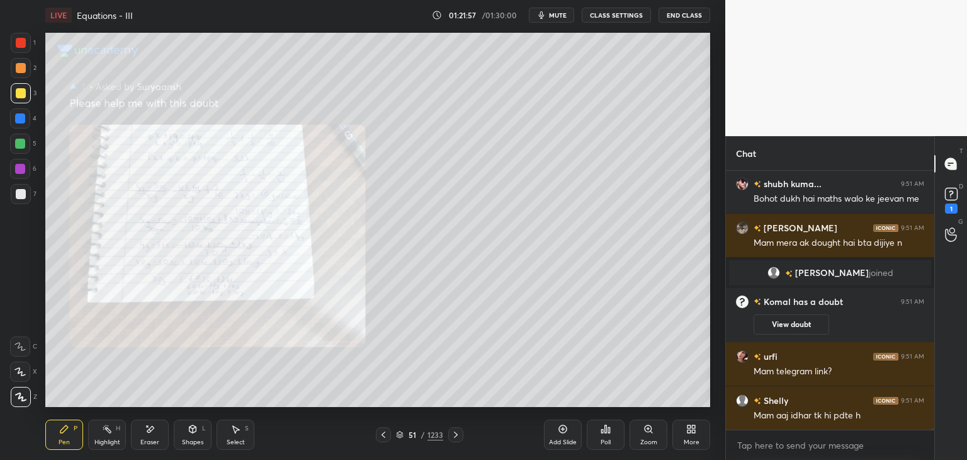
click at [453, 433] on icon at bounding box center [456, 434] width 10 height 10
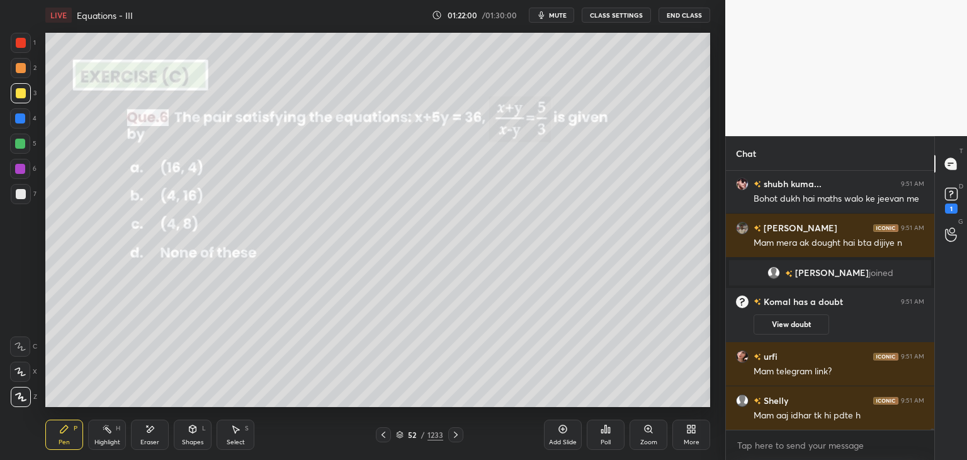
click at [602, 440] on div "Poll" at bounding box center [606, 442] width 10 height 6
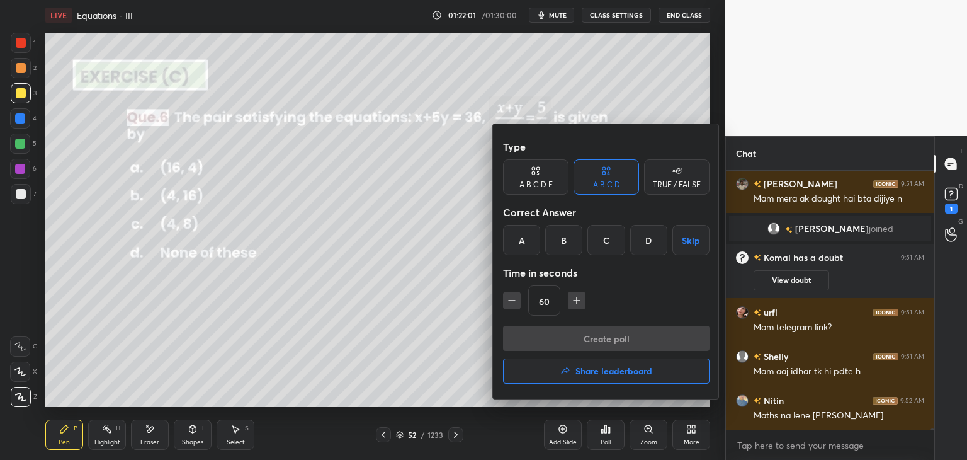
scroll to position [44013, 0]
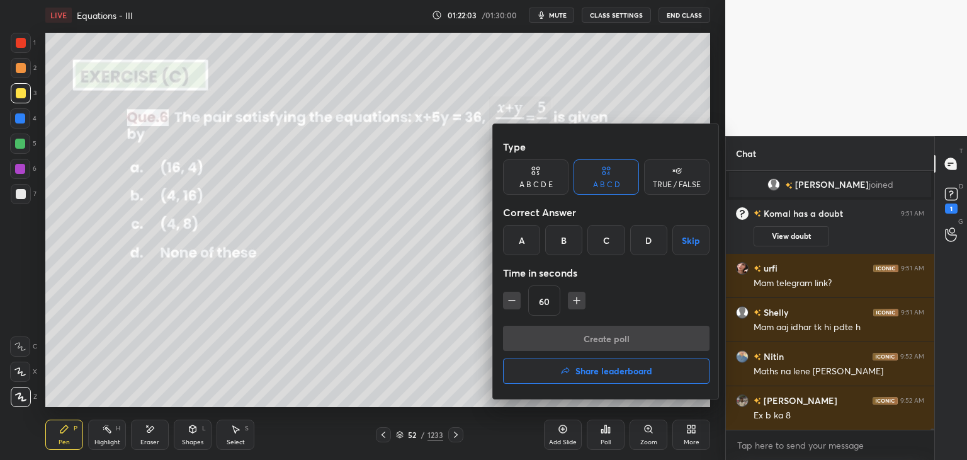
click at [522, 245] on div "A" at bounding box center [521, 240] width 37 height 30
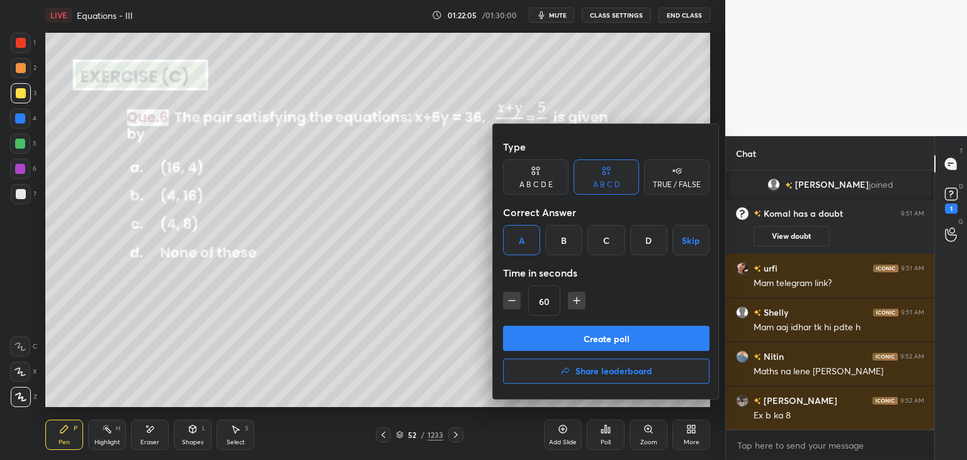
click at [532, 341] on button "Create poll" at bounding box center [606, 338] width 207 height 25
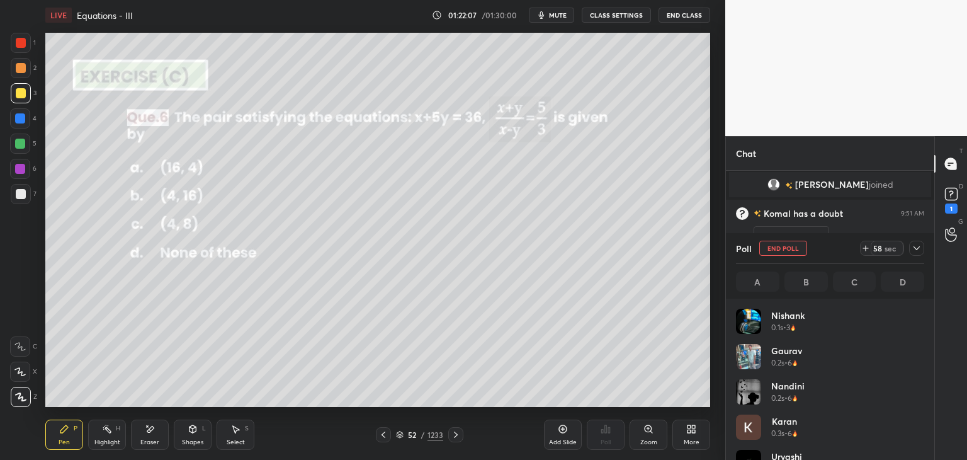
scroll to position [147, 185]
click at [925, 243] on div "Poll End Poll 58 sec A B C D" at bounding box center [830, 265] width 208 height 65
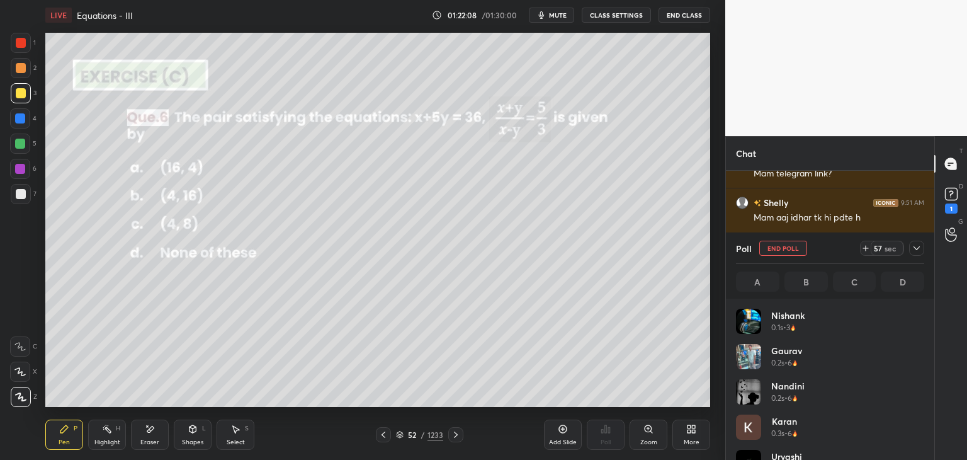
click at [924, 244] on div "Poll End Poll 57 sec A B C D" at bounding box center [830, 265] width 208 height 65
click at [916, 244] on icon at bounding box center [917, 248] width 10 height 10
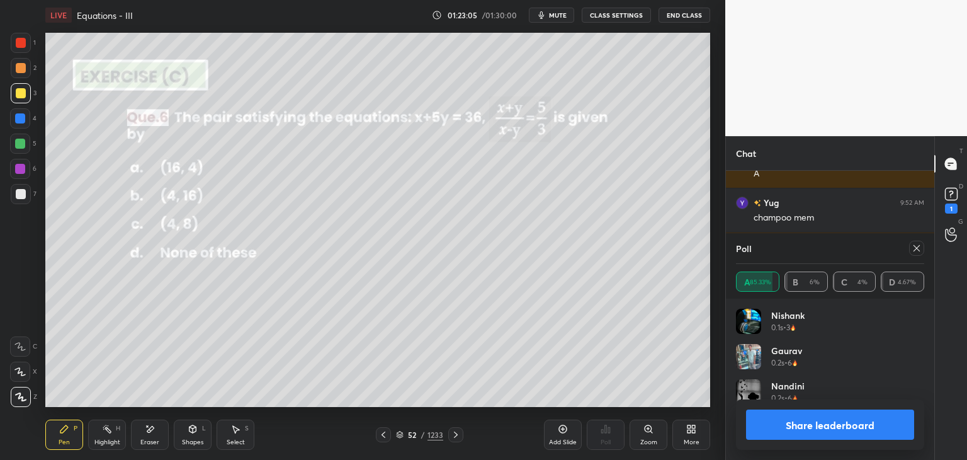
scroll to position [147, 185]
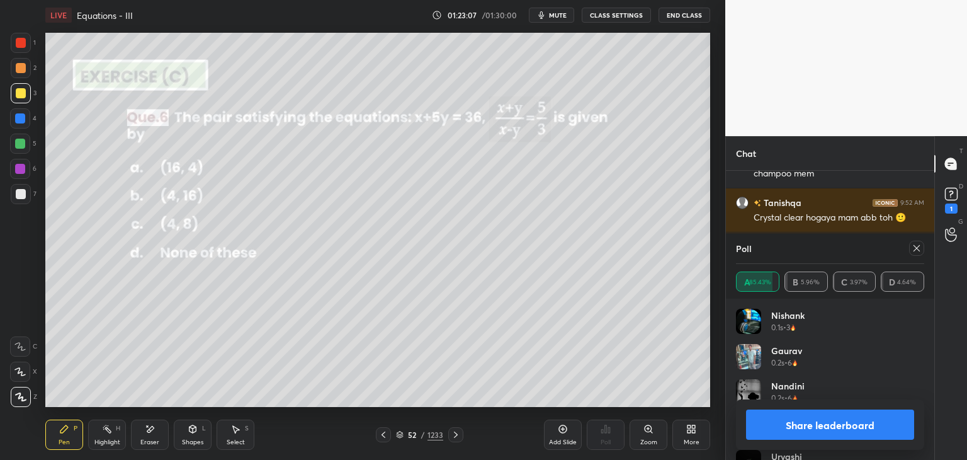
click at [917, 248] on icon at bounding box center [917, 248] width 6 height 6
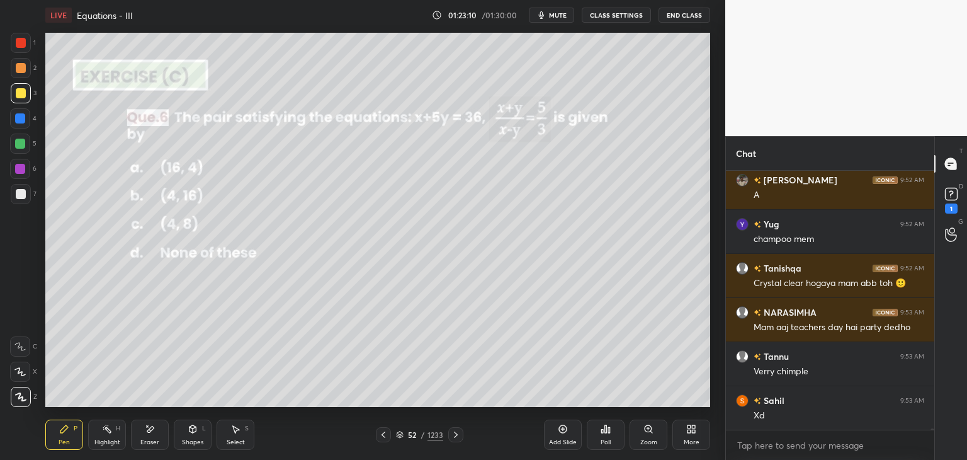
click at [63, 436] on div "Pen P" at bounding box center [64, 434] width 38 height 30
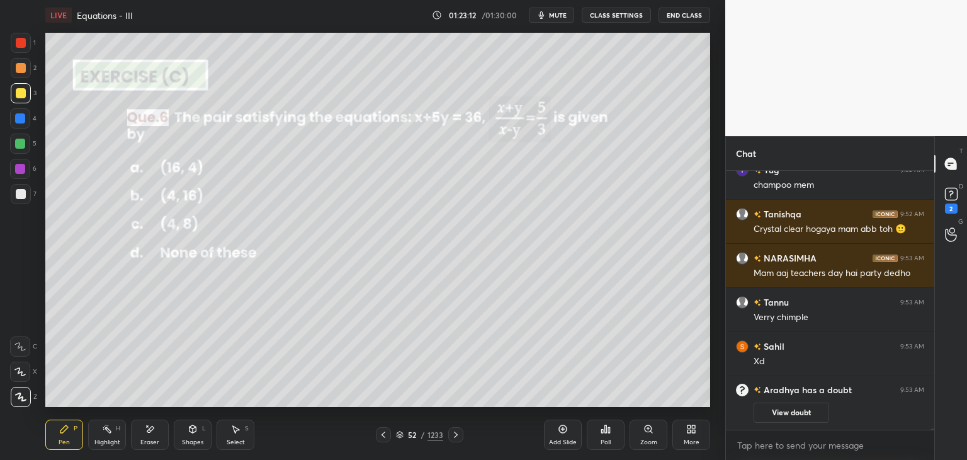
click at [20, 89] on div at bounding box center [21, 93] width 10 height 10
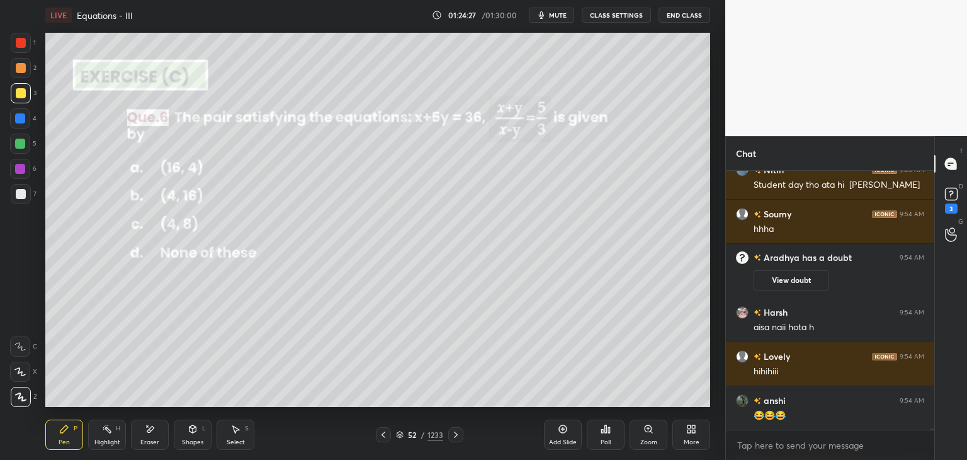
scroll to position [45959, 0]
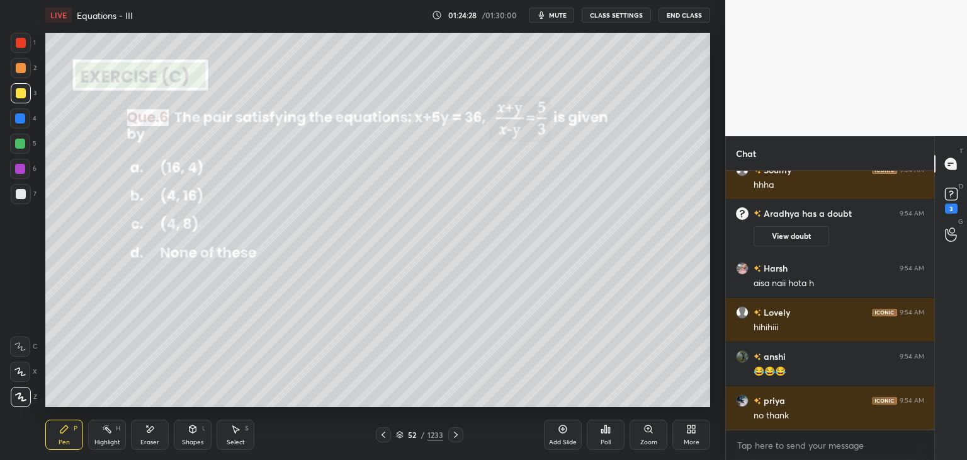
click at [560, 441] on div "Add Slide" at bounding box center [563, 442] width 28 height 6
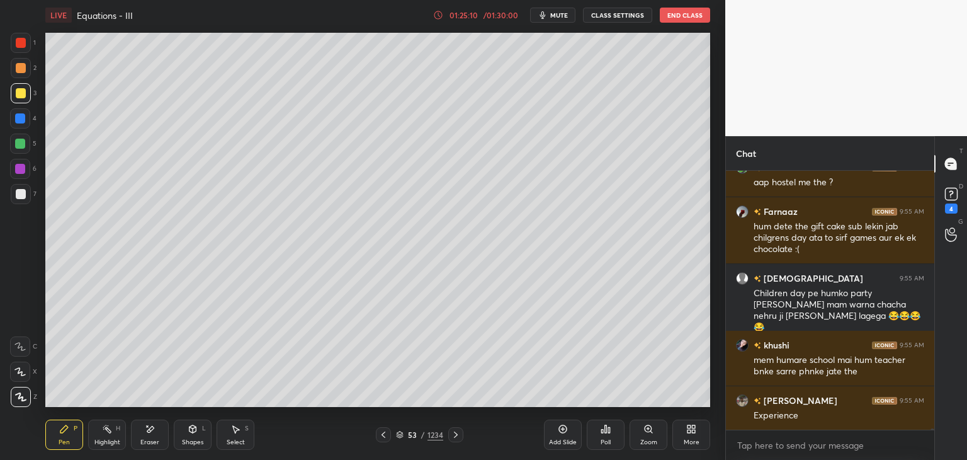
scroll to position [46702, 0]
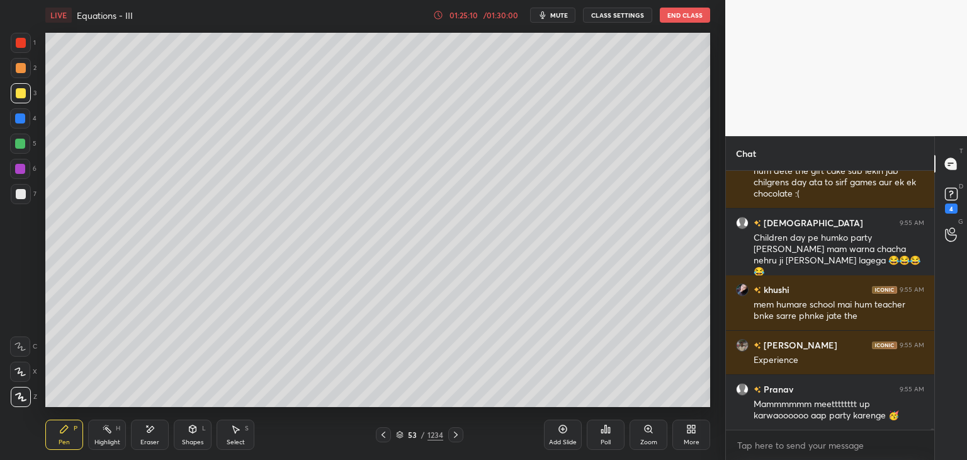
click at [235, 436] on div "Select S" at bounding box center [236, 434] width 38 height 30
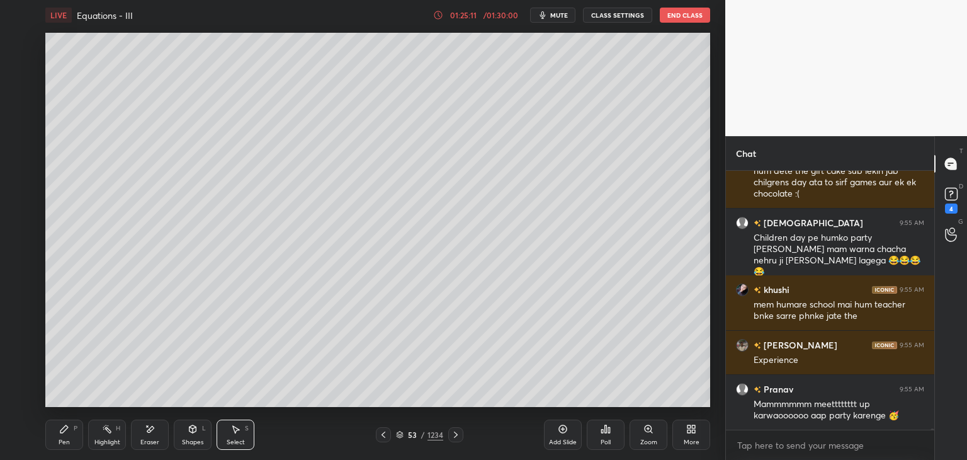
scroll to position [46790, 0]
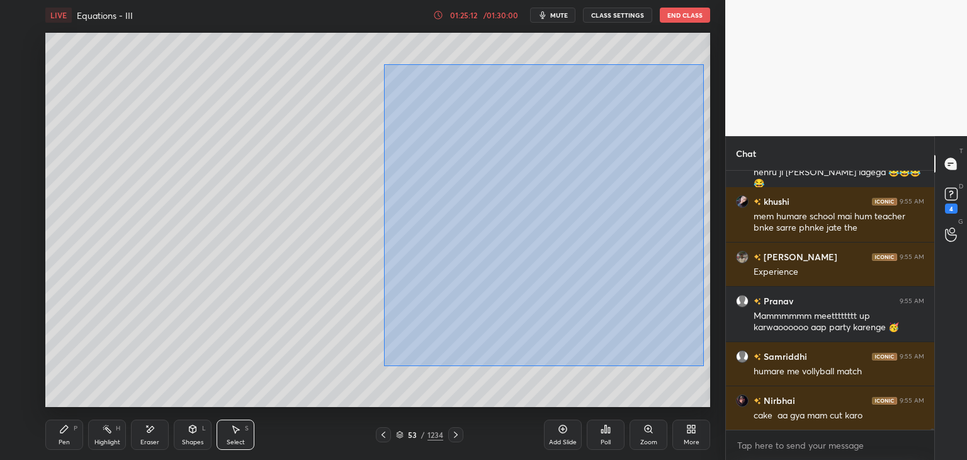
drag, startPoint x: 411, startPoint y: 109, endPoint x: 704, endPoint y: 366, distance: 390.1
click at [704, 366] on div "0 ° Undo Copy Duplicate Duplicate to new slide Delete" at bounding box center [377, 220] width 665 height 374
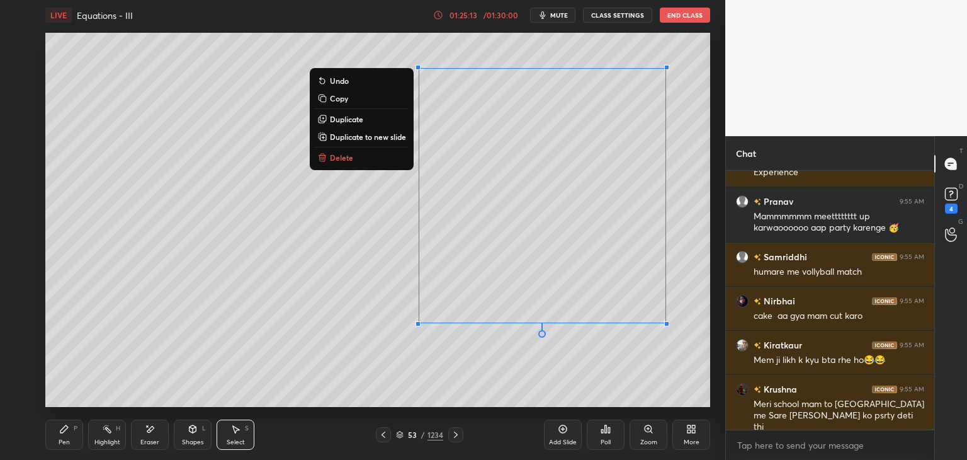
drag, startPoint x: 336, startPoint y: 157, endPoint x: 341, endPoint y: 164, distance: 9.0
click at [336, 158] on p "Delete" at bounding box center [341, 157] width 23 height 10
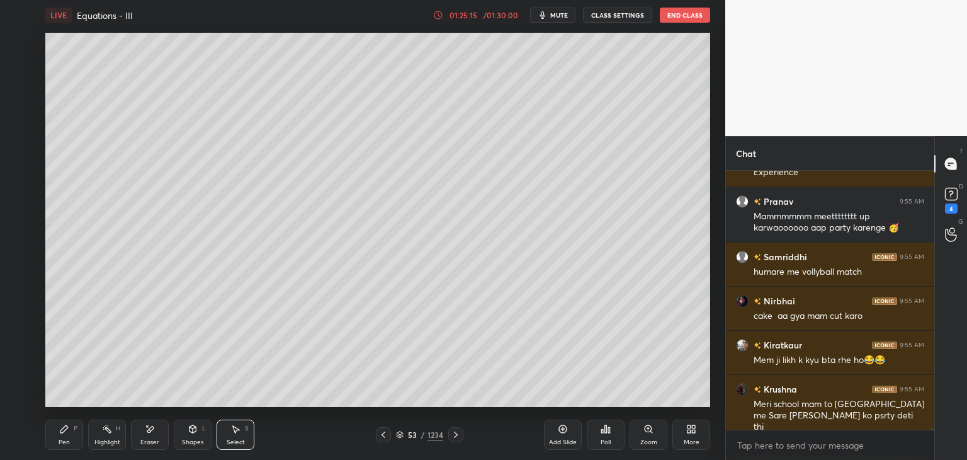
drag, startPoint x: 385, startPoint y: 431, endPoint x: 392, endPoint y: 433, distance: 7.8
click at [385, 431] on icon at bounding box center [383, 434] width 10 height 10
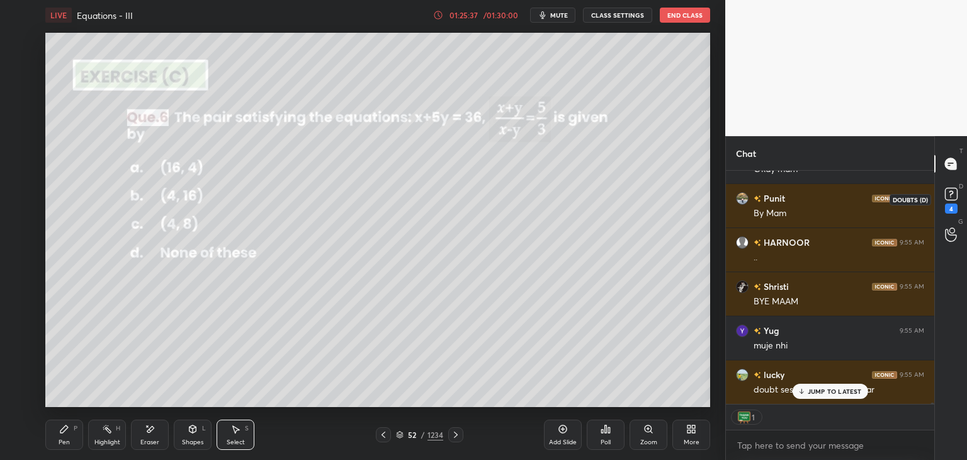
scroll to position [47776, 0]
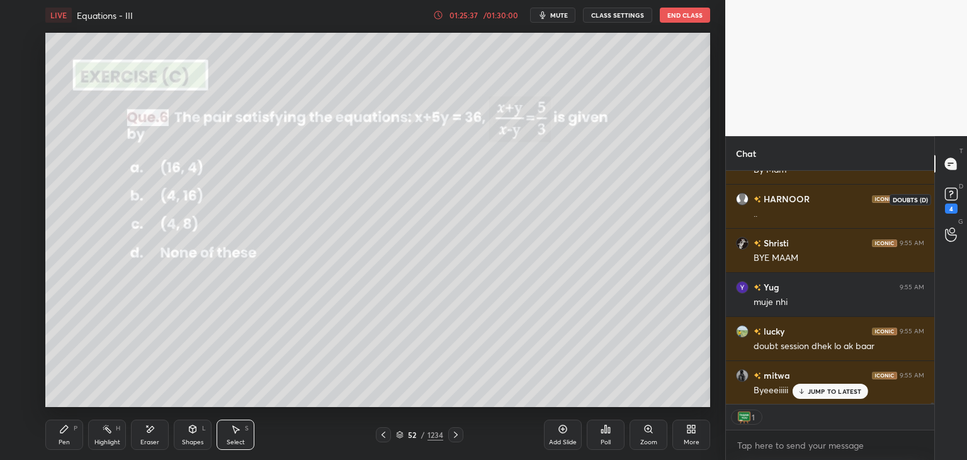
click at [950, 200] on icon at bounding box center [951, 194] width 19 height 19
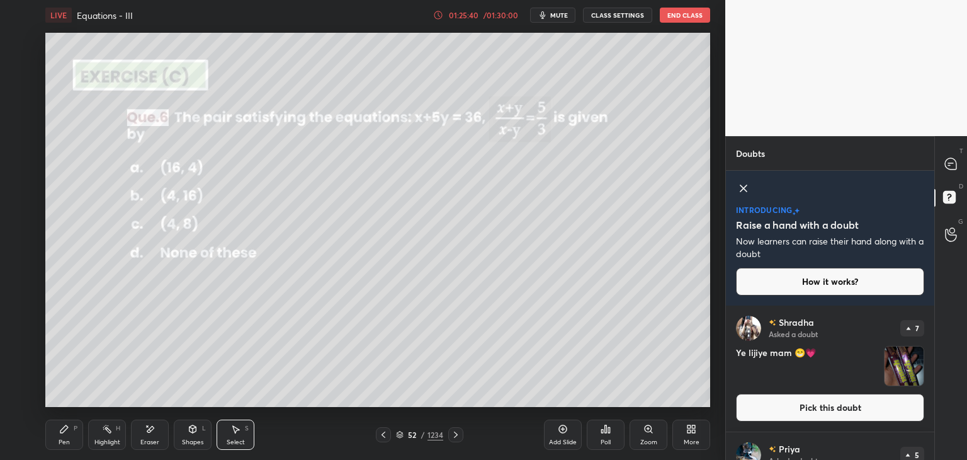
click at [892, 406] on button "Pick this doubt" at bounding box center [830, 408] width 188 height 28
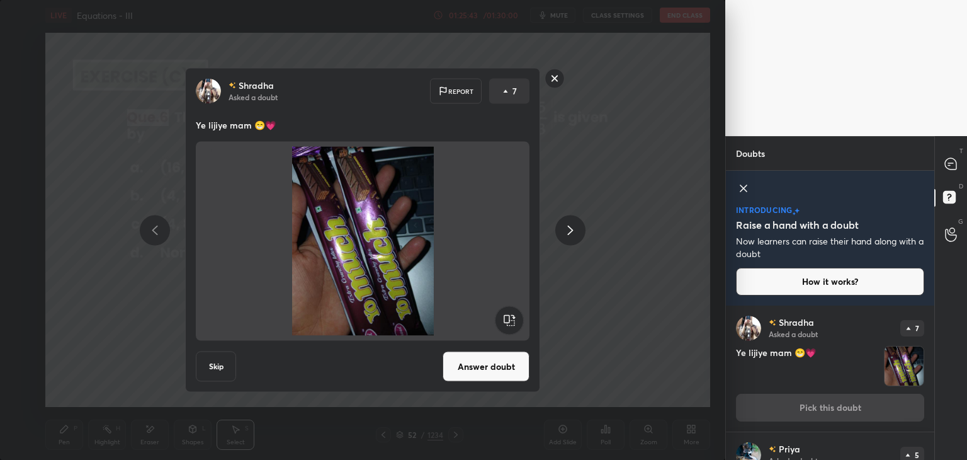
drag, startPoint x: 549, startPoint y: 79, endPoint x: 612, endPoint y: 114, distance: 71.9
click at [549, 79] on rect at bounding box center [555, 79] width 20 height 20
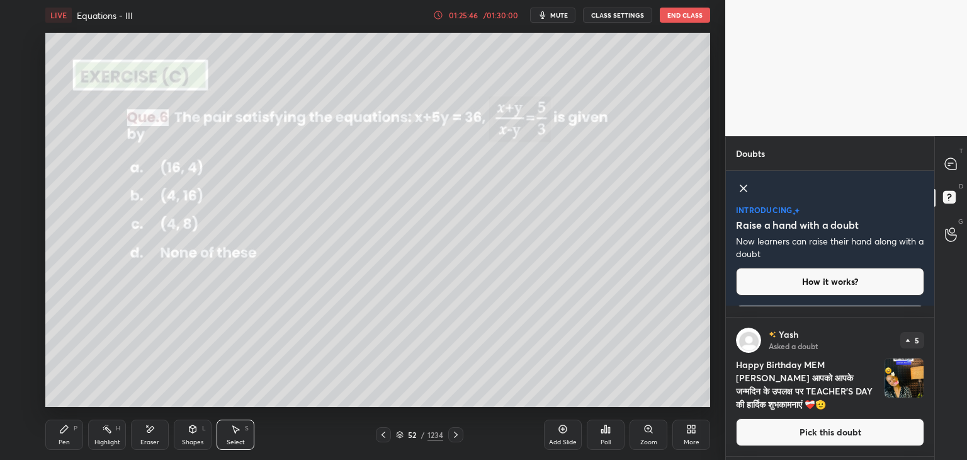
scroll to position [270, 0]
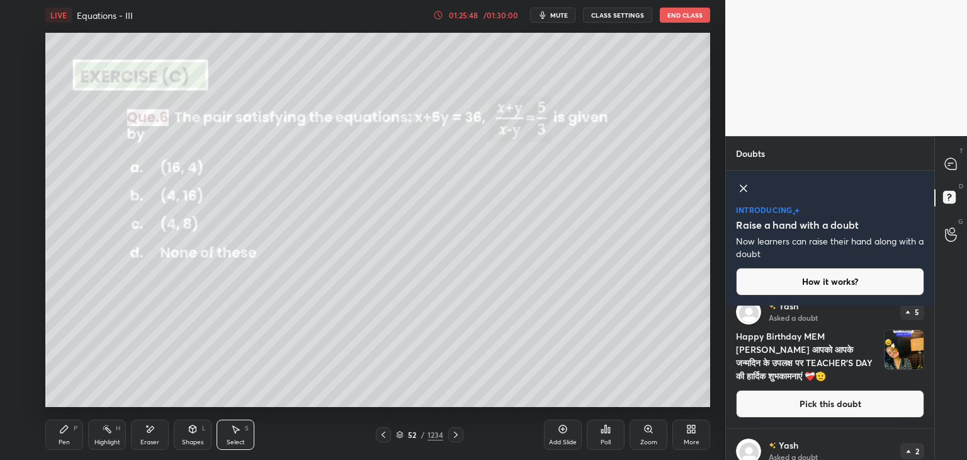
click at [853, 396] on button "Pick this doubt" at bounding box center [830, 404] width 188 height 28
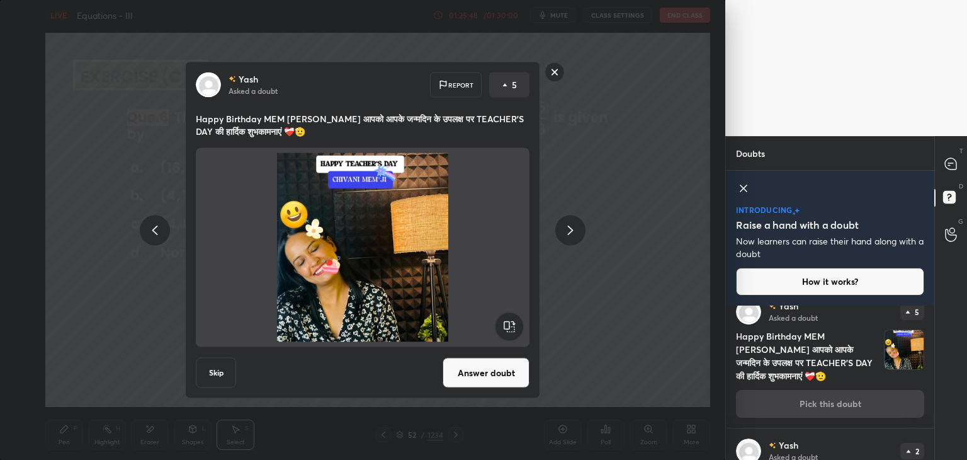
scroll to position [253, 0]
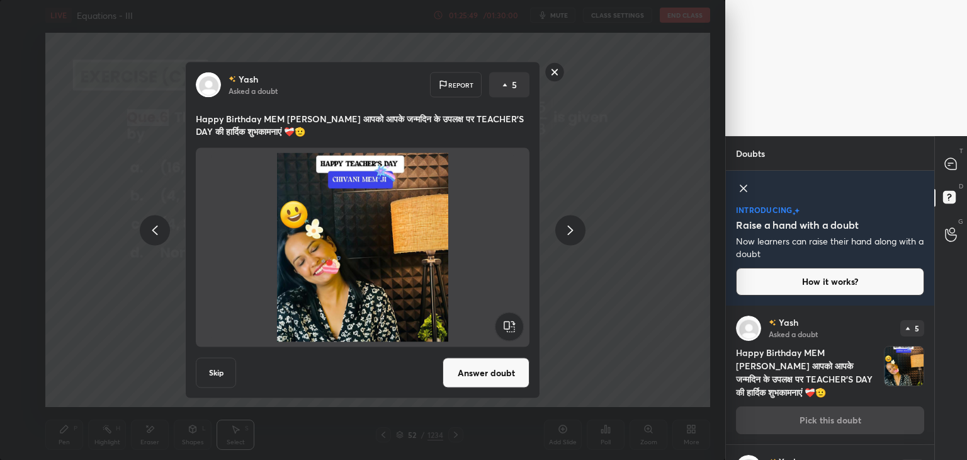
click at [474, 375] on button "Answer doubt" at bounding box center [486, 373] width 87 height 30
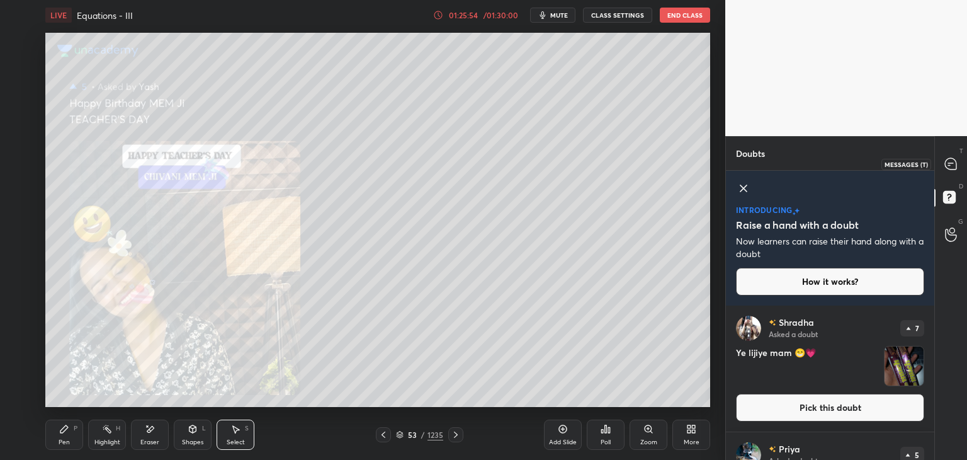
click at [957, 164] on icon at bounding box center [951, 163] width 13 height 13
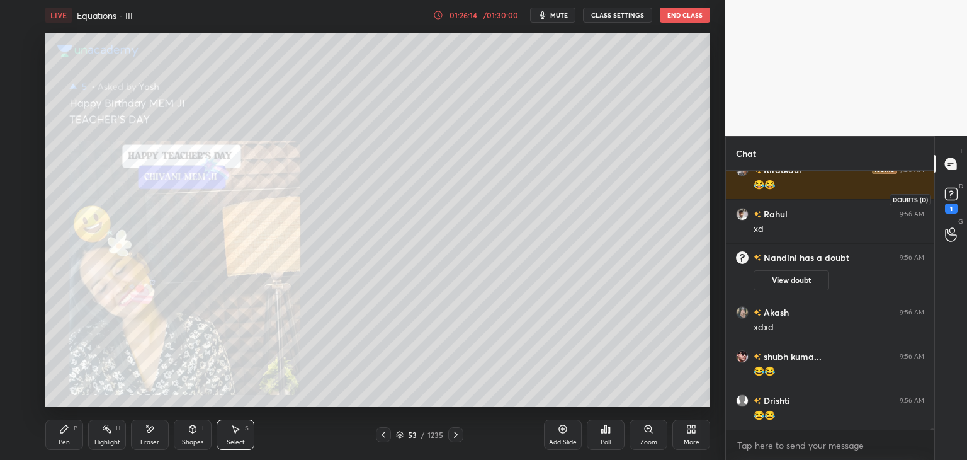
scroll to position [48069, 0]
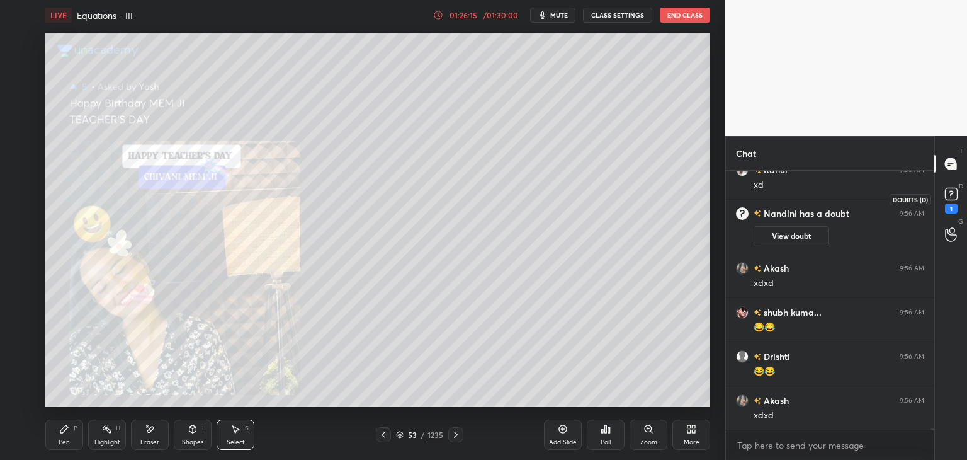
click at [952, 197] on rect at bounding box center [951, 194] width 12 height 12
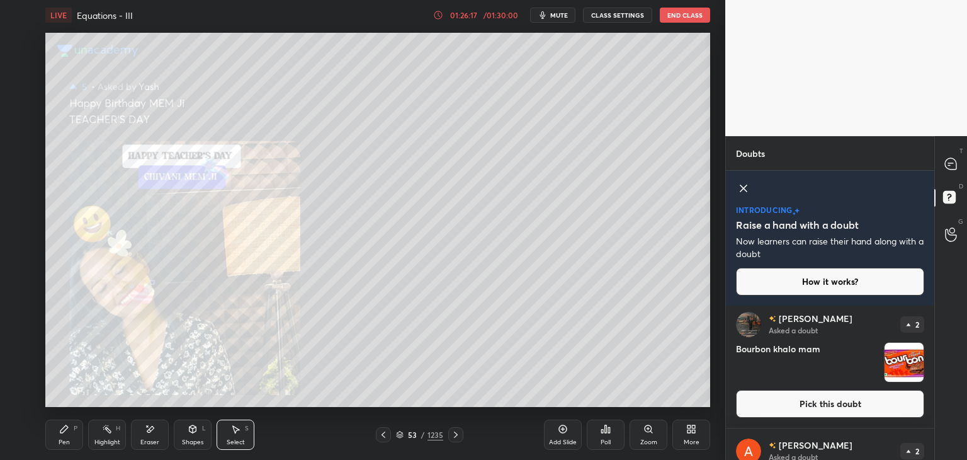
scroll to position [404, 0]
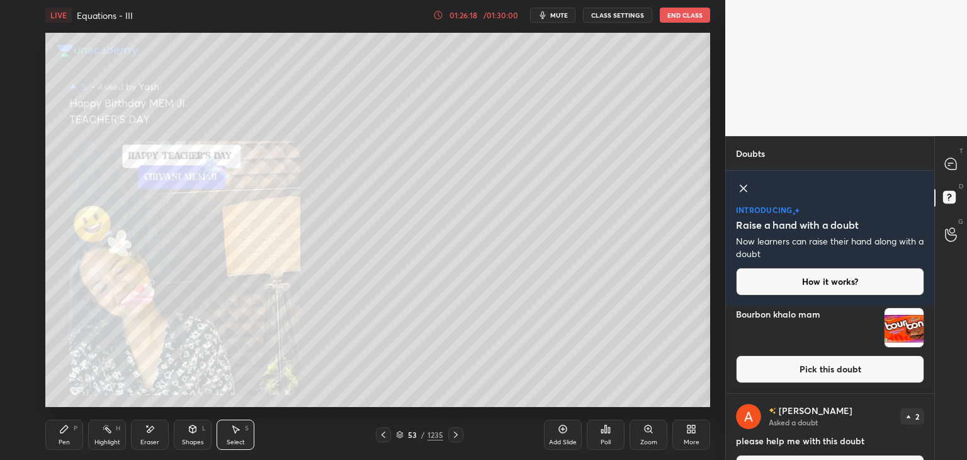
click at [907, 337] on img "grid" at bounding box center [904, 327] width 39 height 39
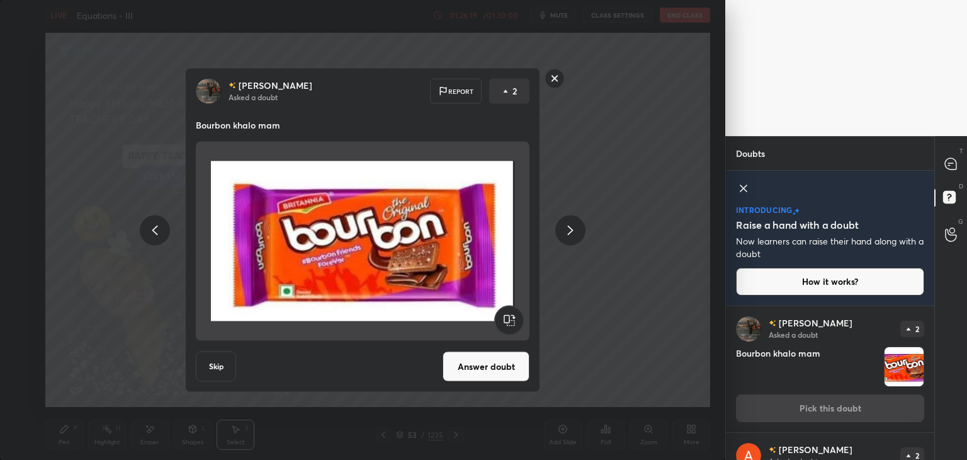
drag, startPoint x: 505, startPoint y: 370, endPoint x: 511, endPoint y: 372, distance: 6.6
click at [506, 371] on button "Answer doubt" at bounding box center [486, 366] width 87 height 30
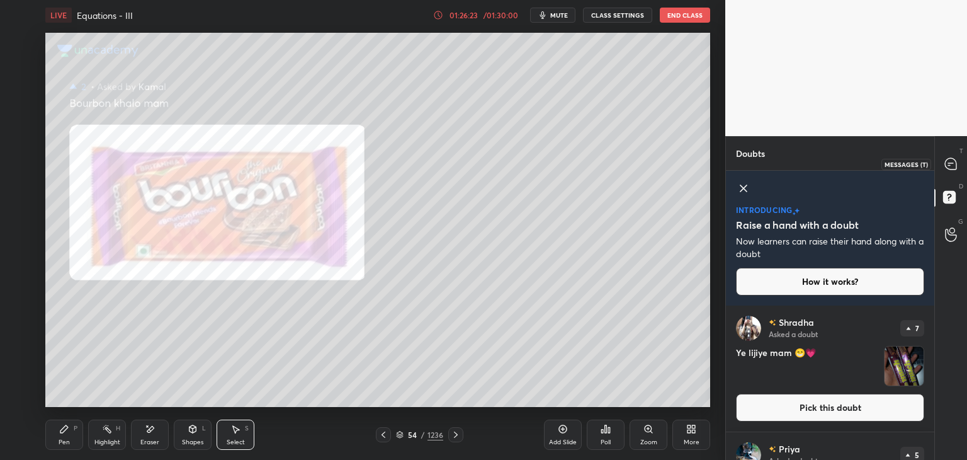
drag, startPoint x: 960, startPoint y: 163, endPoint x: 956, endPoint y: 180, distance: 17.4
click at [958, 162] on div at bounding box center [951, 163] width 25 height 23
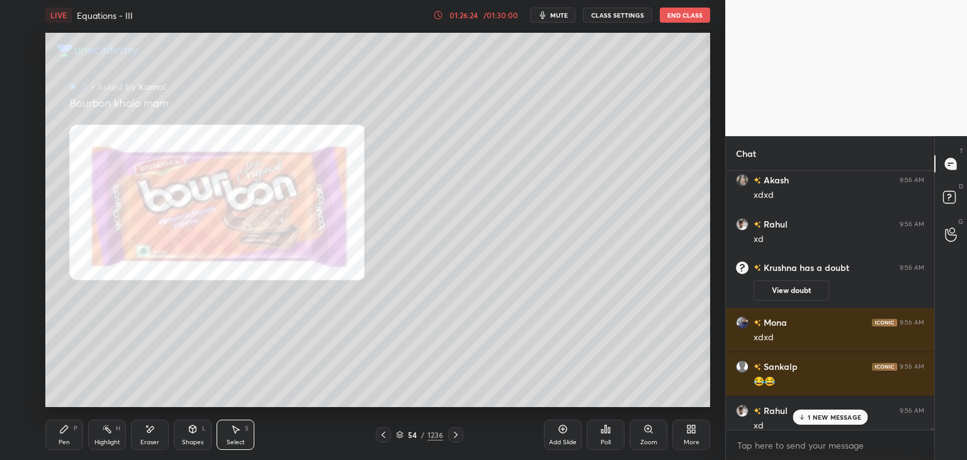
click at [803, 416] on icon at bounding box center [802, 417] width 8 height 8
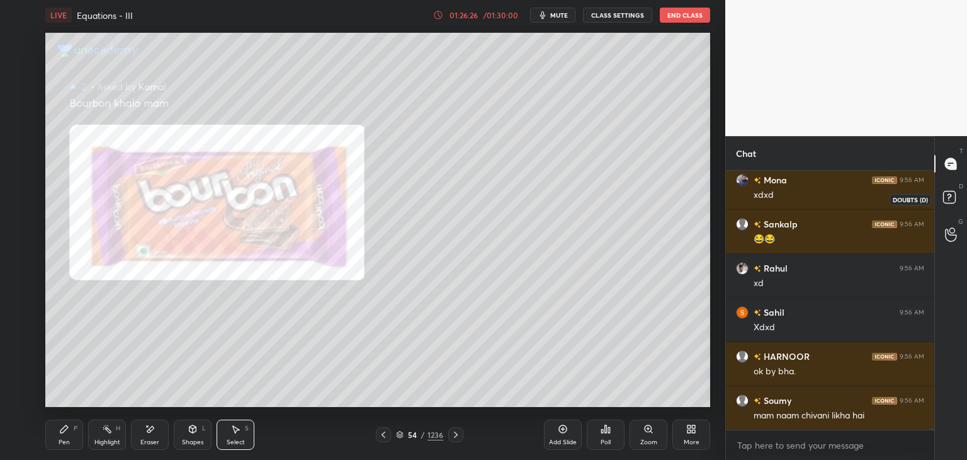
click at [952, 198] on rect at bounding box center [949, 197] width 12 height 12
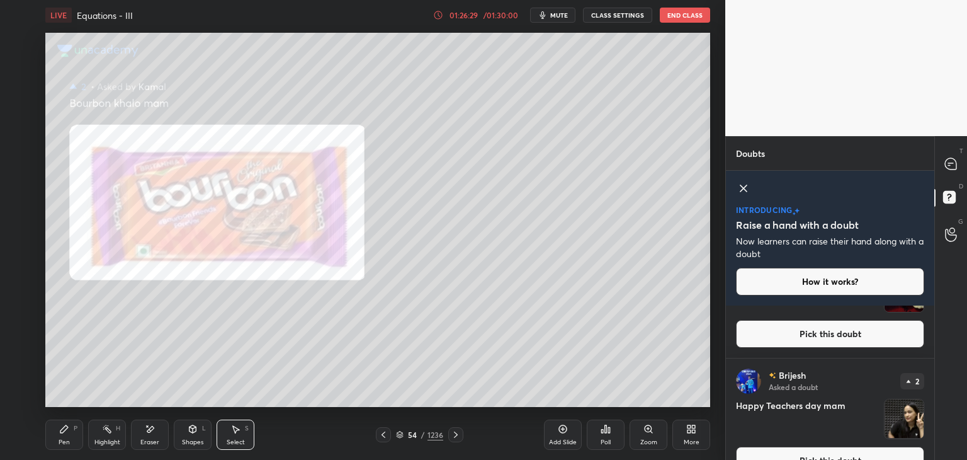
click at [883, 335] on button "Pick this doubt" at bounding box center [830, 334] width 188 height 28
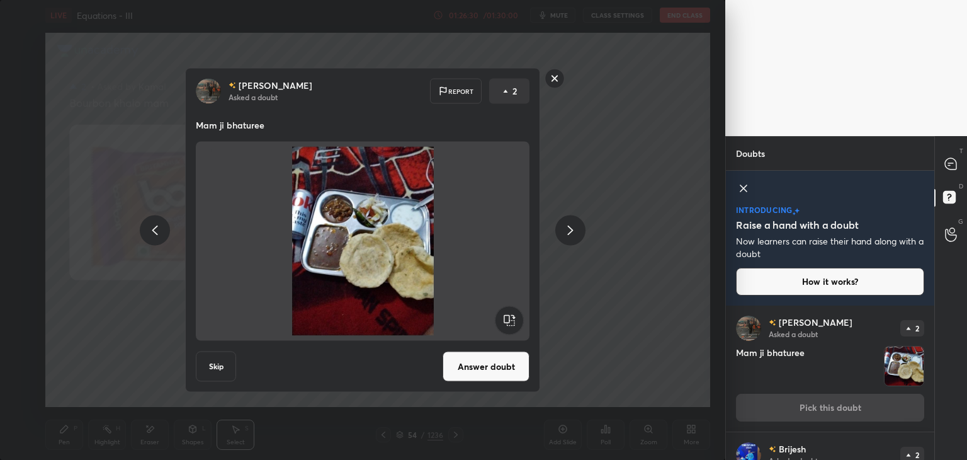
click at [501, 385] on div "[PERSON_NAME] Asked a doubt Report 2 Mam ji bhaturee Skip Answer doubt" at bounding box center [362, 230] width 355 height 324
click at [501, 372] on button "Answer doubt" at bounding box center [486, 366] width 87 height 30
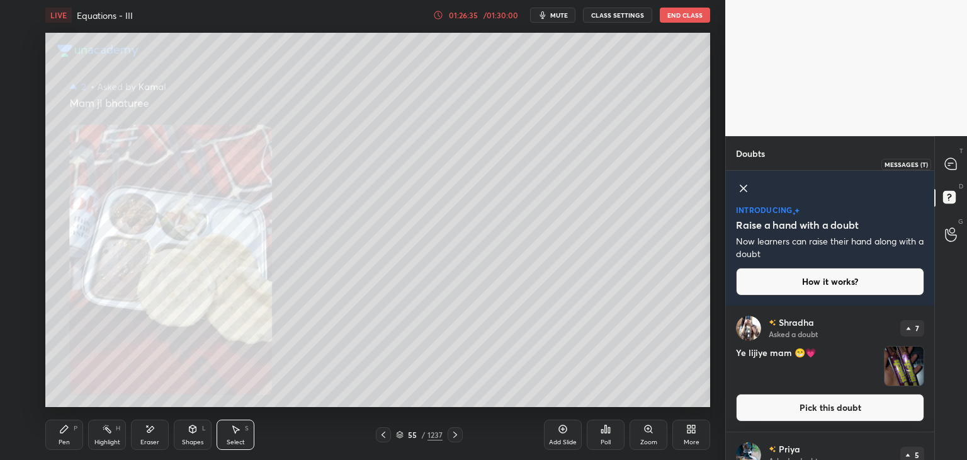
click at [957, 159] on icon at bounding box center [951, 163] width 13 height 13
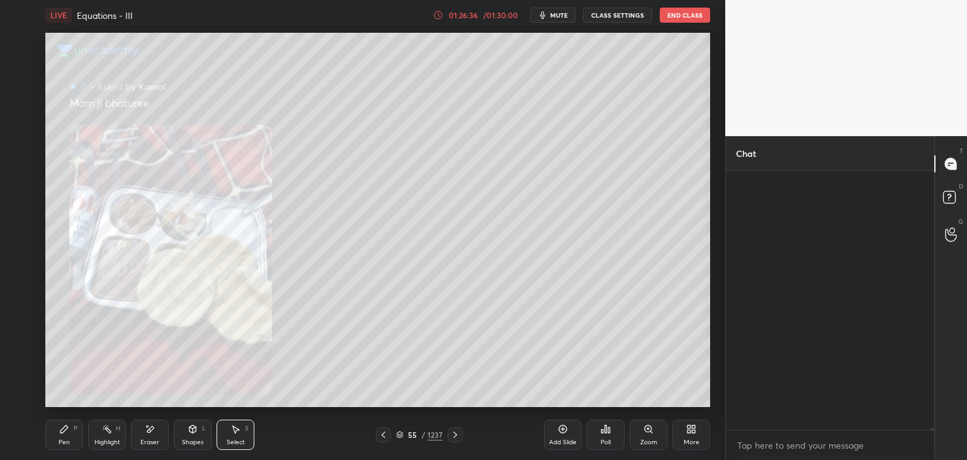
scroll to position [4, 4]
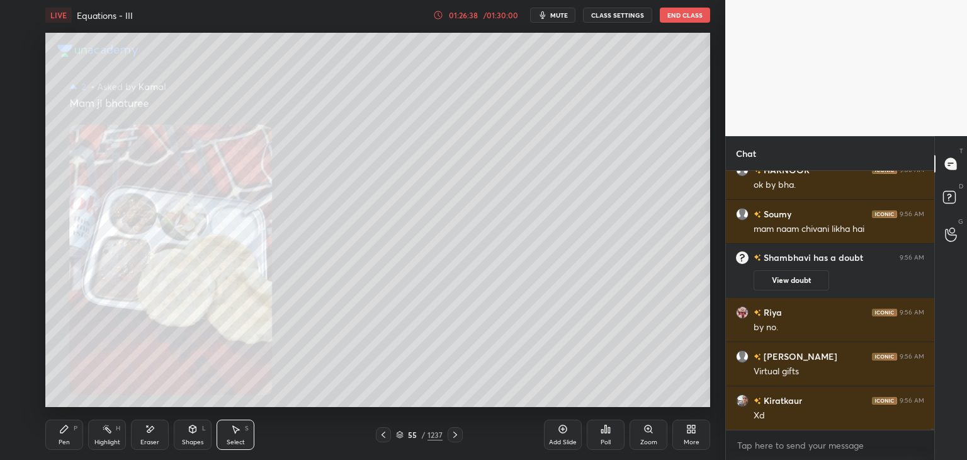
click at [565, 12] on span "mute" at bounding box center [559, 15] width 18 height 9
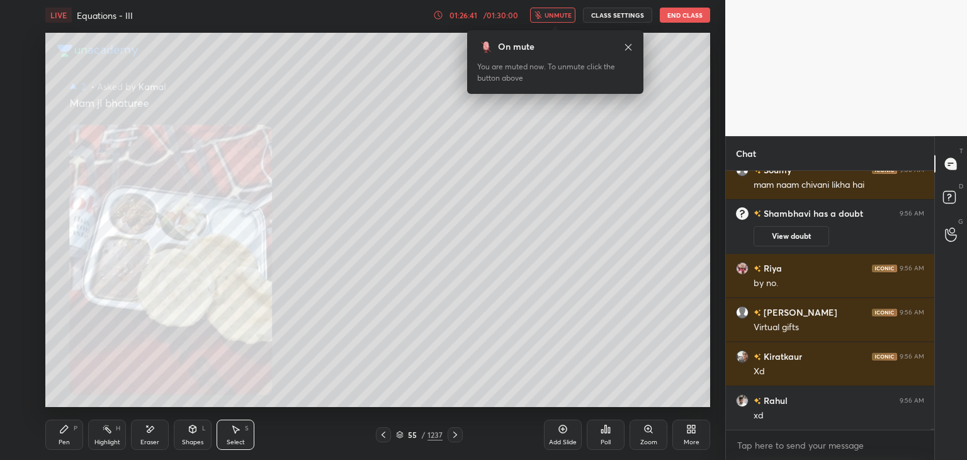
drag, startPoint x: 561, startPoint y: 13, endPoint x: 564, endPoint y: 19, distance: 6.5
click at [562, 13] on span "unmute" at bounding box center [558, 15] width 27 height 9
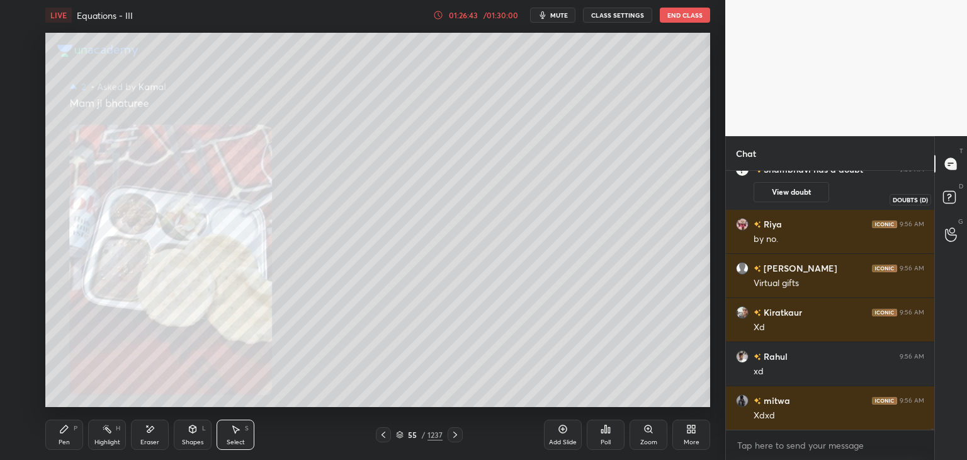
click at [948, 206] on icon at bounding box center [951, 199] width 23 height 23
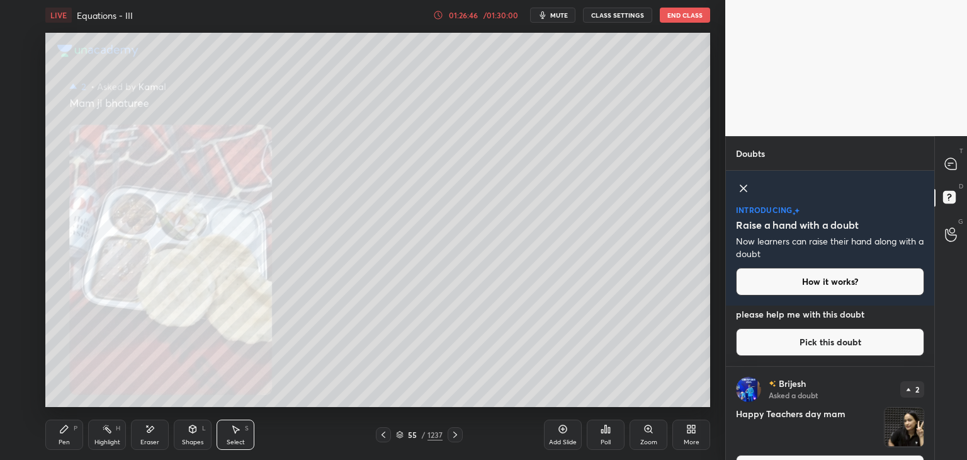
click at [930, 380] on div "[PERSON_NAME] Asked a doubt 2 Happy Teachers day mam Pick this doubt" at bounding box center [830, 430] width 208 height 126
click at [905, 430] on img "grid" at bounding box center [904, 426] width 39 height 39
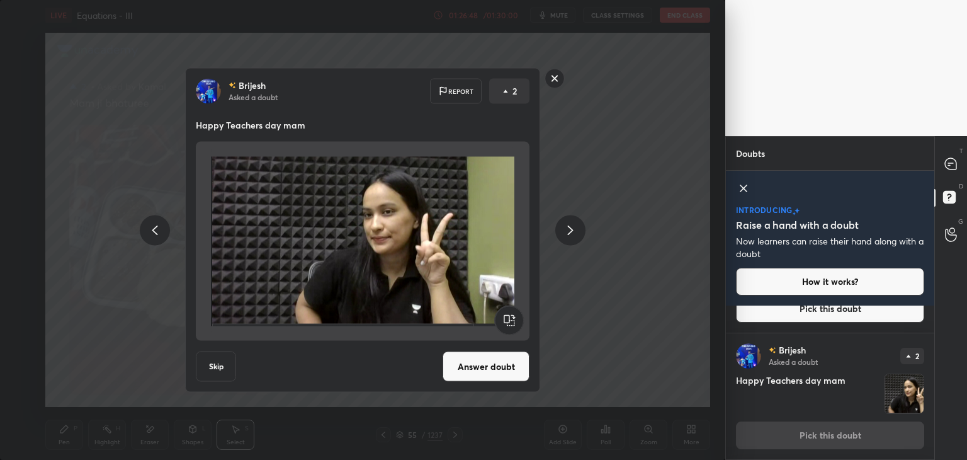
click at [499, 375] on button "Answer doubt" at bounding box center [486, 366] width 87 height 30
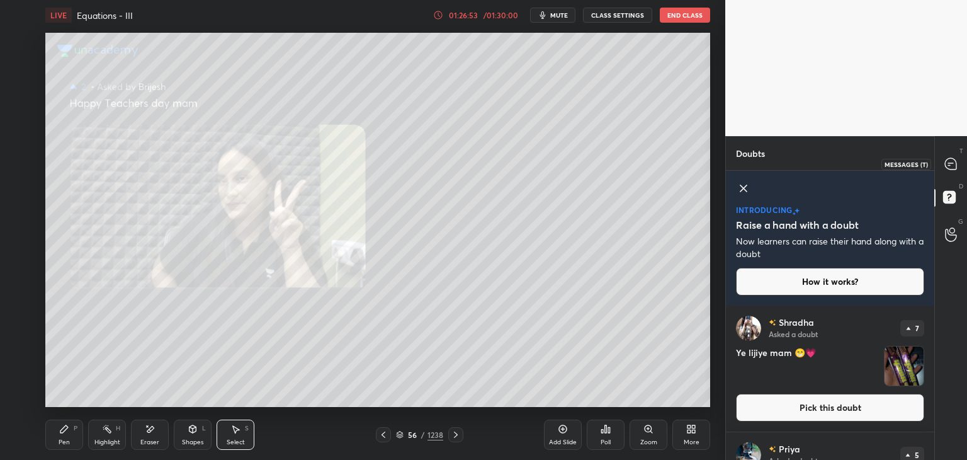
drag, startPoint x: 953, startPoint y: 166, endPoint x: 939, endPoint y: 190, distance: 27.7
click at [952, 167] on icon at bounding box center [950, 163] width 11 height 11
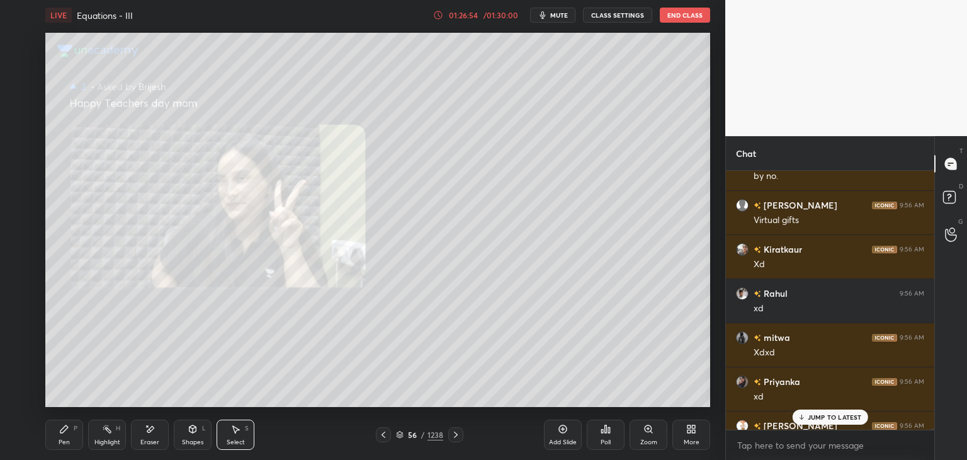
click at [840, 419] on p "JUMP TO LATEST" at bounding box center [835, 417] width 54 height 8
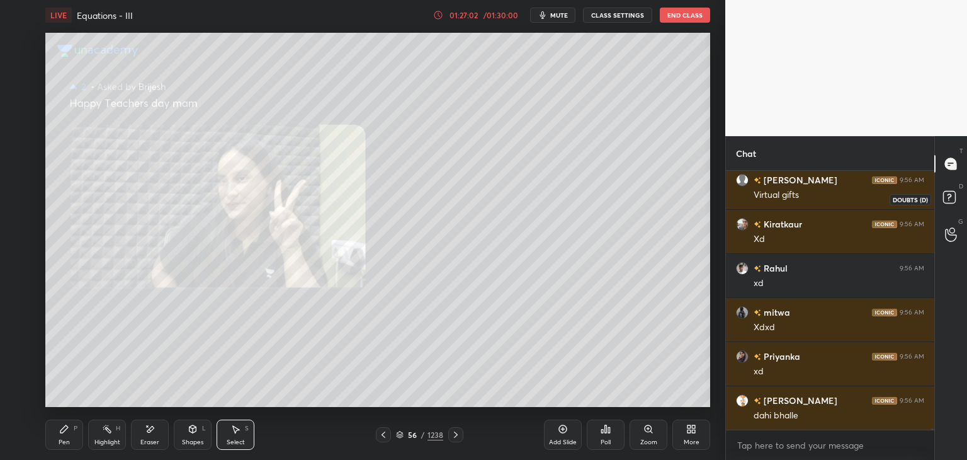
click at [951, 199] on rect at bounding box center [949, 197] width 12 height 12
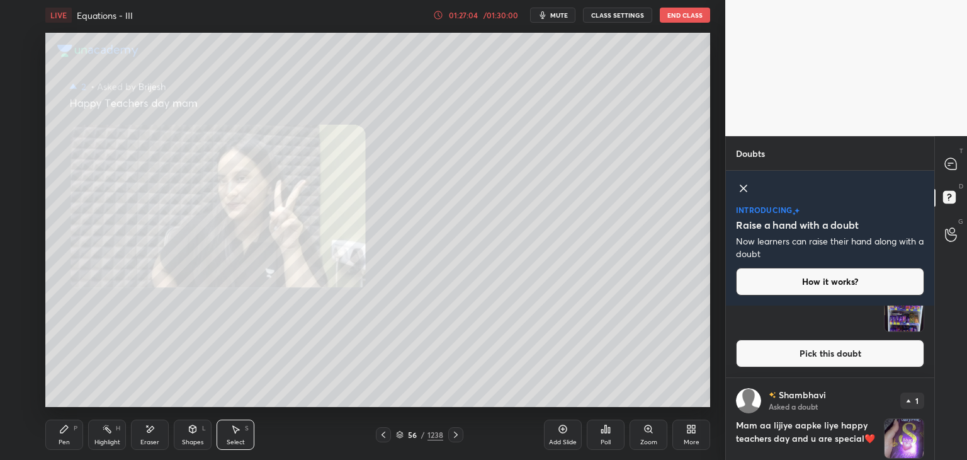
scroll to position [539, 0]
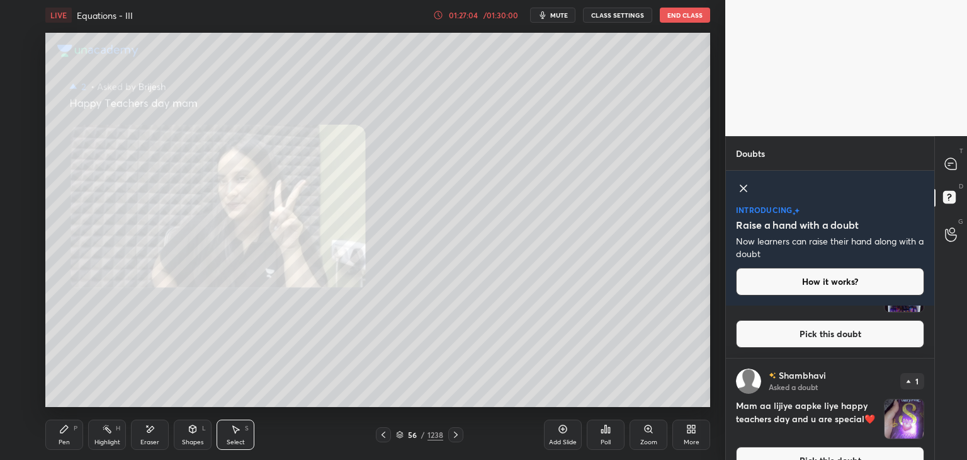
click at [929, 384] on div "[PERSON_NAME] Asked a doubt 1 Mam aa lijiye aapke liye happy teachers day and u…" at bounding box center [830, 421] width 208 height 126
click at [900, 421] on img "grid" at bounding box center [904, 418] width 39 height 39
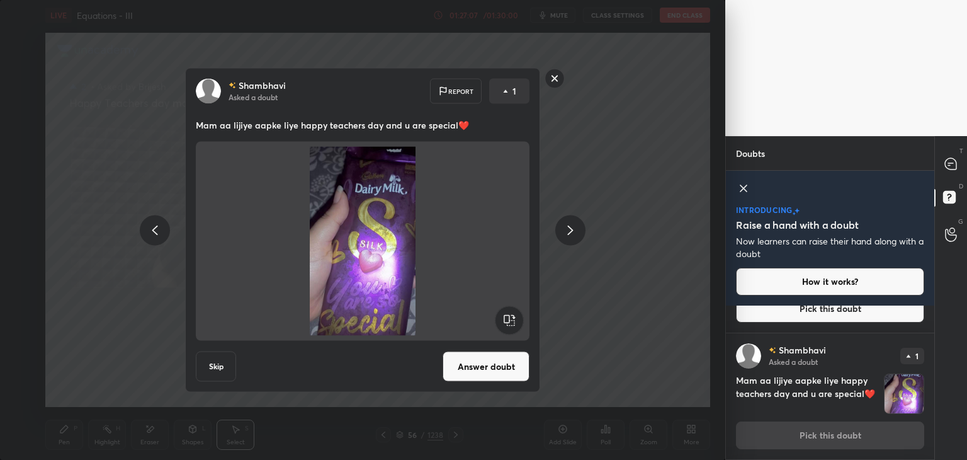
drag, startPoint x: 508, startPoint y: 364, endPoint x: 515, endPoint y: 371, distance: 9.8
click at [509, 364] on button "Answer doubt" at bounding box center [486, 366] width 87 height 30
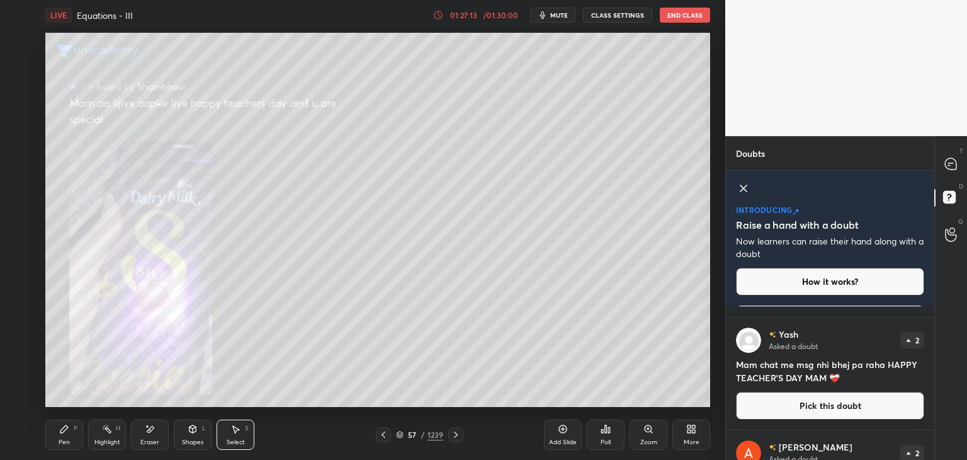
scroll to position [270, 0]
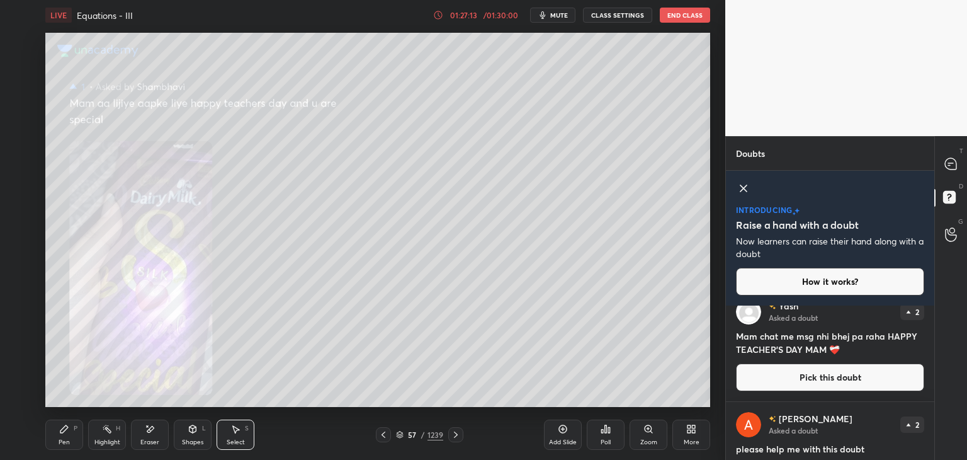
click at [936, 378] on div "T Messages (T) D Doubts (D) G Raise Hand (G)" at bounding box center [951, 298] width 33 height 324
click at [935, 382] on div "T Messages (T) D Doubts (D) G Raise Hand (G)" at bounding box center [951, 298] width 33 height 324
click at [935, 385] on div "T Messages (T) D Doubts (D) G Raise Hand (G)" at bounding box center [951, 298] width 33 height 324
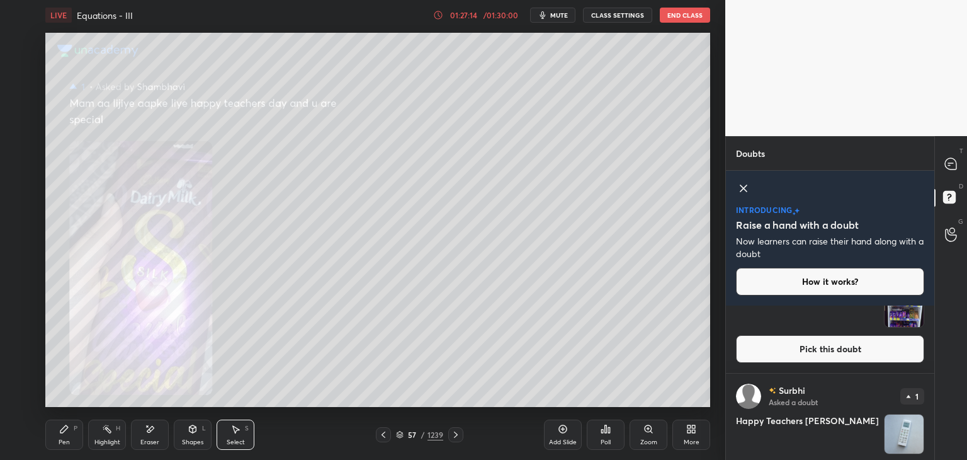
scroll to position [539, 0]
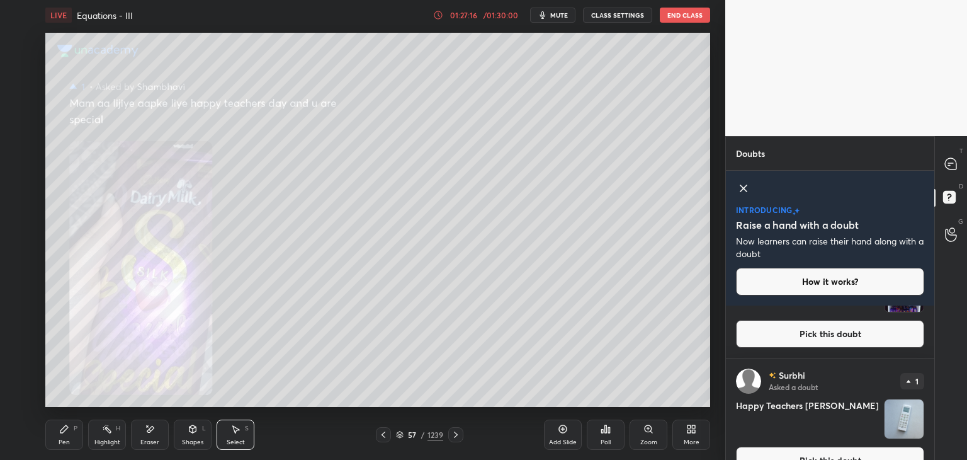
click at [874, 341] on button "Pick this doubt" at bounding box center [830, 334] width 188 height 28
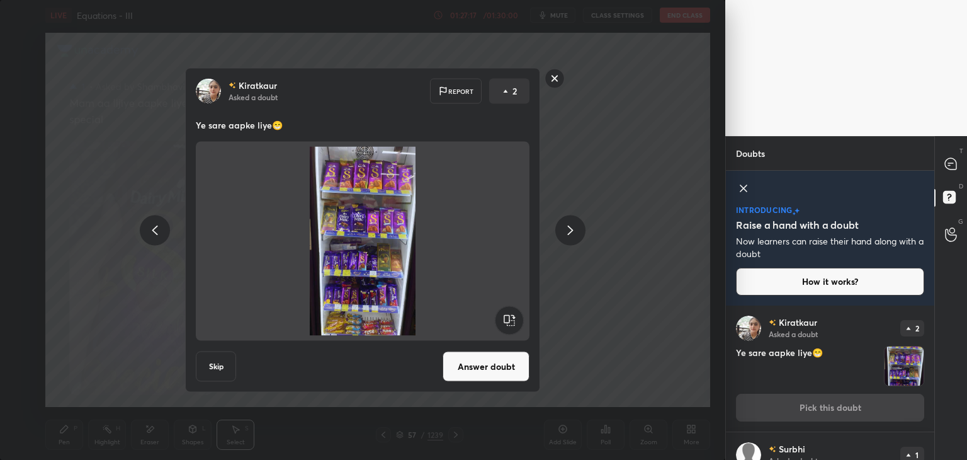
click at [498, 372] on button "Answer doubt" at bounding box center [486, 366] width 87 height 30
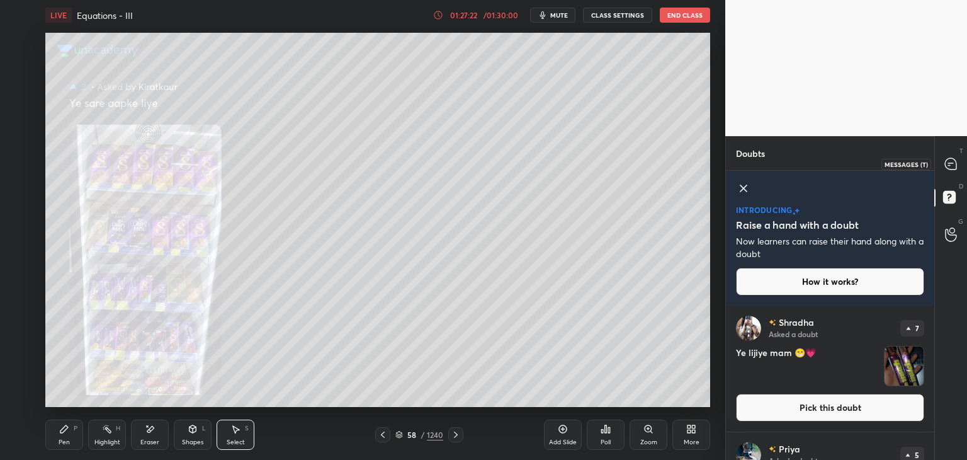
click at [953, 162] on icon at bounding box center [950, 163] width 11 height 11
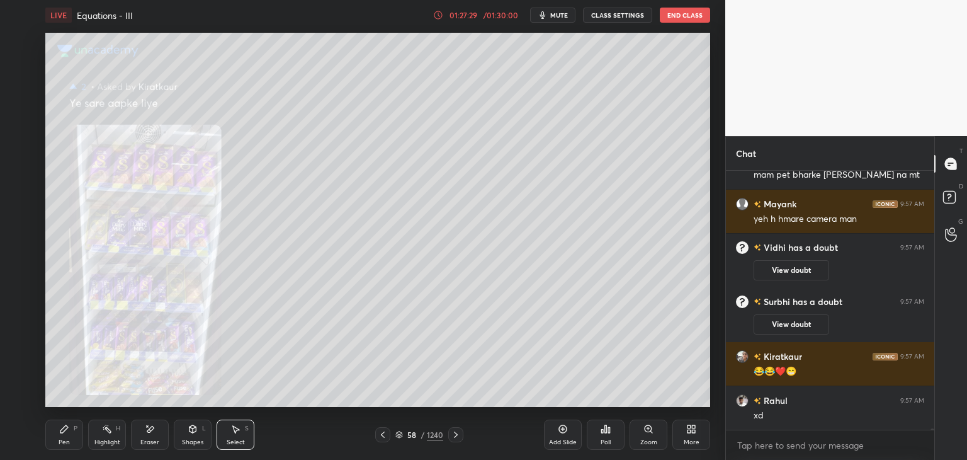
scroll to position [49246, 0]
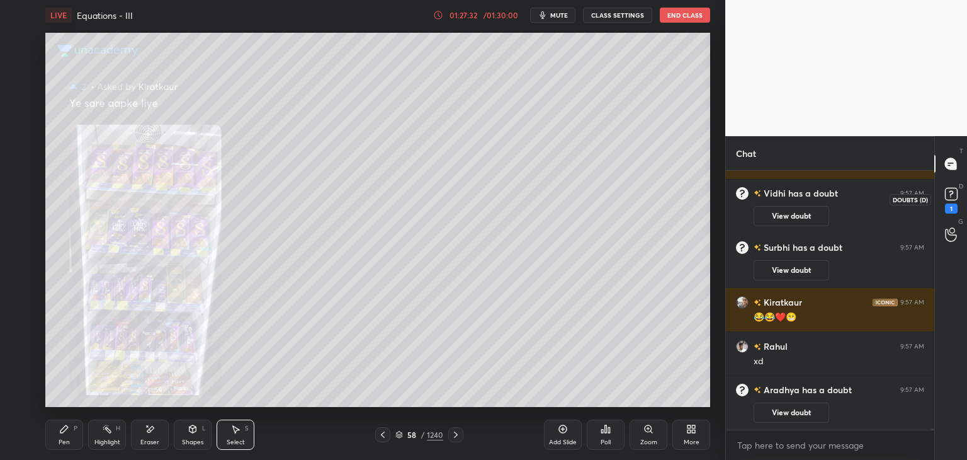
drag, startPoint x: 948, startPoint y: 207, endPoint x: 952, endPoint y: 239, distance: 31.8
click at [947, 207] on div "1" at bounding box center [951, 208] width 13 height 10
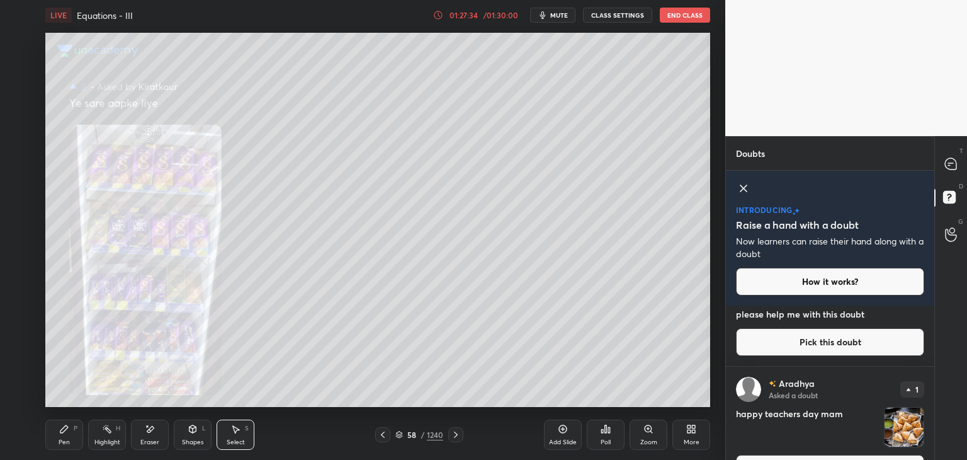
scroll to position [539, 0]
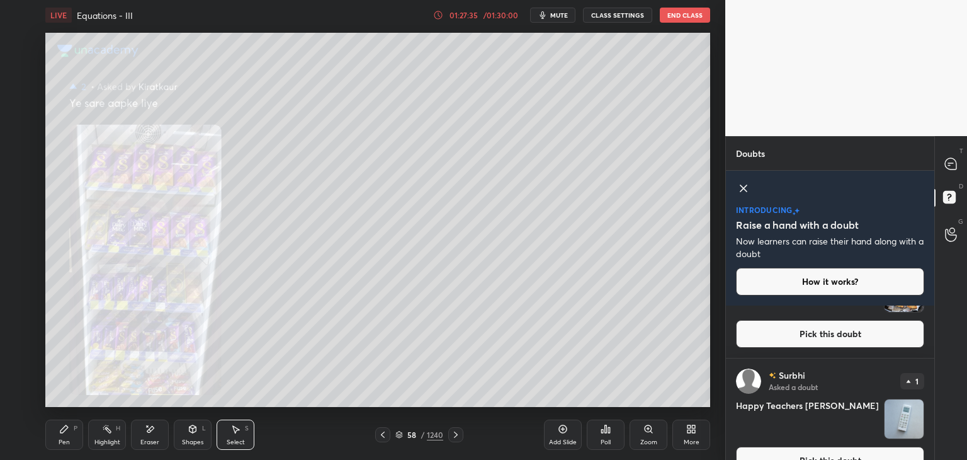
click at [901, 327] on button "Pick this doubt" at bounding box center [830, 334] width 188 height 28
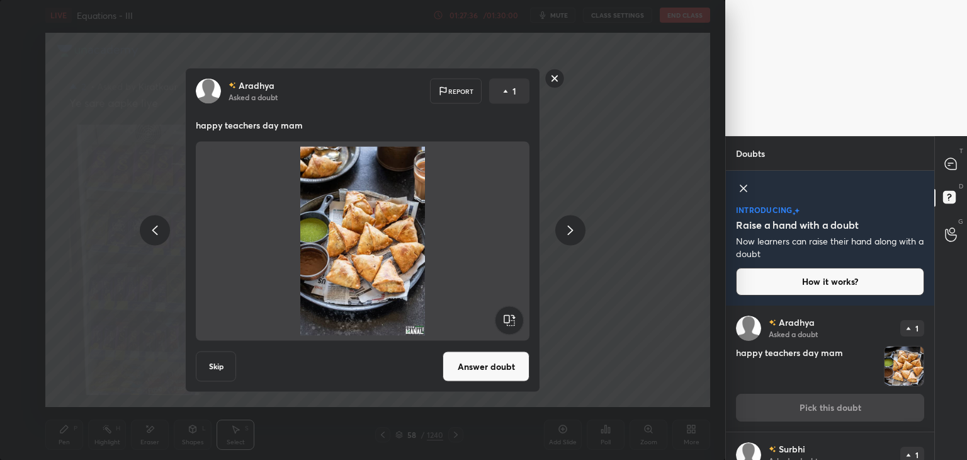
click at [482, 372] on button "Answer doubt" at bounding box center [486, 366] width 87 height 30
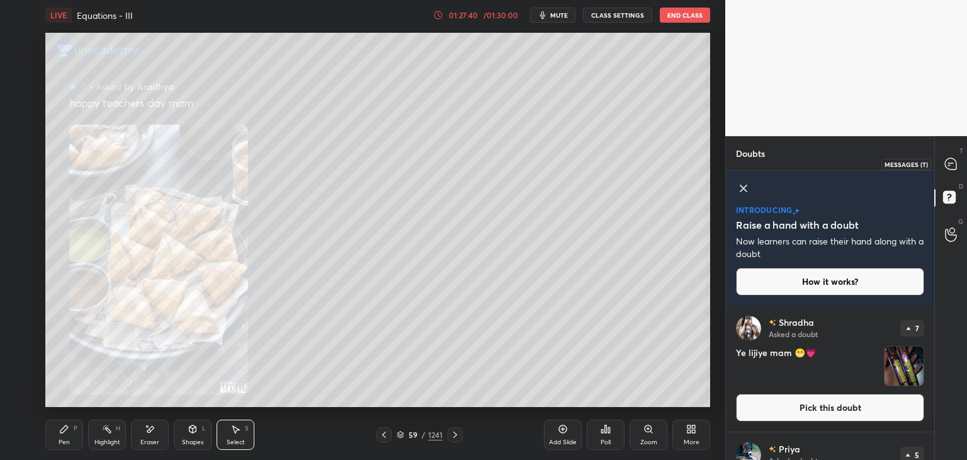
drag, startPoint x: 954, startPoint y: 165, endPoint x: 937, endPoint y: 207, distance: 45.5
click at [953, 167] on icon at bounding box center [950, 163] width 11 height 11
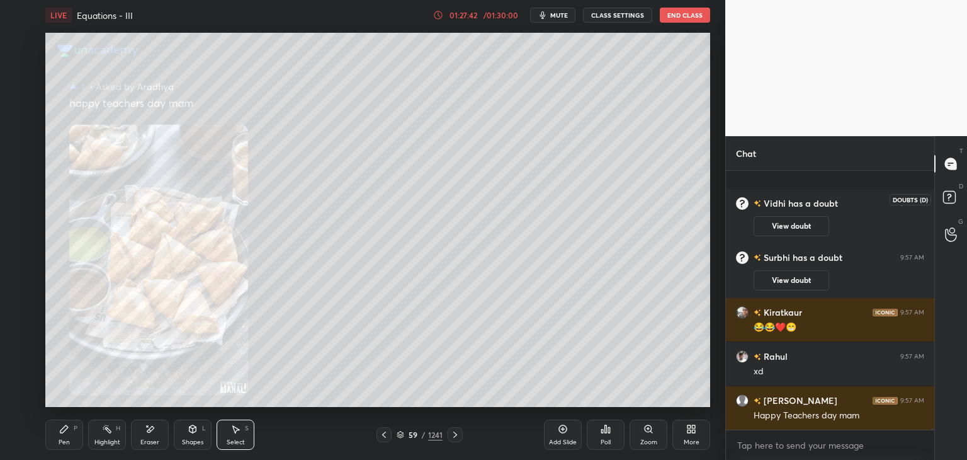
scroll to position [48829, 0]
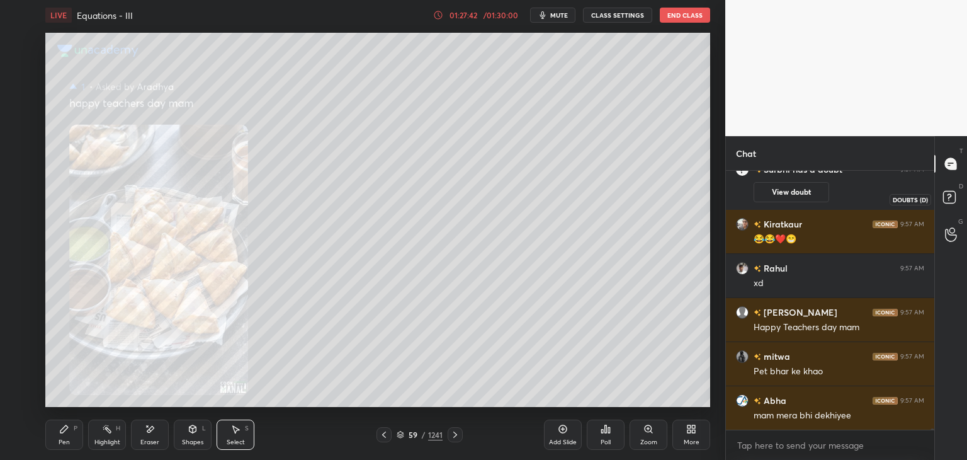
click at [951, 195] on icon at bounding box center [949, 196] width 4 height 5
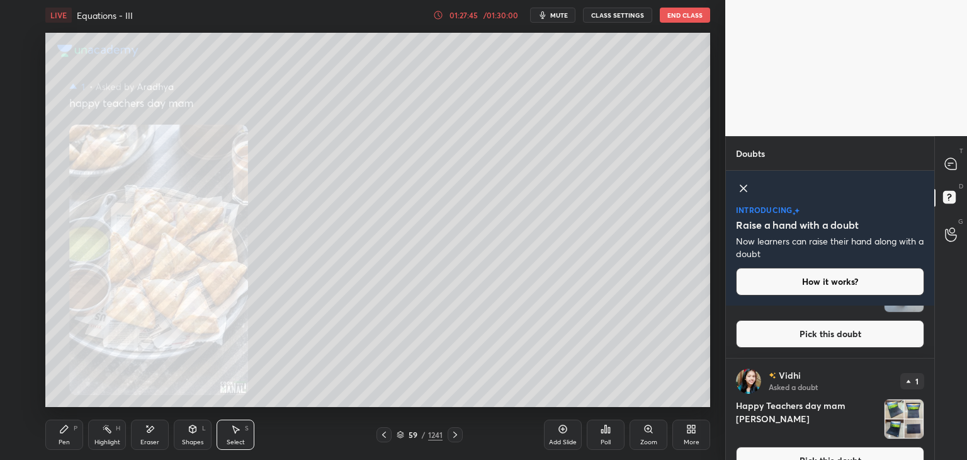
click at [889, 334] on button "Pick this doubt" at bounding box center [830, 334] width 188 height 28
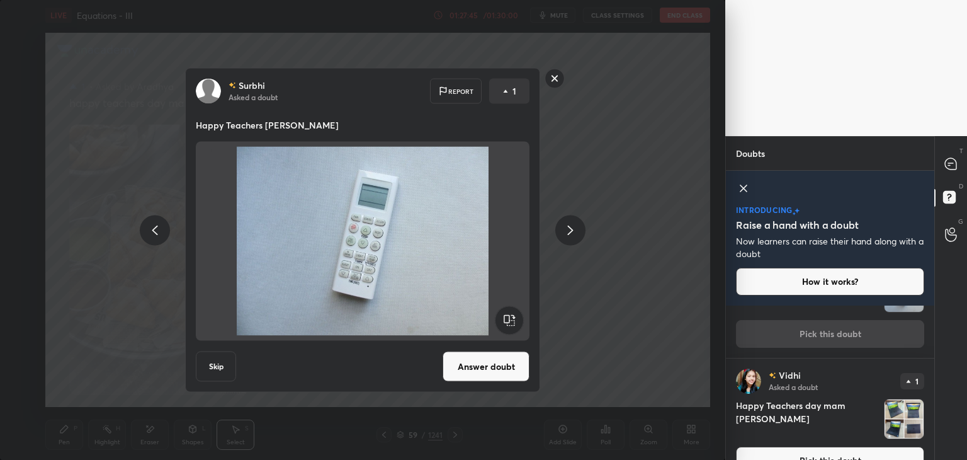
scroll to position [465, 0]
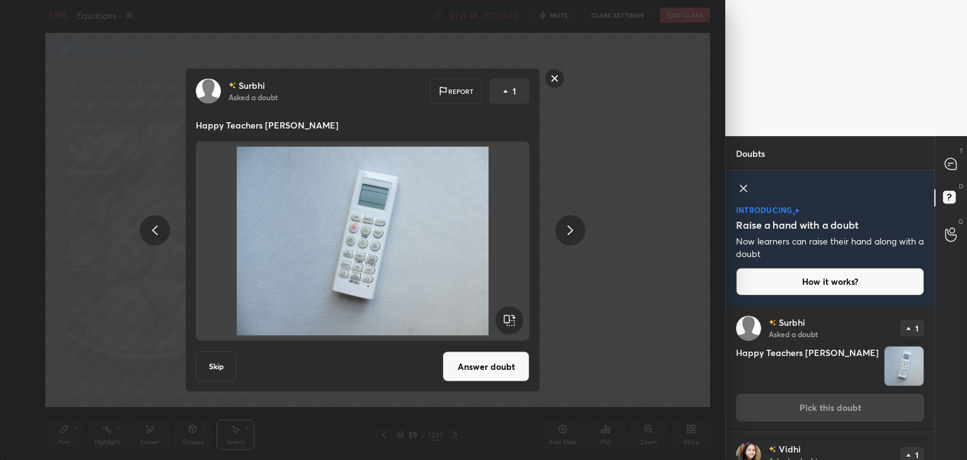
click at [476, 371] on button "Answer doubt" at bounding box center [486, 366] width 87 height 30
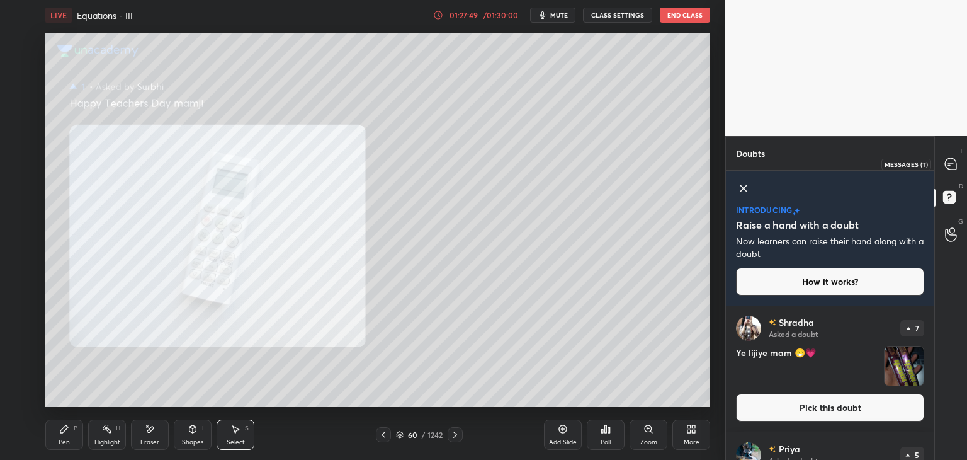
click at [952, 169] on icon at bounding box center [950, 163] width 11 height 11
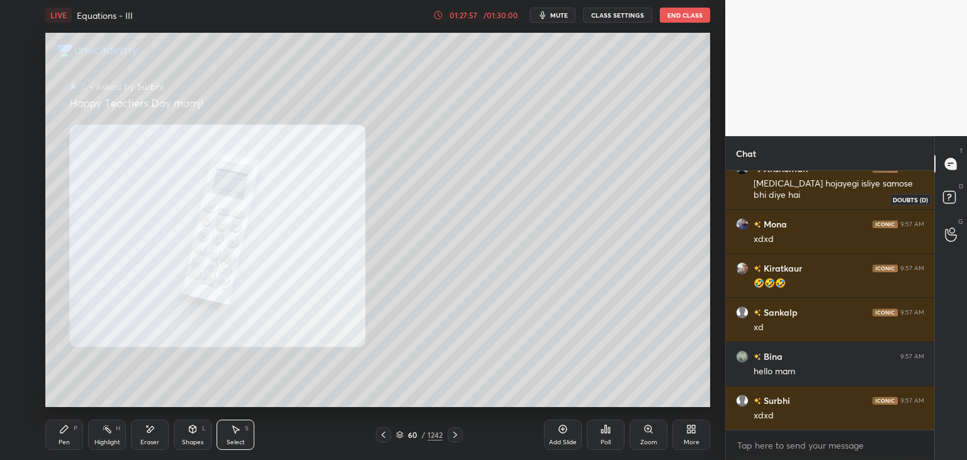
scroll to position [49183, 0]
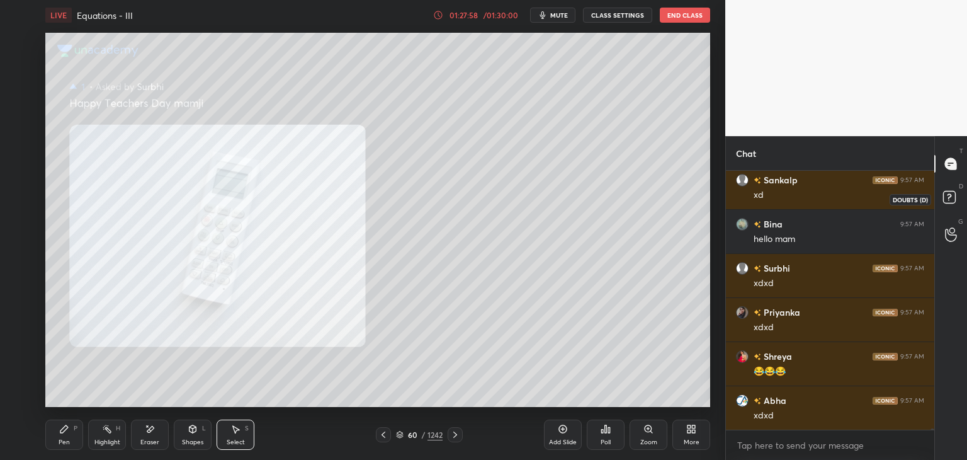
click at [950, 198] on rect at bounding box center [949, 197] width 12 height 12
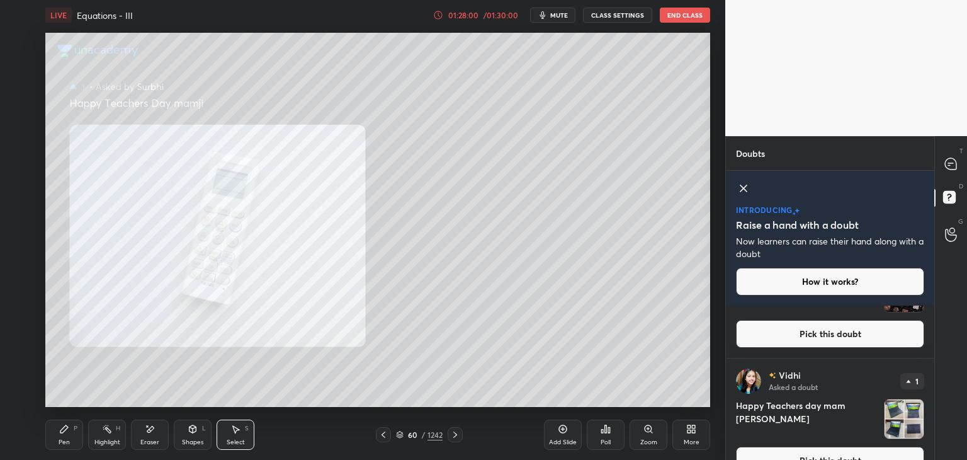
click at [869, 333] on button "Pick this doubt" at bounding box center [830, 334] width 188 height 28
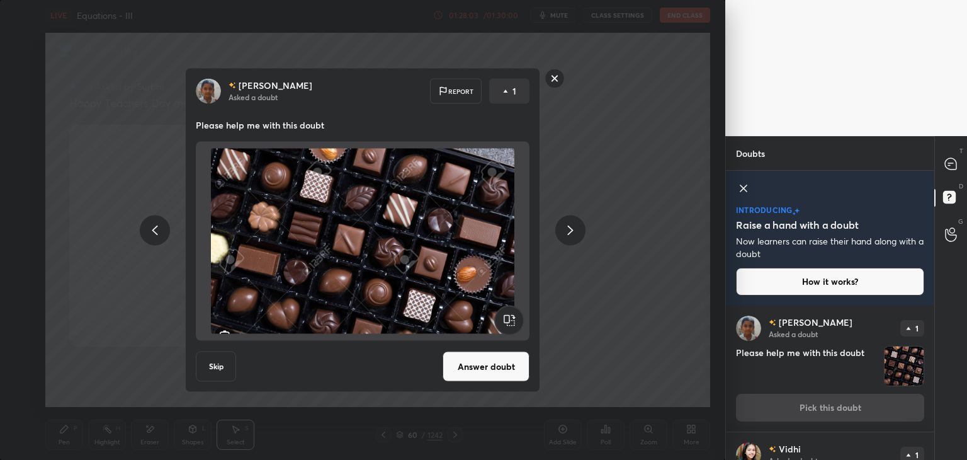
click at [554, 77] on rect at bounding box center [555, 79] width 20 height 20
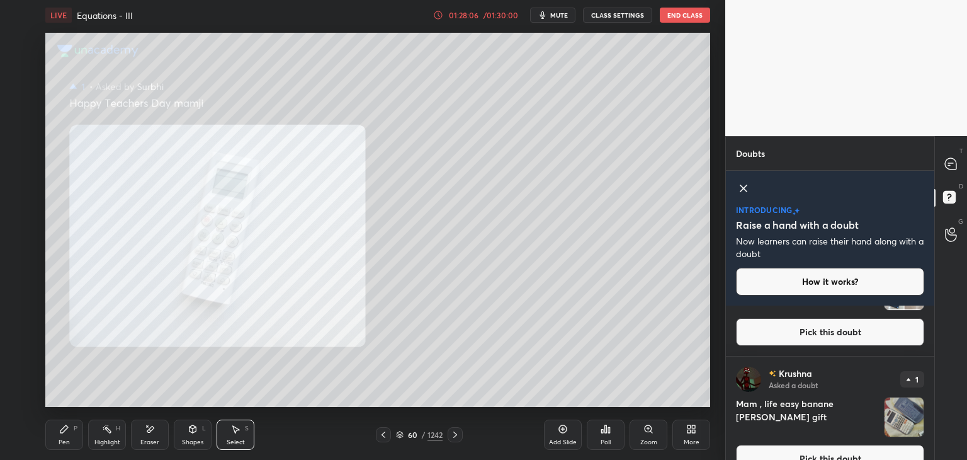
scroll to position [674, 0]
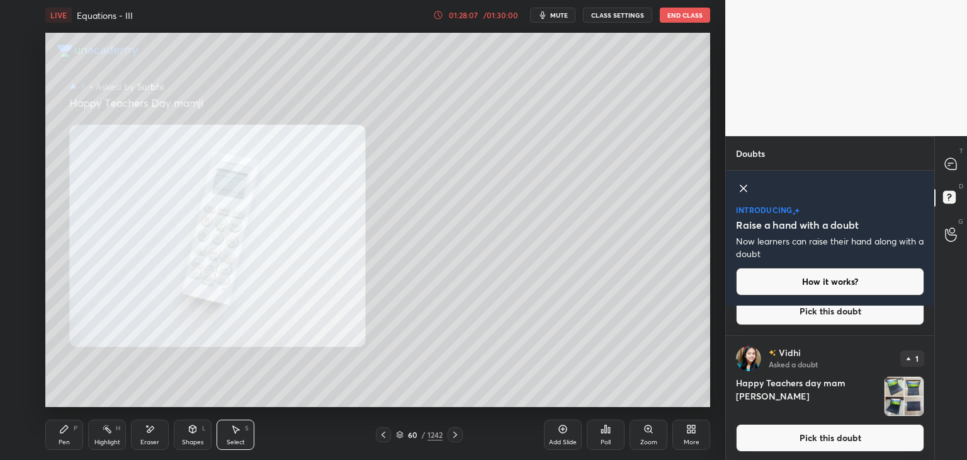
drag, startPoint x: 831, startPoint y: 323, endPoint x: 832, endPoint y: 330, distance: 7.0
click at [831, 325] on div "[PERSON_NAME] Asked a doubt 1 Please help me with this doubt Pick this doubt" at bounding box center [830, 272] width 208 height 126
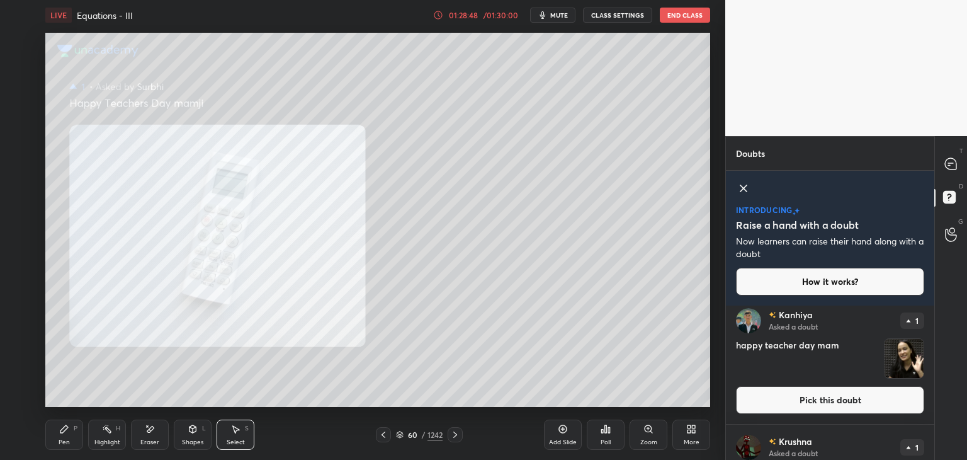
scroll to position [6217, 0]
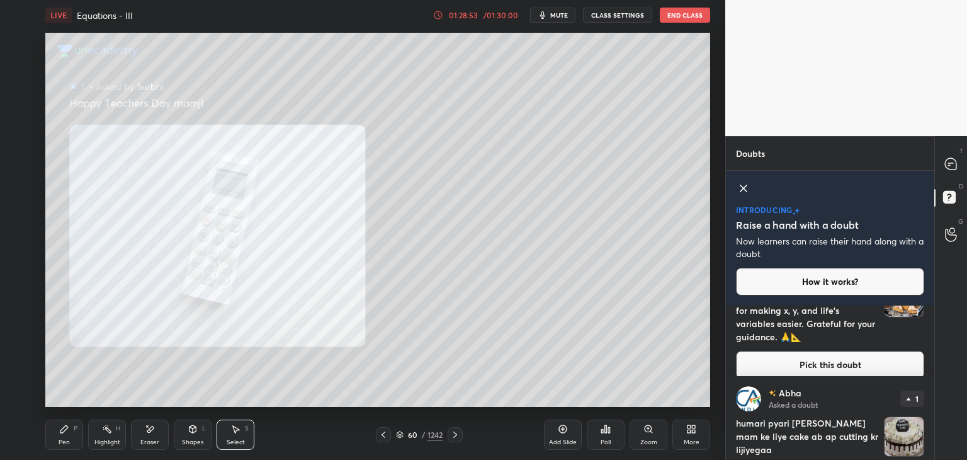
click at [632, 212] on div "0 ° Undo Copy Duplicate Duplicate to new slide Delete" at bounding box center [377, 220] width 665 height 374
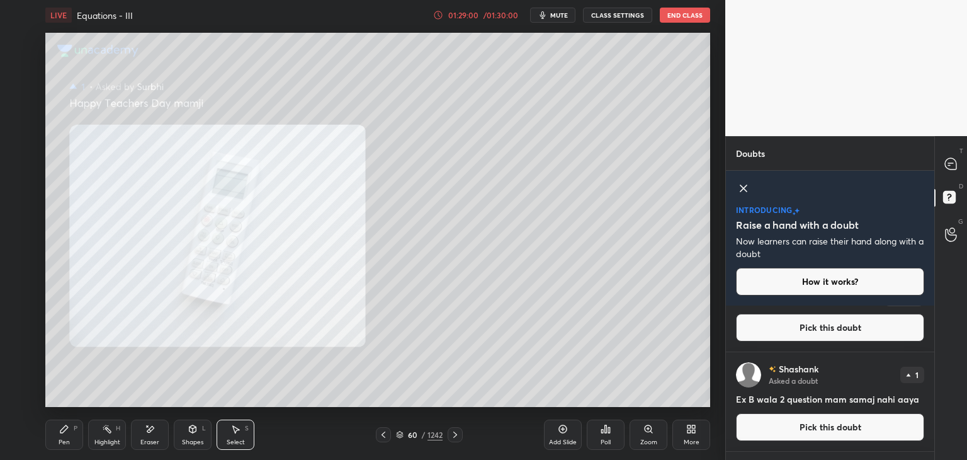
scroll to position [4963, 0]
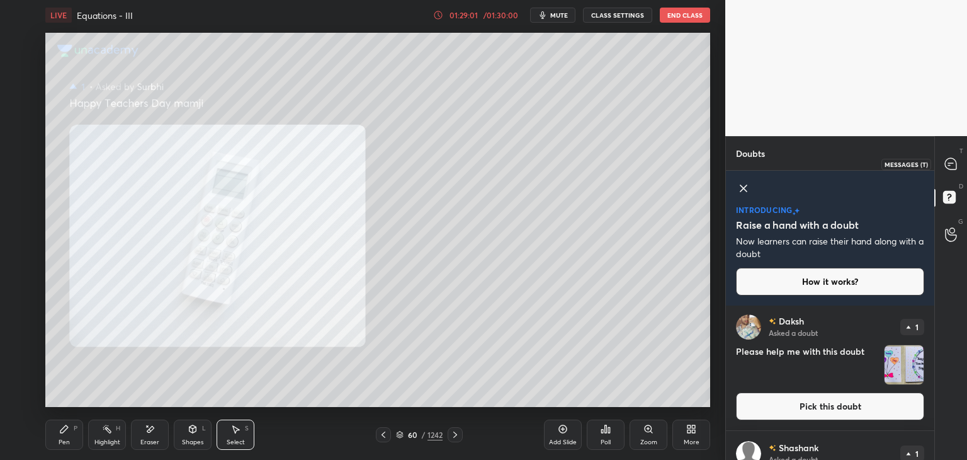
drag, startPoint x: 955, startPoint y: 161, endPoint x: 942, endPoint y: 199, distance: 40.4
click at [954, 161] on icon at bounding box center [951, 163] width 13 height 13
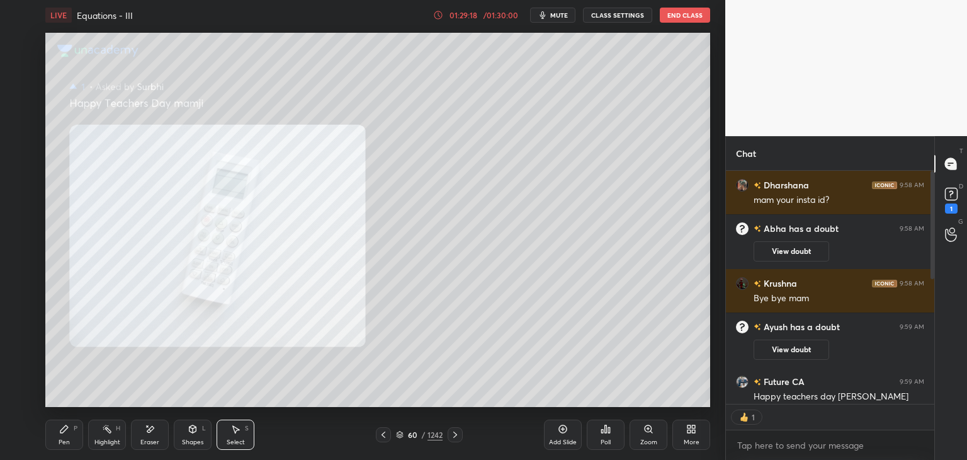
scroll to position [255, 205]
drag, startPoint x: 935, startPoint y: 242, endPoint x: 933, endPoint y: 260, distance: 18.4
click at [934, 257] on div "Chat Dharshana 9:58 AM mam your insta id? Abha has a doubt 9:58 AM View doubt […" at bounding box center [846, 298] width 242 height 324
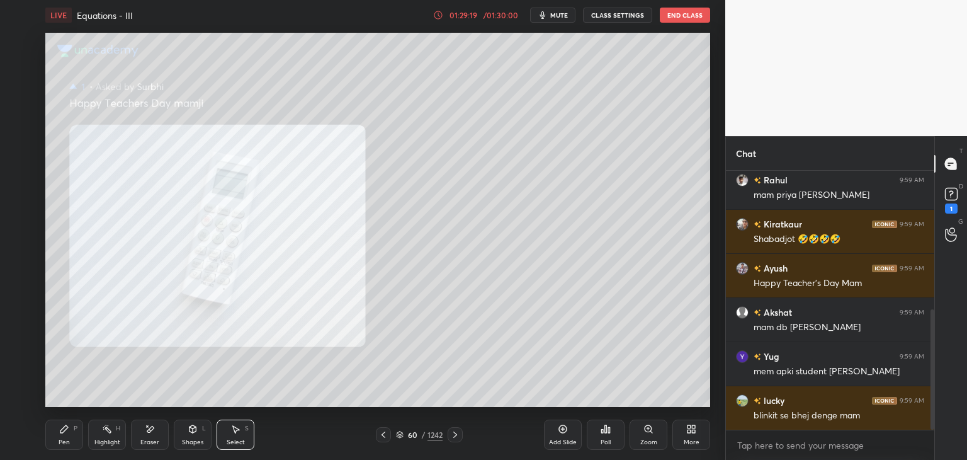
drag, startPoint x: 932, startPoint y: 261, endPoint x: 935, endPoint y: 341, distance: 80.0
click at [935, 342] on div "Chat [PERSON_NAME] has a doubt 9:59 AM View doubt [PERSON_NAME] 9:59 AM mam pri…" at bounding box center [846, 298] width 242 height 324
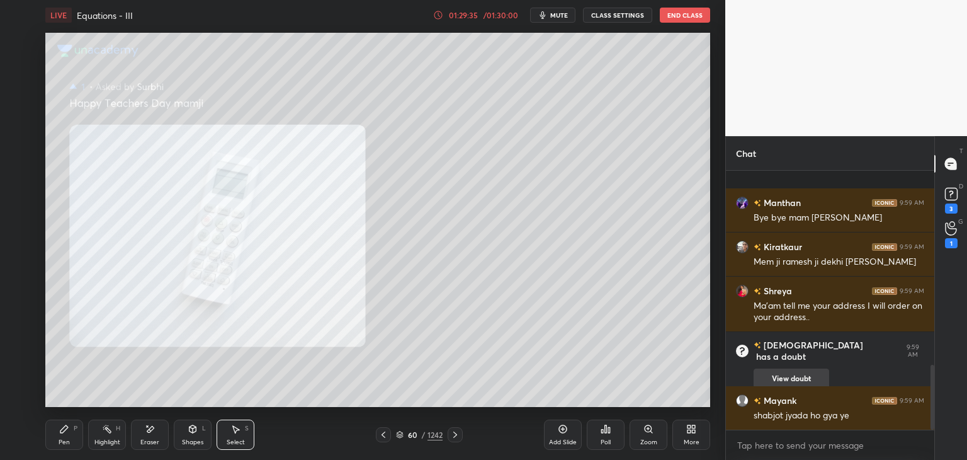
scroll to position [781, 0]
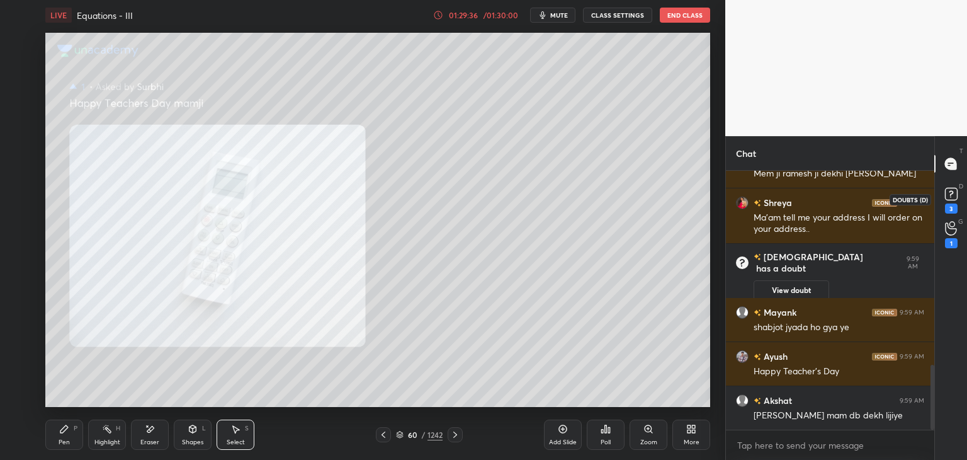
click at [950, 195] on rect at bounding box center [951, 194] width 12 height 12
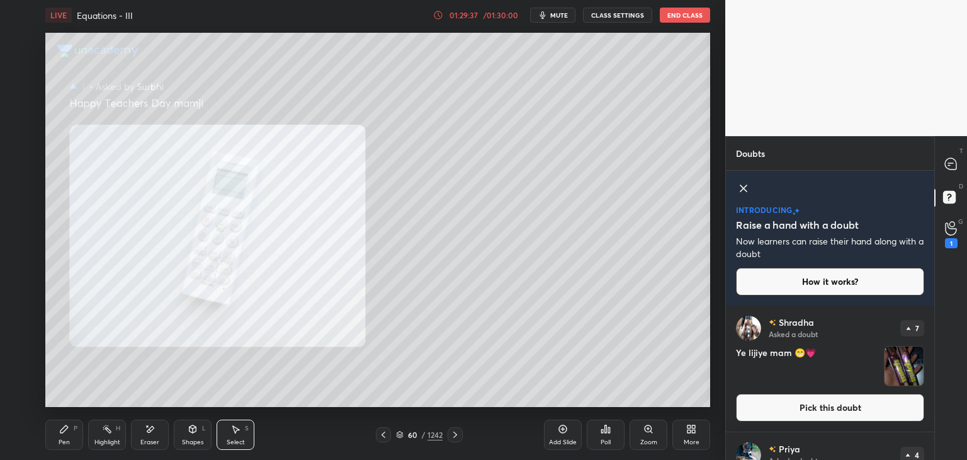
click at [930, 378] on div "[PERSON_NAME] Asked a doubt 7 Ye lijiye mam 😁💗 Pick this doubt" at bounding box center [830, 368] width 208 height 126
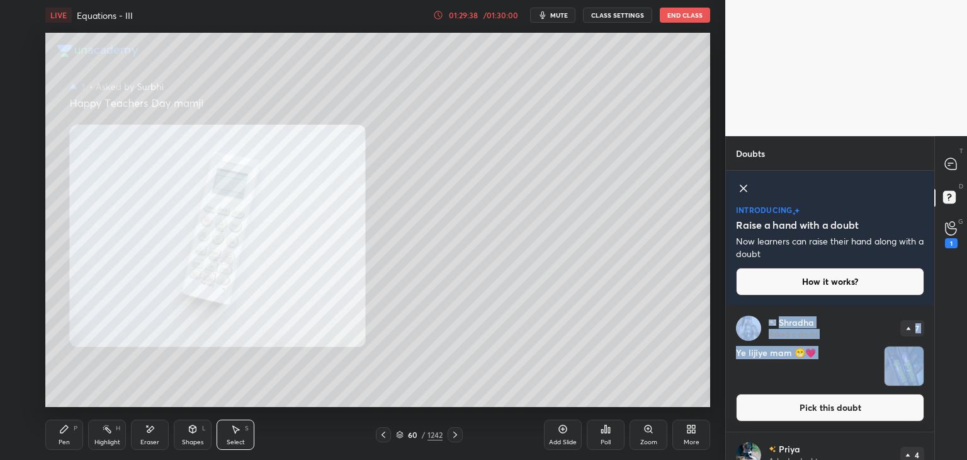
click at [931, 380] on div "[PERSON_NAME] Asked a doubt 7 Ye lijiye mam 😁💗 Pick this doubt [PERSON_NAME] As…" at bounding box center [830, 382] width 208 height 154
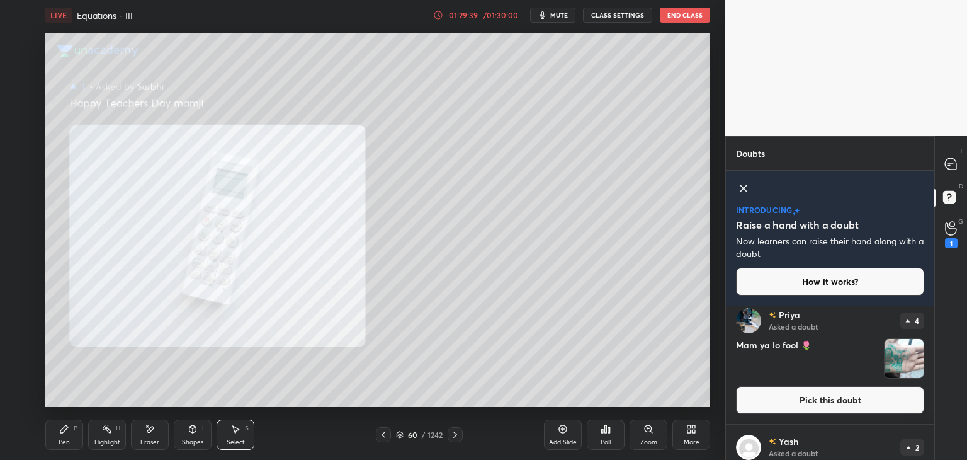
click at [933, 381] on div "Doubts Enable hand raising Enable raise hand to speak to learners. Once enabled…" at bounding box center [846, 298] width 242 height 324
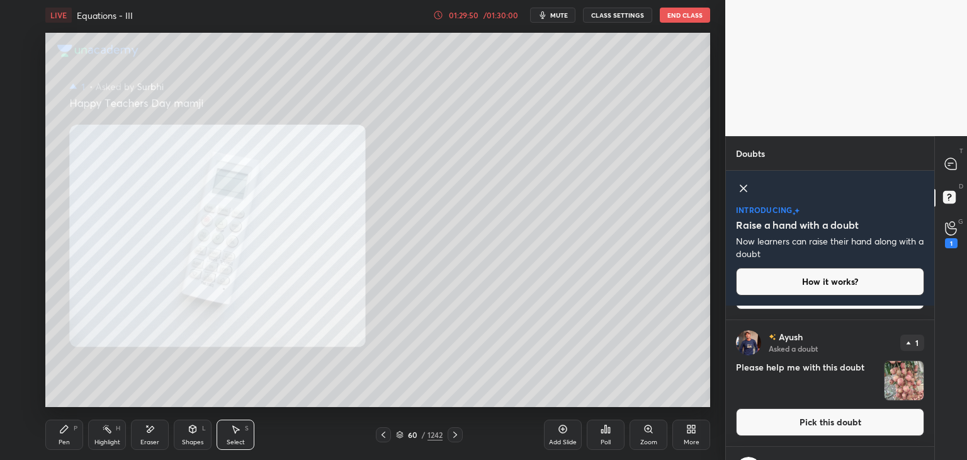
scroll to position [940, 0]
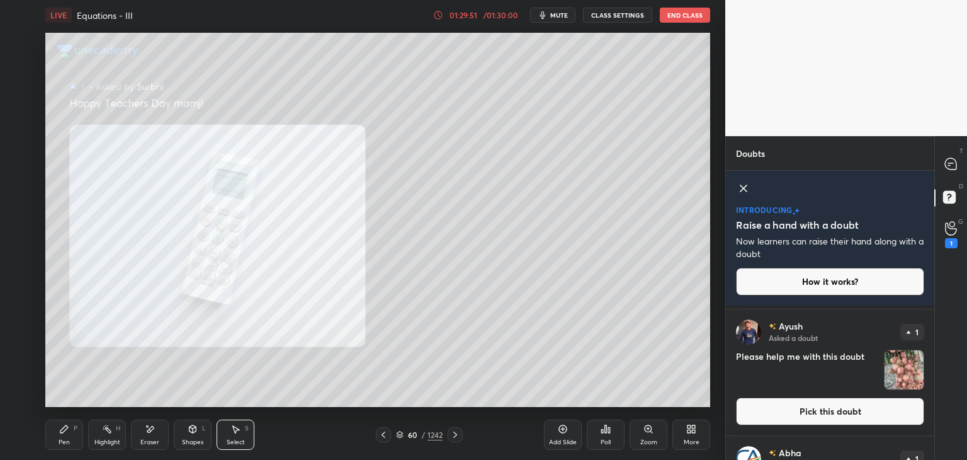
click at [902, 375] on img "grid" at bounding box center [904, 369] width 39 height 39
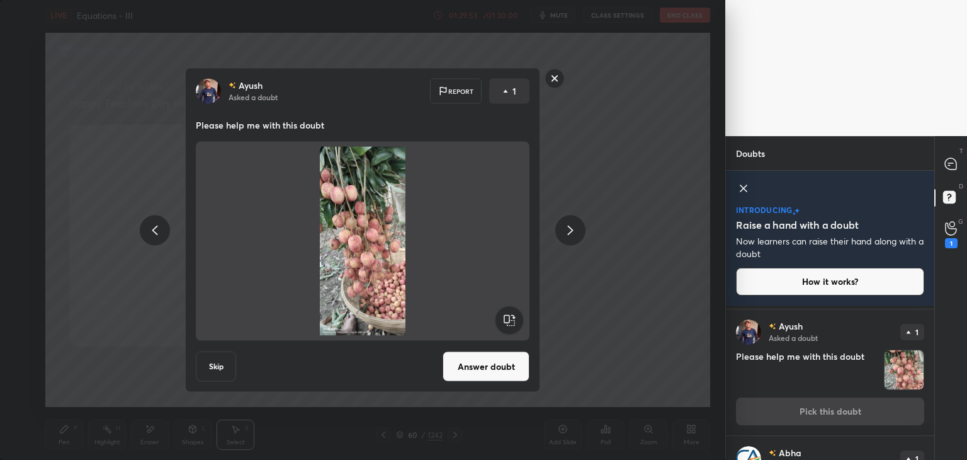
click at [550, 75] on rect at bounding box center [555, 79] width 20 height 20
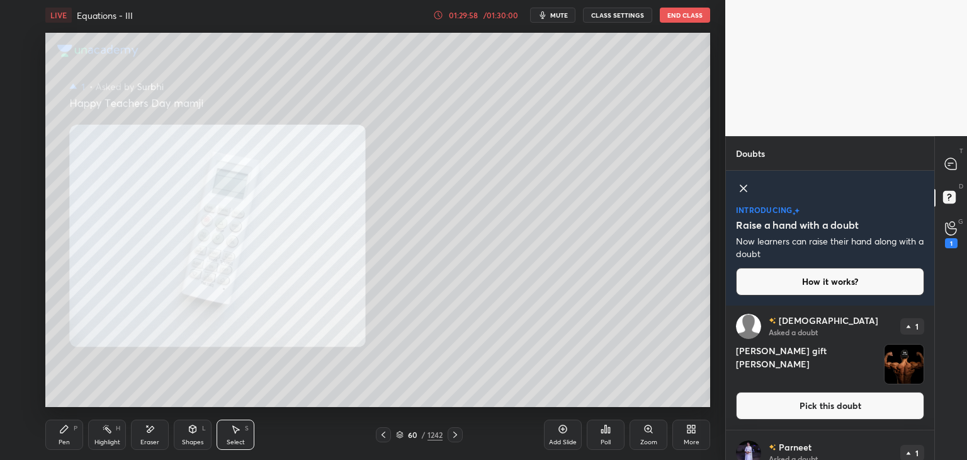
scroll to position [1214, 0]
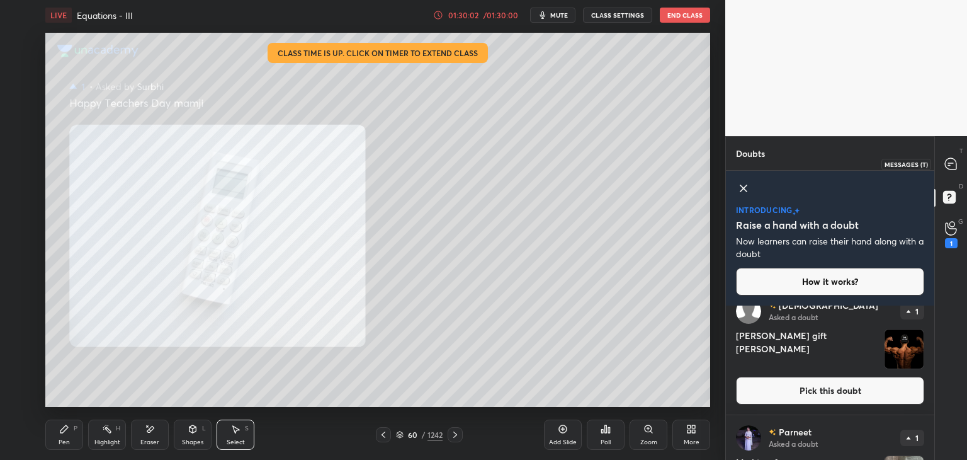
drag, startPoint x: 953, startPoint y: 161, endPoint x: 947, endPoint y: 216, distance: 55.1
click at [952, 161] on icon at bounding box center [950, 163] width 11 height 11
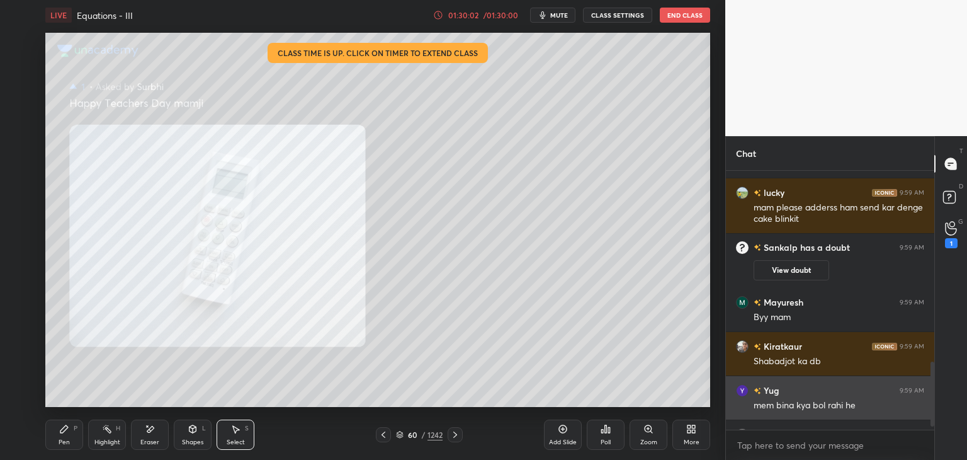
scroll to position [1244, 0]
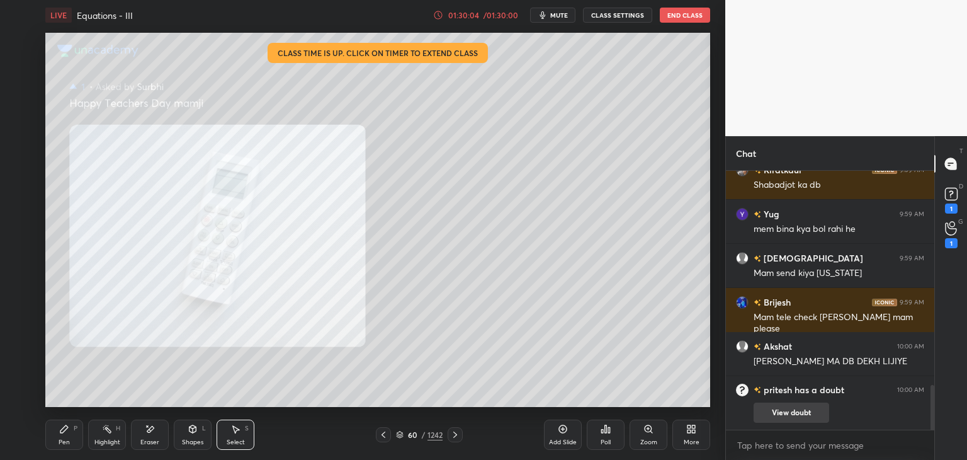
click at [797, 412] on button "View doubt" at bounding box center [792, 412] width 76 height 20
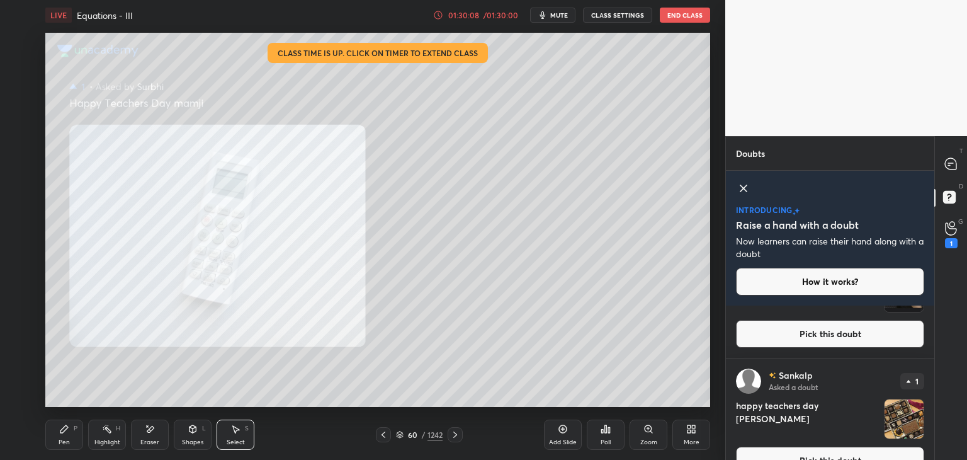
click at [858, 331] on button "Pick this doubt" at bounding box center [830, 334] width 188 height 28
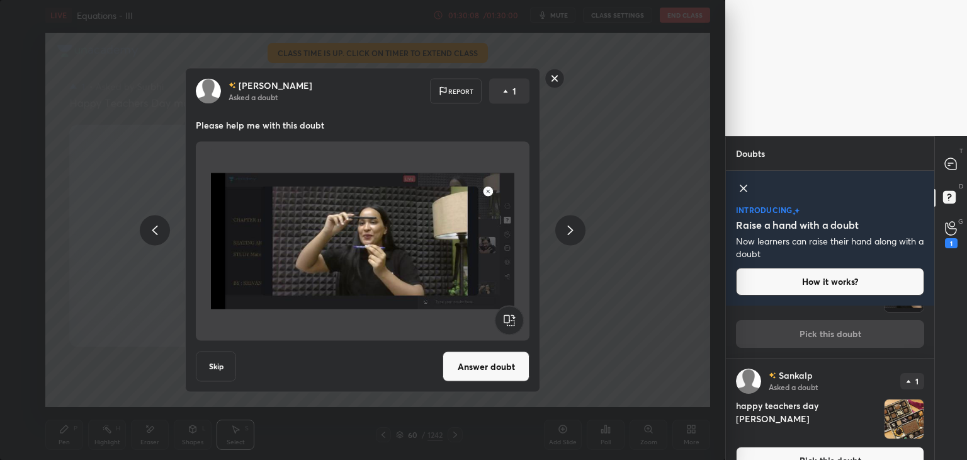
scroll to position [465, 0]
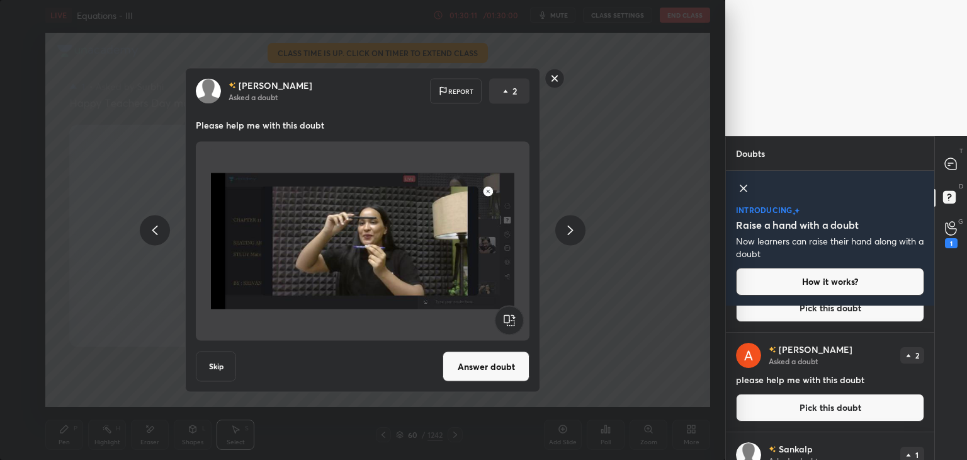
click at [554, 79] on rect at bounding box center [555, 79] width 20 height 20
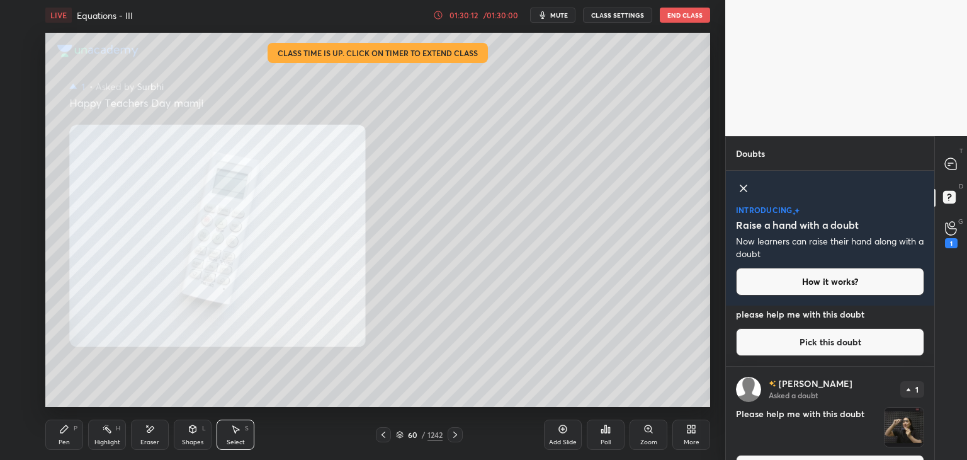
scroll to position [539, 0]
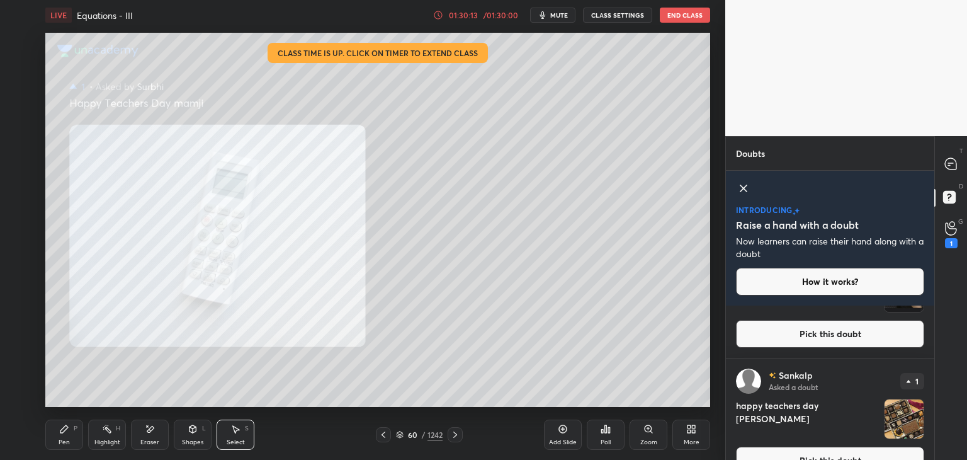
click at [935, 373] on div "T Messages (T) D Doubts (D) G Raise Hand (G) 1" at bounding box center [951, 298] width 33 height 324
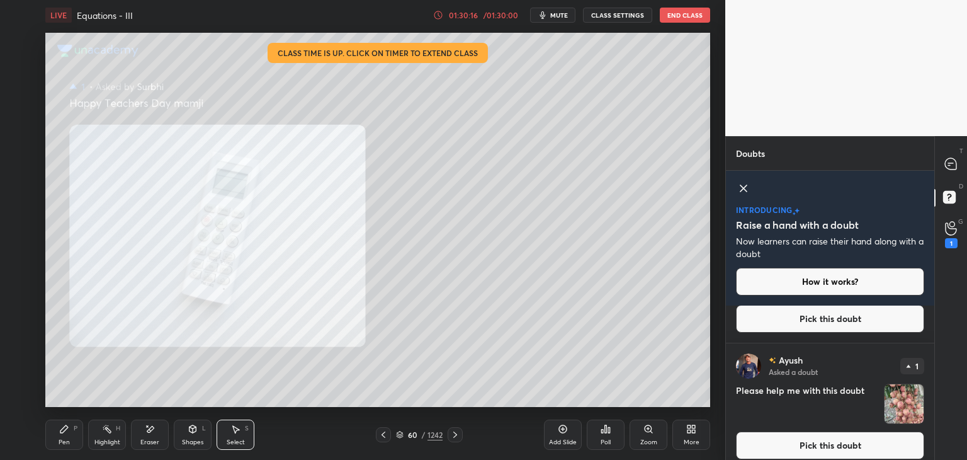
scroll to position [1011, 0]
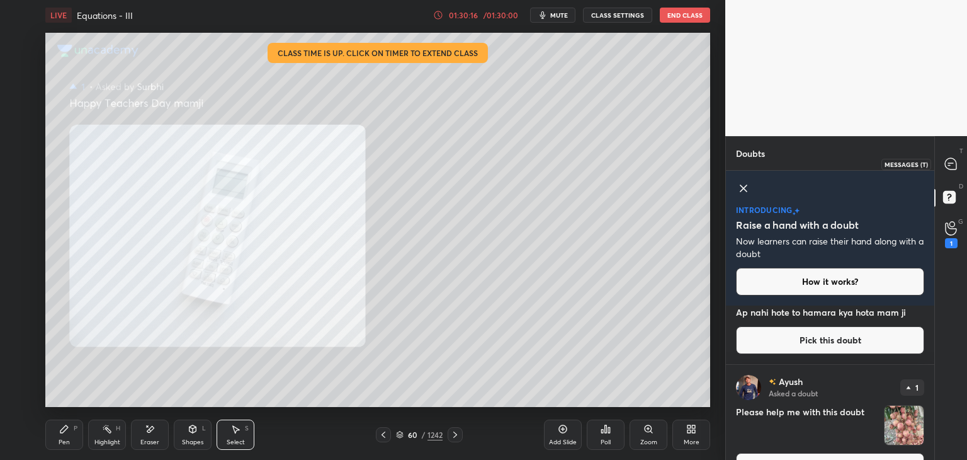
drag, startPoint x: 950, startPoint y: 162, endPoint x: 948, endPoint y: 187, distance: 25.3
click at [948, 163] on icon at bounding box center [950, 163] width 5 height 0
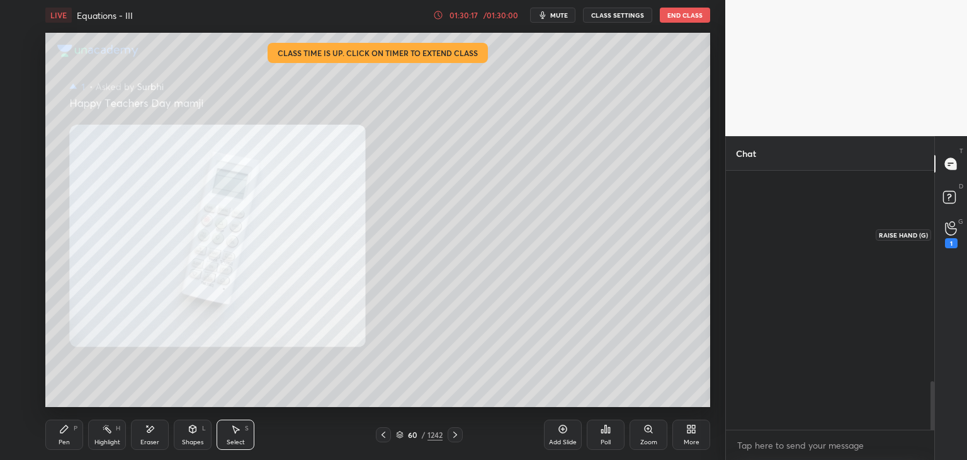
scroll to position [255, 205]
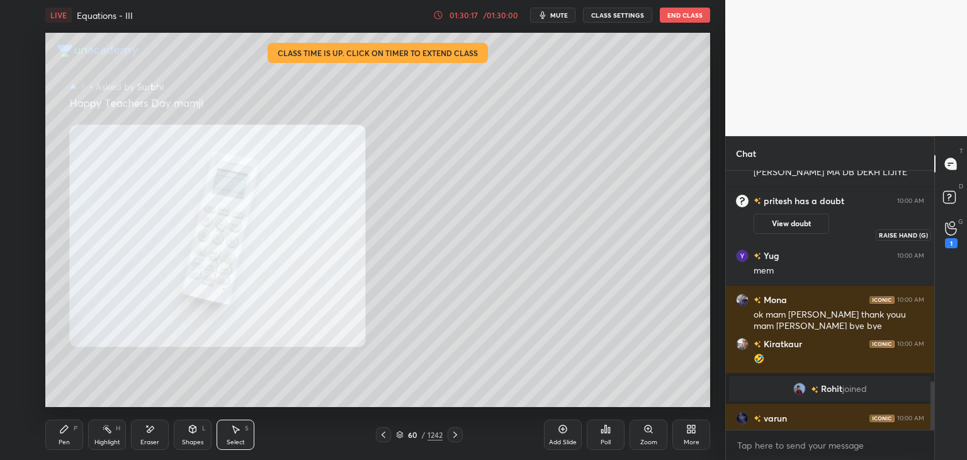
click at [953, 237] on div "1" at bounding box center [951, 234] width 13 height 27
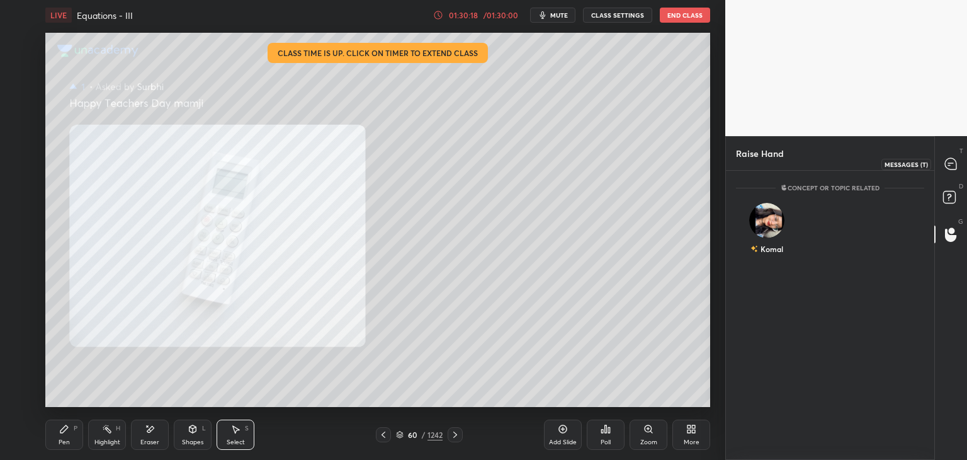
drag, startPoint x: 950, startPoint y: 167, endPoint x: 950, endPoint y: 207, distance: 40.3
click at [950, 168] on icon at bounding box center [950, 163] width 11 height 11
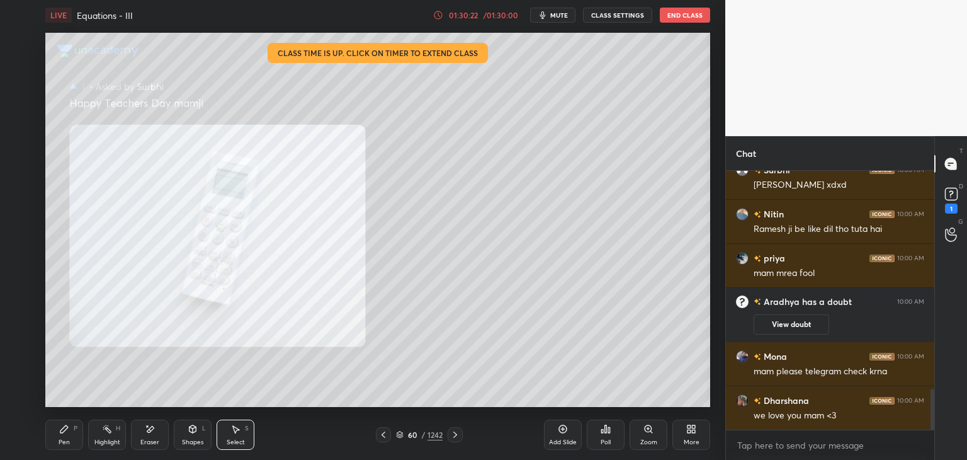
click at [476, 13] on div "01:30:22" at bounding box center [463, 15] width 35 height 8
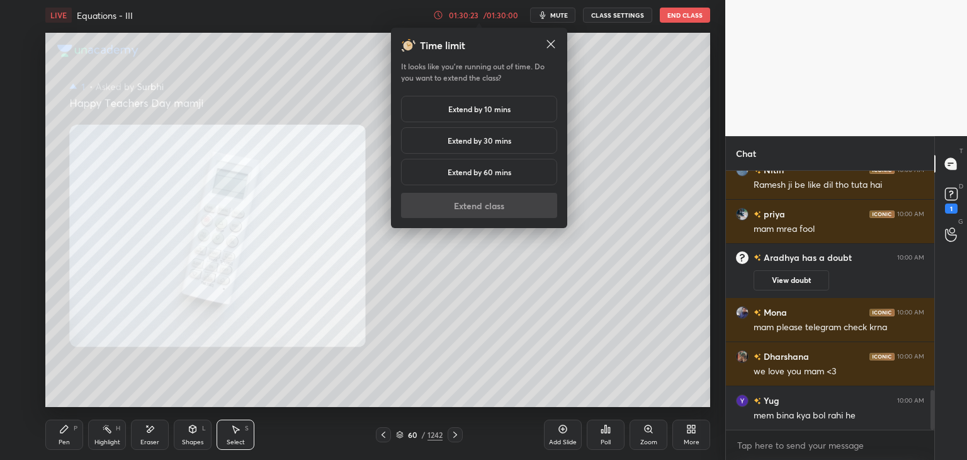
click at [436, 105] on div "Extend by 10 mins" at bounding box center [479, 109] width 156 height 26
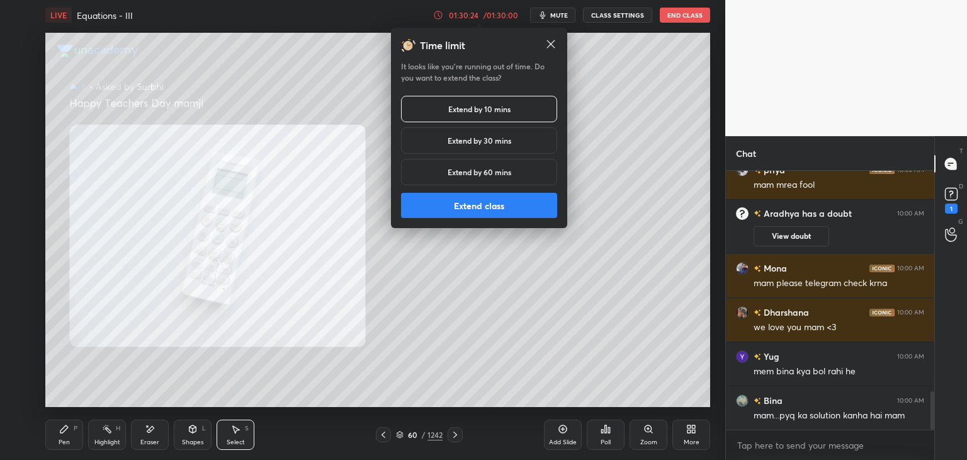
click at [489, 207] on button "Extend class" at bounding box center [479, 205] width 156 height 25
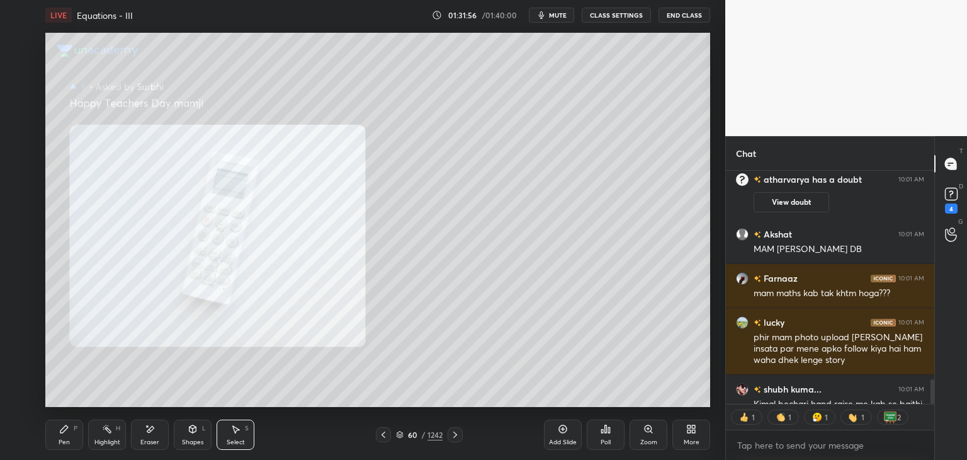
scroll to position [230, 205]
type textarea "x"
click at [757, 447] on textarea at bounding box center [830, 445] width 188 height 20
paste textarea "[URL][DOMAIN_NAME]"
type textarea "[URL][DOMAIN_NAME]"
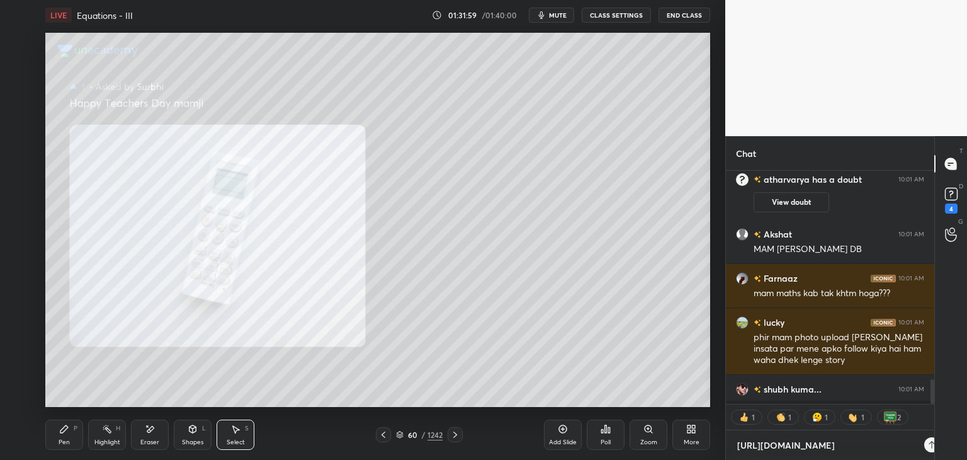
scroll to position [151, 205]
type textarea "x"
type textarea "[URL][DOMAIN_NAME]"
type textarea "x"
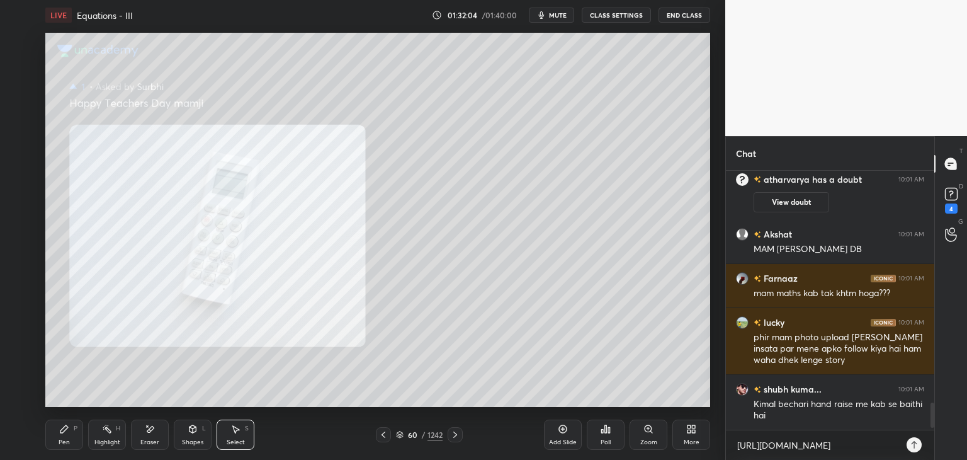
click at [916, 446] on icon at bounding box center [914, 445] width 10 height 10
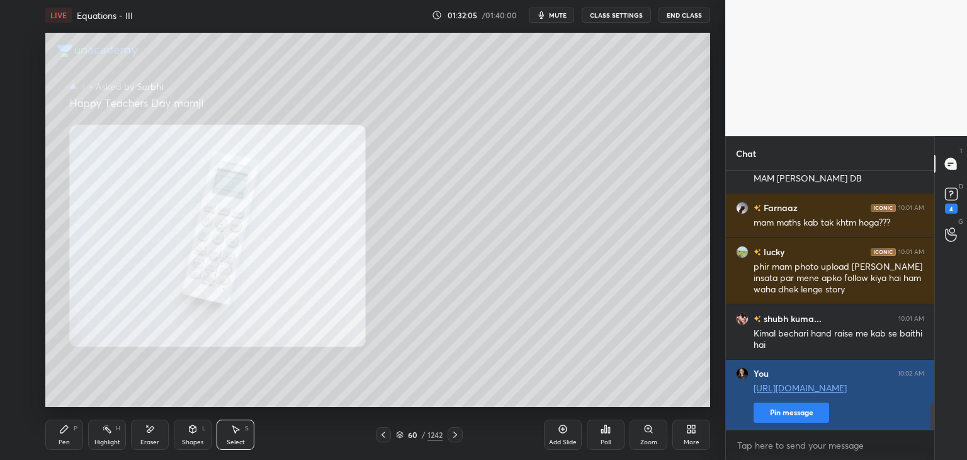
click at [806, 406] on button "Pin message" at bounding box center [792, 412] width 76 height 20
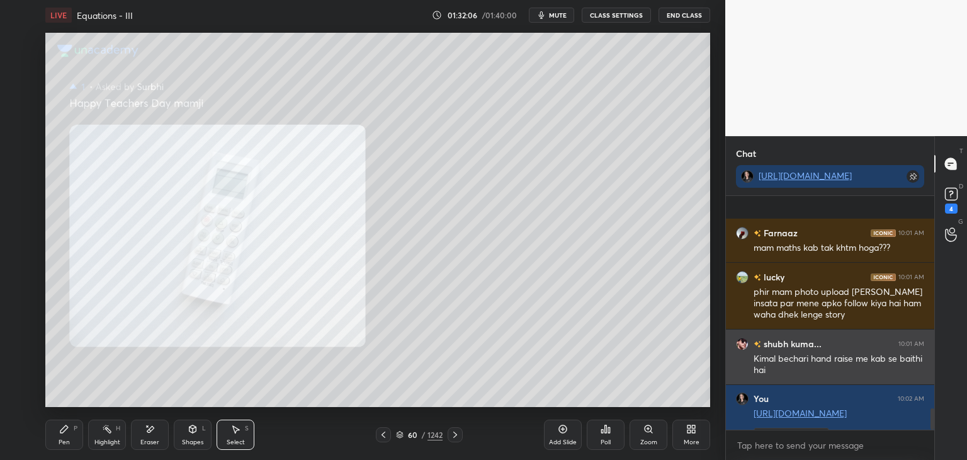
scroll to position [2348, 0]
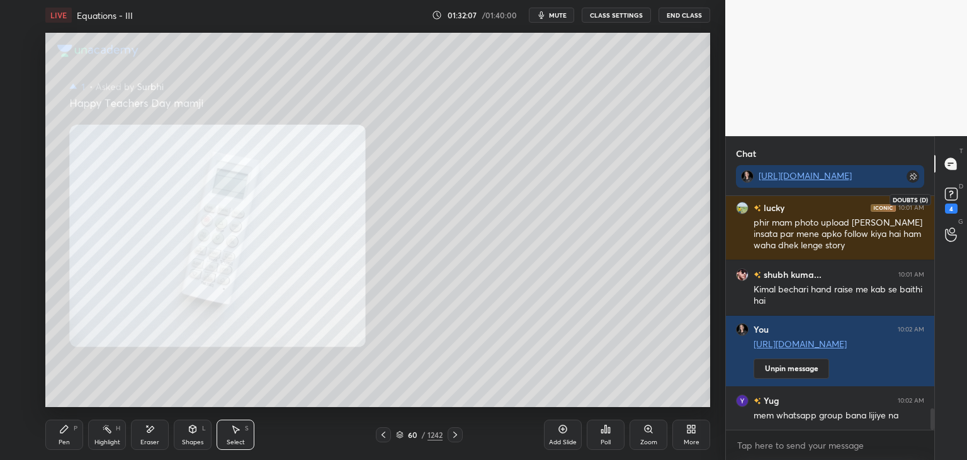
click at [950, 199] on rect at bounding box center [951, 194] width 12 height 12
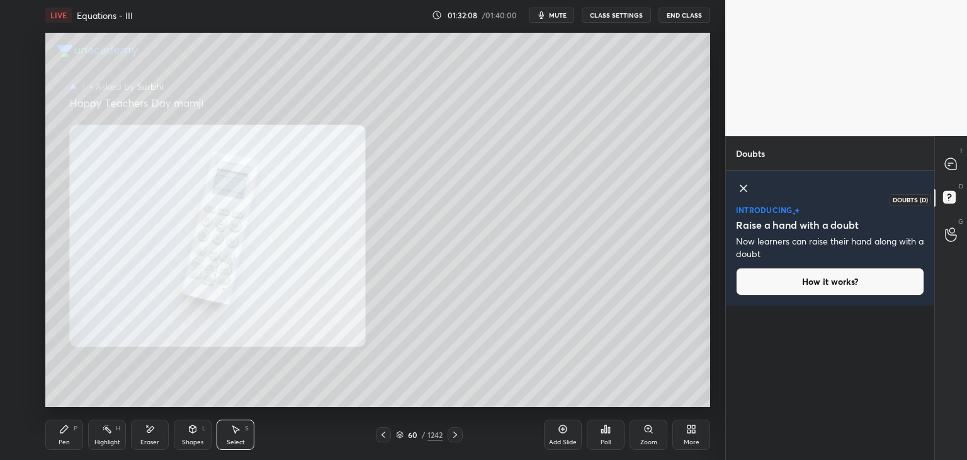
scroll to position [151, 205]
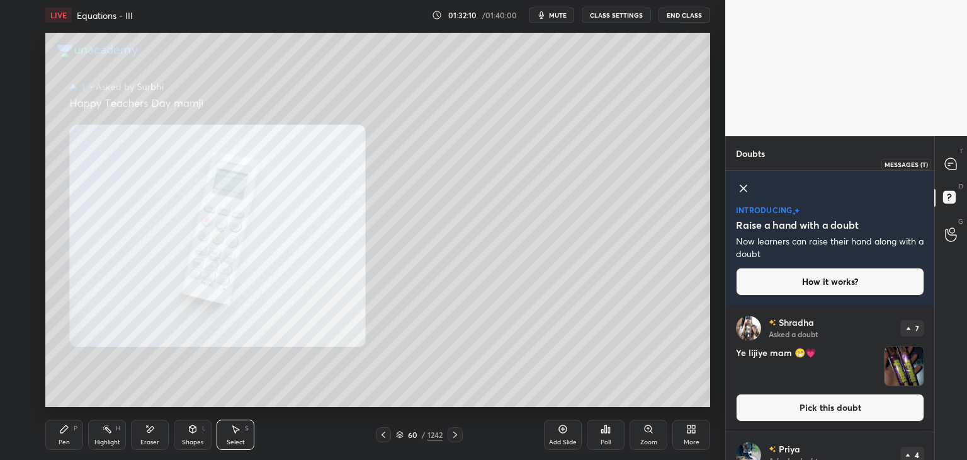
click at [953, 170] on div at bounding box center [951, 163] width 25 height 23
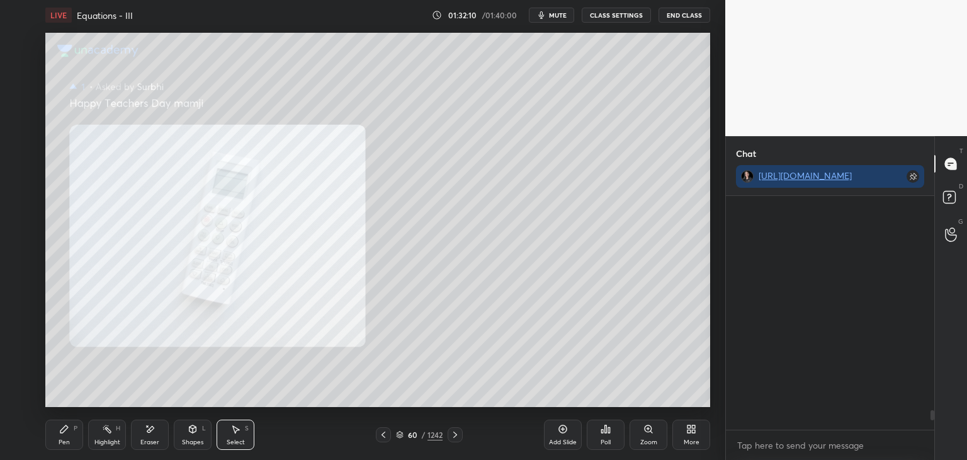
scroll to position [126, 205]
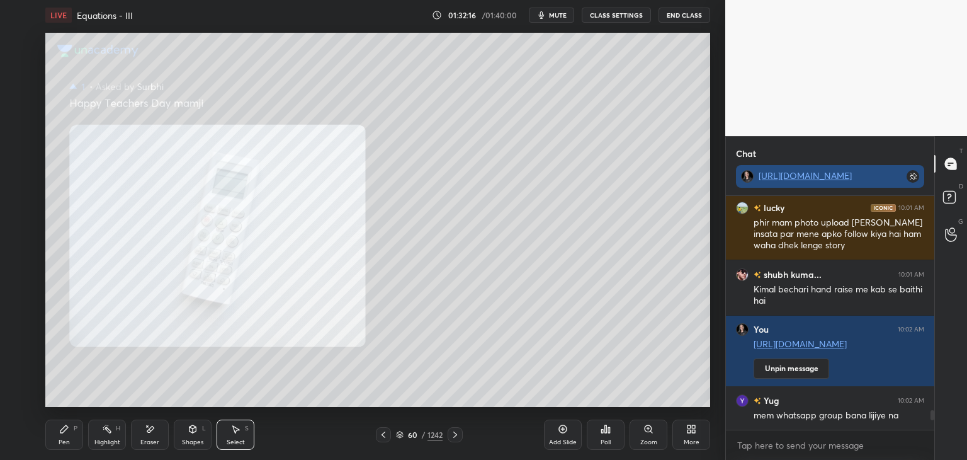
click at [816, 177] on link "[URL][DOMAIN_NAME]" at bounding box center [805, 175] width 93 height 12
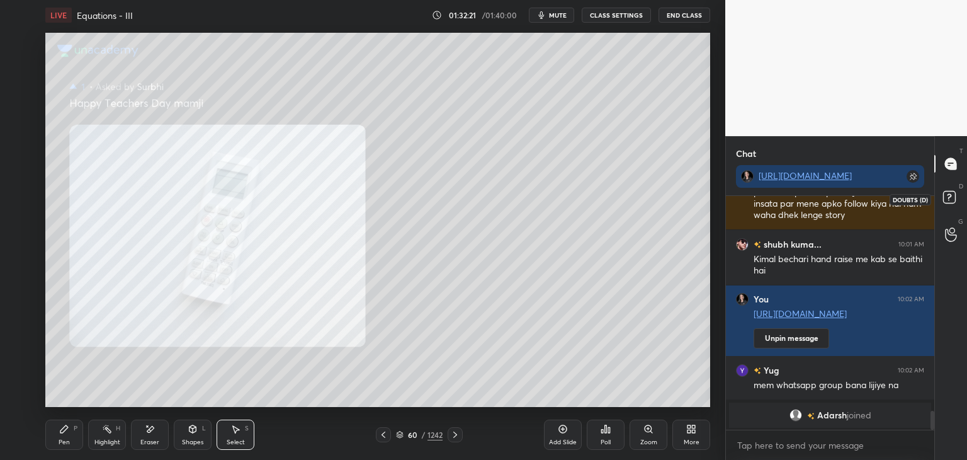
click at [950, 200] on rect at bounding box center [949, 197] width 12 height 12
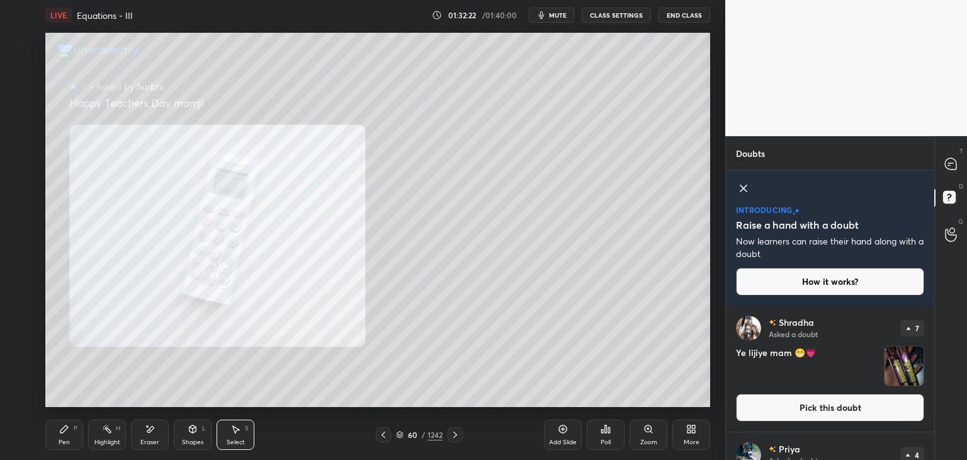
scroll to position [4, 4]
click at [951, 240] on icon at bounding box center [950, 235] width 11 height 13
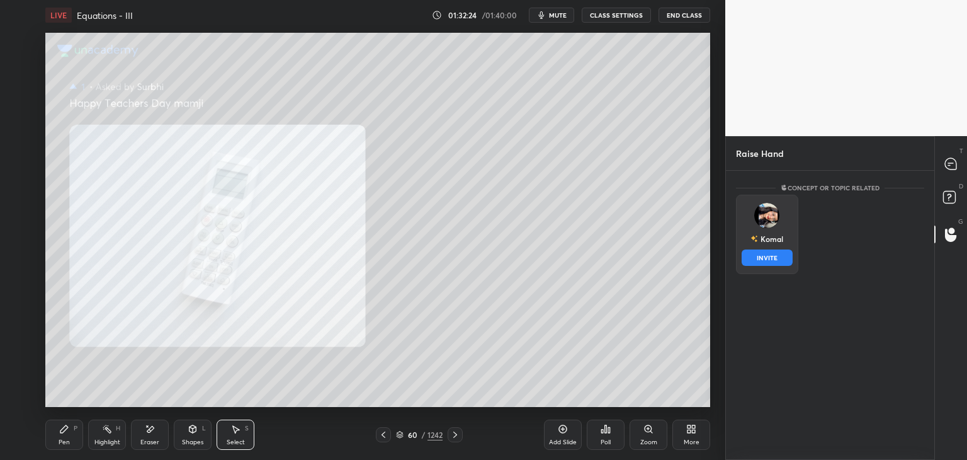
click at [769, 221] on img "grid" at bounding box center [766, 215] width 25 height 25
click at [771, 259] on button "INVITE" at bounding box center [767, 257] width 51 height 16
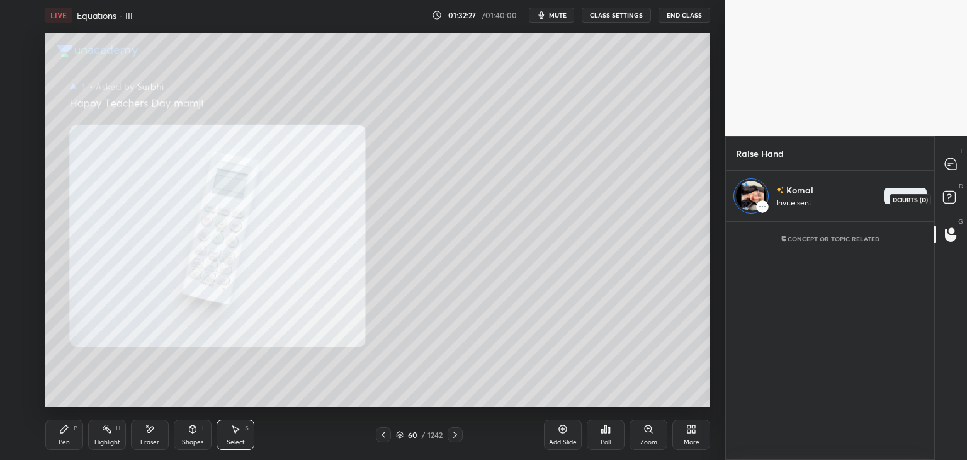
click at [952, 197] on rect at bounding box center [949, 197] width 12 height 12
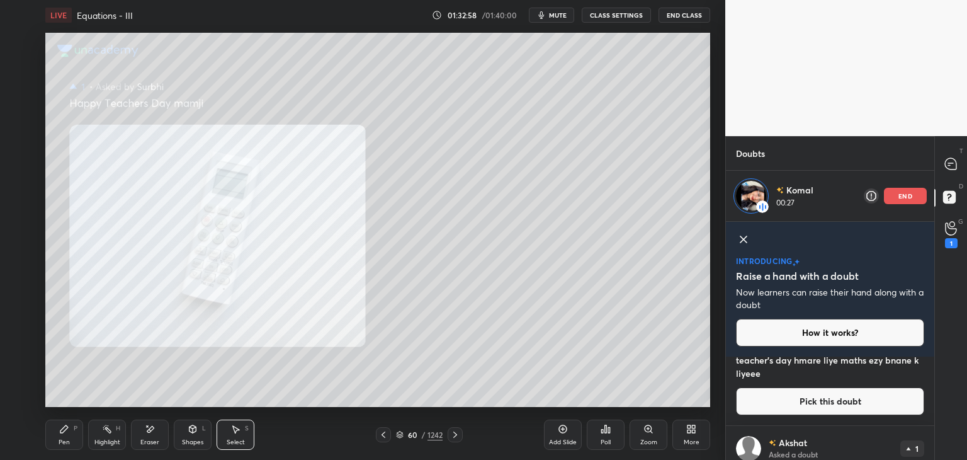
scroll to position [2216, 0]
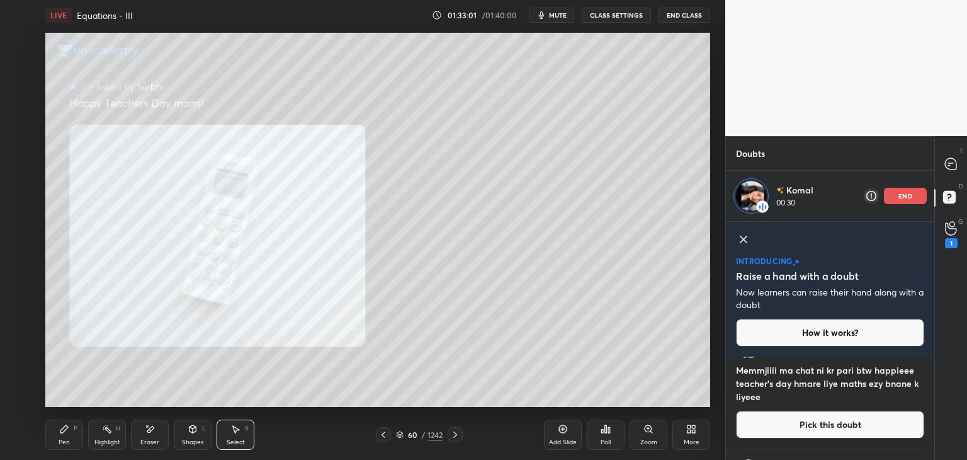
click at [922, 195] on div "end" at bounding box center [905, 196] width 43 height 16
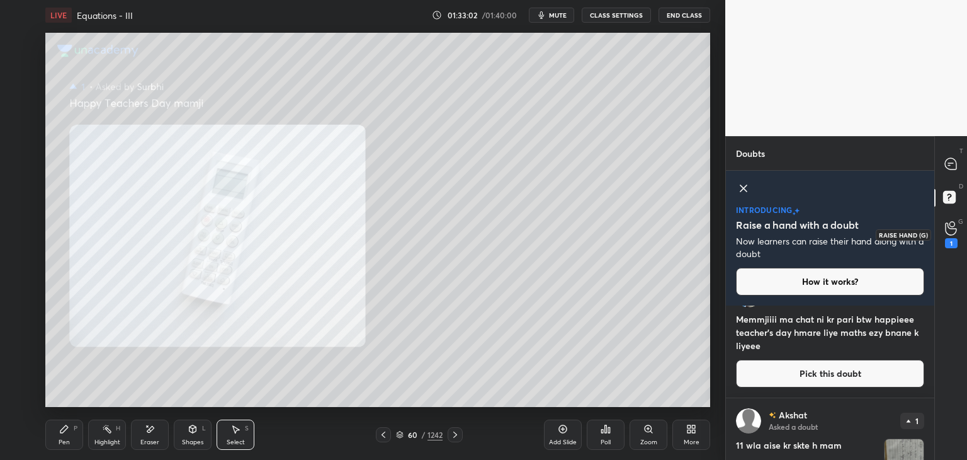
click at [950, 229] on icon at bounding box center [951, 228] width 12 height 14
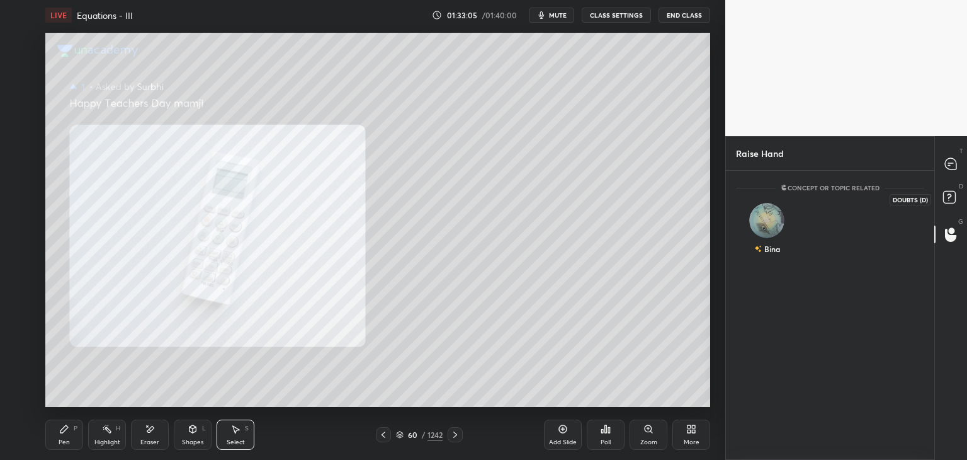
click at [943, 199] on rect at bounding box center [949, 197] width 12 height 12
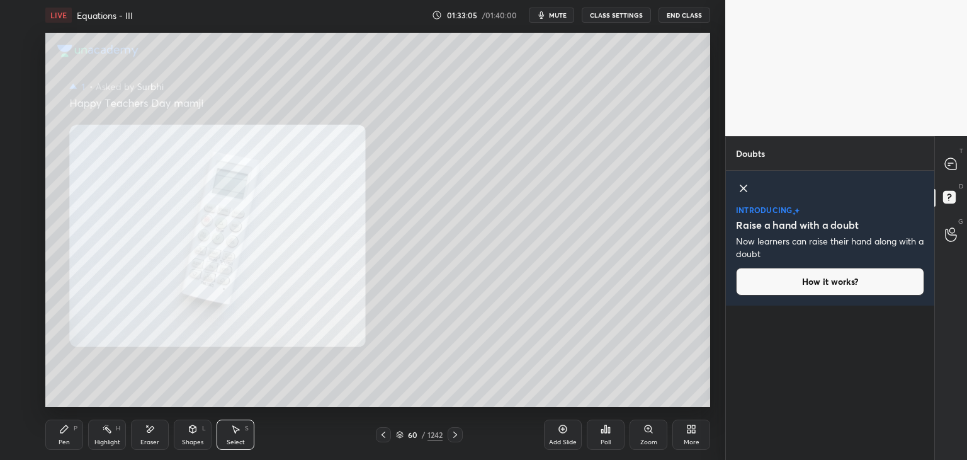
scroll to position [0, 0]
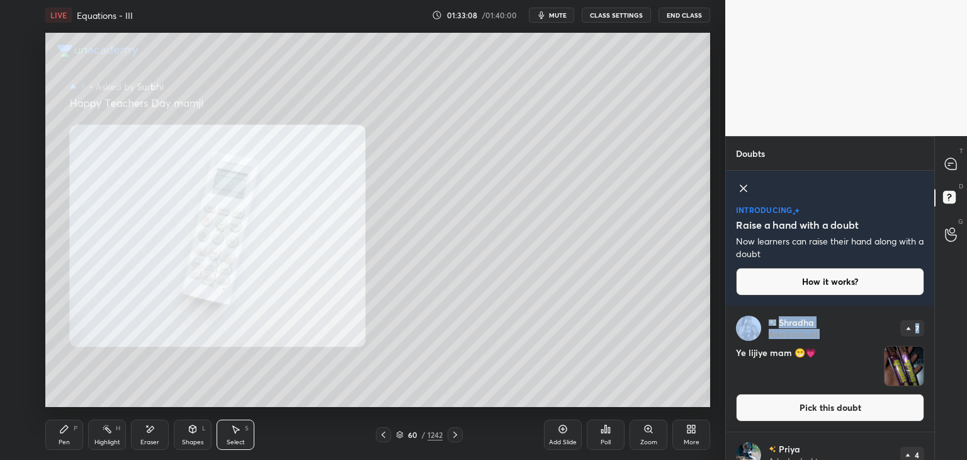
click at [932, 312] on div "[PERSON_NAME] Asked a doubt 7 Ye lijiye mam 😁💗 Pick this doubt [PERSON_NAME] As…" at bounding box center [830, 382] width 208 height 154
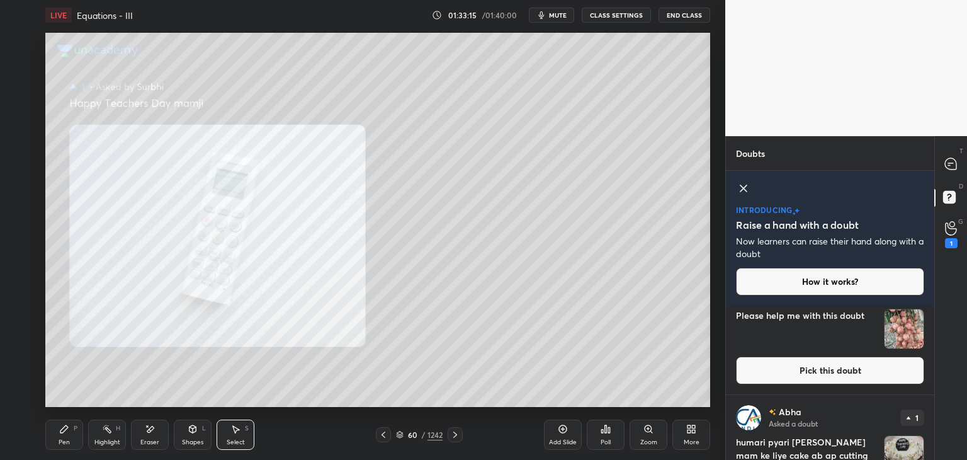
scroll to position [1574, 0]
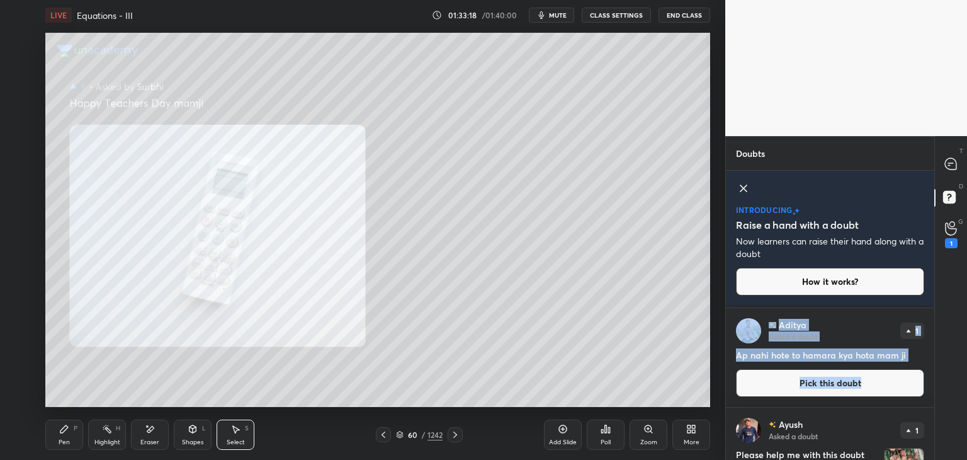
click at [931, 391] on div "[PERSON_NAME] Asked a doubt 2 Mam chat me msg nhi bhej pa raha HAPPY TEACHER'S …" at bounding box center [830, 382] width 208 height 154
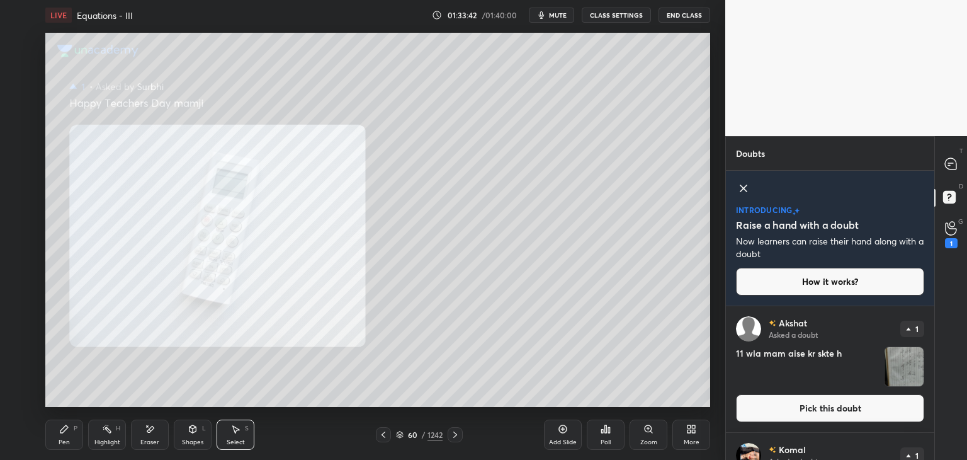
scroll to position [5022, 0]
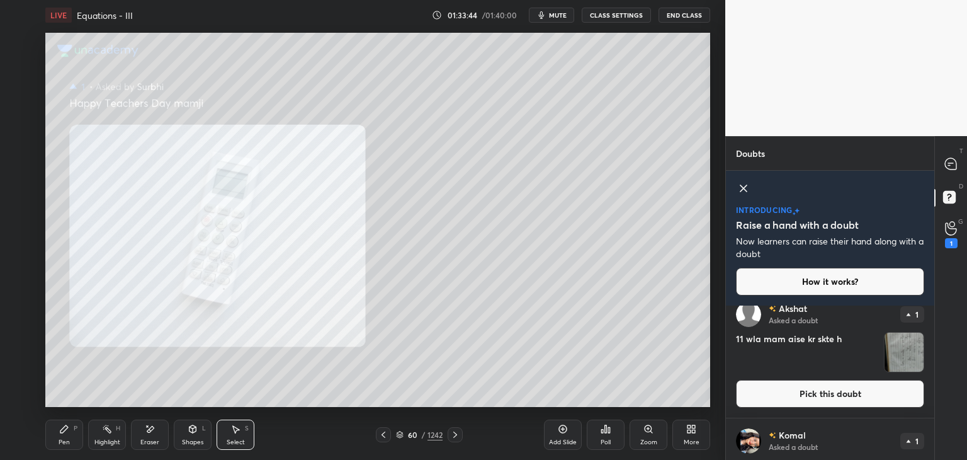
click at [899, 356] on img "grid" at bounding box center [904, 352] width 39 height 39
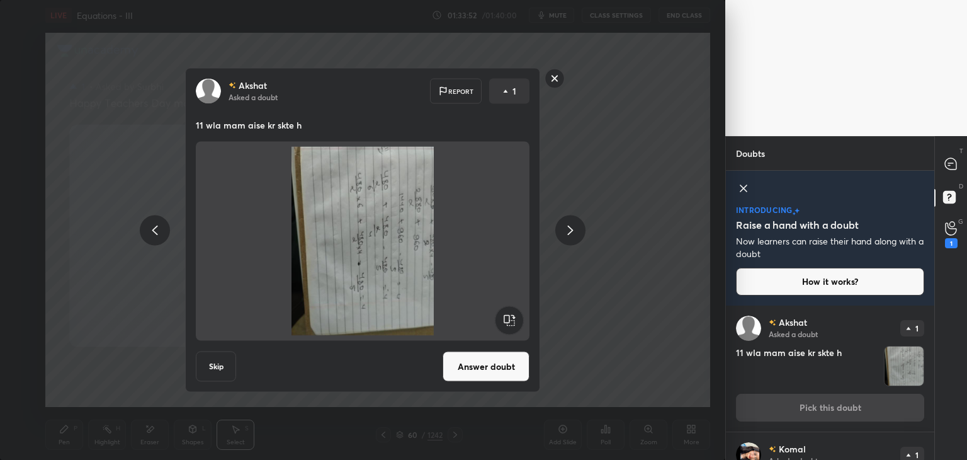
click at [549, 79] on rect at bounding box center [555, 79] width 20 height 20
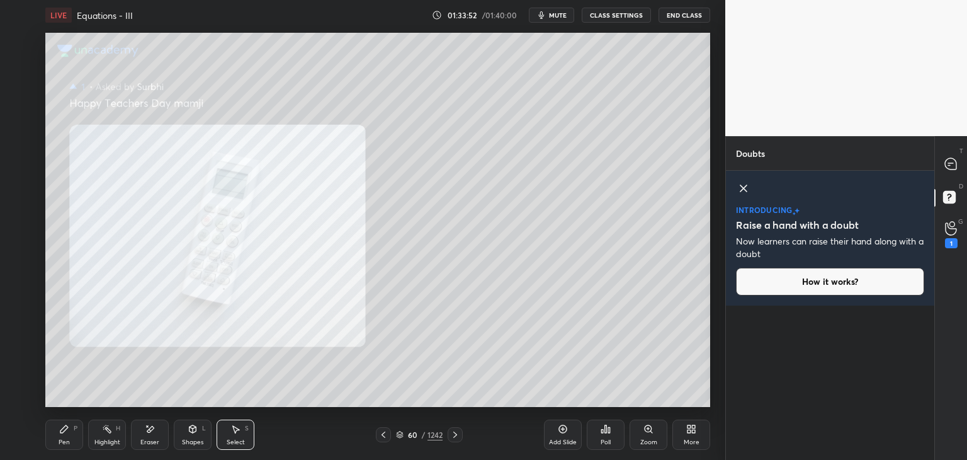
scroll to position [0, 0]
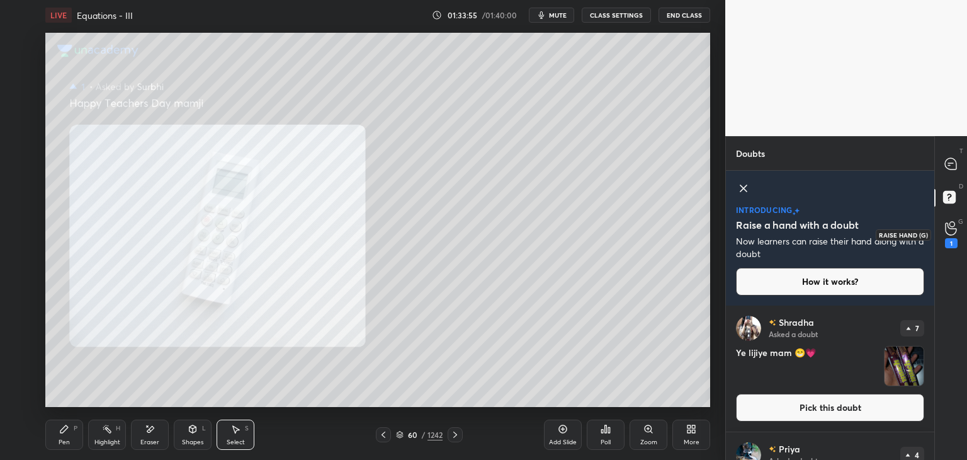
click at [952, 240] on div "1" at bounding box center [951, 243] width 13 height 10
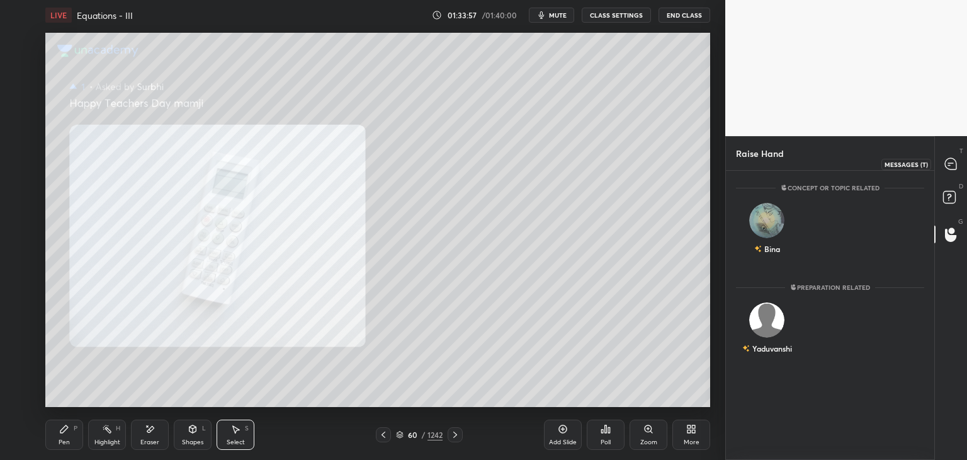
click at [949, 161] on icon at bounding box center [950, 163] width 11 height 11
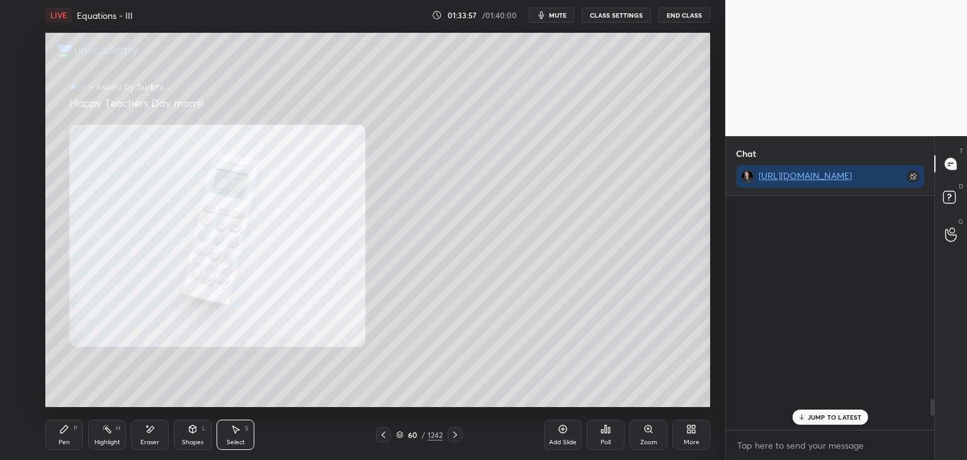
scroll to position [230, 205]
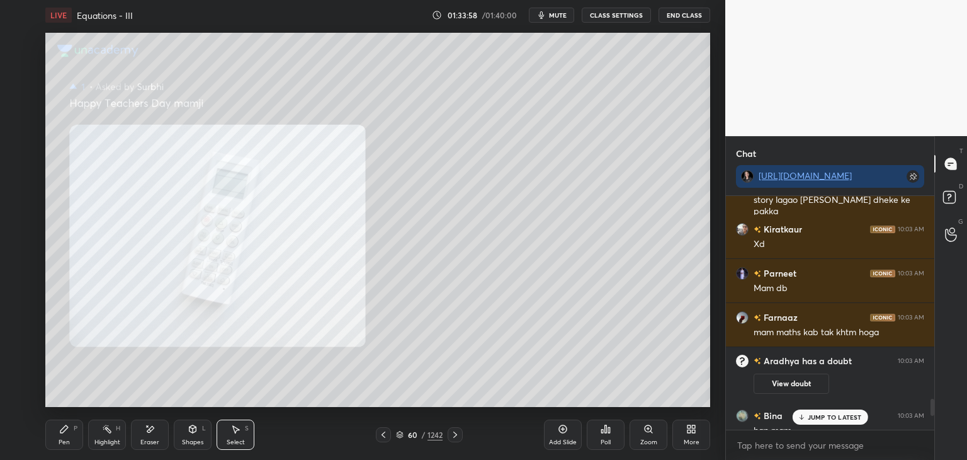
click at [817, 415] on p "JUMP TO LATEST" at bounding box center [835, 417] width 54 height 8
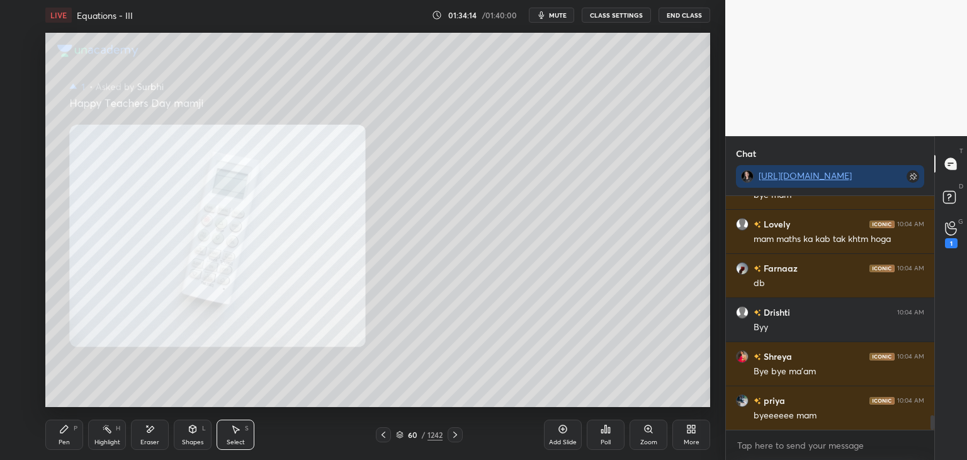
scroll to position [3609, 0]
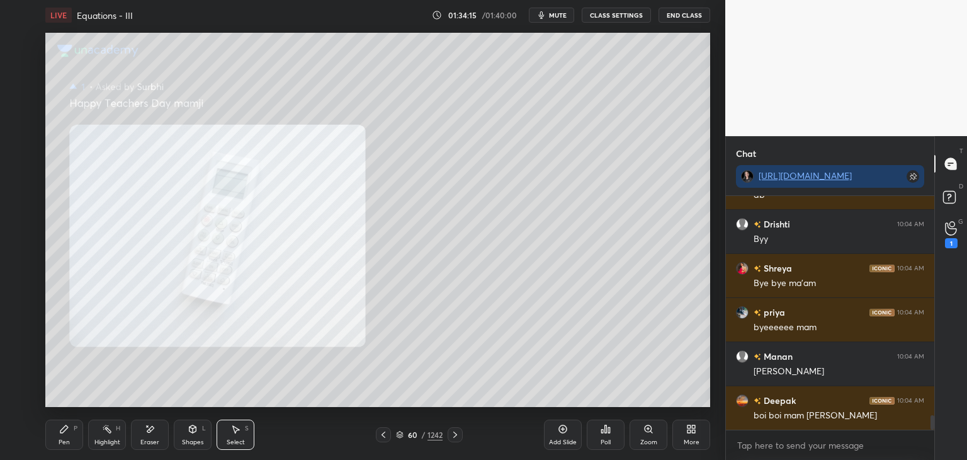
click at [686, 15] on button "End Class" at bounding box center [685, 15] width 52 height 15
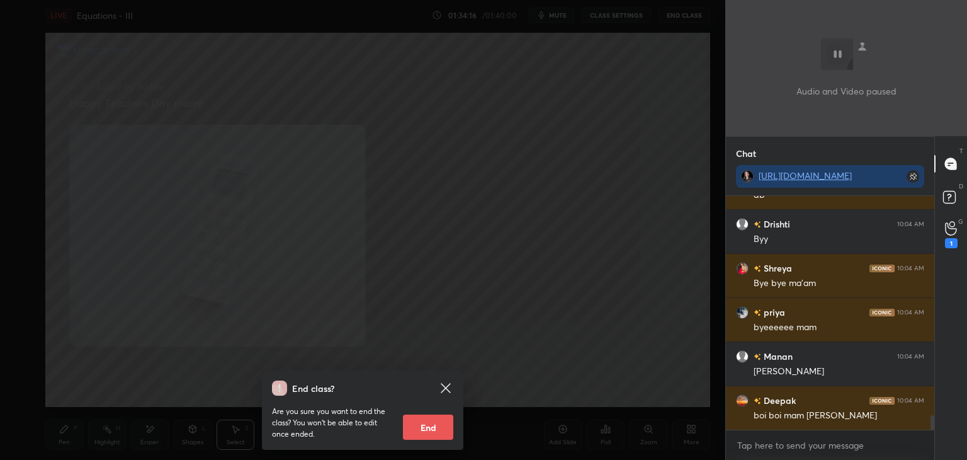
click at [438, 425] on button "End" at bounding box center [428, 426] width 50 height 25
type textarea "x"
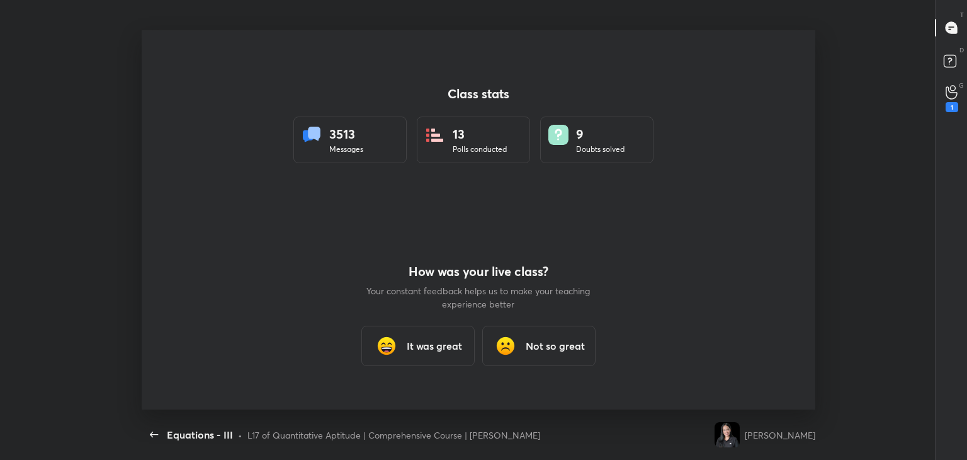
scroll to position [0, 0]
click at [421, 360] on div "It was great" at bounding box center [417, 346] width 113 height 40
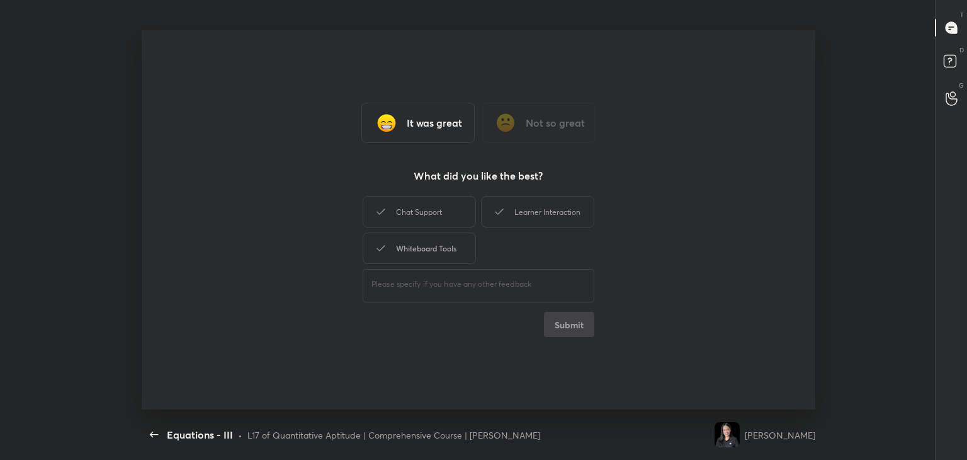
click at [428, 254] on div "Whiteboard Tools" at bounding box center [419, 247] width 113 height 31
click at [429, 211] on div "Chat Support" at bounding box center [419, 211] width 113 height 31
click at [514, 213] on div "Learner Interaction" at bounding box center [537, 211] width 113 height 31
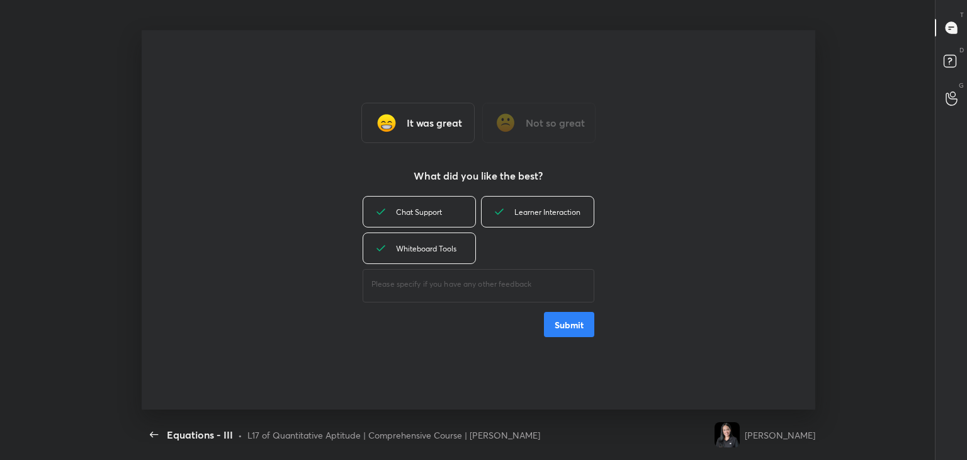
click at [570, 327] on button "Submit" at bounding box center [569, 324] width 50 height 25
